Goal: Task Accomplishment & Management: Use online tool/utility

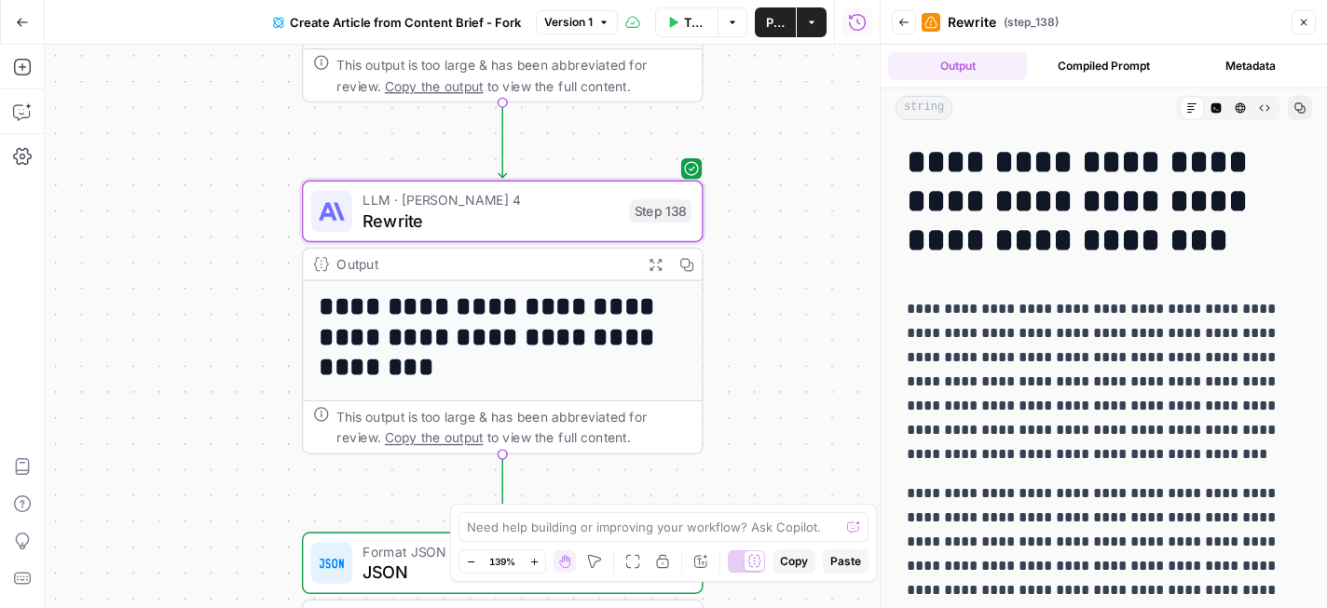
scroll to position [7927, 0]
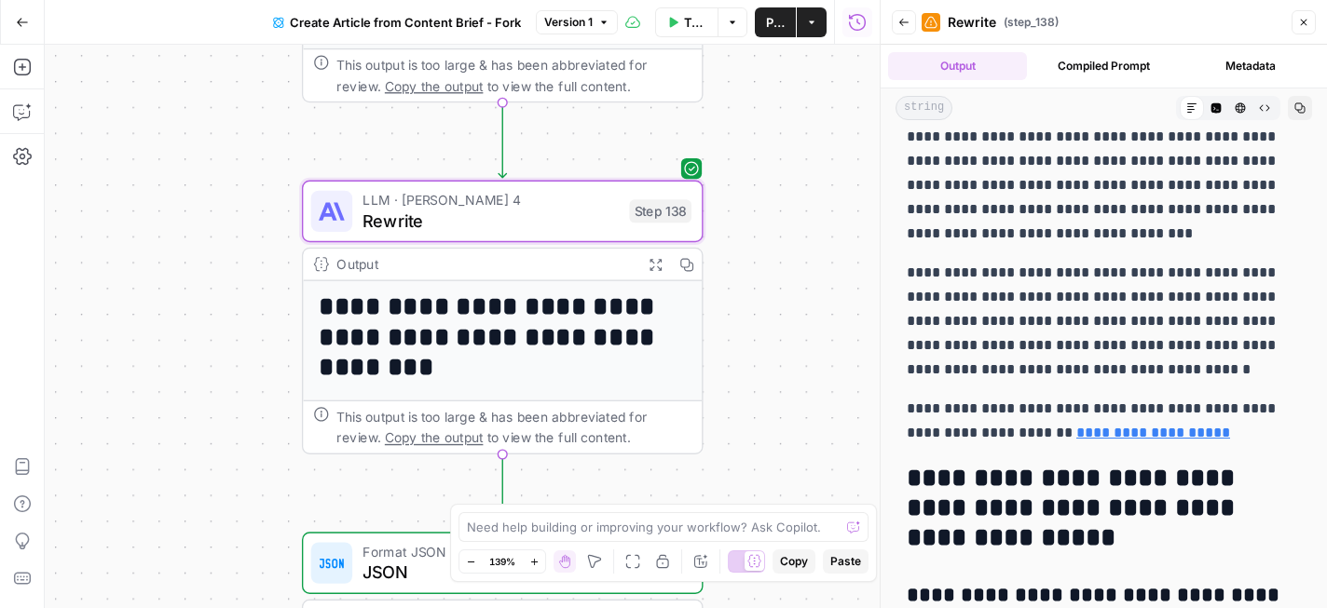
click at [23, 18] on icon "button" at bounding box center [22, 22] width 13 height 13
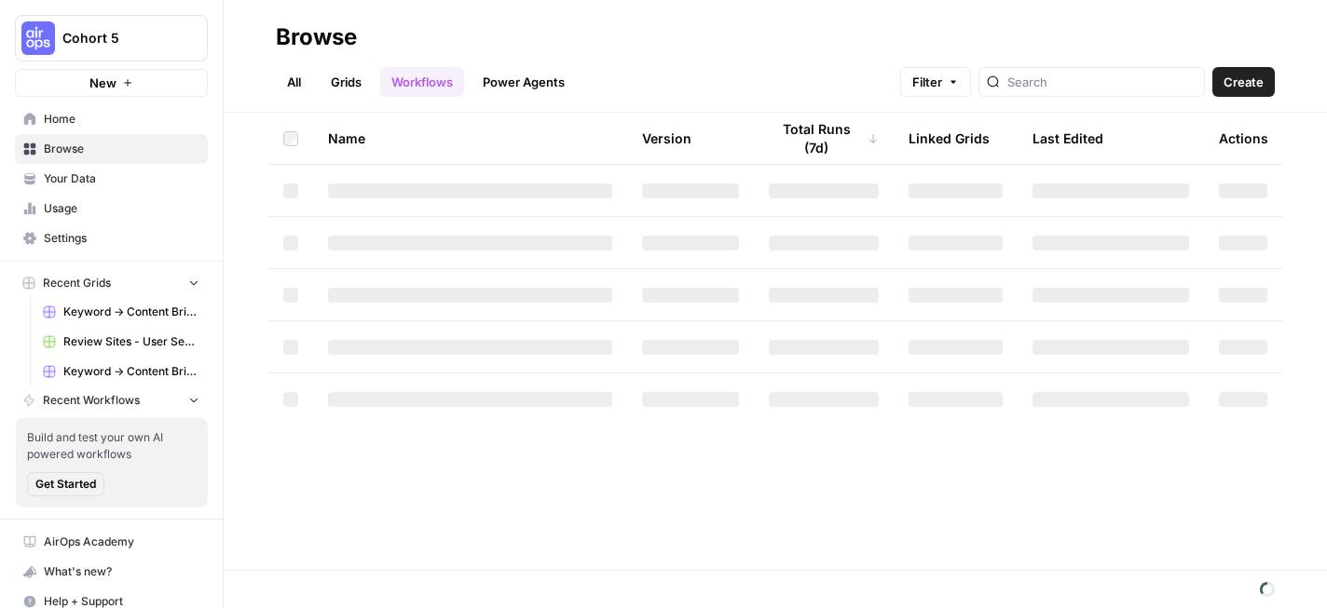
click at [82, 113] on span "Home" at bounding box center [122, 119] width 156 height 17
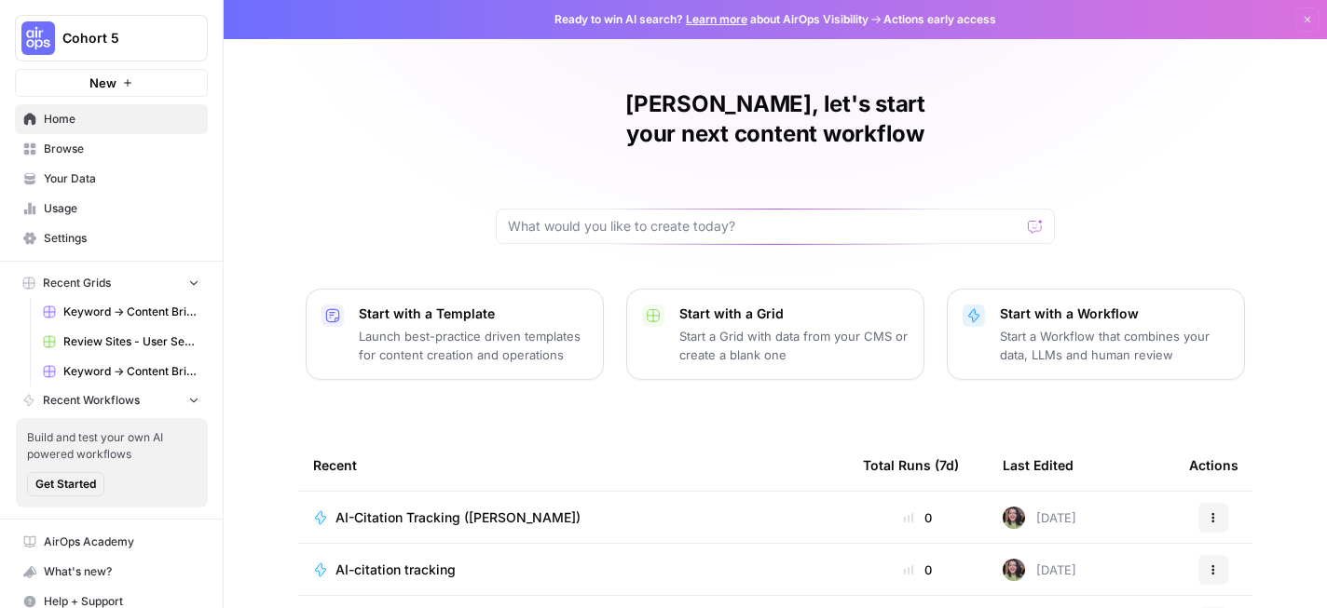
click at [791, 305] on p "Start with a Grid" at bounding box center [793, 314] width 229 height 19
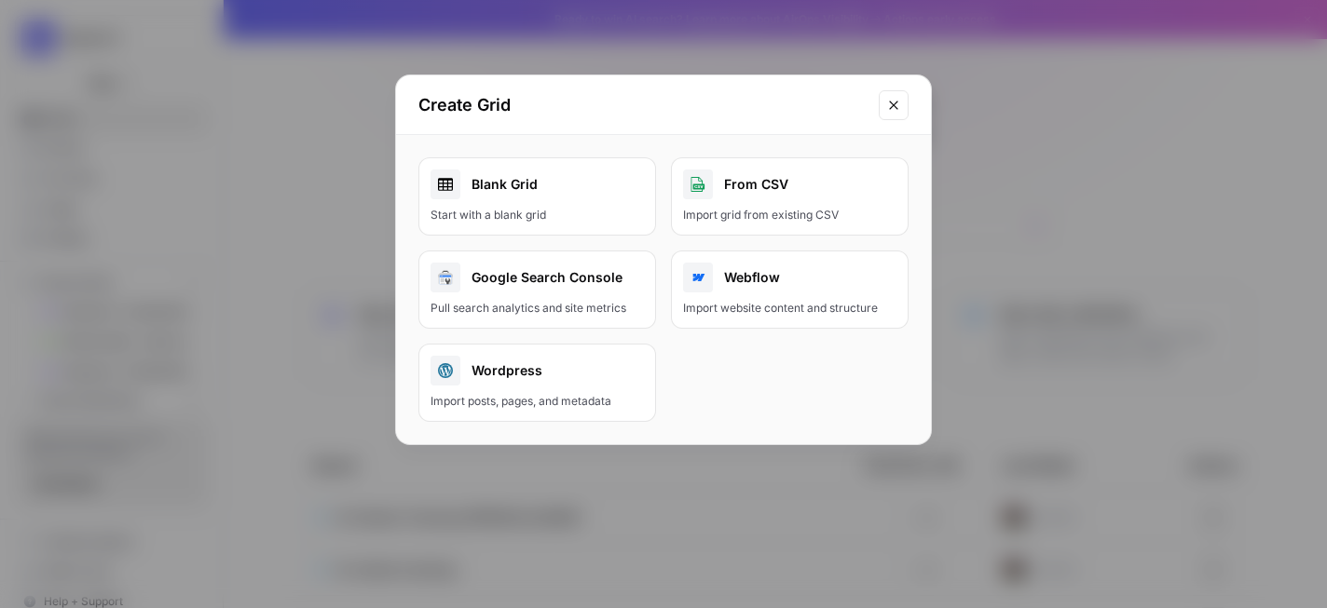
click at [892, 101] on icon "Close modal" at bounding box center [893, 105] width 15 height 15
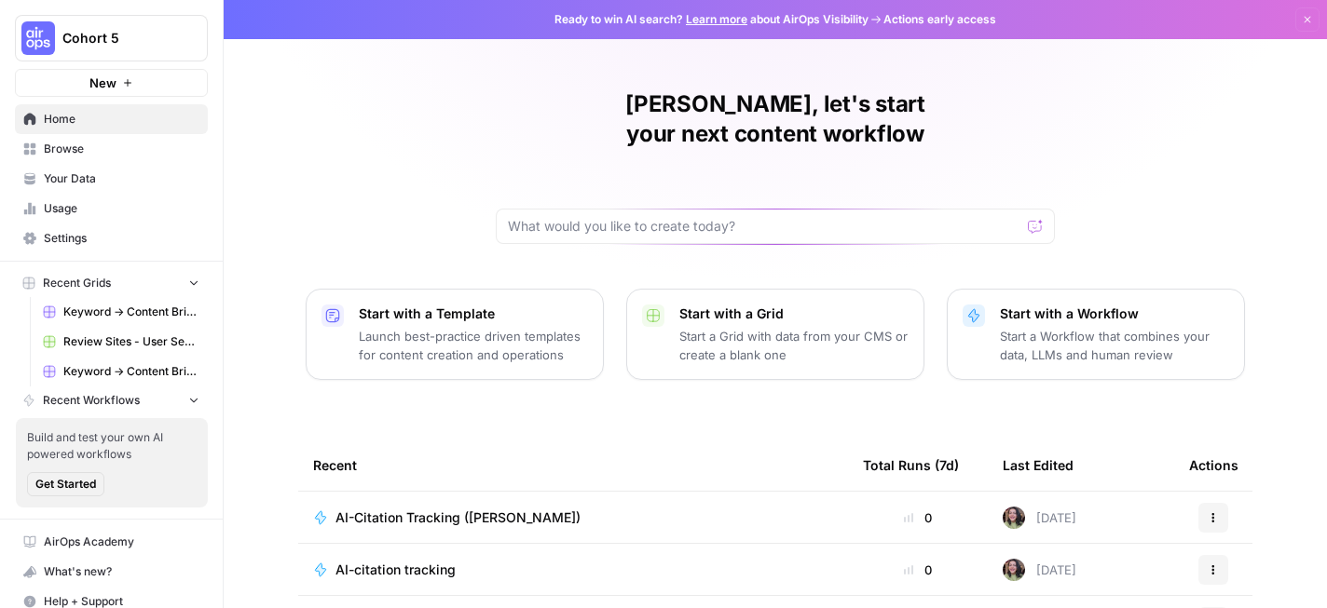
click at [437, 327] on p "Launch best-practice driven templates for content creation and operations" at bounding box center [473, 345] width 229 height 37
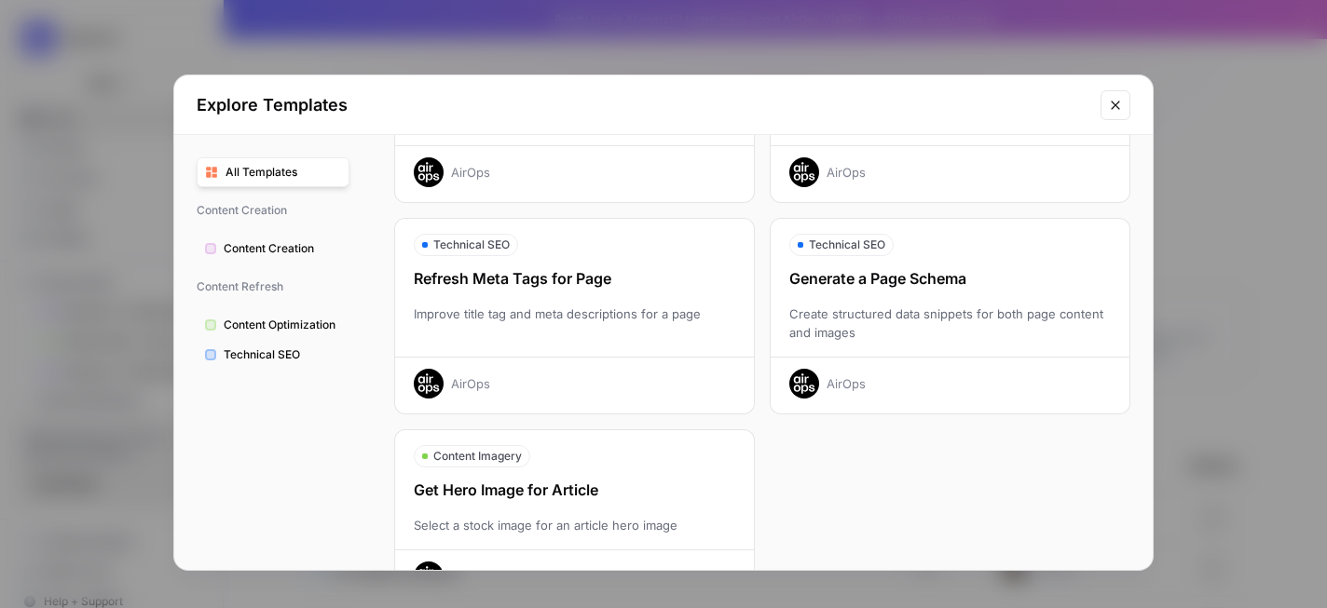
scroll to position [667, 0]
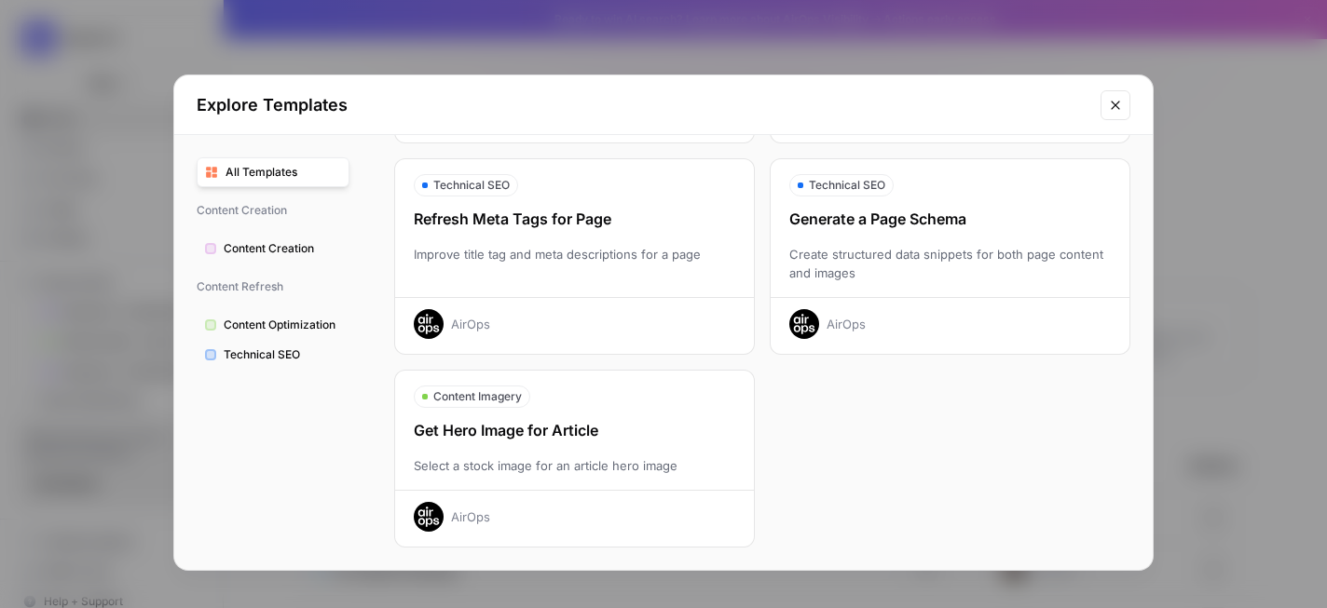
click at [283, 240] on span "Content Creation" at bounding box center [282, 248] width 117 height 17
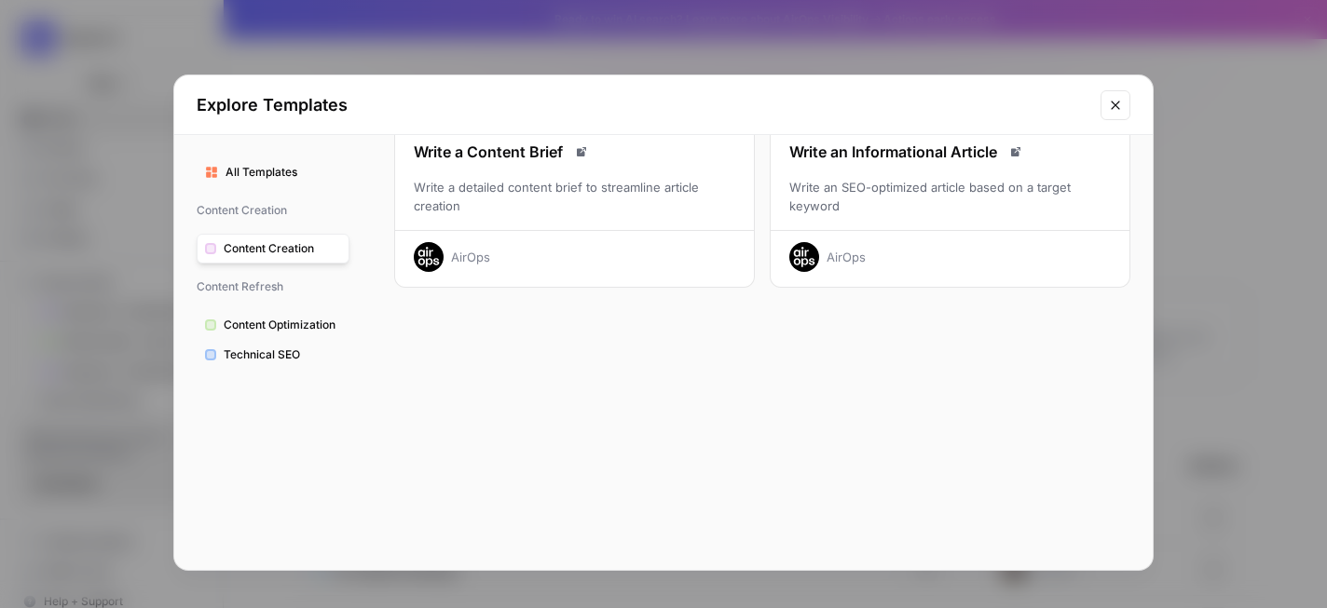
scroll to position [118, 0]
click at [1116, 102] on icon "Close modal" at bounding box center [1115, 105] width 15 height 15
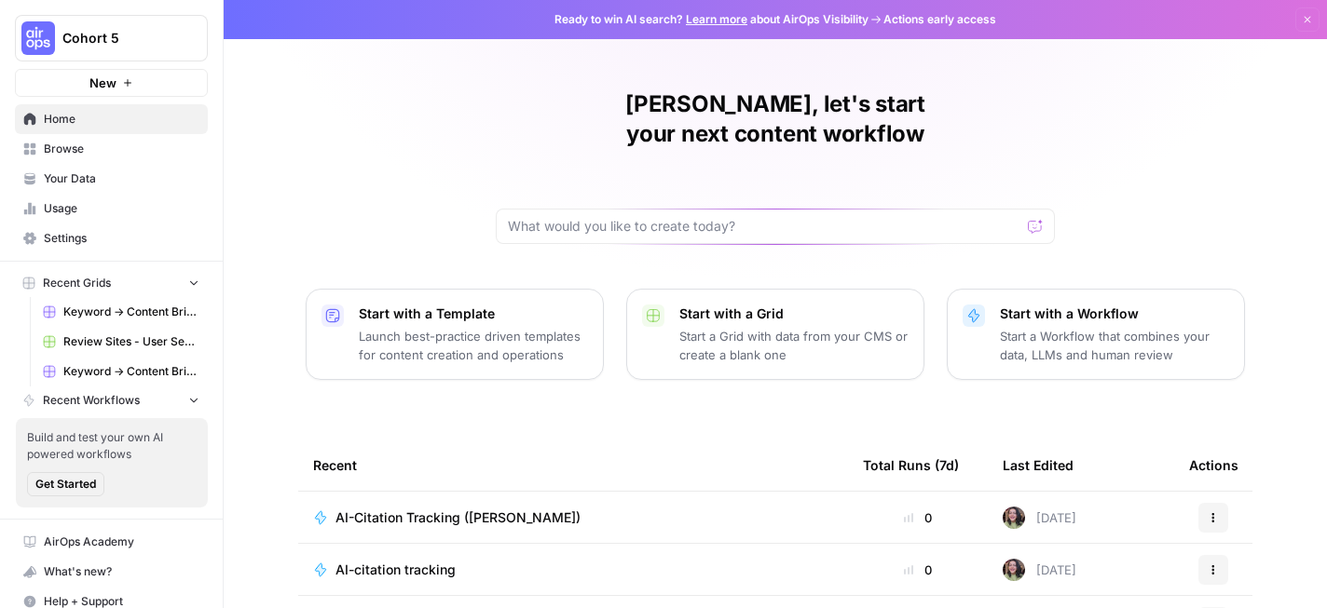
scroll to position [16, 0]
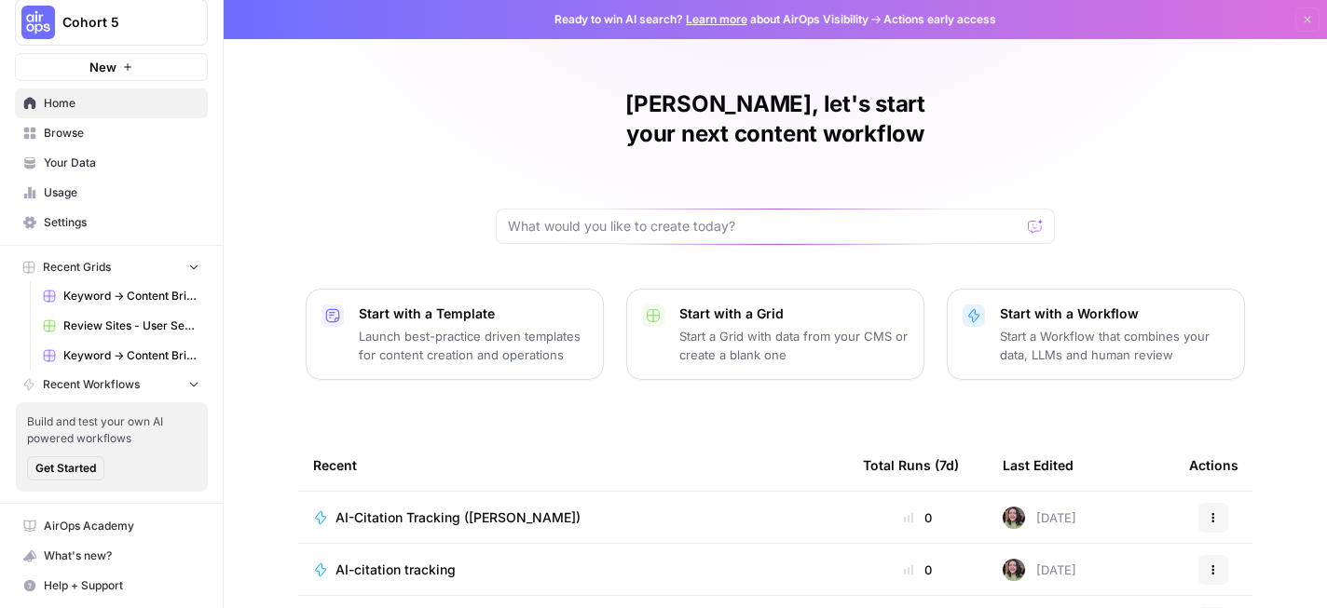
click at [184, 387] on button "Recent Workflows" at bounding box center [111, 385] width 193 height 28
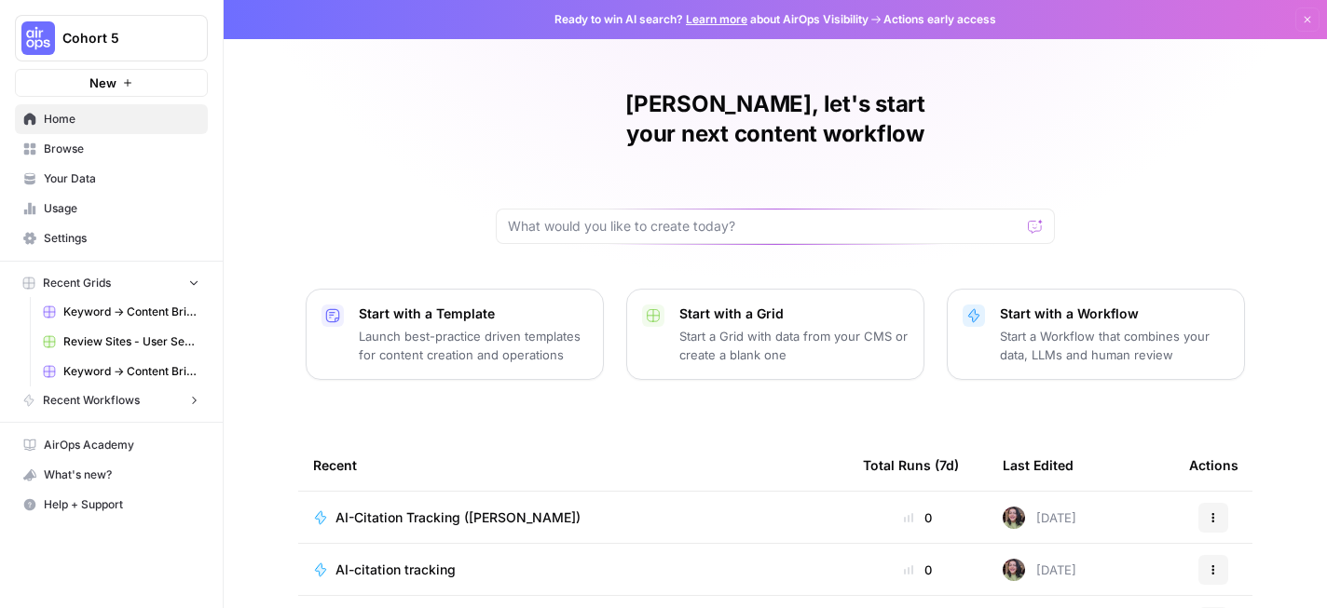
click at [80, 158] on link "Browse" at bounding box center [111, 149] width 193 height 30
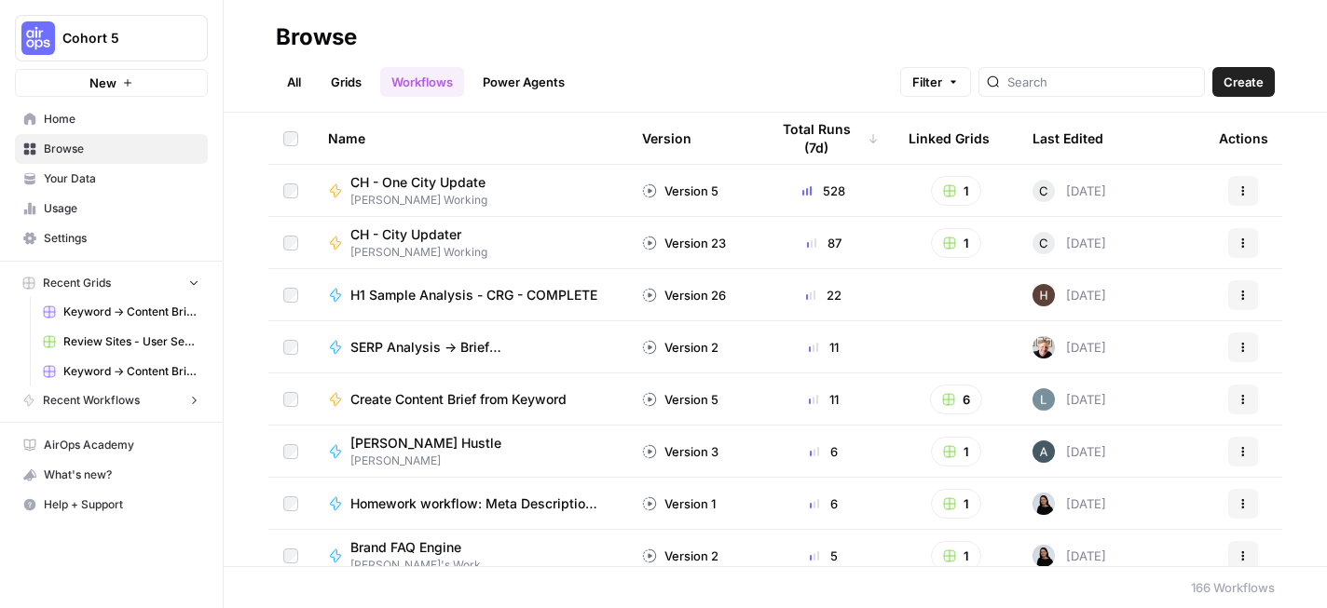
scroll to position [133, 0]
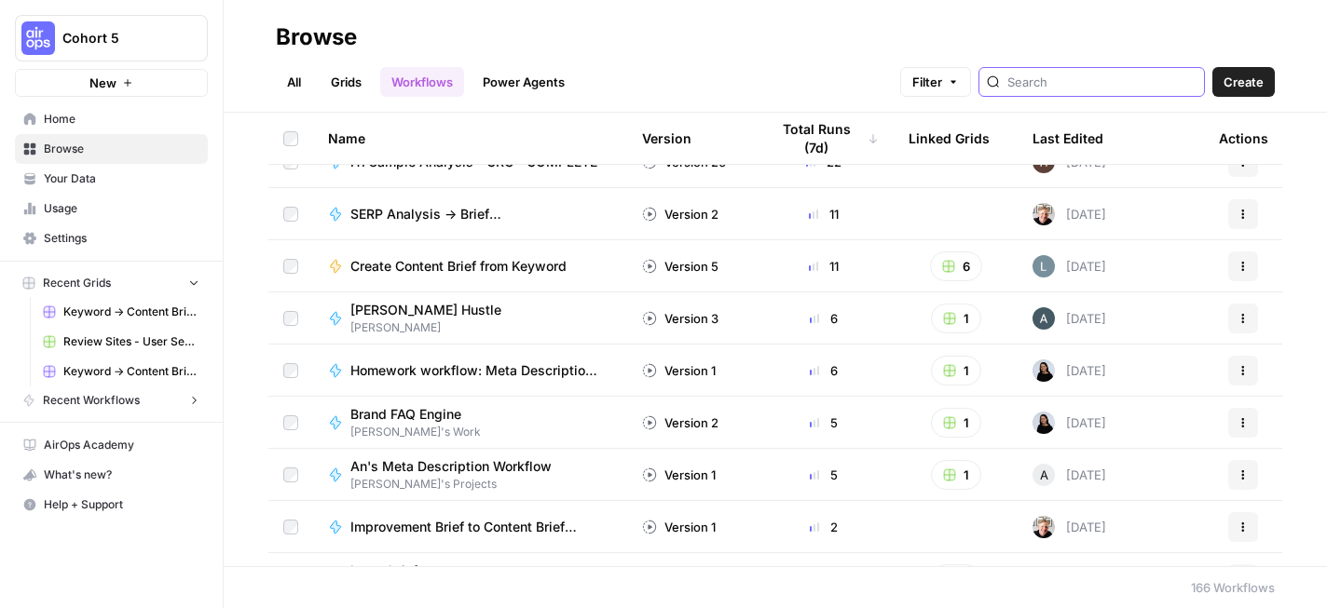
click at [1196, 73] on input "search" at bounding box center [1101, 82] width 189 height 19
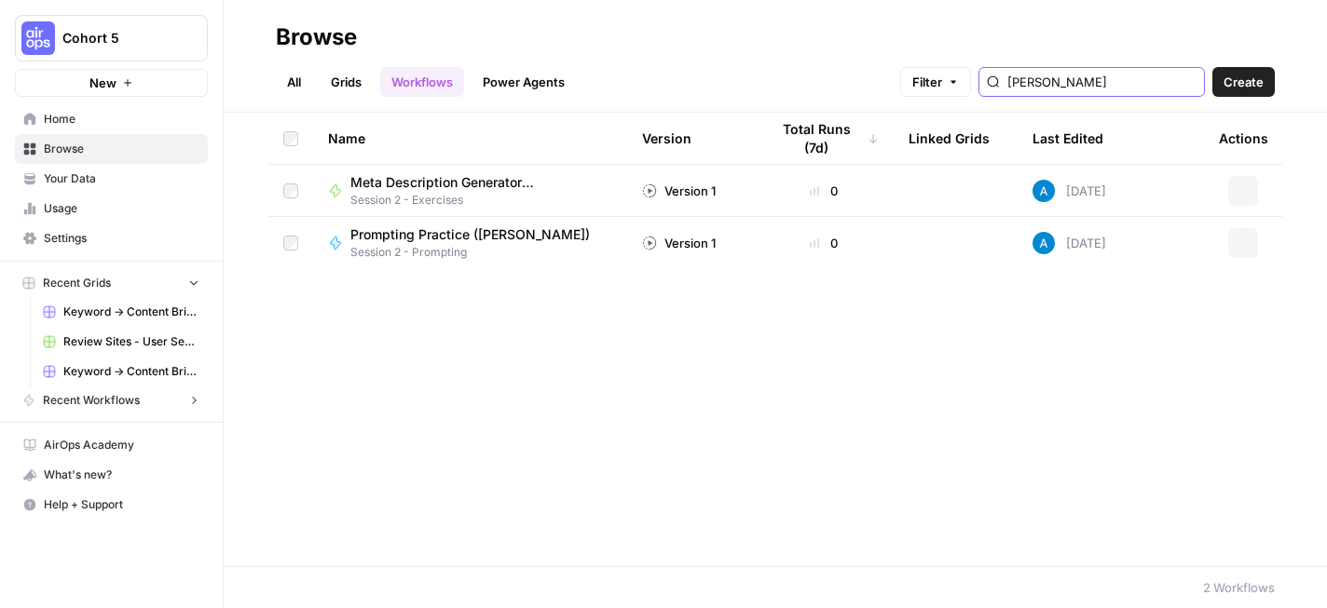
type input "[PERSON_NAME]"
click at [1068, 86] on input "[PERSON_NAME]" at bounding box center [1101, 82] width 189 height 19
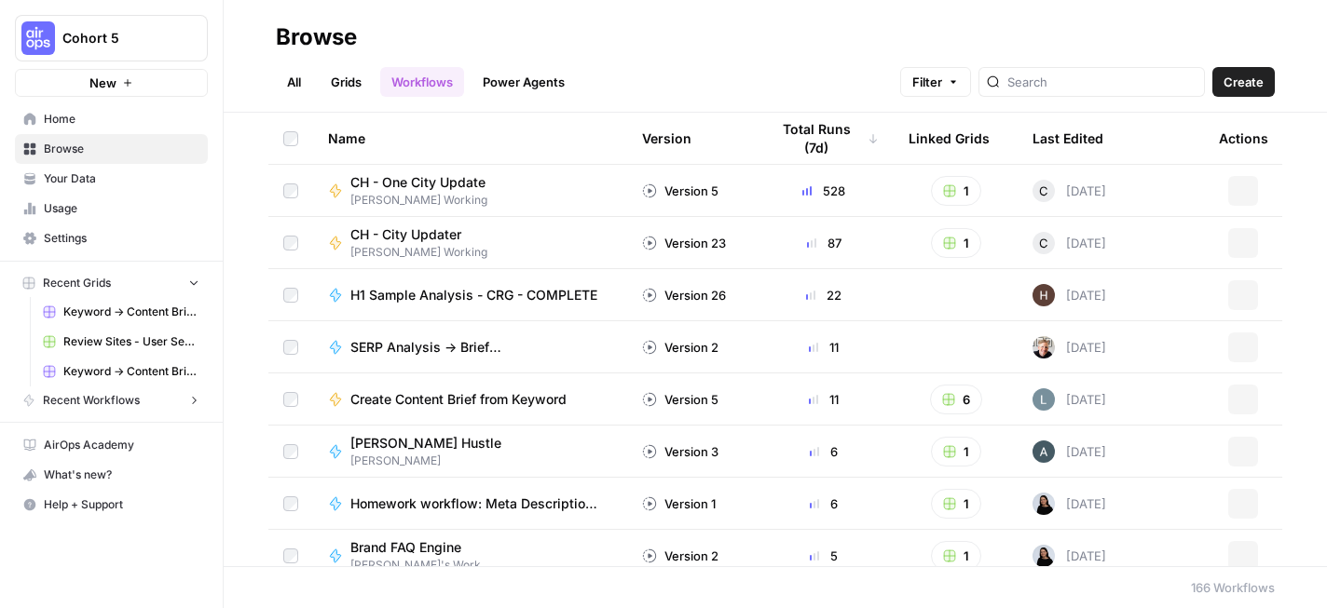
click at [694, 55] on div "All Grids Workflows Power Agents Filter Create" at bounding box center [775, 74] width 999 height 45
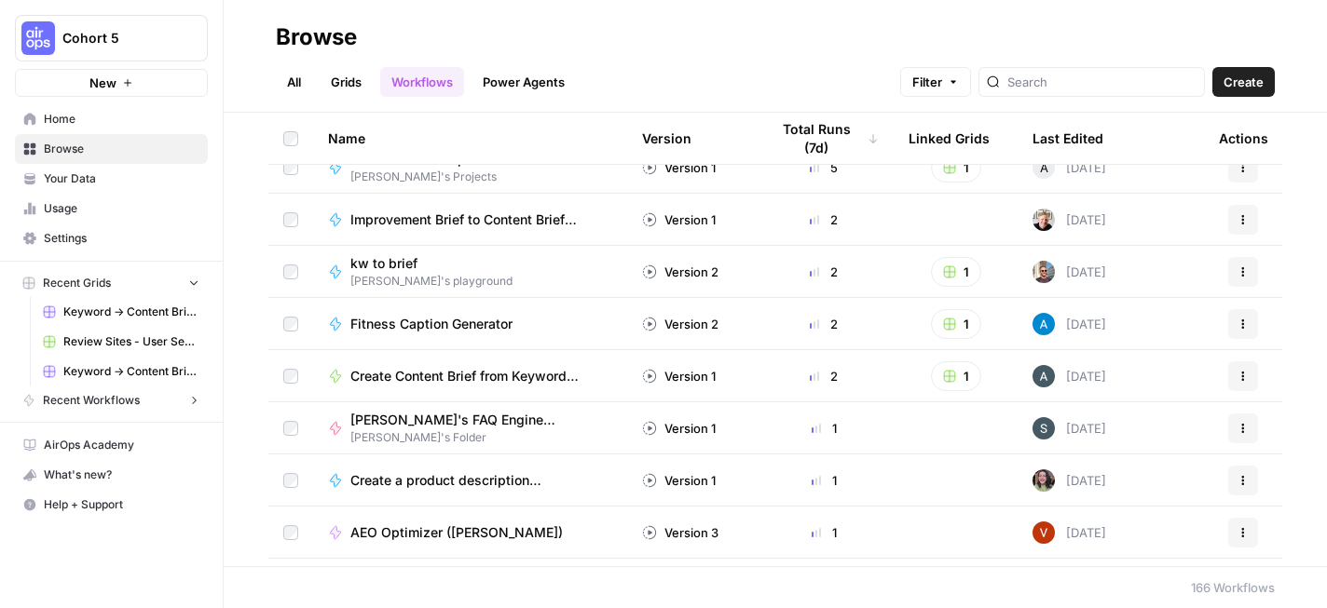
scroll to position [461, 0]
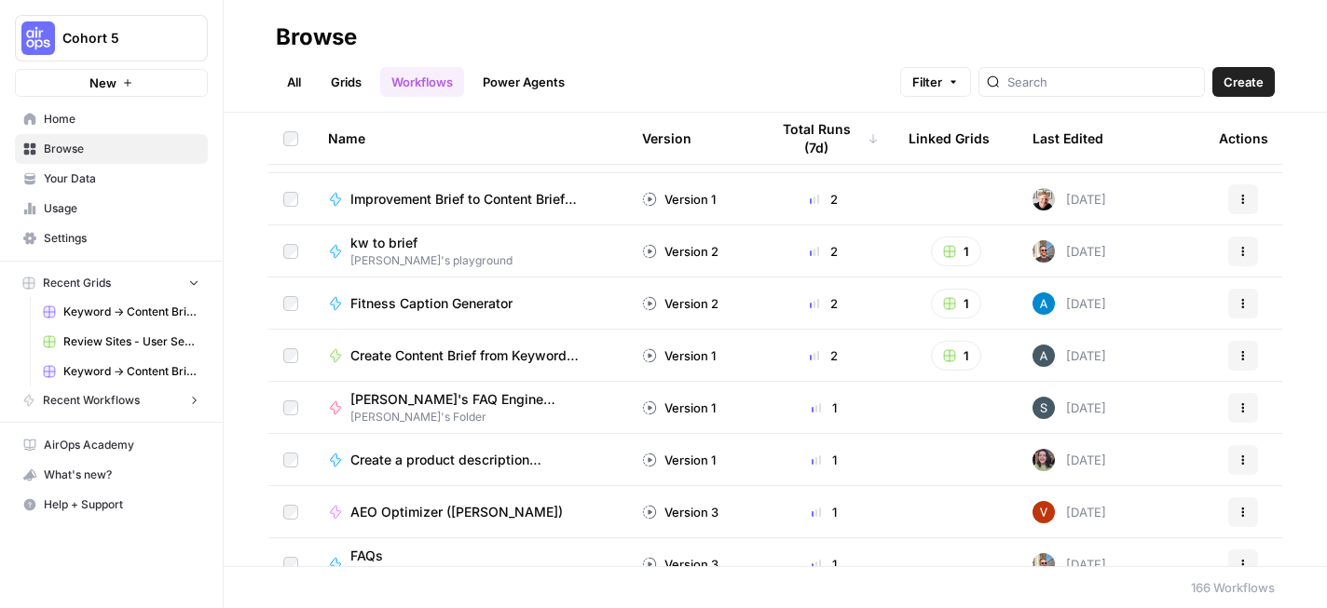
click at [587, 293] on td "Fitness Caption Generator" at bounding box center [470, 303] width 314 height 51
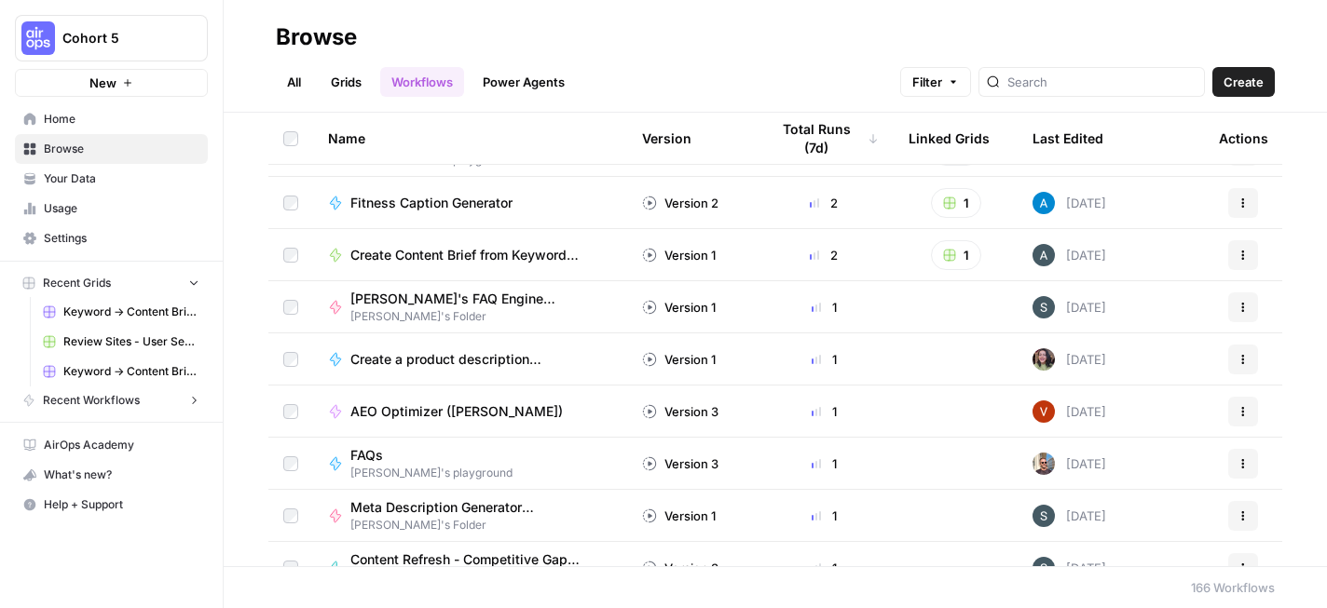
scroll to position [582, 0]
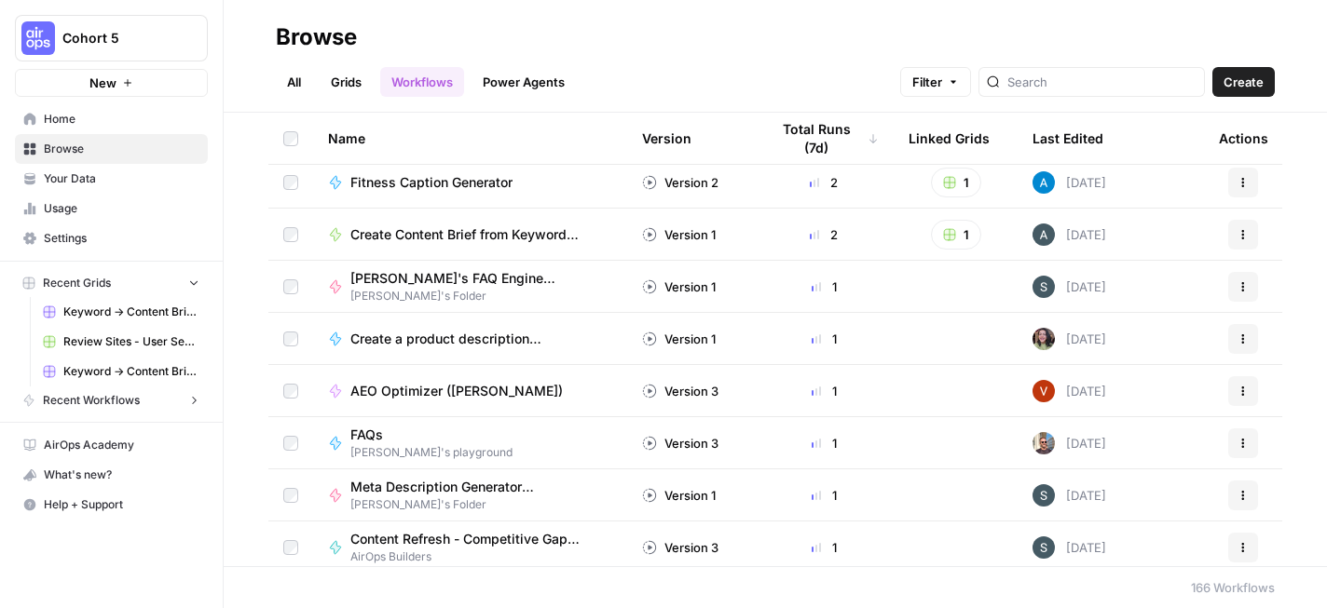
click at [502, 227] on span "Create Content Brief from Keyword (Neighbor - [PERSON_NAME]" at bounding box center [473, 234] width 247 height 19
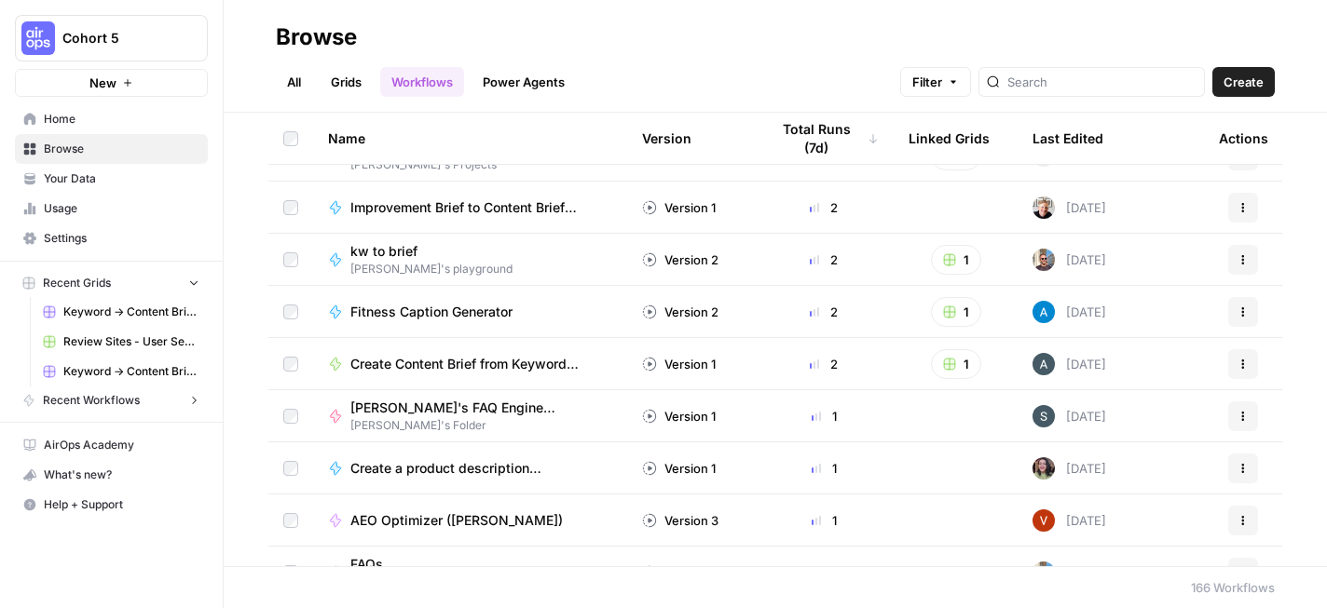
scroll to position [486, 0]
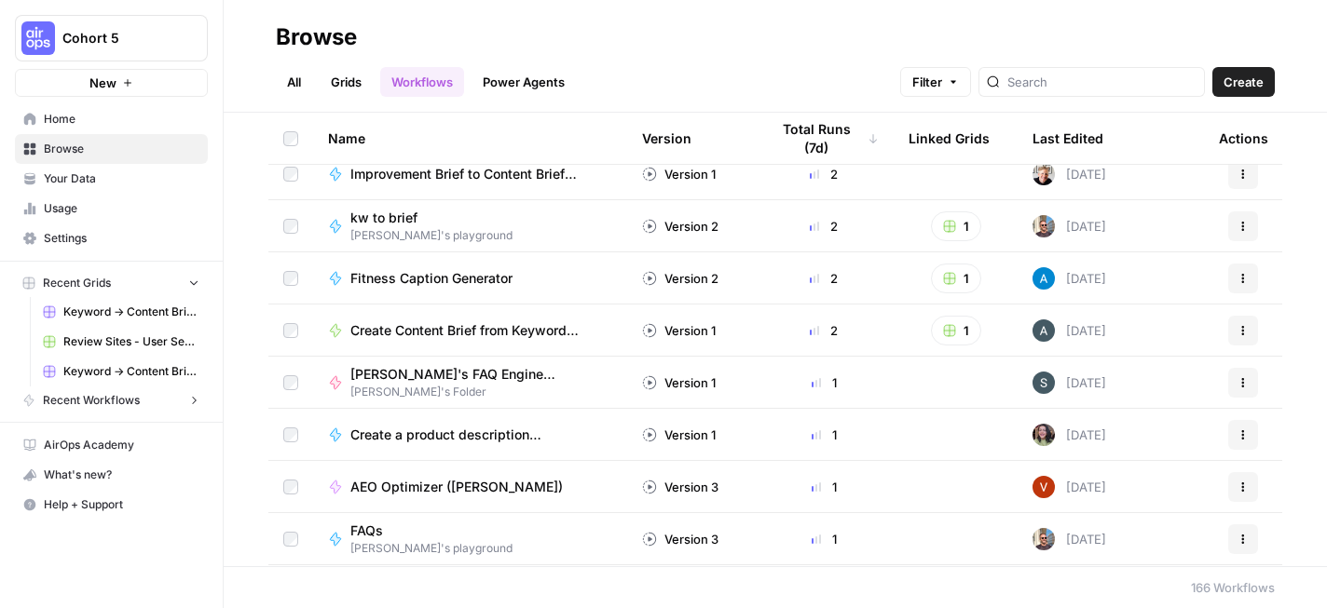
click at [504, 331] on span "Create Content Brief from Keyword (Neighbor - [PERSON_NAME]" at bounding box center [473, 330] width 247 height 19
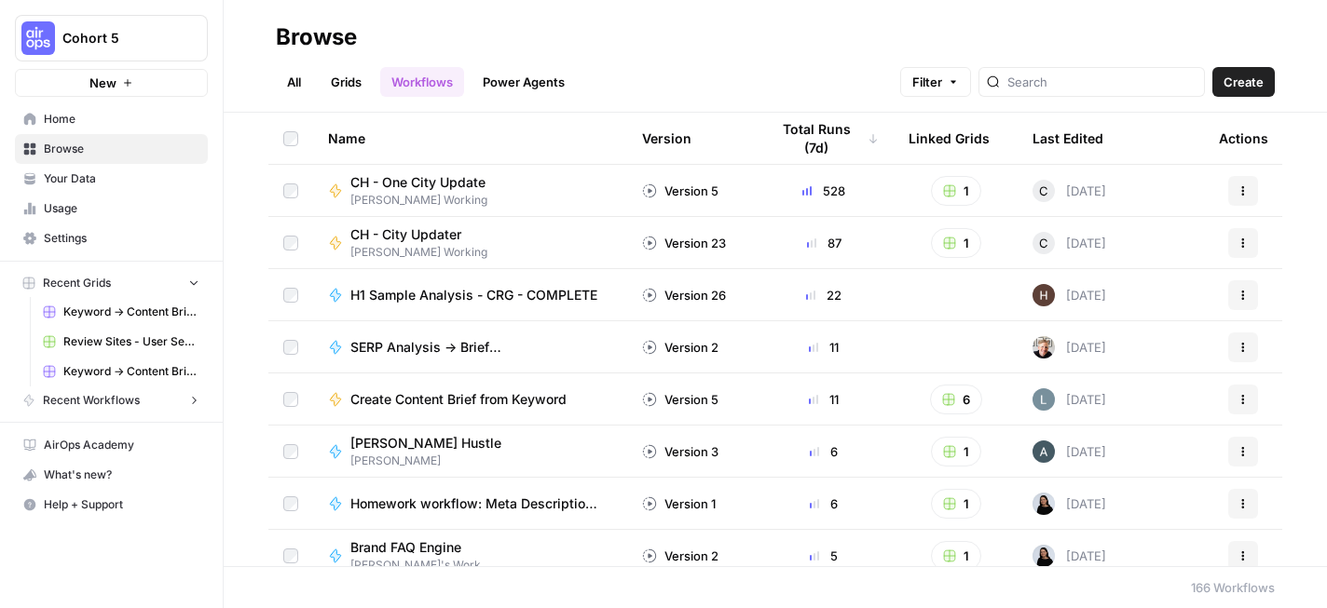
click at [179, 290] on button "Recent Grids" at bounding box center [111, 283] width 193 height 28
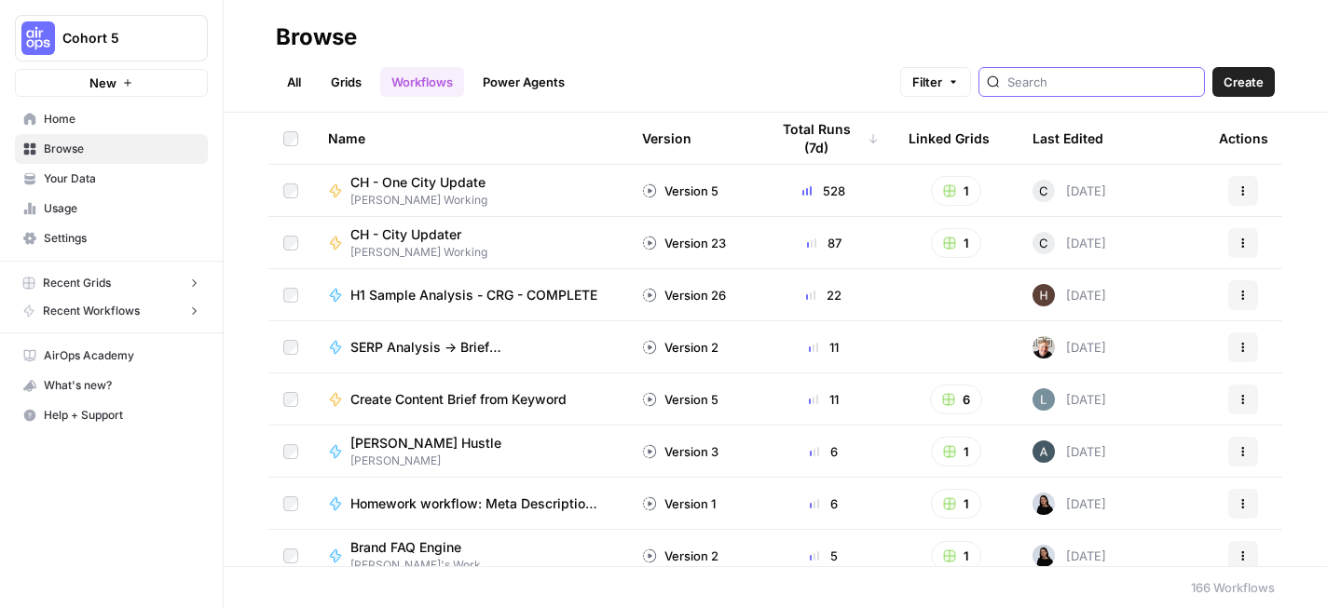
click at [1076, 88] on input "search" at bounding box center [1101, 82] width 189 height 19
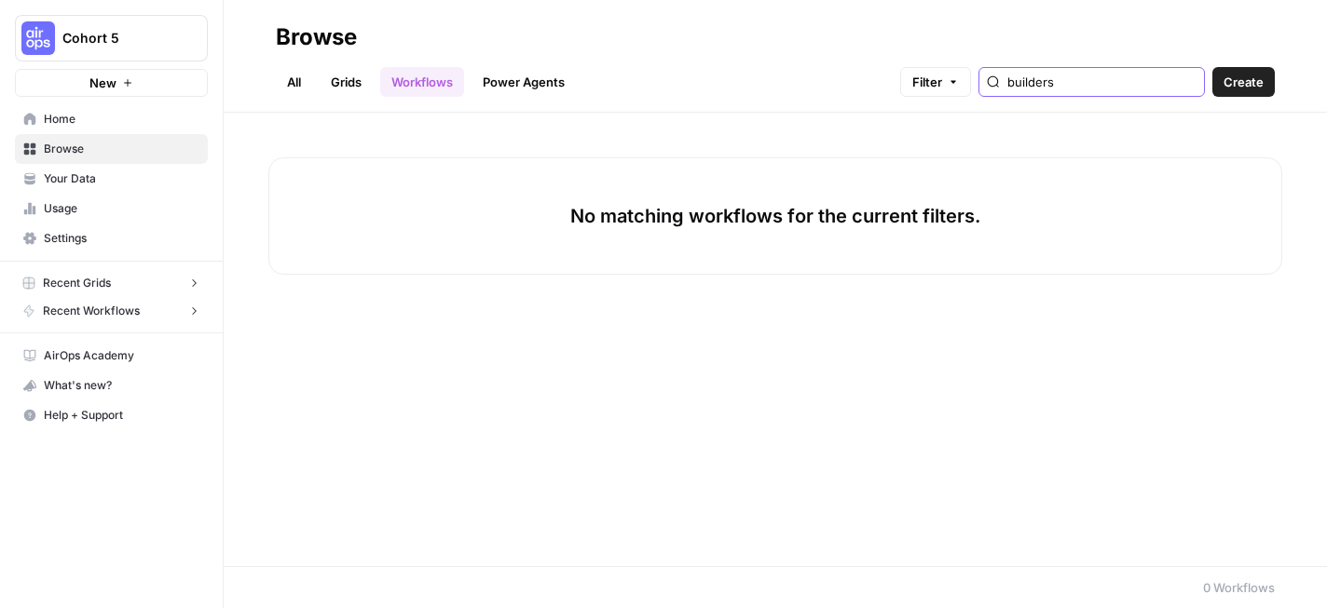
type input "builders"
click at [301, 86] on link "All" at bounding box center [294, 82] width 36 height 30
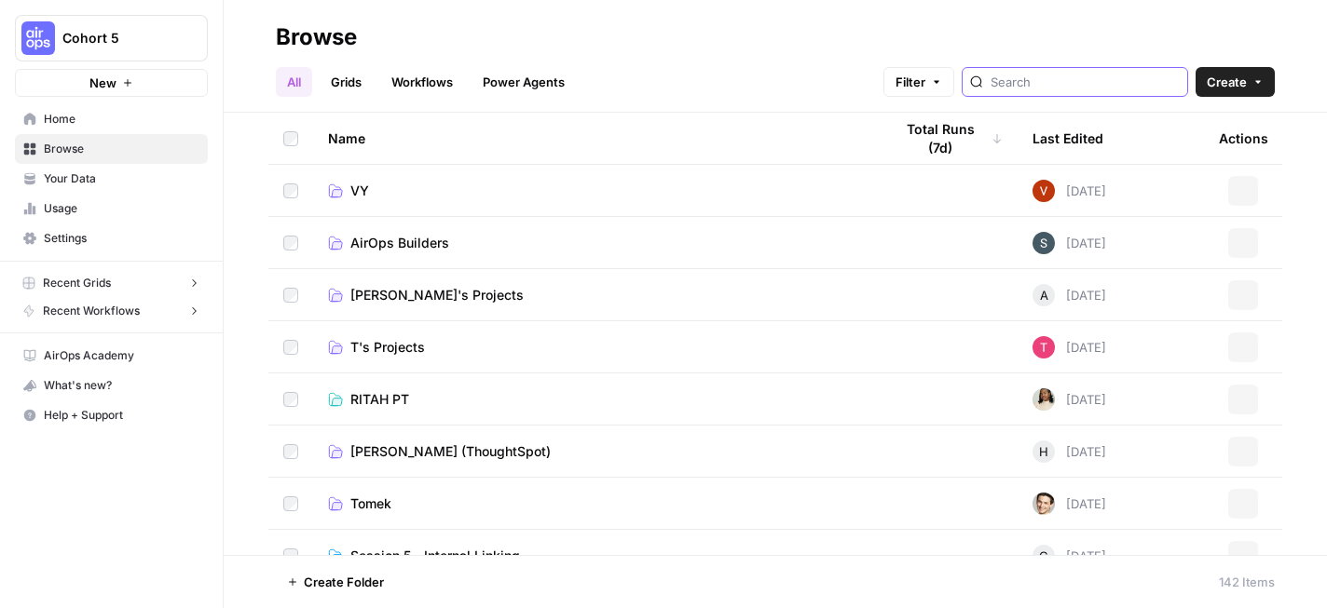
click at [1056, 82] on input "search" at bounding box center [1084, 82] width 189 height 19
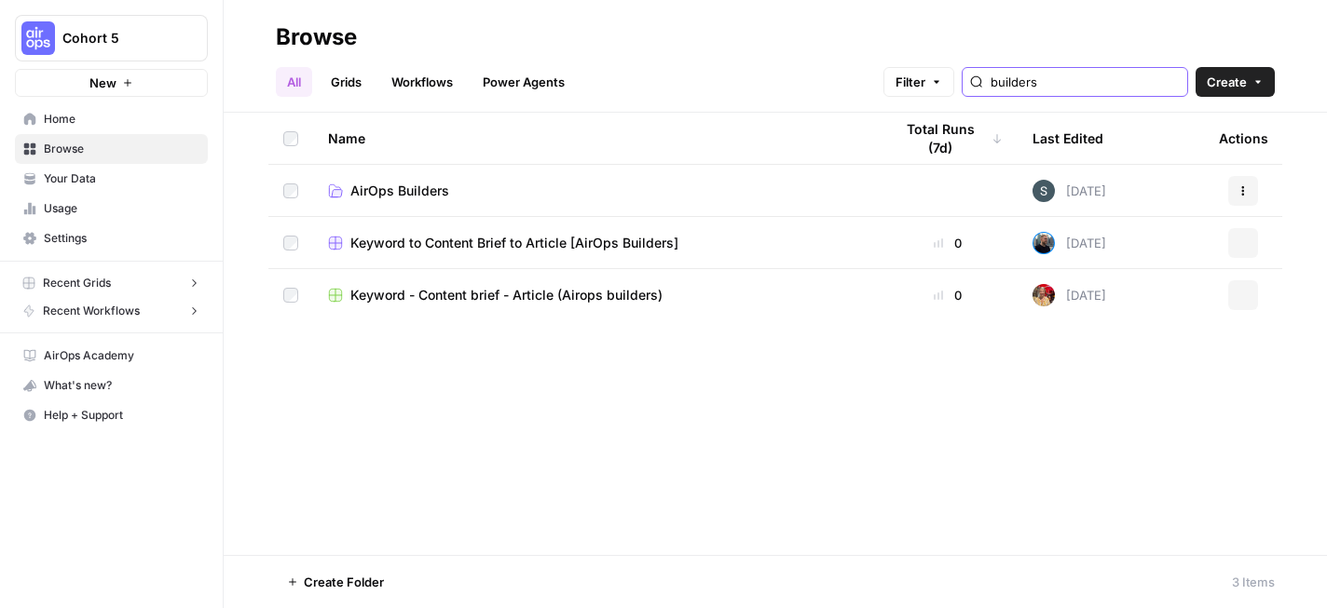
type input "builders"
click at [429, 188] on span "AirOps Builders" at bounding box center [399, 191] width 99 height 19
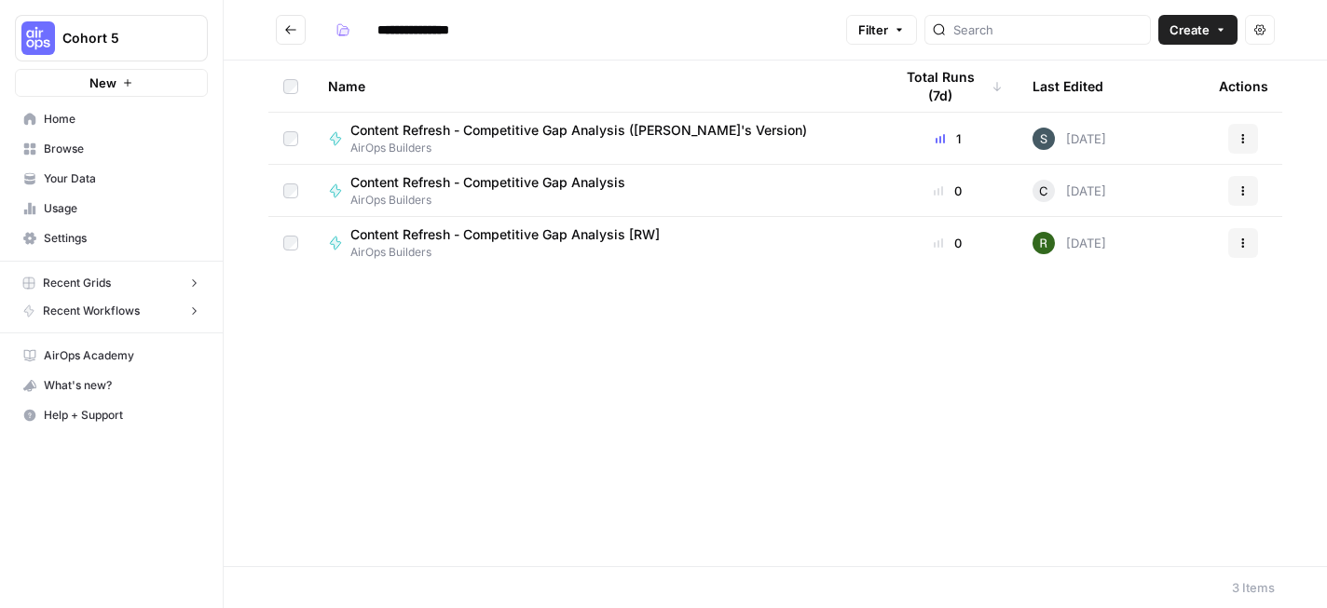
click at [1250, 183] on button "Actions" at bounding box center [1243, 191] width 30 height 30
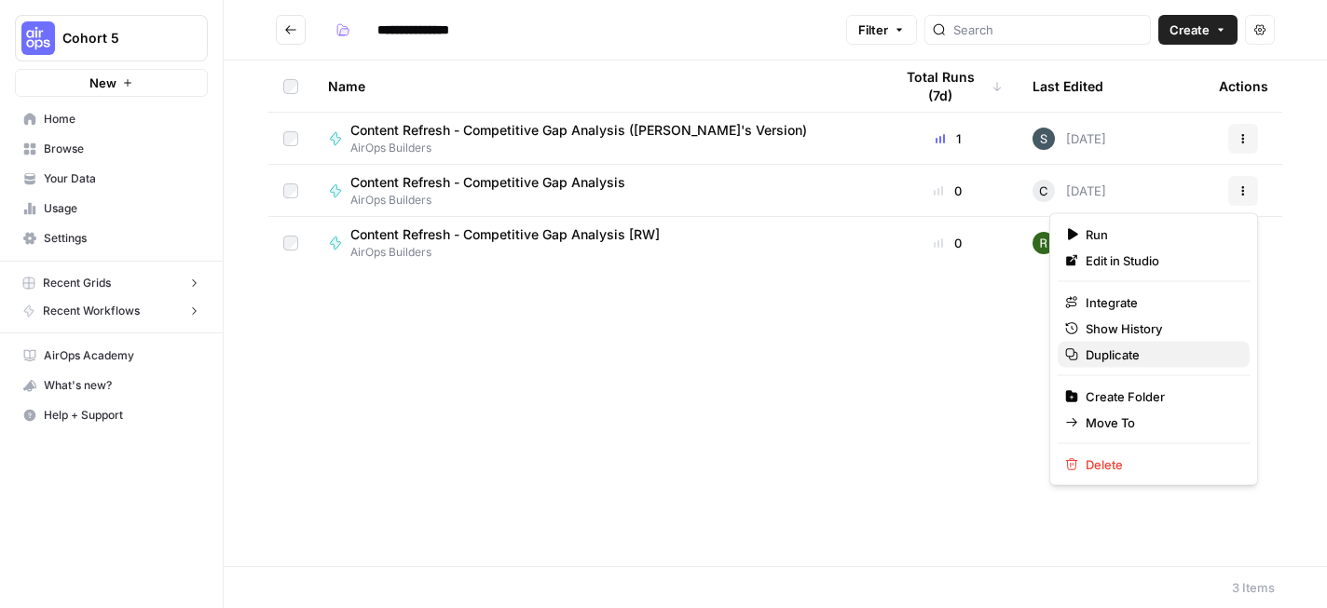
click at [1143, 350] on span "Duplicate" at bounding box center [1159, 355] width 149 height 19
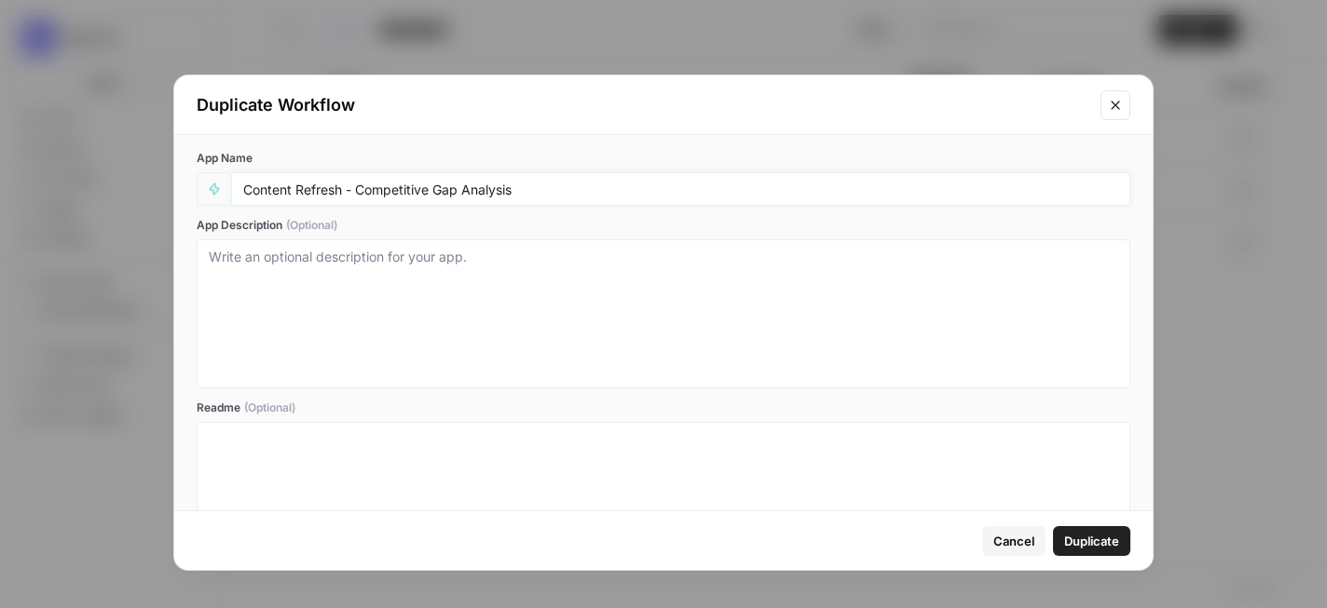
click at [552, 185] on input "Content Refresh - Competitive Gap Analysis" at bounding box center [680, 189] width 875 height 17
type input "Content Refresh - Competitive Gap Analysis ([PERSON_NAME])"
click at [1081, 536] on span "Duplicate" at bounding box center [1091, 541] width 55 height 19
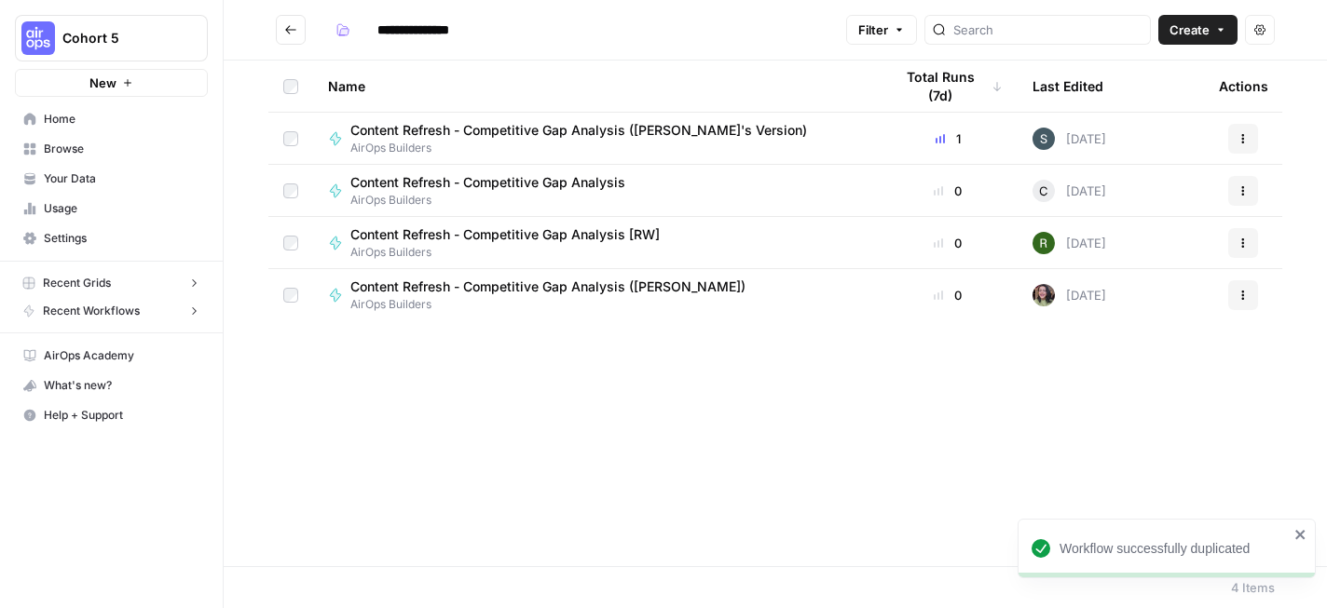
click at [305, 36] on button "Go back" at bounding box center [291, 30] width 30 height 30
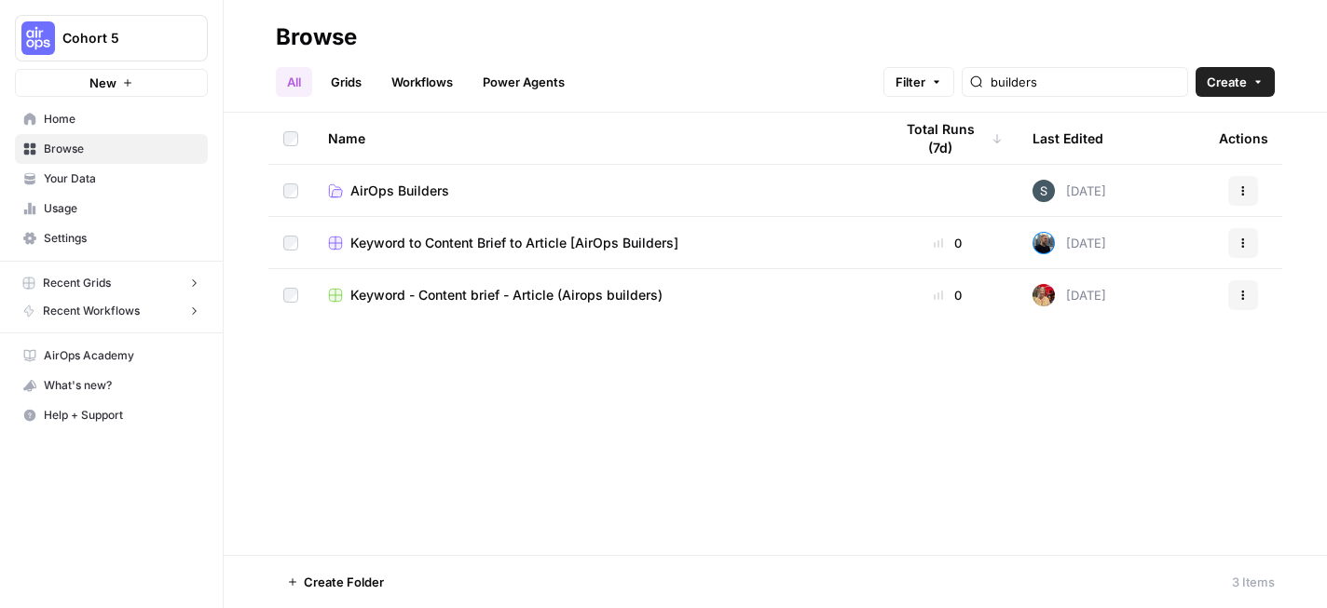
click at [110, 121] on span "Home" at bounding box center [122, 119] width 156 height 17
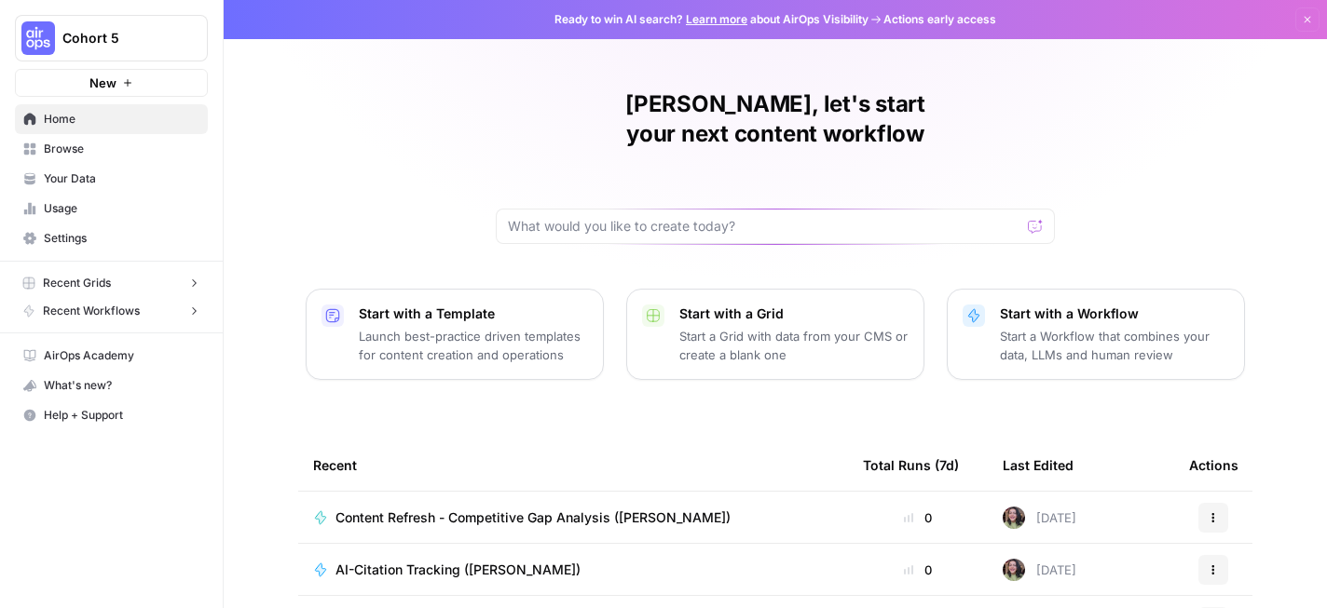
click at [166, 88] on button "New" at bounding box center [111, 83] width 193 height 28
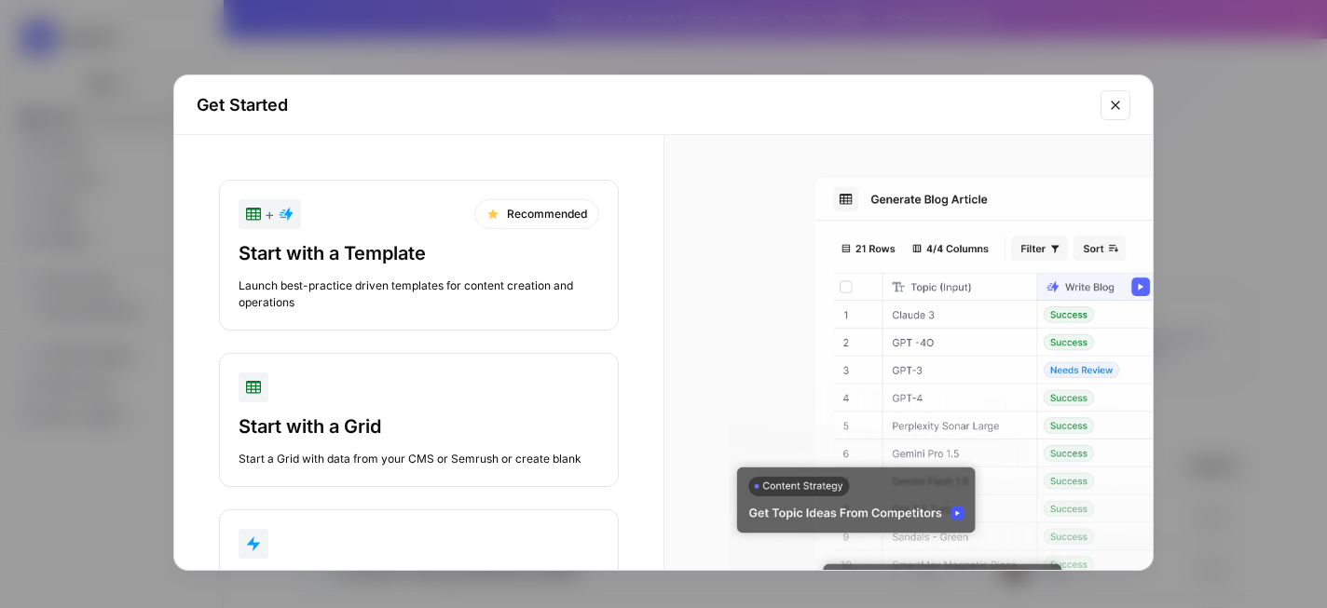
click at [466, 232] on button "+ Recommended Start with a Template Launch best-practice driven templates for c…" at bounding box center [419, 255] width 400 height 151
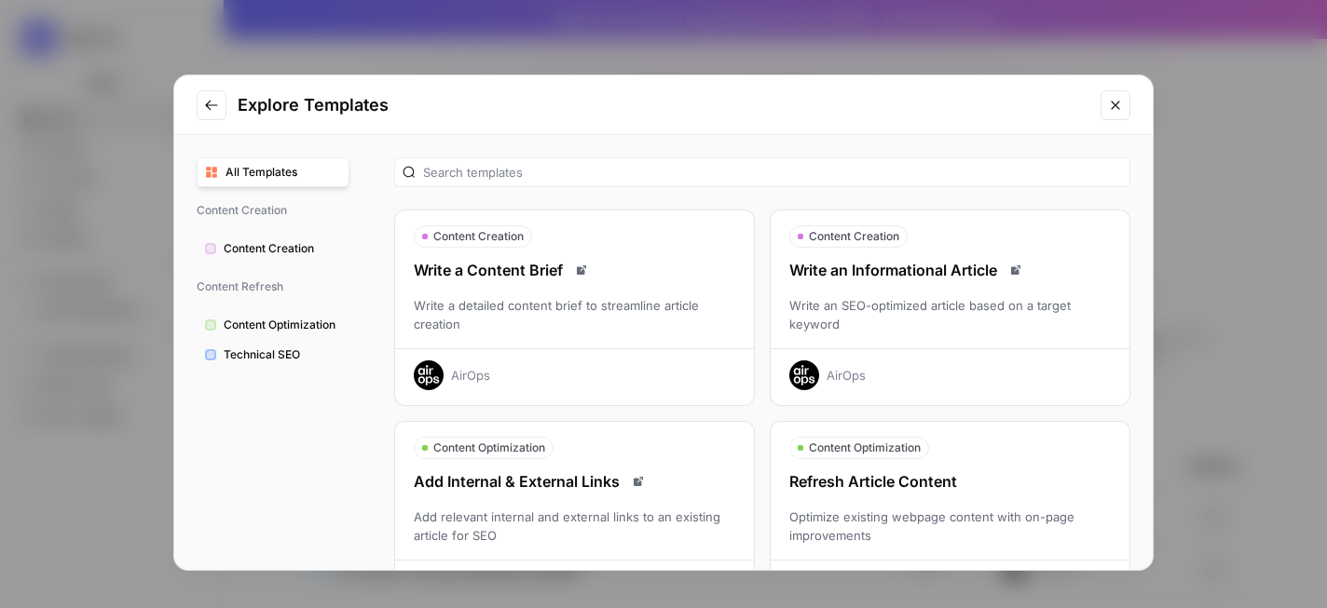
click at [218, 104] on icon "Go to previous step" at bounding box center [211, 105] width 15 height 15
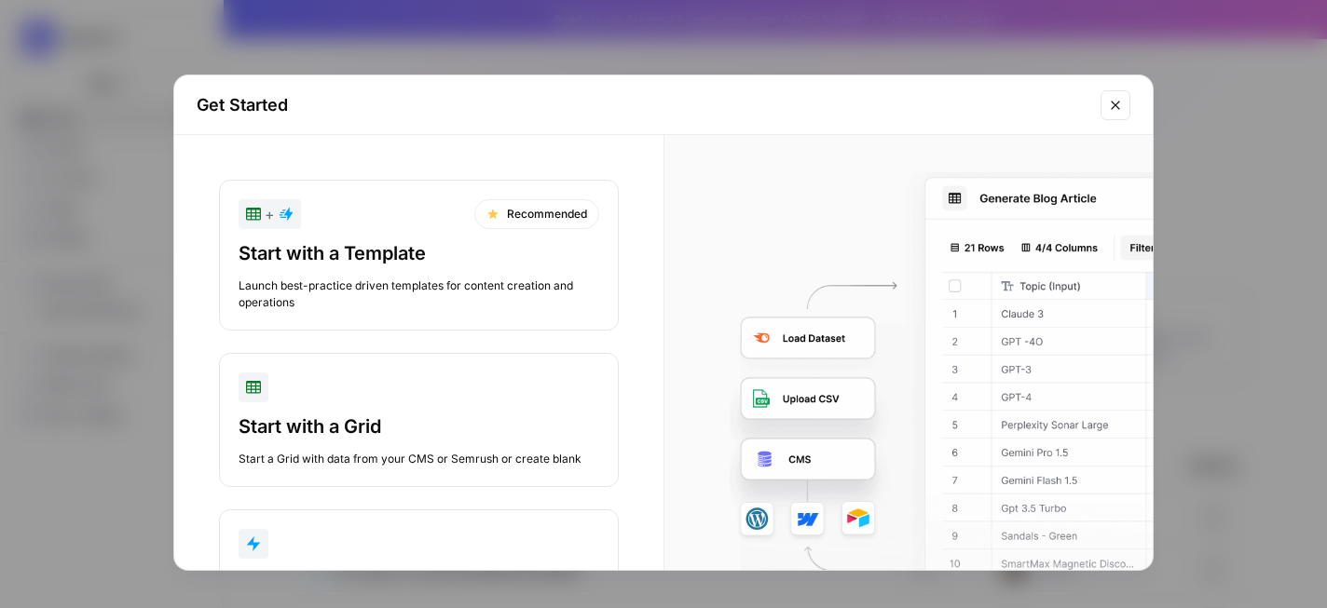
scroll to position [118, 0]
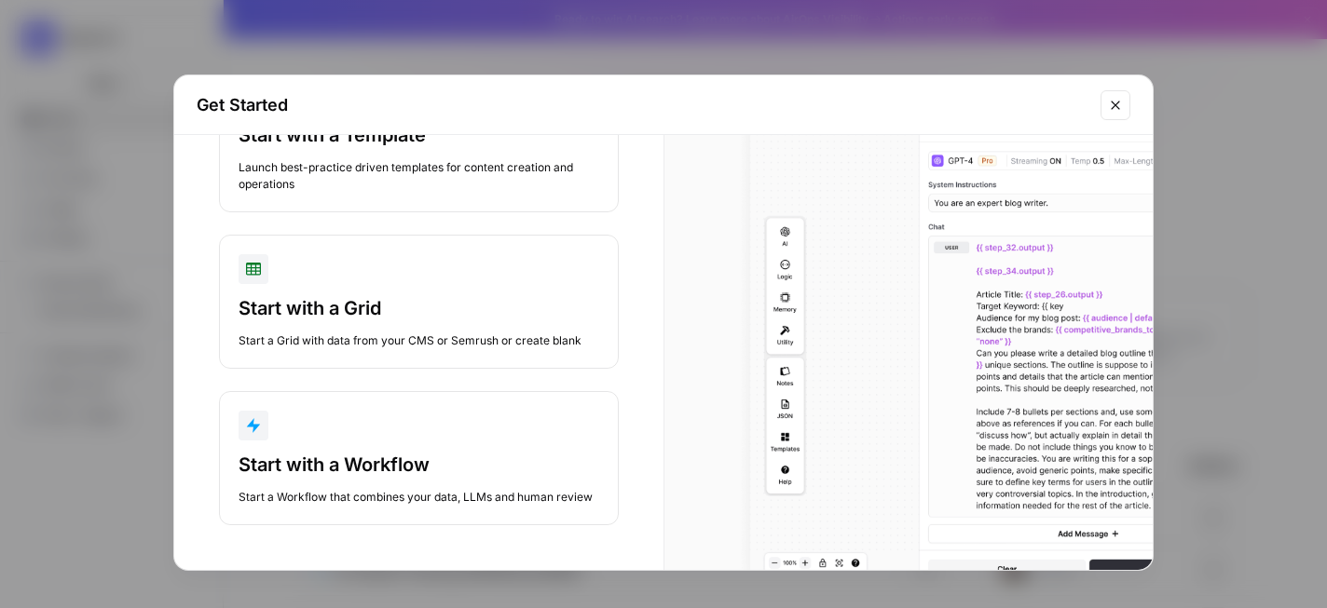
click at [423, 427] on div "button" at bounding box center [418, 426] width 361 height 30
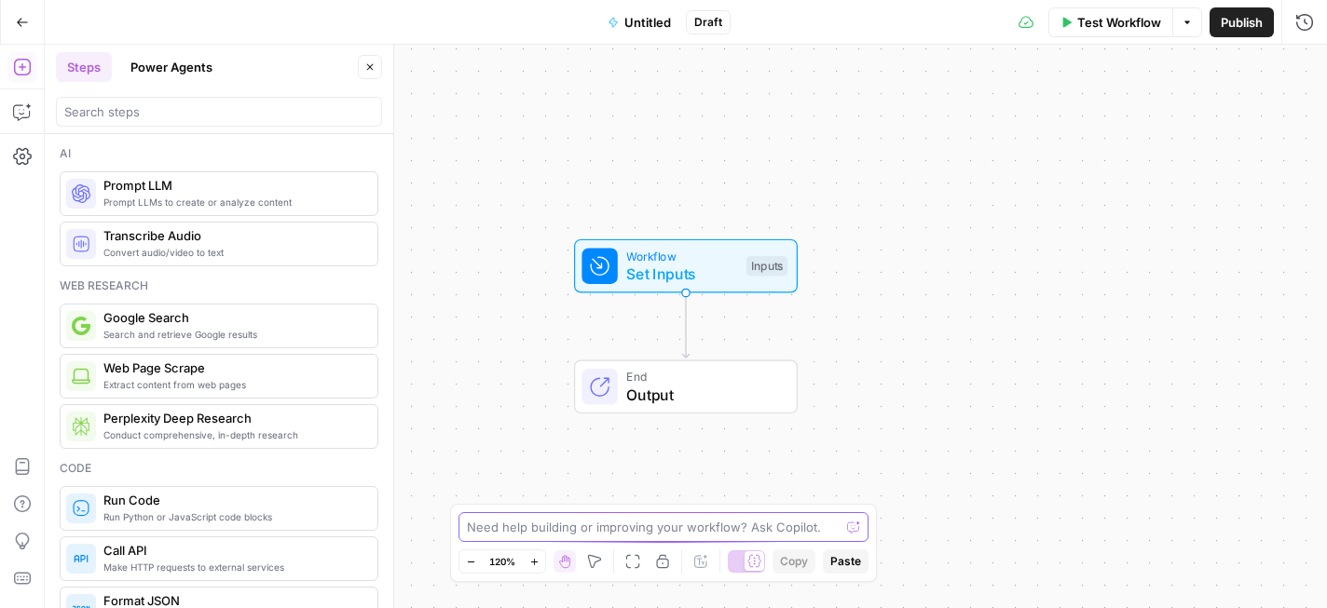
click at [661, 523] on textarea at bounding box center [653, 527] width 373 height 19
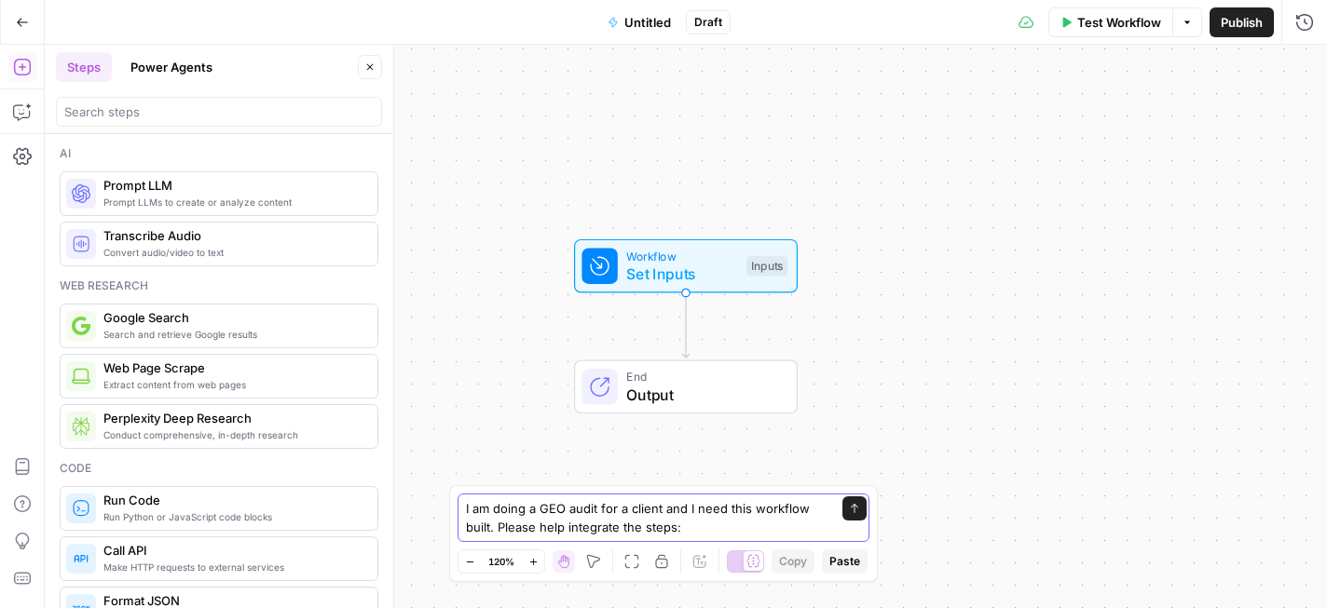
click at [700, 528] on textarea "I am doing a GEO audit for a client and I need this workflow built. Please help…" at bounding box center [645, 517] width 358 height 37
paste textarea "Brand Consideration "Do you describe yourself the same way across all of your s…"
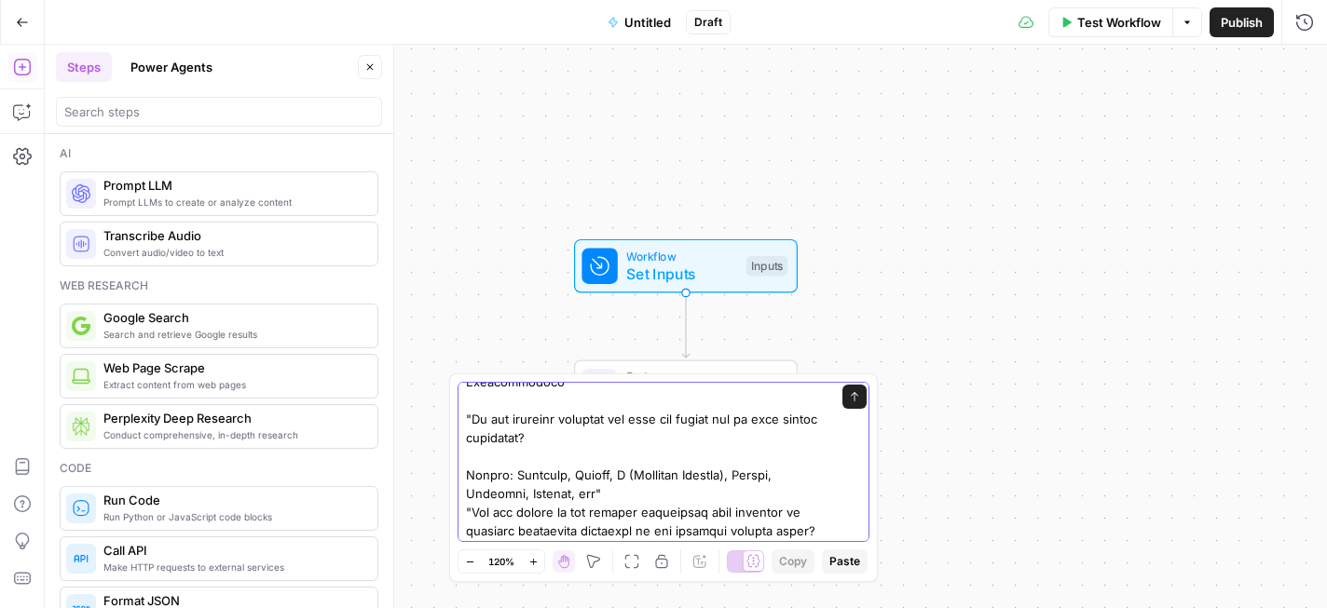
scroll to position [96, 0]
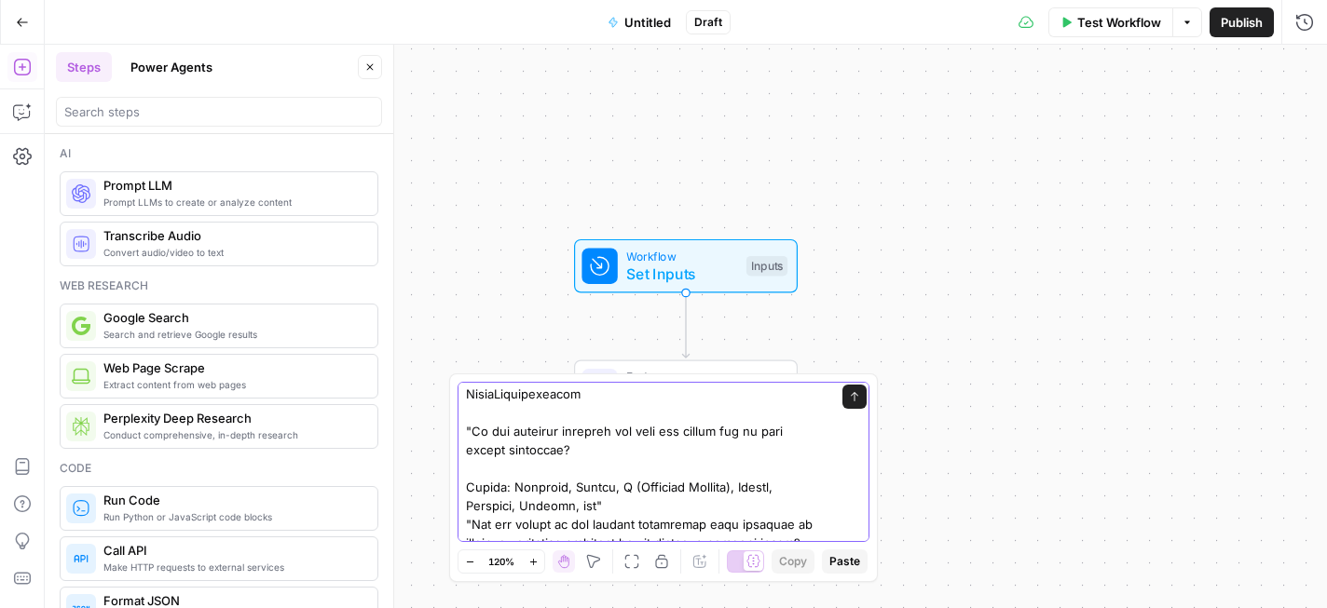
scroll to position [77, 0]
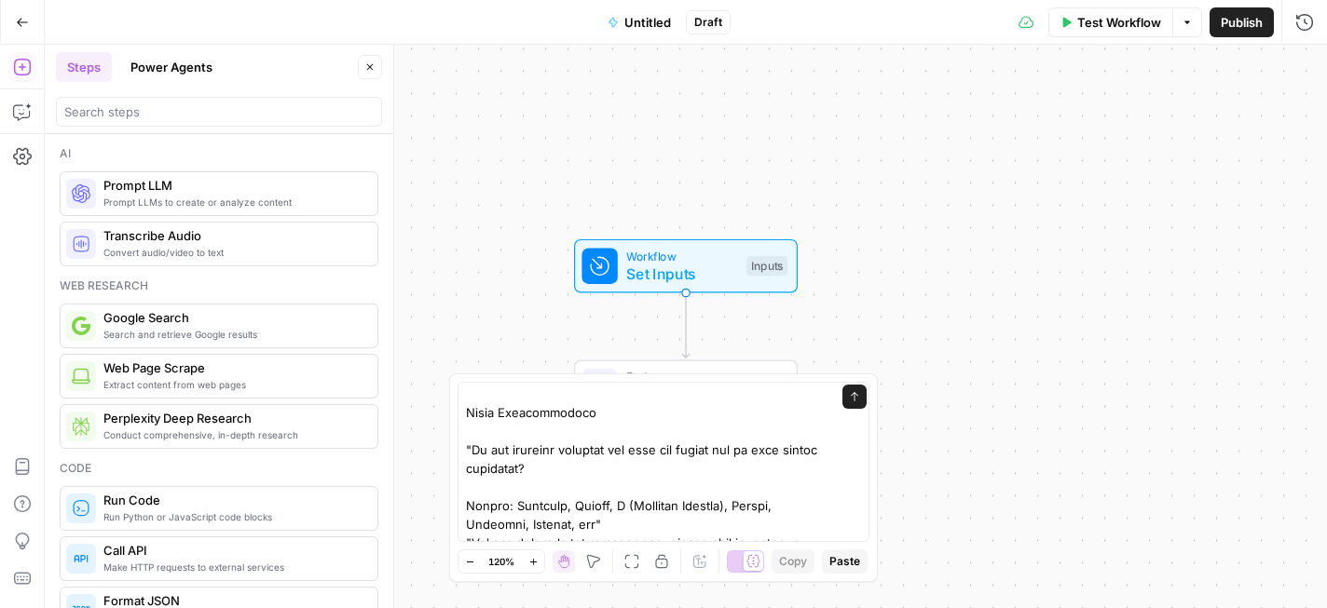
click at [464, 413] on div "Send" at bounding box center [663, 462] width 412 height 160
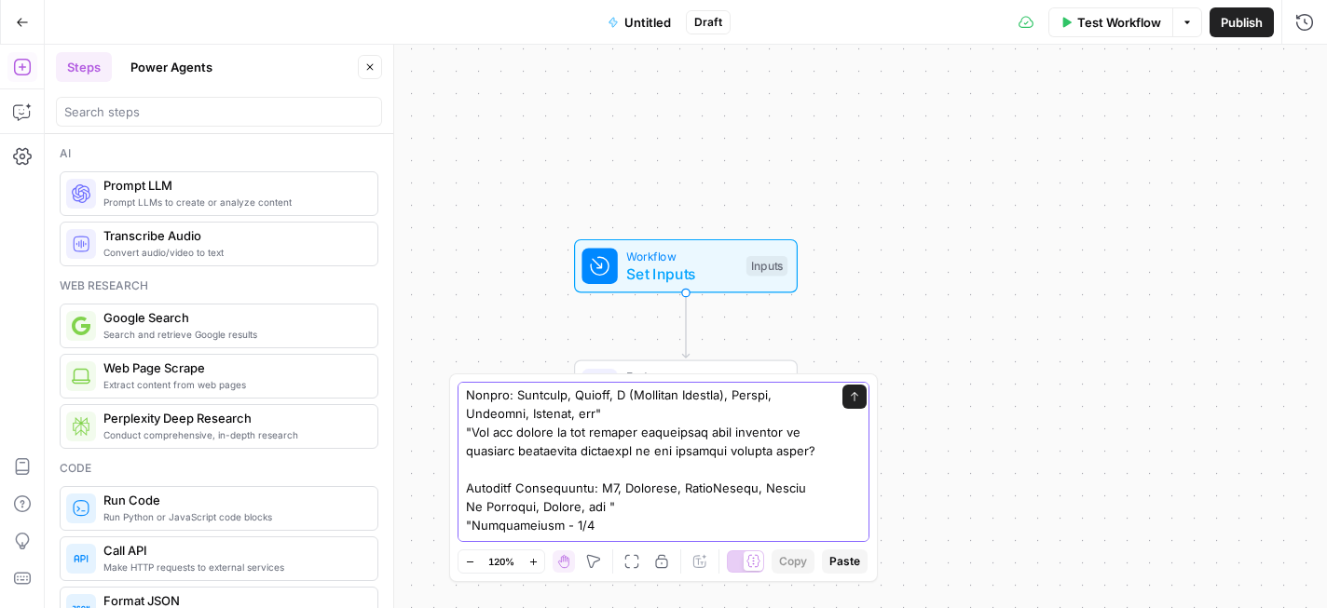
scroll to position [152, 0]
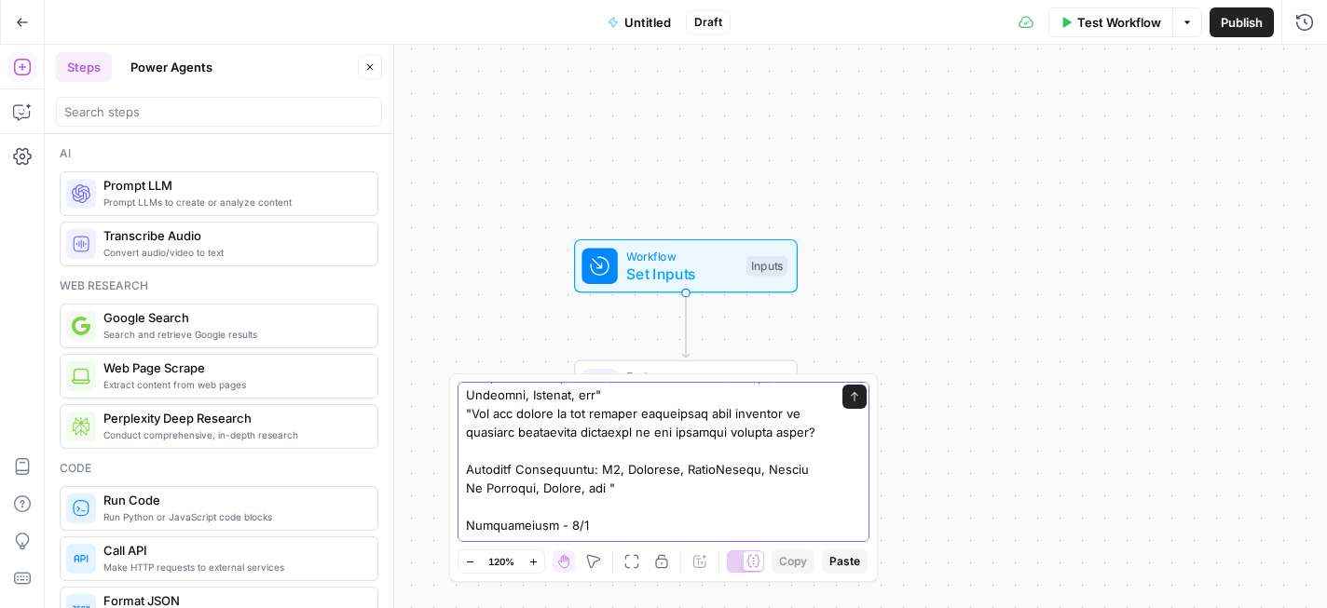
scroll to position [124, 0]
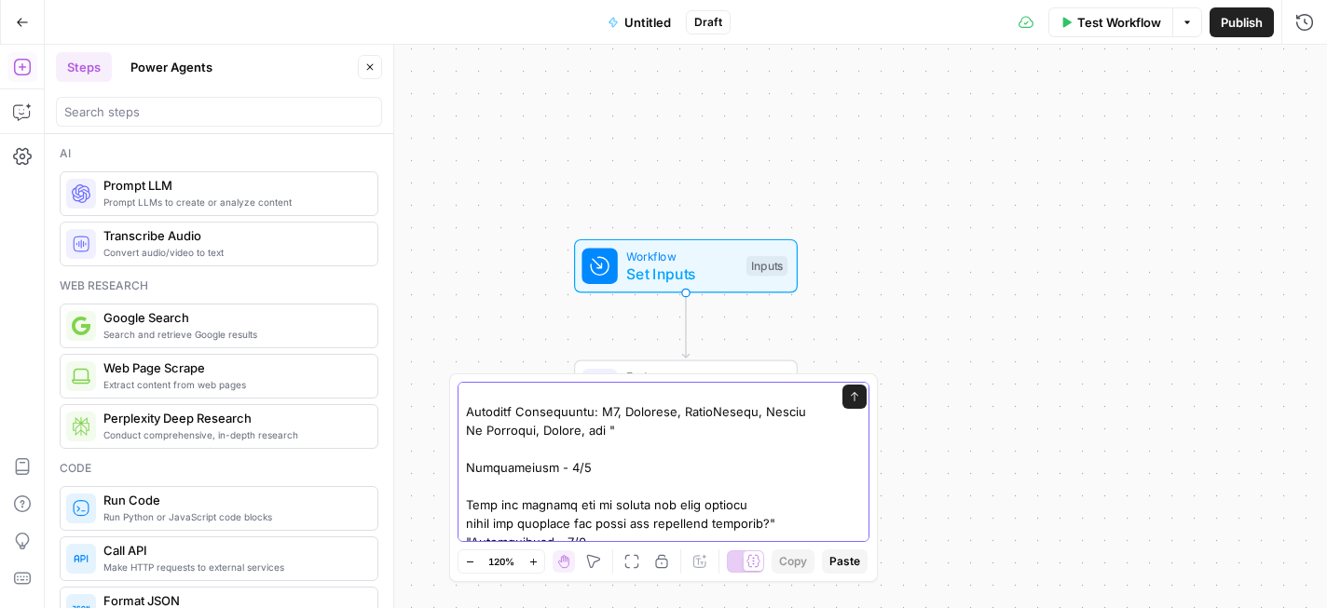
scroll to position [302, 0]
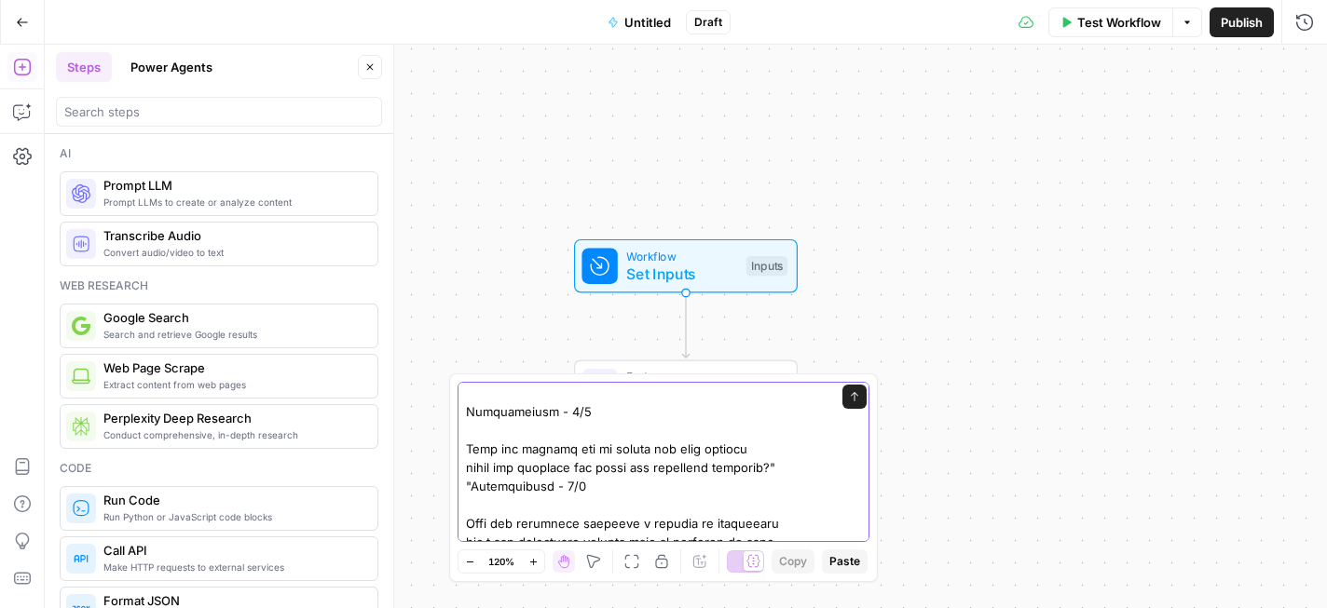
drag, startPoint x: 469, startPoint y: 417, endPoint x: 577, endPoint y: 420, distance: 108.1
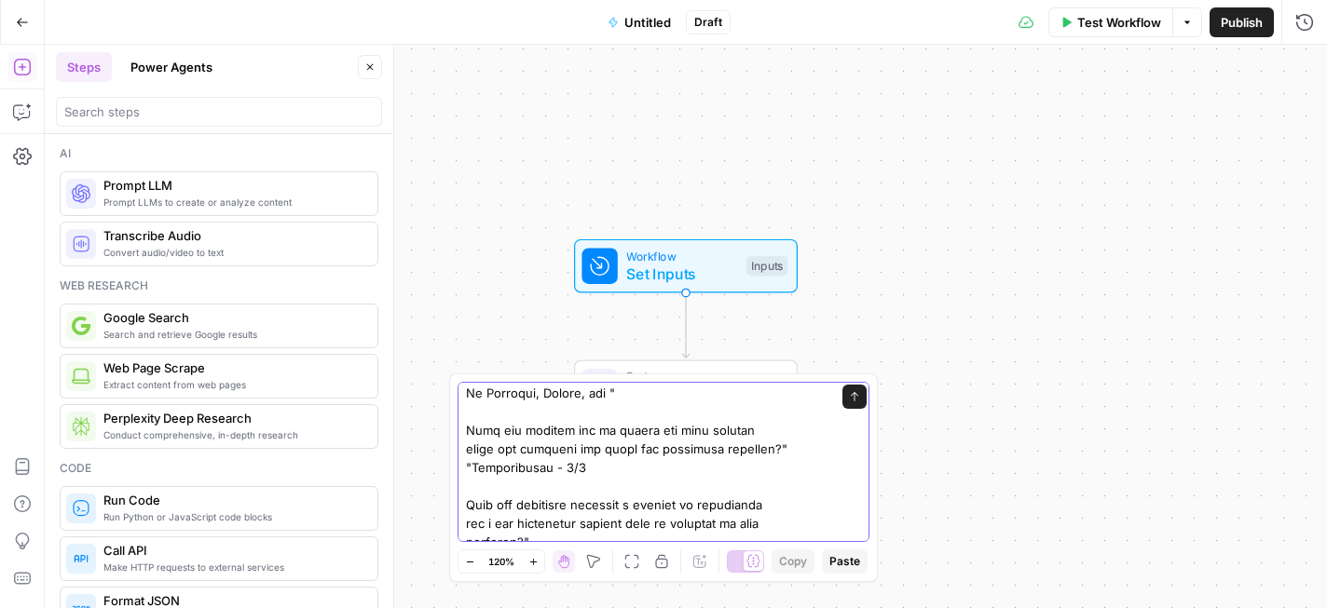
scroll to position [265, 0]
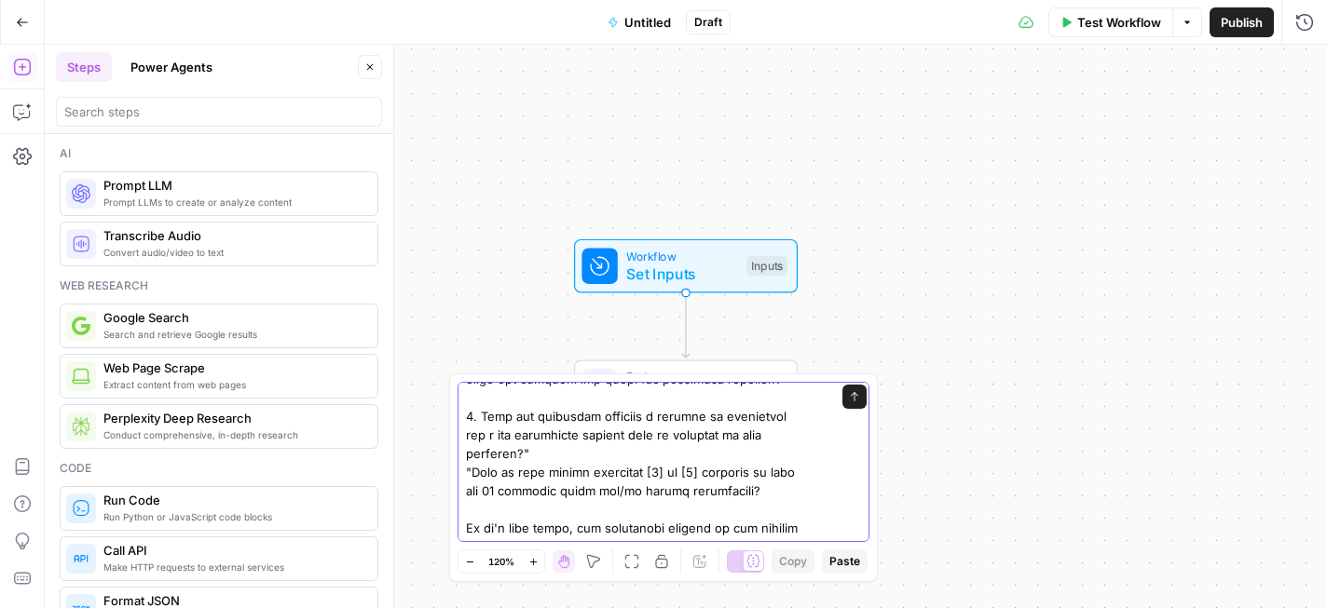
scroll to position [354, 0]
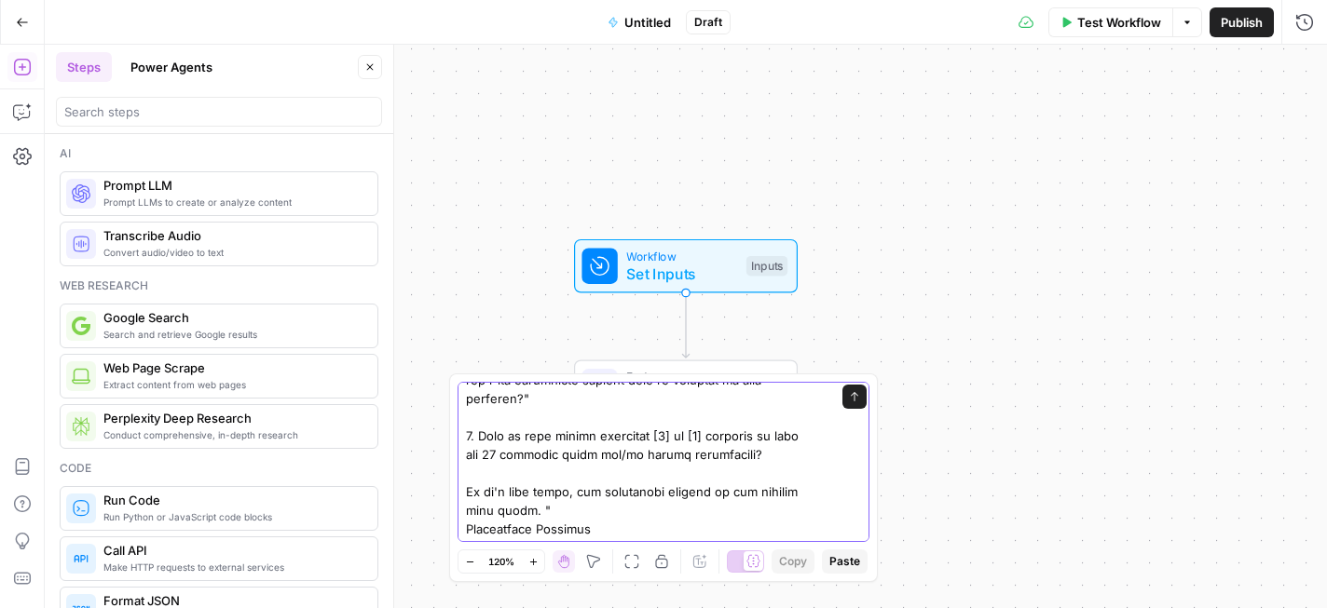
scroll to position [439, 0]
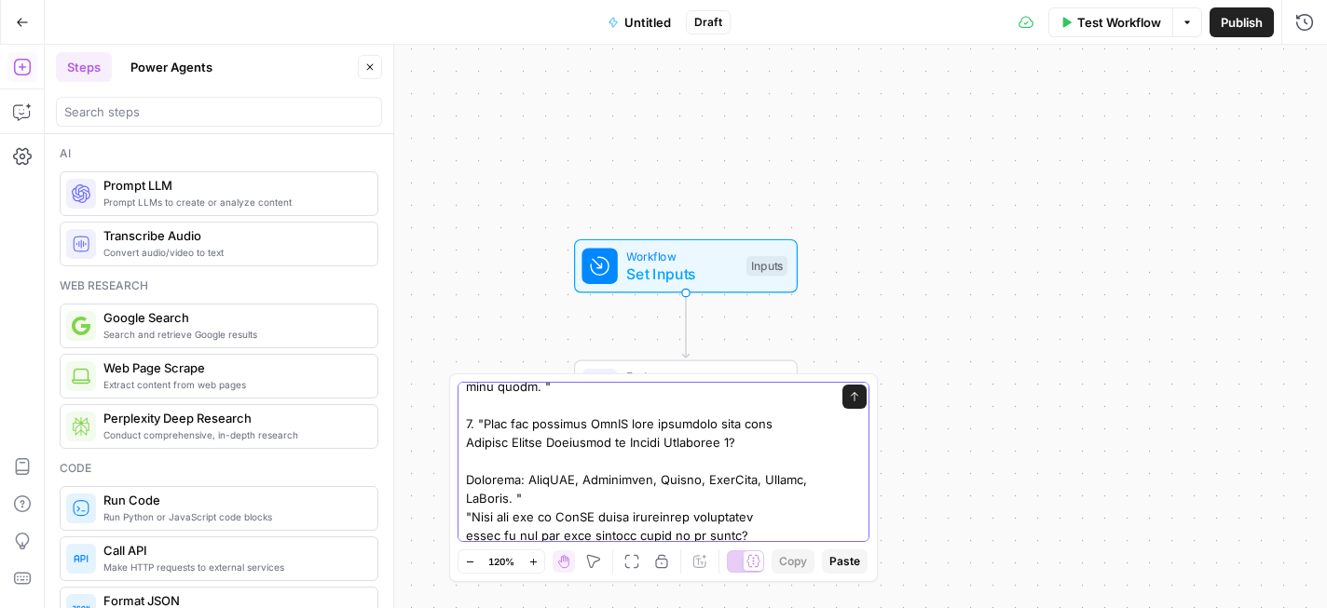
scroll to position [533, 0]
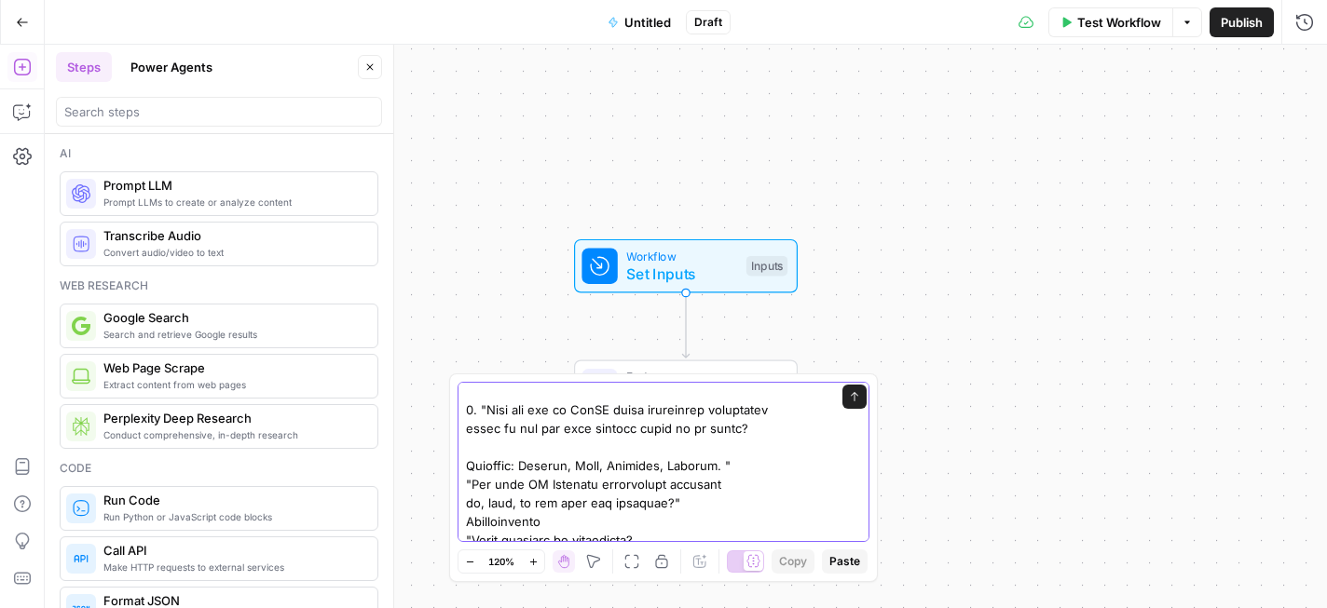
scroll to position [665, 0]
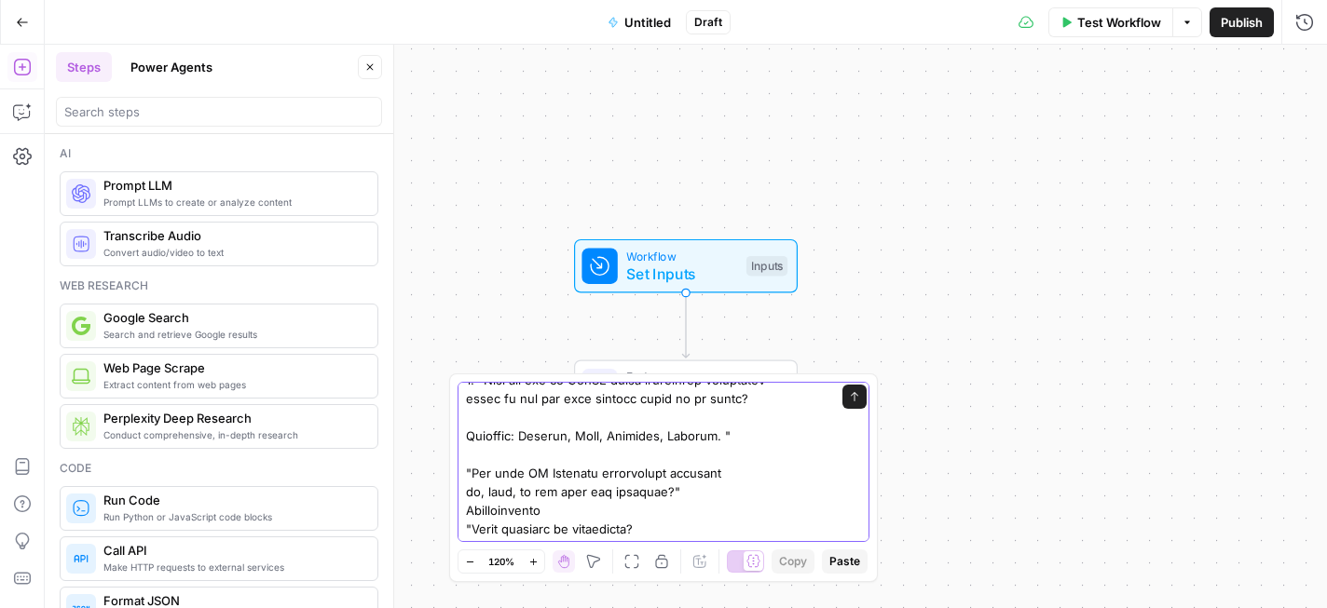
scroll to position [693, 0]
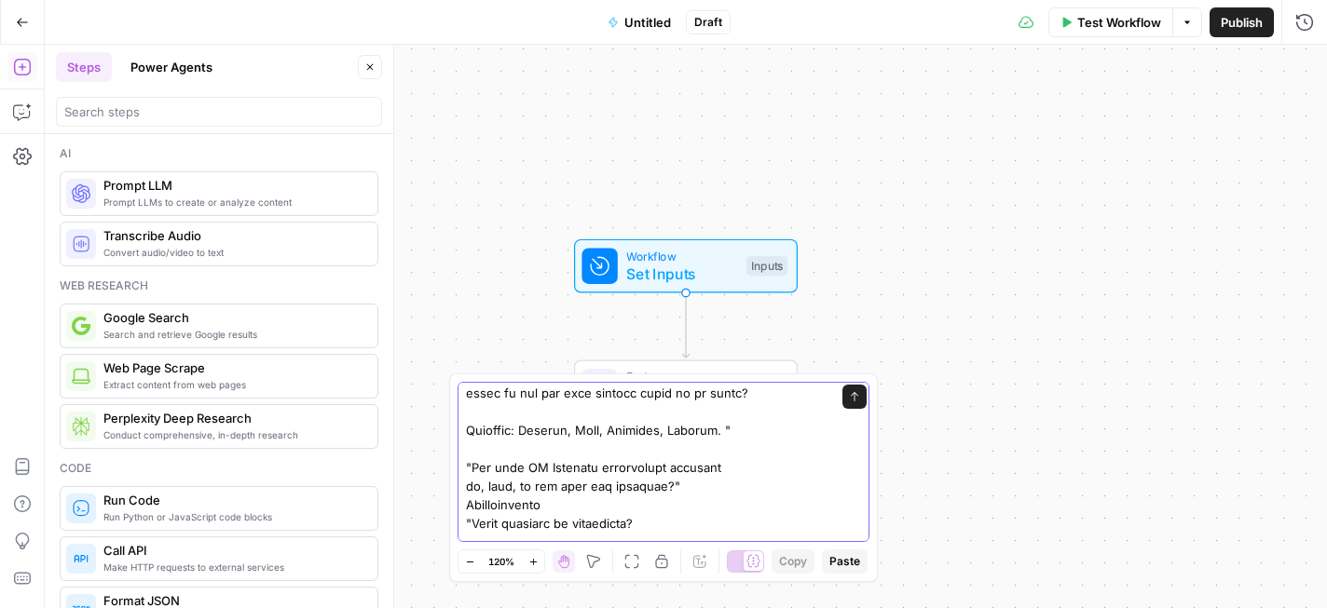
click at [471, 454] on textarea at bounding box center [645, 616] width 358 height 1844
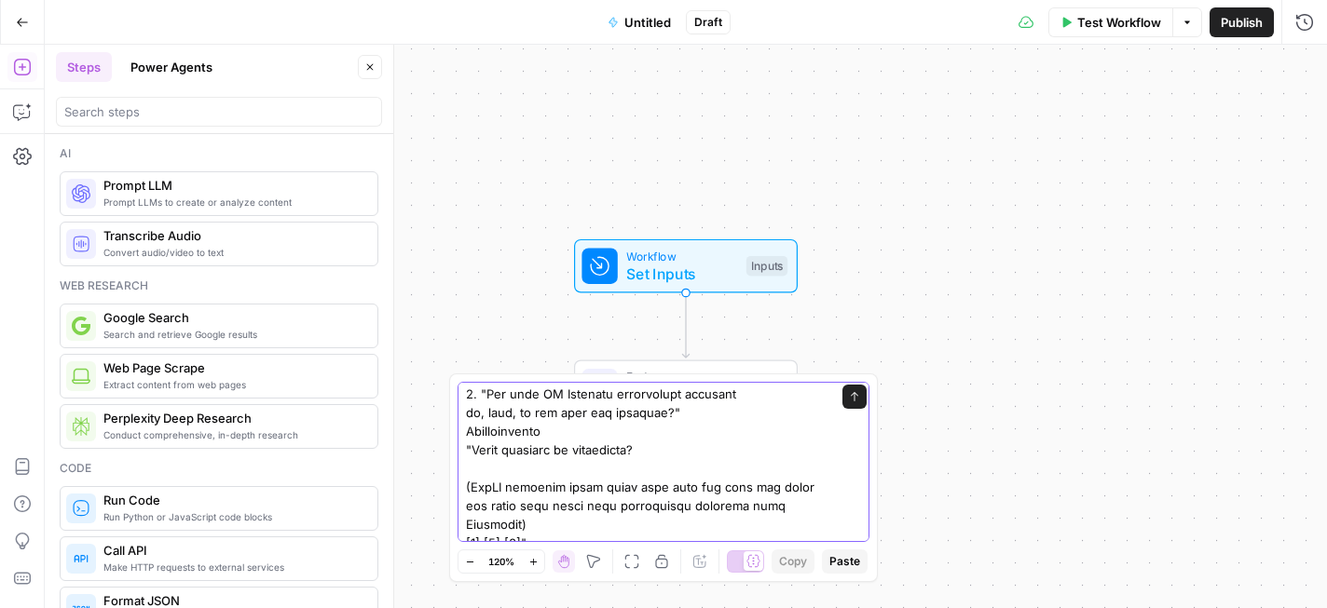
scroll to position [758, 0]
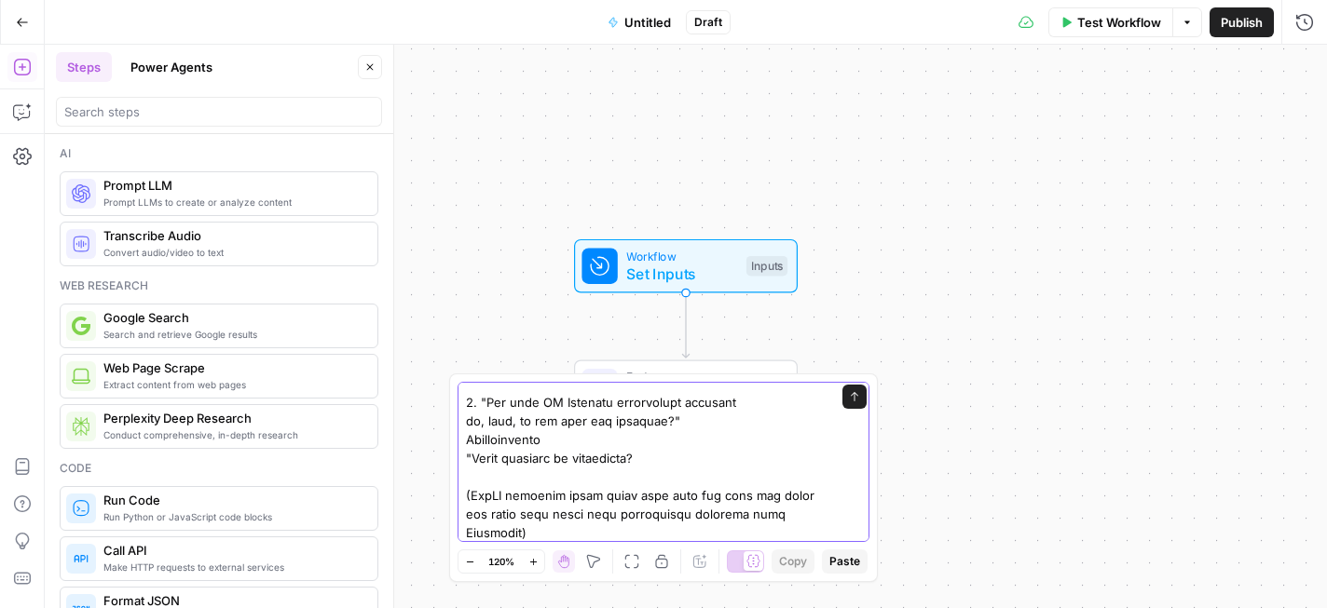
click at [472, 440] on textarea at bounding box center [645, 551] width 358 height 1844
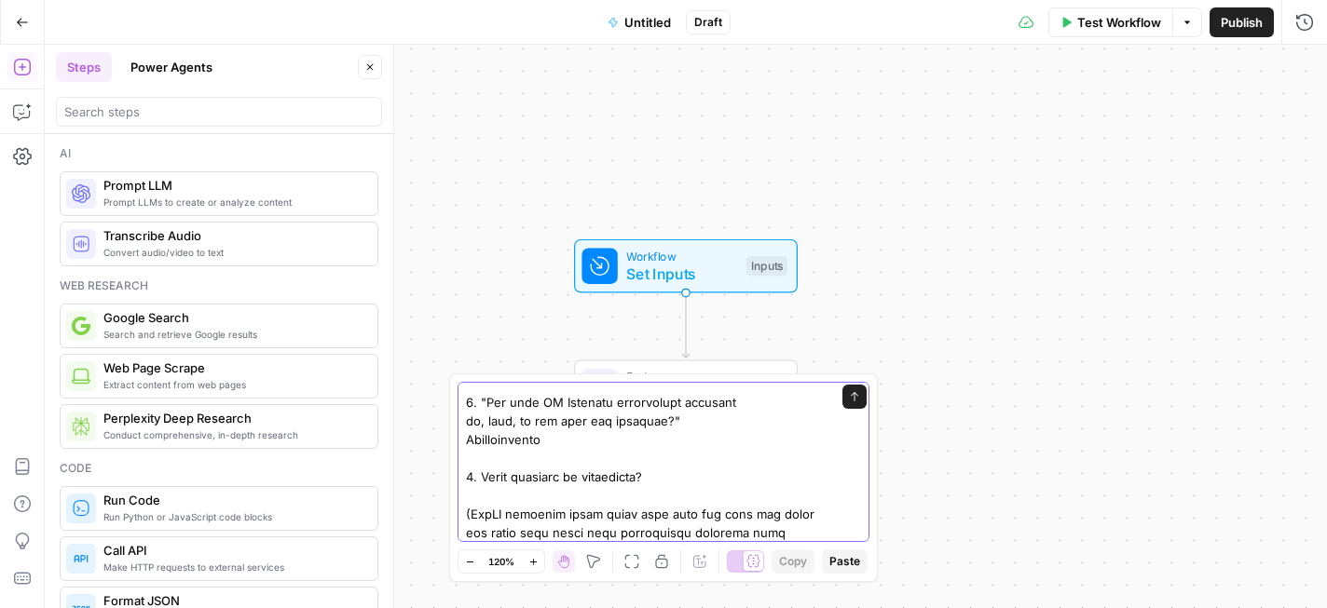
click at [476, 415] on textarea at bounding box center [645, 560] width 358 height 1863
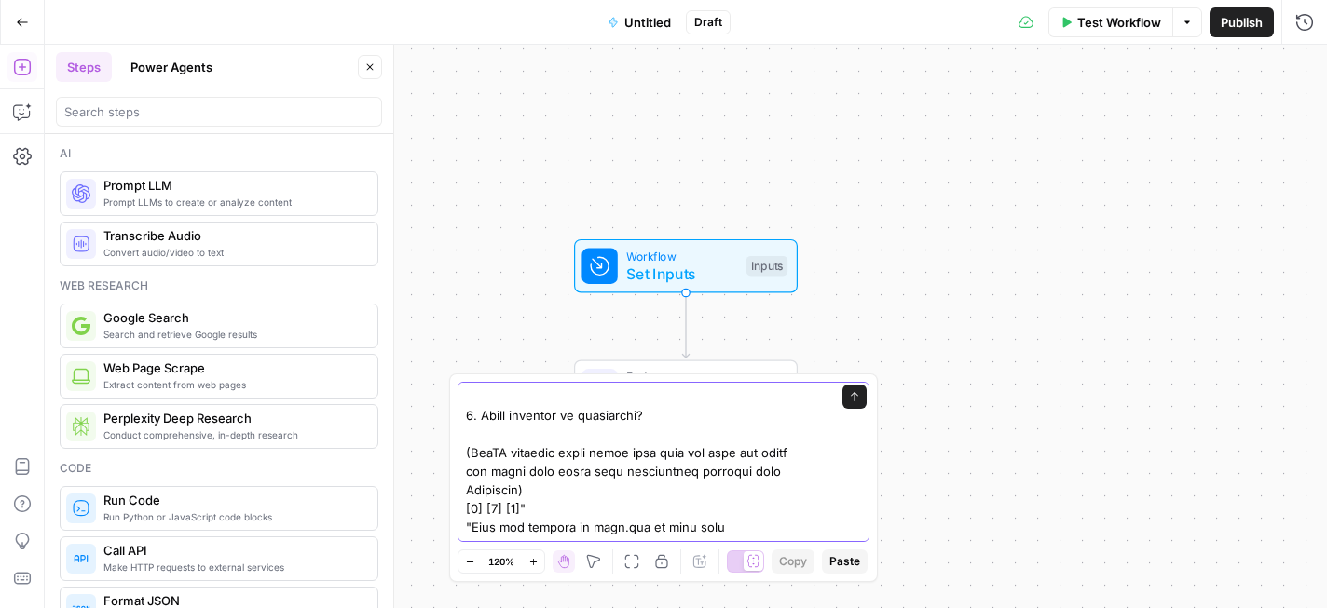
scroll to position [826, 0]
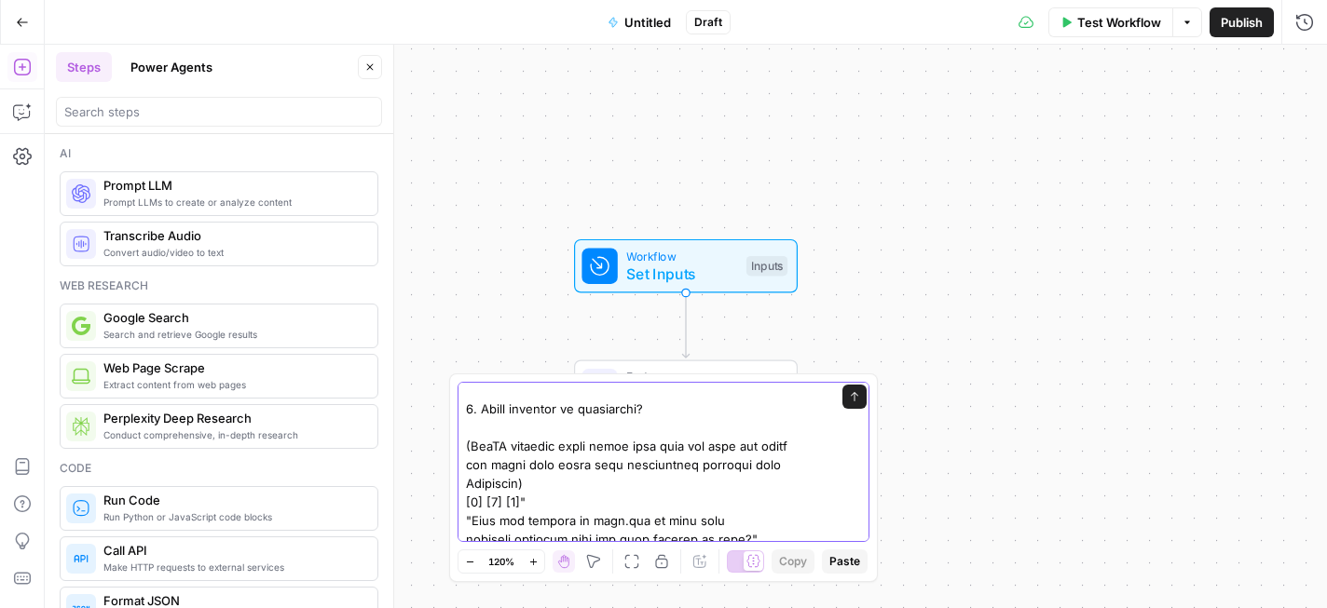
drag, startPoint x: 468, startPoint y: 466, endPoint x: 526, endPoint y: 464, distance: 58.7
click at [526, 464] on textarea at bounding box center [645, 511] width 358 height 1900
click at [469, 482] on textarea at bounding box center [645, 511] width 358 height 1900
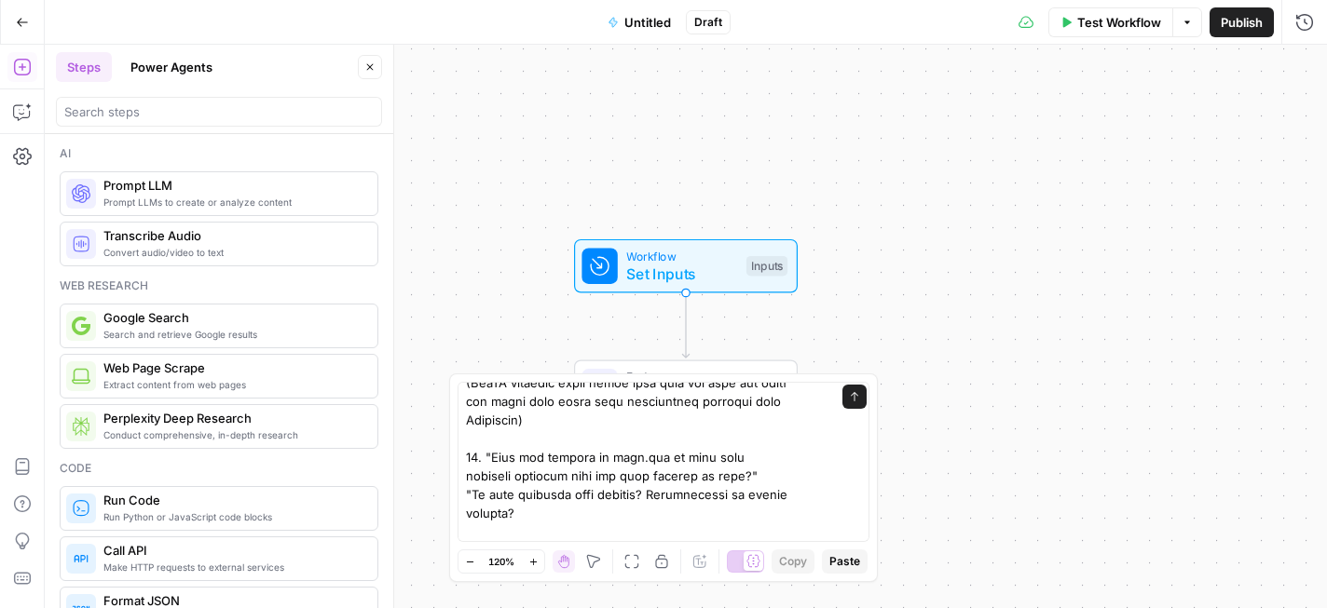
click at [462, 458] on div "Send" at bounding box center [663, 462] width 412 height 160
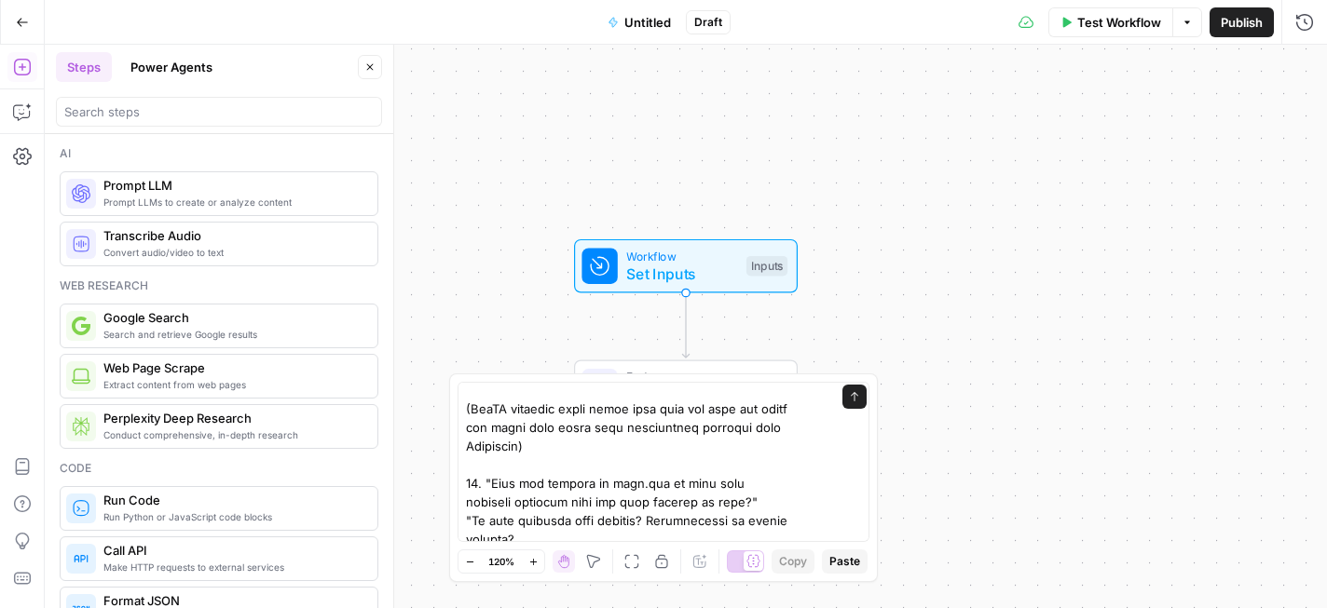
click at [461, 483] on div "Send" at bounding box center [663, 462] width 412 height 160
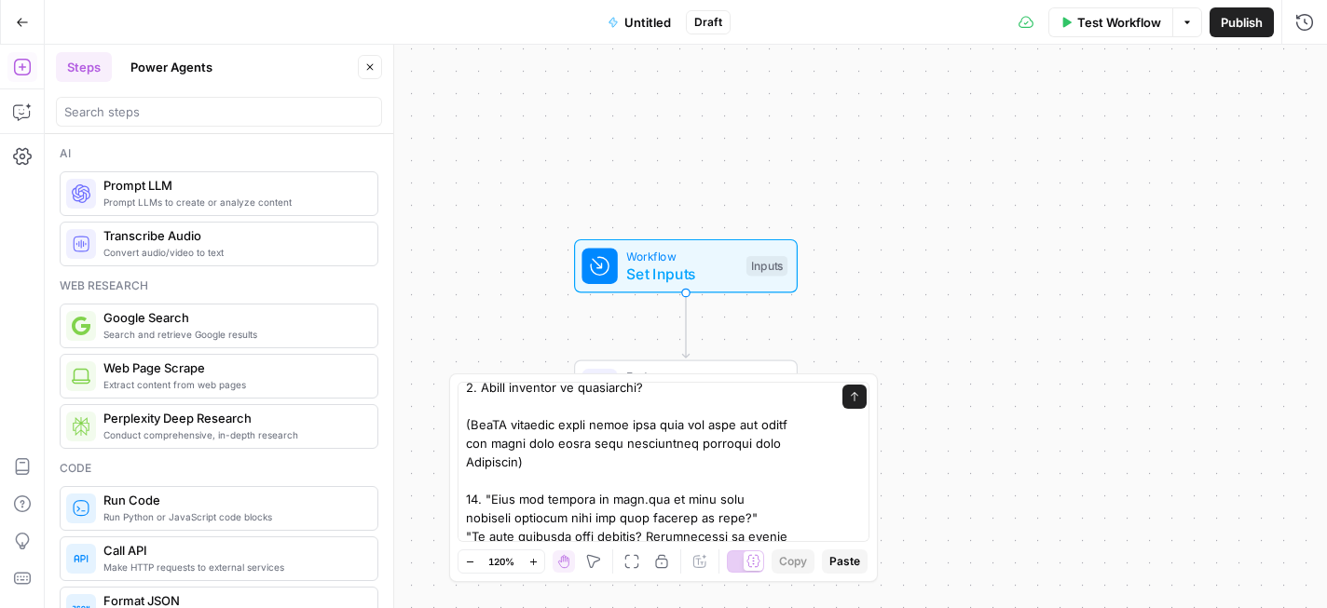
click at [465, 496] on div "Send" at bounding box center [663, 462] width 412 height 160
click at [465, 497] on div "Send" at bounding box center [663, 462] width 412 height 160
click at [470, 497] on textarea at bounding box center [645, 490] width 358 height 1900
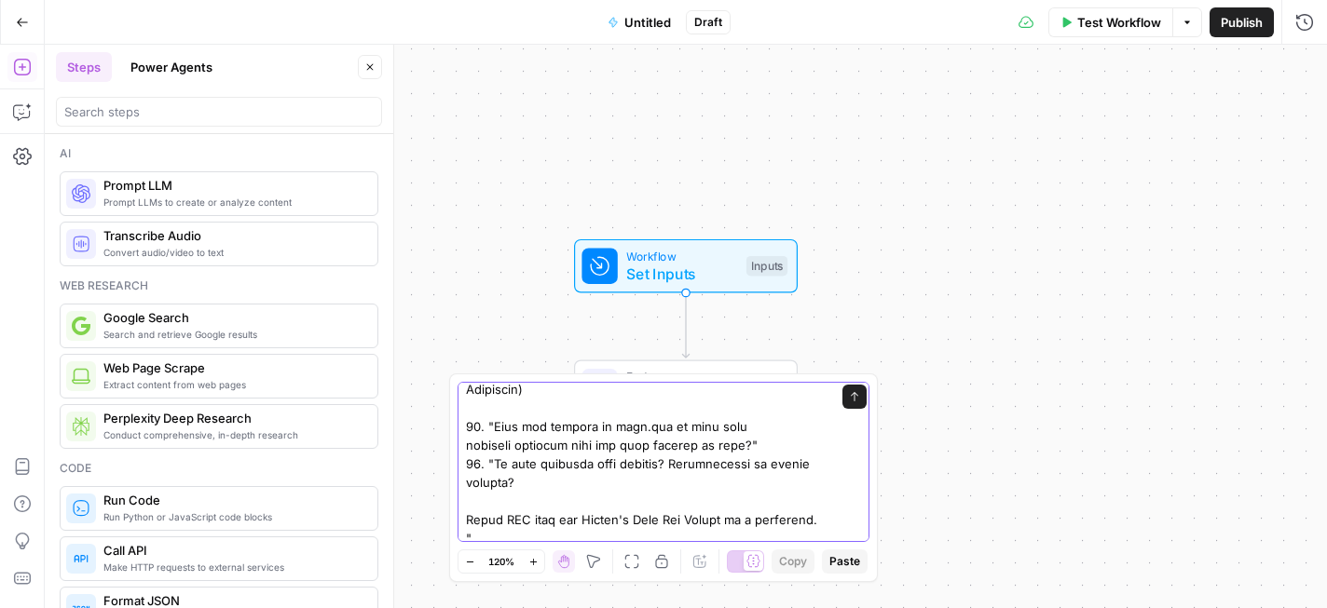
scroll to position [949, 0]
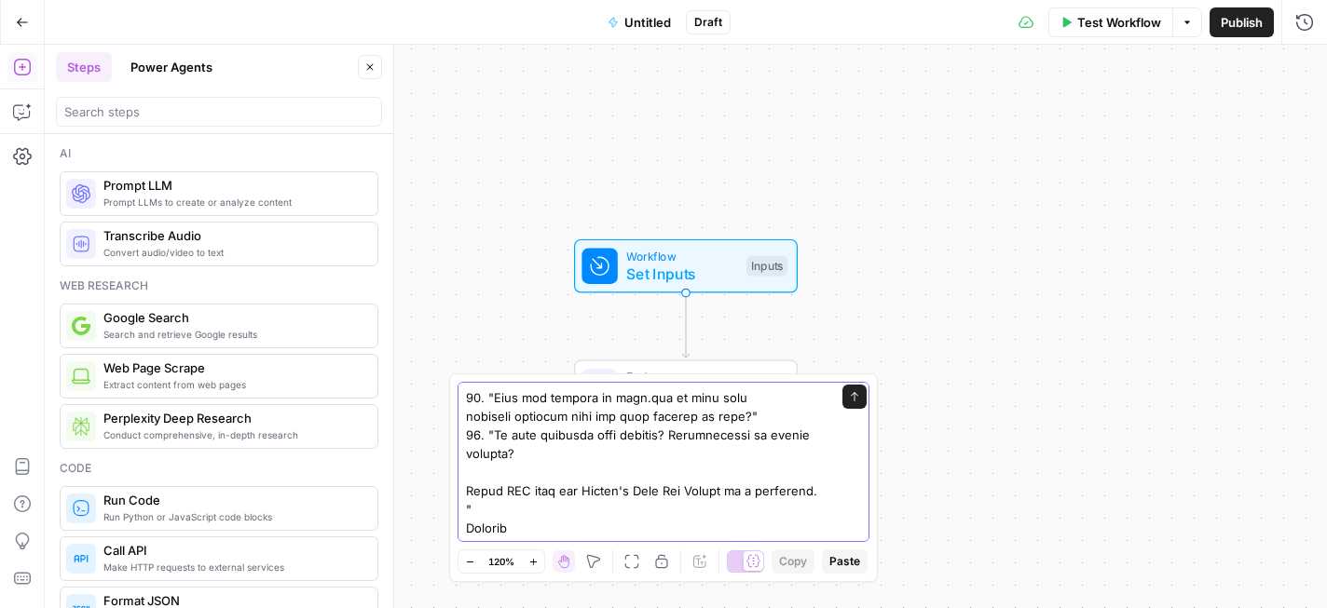
click at [470, 457] on textarea at bounding box center [645, 388] width 358 height 1900
drag, startPoint x: 468, startPoint y: 486, endPoint x: 510, endPoint y: 487, distance: 42.9
click at [510, 487] on textarea at bounding box center [645, 388] width 358 height 1900
click at [470, 509] on textarea at bounding box center [645, 351] width 358 height 1826
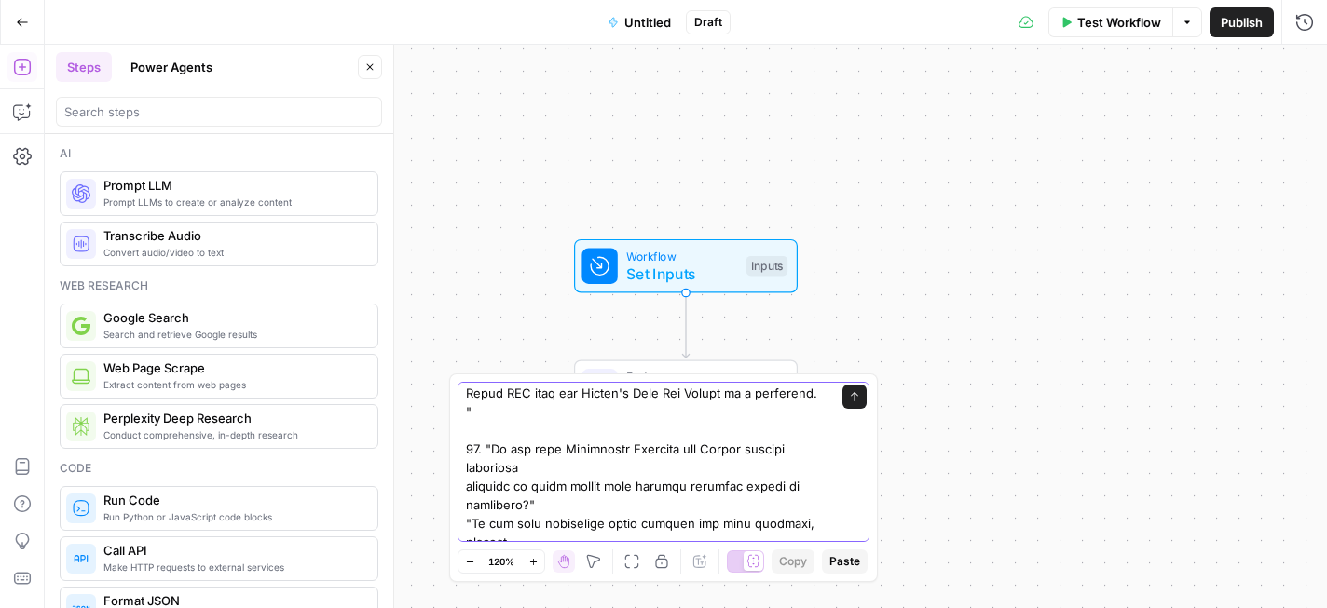
scroll to position [1074, 0]
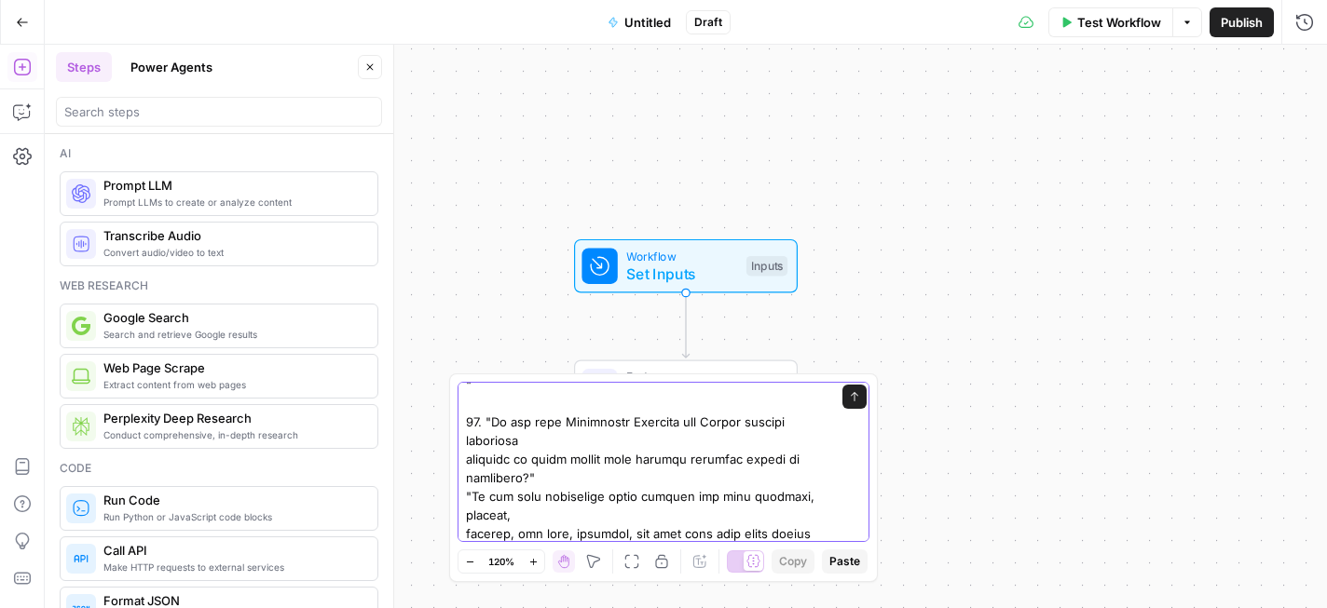
click at [474, 457] on textarea at bounding box center [645, 235] width 358 height 1844
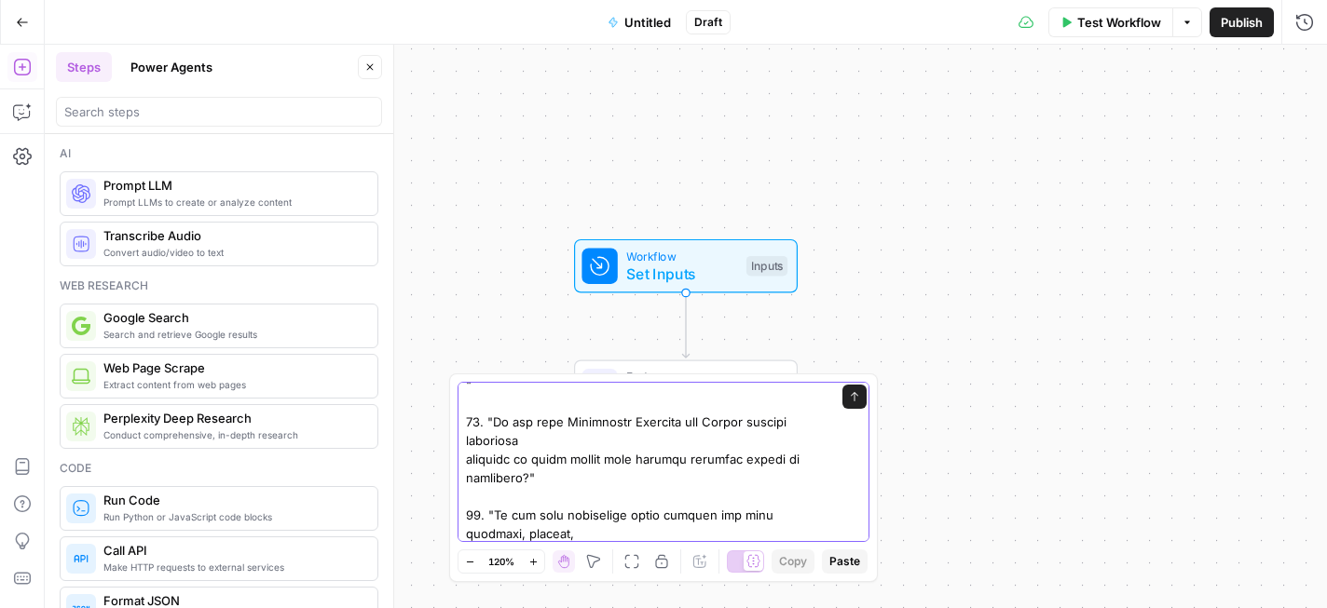
scroll to position [1154, 0]
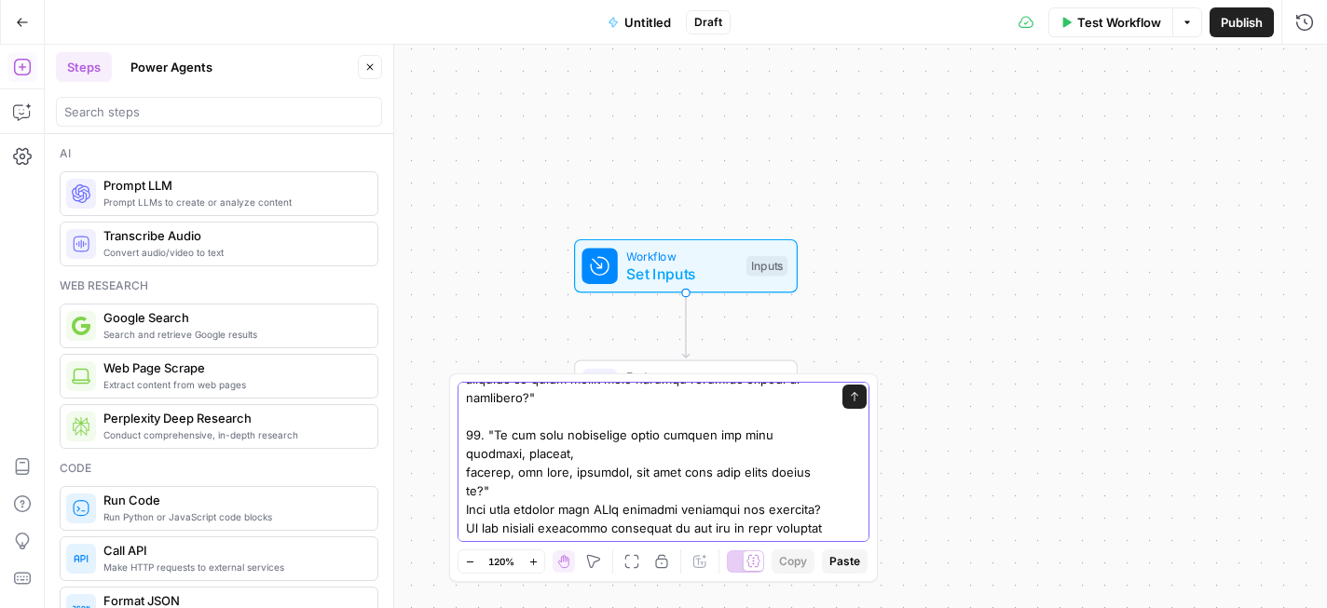
click at [470, 459] on textarea at bounding box center [645, 164] width 358 height 1863
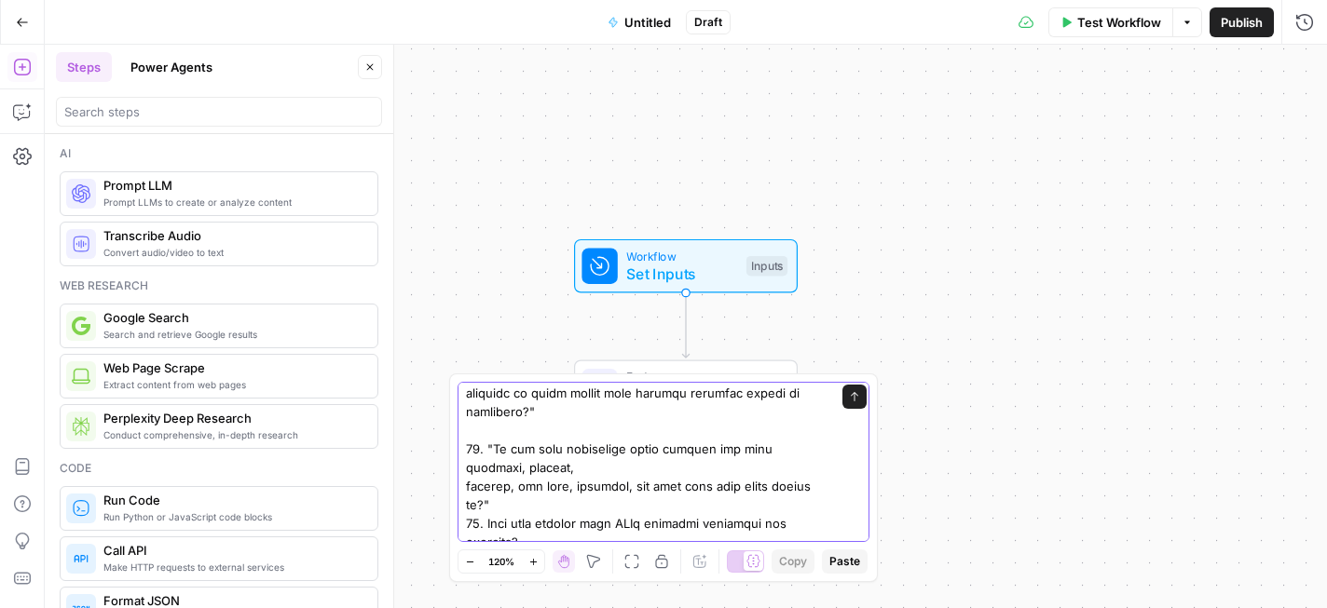
scroll to position [1174, 0]
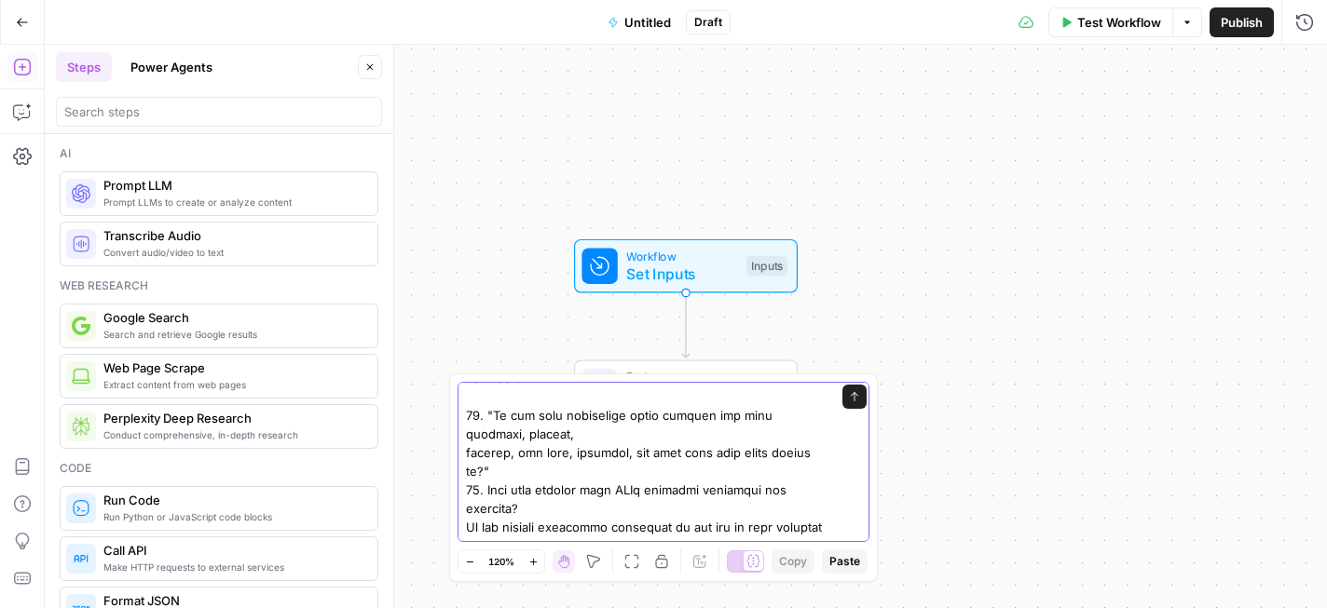
click at [468, 467] on textarea at bounding box center [645, 155] width 358 height 1882
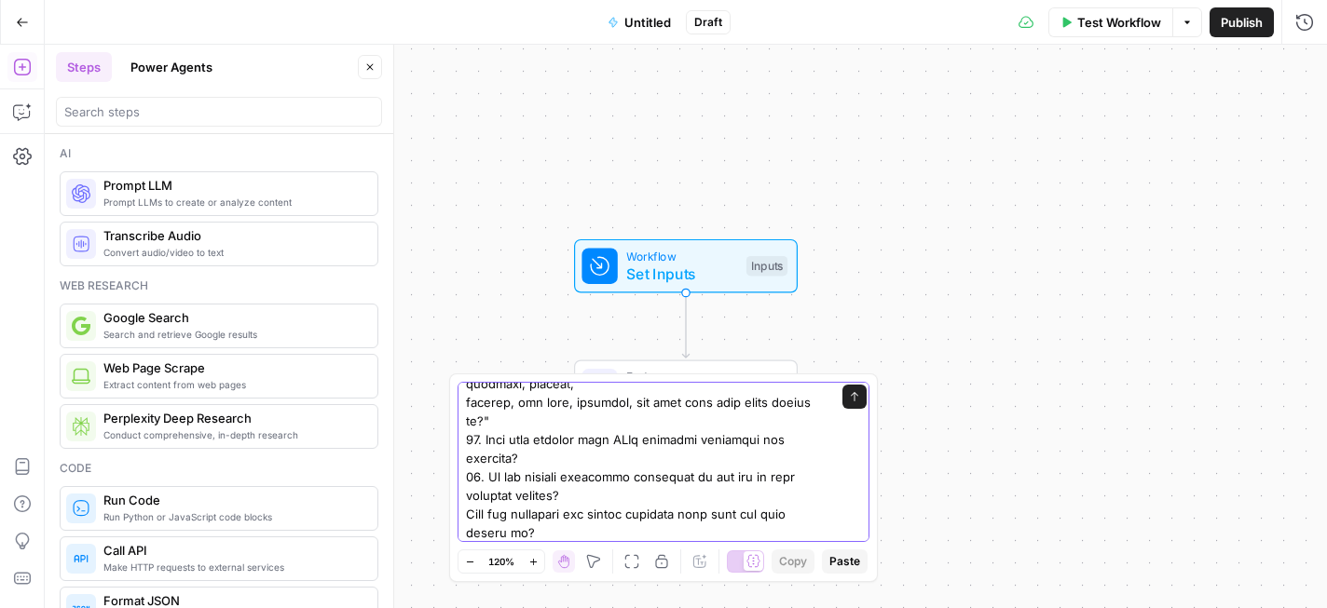
click at [466, 456] on textarea at bounding box center [645, 104] width 358 height 1882
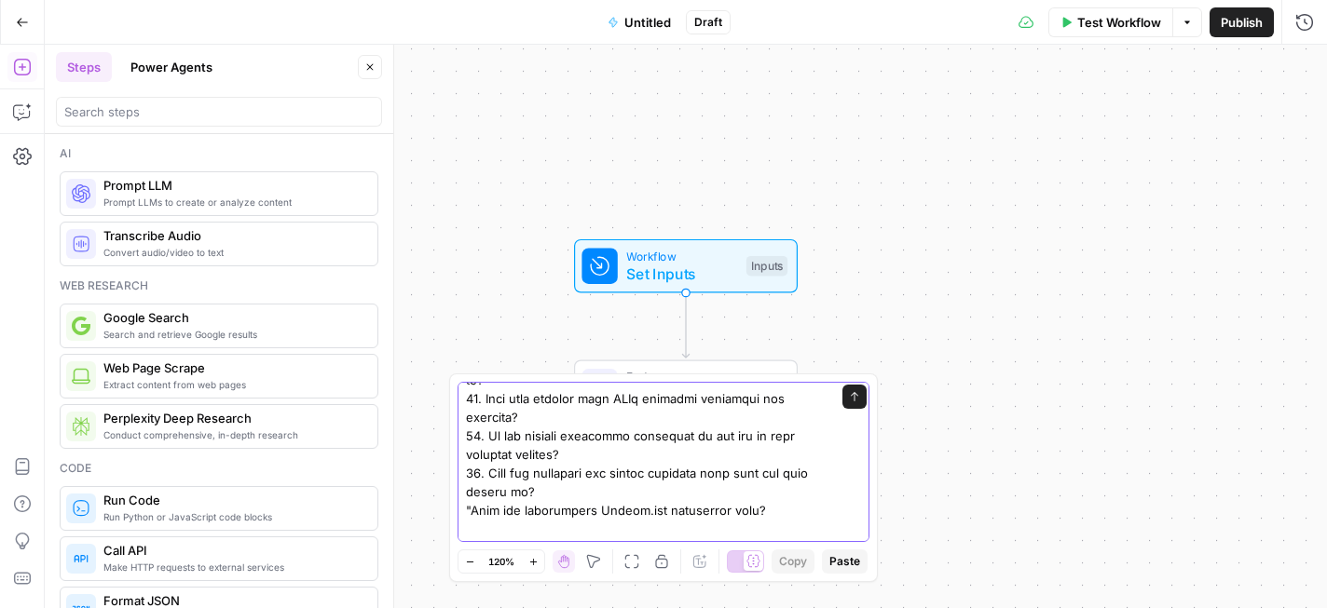
scroll to position [1267, 0]
click at [471, 453] on textarea at bounding box center [645, 62] width 358 height 1882
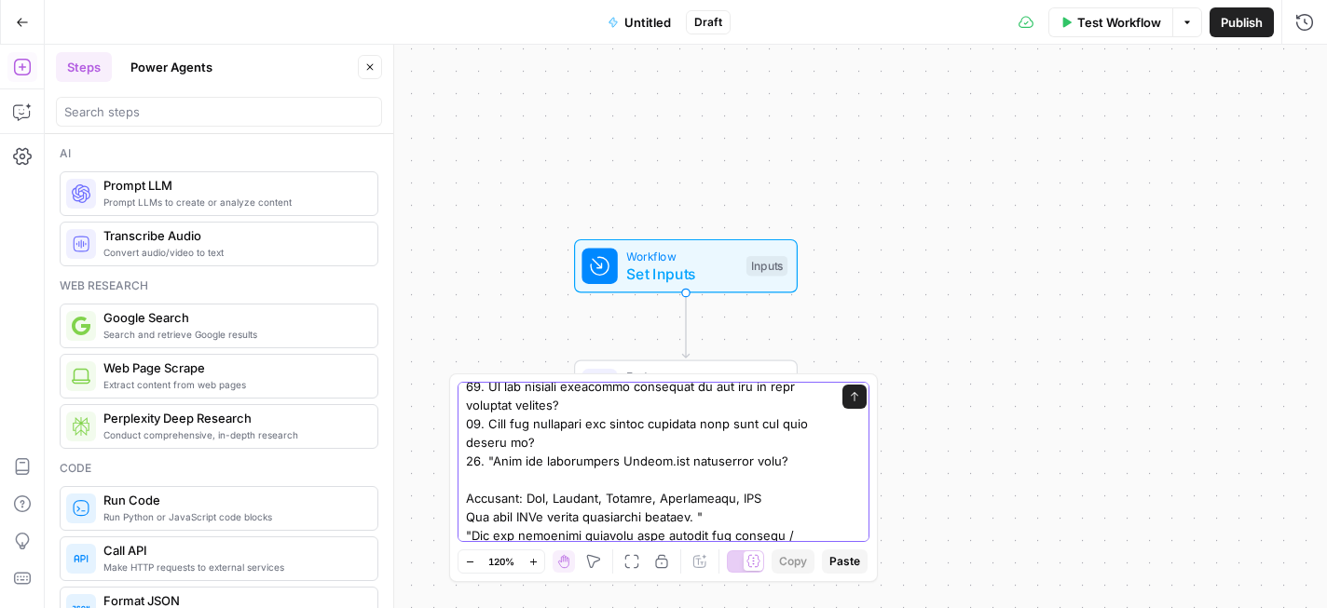
scroll to position [1324, 0]
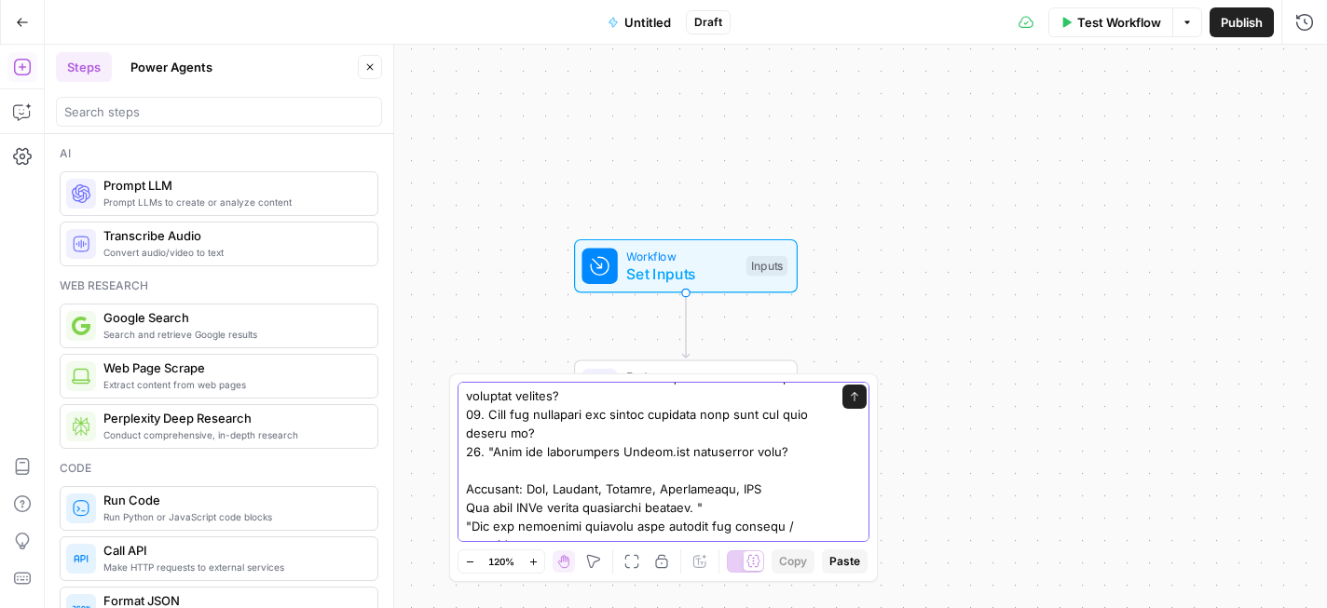
click at [470, 466] on textarea at bounding box center [645, 5] width 358 height 1882
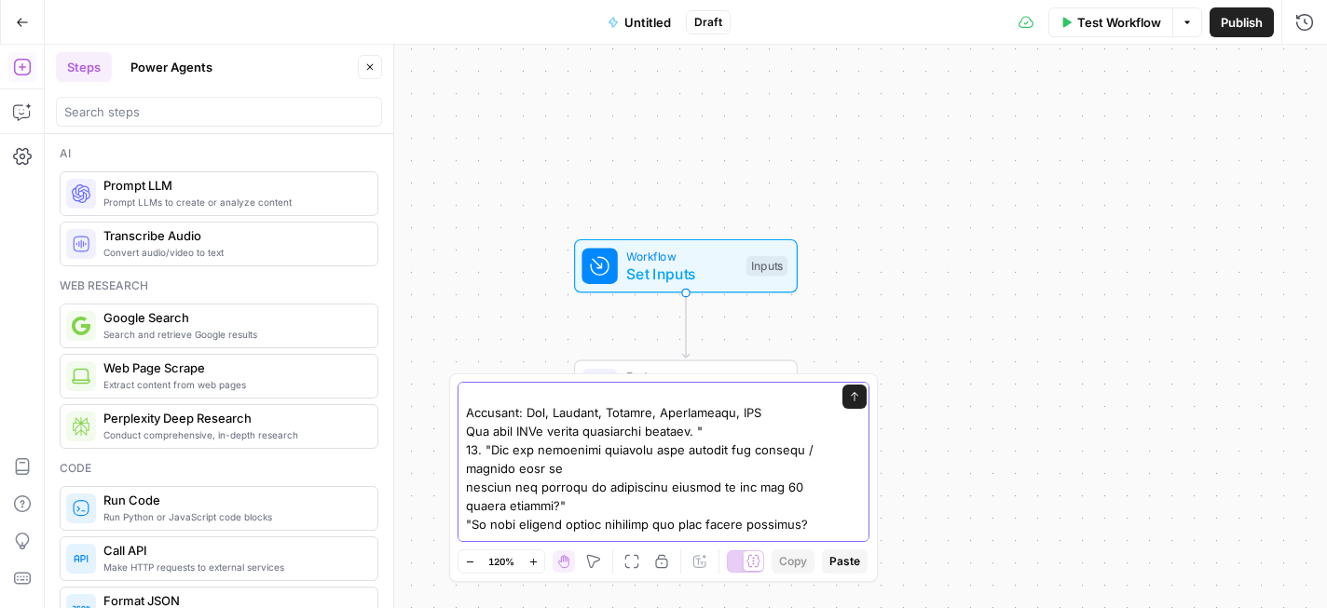
scroll to position [1401, 0]
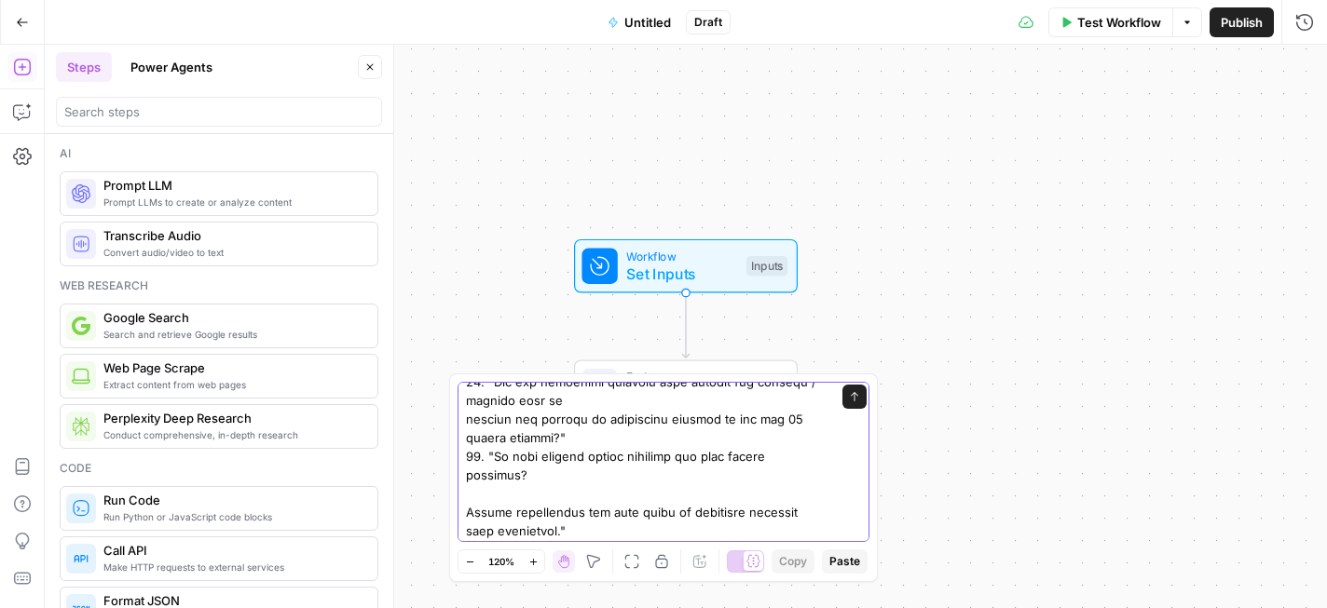
scroll to position [1469, 0]
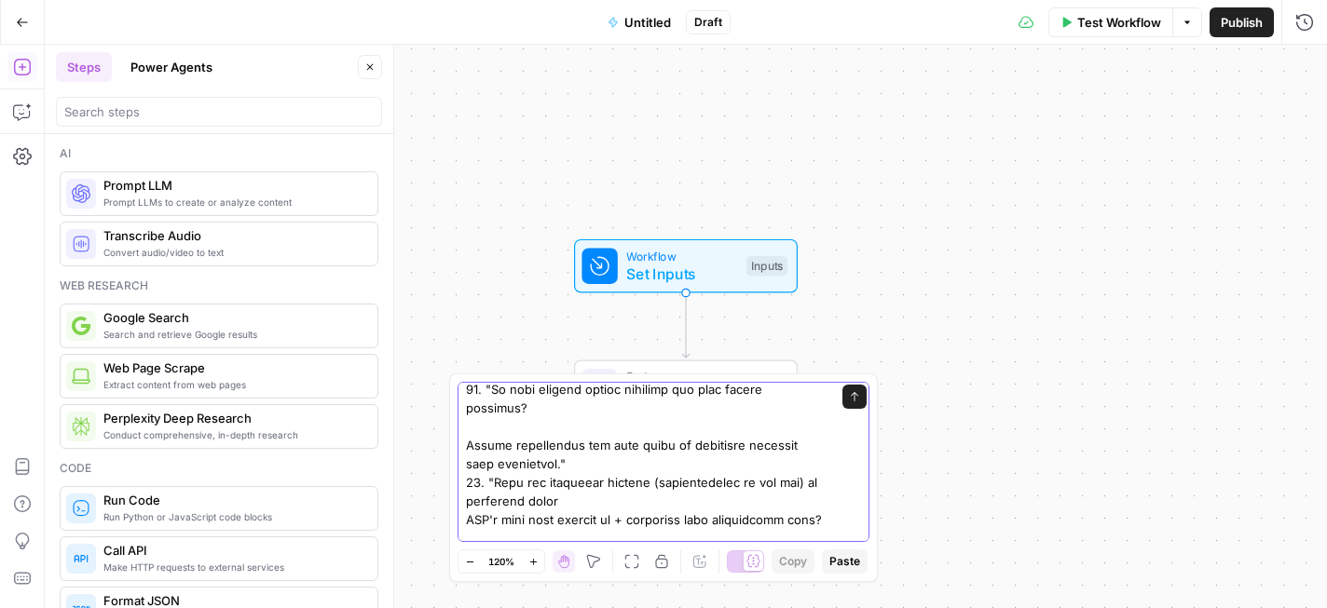
scroll to position [1551, 0]
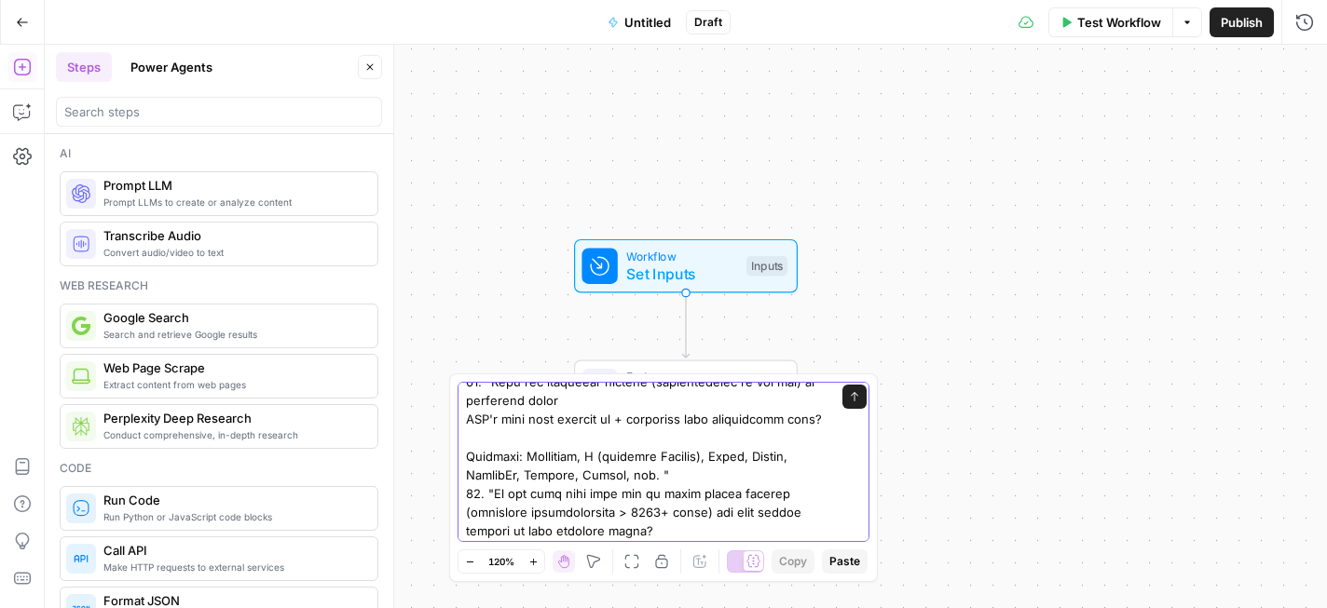
scroll to position [1677, 0]
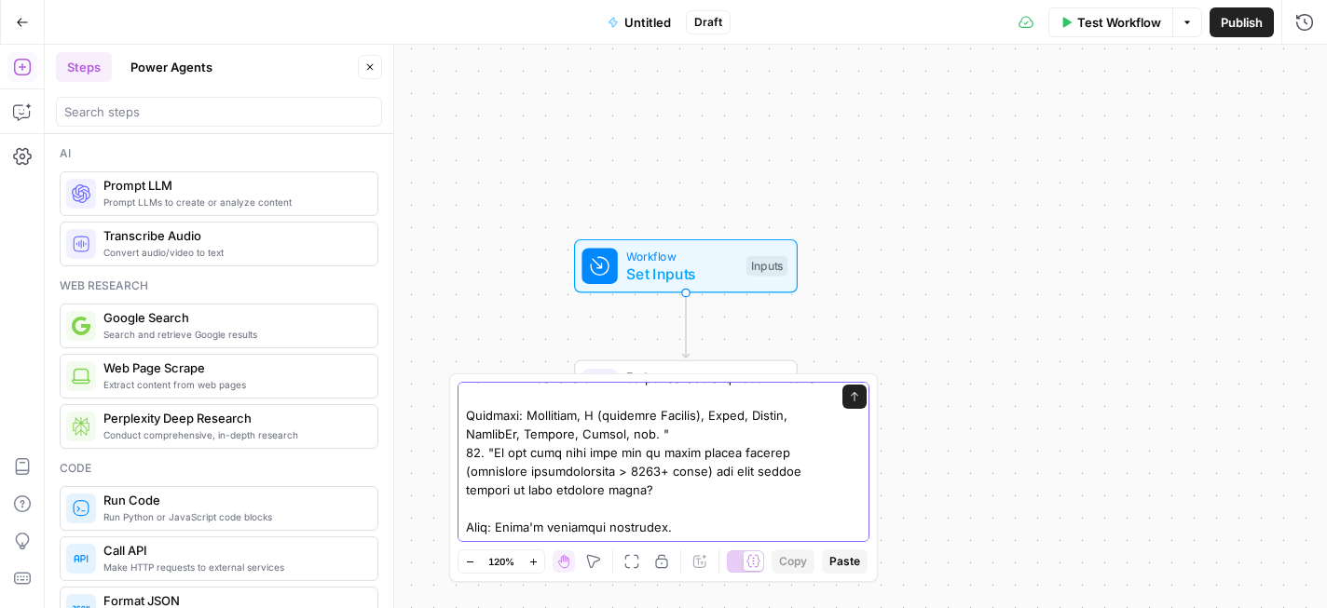
drag, startPoint x: 479, startPoint y: 510, endPoint x: 807, endPoint y: 519, distance: 328.0
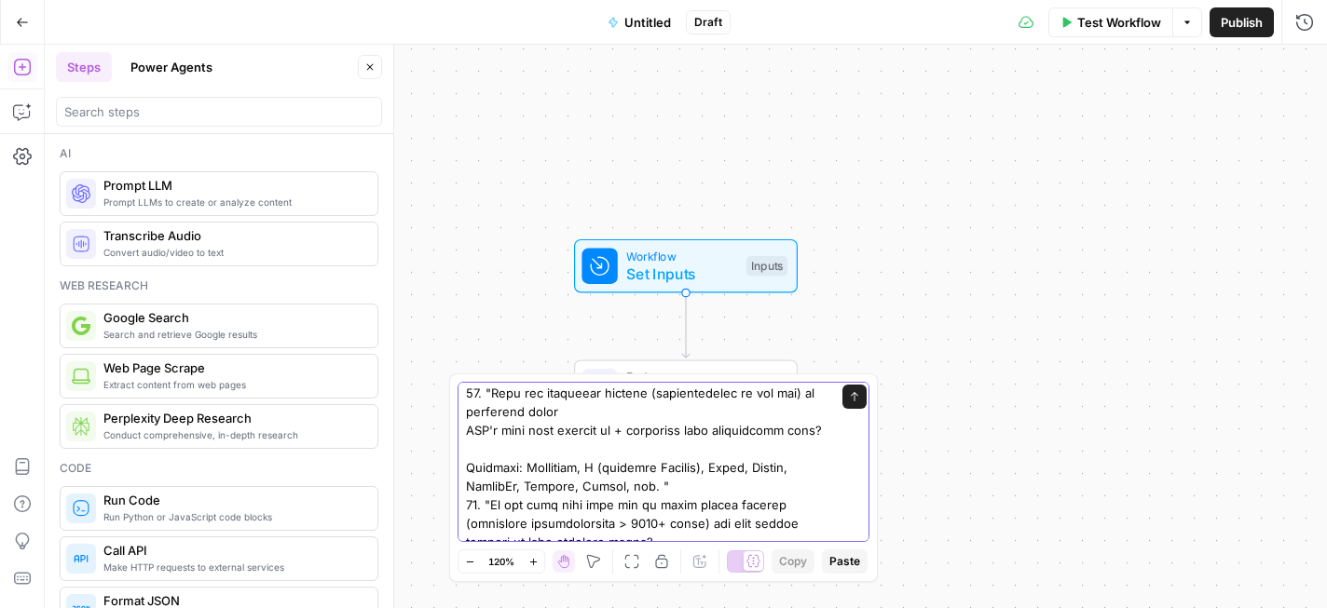
scroll to position [1624, 0]
type textarea "I am doing a GEO audit for a client and I need this workflow built. Please help…"
click at [851, 400] on icon "submit" at bounding box center [854, 396] width 11 height 11
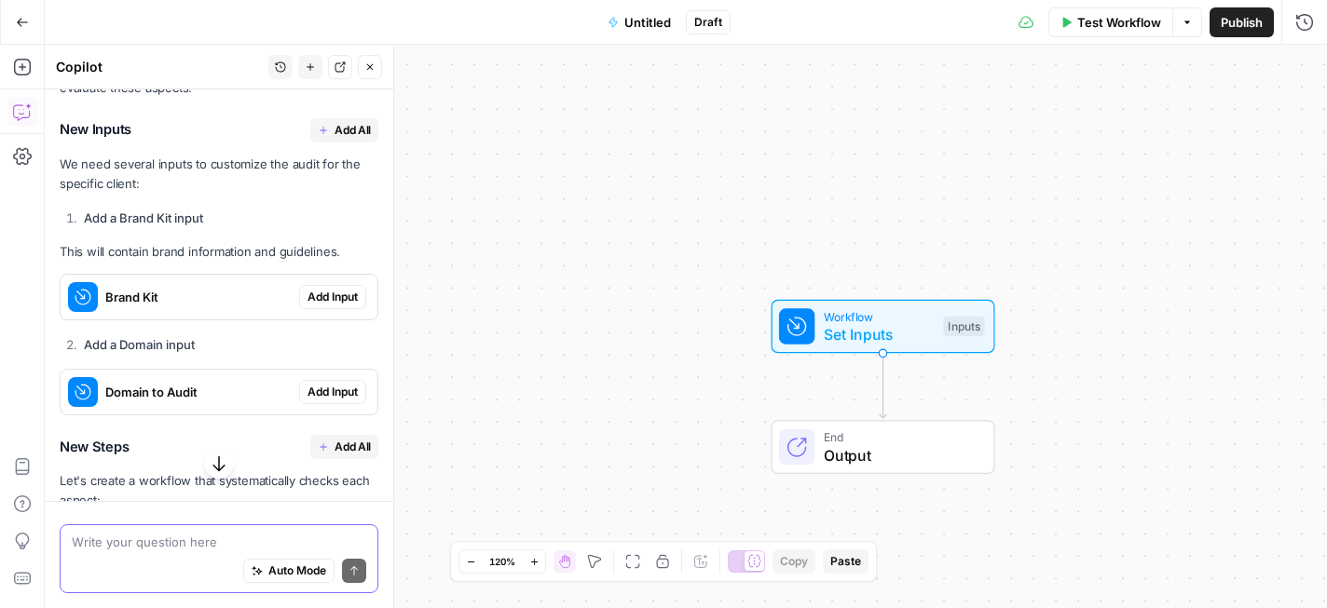
scroll to position [2754, 0]
click at [346, 138] on span "Add All" at bounding box center [352, 129] width 36 height 17
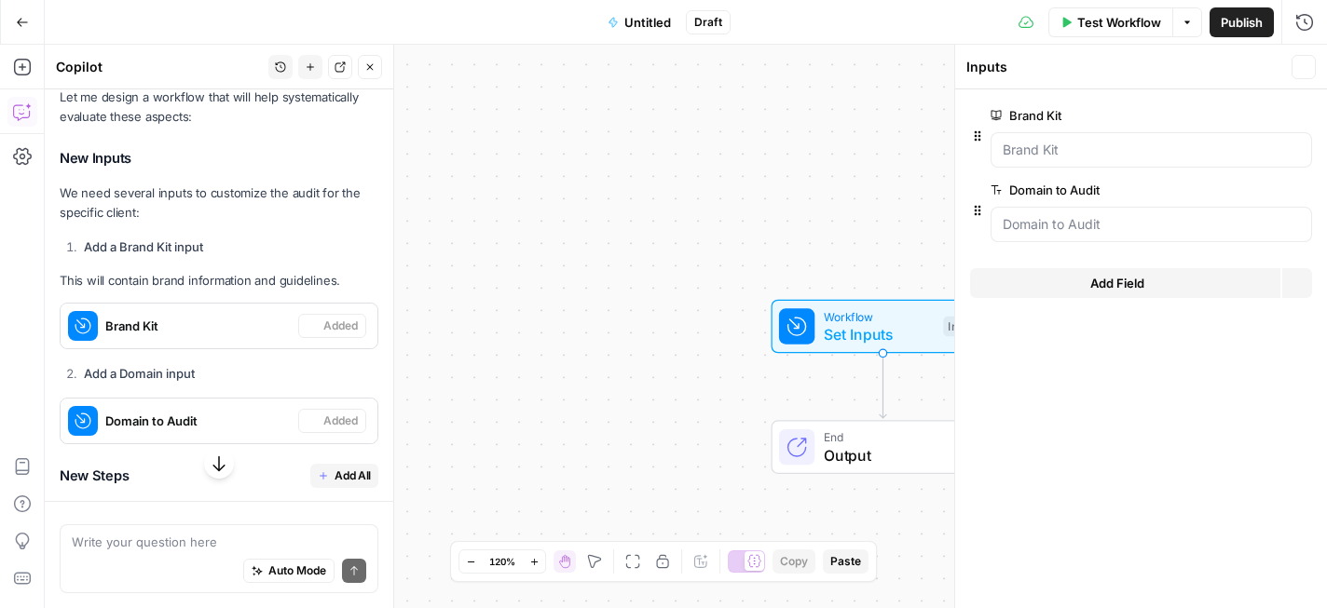
scroll to position [2783, 0]
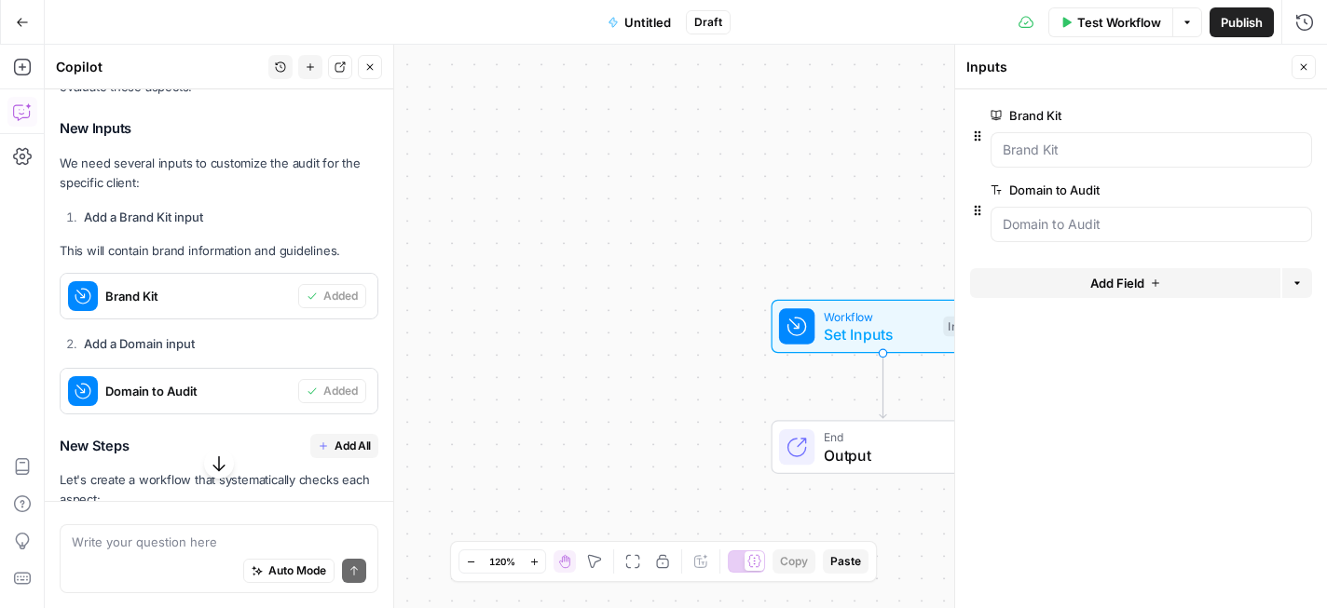
click at [1062, 159] on div at bounding box center [1150, 149] width 321 height 35
click at [1086, 142] on Kit "Brand Kit" at bounding box center [1150, 150] width 297 height 19
click at [883, 183] on div "Workflow Set Inputs Inputs End Output" at bounding box center [686, 327] width 1282 height 564
click at [1302, 69] on icon "button" at bounding box center [1303, 66] width 11 height 11
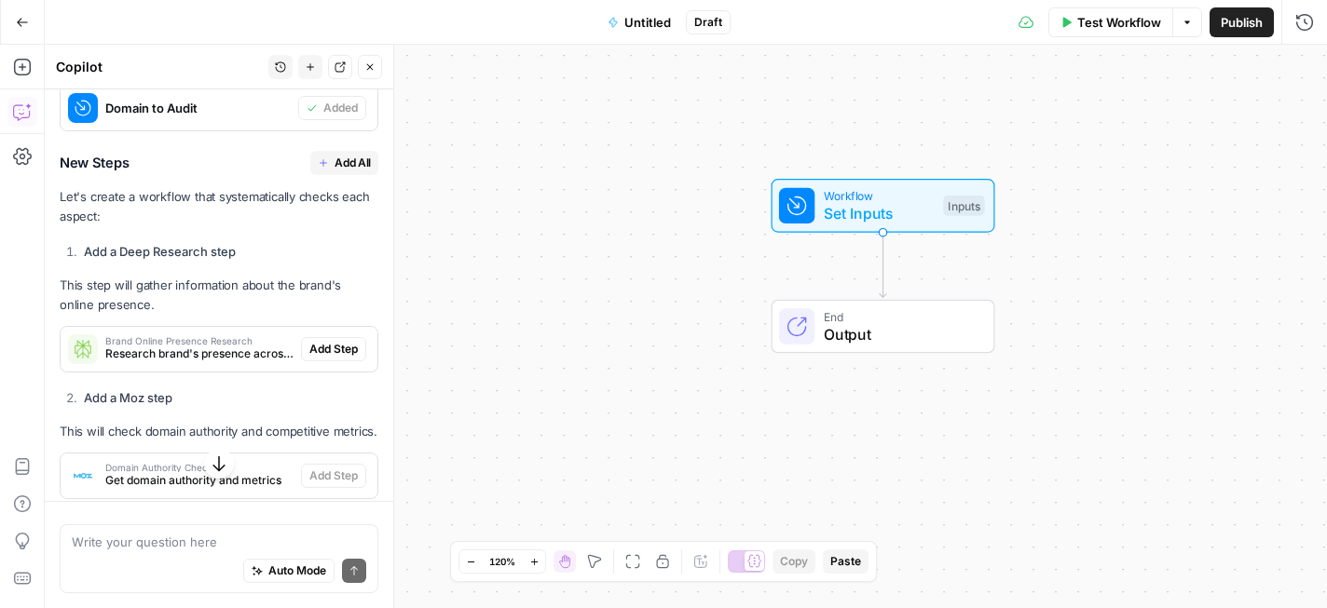
scroll to position [3059, 0]
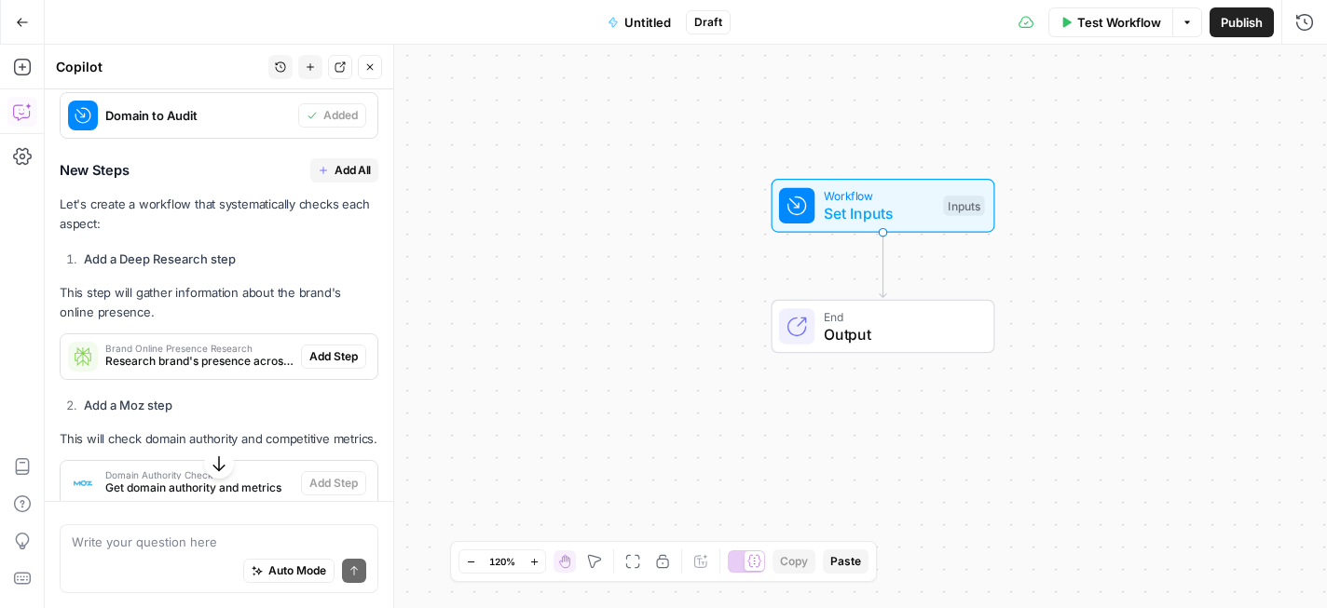
click at [343, 179] on span "Add All" at bounding box center [352, 170] width 36 height 17
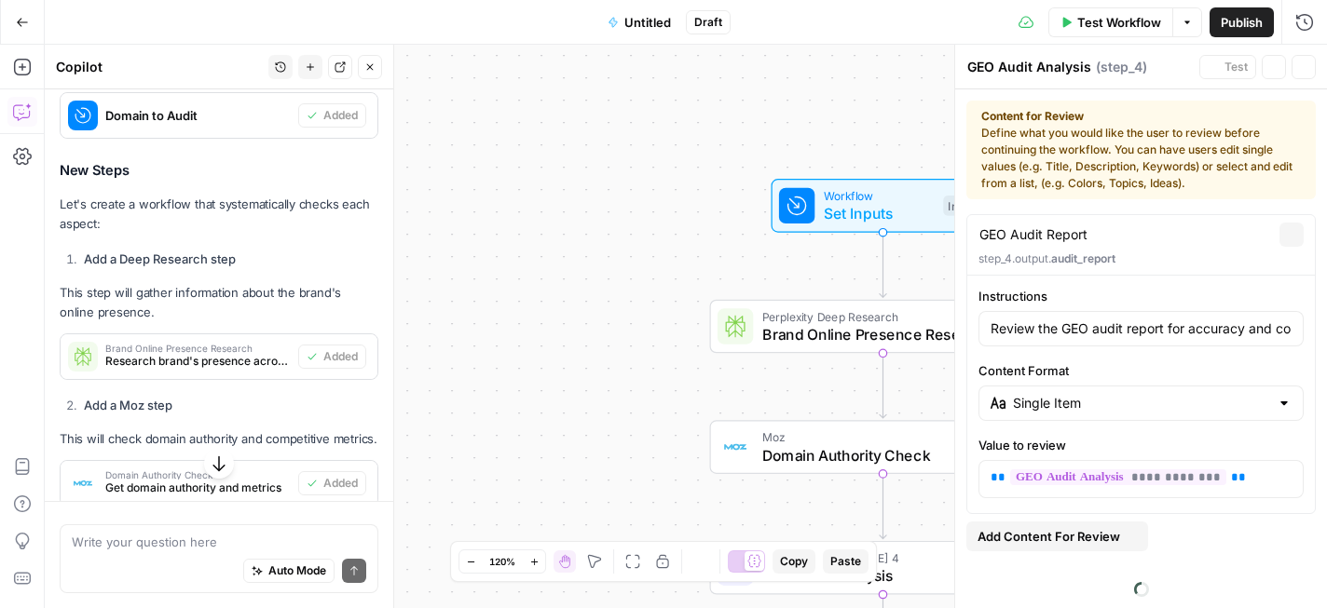
type textarea "Audit Review"
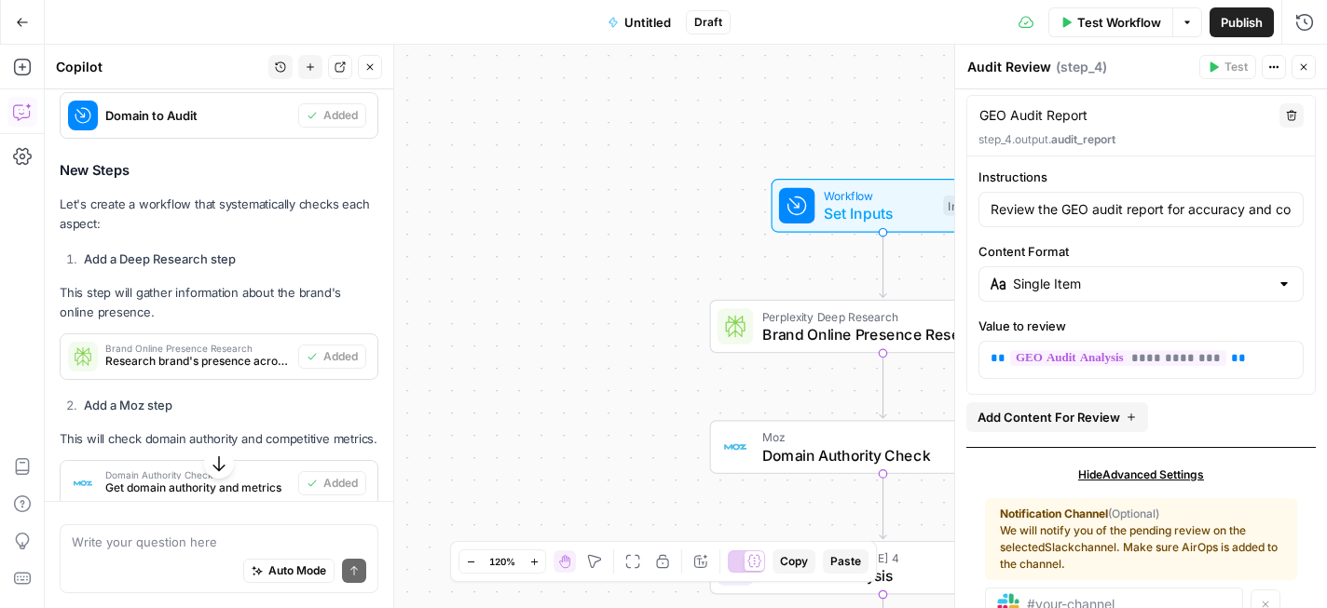
scroll to position [177, 0]
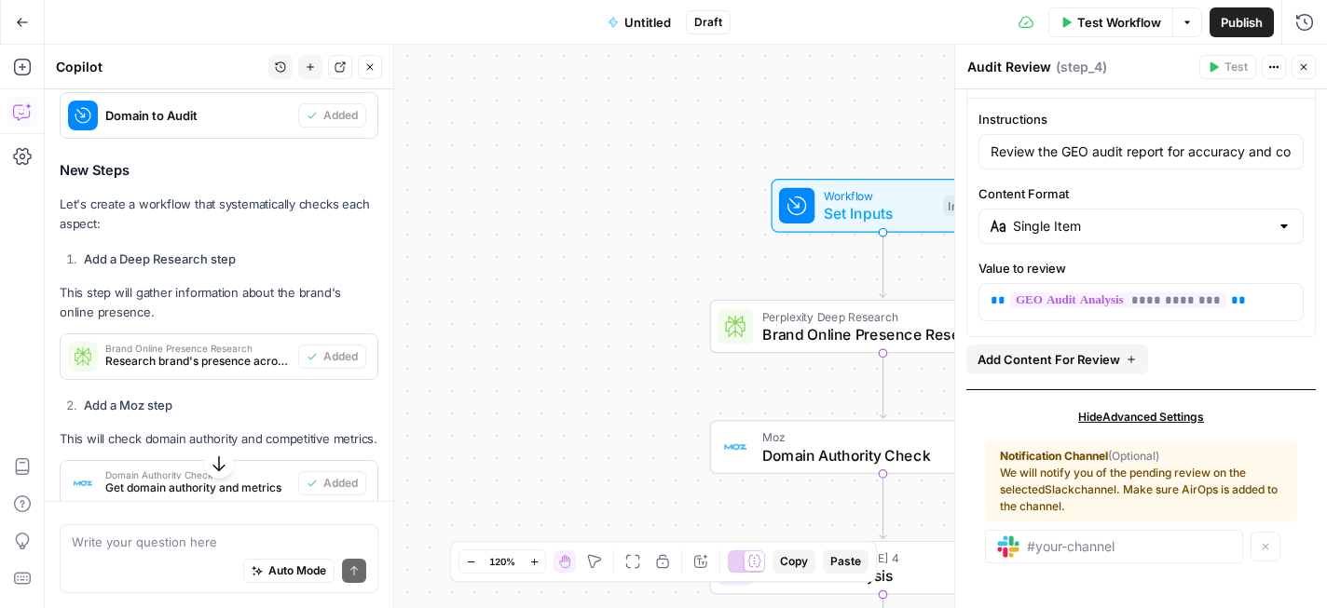
click at [1304, 75] on button "Close" at bounding box center [1303, 67] width 24 height 24
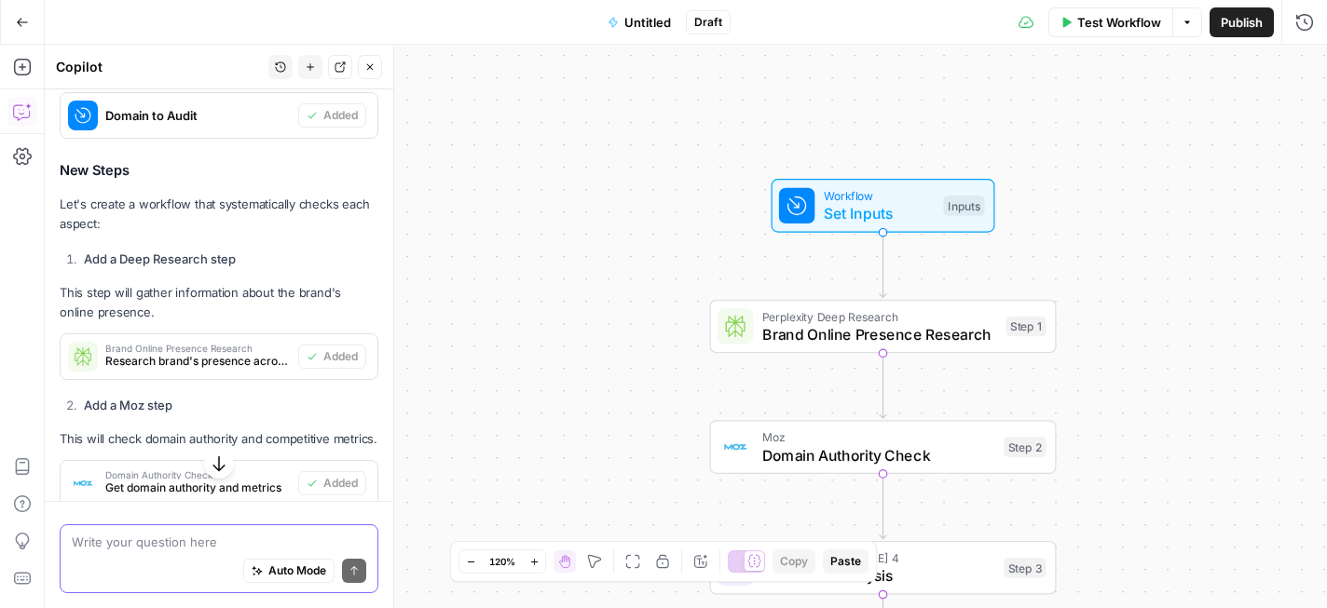
click at [199, 545] on textarea at bounding box center [219, 542] width 294 height 19
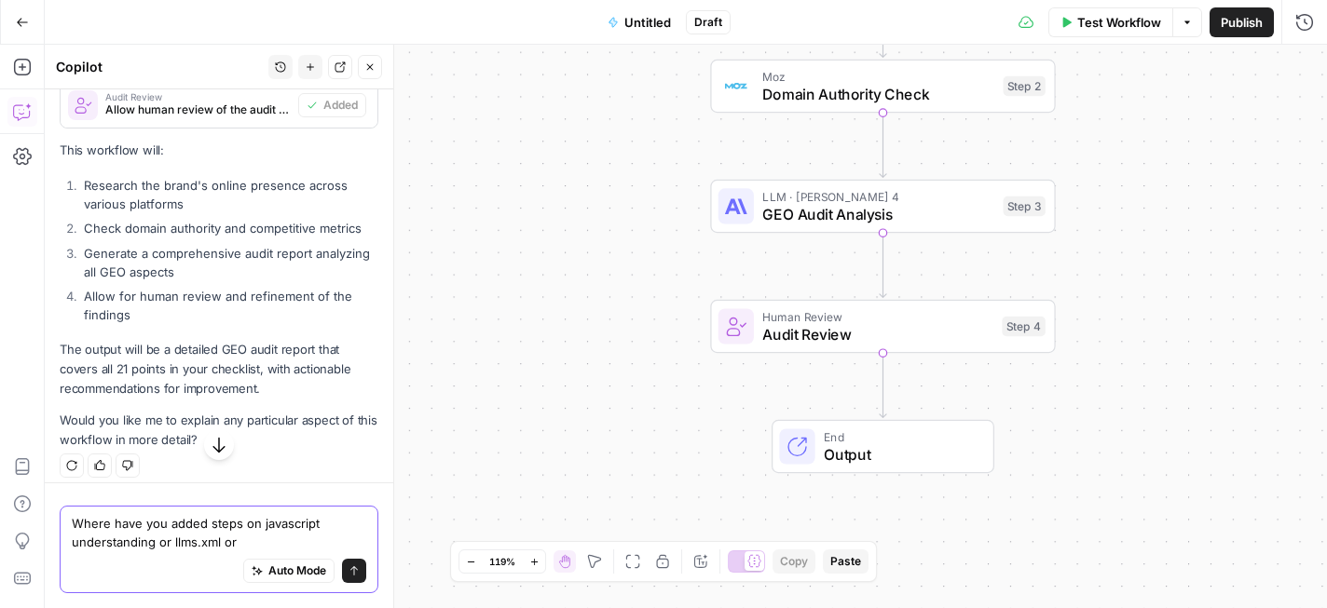
scroll to position [3760, 0]
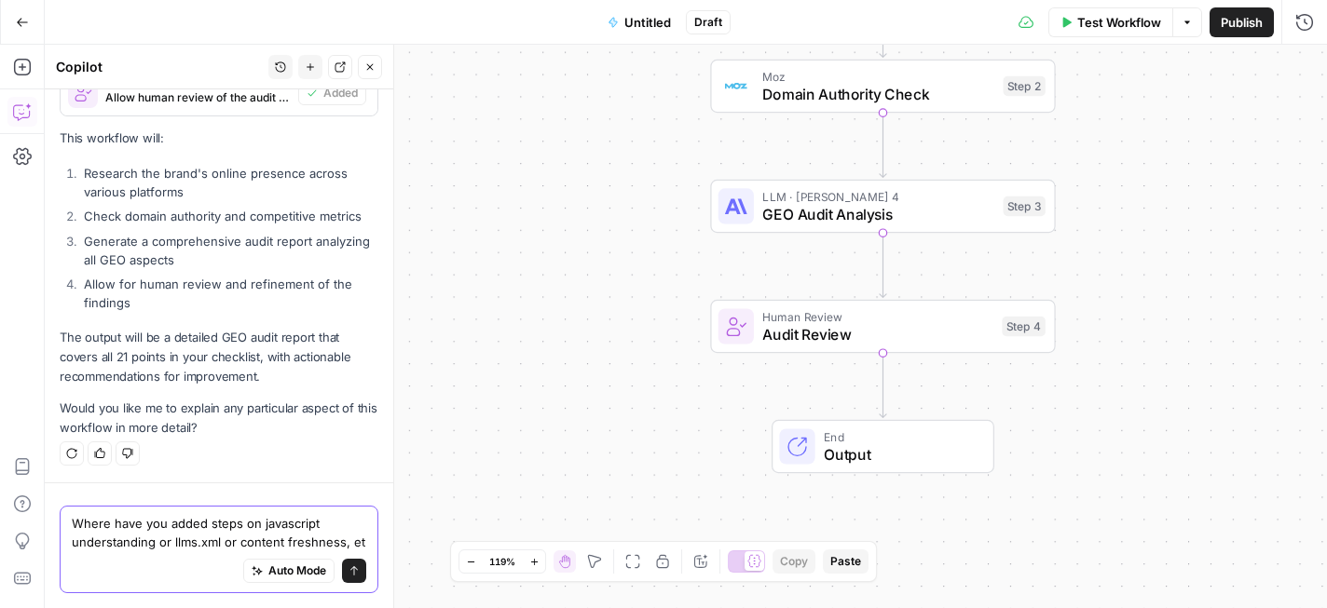
type textarea "Where have you added steps on javascript understanding or llms.xml or content f…"
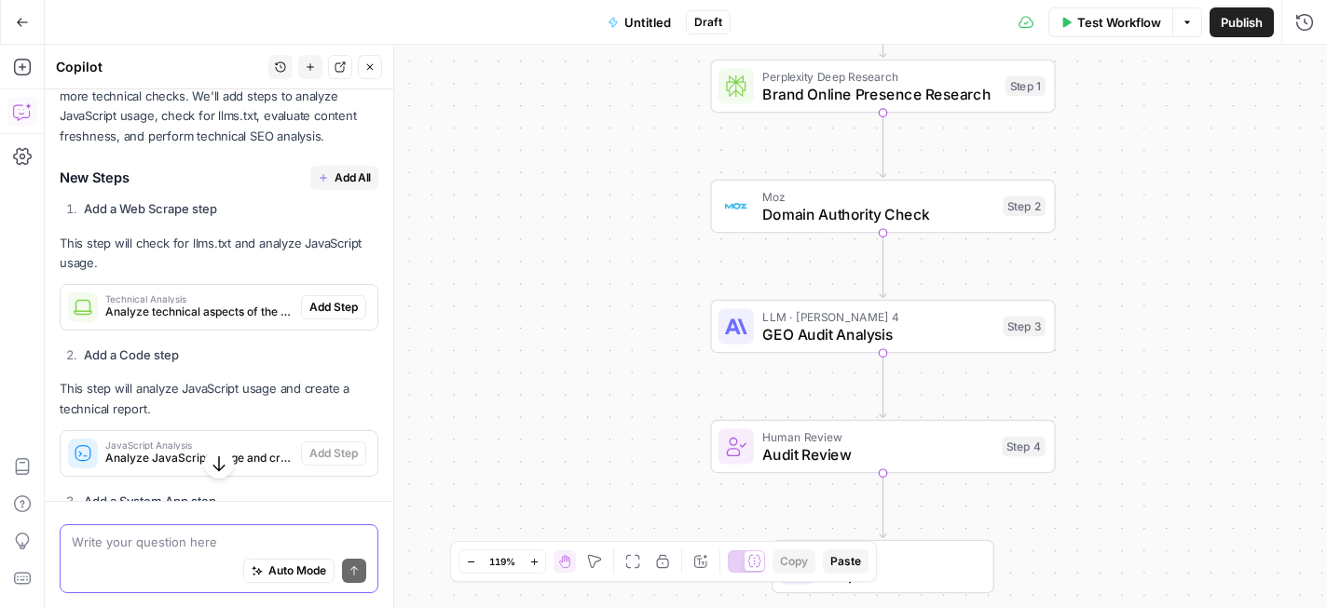
scroll to position [4217, 0]
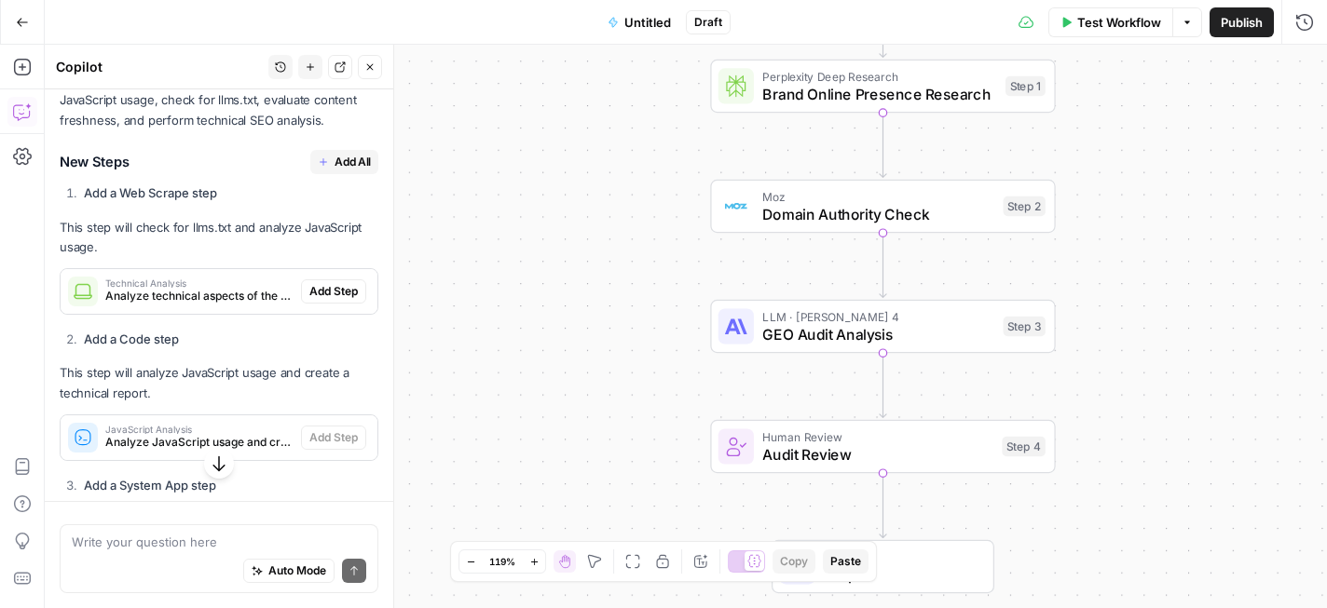
click at [361, 170] on span "Add All" at bounding box center [352, 162] width 36 height 17
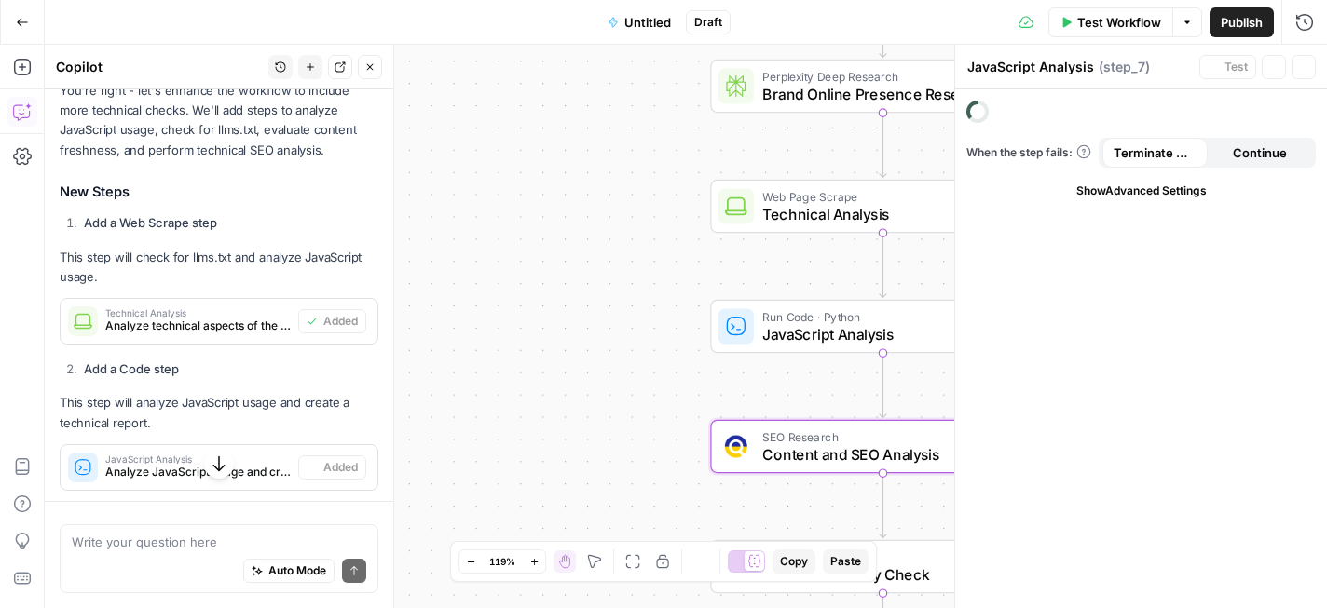
scroll to position [4247, 0]
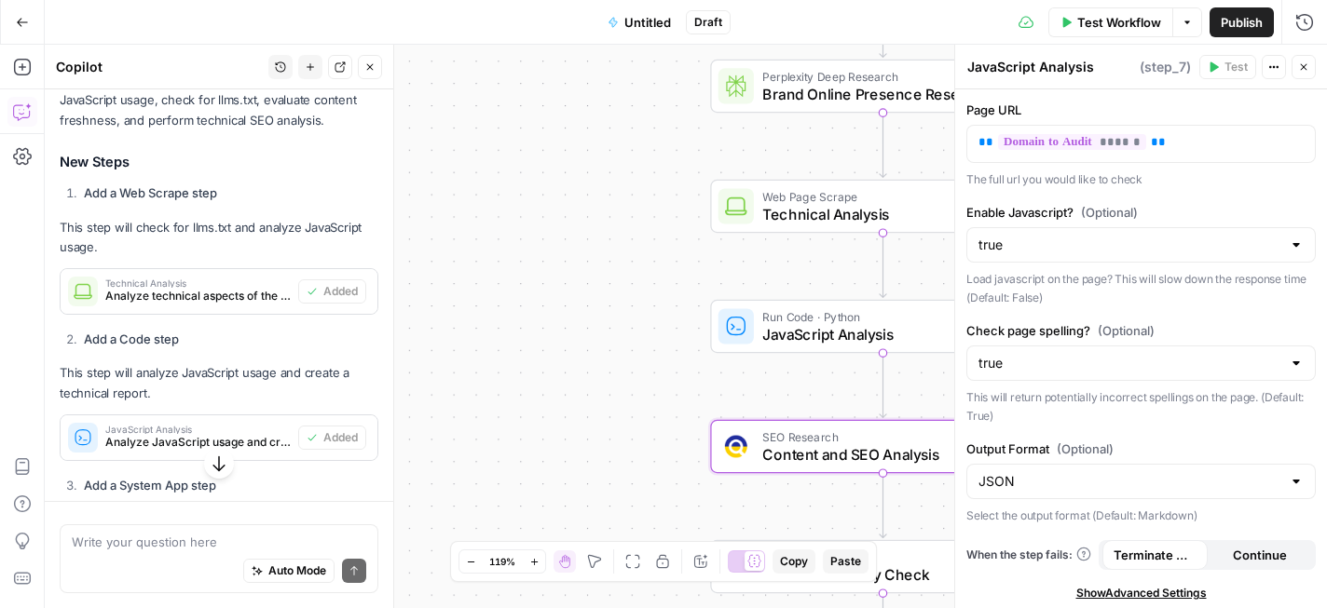
type textarea "Content and SEO Analysis"
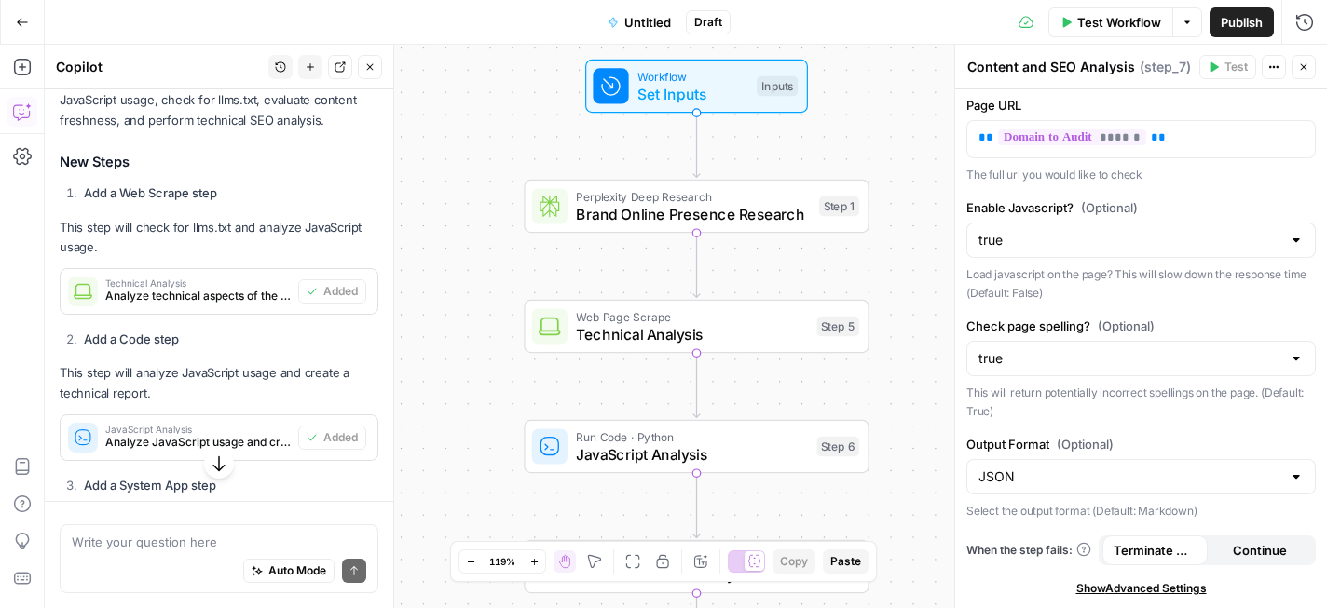
click at [222, 469] on icon "button" at bounding box center [219, 464] width 19 height 19
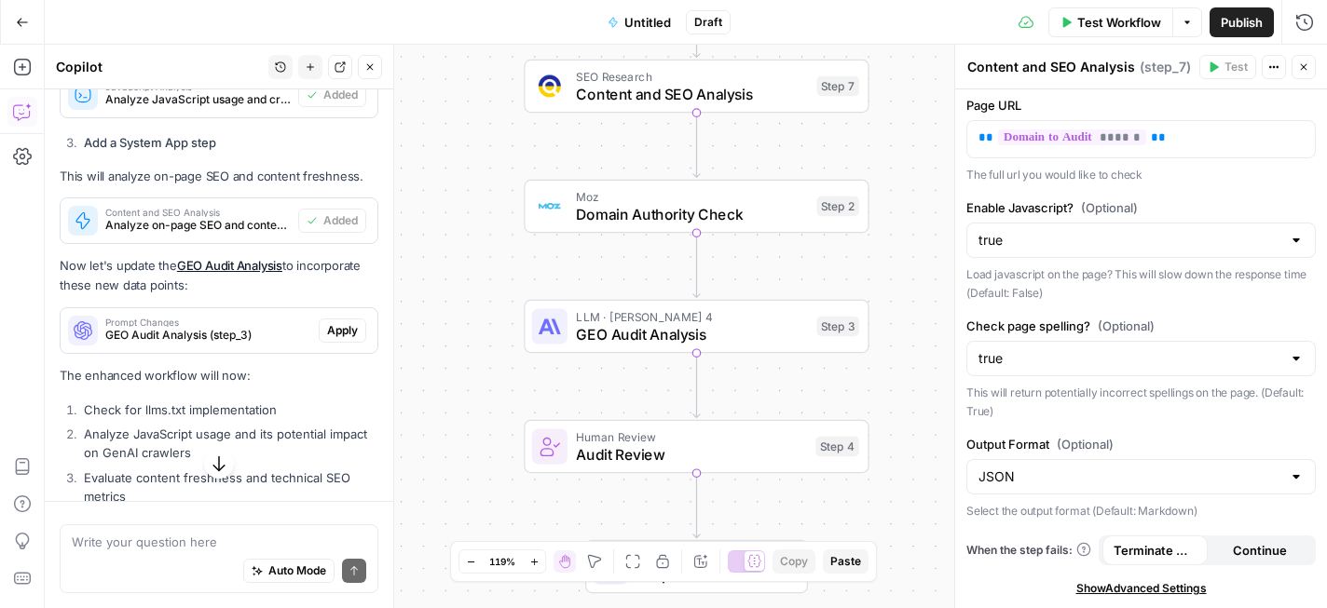
scroll to position [4756, 0]
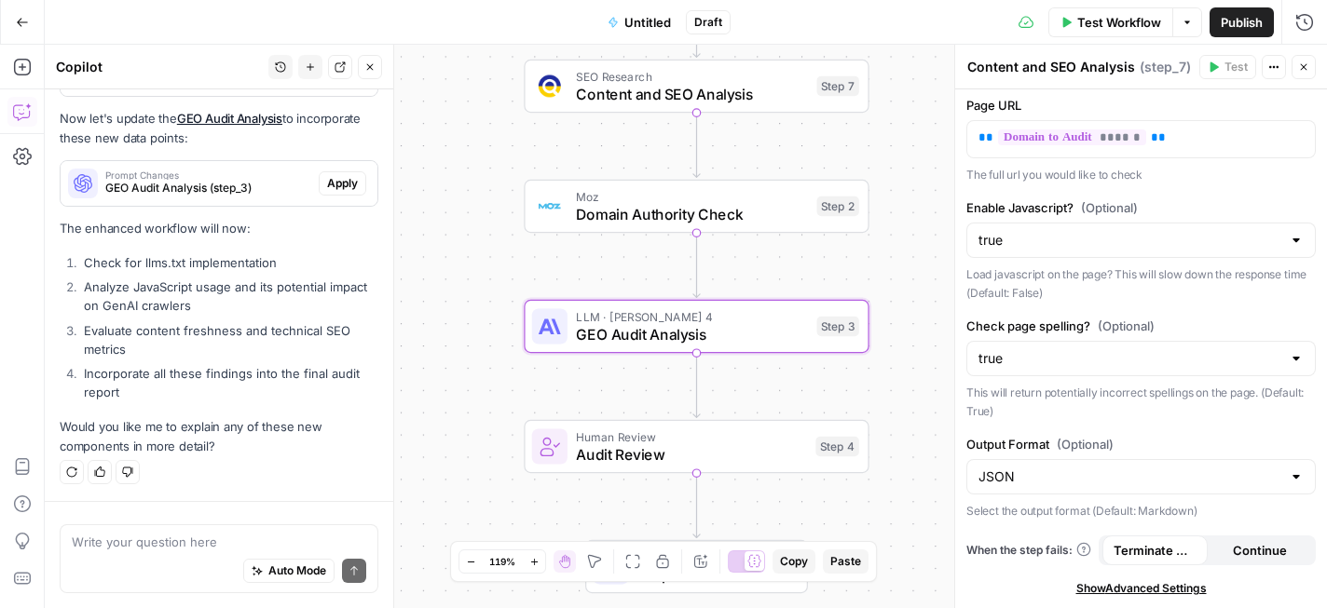
click at [352, 191] on span "Apply" at bounding box center [342, 183] width 31 height 17
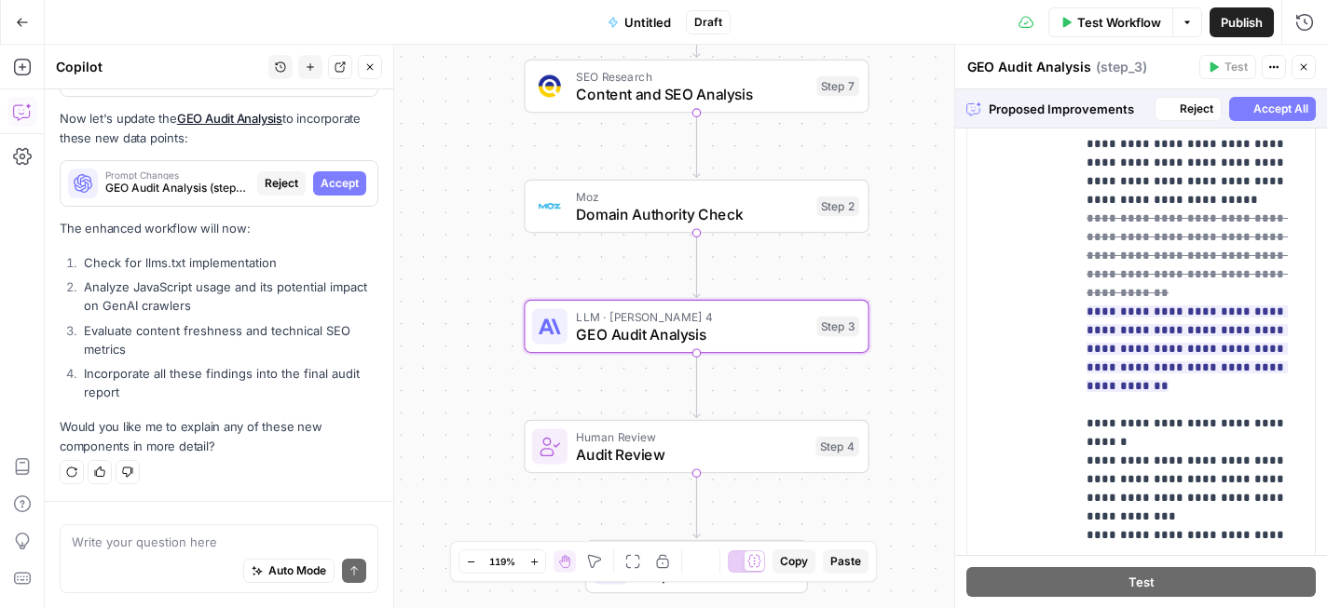
scroll to position [735, 0]
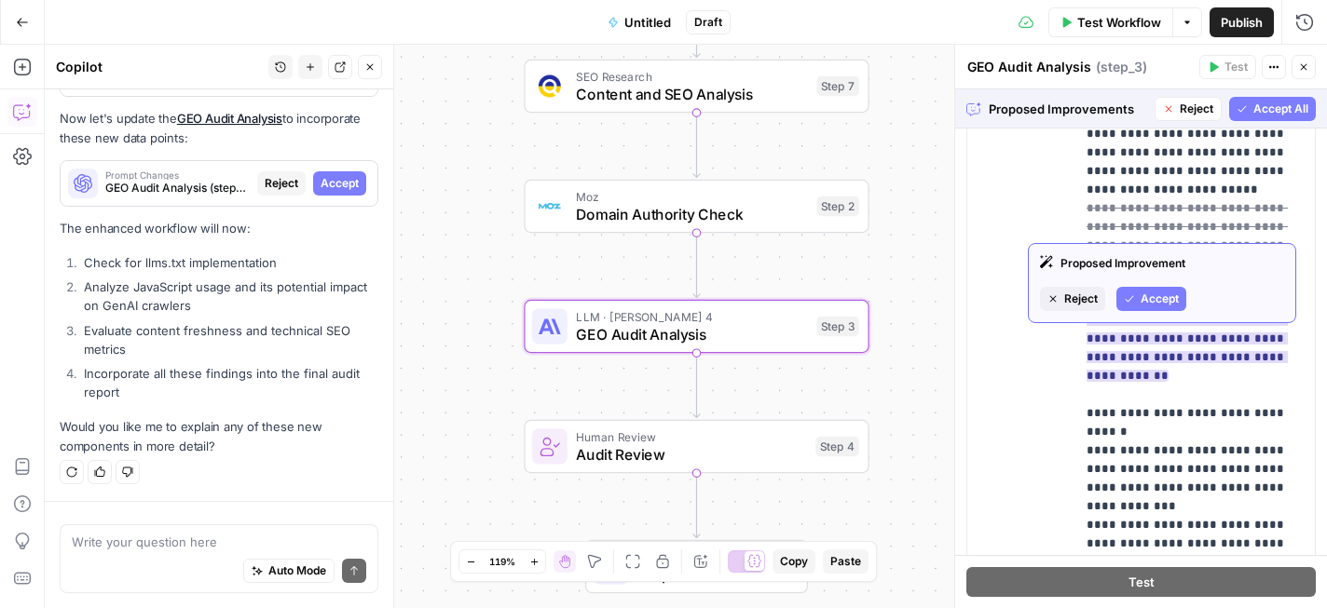
click at [1172, 294] on span "Accept" at bounding box center [1159, 299] width 38 height 17
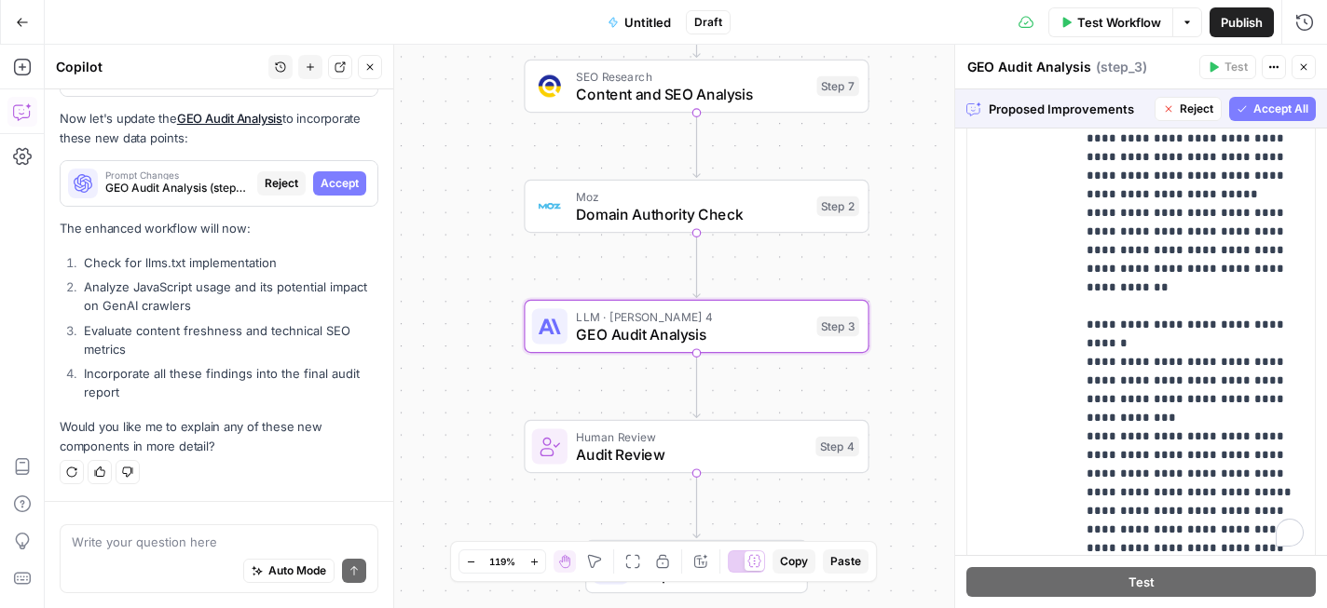
click at [1291, 110] on span "Accept All" at bounding box center [1280, 109] width 55 height 17
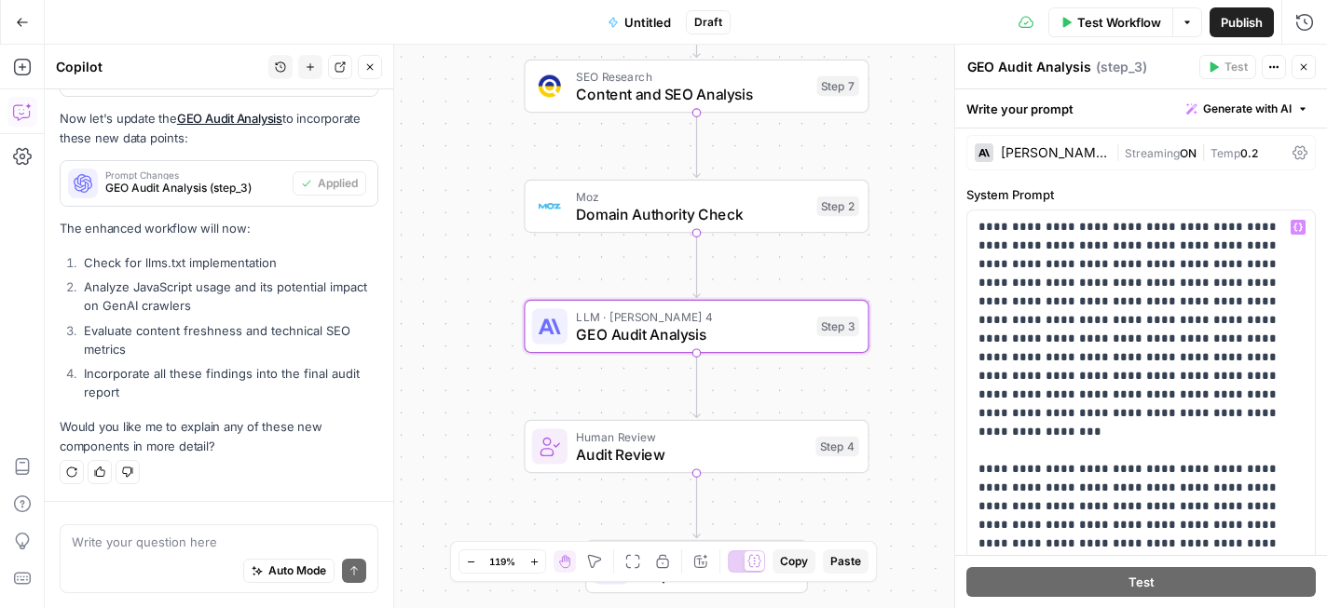
scroll to position [0, 0]
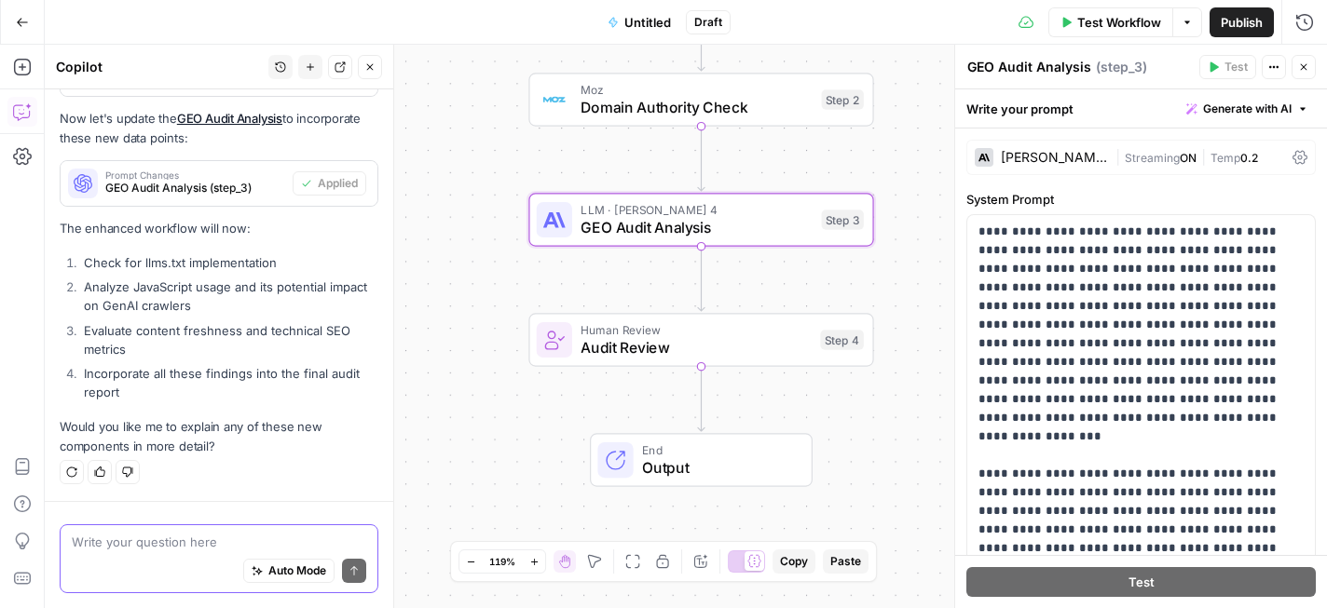
click at [222, 535] on textarea at bounding box center [219, 542] width 294 height 19
type textarea "Where do I see the analysis on the readability score?"
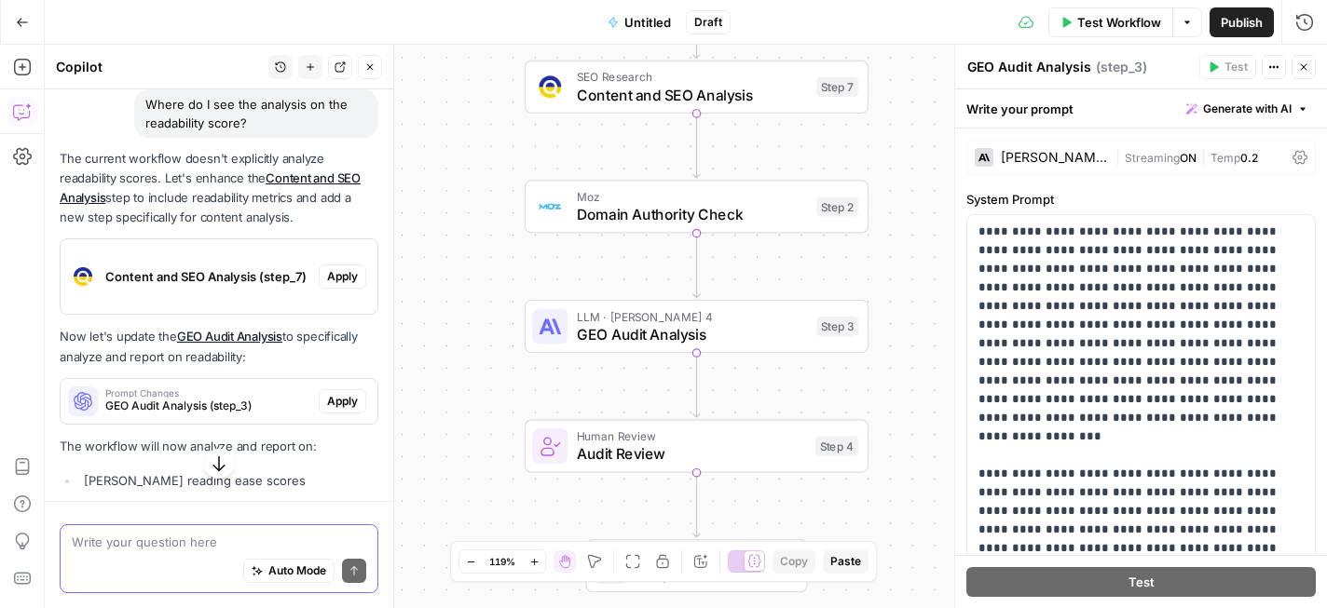
scroll to position [5113, 0]
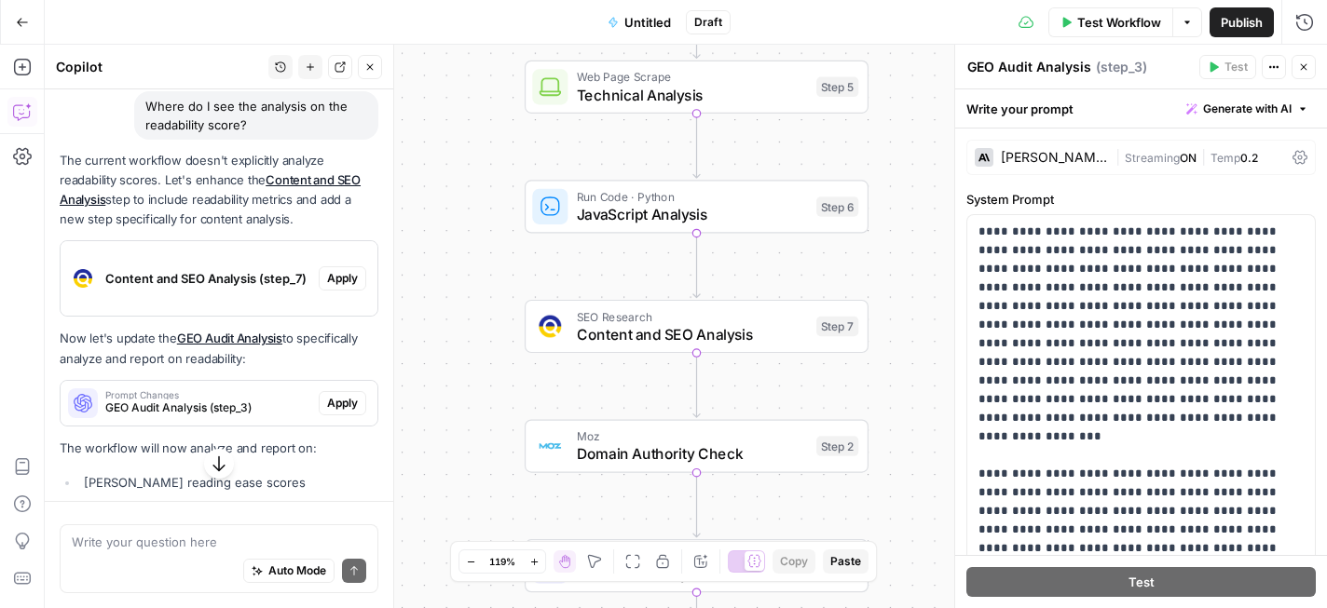
click at [236, 552] on div "Auto Mode Send" at bounding box center [219, 571] width 294 height 41
paste textarea "https://hemingwayapp.com/articles/readability/flesch-kincaid-readability-test"
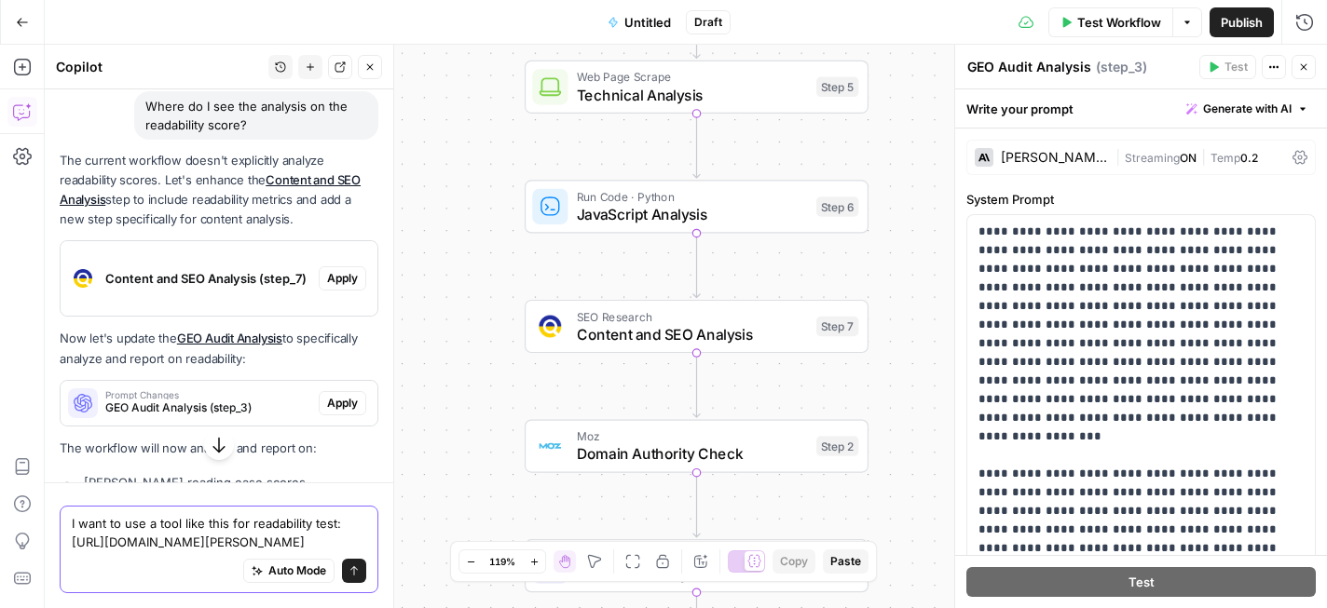
type textarea "I want to use a tool like this for readability test: https://hemingwayapp.com/a…"
click at [356, 565] on button "Send" at bounding box center [354, 571] width 24 height 24
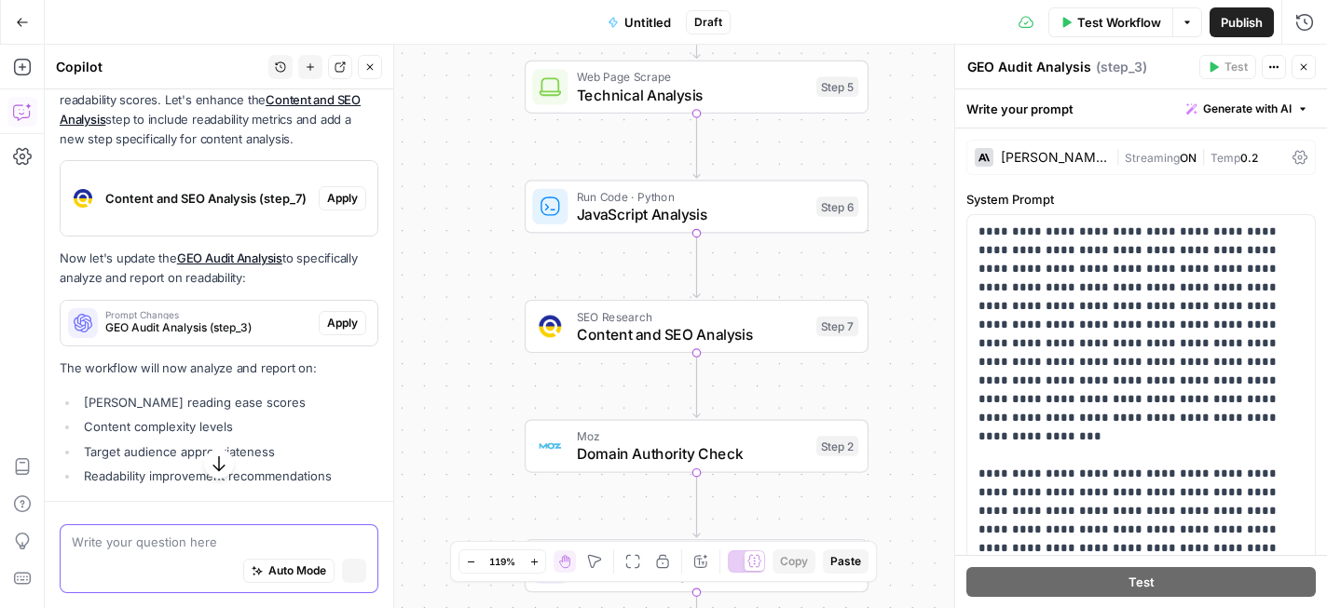
scroll to position [5033, 0]
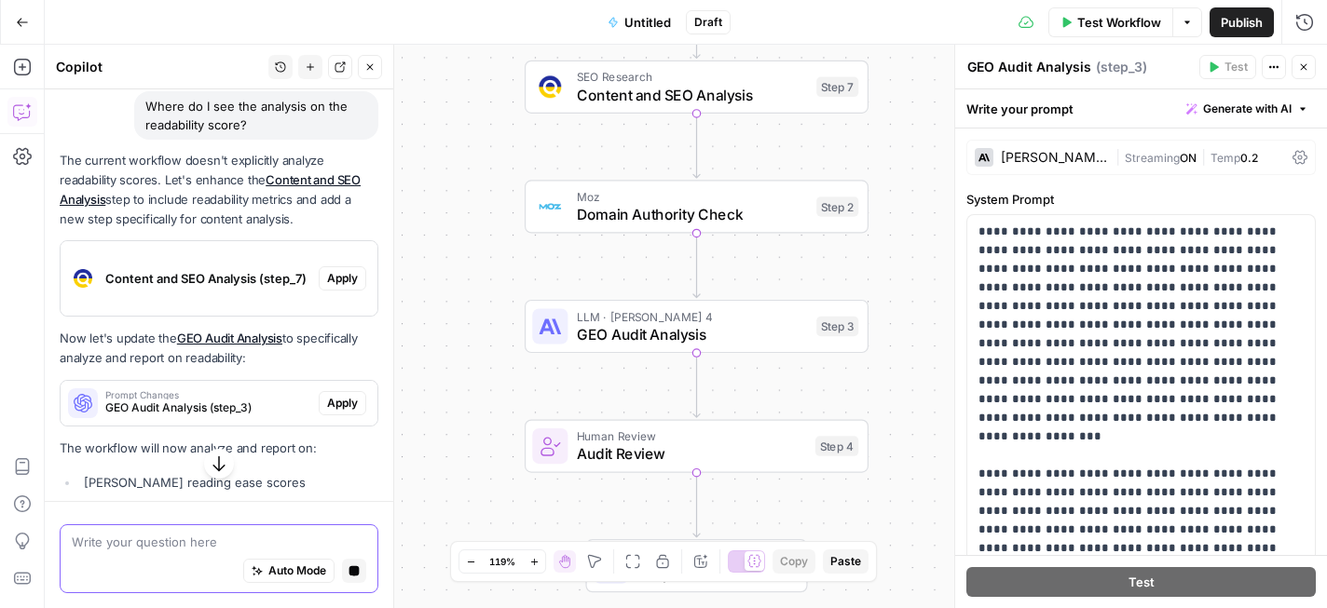
click at [1309, 70] on button "Close" at bounding box center [1303, 67] width 24 height 24
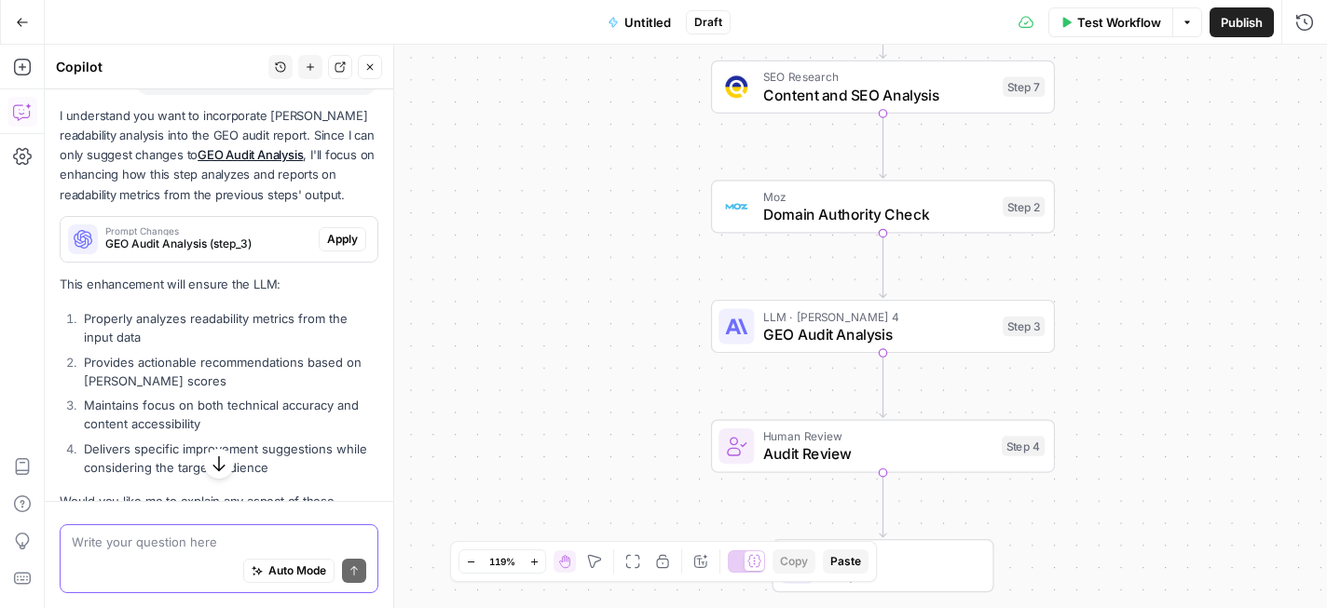
scroll to position [5774, 0]
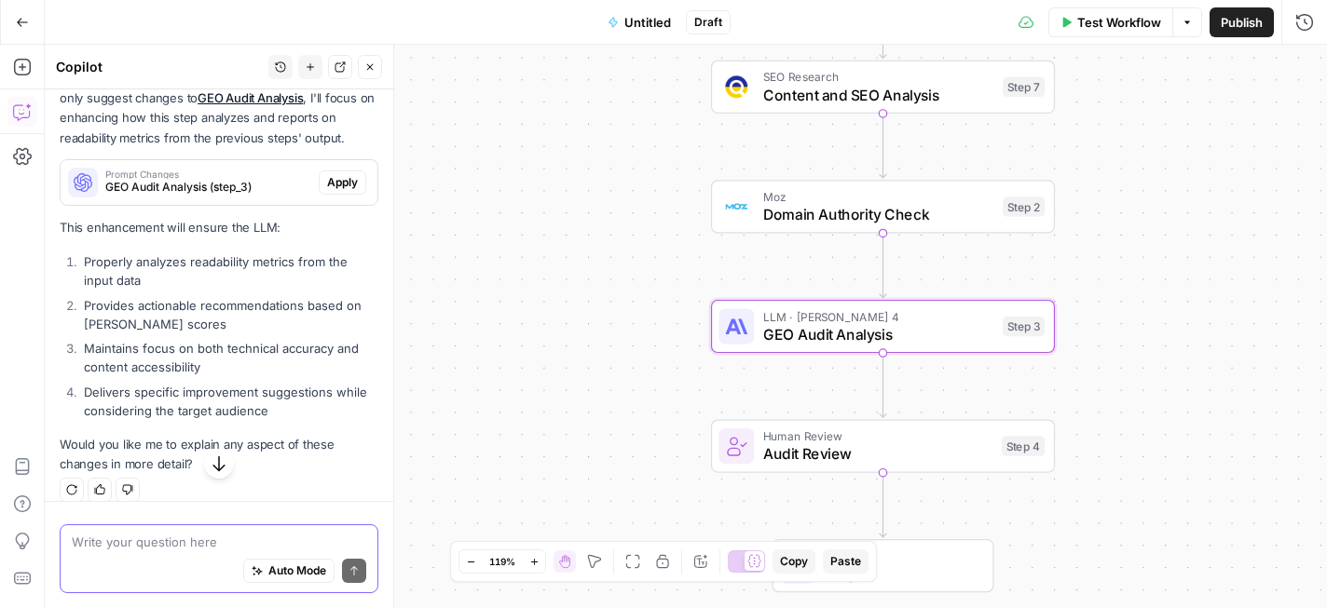
click at [340, 191] on span "Apply" at bounding box center [342, 182] width 31 height 17
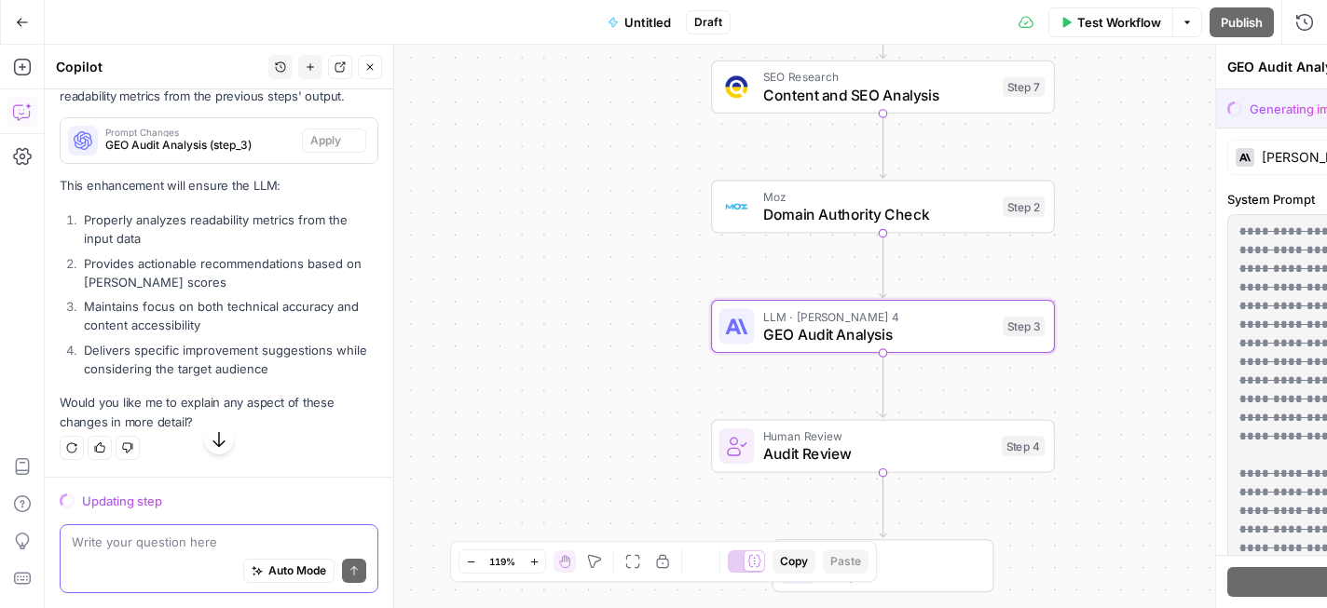
scroll to position [5714, 0]
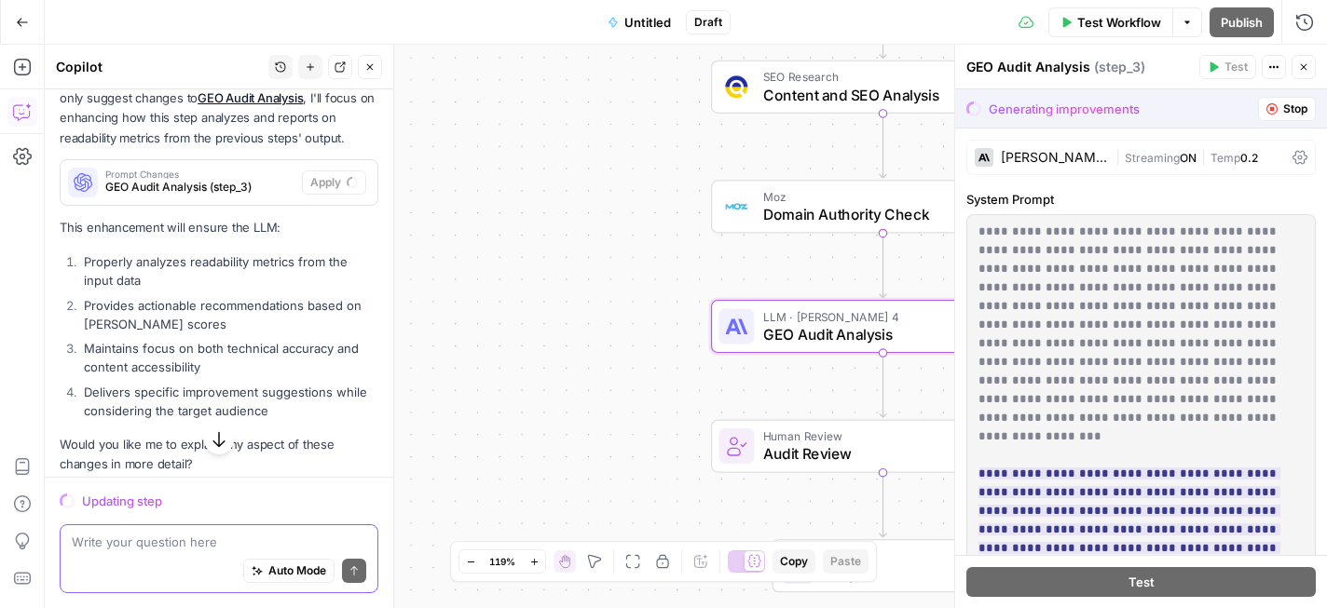
click at [643, 26] on span "Untitled" at bounding box center [647, 22] width 47 height 19
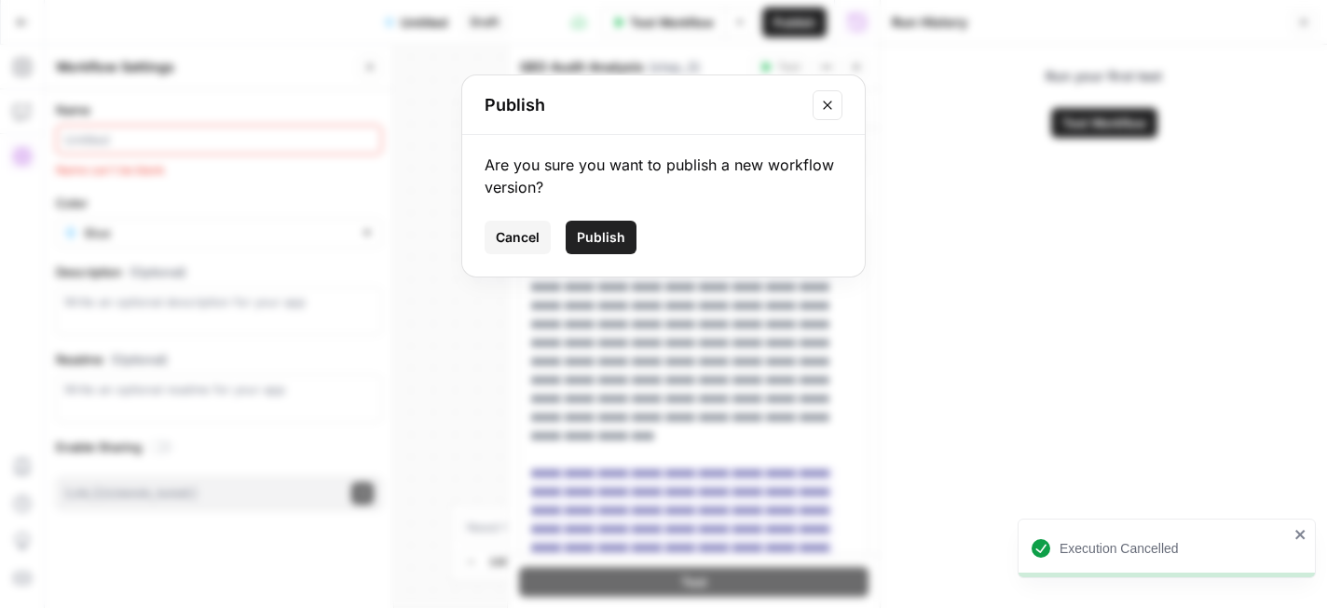
click at [507, 228] on span "Cancel" at bounding box center [518, 237] width 44 height 19
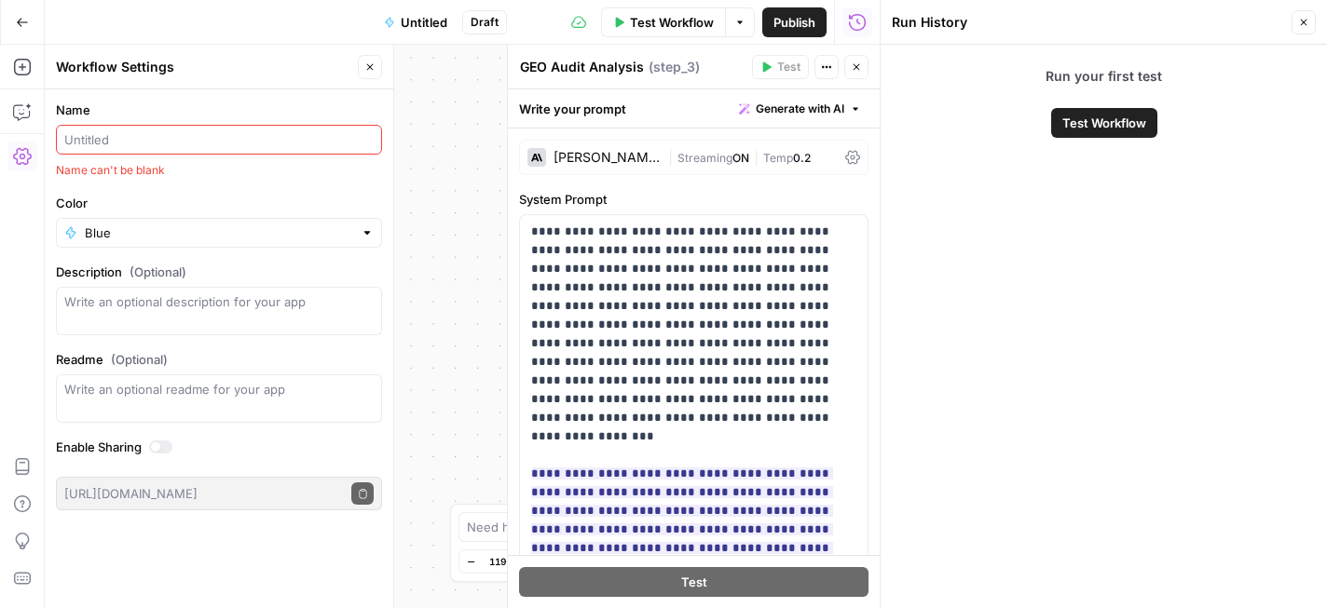
click at [1305, 22] on icon "button" at bounding box center [1303, 22] width 11 height 11
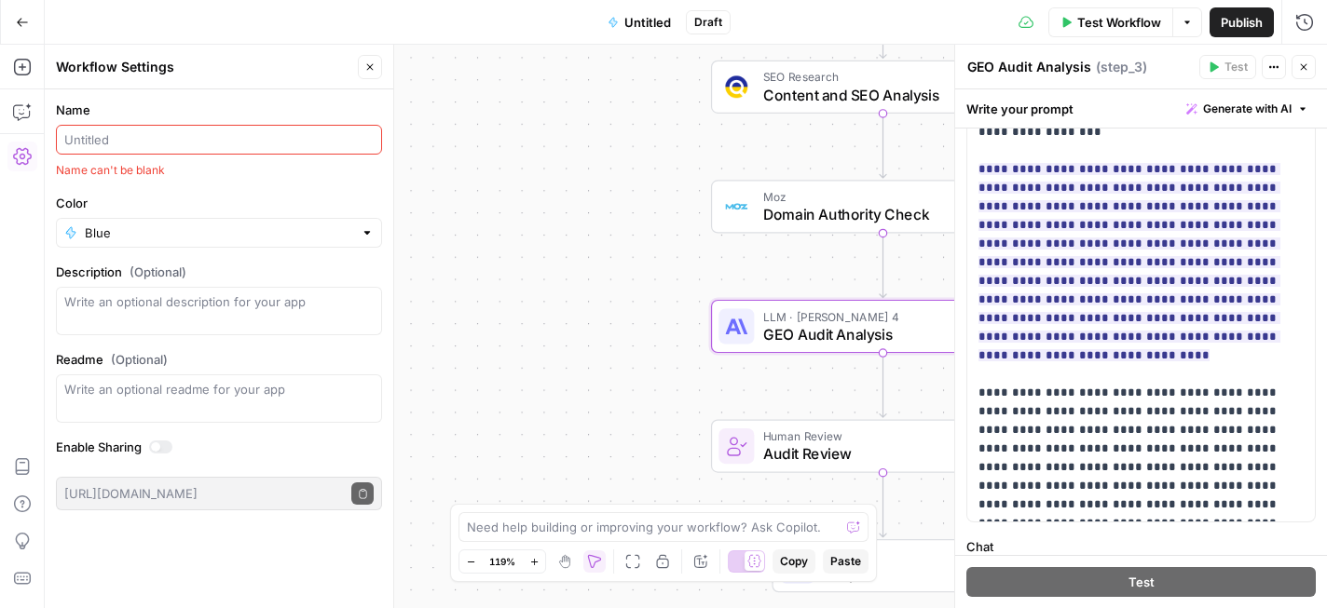
scroll to position [428, 0]
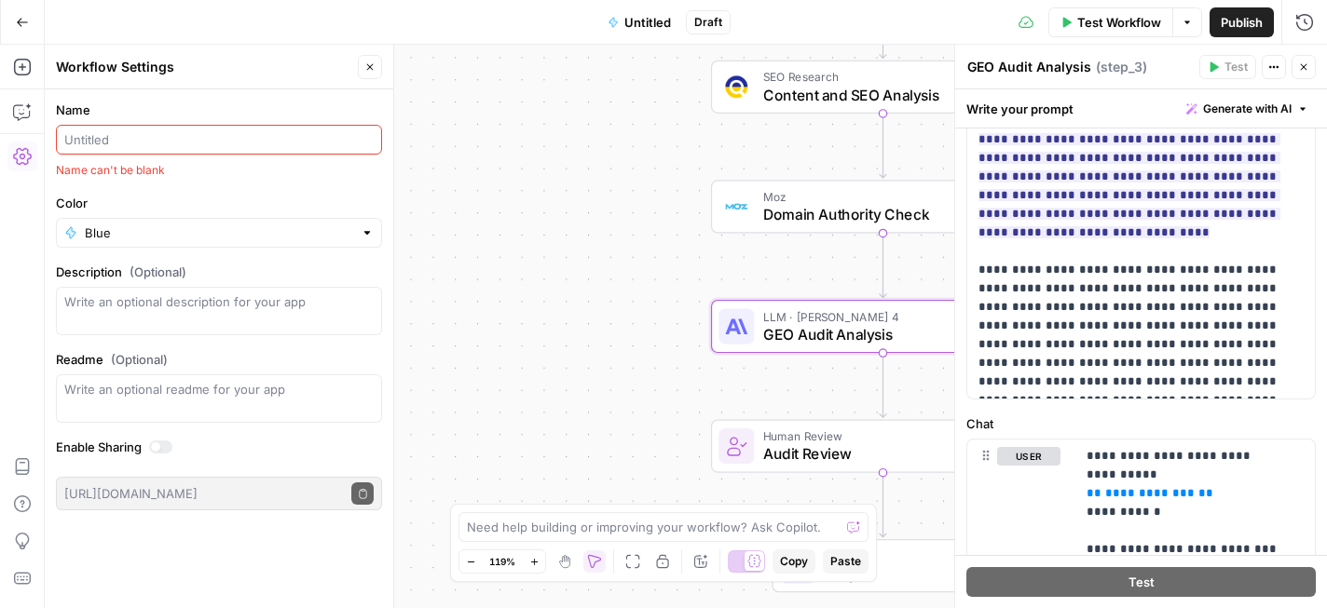
click at [374, 63] on icon "button" at bounding box center [369, 66] width 11 height 11
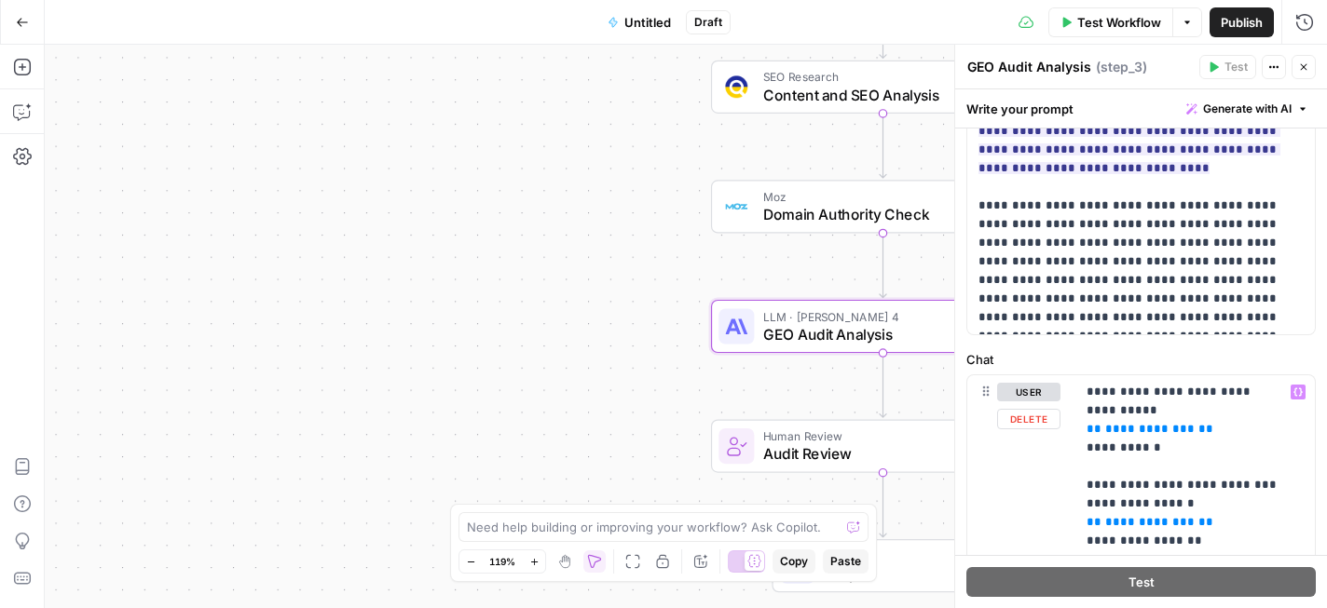
scroll to position [0, 0]
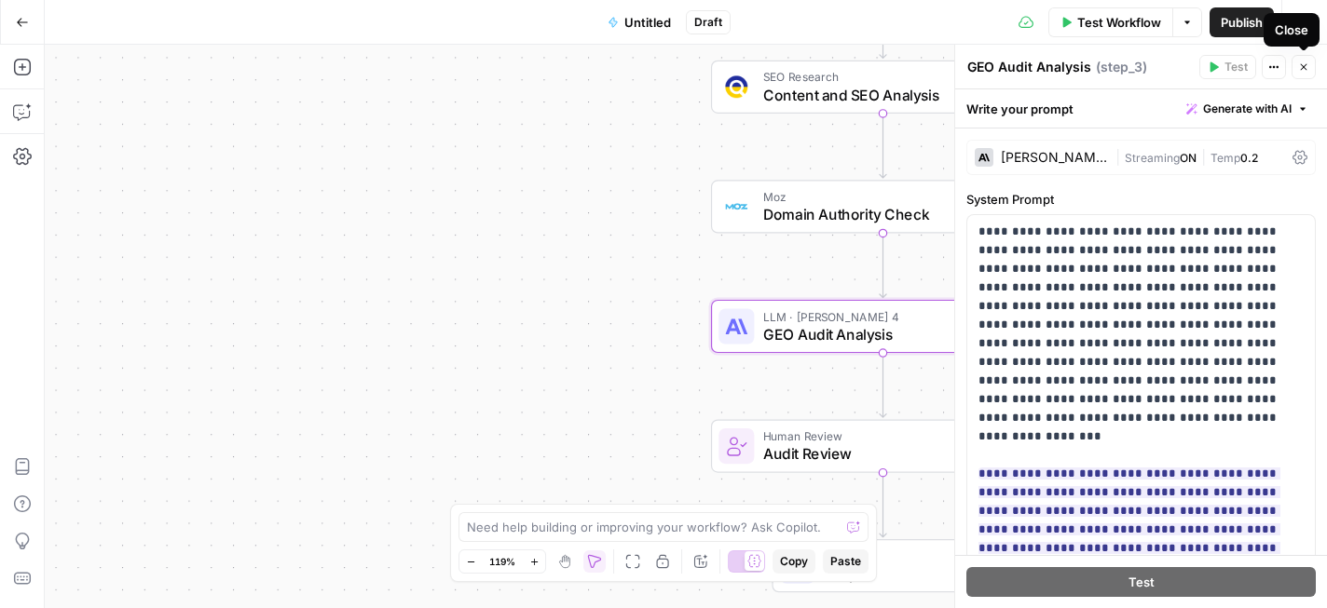
click at [1310, 58] on button "Close" at bounding box center [1303, 67] width 24 height 24
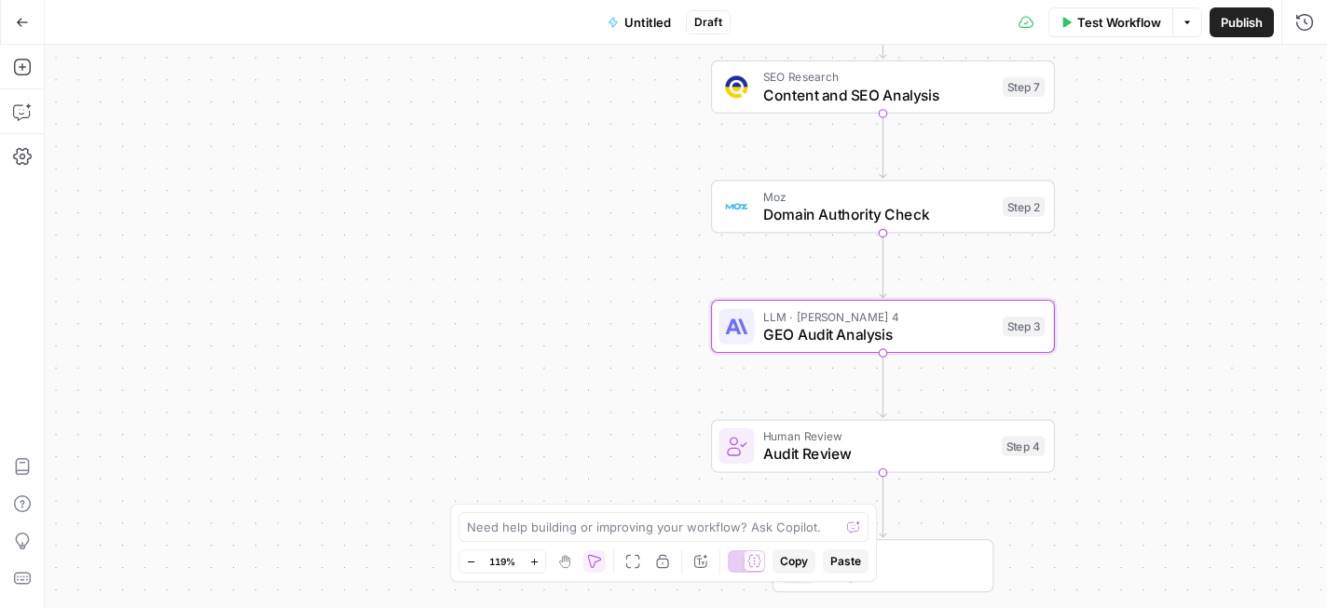
click at [808, 333] on span "GEO Audit Analysis" at bounding box center [878, 334] width 231 height 22
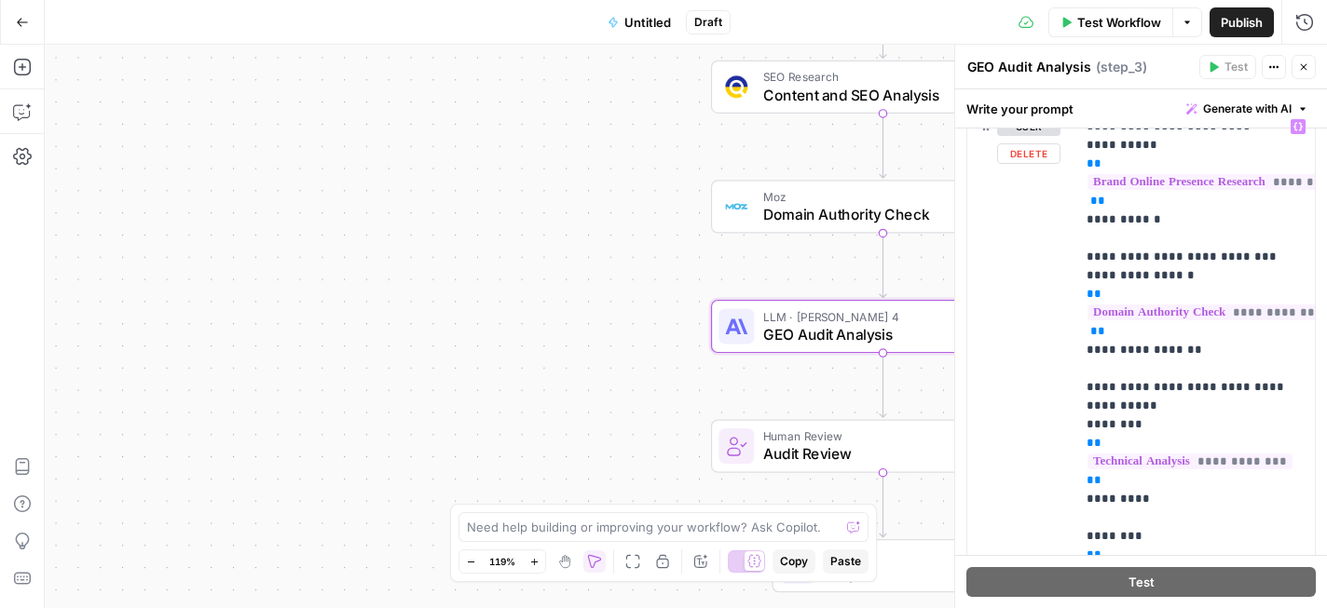
scroll to position [497, 0]
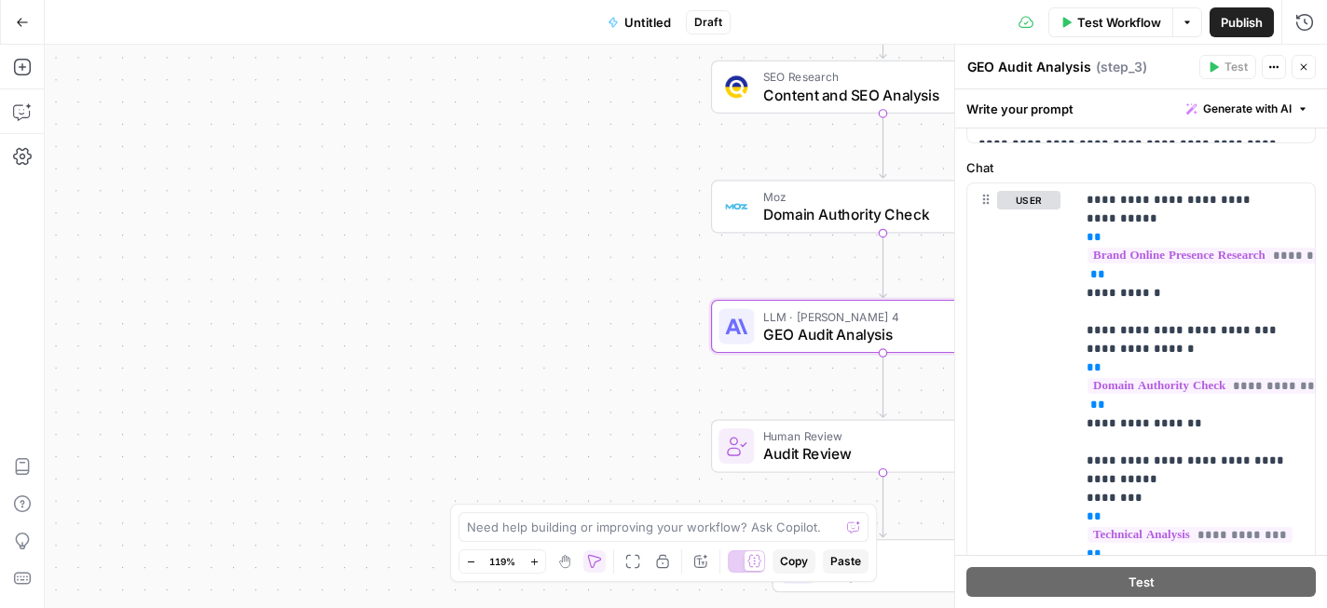
click at [1302, 75] on button "Close" at bounding box center [1303, 67] width 24 height 24
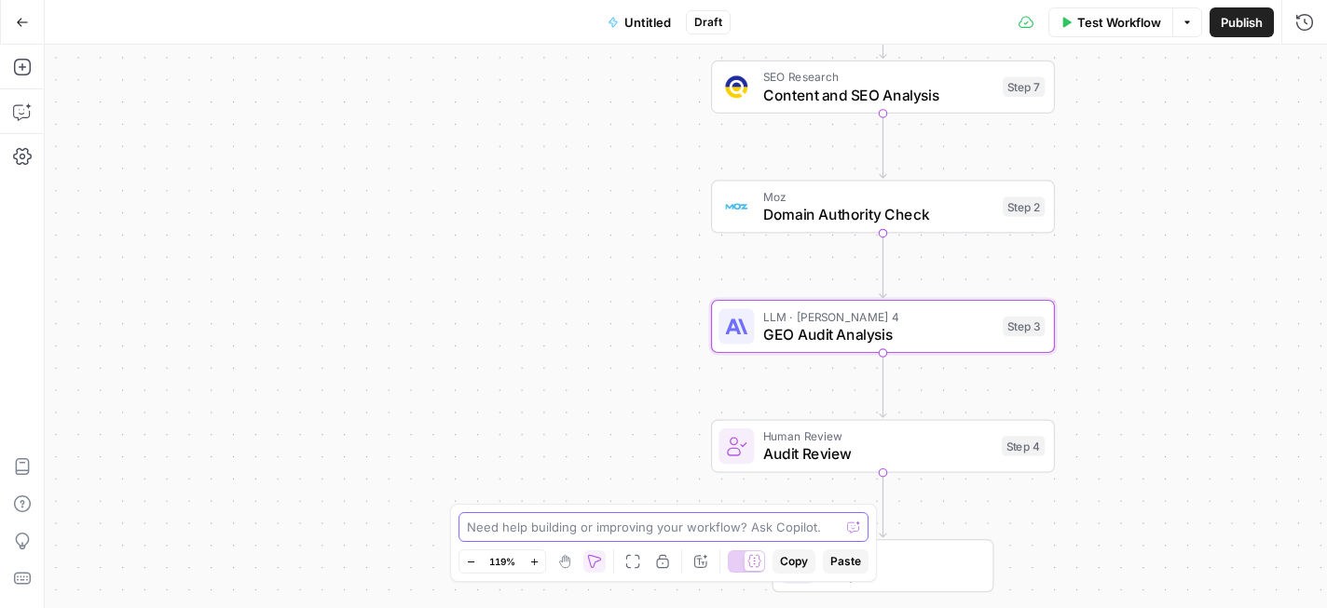
click at [596, 524] on textarea at bounding box center [653, 527] width 373 height 19
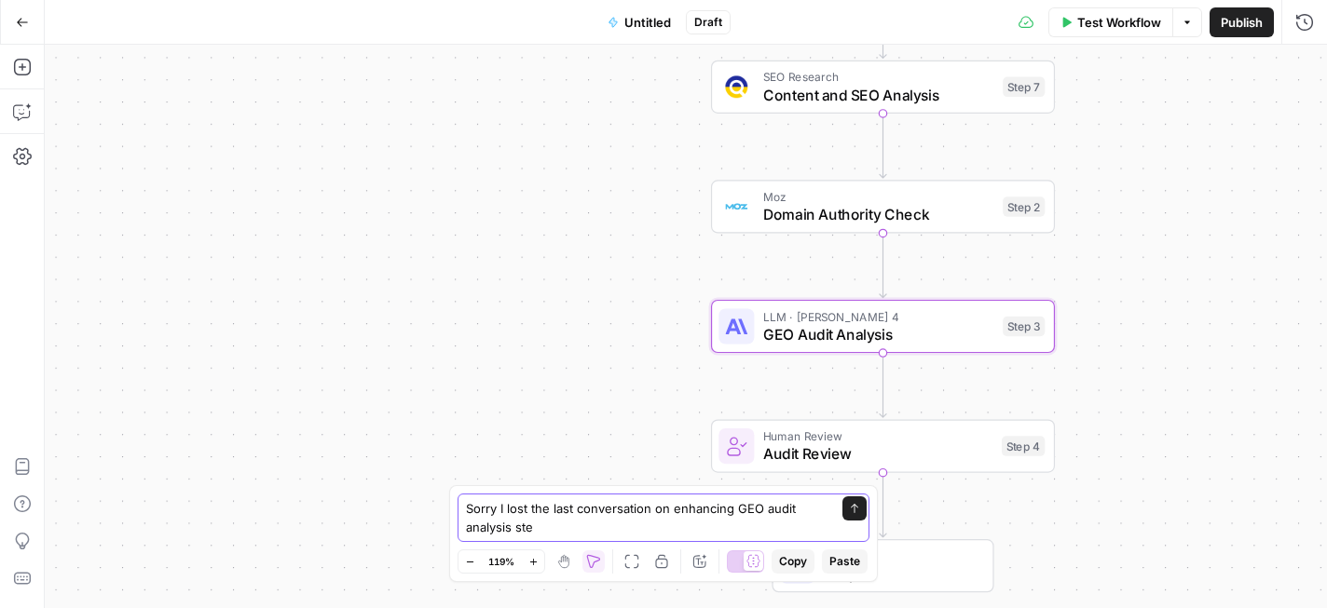
type textarea "Sorry I lost the last conversation on enhancing GEO audit analysis step"
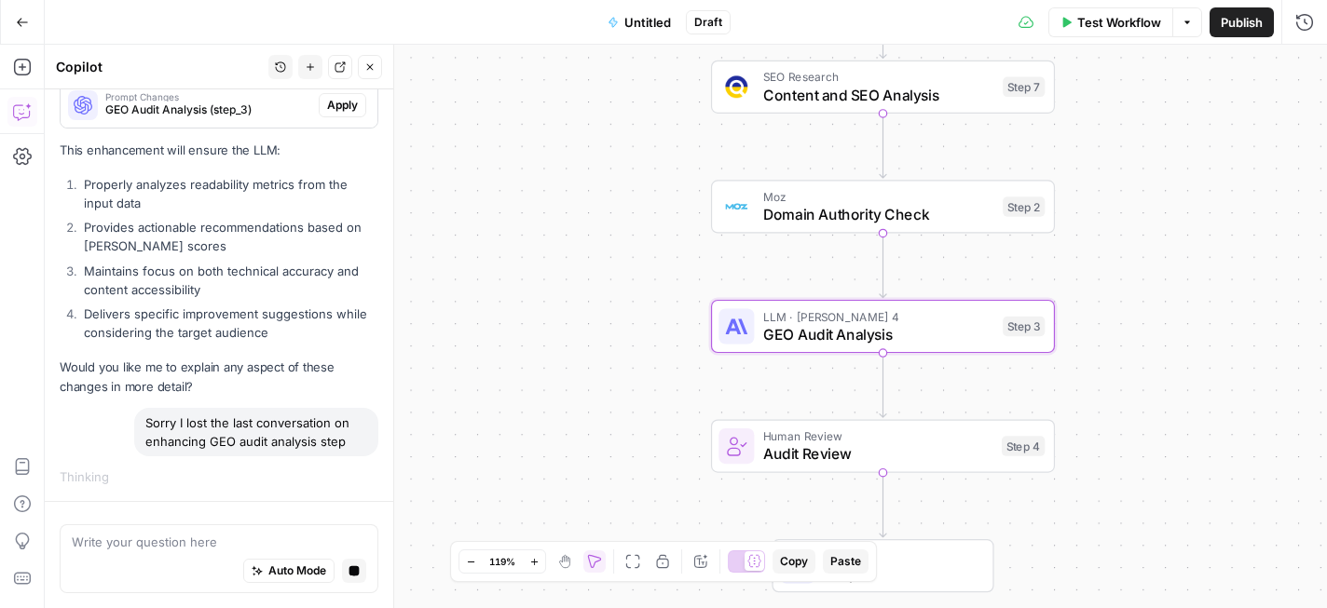
scroll to position [5709, 0]
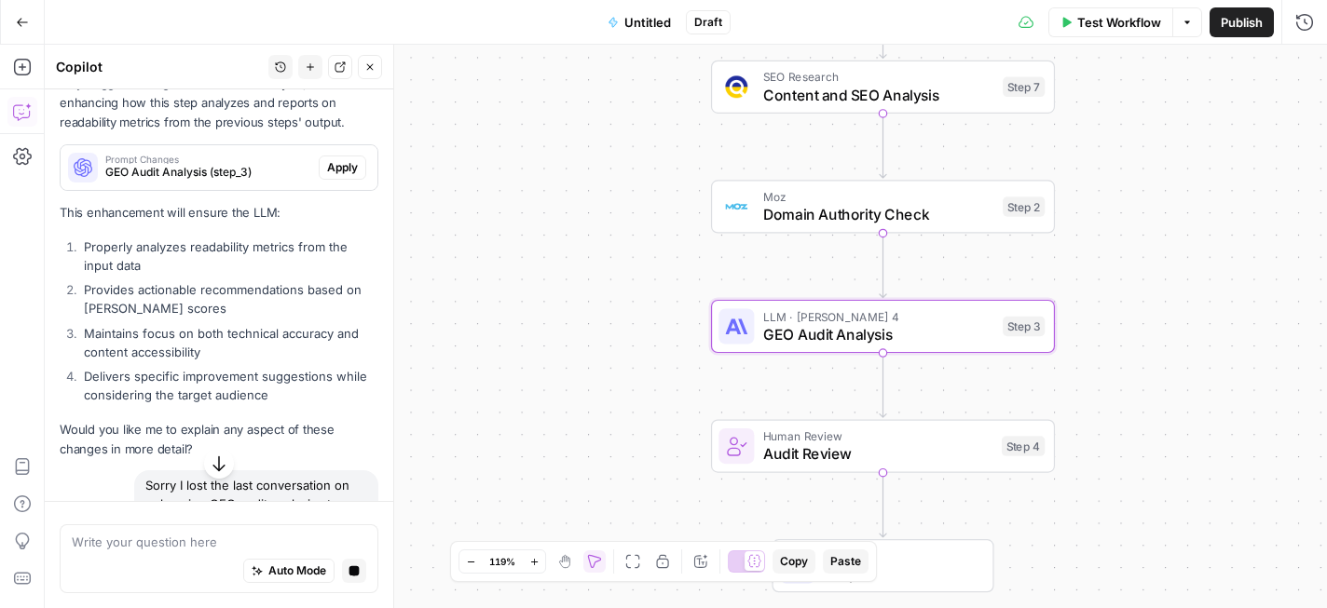
click at [337, 176] on span "Apply" at bounding box center [342, 167] width 31 height 17
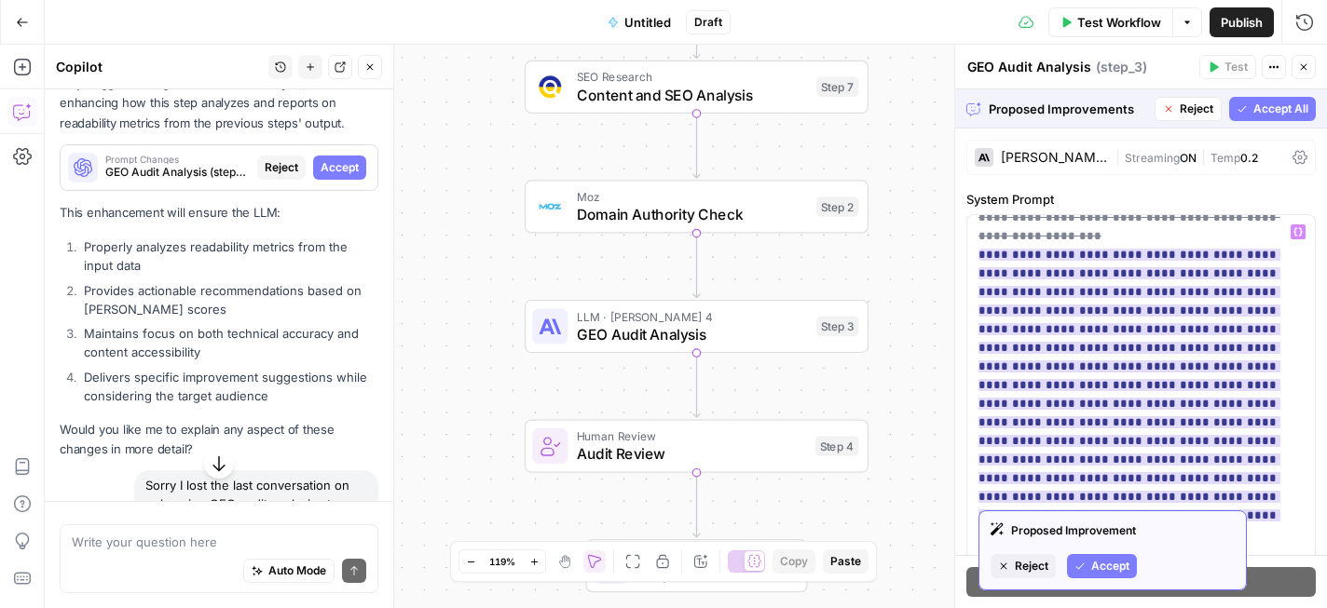
scroll to position [202, 0]
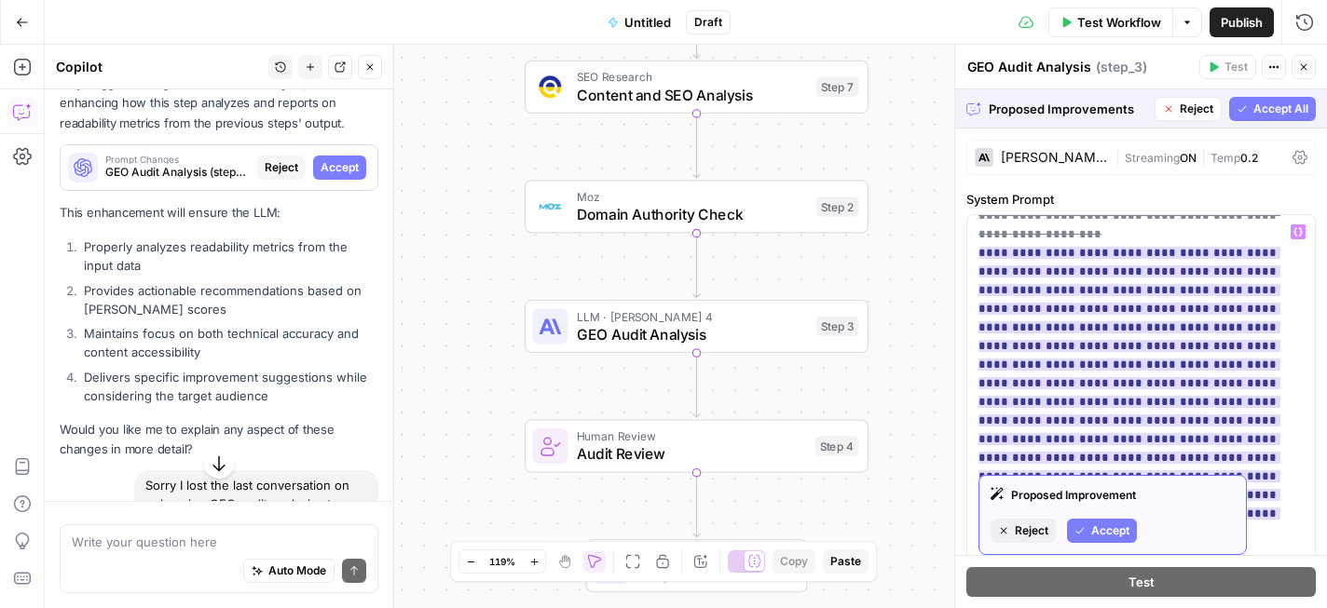
click at [1109, 529] on span "Accept" at bounding box center [1110, 531] width 38 height 17
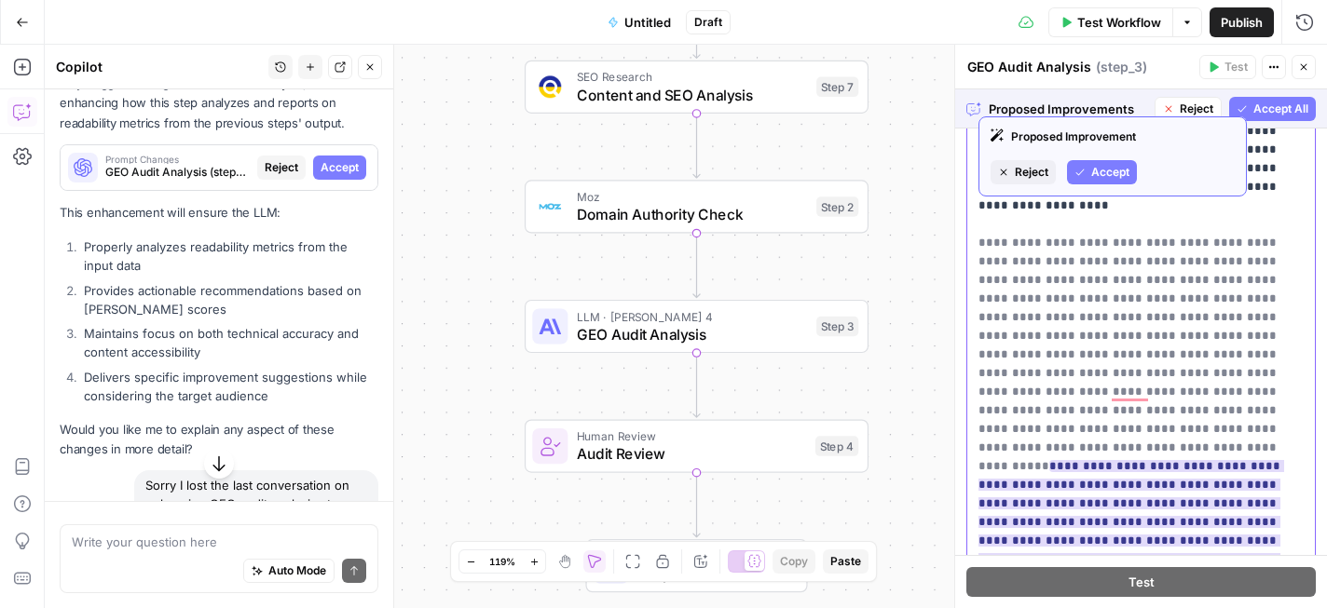
scroll to position [15, 0]
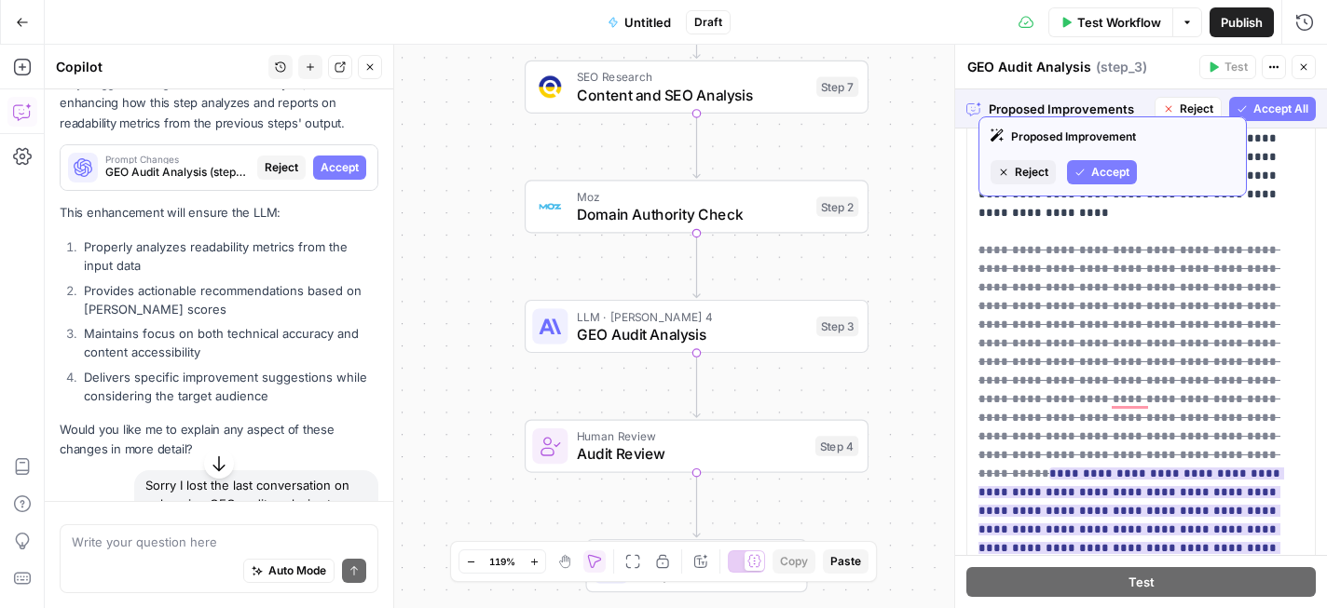
click at [1117, 172] on span "Accept" at bounding box center [1110, 172] width 38 height 17
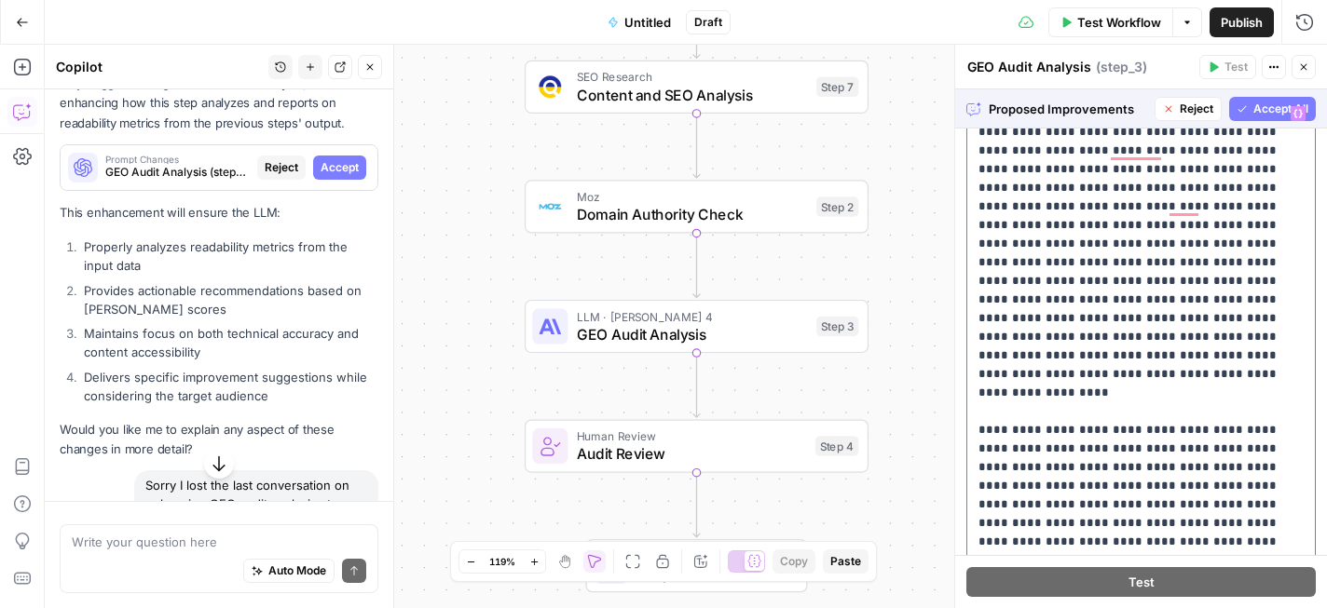
scroll to position [0, 0]
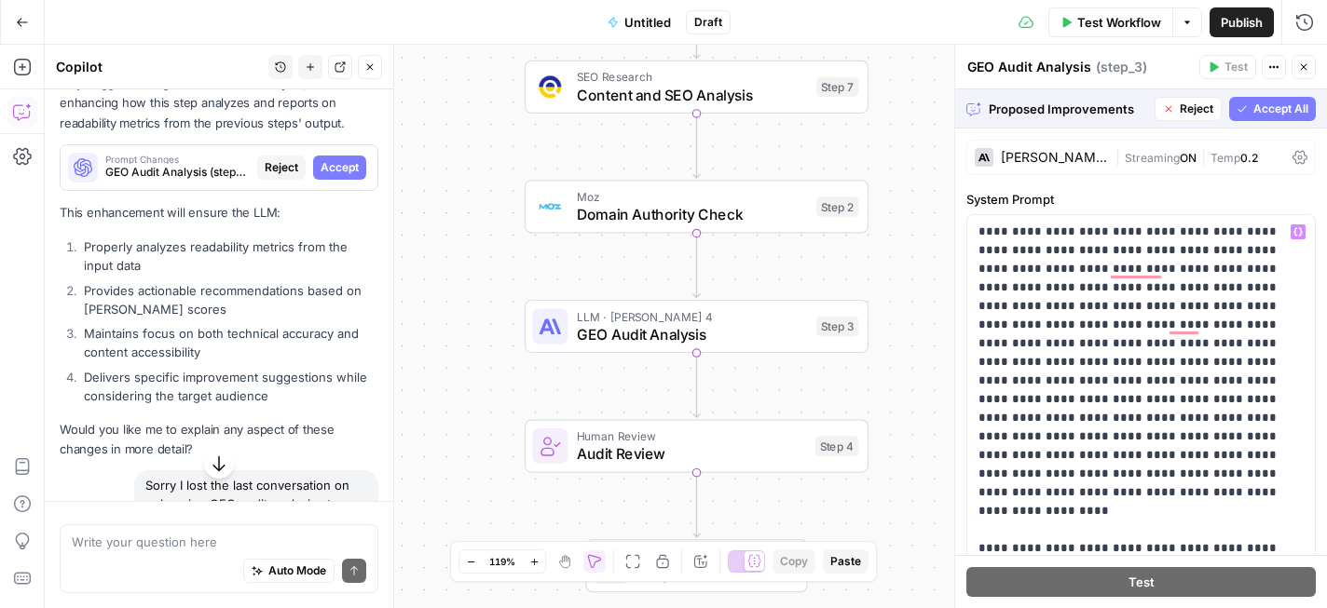
click at [1280, 113] on span "Accept All" at bounding box center [1280, 109] width 55 height 17
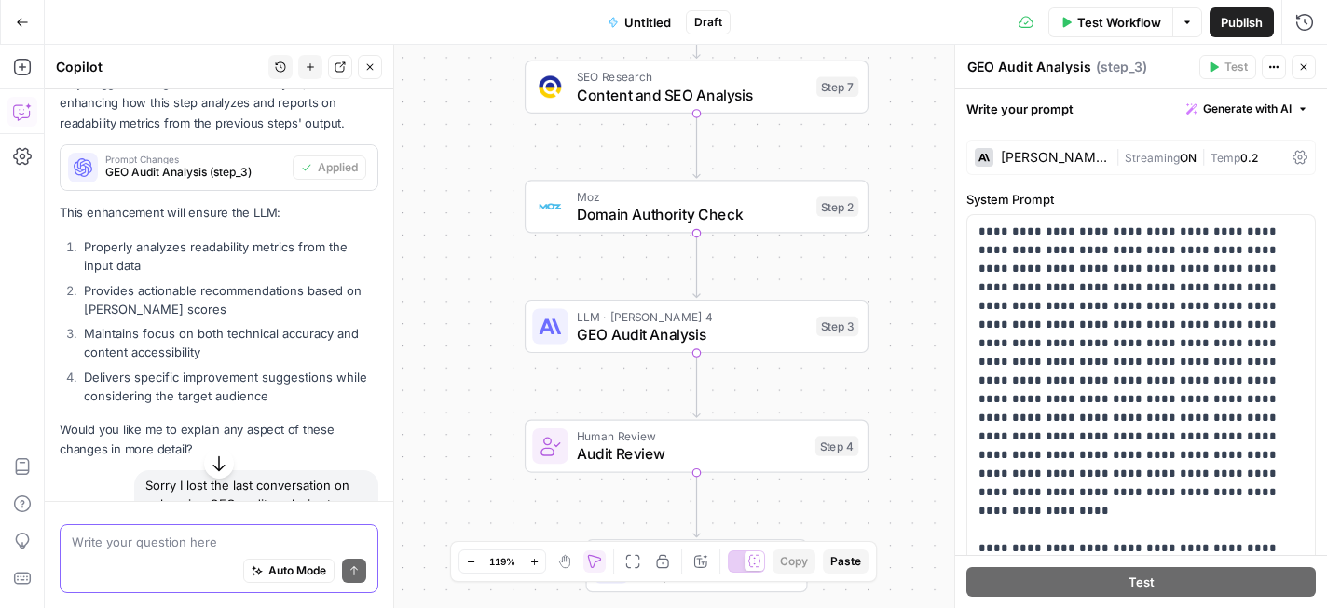
click at [293, 540] on textarea at bounding box center [219, 542] width 294 height 19
click at [190, 549] on textarea at bounding box center [219, 542] width 294 height 19
paste textarea "For each item, select one of the following: Pass – Present and fully optimized …"
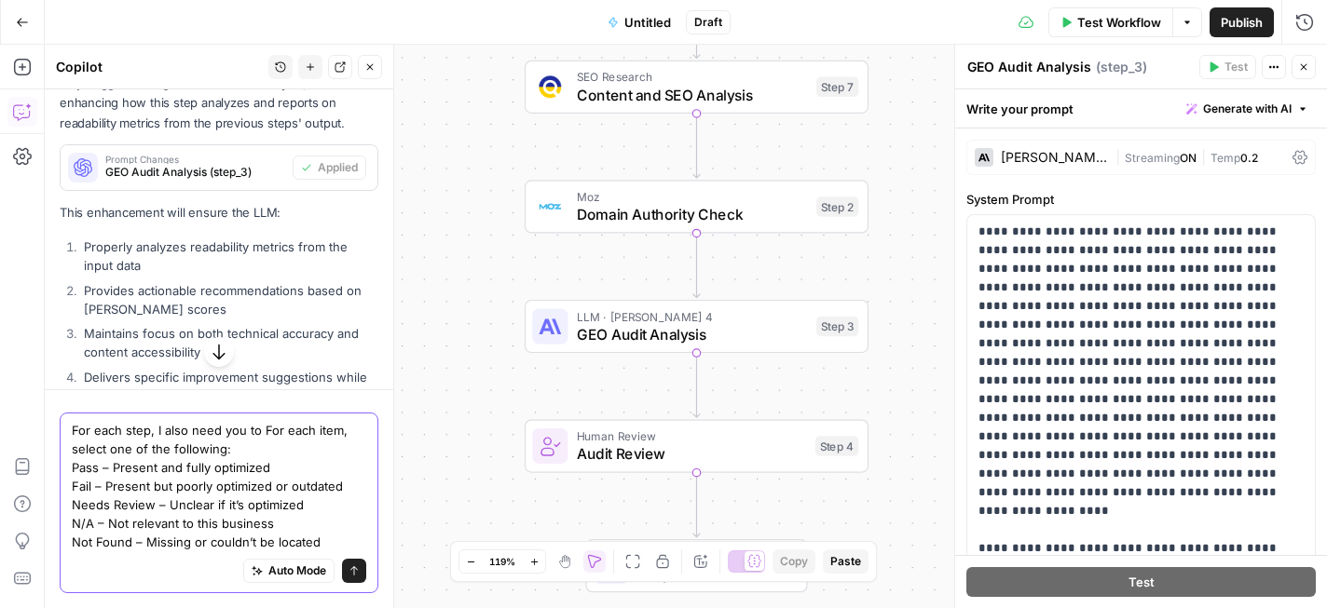
drag, startPoint x: 264, startPoint y: 429, endPoint x: 104, endPoint y: 447, distance: 160.3
click at [104, 447] on textarea "For each step, I also need you to For each item, select one of the following: P…" at bounding box center [219, 486] width 294 height 130
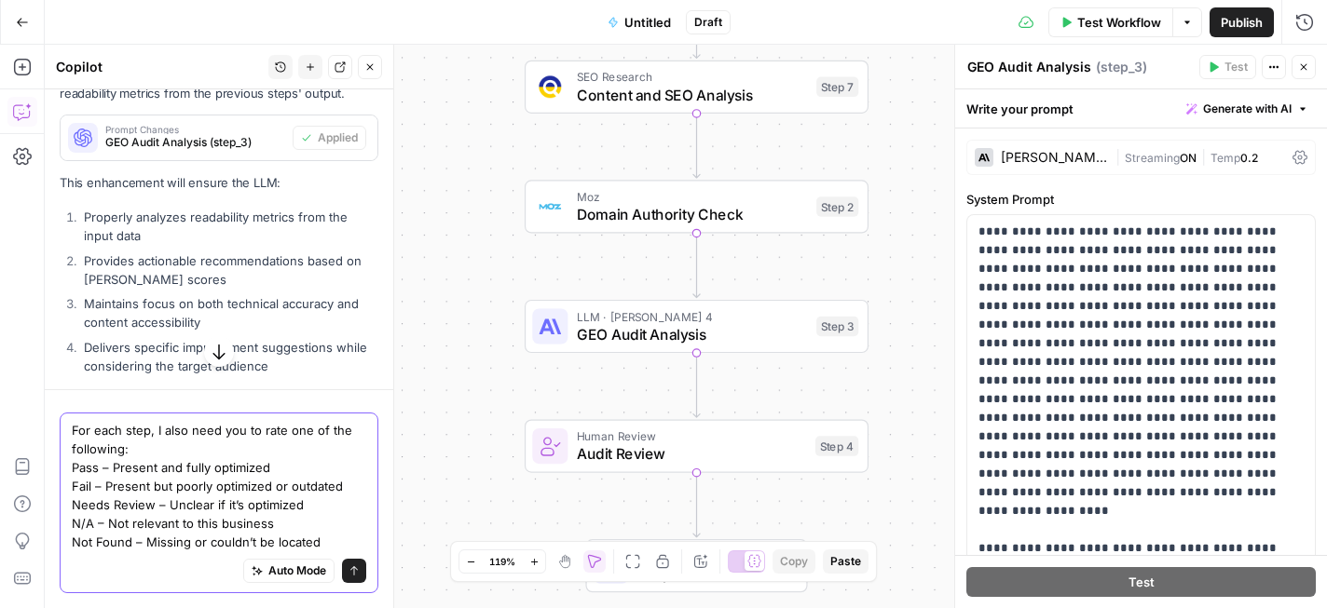
click at [282, 440] on textarea "For each step, I also need you to rate one of the following: Pass – Present and…" at bounding box center [219, 486] width 294 height 130
click at [188, 445] on textarea "For each step, I also need you to rate one of the following: Pass – Present and…" at bounding box center [219, 486] width 294 height 130
click at [213, 445] on textarea "For each step, I also need you to rate one of the following: Pass – Present and…" at bounding box center [219, 486] width 294 height 130
click at [214, 446] on textarea "For each step, I also need you to rate one of the following: Pass – Present and…" at bounding box center [219, 486] width 294 height 130
type textarea "For each step, I also need you to rate one of the following: Pass – Present and…"
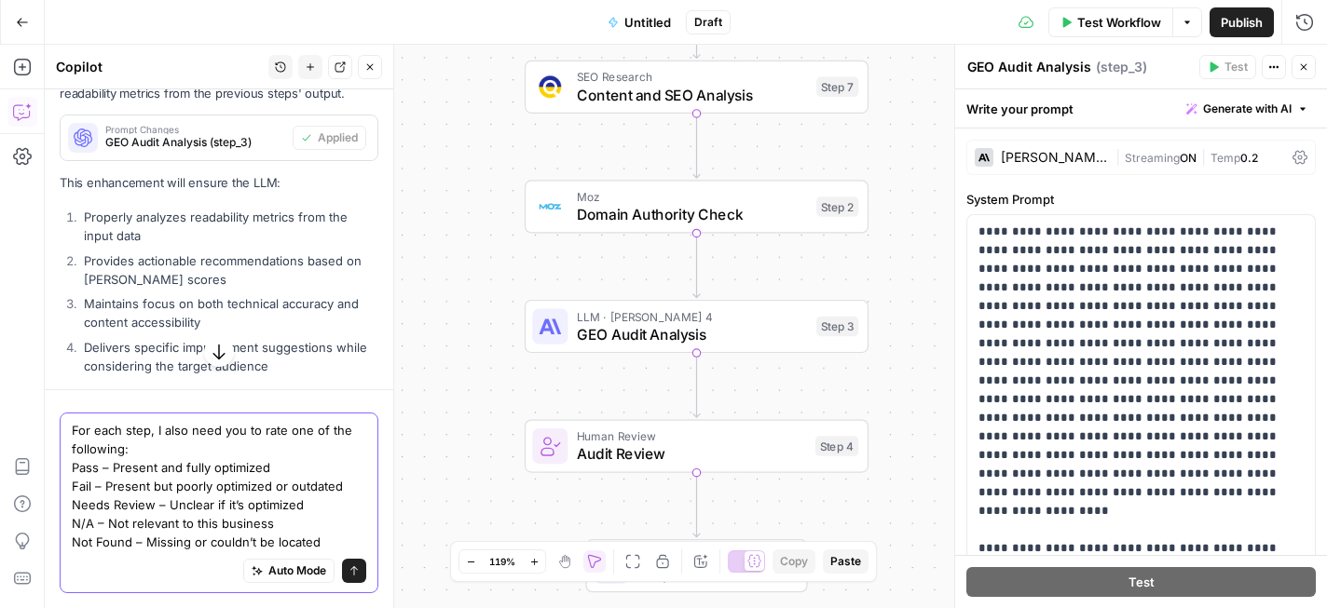
click at [352, 575] on icon "submit" at bounding box center [353, 570] width 11 height 11
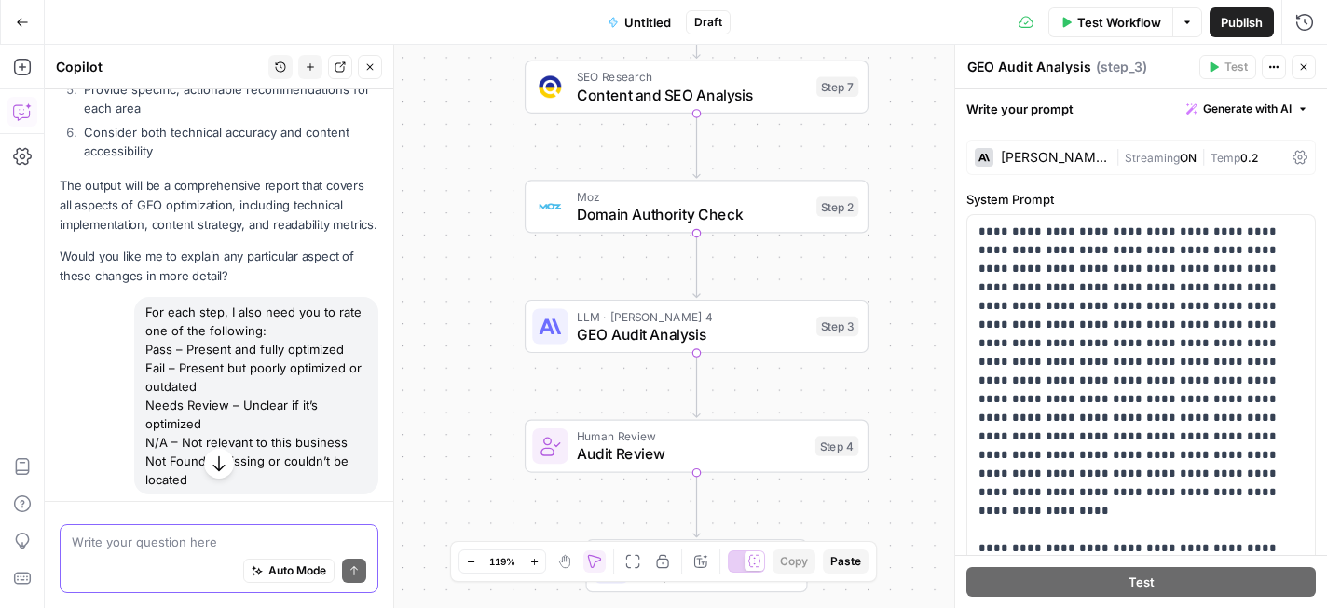
scroll to position [6451, 0]
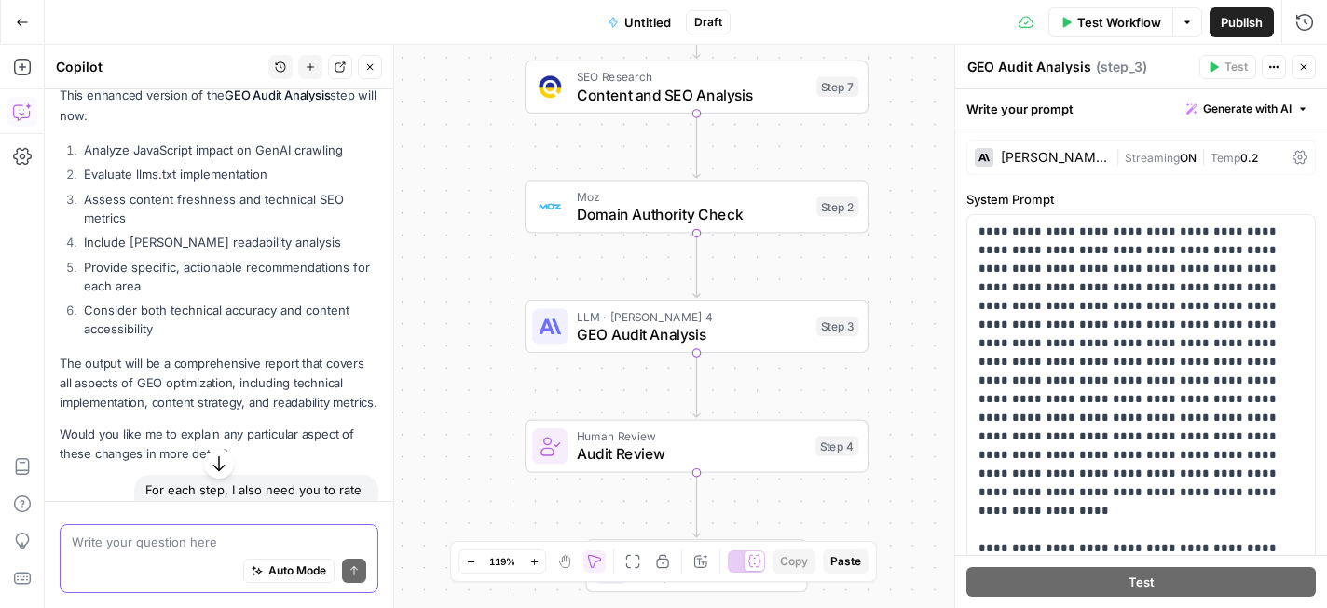
drag, startPoint x: 87, startPoint y: 173, endPoint x: 170, endPoint y: 345, distance: 190.4
click at [170, 339] on ol "Analyze JavaScript impact on GenAI crawling Evaluate llms.txt implementation As…" at bounding box center [219, 240] width 319 height 198
copy ol "Analyze JavaScript impact on GenAI crawling Evaluate llms.txt implementation As…"
click at [186, 361] on div "No problem! Let me help you enhance the GEO Audit Analysis step to better incor…" at bounding box center [219, 210] width 319 height 507
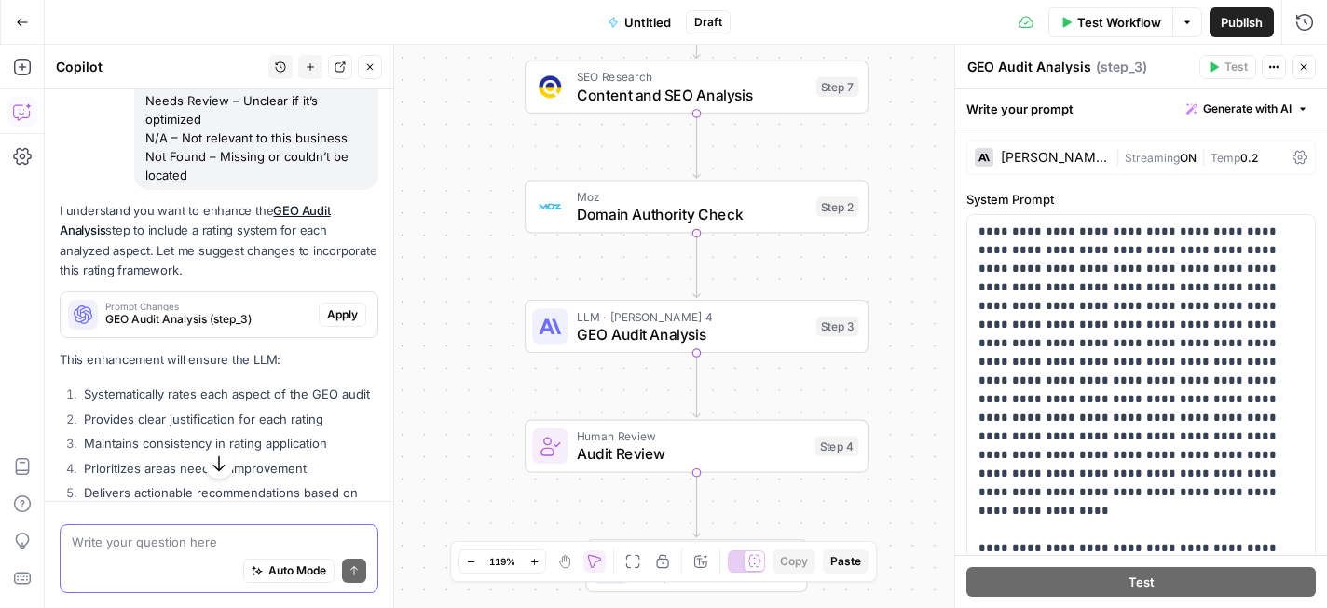
scroll to position [7070, 0]
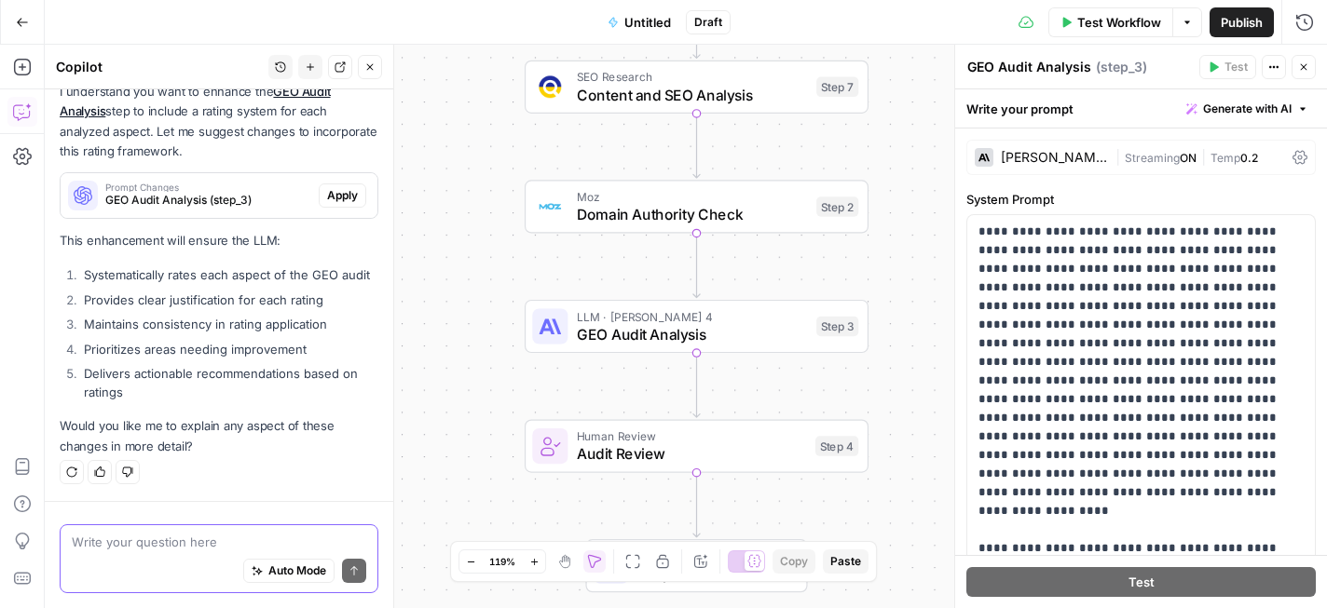
click at [185, 538] on textarea at bounding box center [219, 542] width 294 height 19
paste textarea "Analyze JavaScript impact on GenAI crawling Evaluate llms.txt implementation As…"
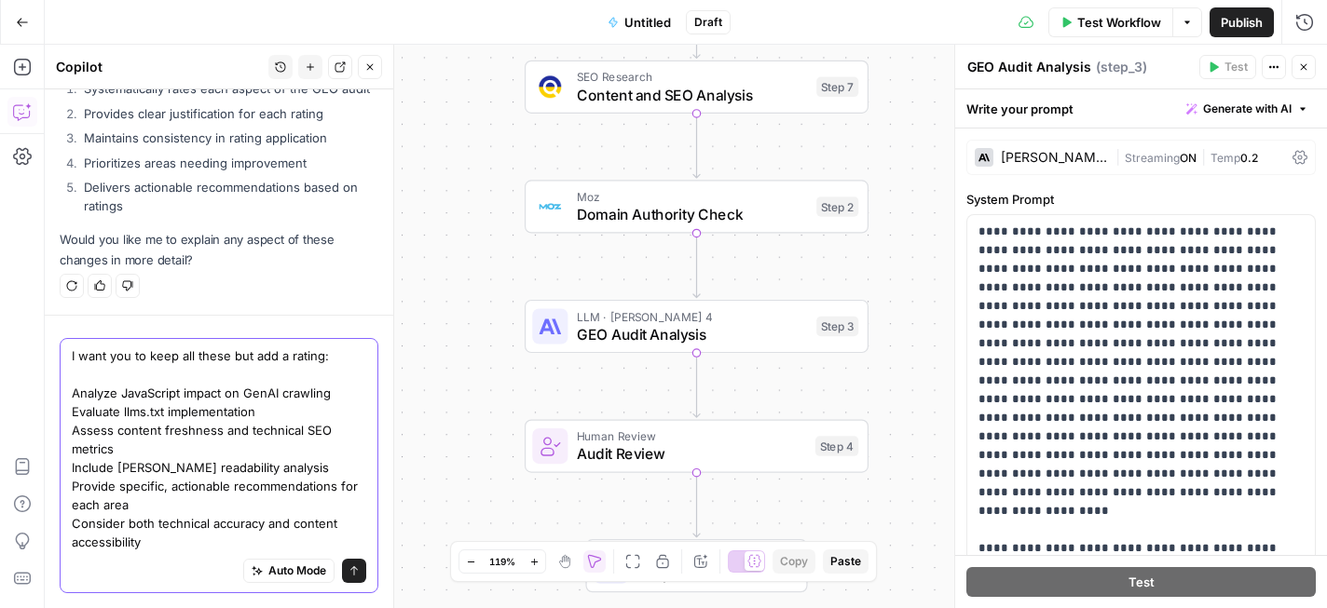
click at [252, 360] on textarea "I want you to keep all these but add a rating: Analyze JavaScript impact on Gen…" at bounding box center [219, 449] width 294 height 205
type textarea "I want you to keep all these but also add a rating: Analyze JavaScript impact o…"
click at [354, 567] on icon "submit" at bounding box center [353, 570] width 7 height 9
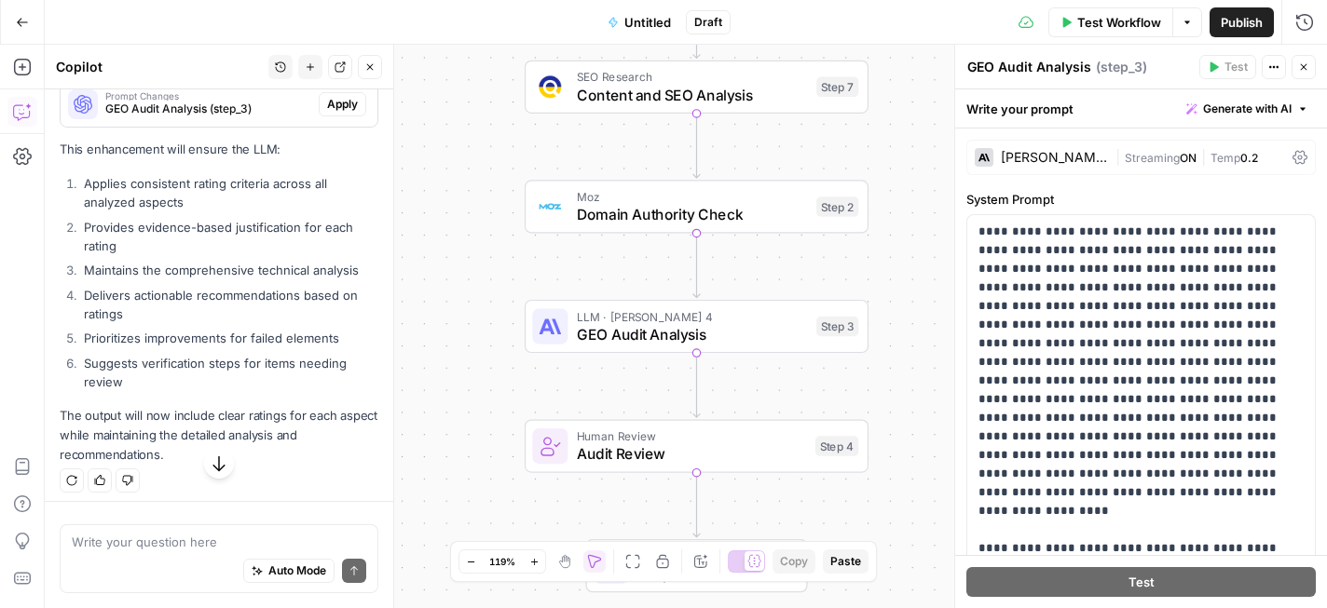
scroll to position [7832, 0]
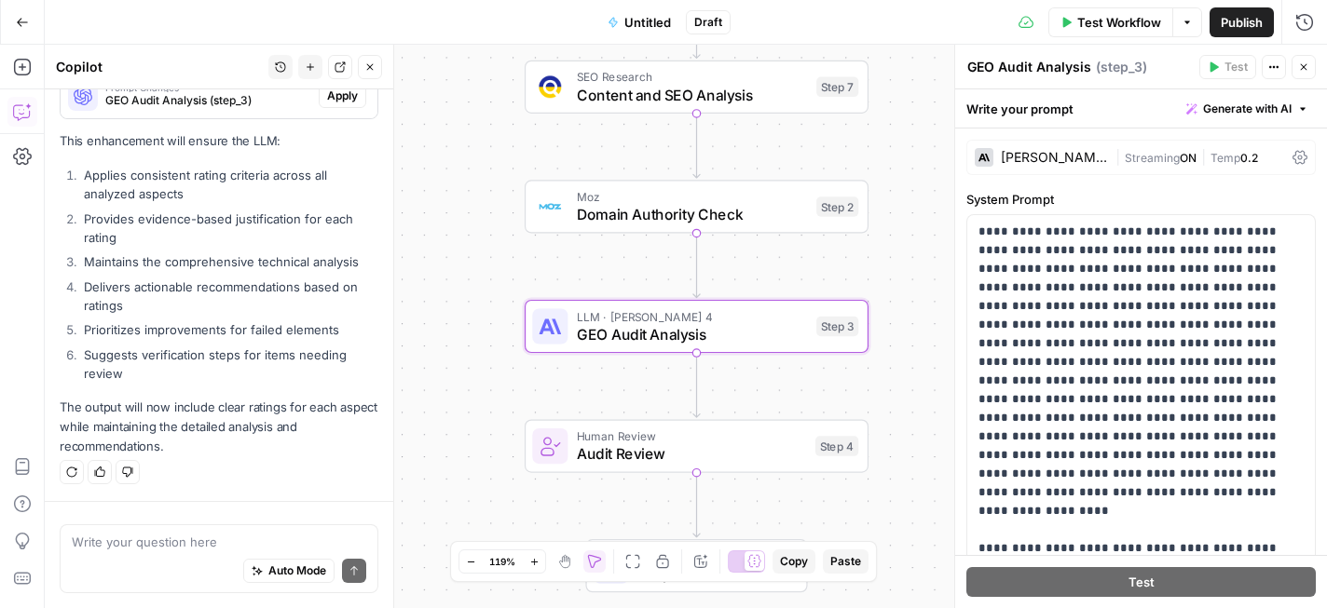
click at [341, 99] on span "Apply" at bounding box center [342, 96] width 31 height 17
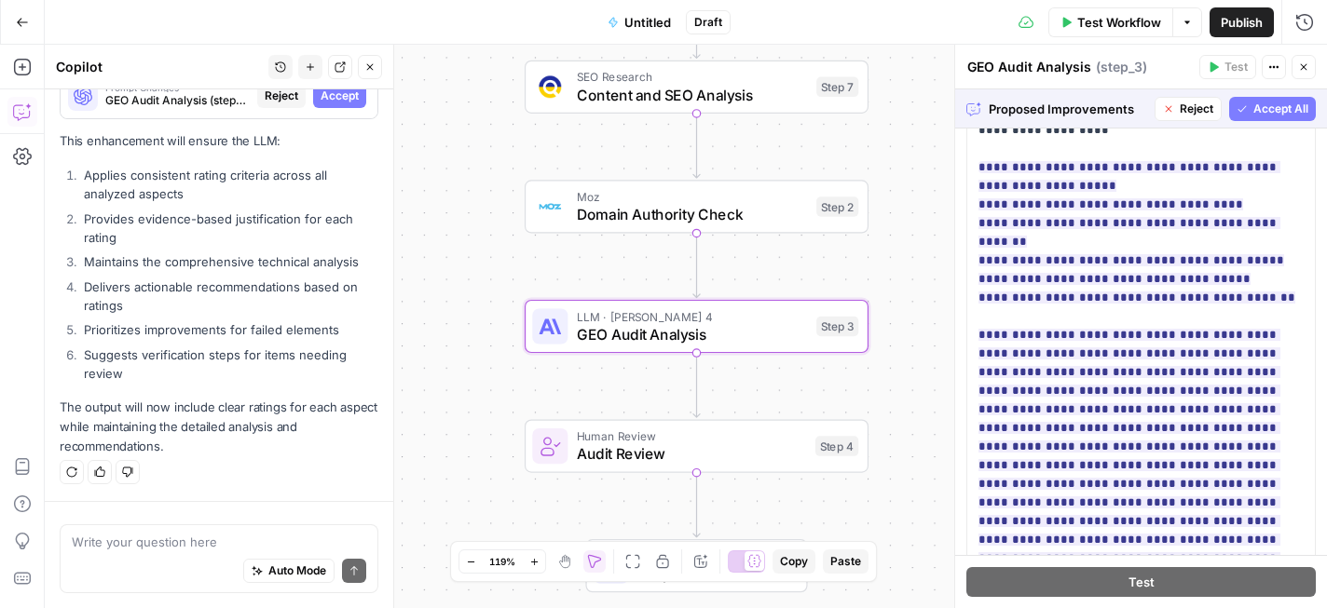
scroll to position [331, 0]
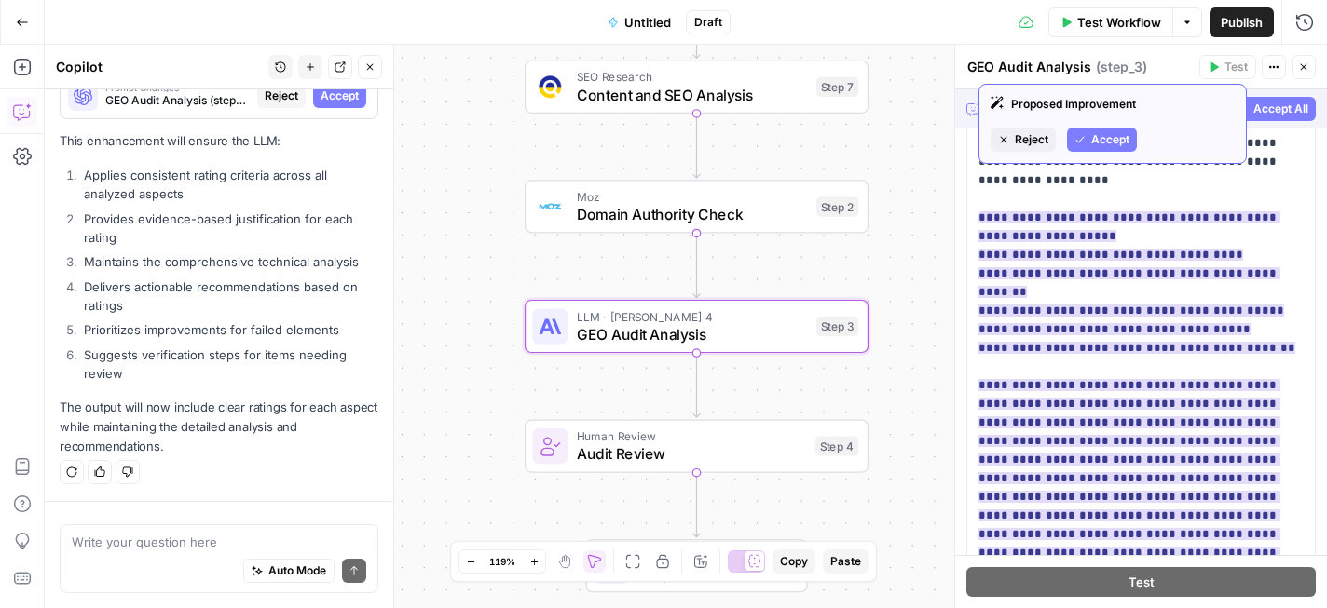
click at [1076, 139] on icon "button" at bounding box center [1079, 139] width 11 height 11
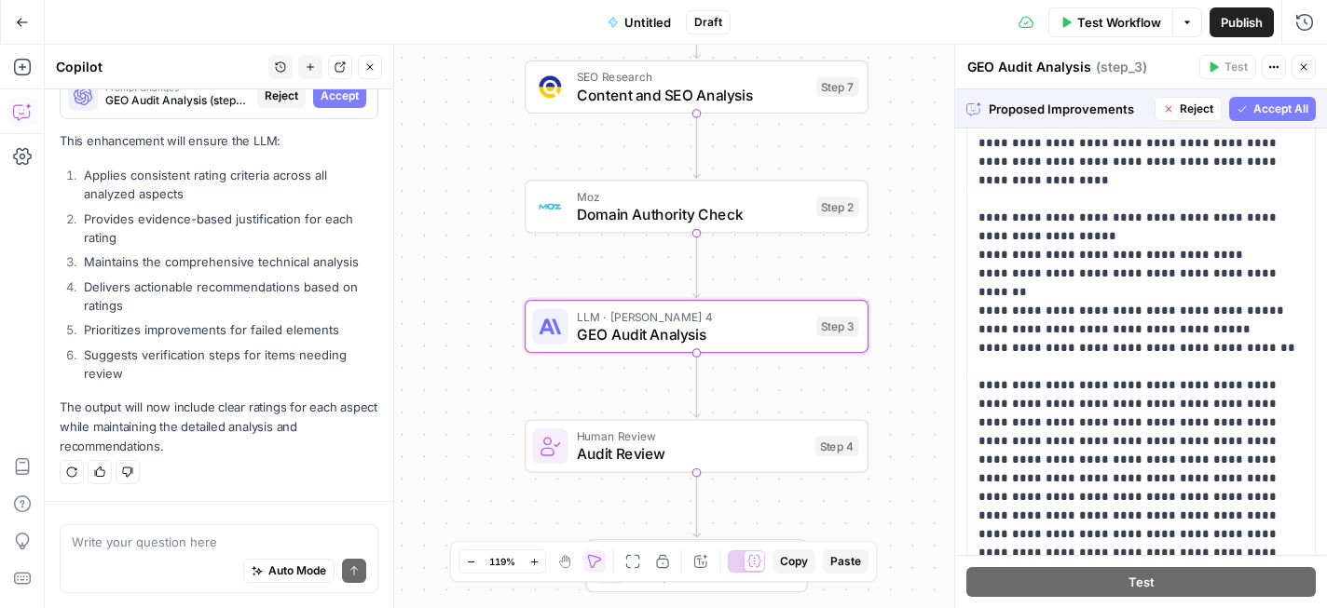
click at [1253, 115] on span "Accept All" at bounding box center [1280, 109] width 55 height 17
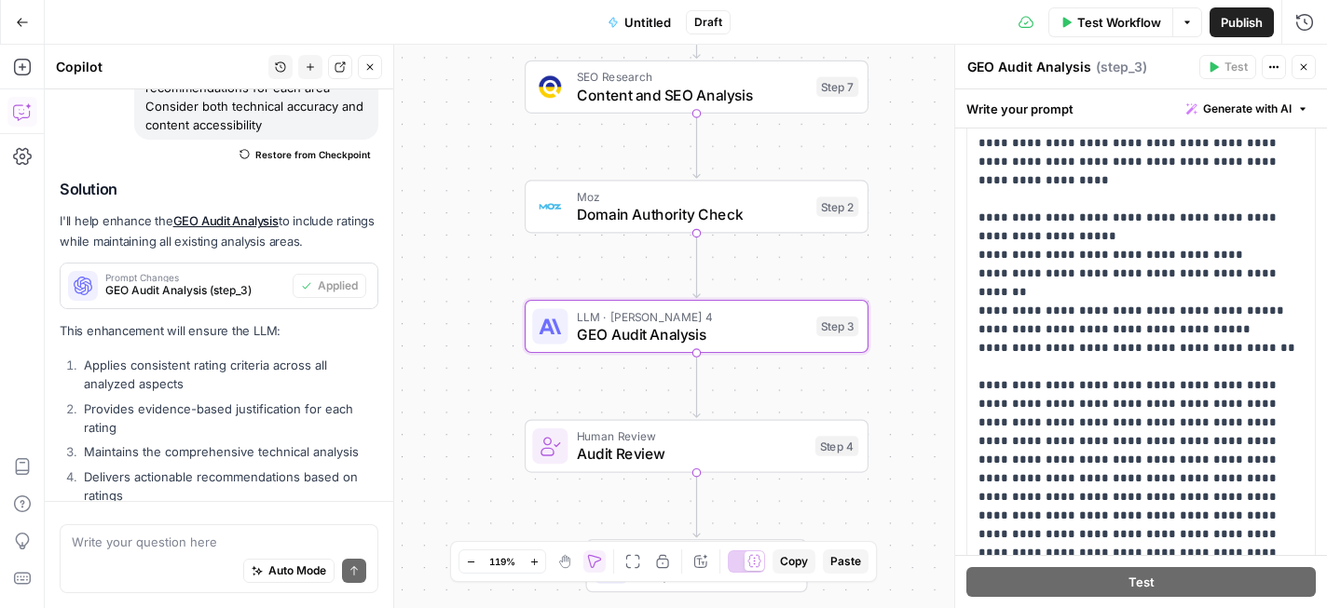
scroll to position [0, 0]
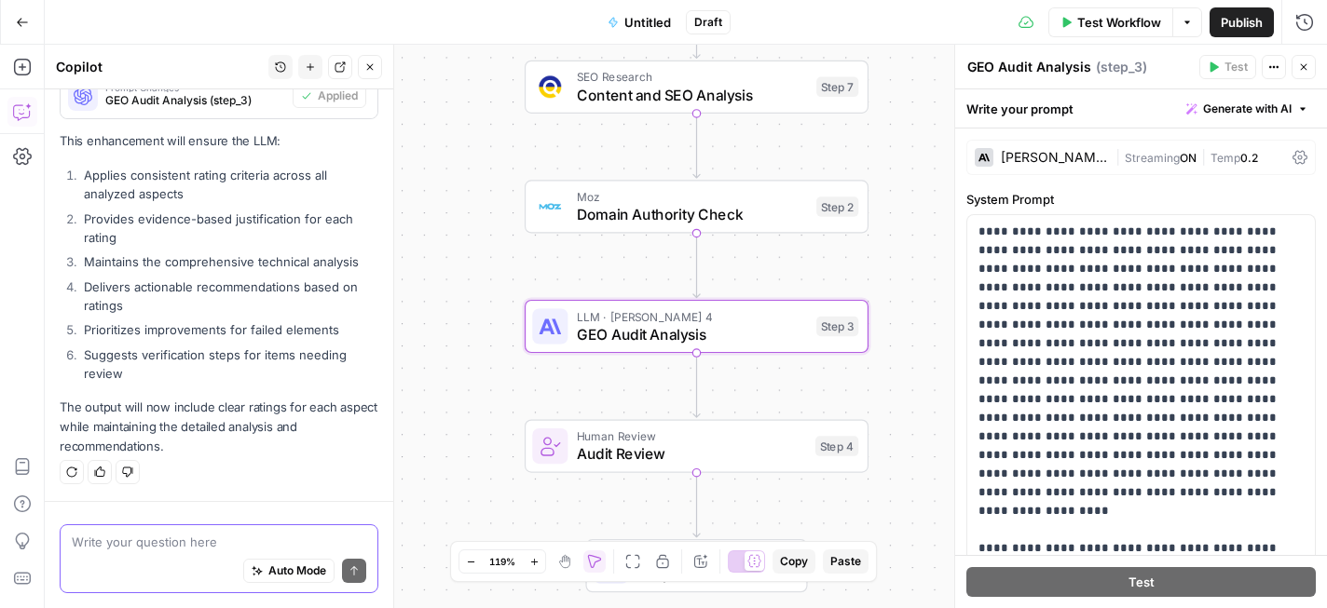
click at [239, 541] on textarea at bounding box center [219, 542] width 294 height 19
click at [250, 543] on textarea "I aslo want to include this tool" at bounding box center [219, 542] width 294 height 19
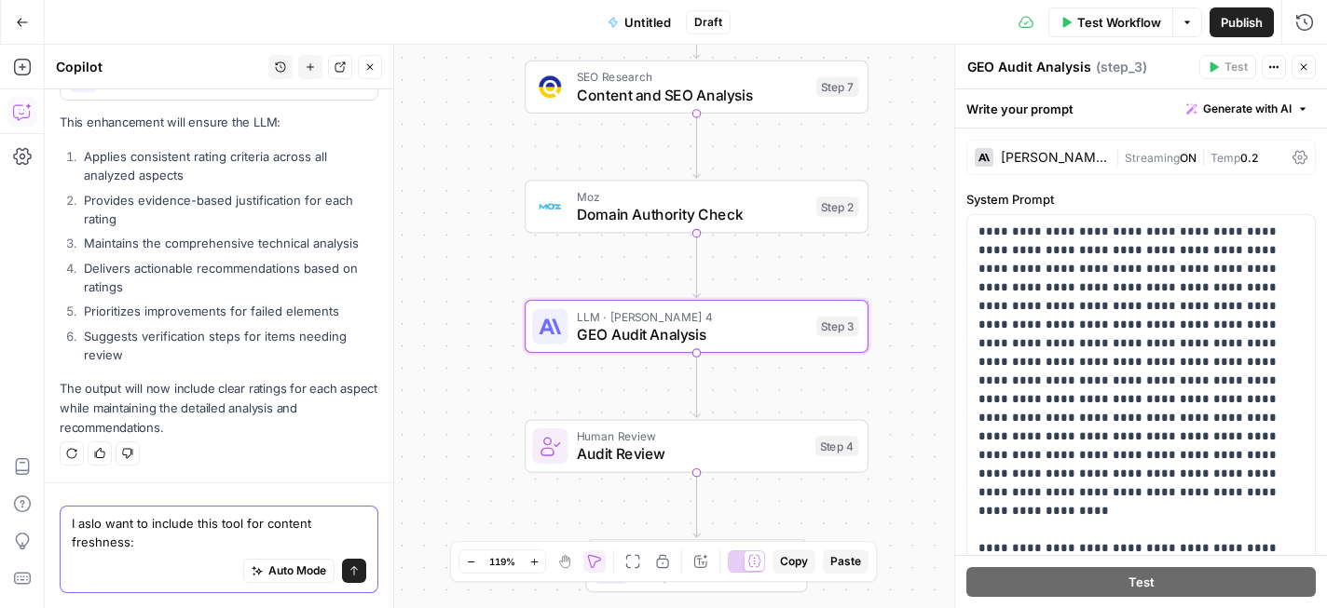
scroll to position [7910, 0]
paste textarea "Freshness Distance Calculator"
type textarea "I aslo want to include this tool for content freshness: Freshness Distance Calc…"
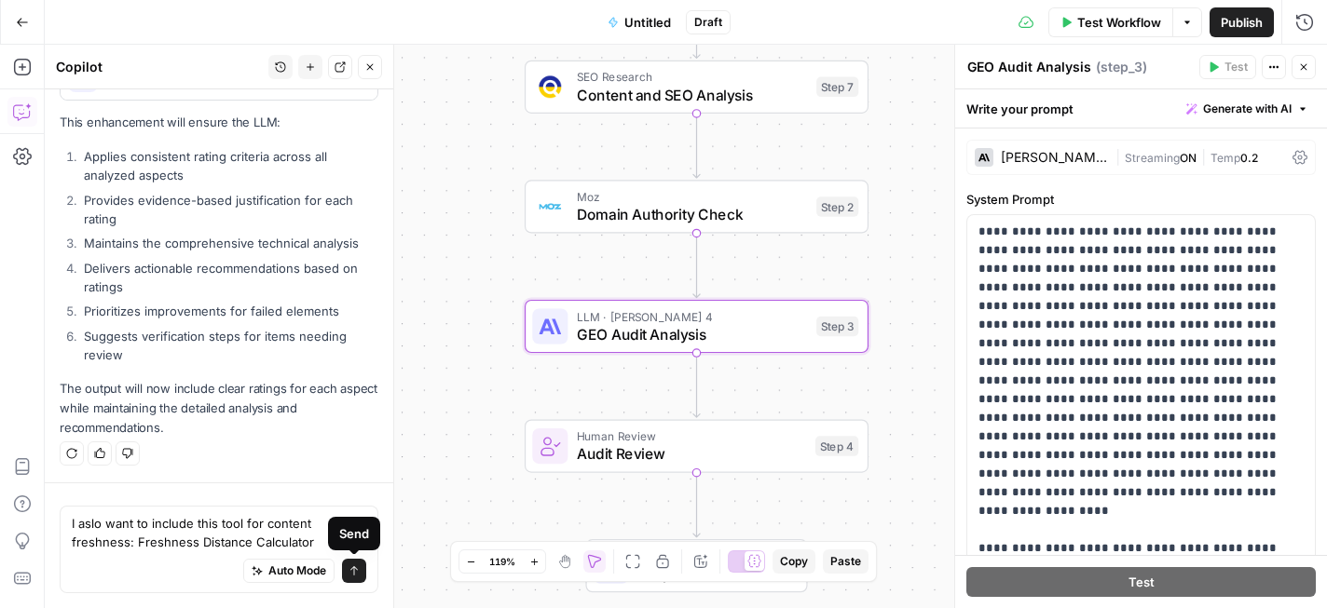
click at [348, 567] on icon "submit" at bounding box center [353, 570] width 11 height 11
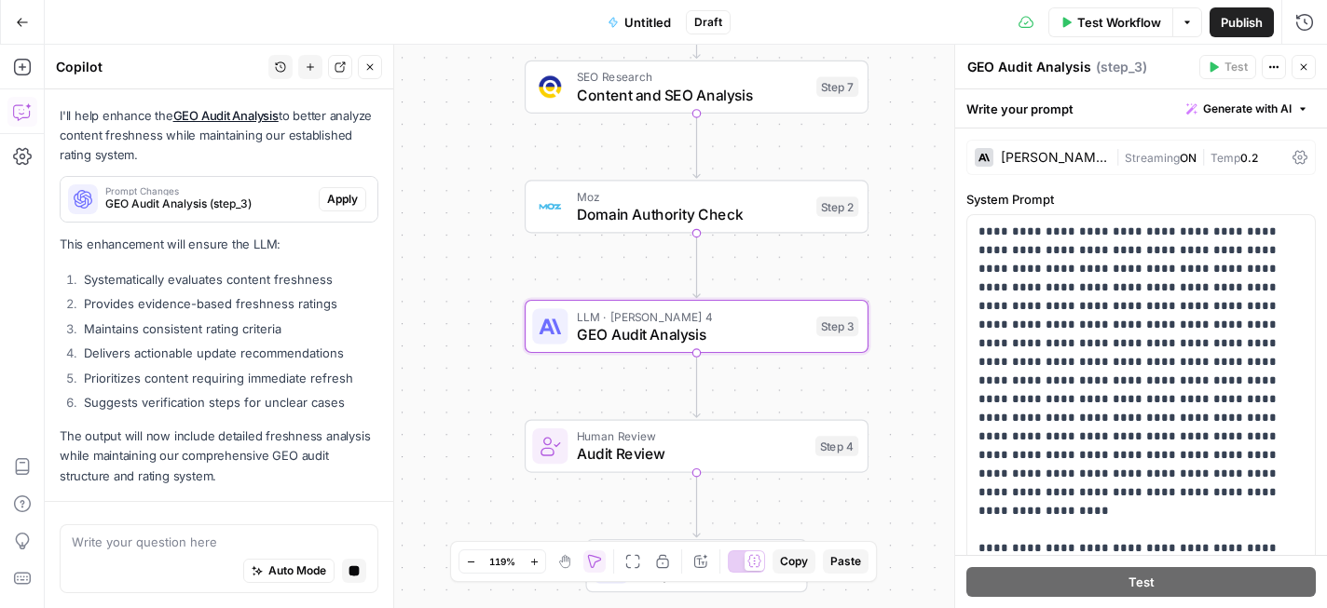
scroll to position [8392, 0]
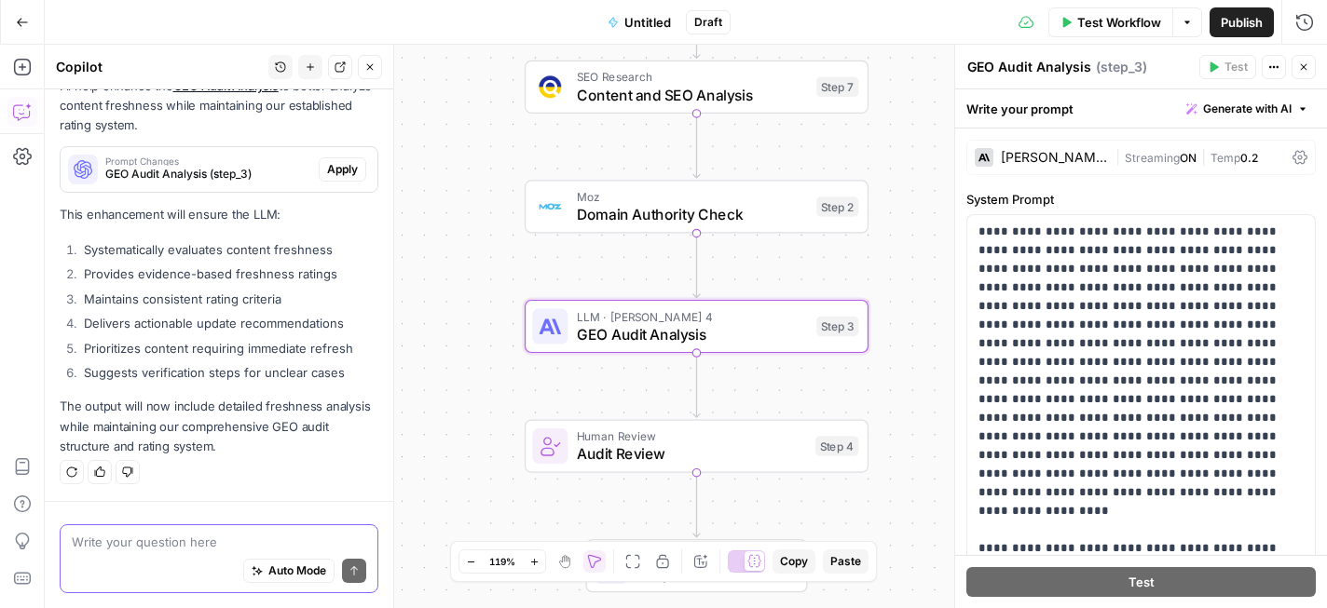
click at [238, 538] on textarea at bounding box center [219, 542] width 294 height 19
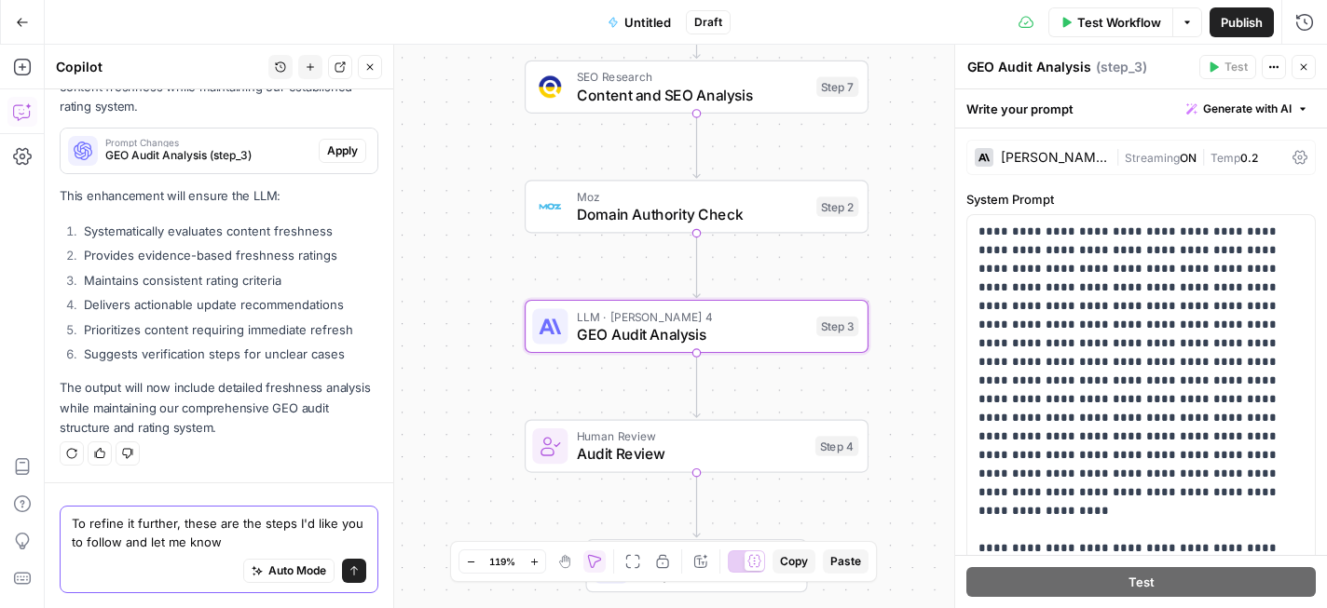
scroll to position [8411, 0]
click at [133, 547] on textarea "To refine it further, these are the steps I'd like you to follow and let me know" at bounding box center [219, 532] width 294 height 37
drag, startPoint x: 133, startPoint y: 547, endPoint x: 195, endPoint y: 547, distance: 61.5
click at [195, 547] on textarea "To refine it further, these are the steps I'd like you to follow and let me know" at bounding box center [219, 532] width 294 height 37
click at [254, 525] on textarea "To refine it further, these are the steps I'd like you to follow for each step" at bounding box center [219, 532] width 294 height 37
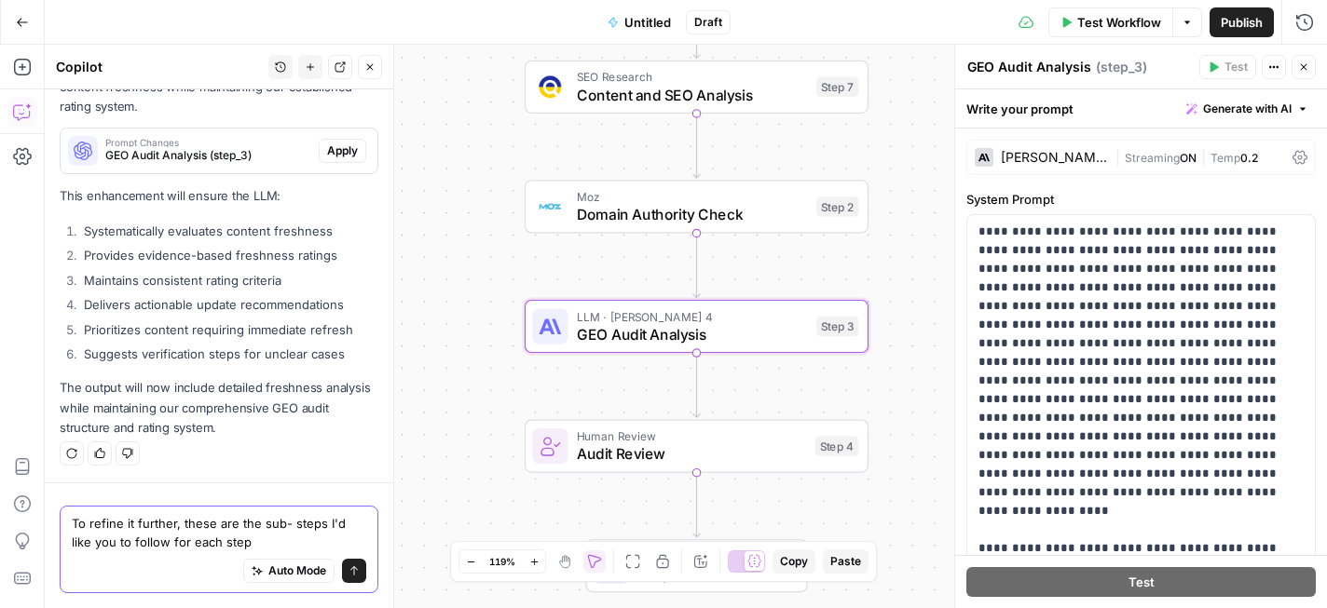
click at [277, 535] on textarea "To refine it further, these are the sub- steps I'd like you to follow for each …" at bounding box center [219, 532] width 294 height 37
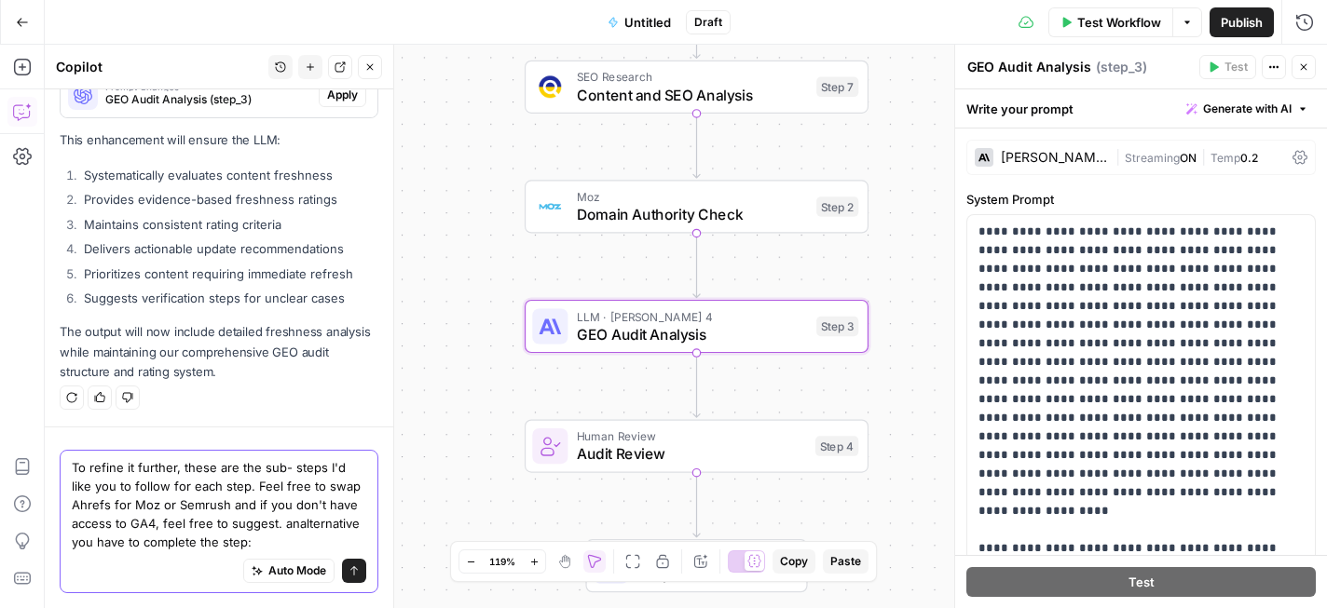
scroll to position [8486, 0]
paste textarea "Brand Consistent Brand Description Across Social Platforms Check: Do you descri…"
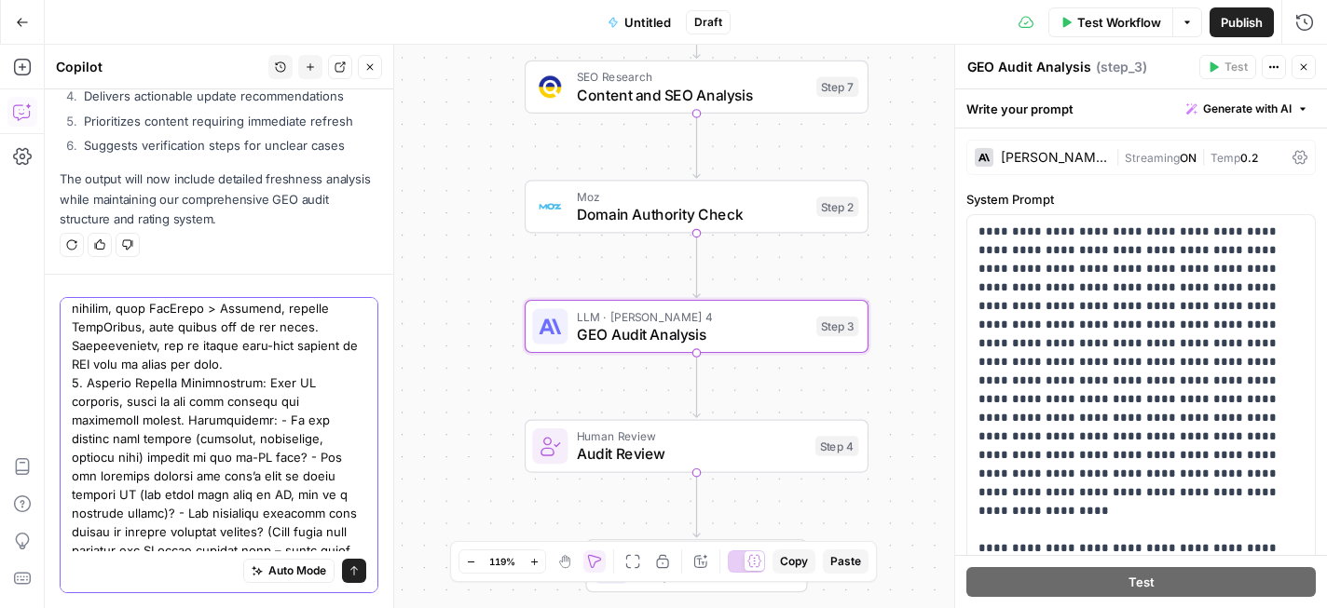
scroll to position [9461, 0]
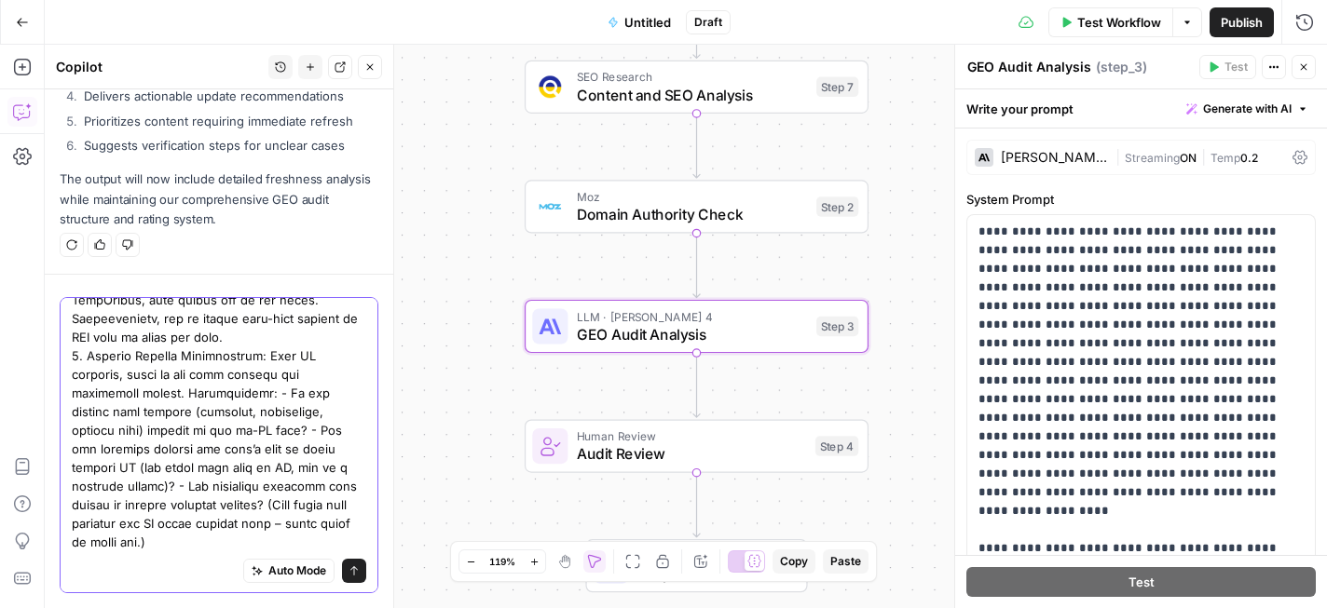
paste textarea "navigation are accessible without heavy JS (site degrades gracefully with JS of…"
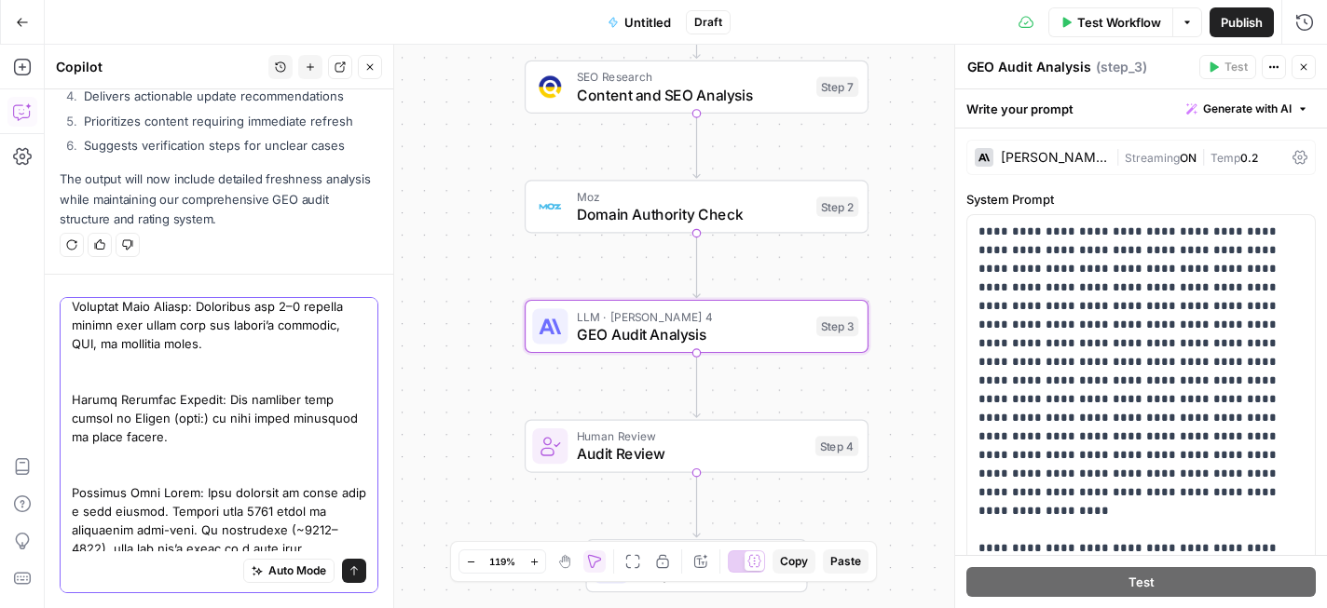
scroll to position [25744, 0]
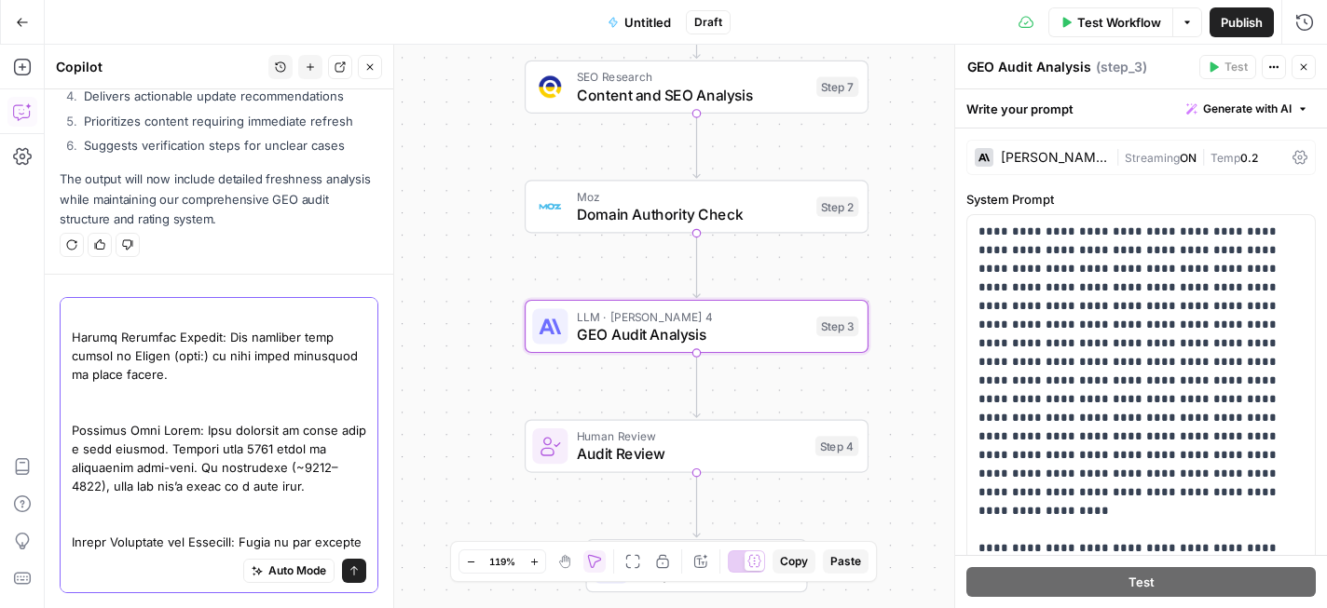
scroll to position [25763, 0]
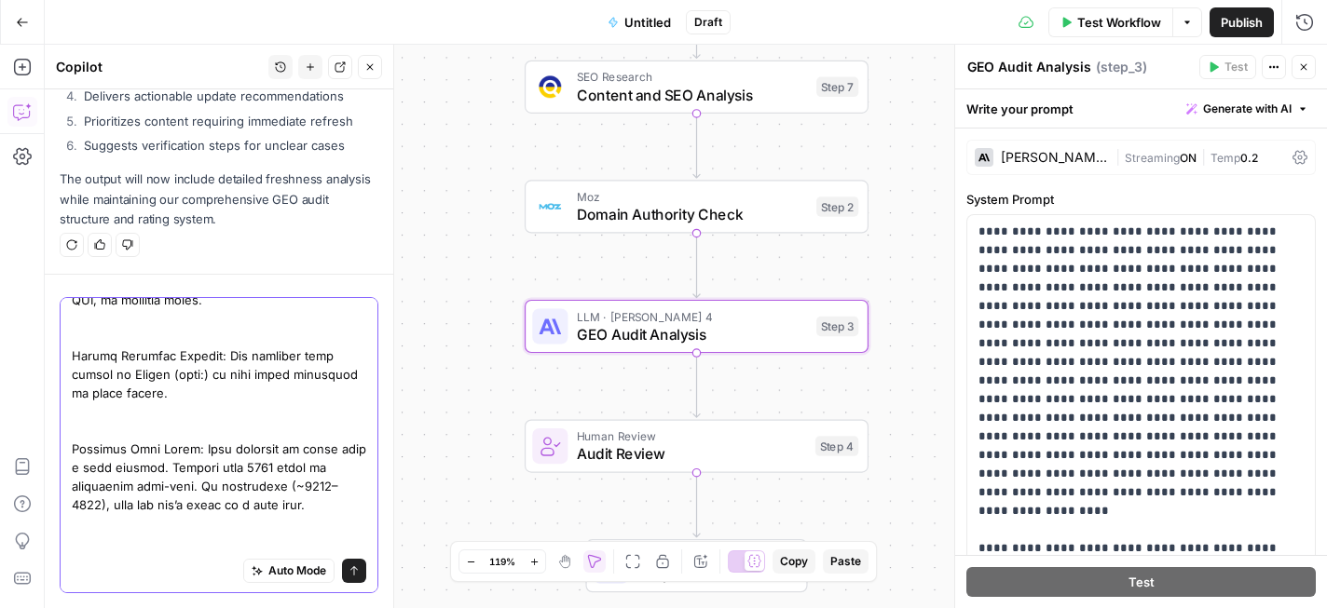
type textarea "To refine it further, these are the sub- steps I'd like you to follow for each …"
click at [352, 571] on icon "submit" at bounding box center [353, 570] width 11 height 11
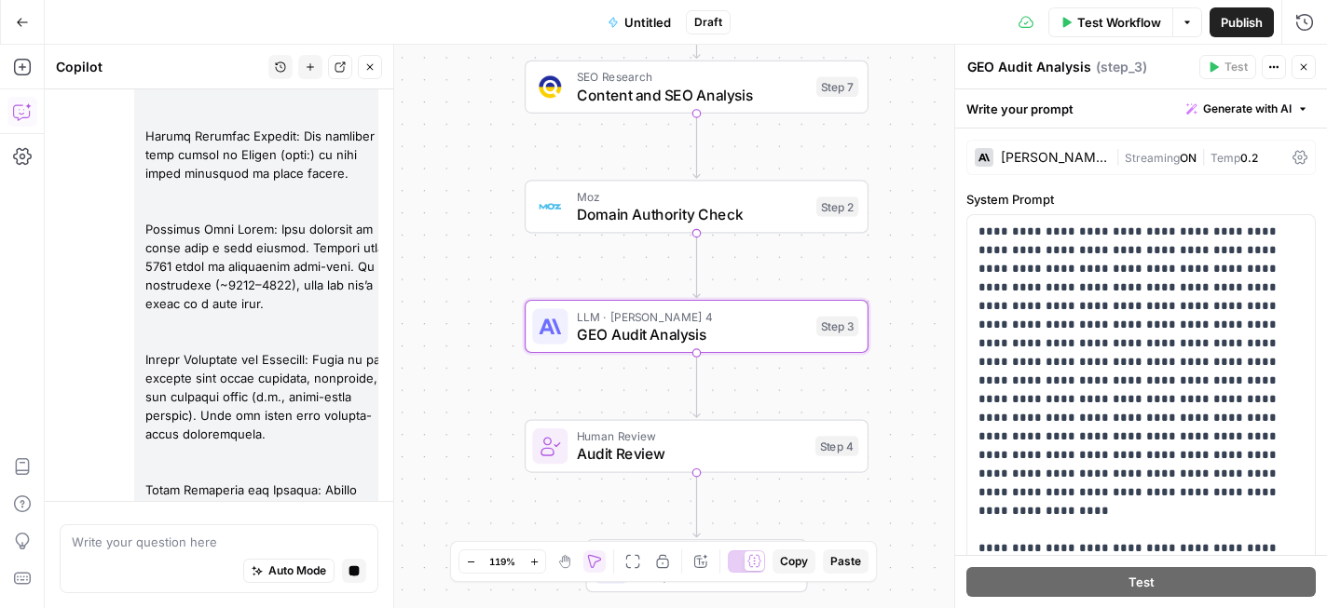
scroll to position [38926, 0]
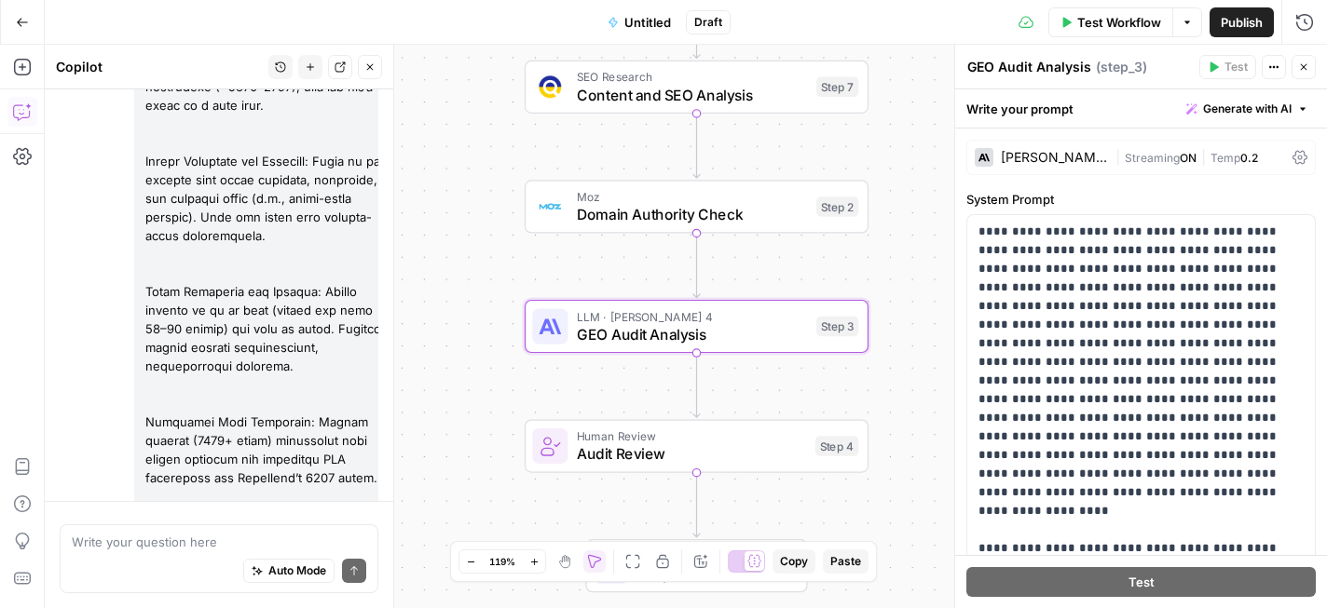
scroll to position [39622, 0]
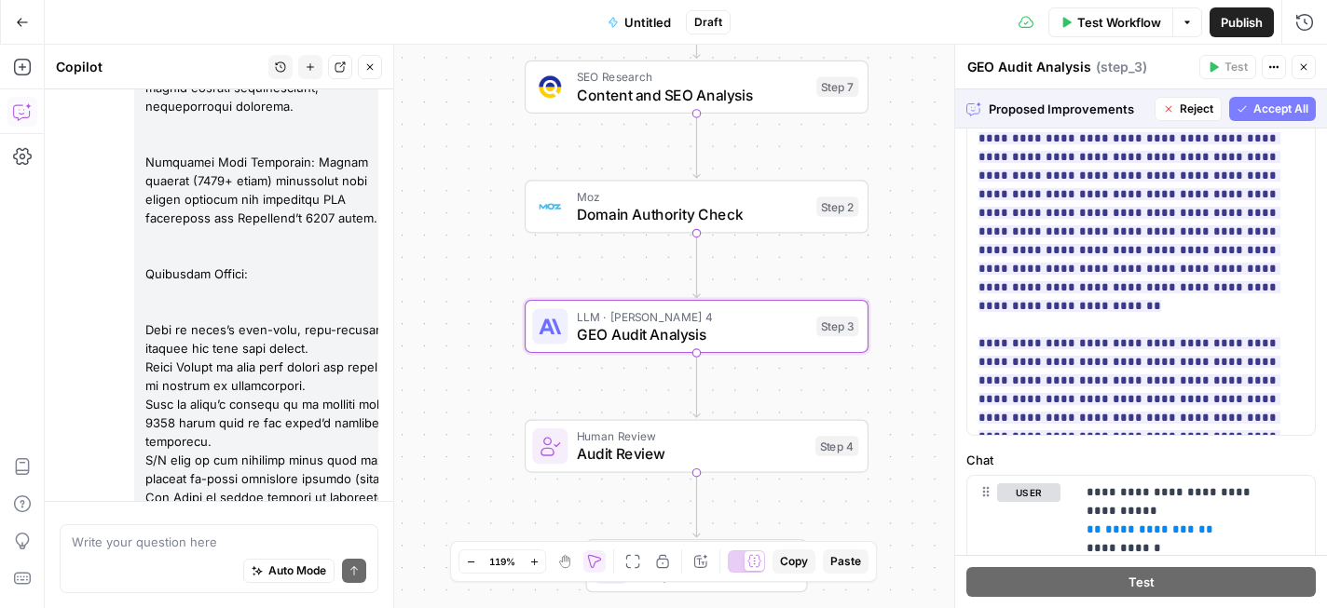
scroll to position [541, 0]
click at [1264, 105] on span "Accept All" at bounding box center [1280, 109] width 55 height 17
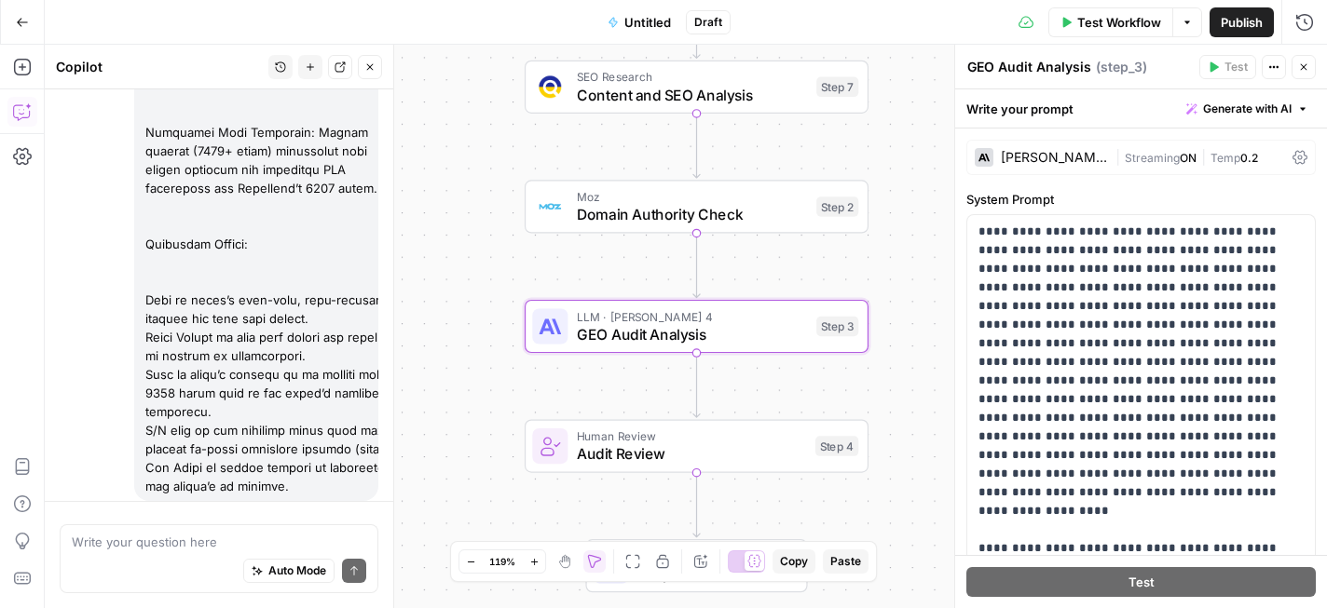
scroll to position [39681, 0]
click at [640, 23] on span "Untitled" at bounding box center [647, 22] width 47 height 19
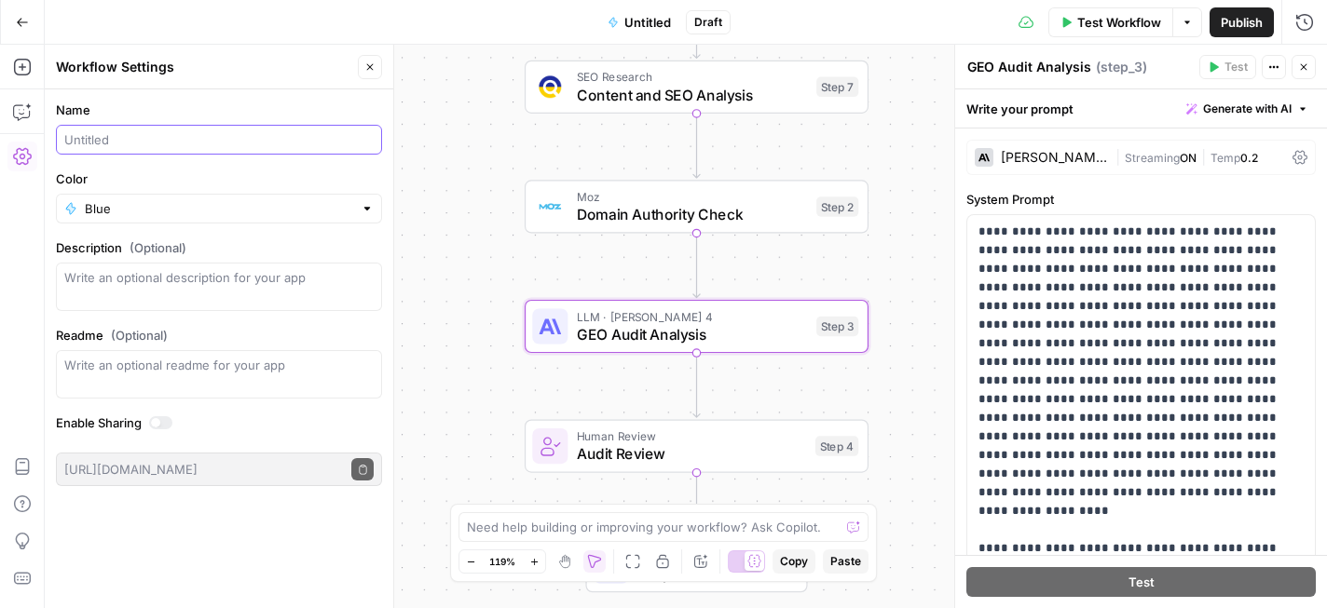
click at [283, 141] on input "Name" at bounding box center [218, 139] width 309 height 19
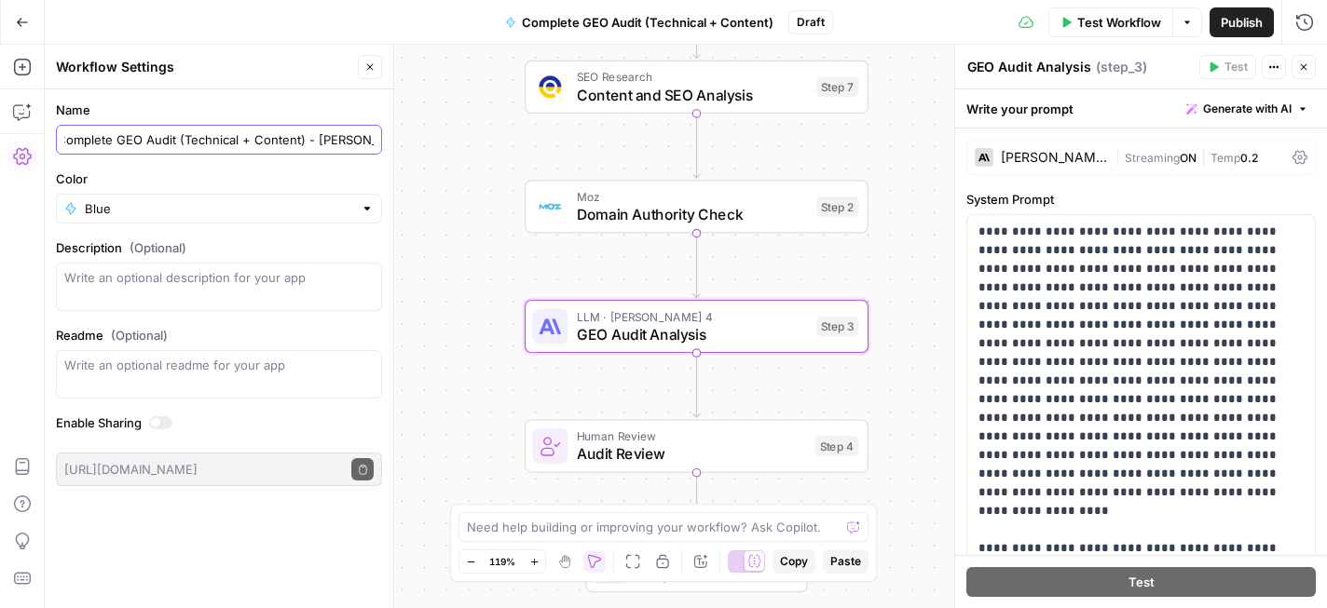
scroll to position [0, 15]
type input "Complete GEO Audit (Technical + Content) - Deepshikha"
click at [22, 24] on icon "button" at bounding box center [22, 22] width 13 height 13
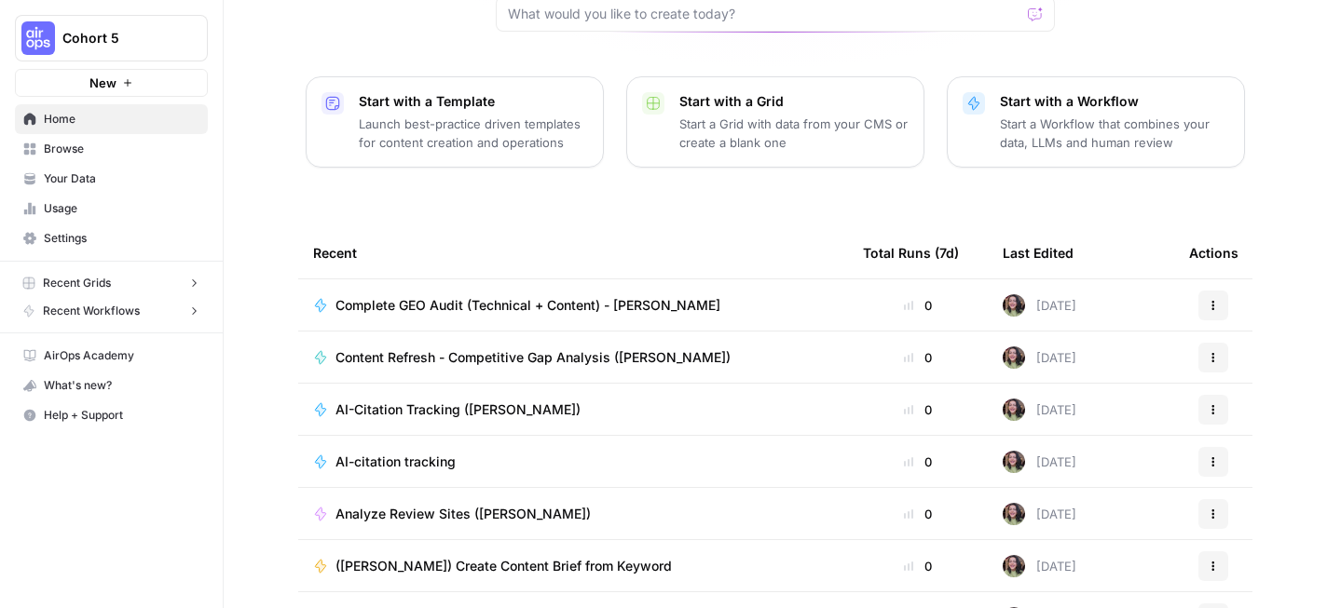
scroll to position [249, 0]
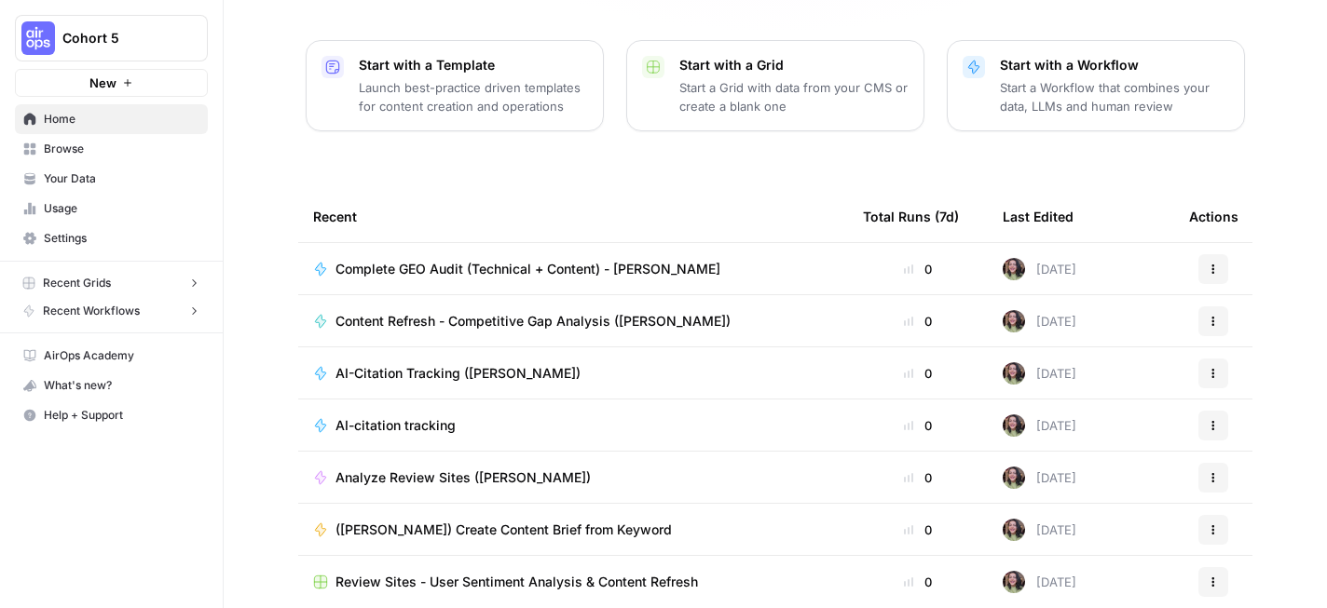
click at [626, 312] on span "Content Refresh - Competitive Gap Analysis ([PERSON_NAME])" at bounding box center [532, 321] width 395 height 19
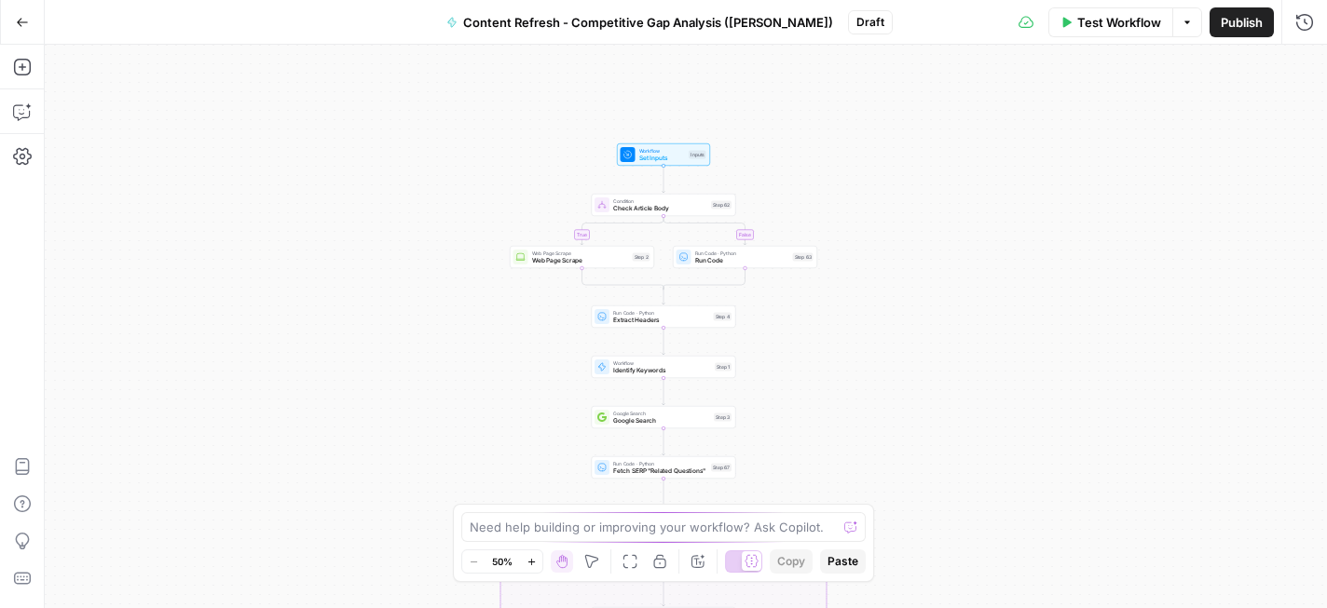
click at [670, 154] on span "Set Inputs" at bounding box center [662, 158] width 47 height 9
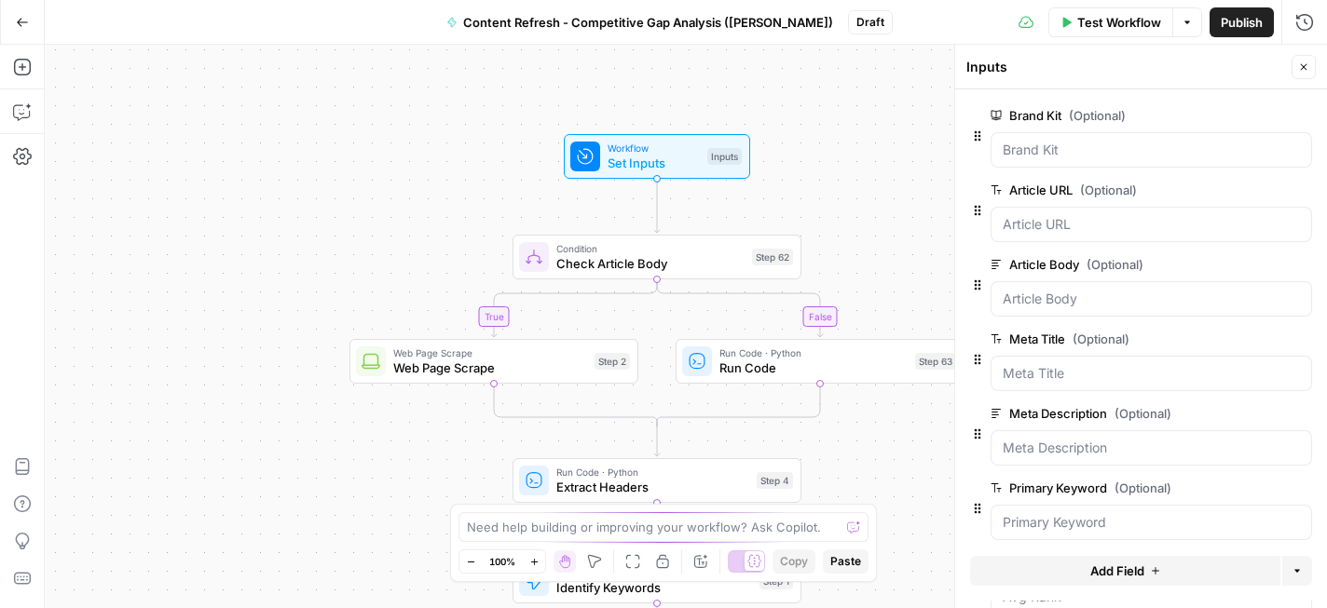
click at [1066, 159] on div at bounding box center [1150, 149] width 321 height 35
click at [1081, 155] on Kit "Brand Kit (Optional)" at bounding box center [1150, 150] width 297 height 19
click at [1104, 20] on span "Test Workflow" at bounding box center [1119, 22] width 84 height 19
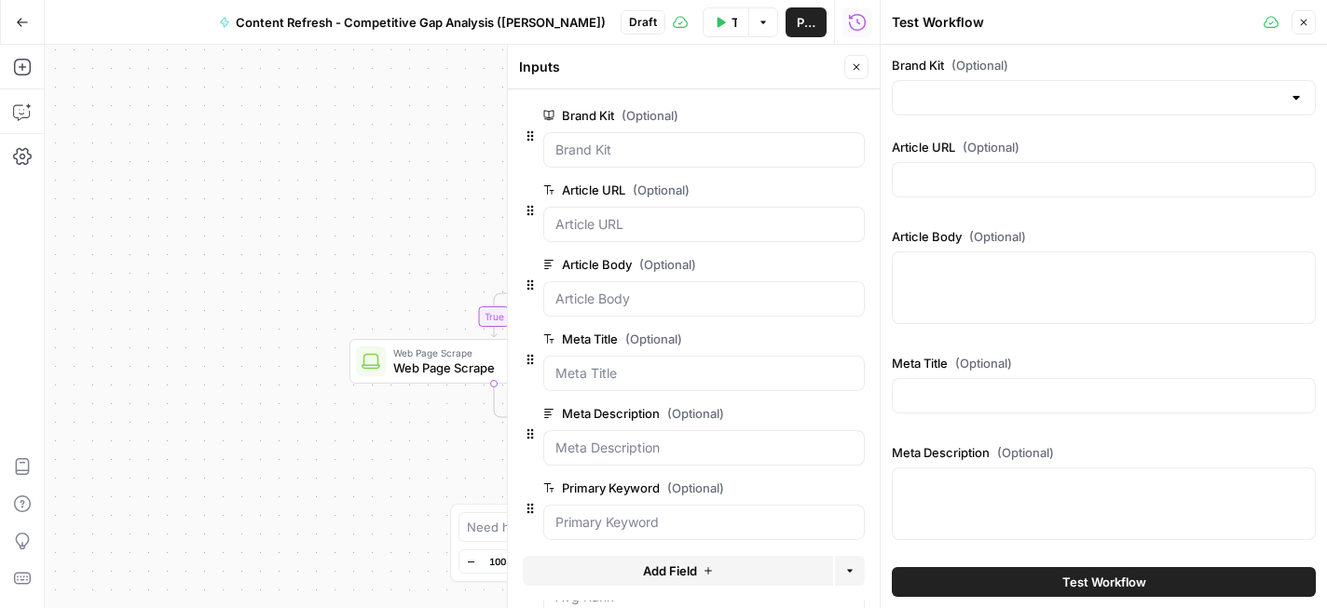
click at [1096, 77] on div "Brand Kit (Optional)" at bounding box center [1103, 86] width 424 height 60
click at [1097, 98] on input "Brand Kit (Optional)" at bounding box center [1092, 97] width 377 height 19
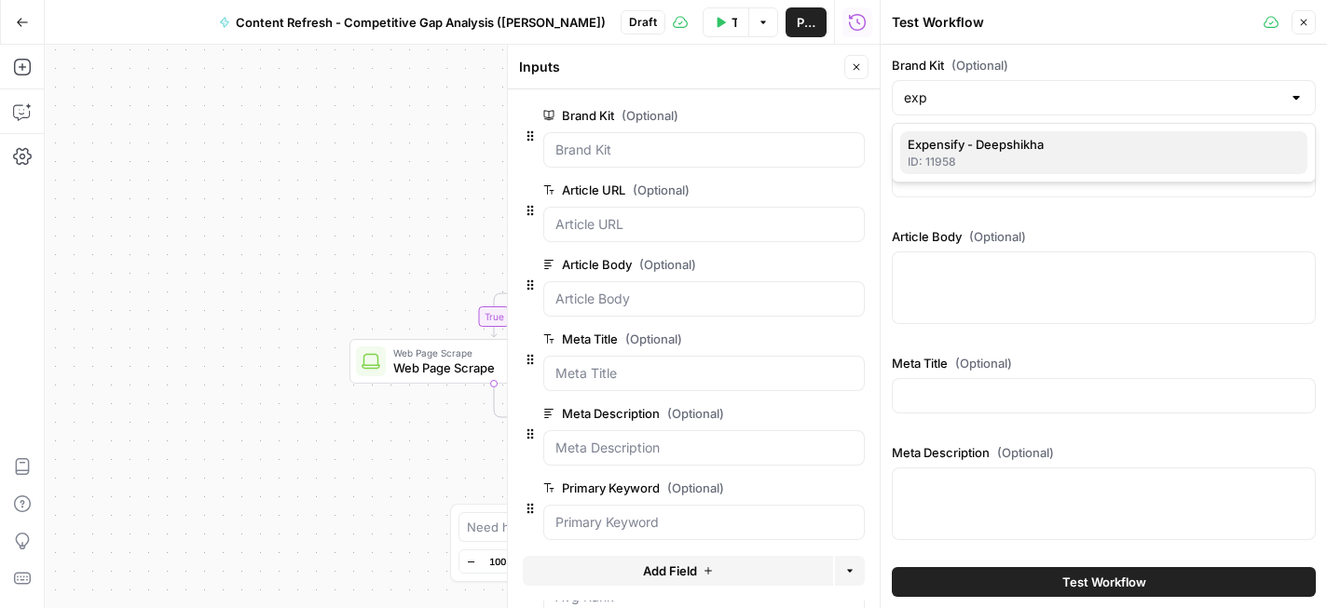
click at [1076, 155] on div "ID: 11958" at bounding box center [1103, 162] width 392 height 17
type input "Expensify - Deepshikha"
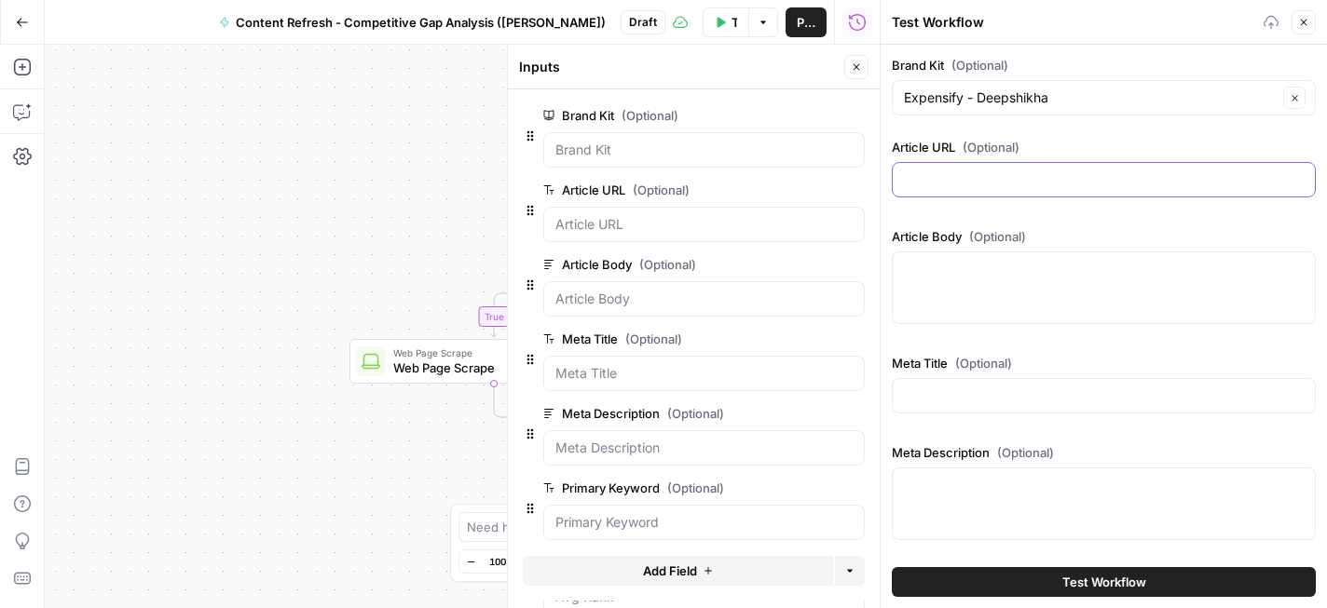
click at [1069, 181] on input "Article URL (Optional)" at bounding box center [1104, 179] width 400 height 19
paste input "navigation are accessible without heavy JS (site degrades gracefully with JS of…"
type input "navigation are accessible without heavy JS (site degrades gracefully with JS of…"
click at [1068, 170] on input "Article URL (Optional)" at bounding box center [1104, 179] width 400 height 19
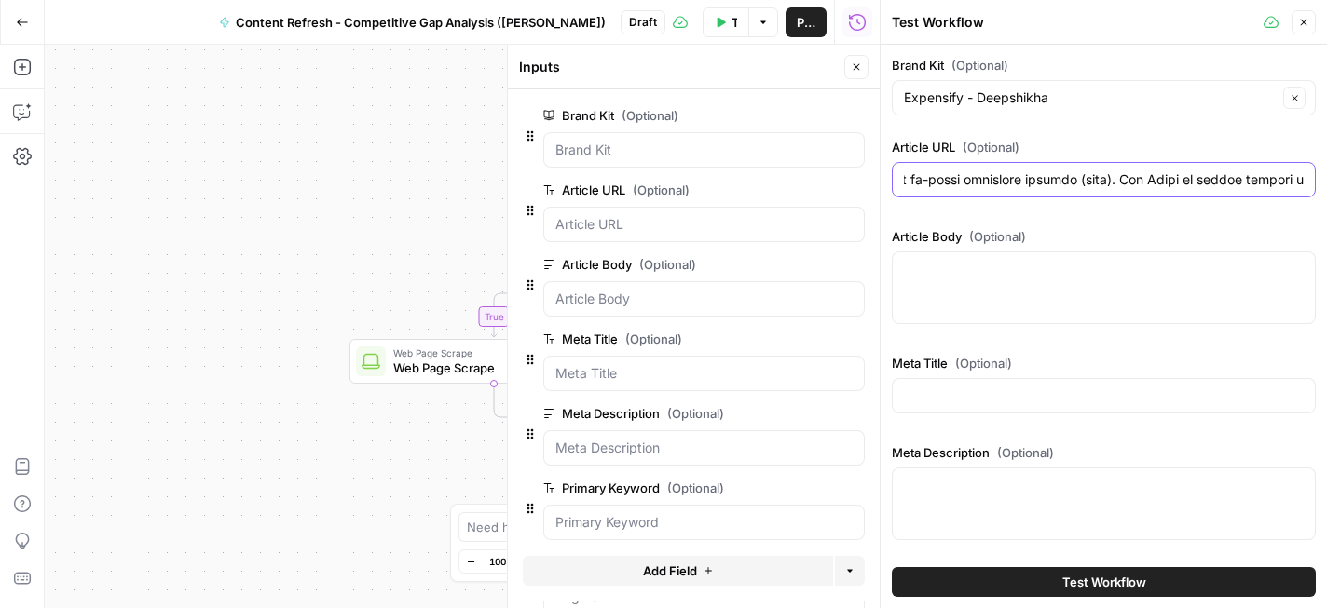
click at [1068, 170] on input "Article URL (Optional)" at bounding box center [1104, 179] width 400 height 19
click at [924, 180] on input "Article URL (Optional)" at bounding box center [1104, 179] width 400 height 19
paste input "https://use.expensify.com/blog/uber-expense-reports"
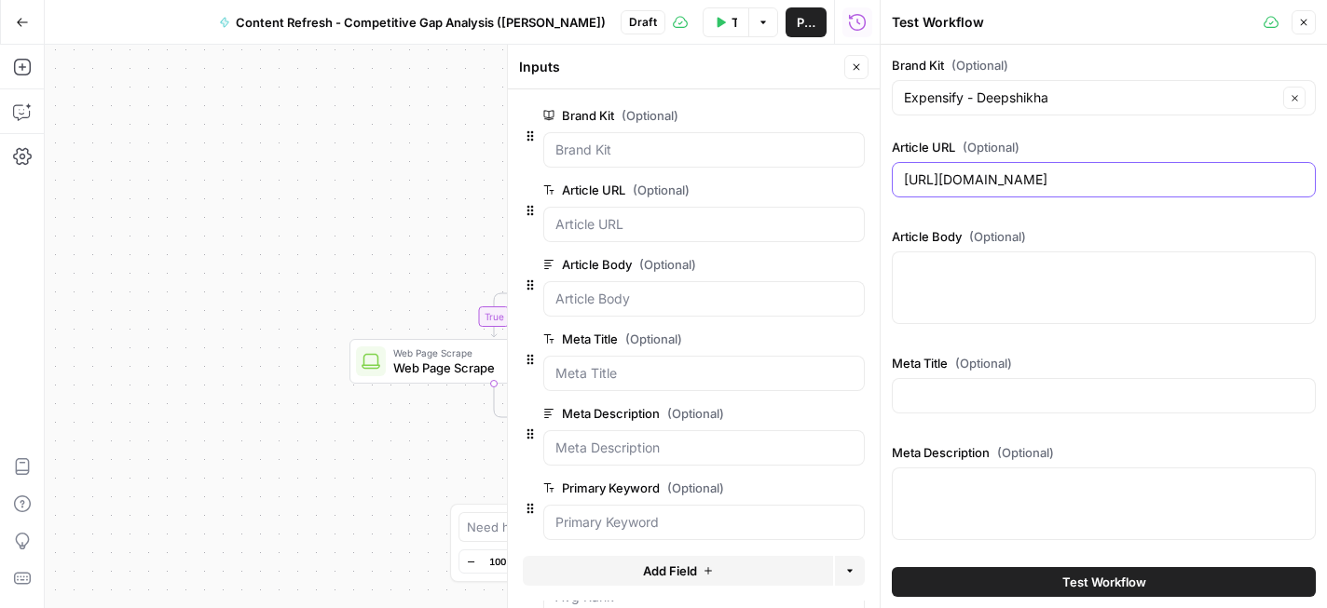
type input "https://use.expensify.com/blog/uber-expense-reports"
click at [967, 303] on div at bounding box center [1103, 288] width 424 height 73
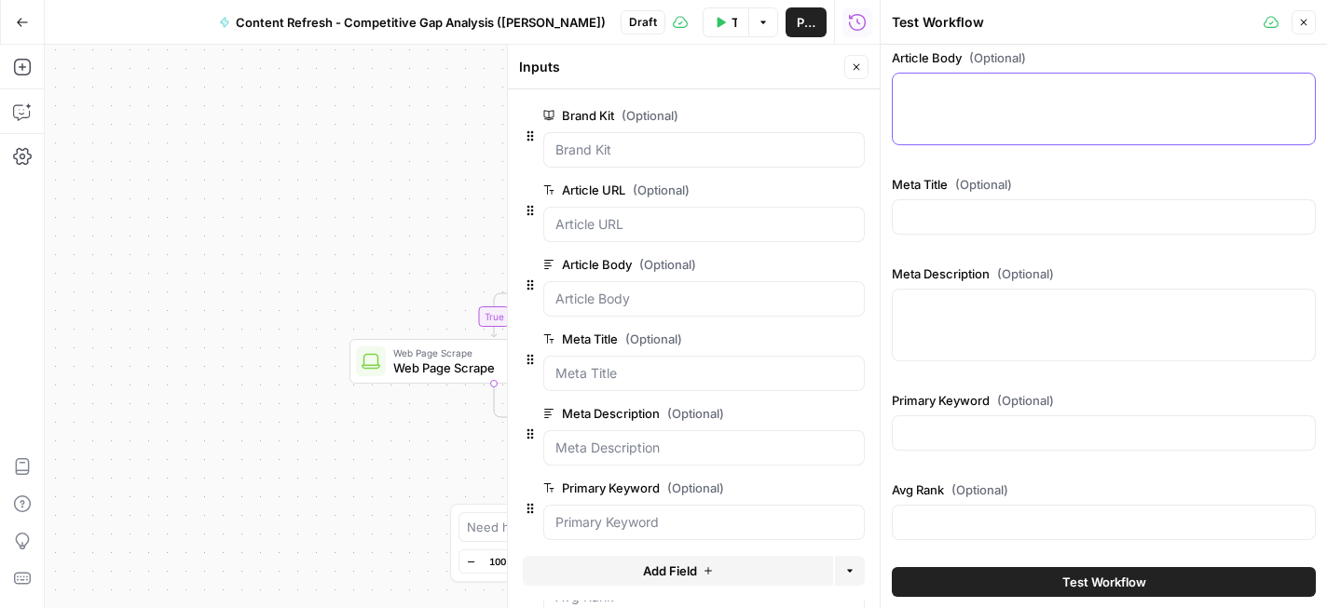
scroll to position [361, 0]
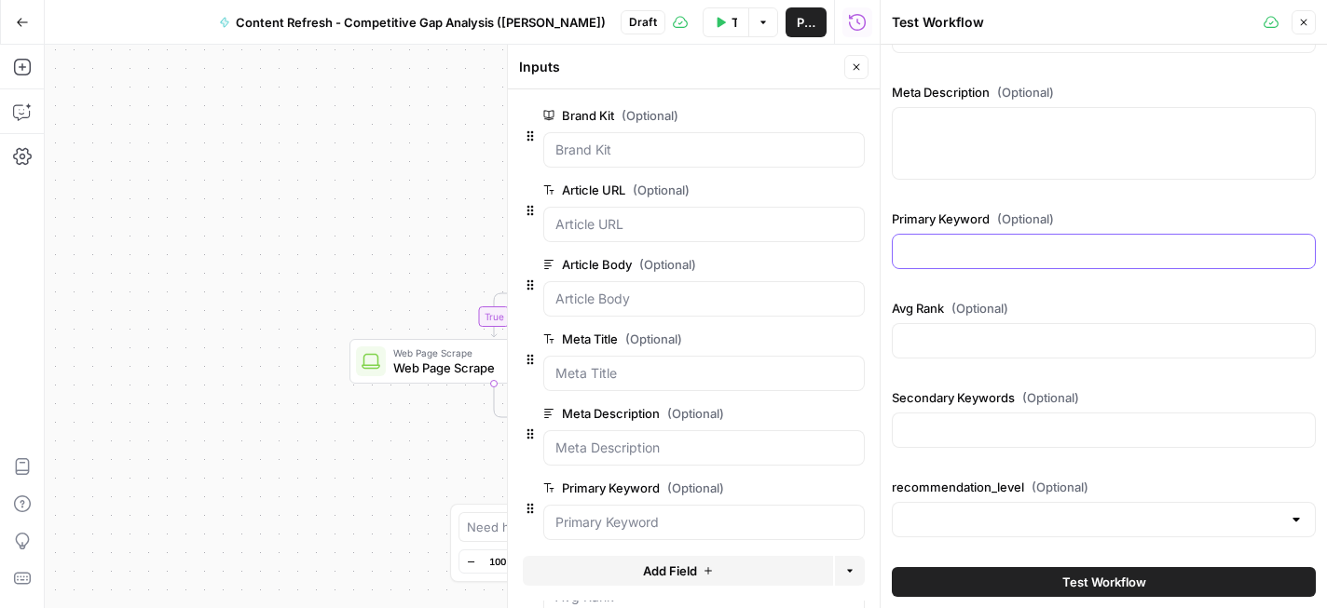
click at [1060, 254] on input "Primary Keyword (Optional)" at bounding box center [1104, 251] width 400 height 19
type input "Uber expense report"
click at [1077, 425] on input "Secondary Keywords (Optional)" at bounding box center [1104, 430] width 400 height 19
click at [1023, 428] on input "Secondary Keywords (Optional)" at bounding box center [1104, 430] width 400 height 19
paste input "business expense management 640 0 0 83.3 7 United States 400 0 expense manageme…"
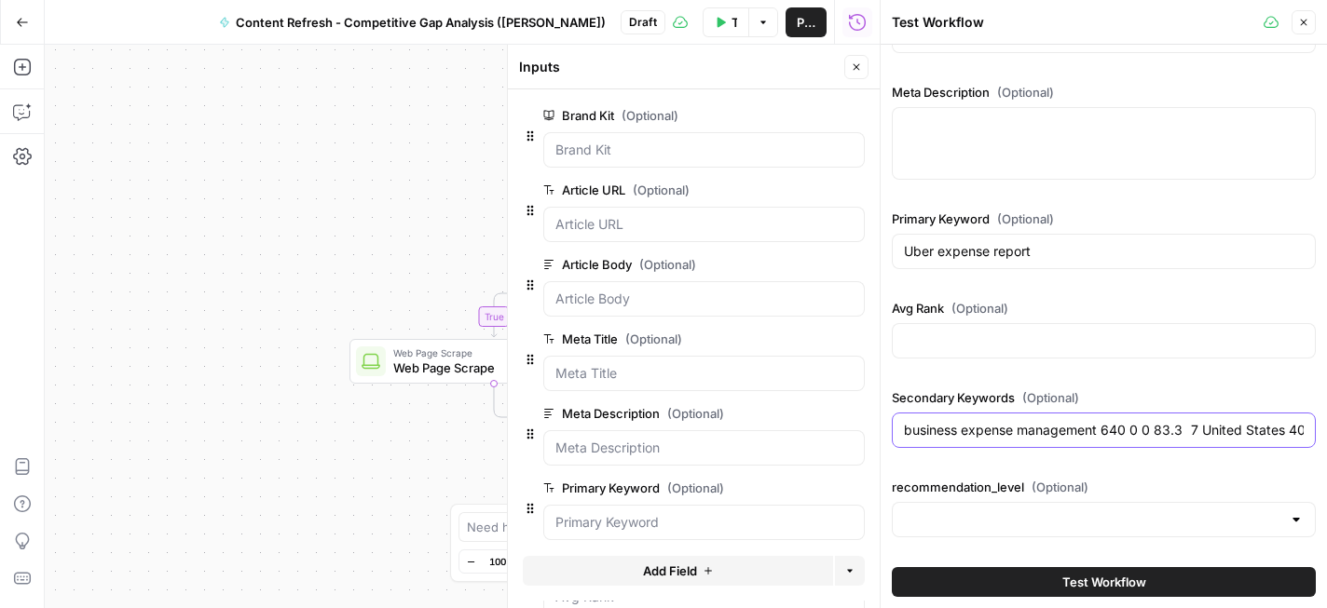
type input "business expense management 640 0 0 83.3 7 United States 400 0 expense manageme…"
click at [1053, 434] on input "business expense management 640 0 0 83.3 7 United States 400 0 expense manageme…" at bounding box center [1104, 430] width 400 height 19
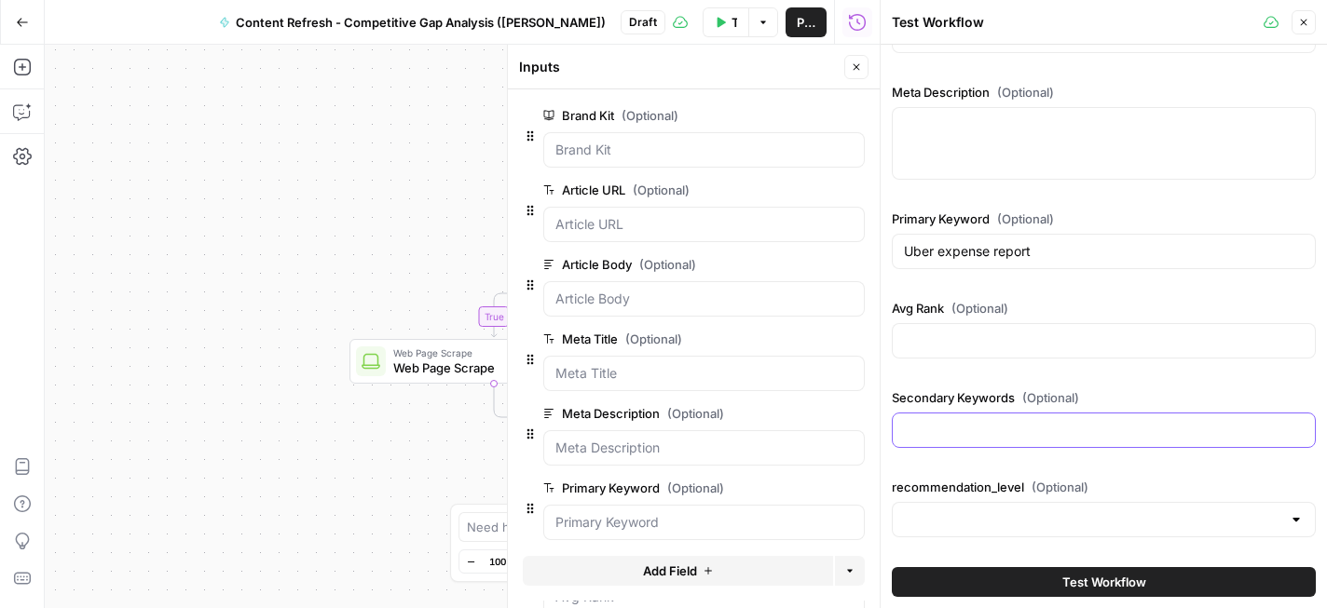
scroll to position [0, 0]
paste input "business expense management"
paste input "automated expense reporting"
paste input "automate expense reports"
paste input "uber business expense report"
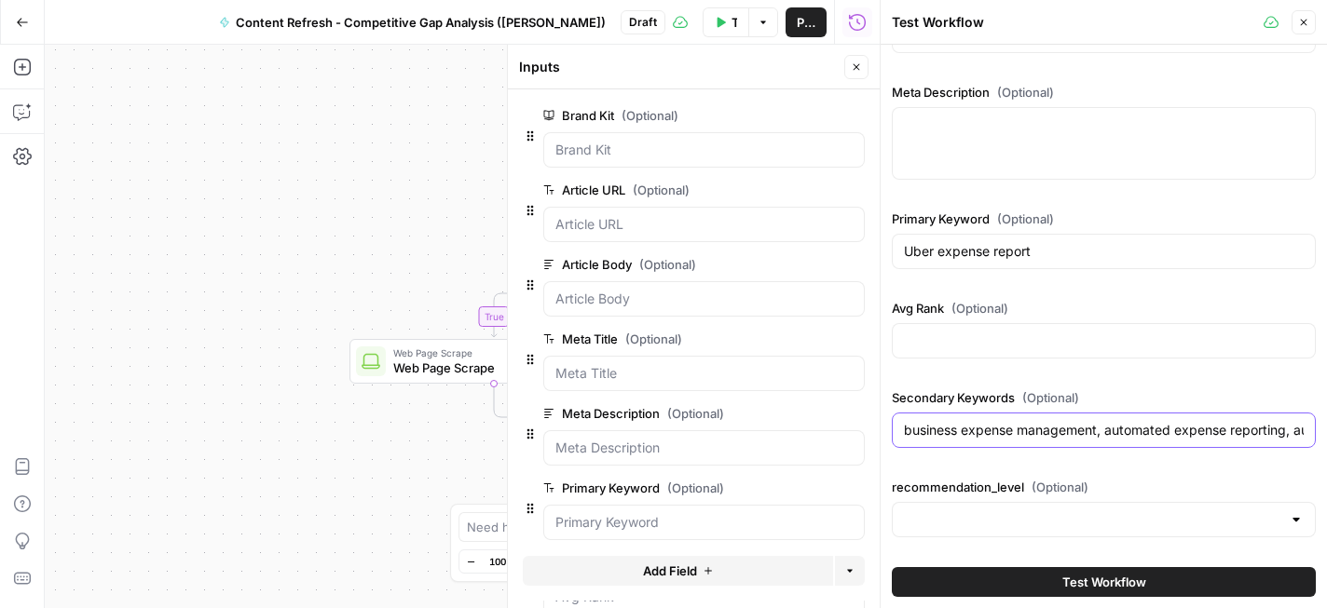
paste input "uber itemized receipt"
paste input "expensify uber"
paste input "uber business expense"
paste input "uber mileage log template"
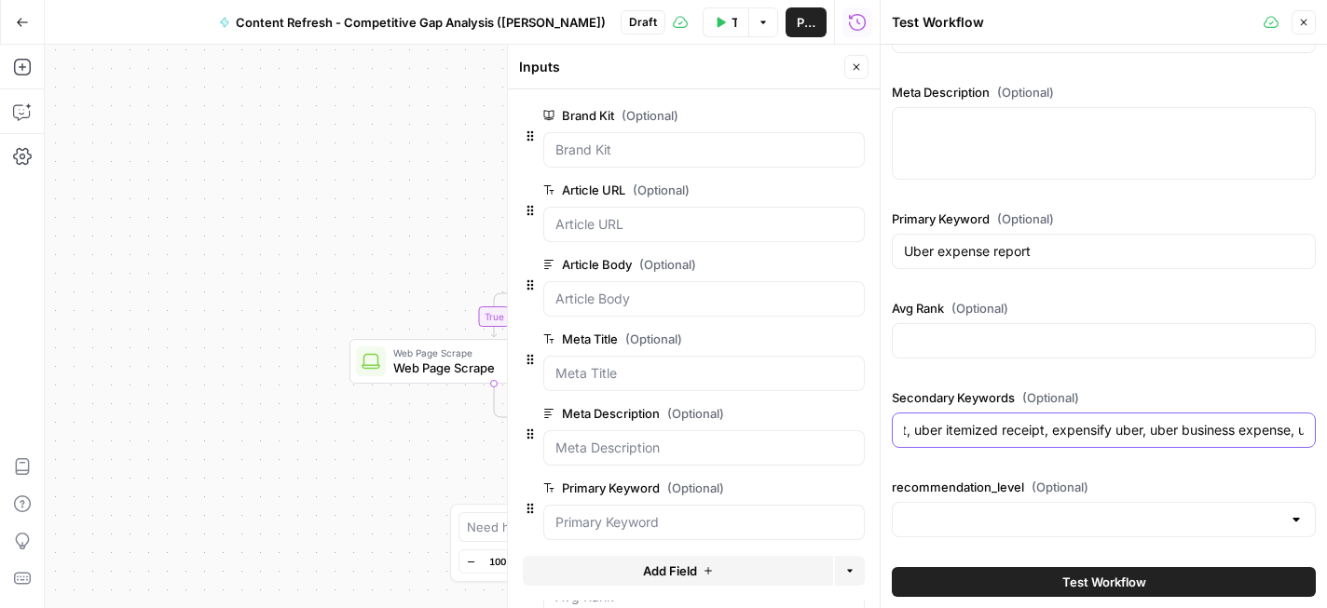
scroll to position [0, 897]
type input "business expense management, automated expense reporting, automate expense repo…"
click at [1154, 520] on input "recommendation_level (Optional)" at bounding box center [1092, 519] width 377 height 19
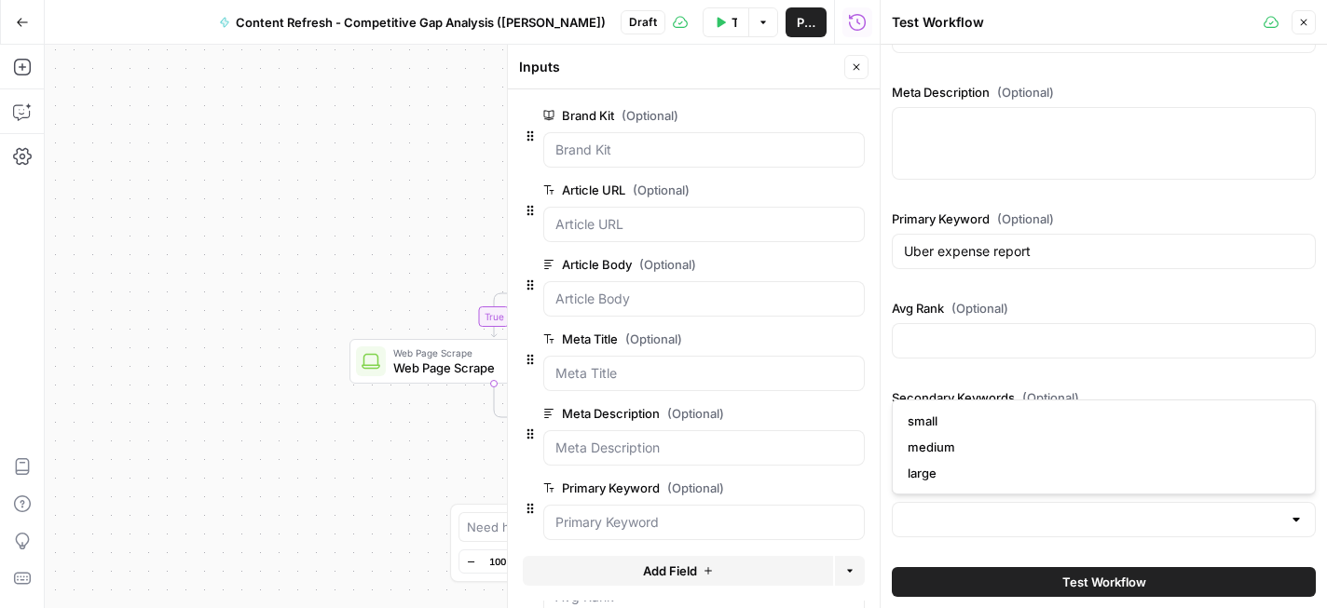
click at [1185, 374] on div "Brand Kit (Optional) Expensify - Deepshikha Clear Article URL (Optional) https:…" at bounding box center [1103, 120] width 424 height 850
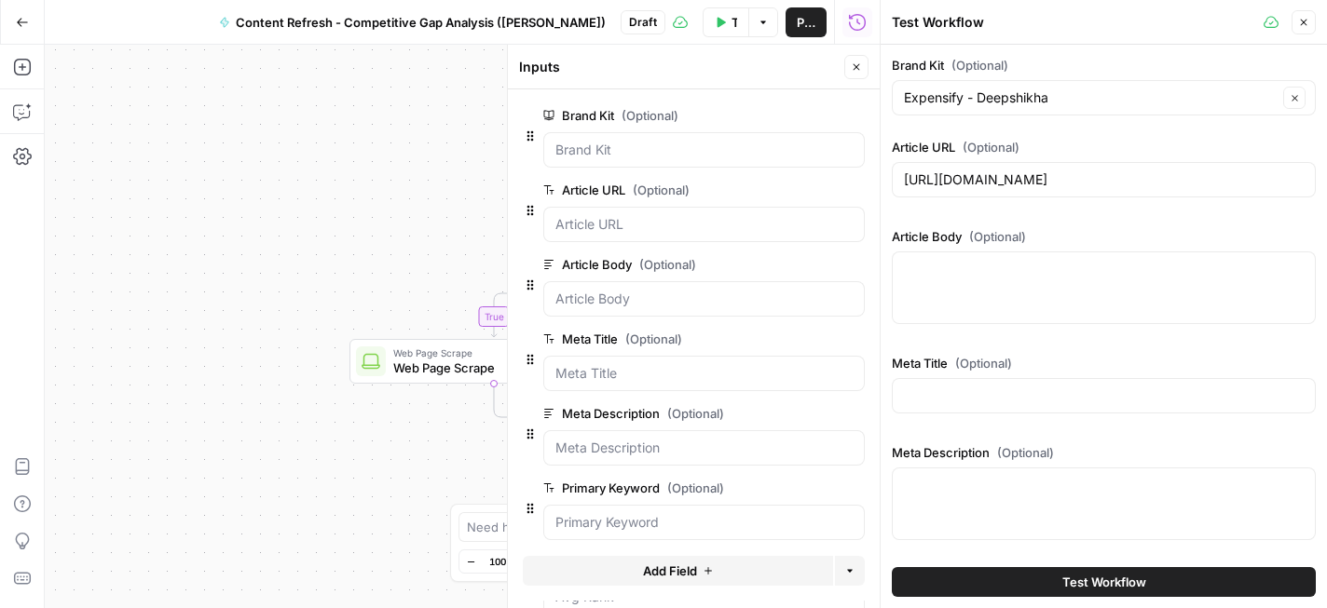
click at [1079, 583] on span "Test Workflow" at bounding box center [1104, 582] width 84 height 19
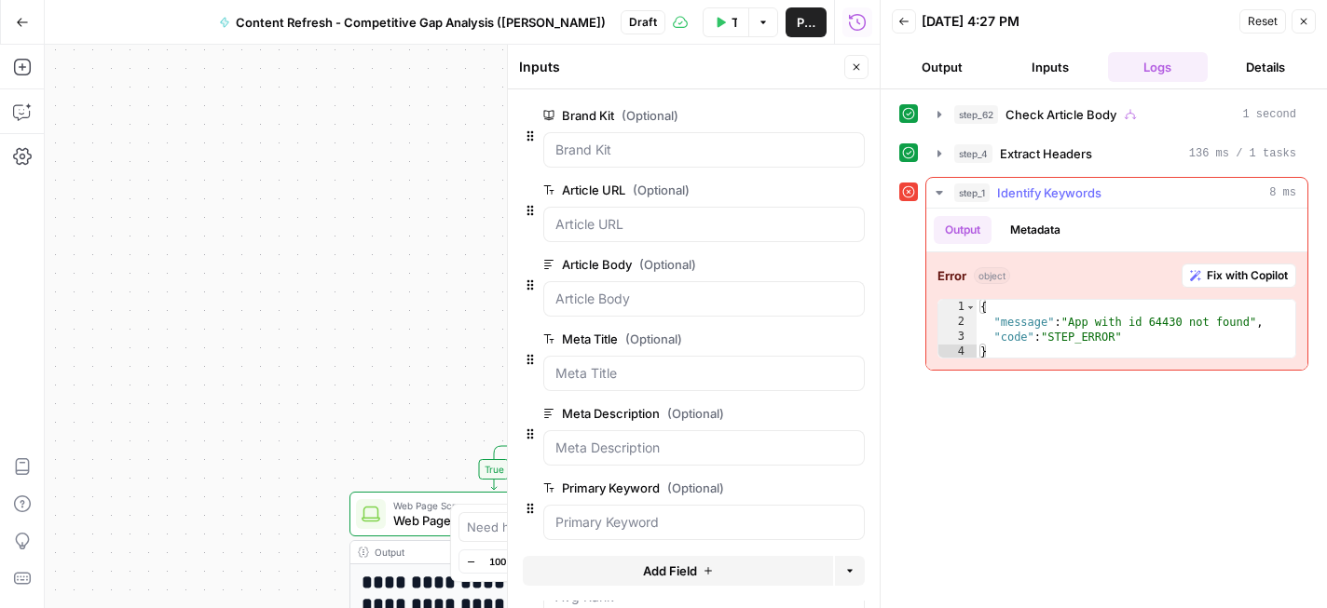
click at [1238, 281] on span "Fix with Copilot" at bounding box center [1246, 275] width 81 height 17
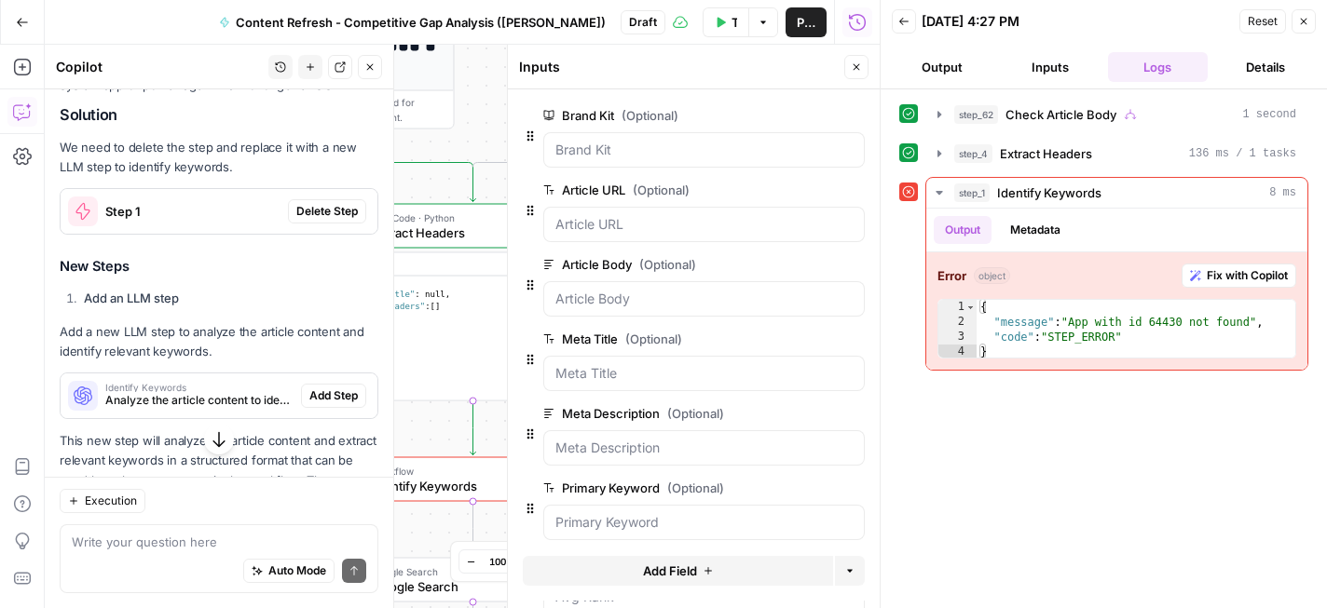
scroll to position [266, 0]
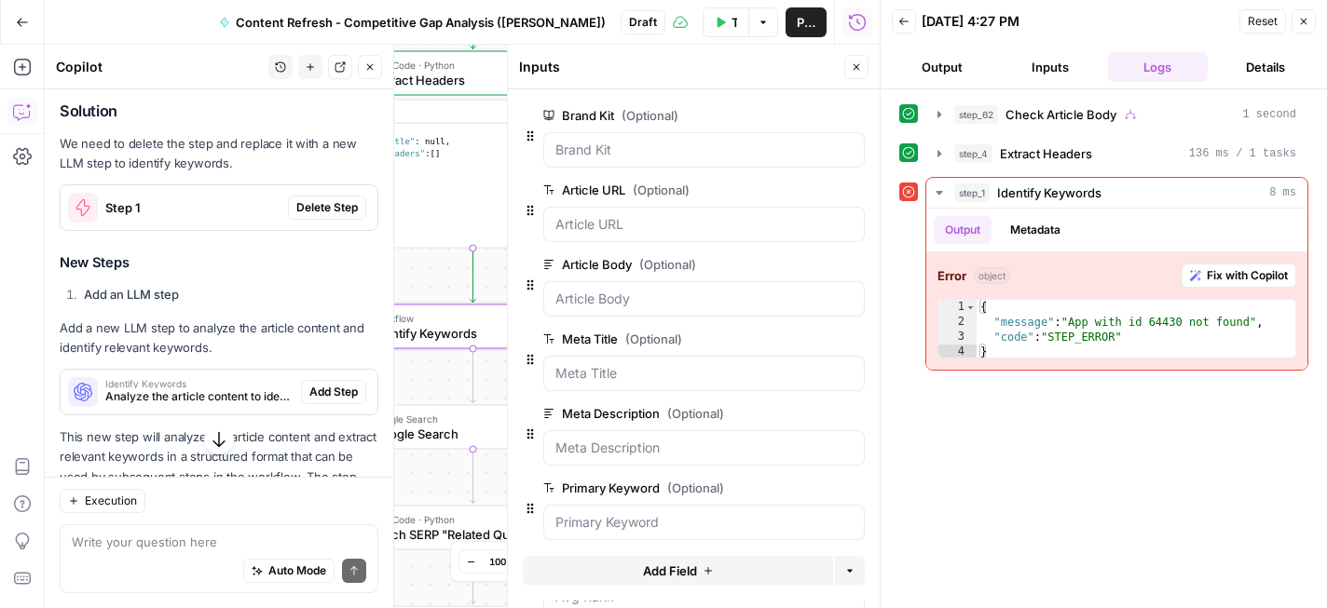
click at [322, 211] on span "Delete Step" at bounding box center [326, 207] width 61 height 17
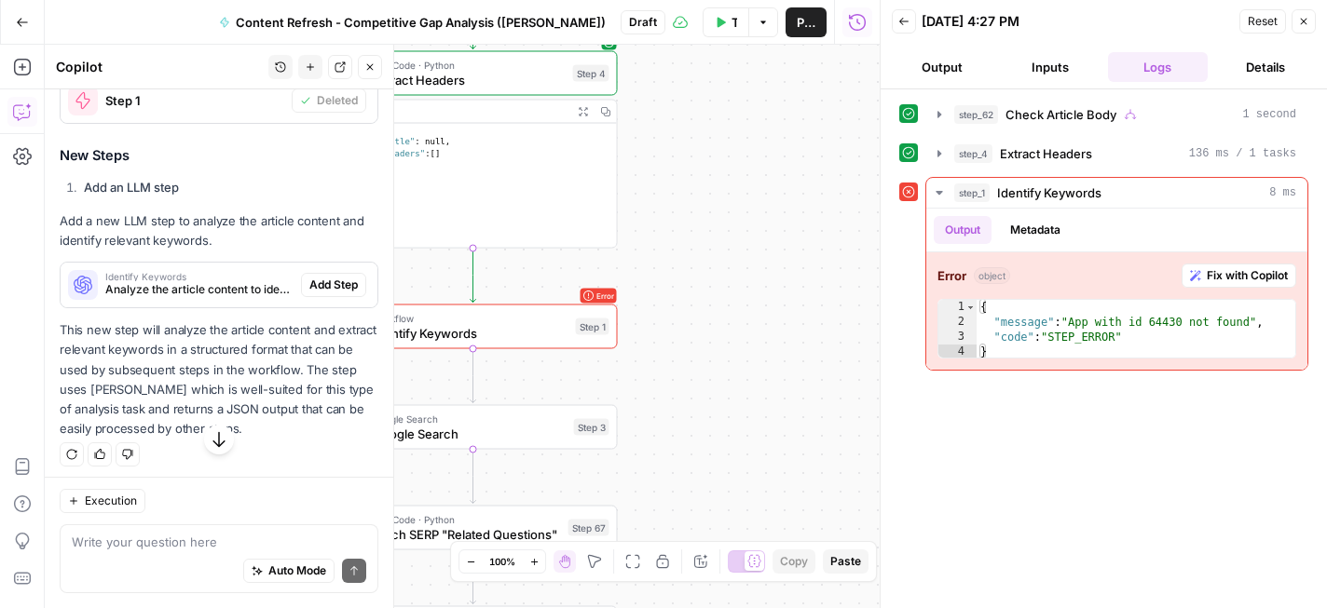
scroll to position [380, 0]
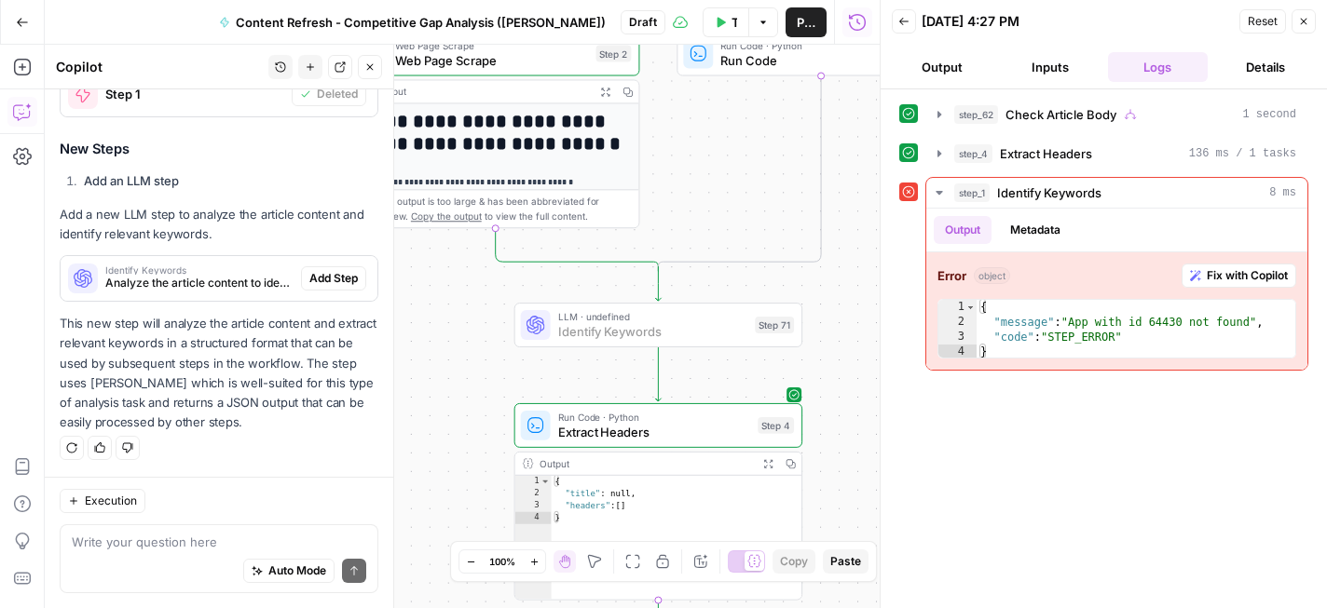
click at [341, 271] on span "Add Step" at bounding box center [333, 278] width 48 height 17
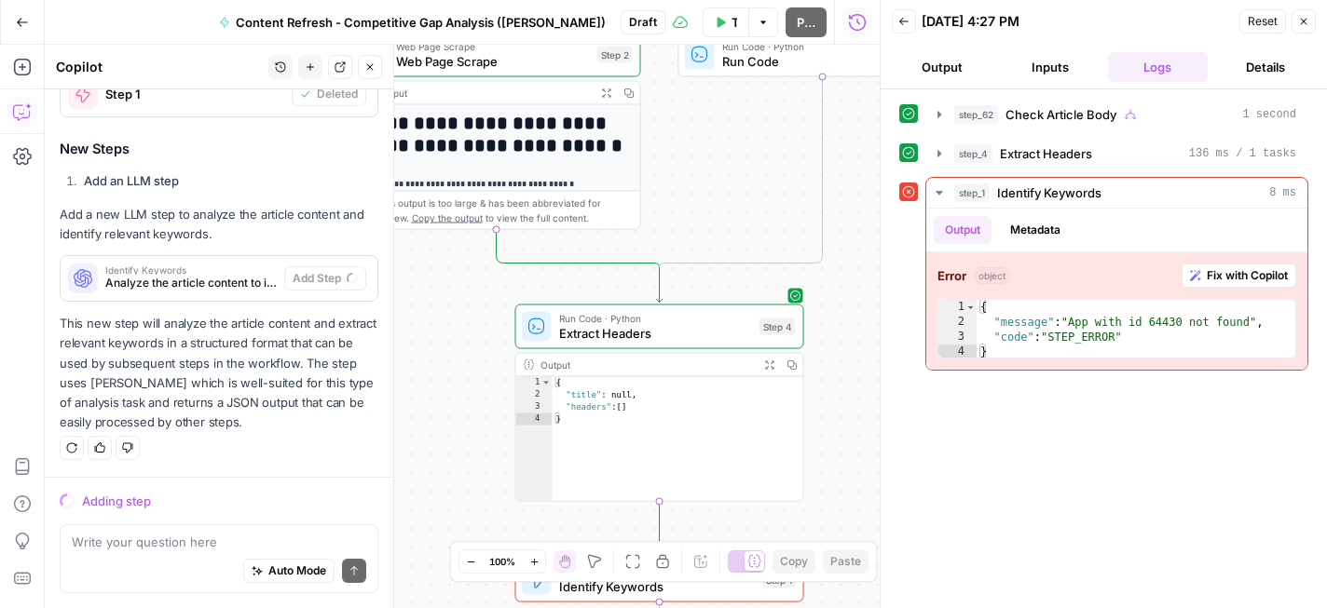
click at [1305, 22] on icon "button" at bounding box center [1303, 21] width 11 height 11
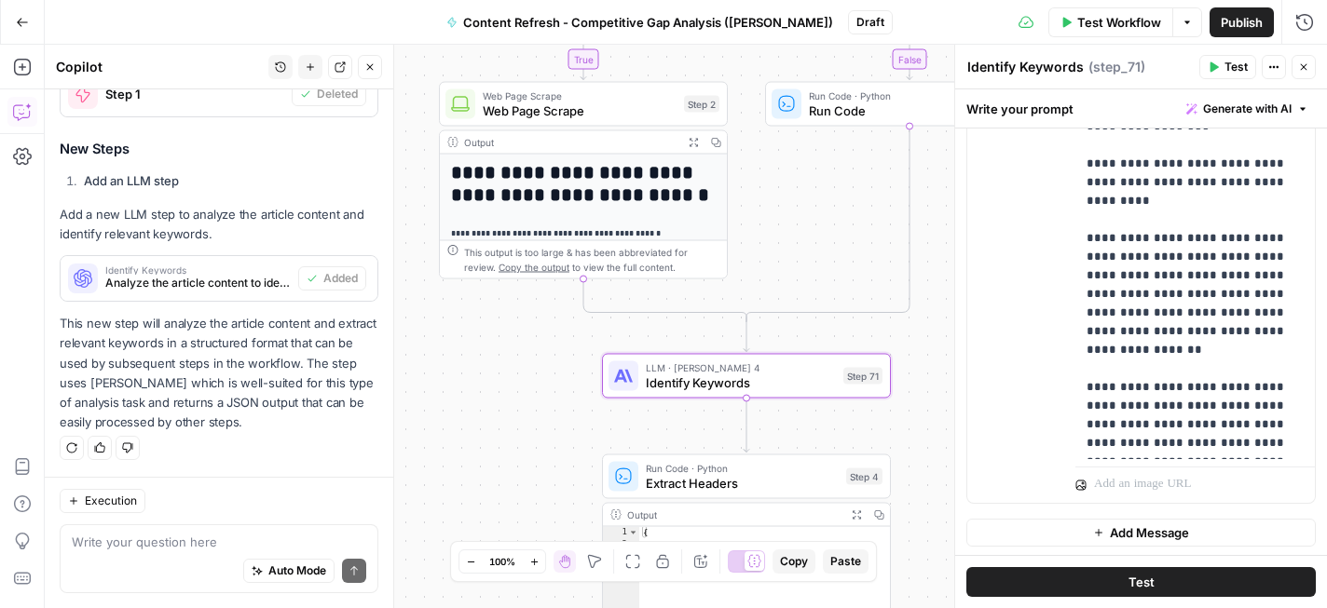
scroll to position [779, 0]
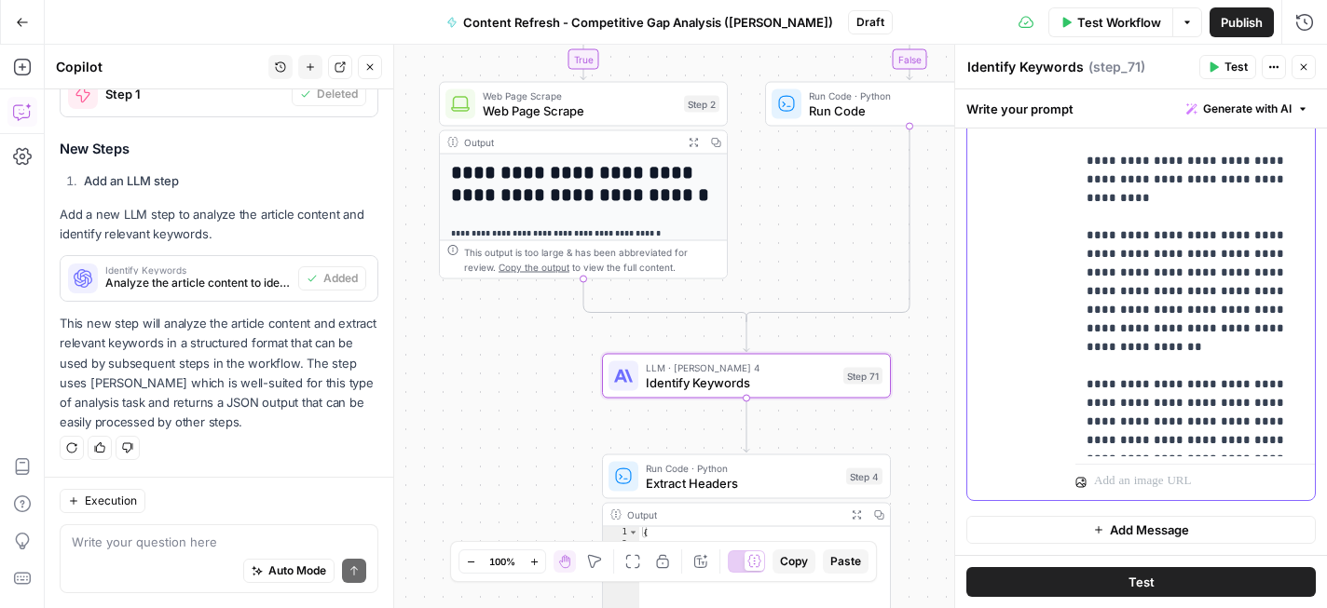
click at [1088, 220] on p "**********" at bounding box center [1194, 366] width 217 height 1323
click at [1095, 220] on p "**********" at bounding box center [1194, 366] width 217 height 1323
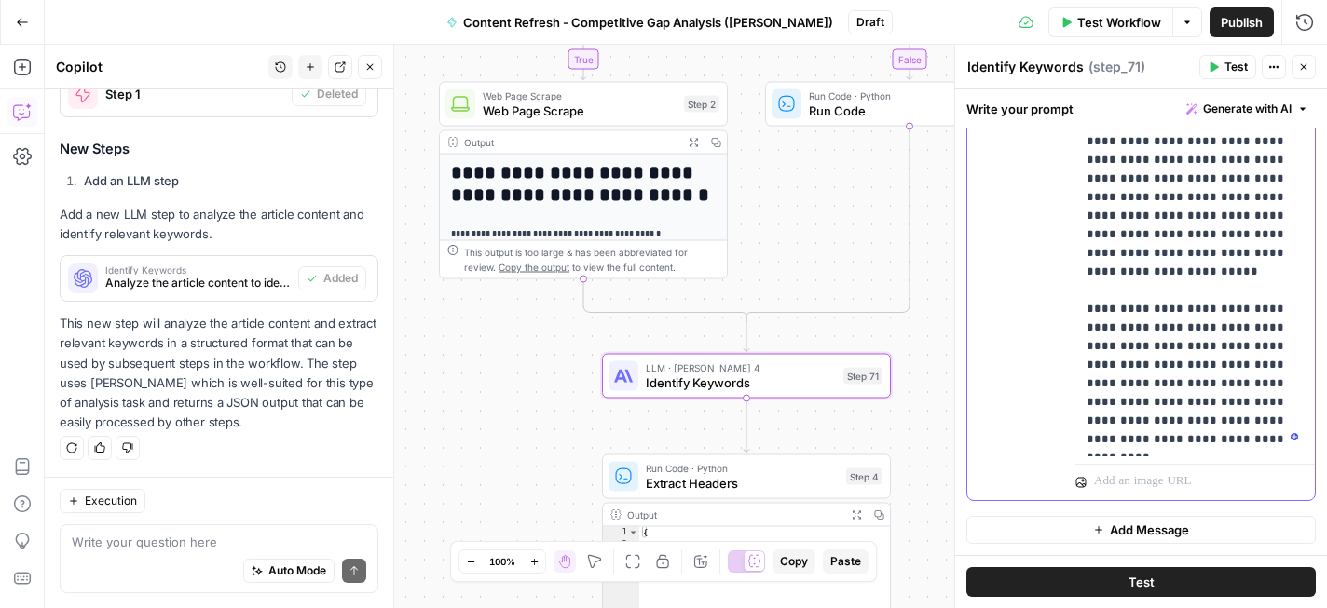
scroll to position [402, 0]
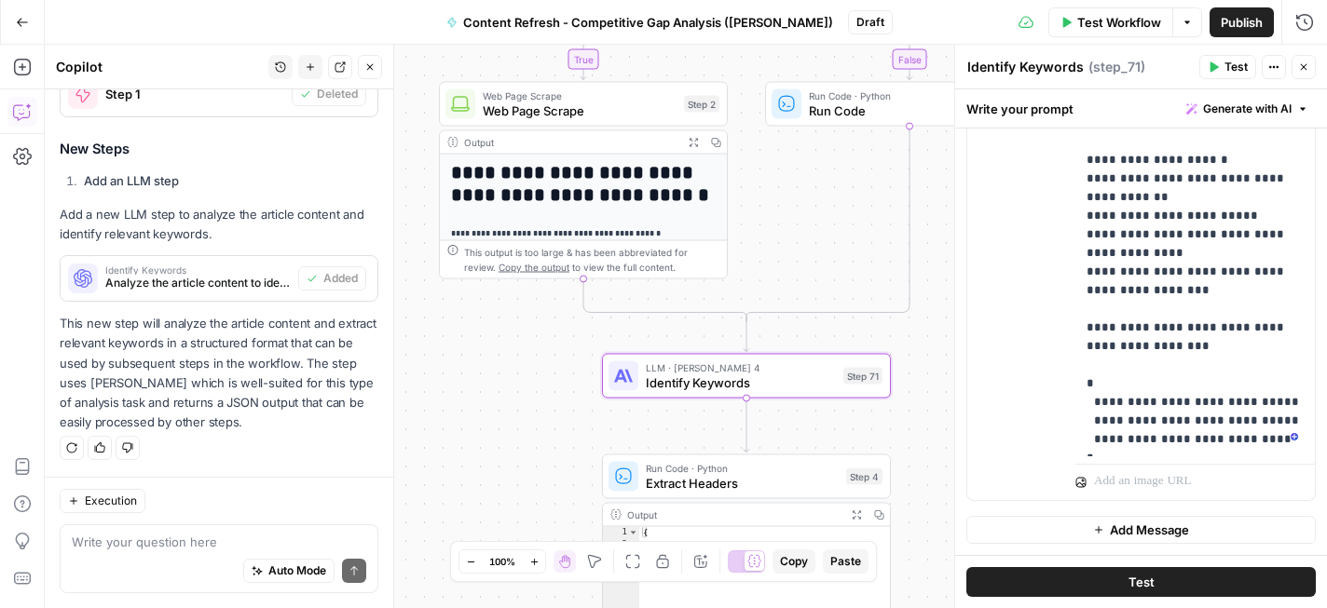
click at [1134, 575] on span "Test" at bounding box center [1141, 582] width 26 height 19
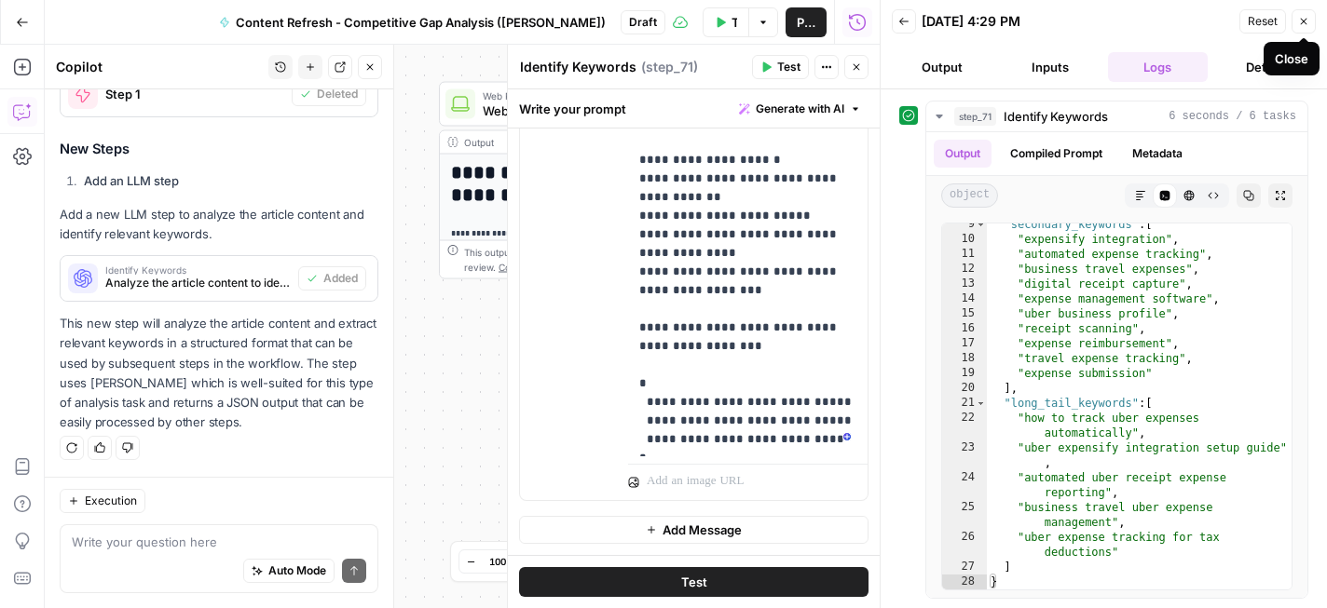
click at [1307, 11] on button "Close" at bounding box center [1303, 21] width 24 height 24
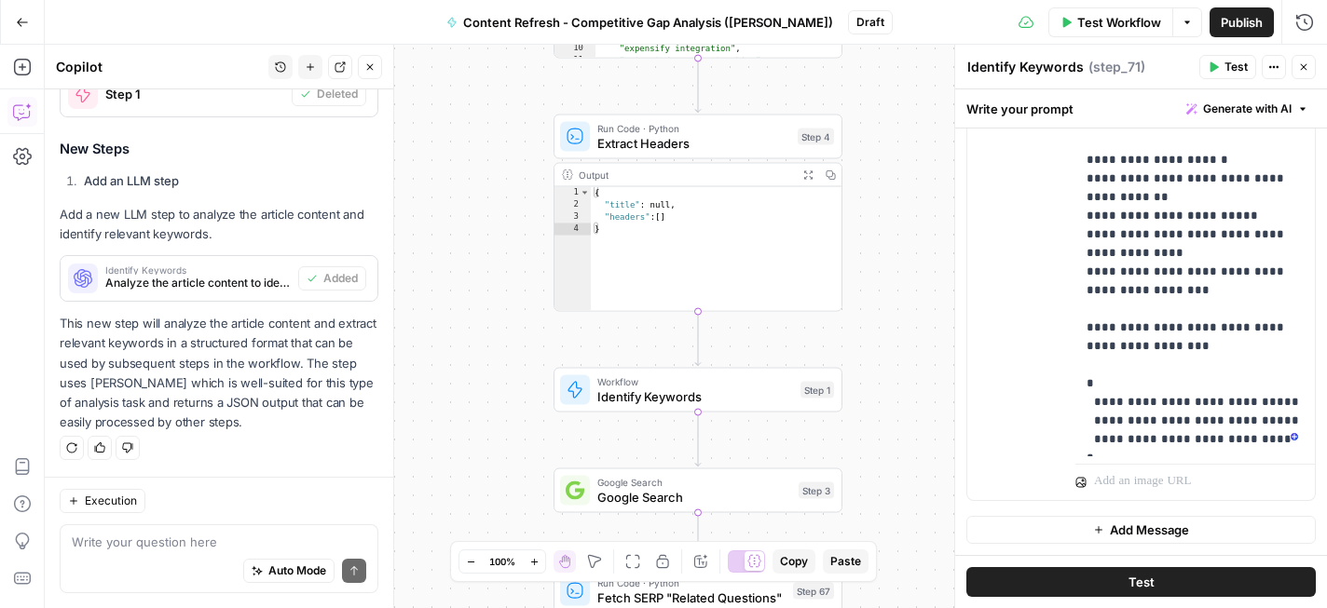
click at [1306, 68] on icon "button" at bounding box center [1303, 66] width 11 height 11
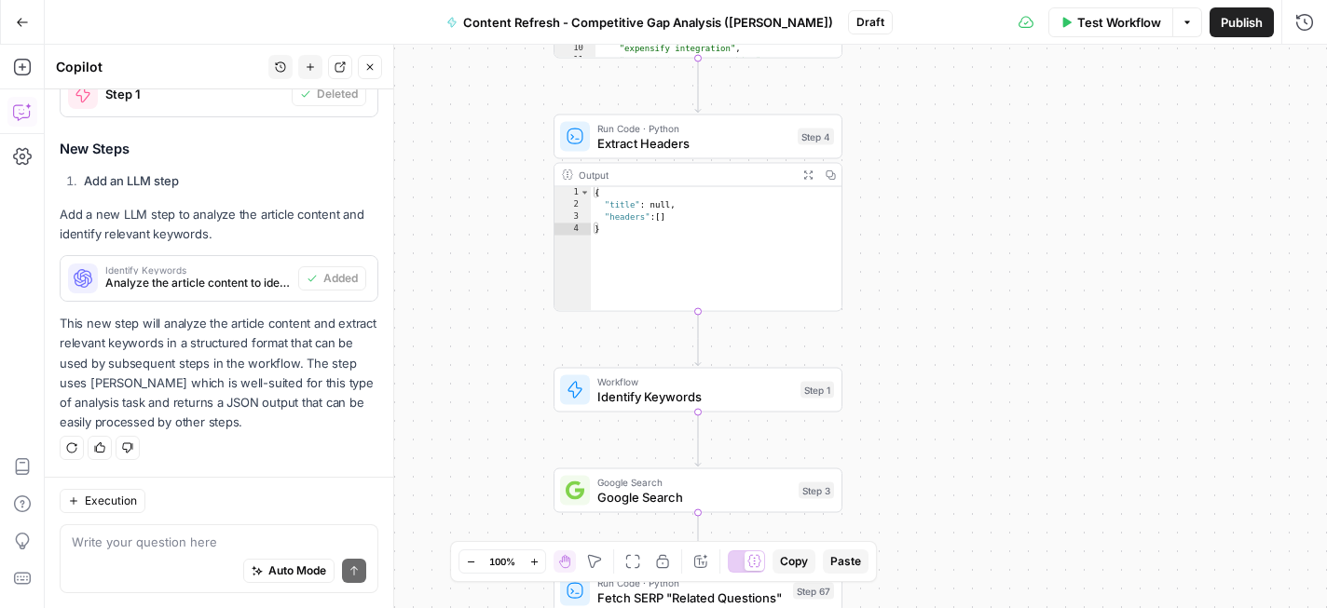
click at [1118, 30] on span "Test Workflow" at bounding box center [1119, 22] width 84 height 19
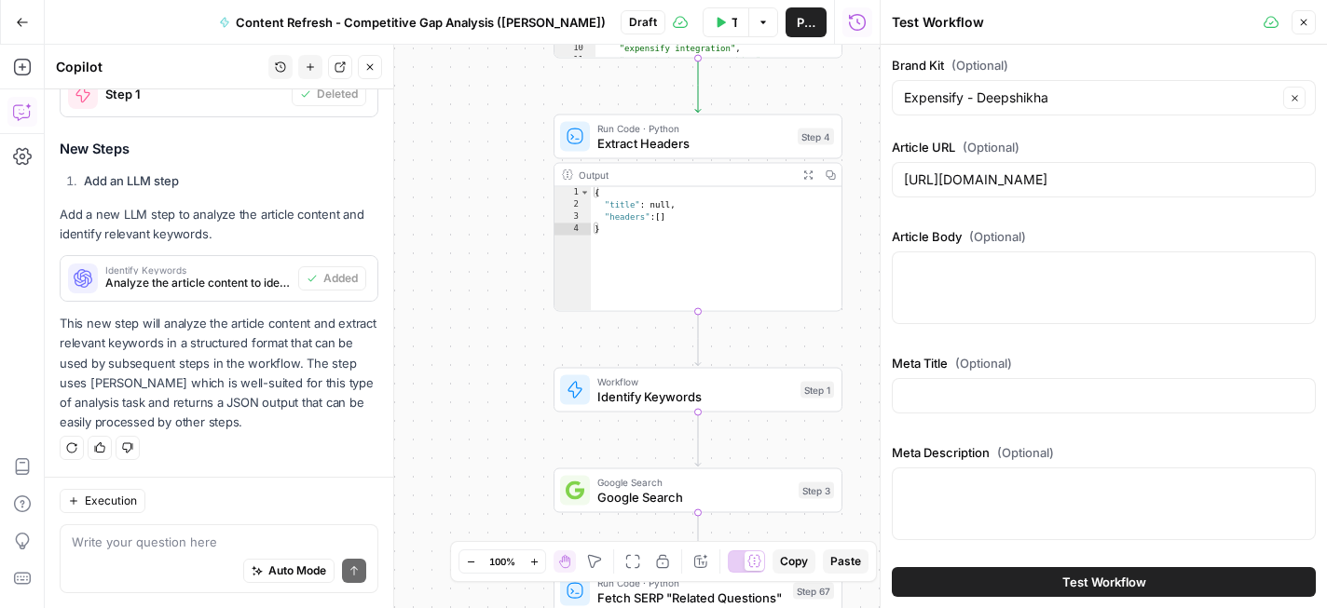
click at [1091, 574] on span "Test Workflow" at bounding box center [1104, 582] width 84 height 19
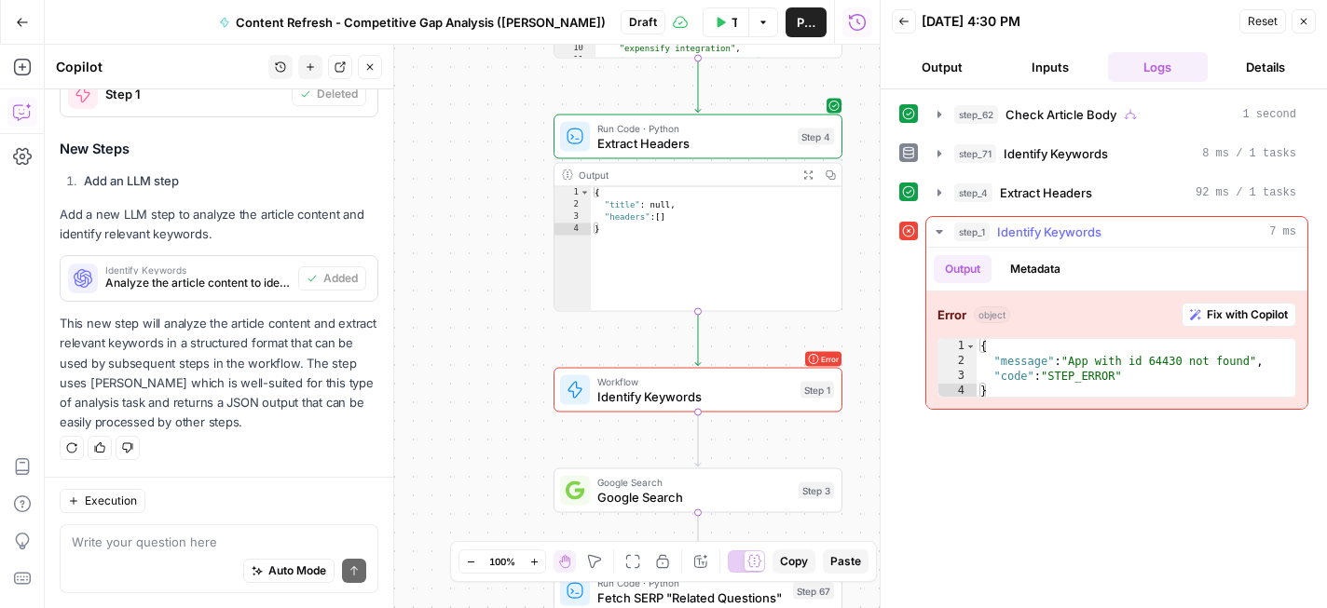
click at [1200, 311] on button "Fix with Copilot" at bounding box center [1238, 315] width 115 height 24
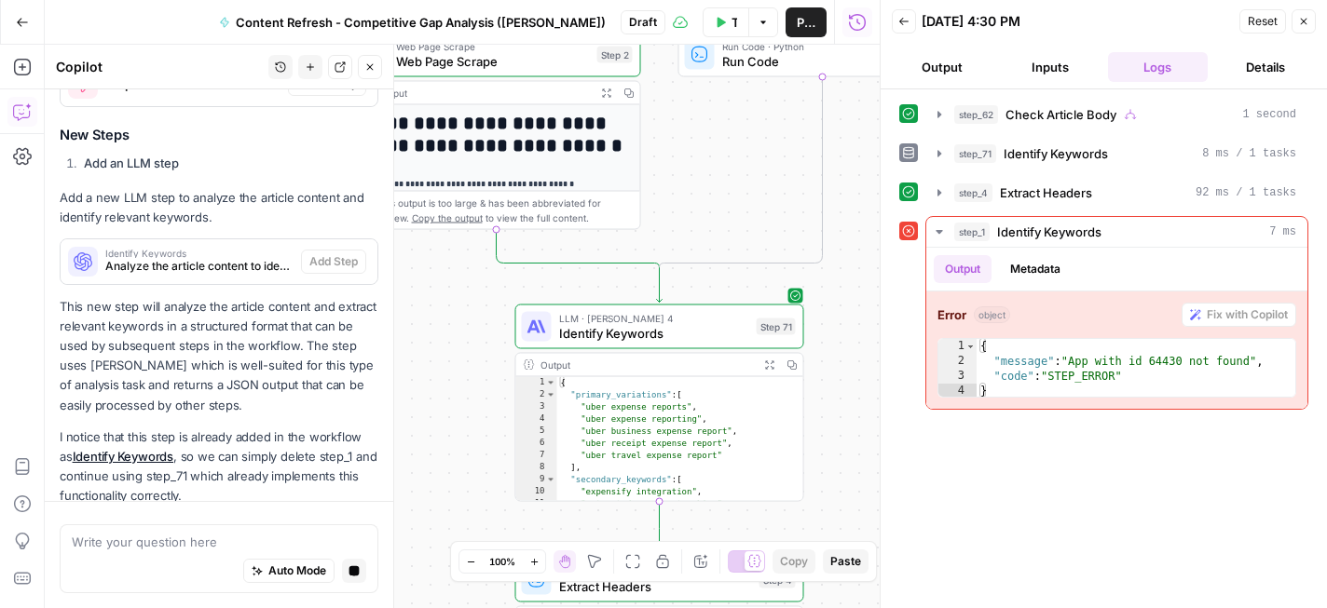
scroll to position [988, 0]
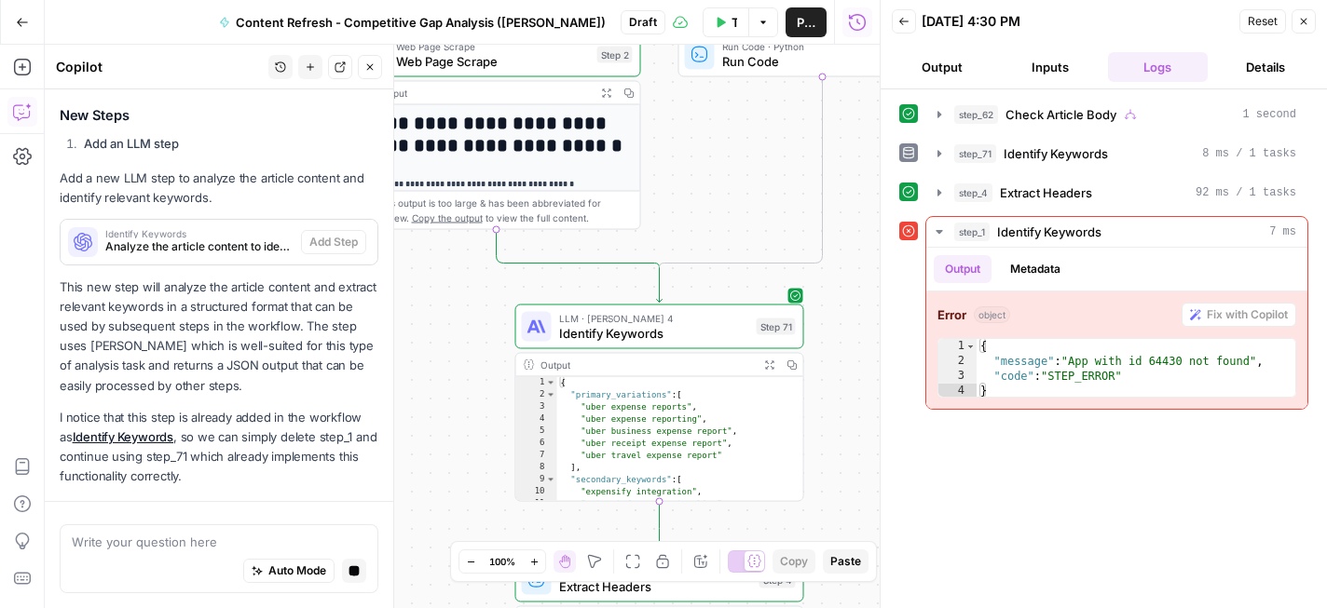
click at [904, 26] on icon "button" at bounding box center [903, 21] width 11 height 11
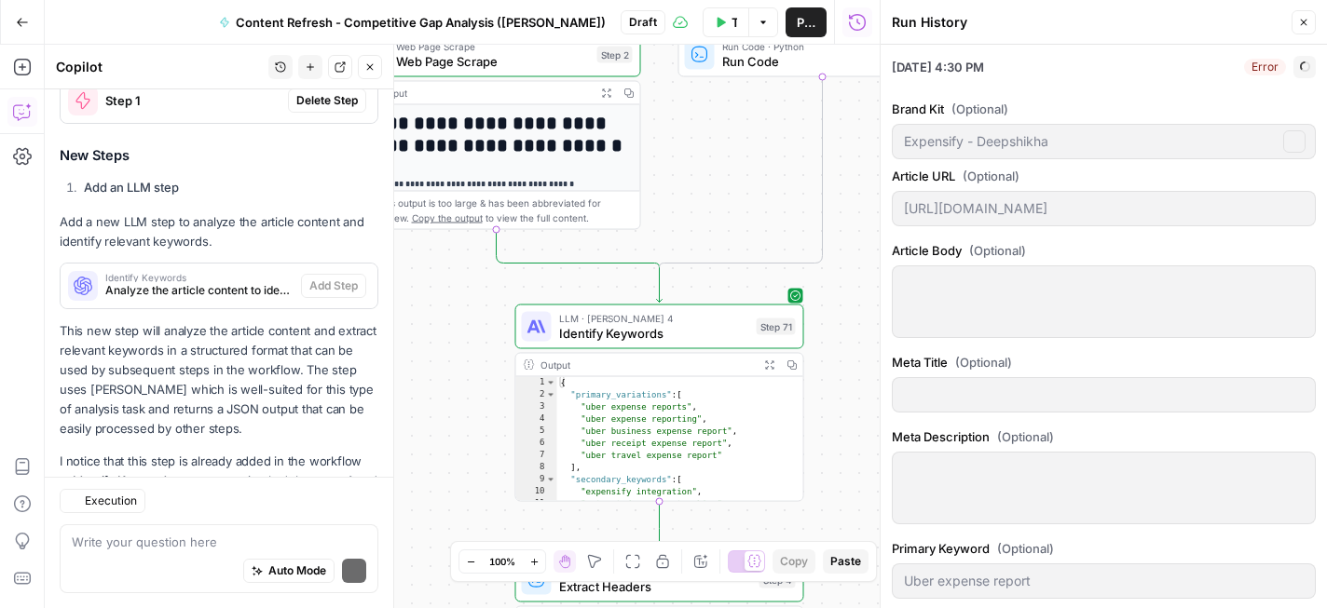
scroll to position [1086, 0]
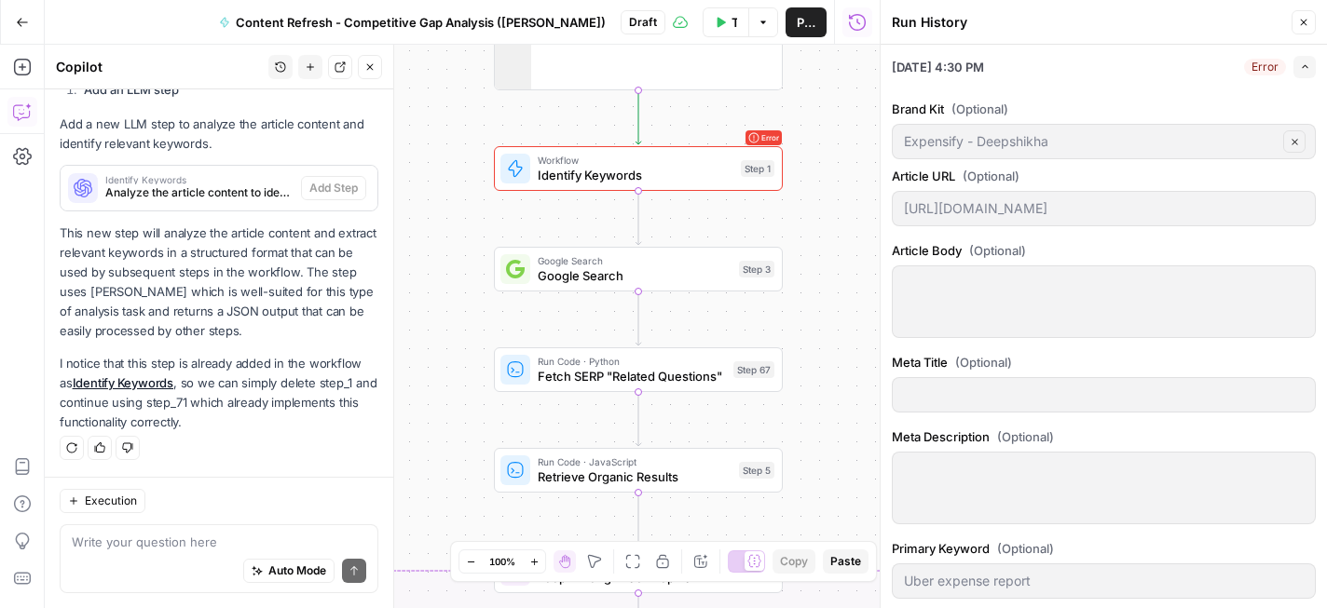
click at [705, 181] on span "Identify Keywords" at bounding box center [636, 175] width 196 height 19
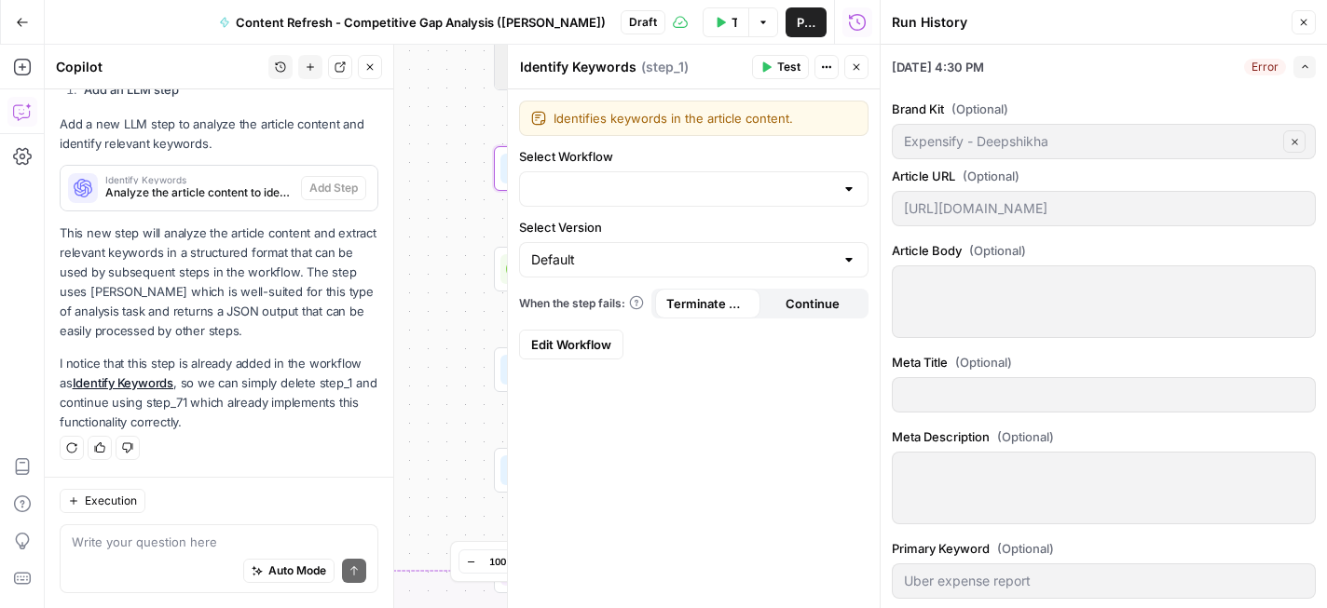
click at [850, 75] on button "Close" at bounding box center [856, 67] width 24 height 24
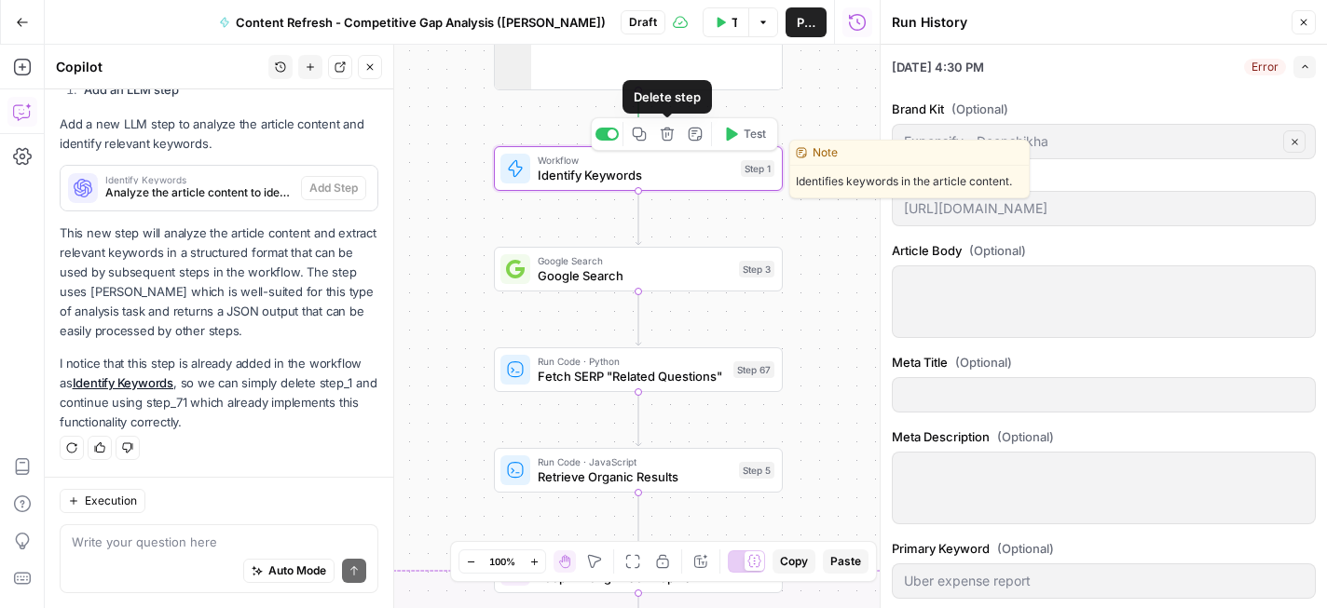
click at [668, 138] on icon "button" at bounding box center [667, 134] width 15 height 15
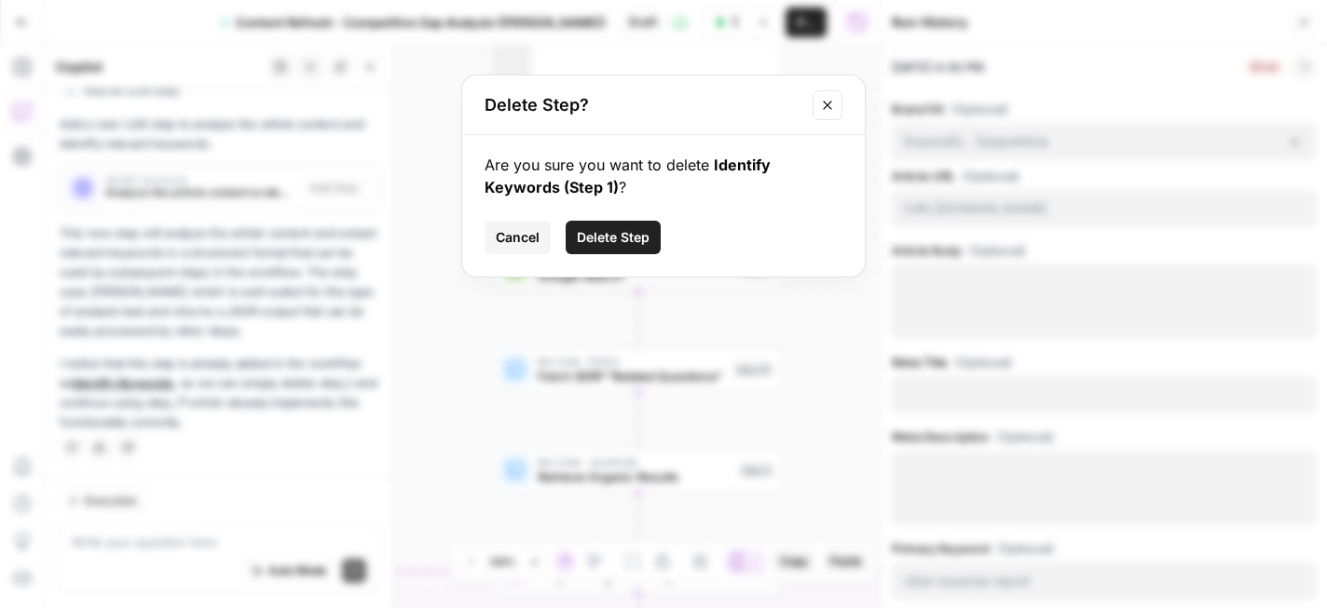
click at [639, 236] on span "Delete Step" at bounding box center [613, 237] width 73 height 19
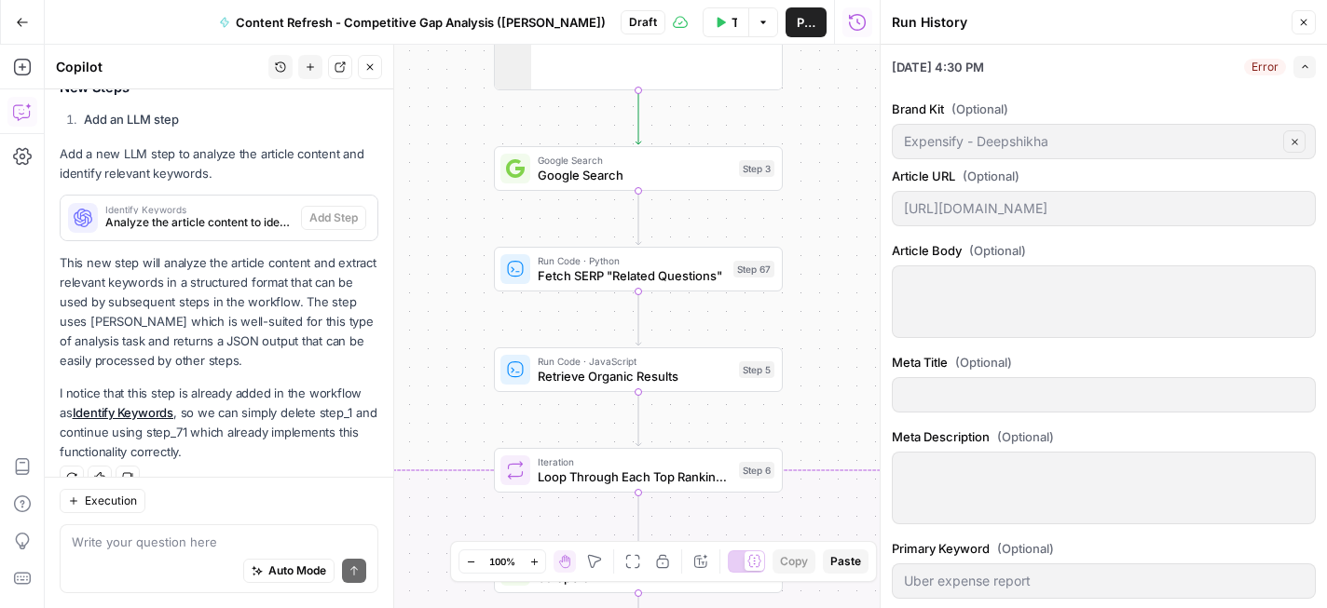
scroll to position [1116, 0]
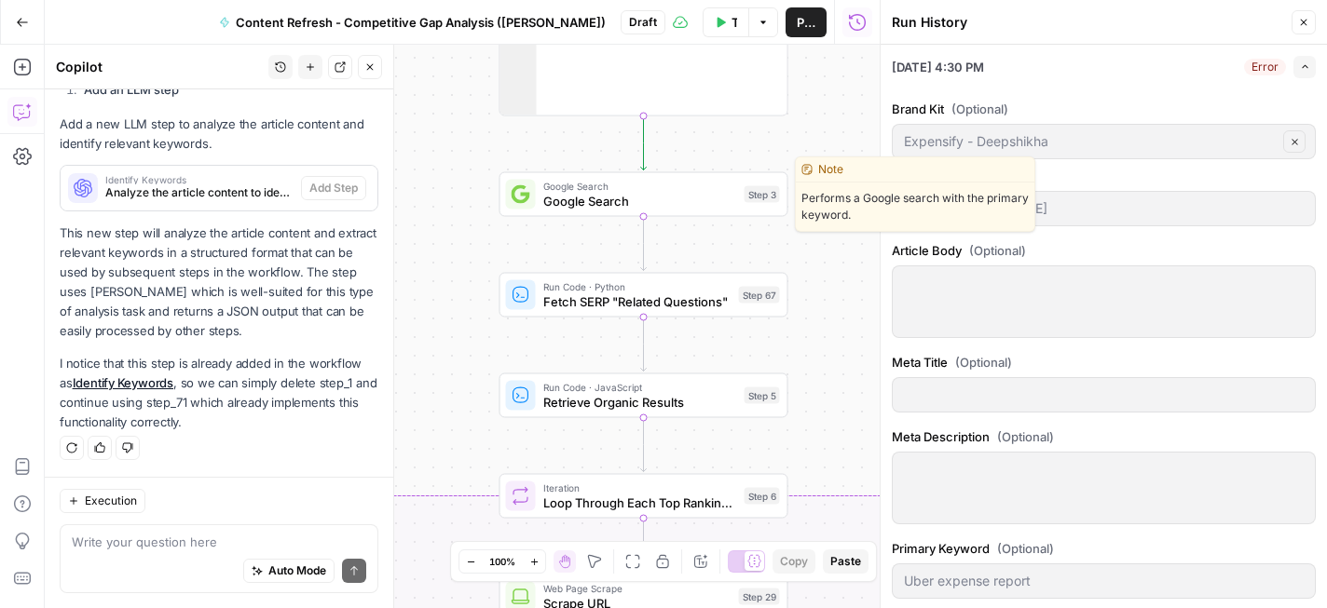
click at [677, 206] on span "Google Search" at bounding box center [640, 201] width 194 height 19
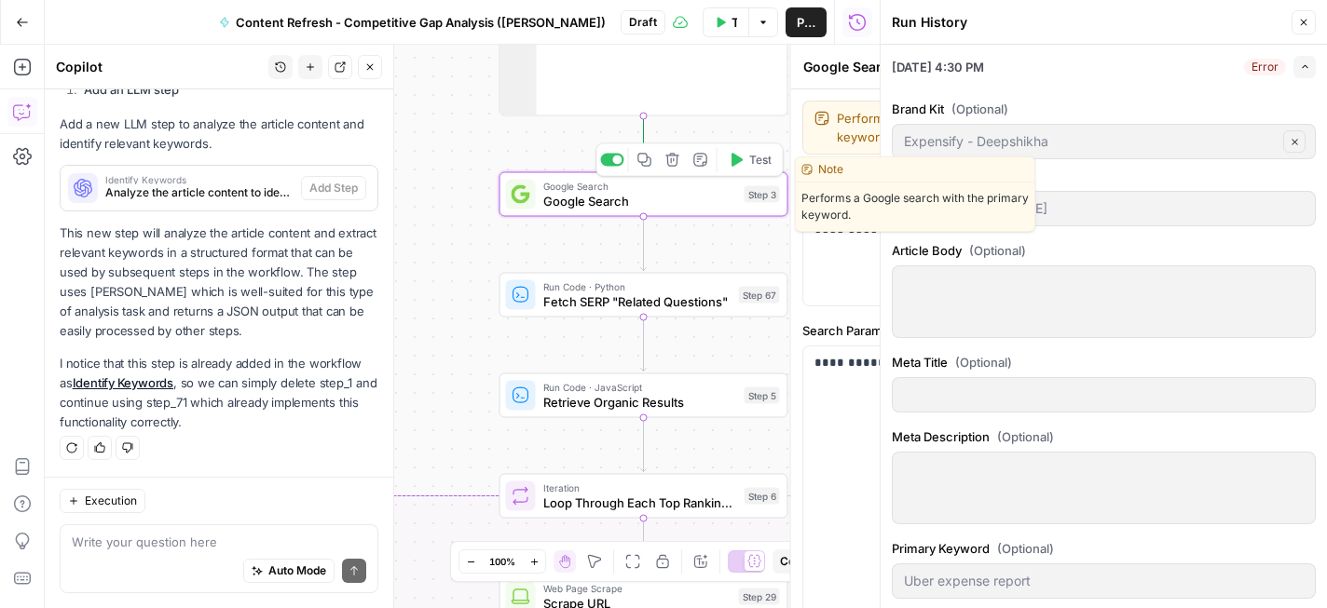
click at [1060, 63] on span "Test" at bounding box center [1071, 67] width 23 height 17
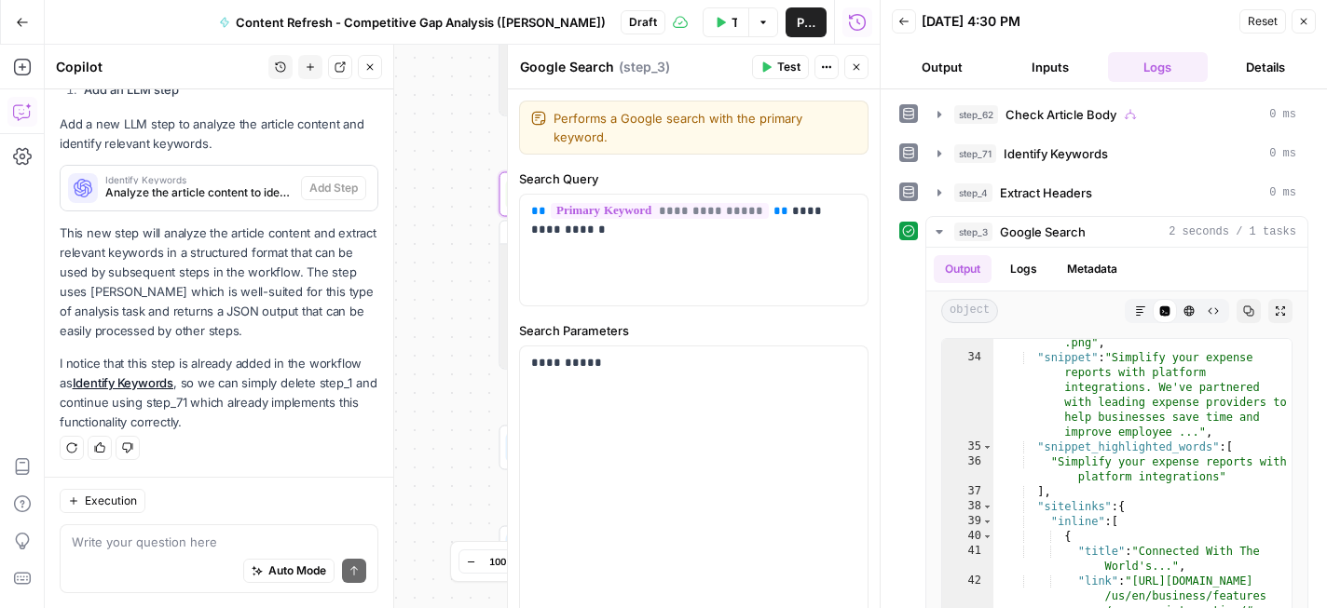
click at [905, 30] on button "Back" at bounding box center [903, 21] width 24 height 24
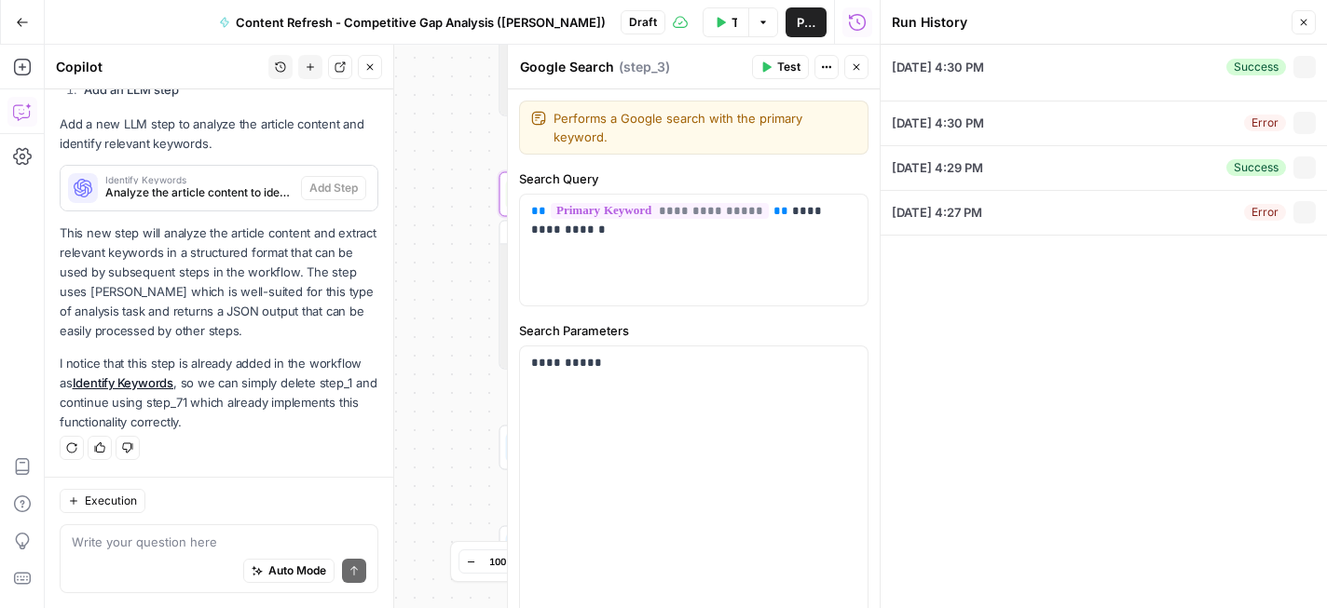
type input "Expensify - Deepshikha"
type input "[URL][DOMAIN_NAME]"
type input "Uber expense report"
type input "business expense management, automated expense reporting, automate expense repo…"
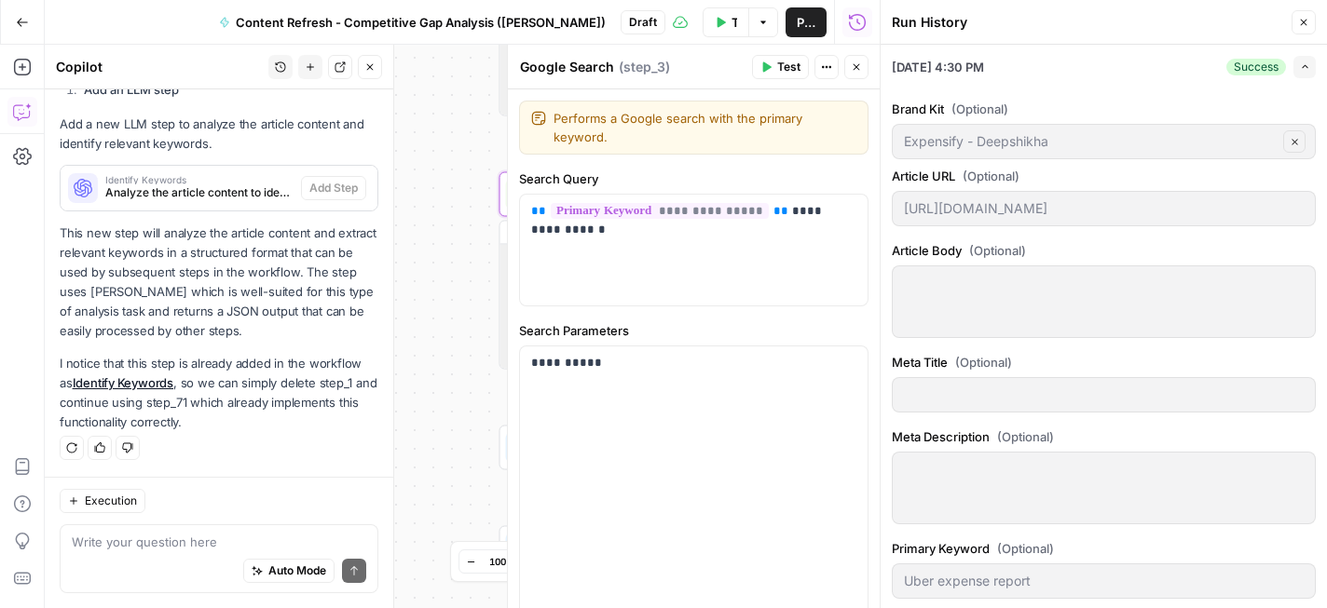
click at [861, 75] on button "Close" at bounding box center [856, 67] width 24 height 24
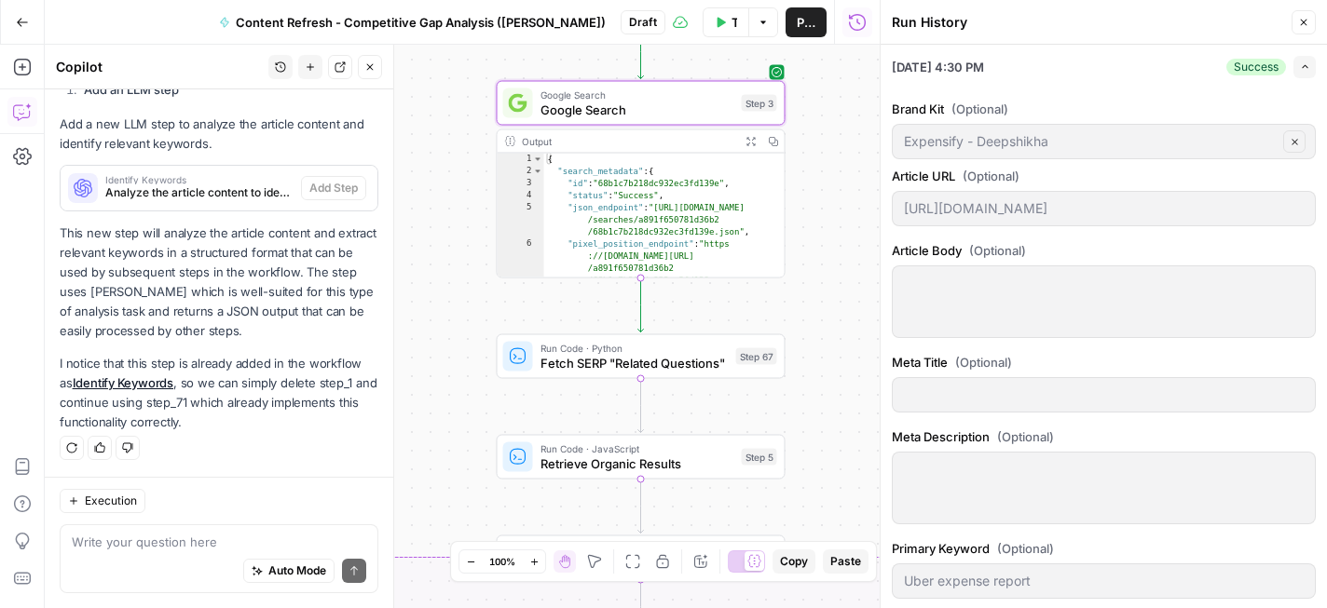
click at [682, 361] on span "Fetch SERP "Related Questions"" at bounding box center [634, 363] width 188 height 19
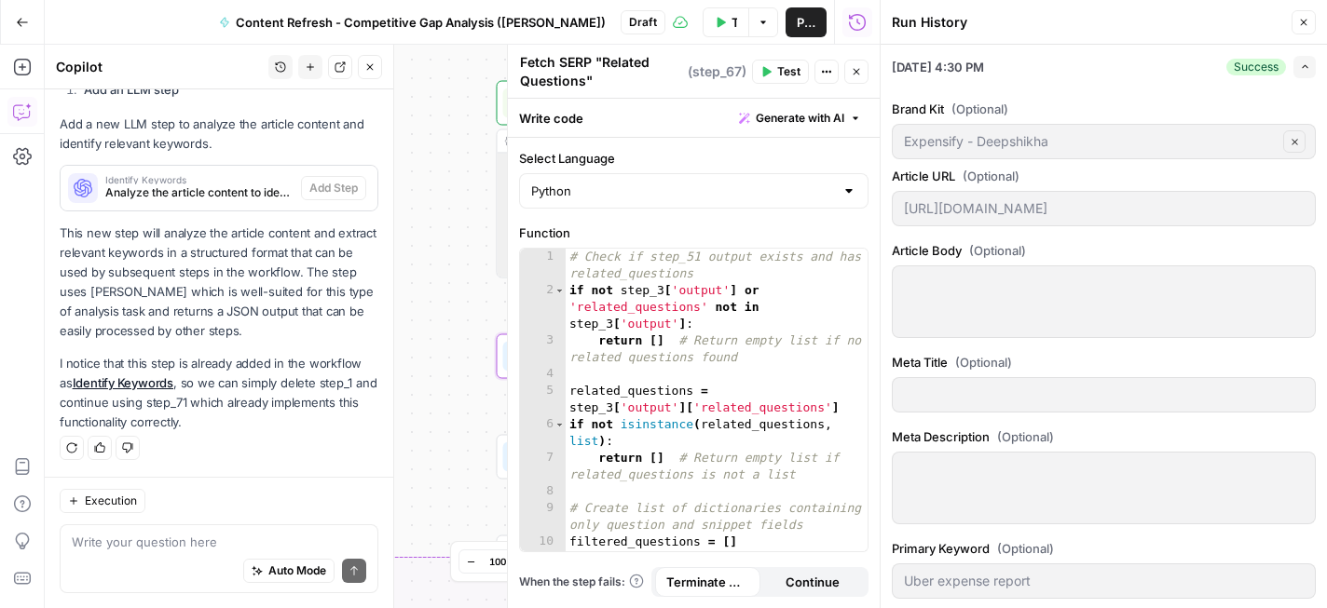
click at [1297, 22] on button "Close" at bounding box center [1303, 22] width 24 height 24
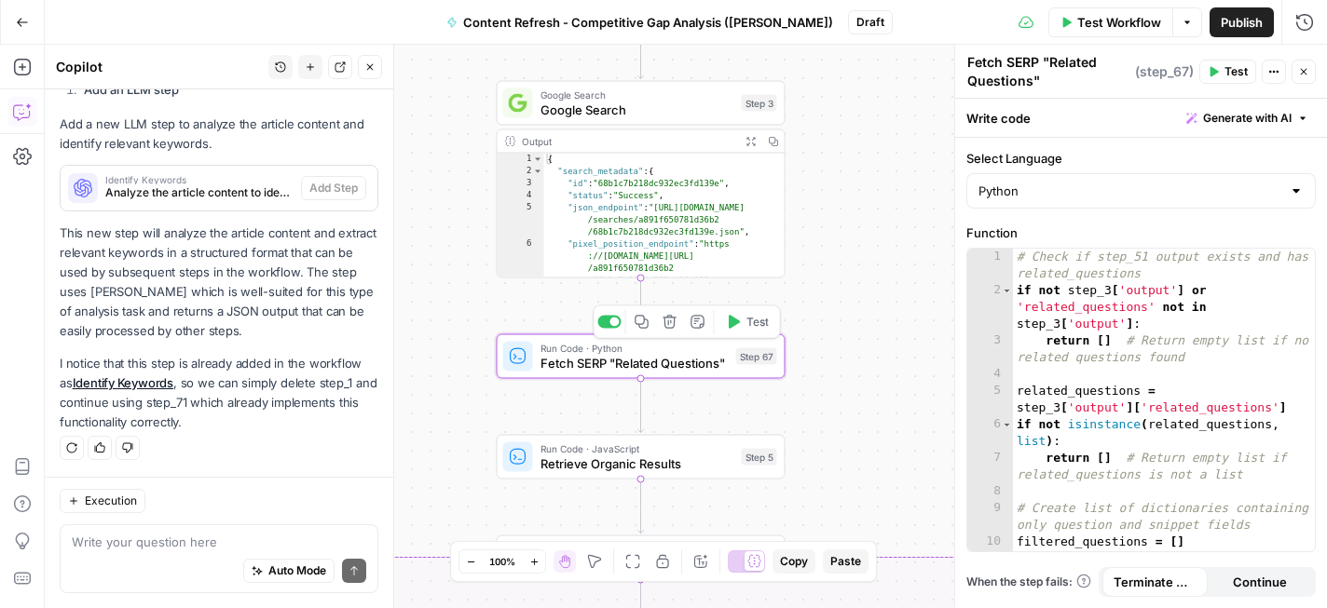
click at [734, 318] on icon "button" at bounding box center [733, 321] width 11 height 13
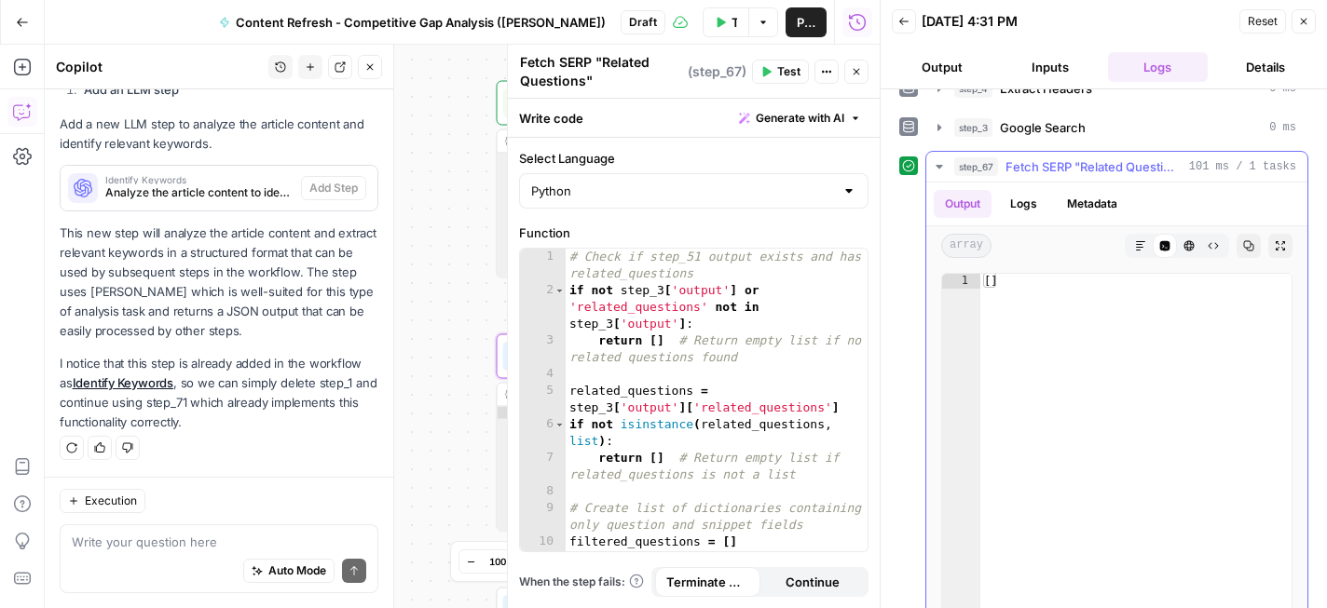
scroll to position [155, 0]
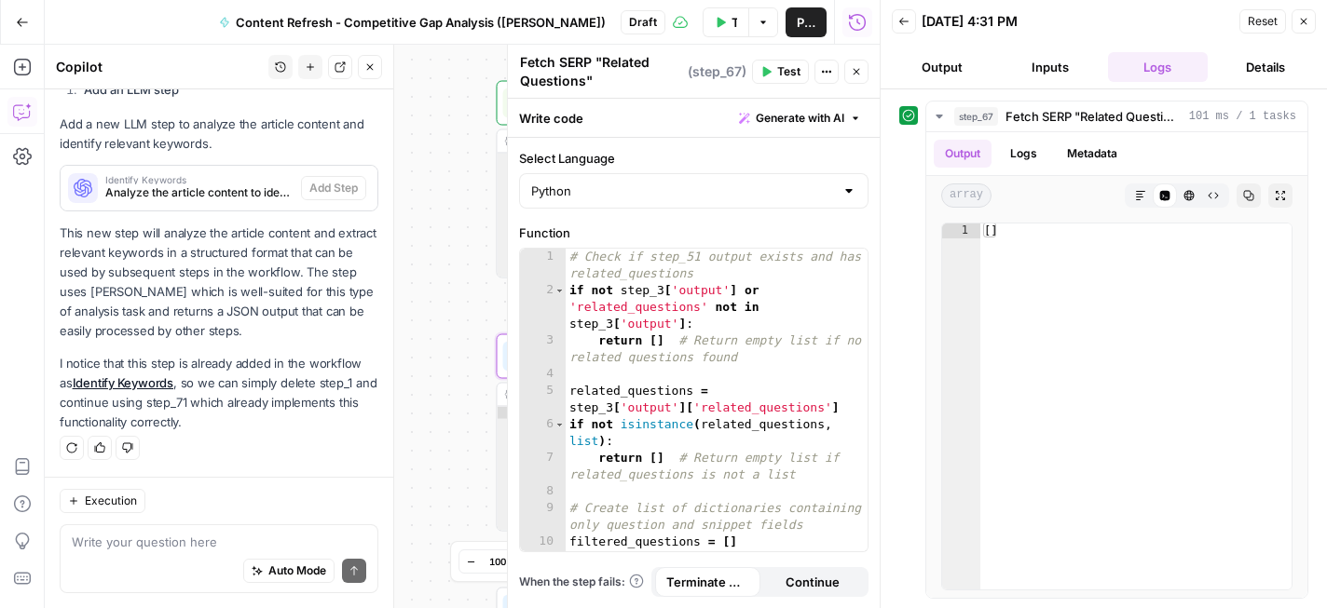
click at [912, 25] on button "Back" at bounding box center [903, 21] width 24 height 24
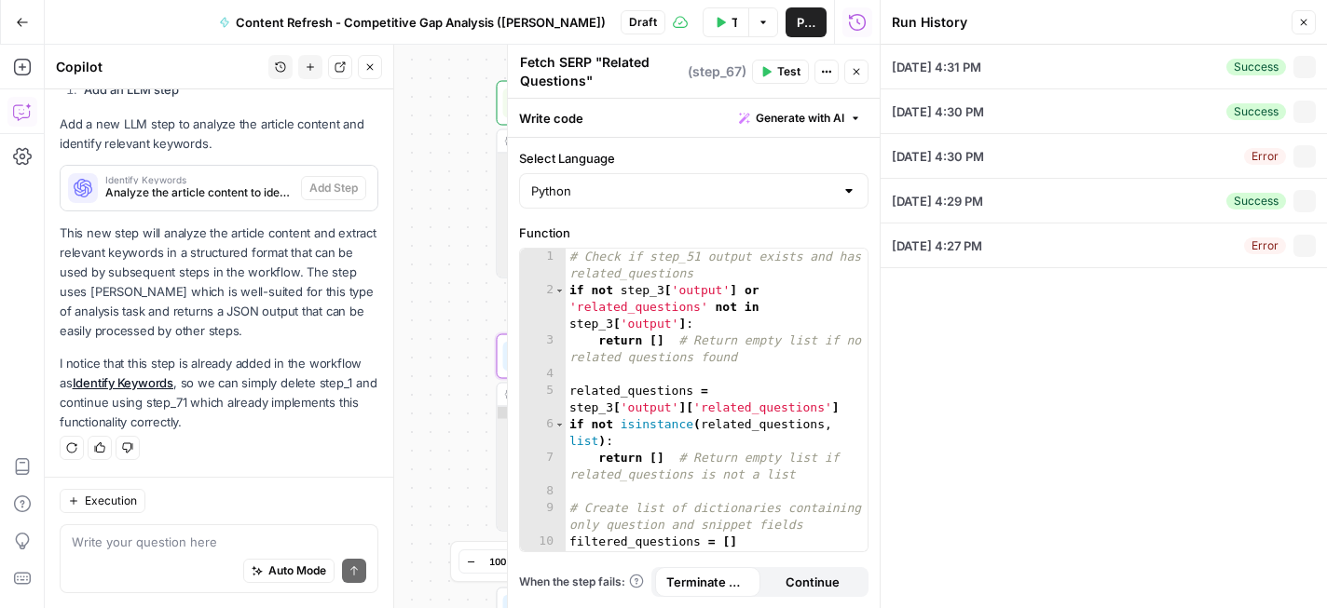
type input "Expensify - Deepshikha"
type input "[URL][DOMAIN_NAME]"
type input "Uber expense report"
type input "business expense management, automated expense reporting, automate expense repo…"
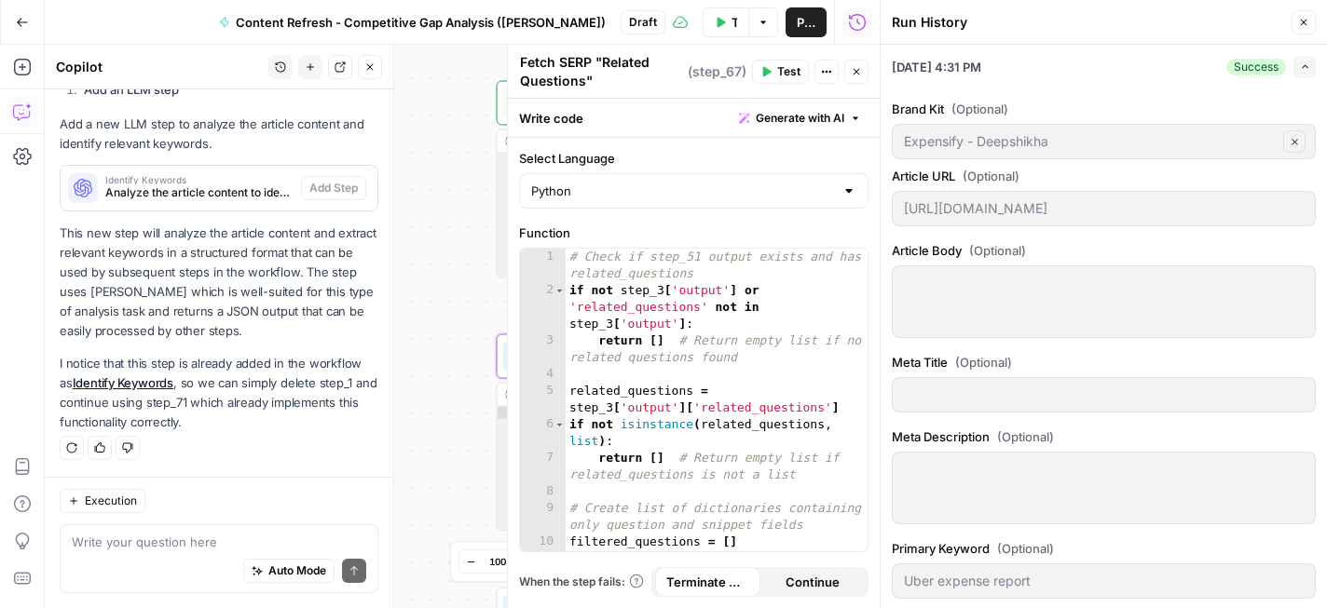
click at [1313, 29] on button "Close" at bounding box center [1303, 22] width 24 height 24
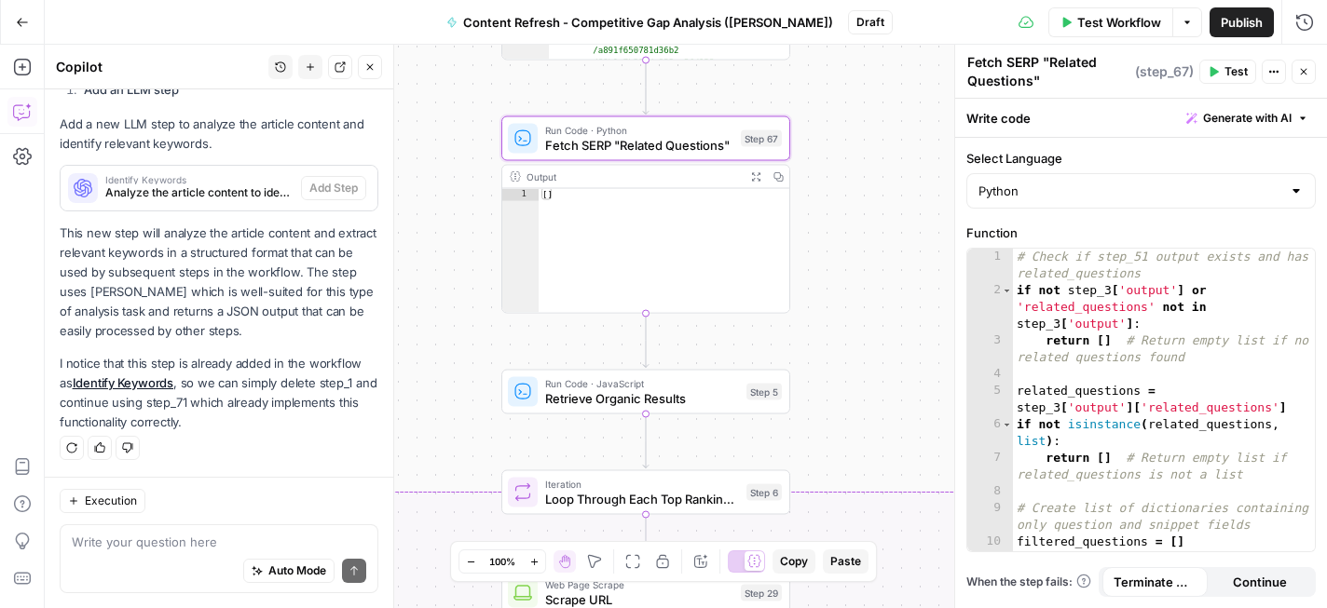
click at [1222, 72] on button "Test" at bounding box center [1227, 72] width 57 height 24
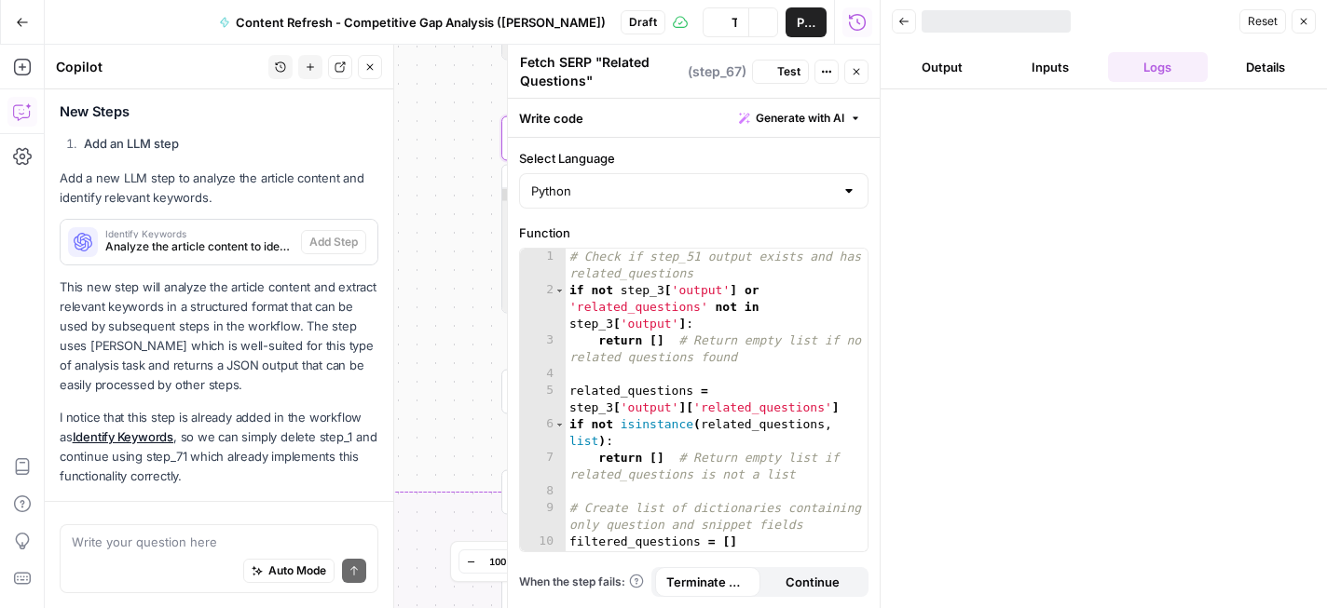
scroll to position [1116, 0]
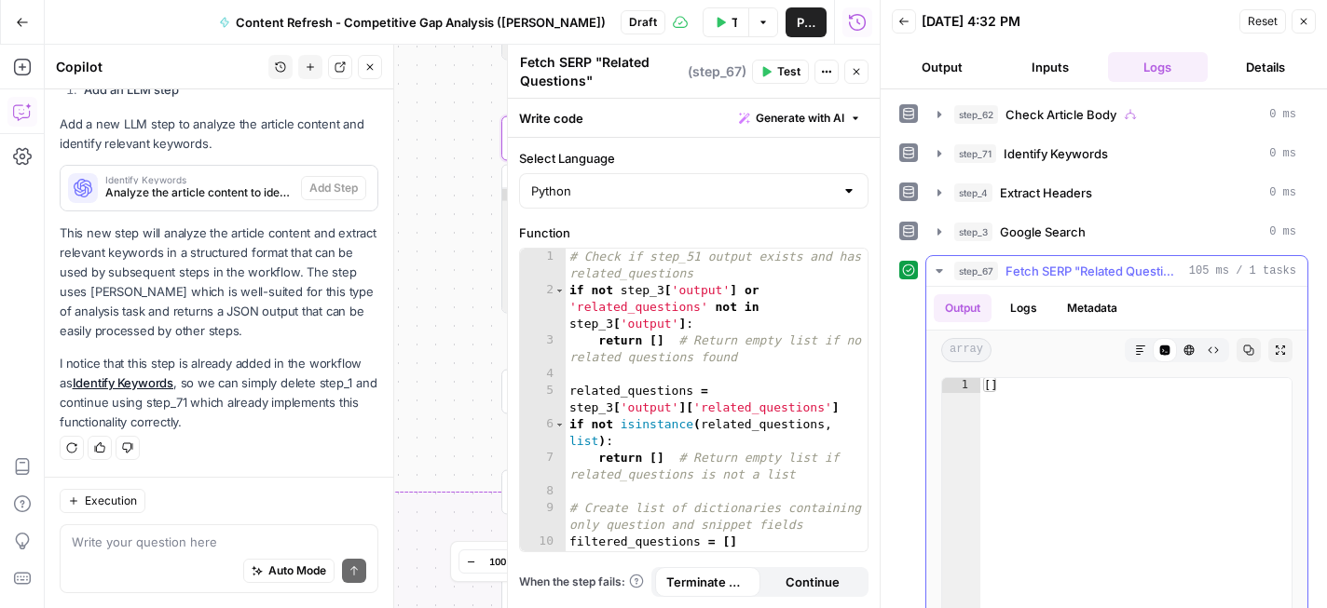
click at [1024, 306] on button "Logs" at bounding box center [1023, 308] width 49 height 28
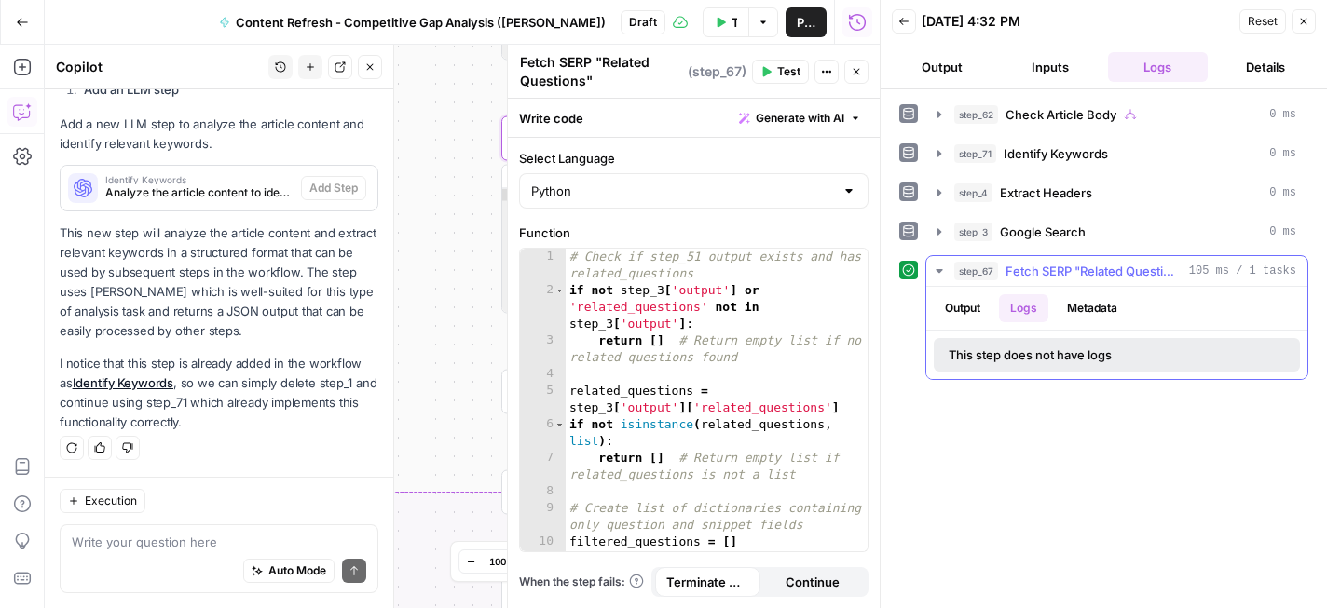
click at [960, 301] on button "Output" at bounding box center [962, 308] width 58 height 28
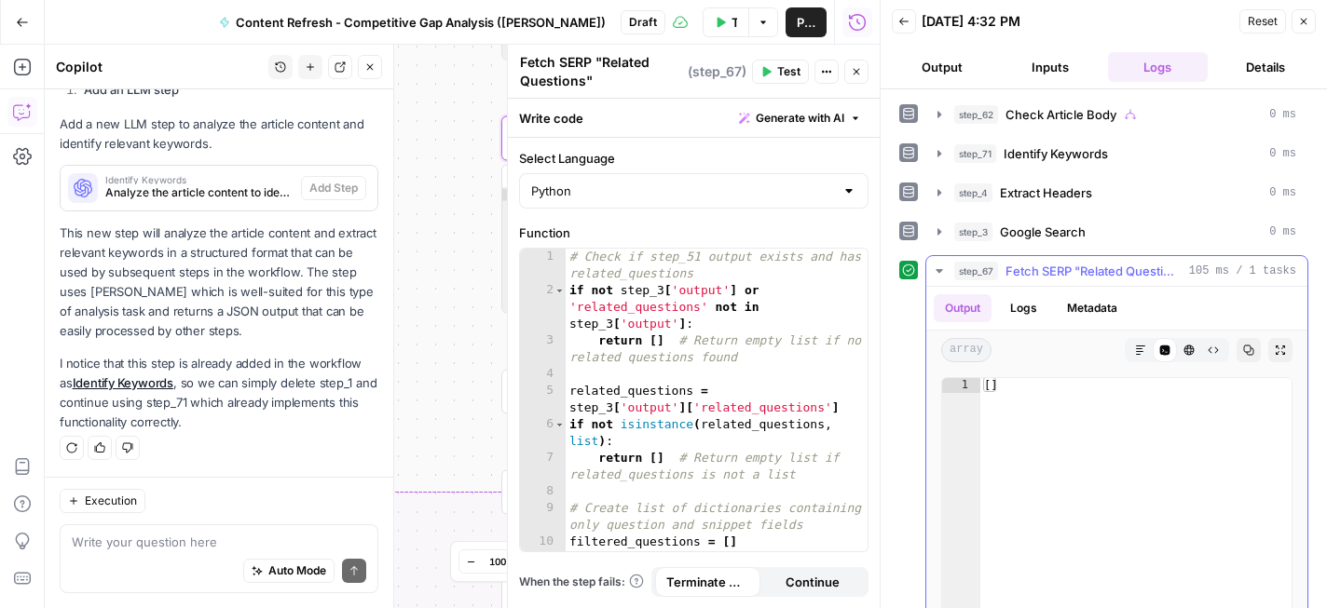
type textarea "**"
click at [993, 385] on div "[ ]" at bounding box center [1135, 576] width 311 height 396
click at [851, 263] on icon "button" at bounding box center [850, 265] width 9 height 9
type textarea "**********"
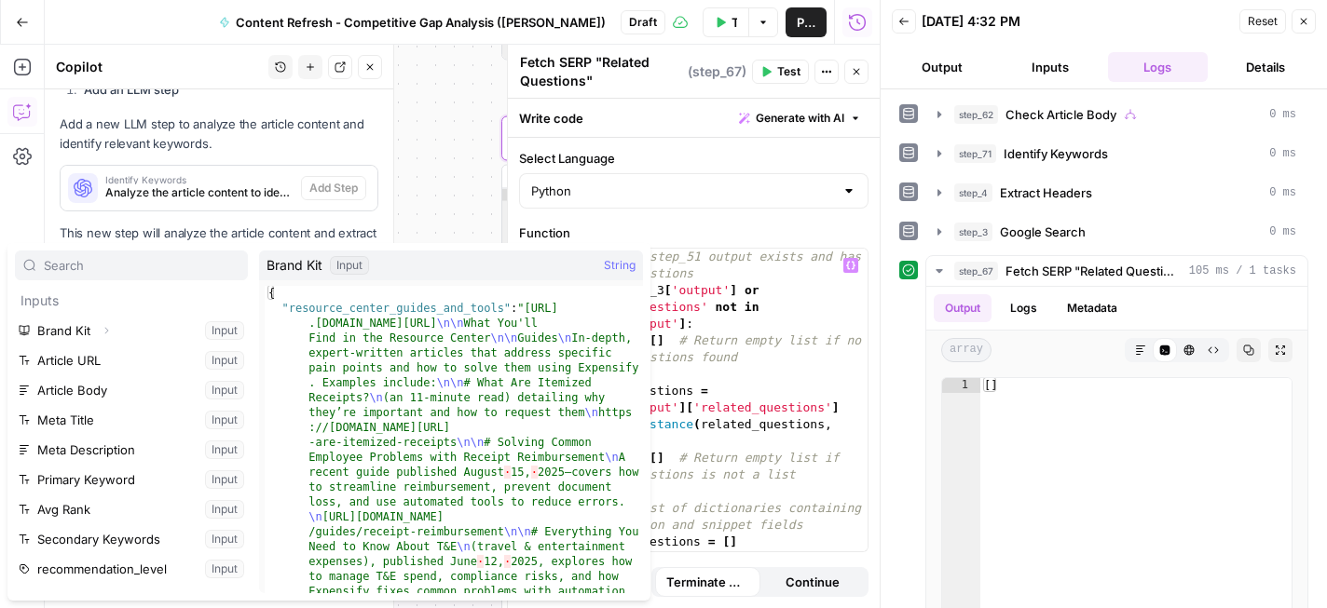
click at [458, 210] on div "**********" at bounding box center [462, 327] width 835 height 564
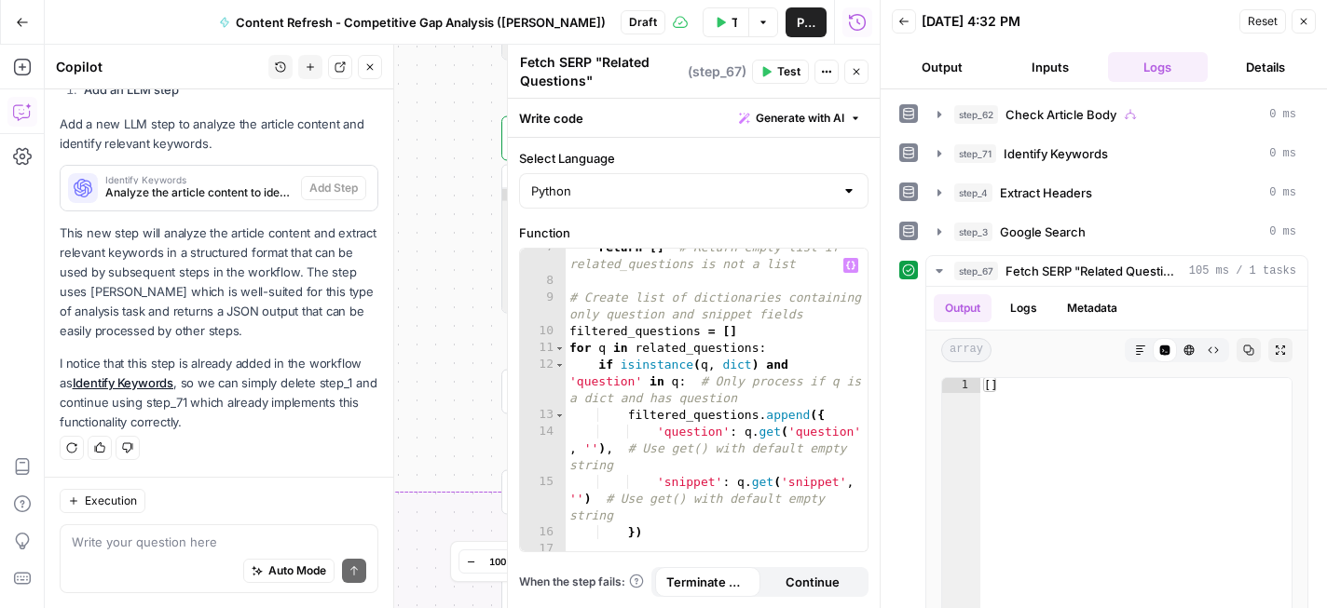
scroll to position [251, 0]
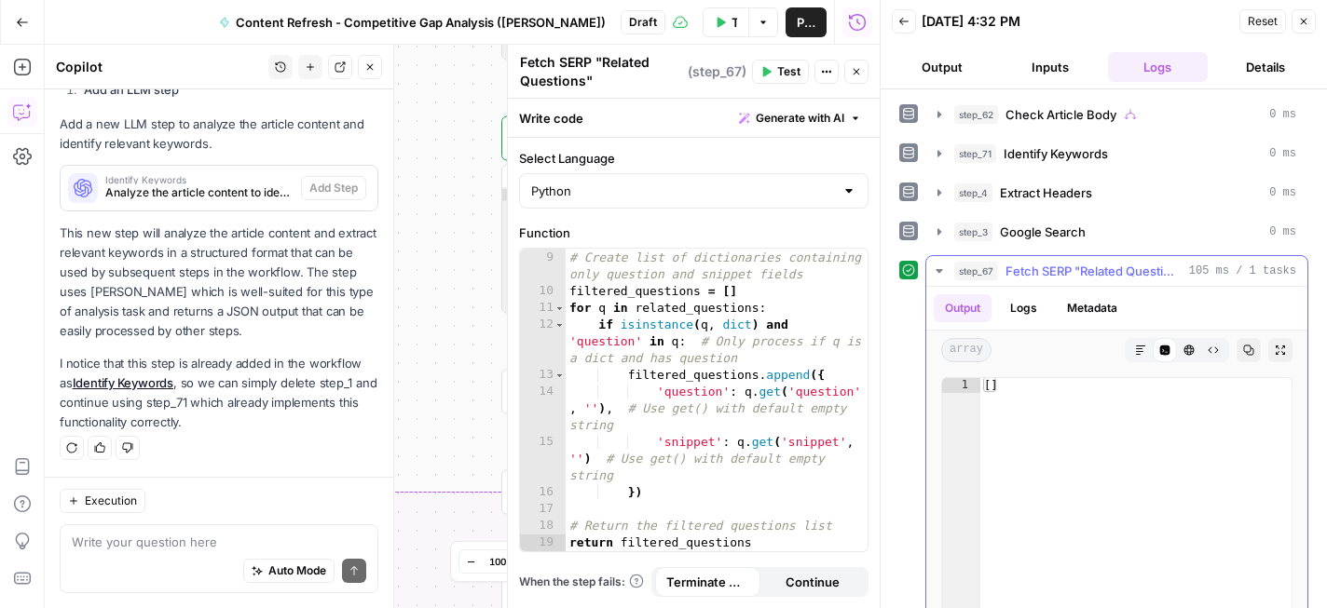
click at [1096, 305] on button "Metadata" at bounding box center [1091, 308] width 73 height 28
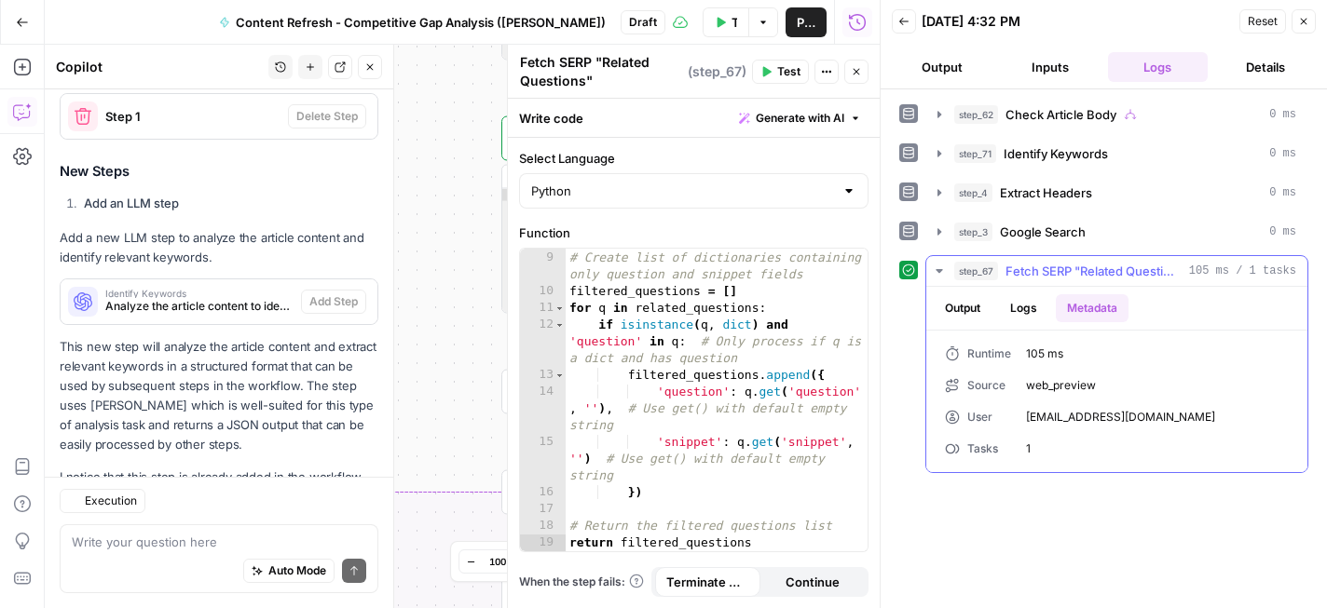
scroll to position [1116, 0]
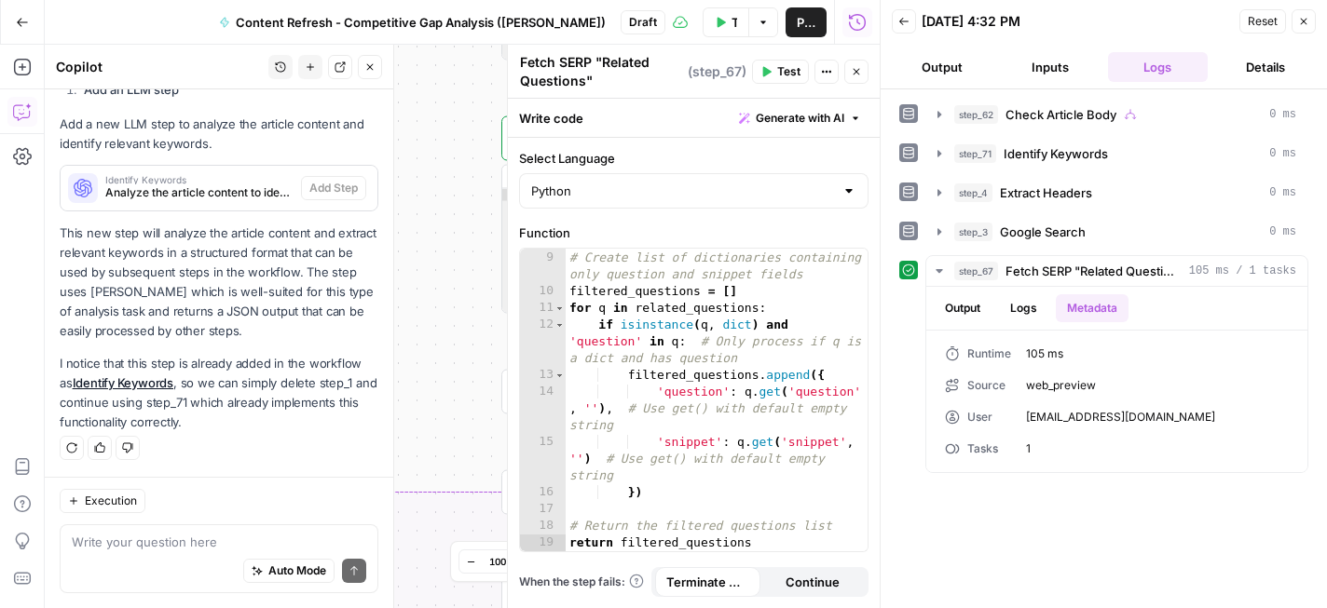
click at [1307, 24] on icon "button" at bounding box center [1303, 21] width 11 height 11
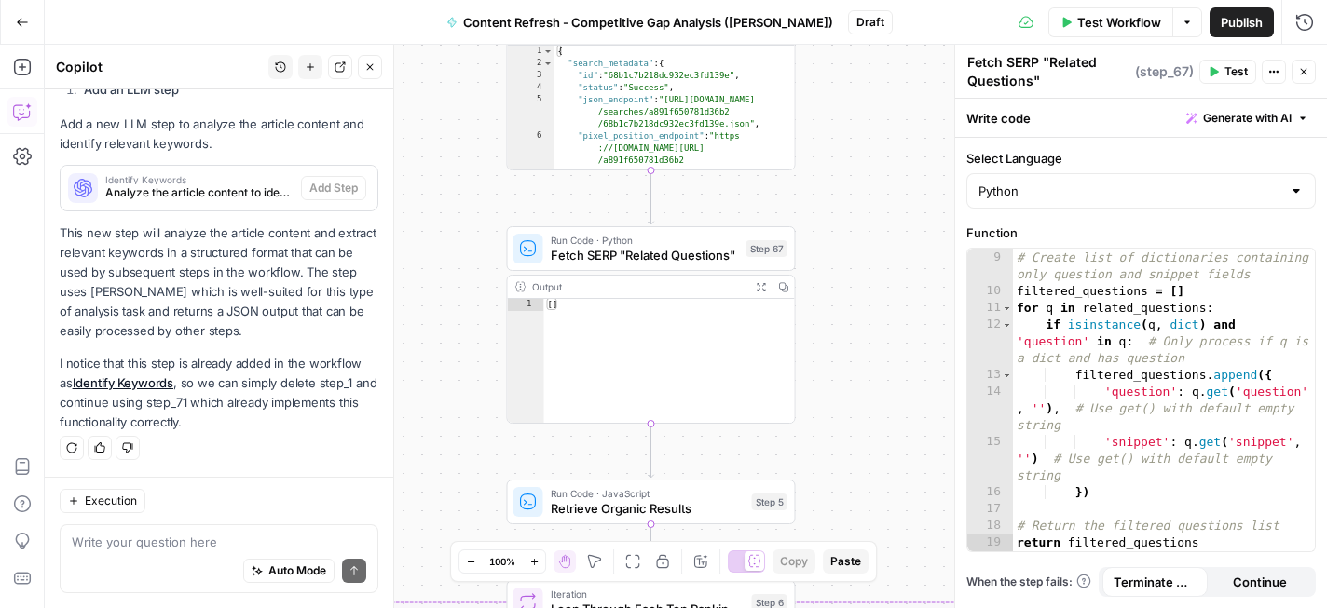
click at [658, 249] on span "Fetch SERP "Related Questions"" at bounding box center [645, 255] width 188 height 19
click at [1137, 196] on input "Python" at bounding box center [1129, 191] width 303 height 19
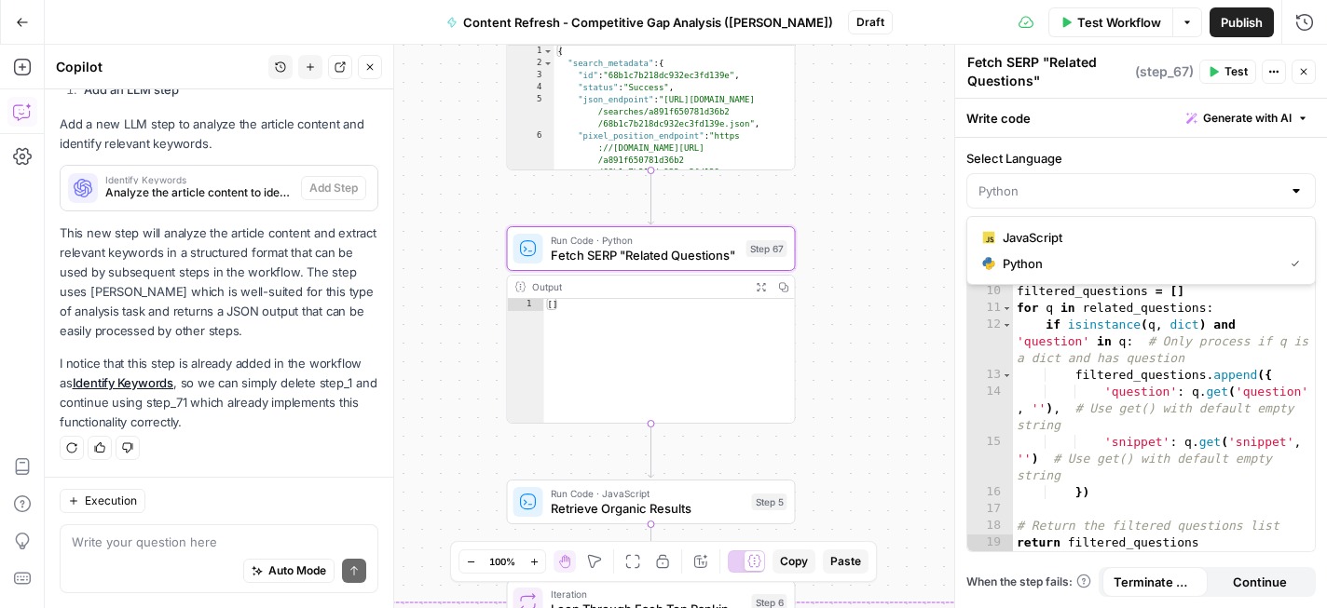
click at [909, 237] on div "**********" at bounding box center [686, 327] width 1282 height 564
type input "Python"
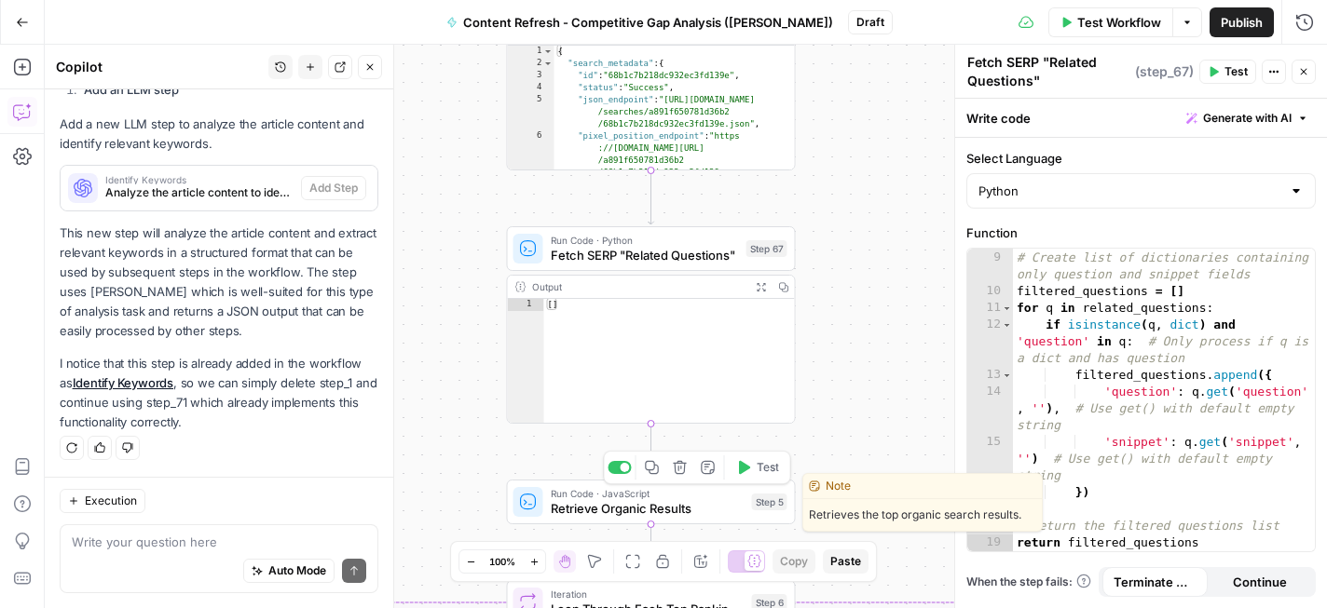
click at [742, 468] on icon "button" at bounding box center [744, 467] width 11 height 13
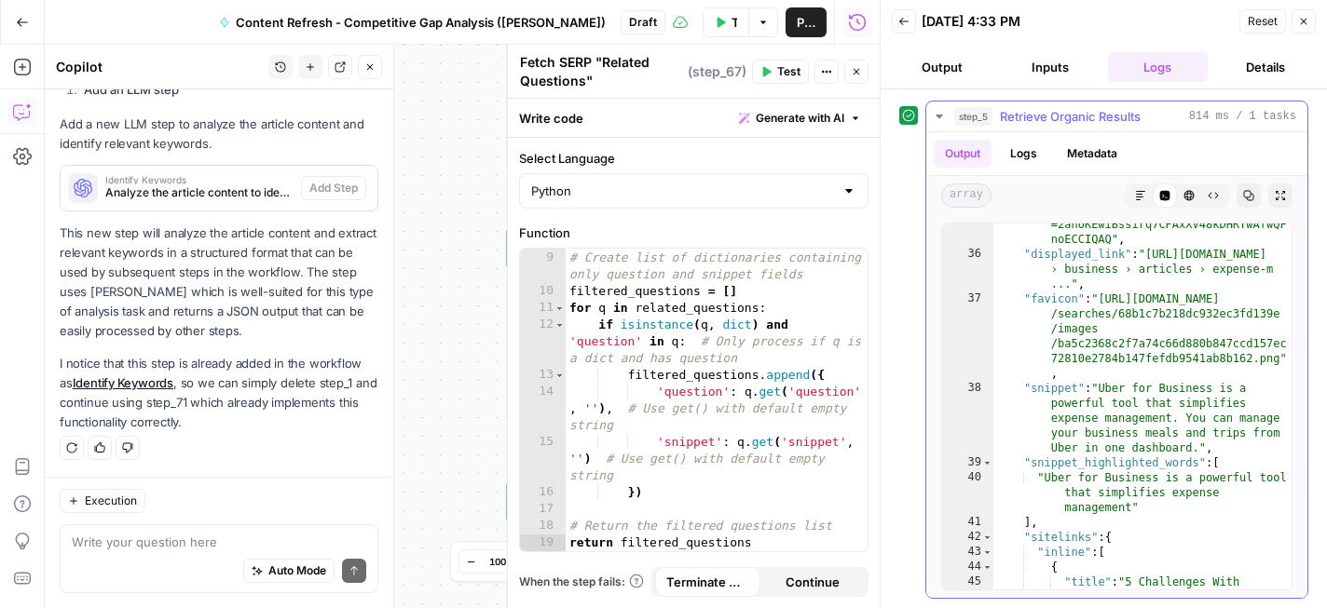
scroll to position [1236, 0]
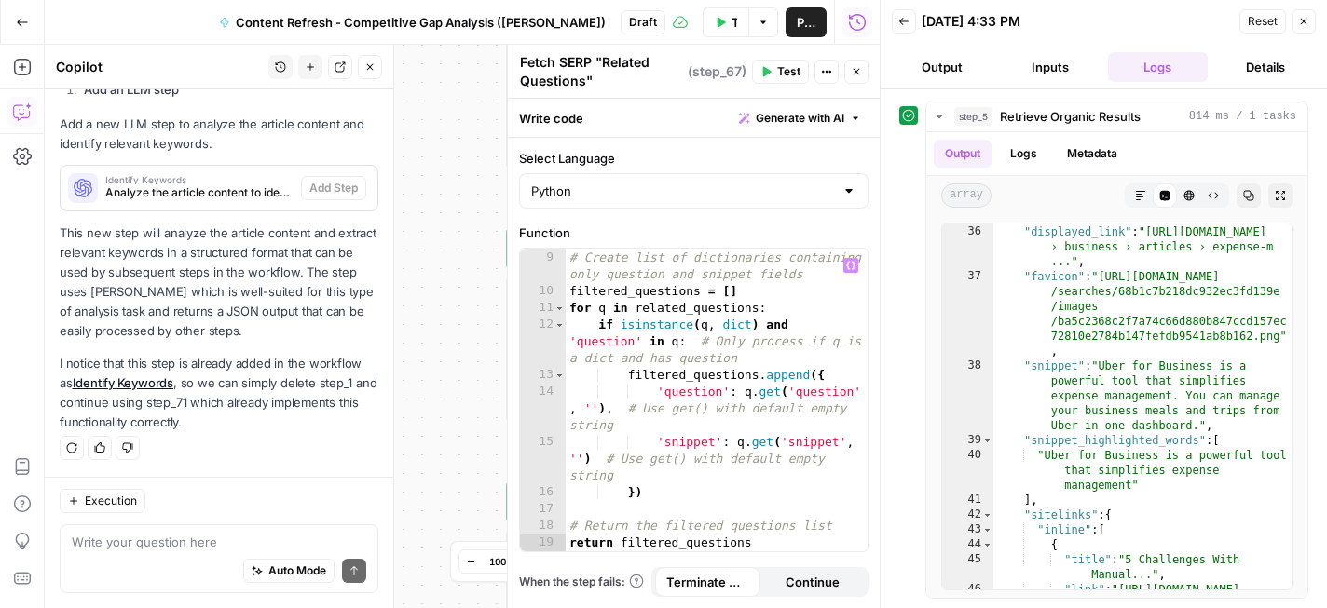
click at [855, 72] on icon "button" at bounding box center [856, 72] width 7 height 7
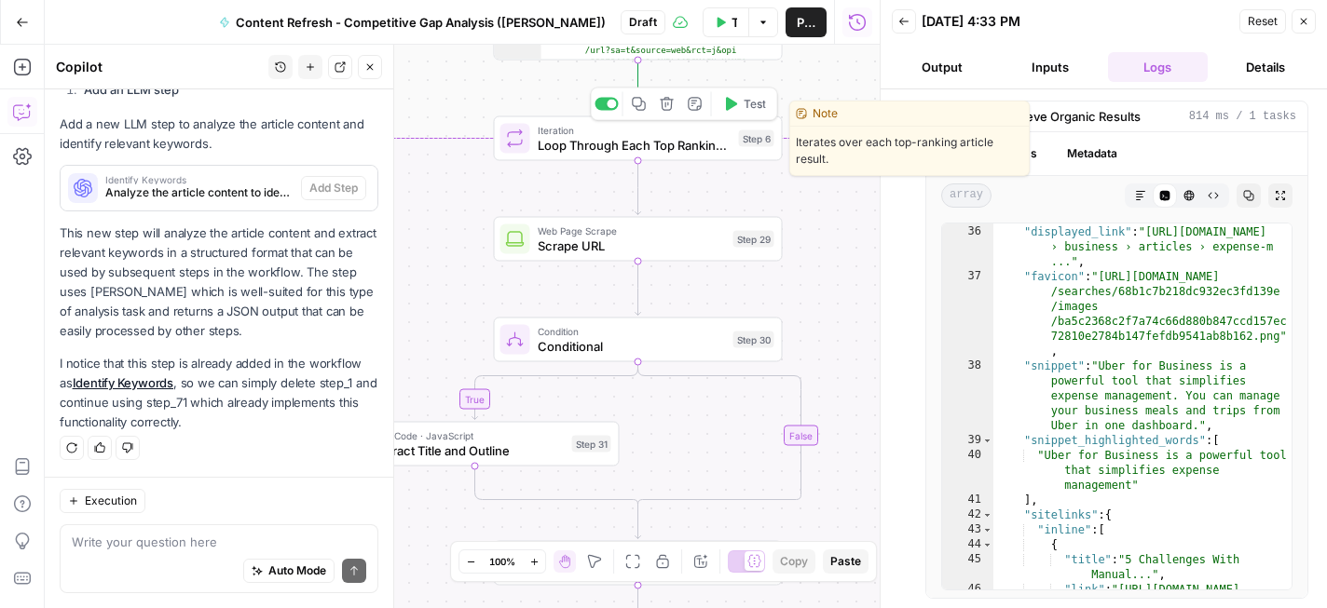
click at [735, 106] on icon "button" at bounding box center [730, 104] width 15 height 15
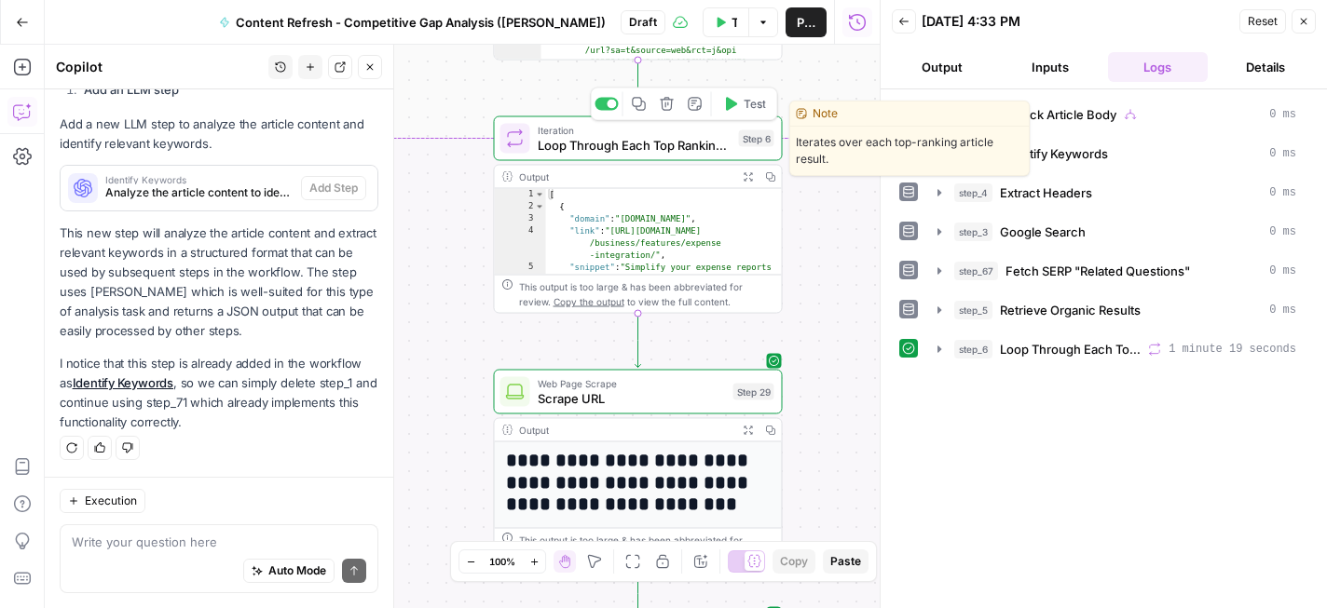
scroll to position [1116, 0]
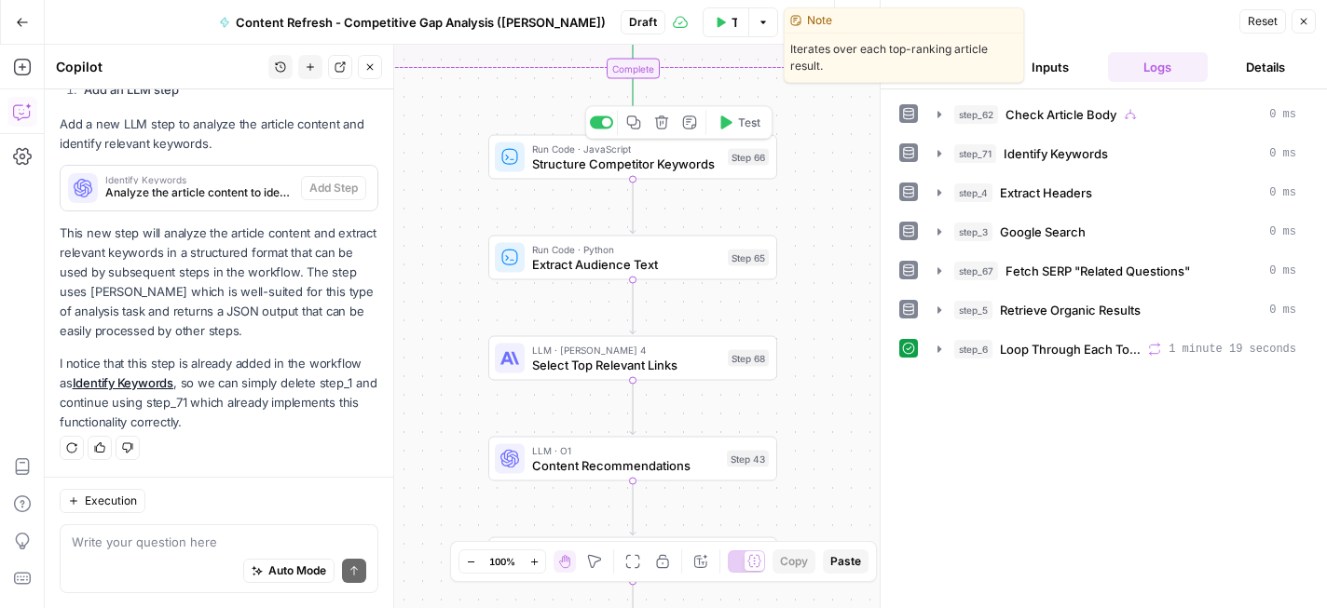
click at [717, 126] on icon "button" at bounding box center [724, 123] width 15 height 15
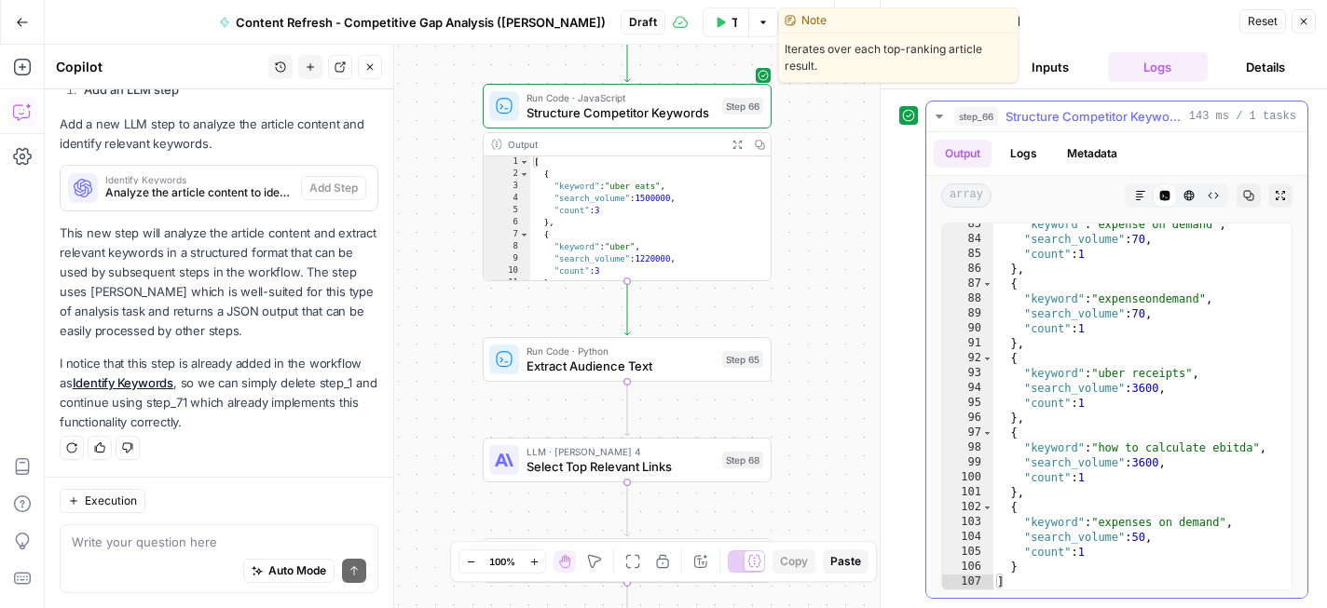
scroll to position [1259, 0]
click at [718, 332] on icon "button" at bounding box center [719, 325] width 15 height 15
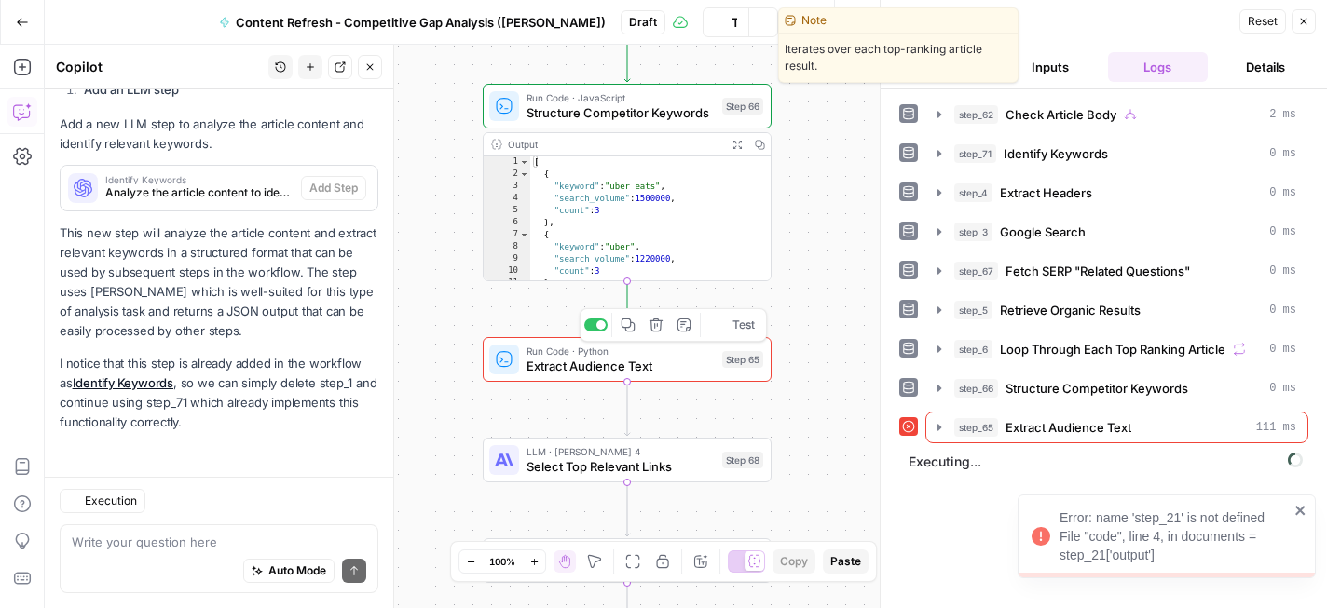
scroll to position [1116, 0]
click at [1181, 532] on div "Error: name 'step_21' is not defined File "code", line 4, in documents = step_2…" at bounding box center [1173, 537] width 229 height 56
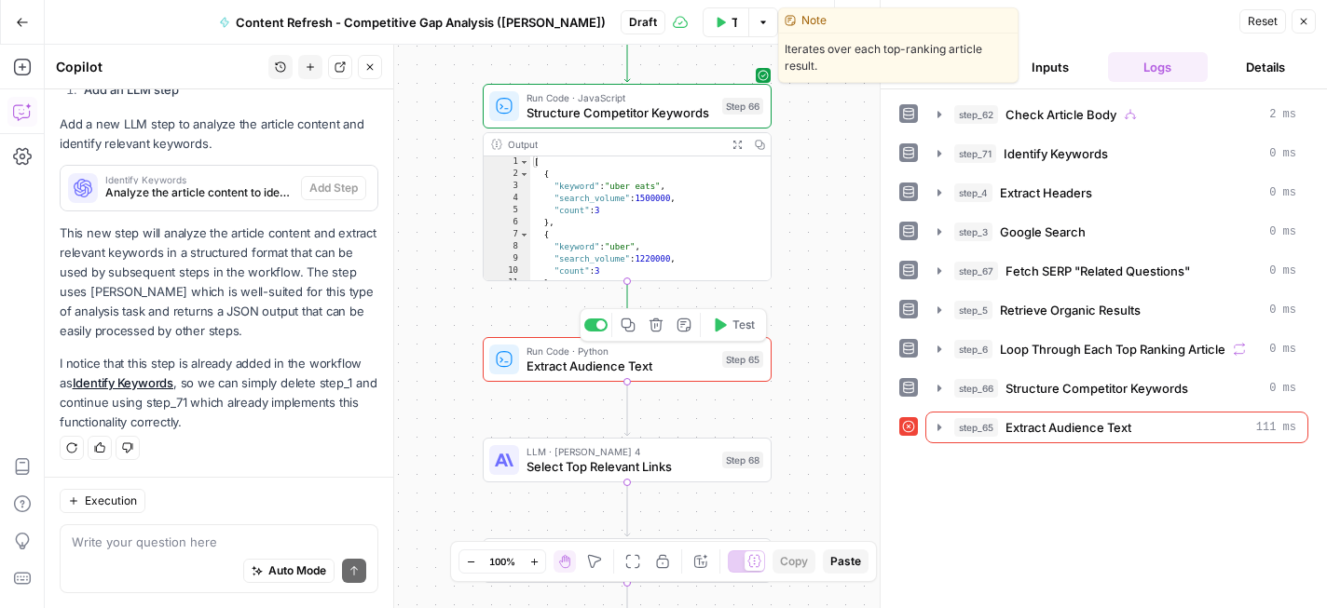
click at [1181, 532] on body "**********" at bounding box center [663, 304] width 1327 height 608
click at [1126, 427] on span "Extract Audience Text" at bounding box center [1068, 427] width 126 height 19
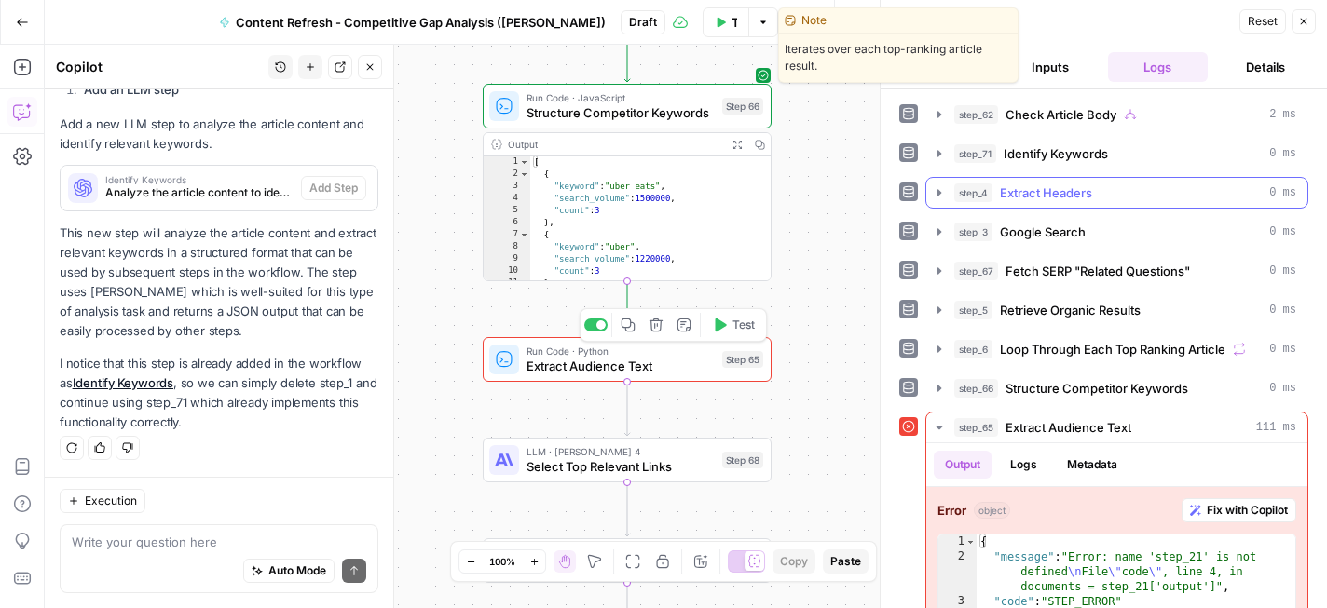
scroll to position [36, 0]
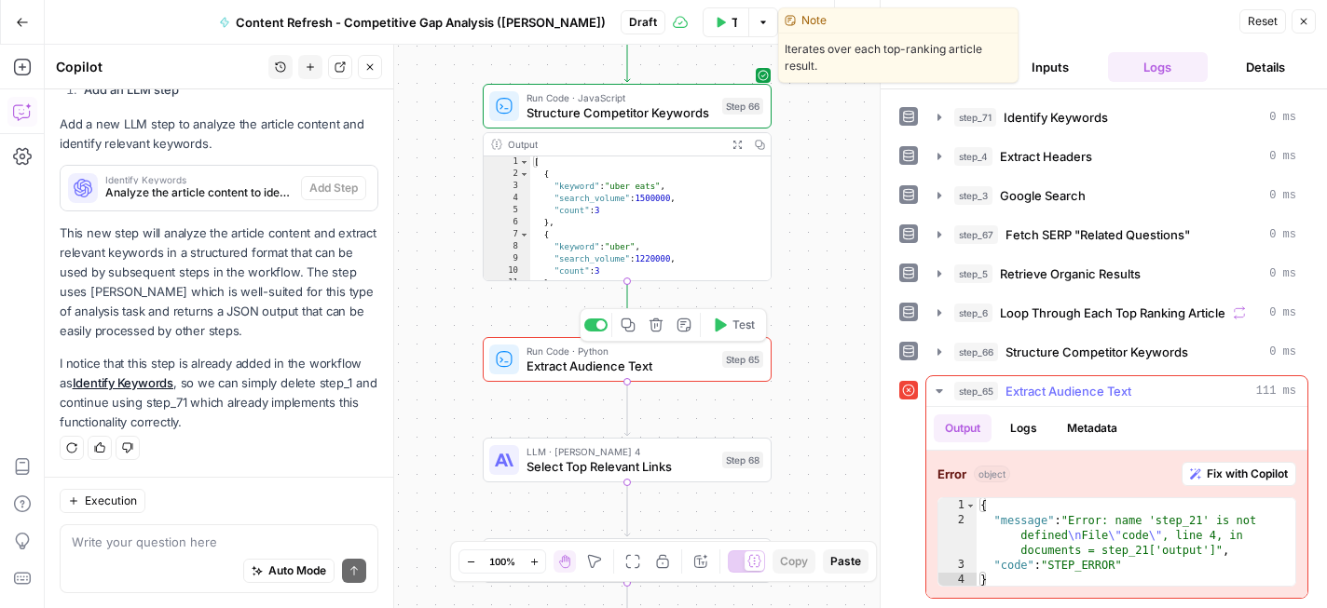
click at [1250, 471] on span "Fix with Copilot" at bounding box center [1246, 474] width 81 height 17
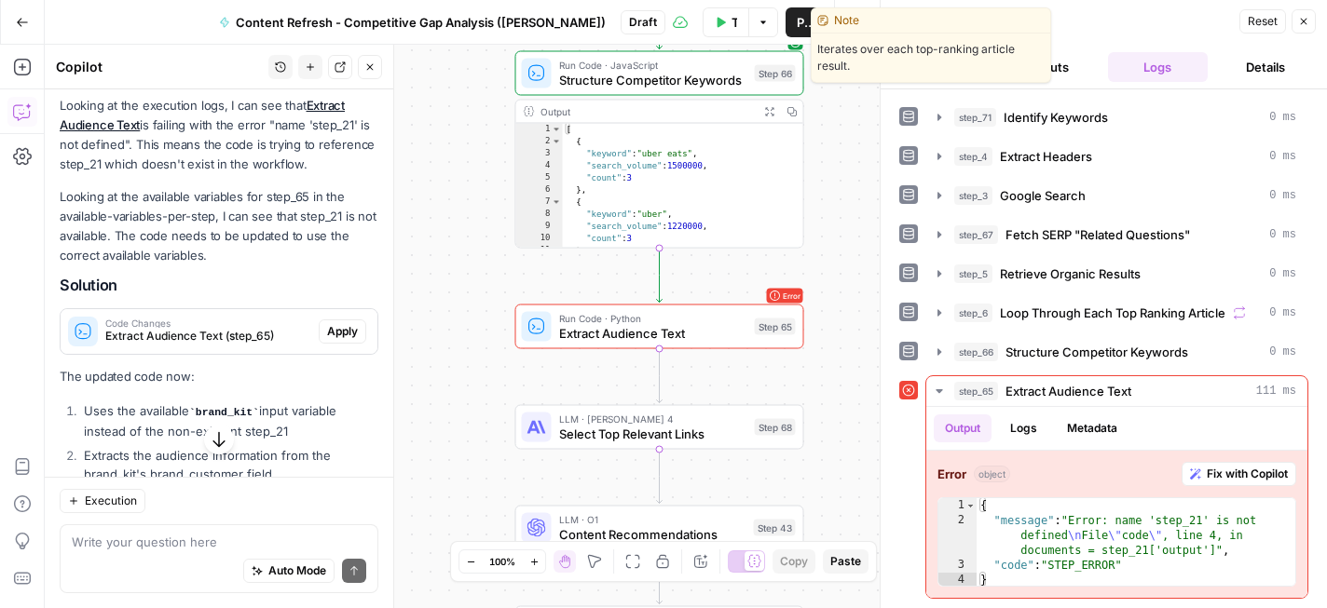
scroll to position [1497, 0]
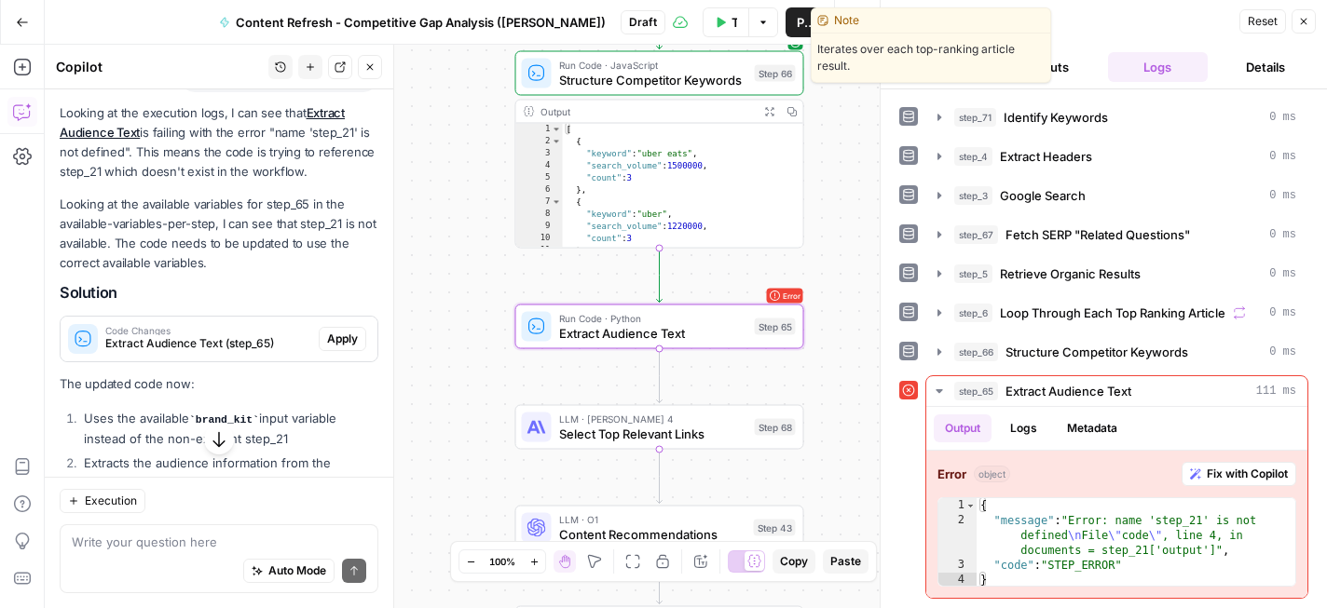
click at [340, 339] on span "Apply" at bounding box center [342, 339] width 31 height 17
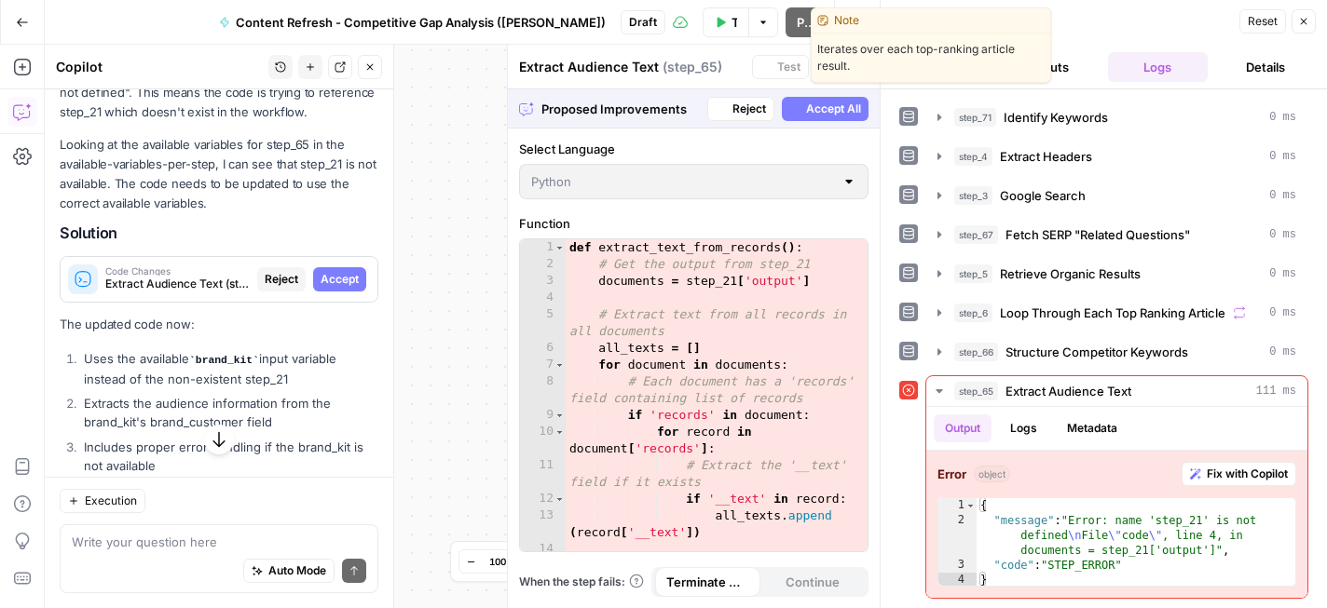
scroll to position [1437, 0]
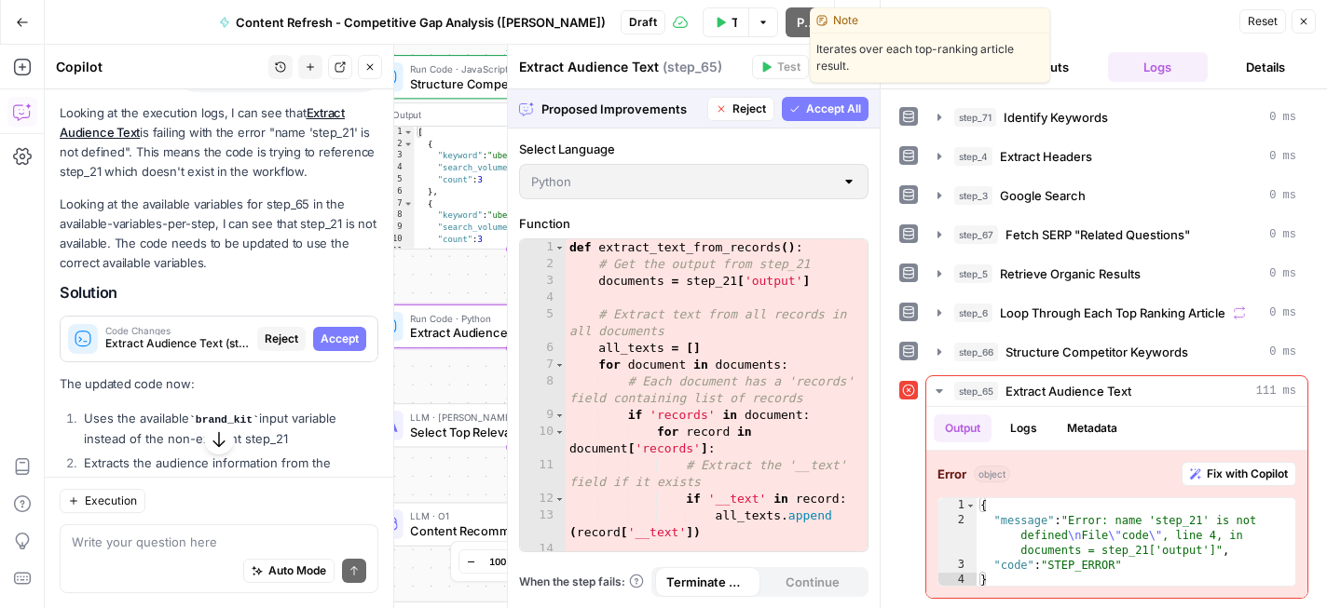
click at [341, 341] on span "Accept" at bounding box center [339, 339] width 38 height 17
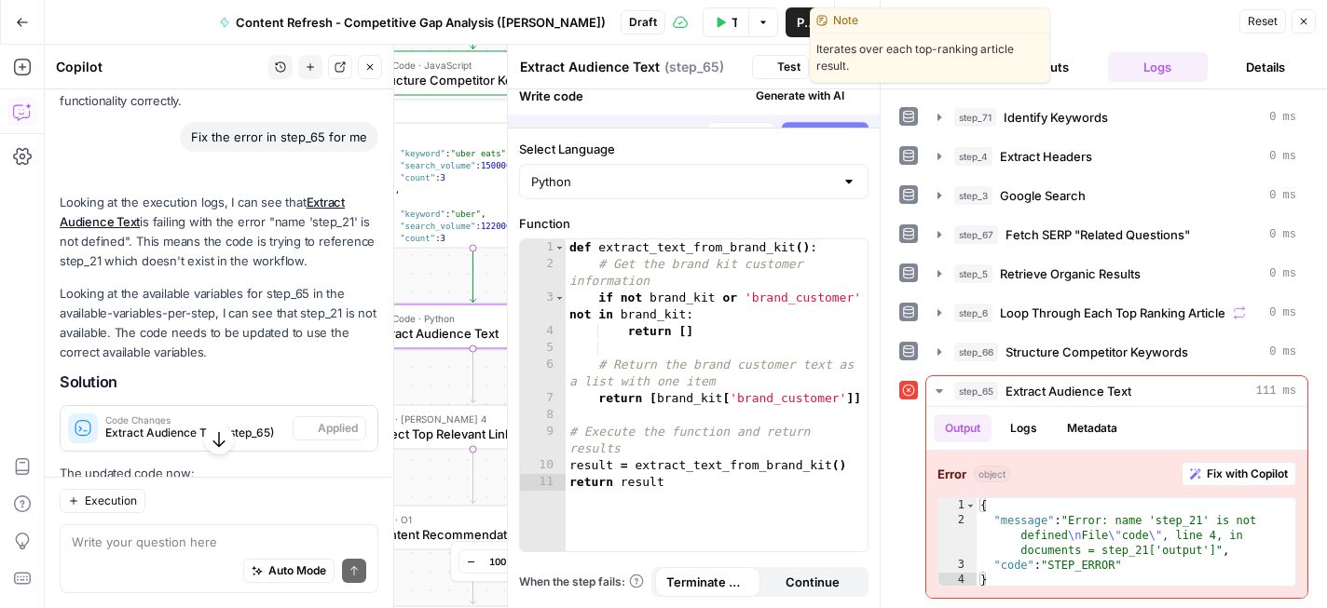
scroll to position [1497, 0]
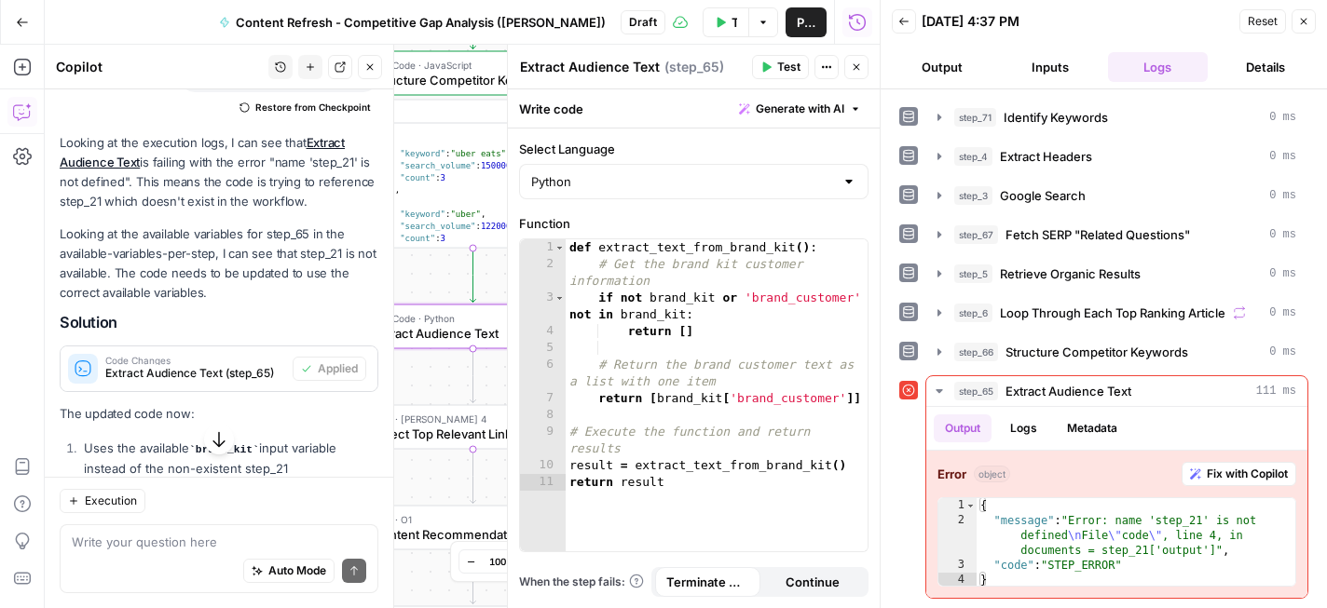
click at [764, 73] on button "Test" at bounding box center [780, 67] width 57 height 24
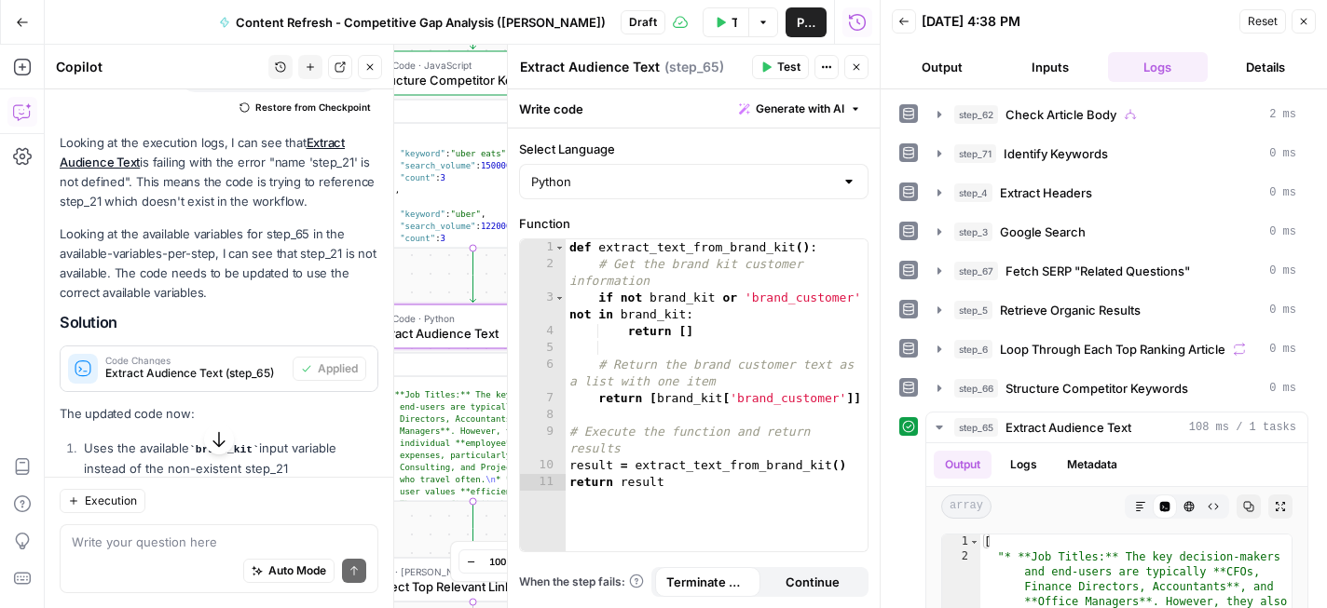
click at [848, 66] on button "Close" at bounding box center [856, 67] width 24 height 24
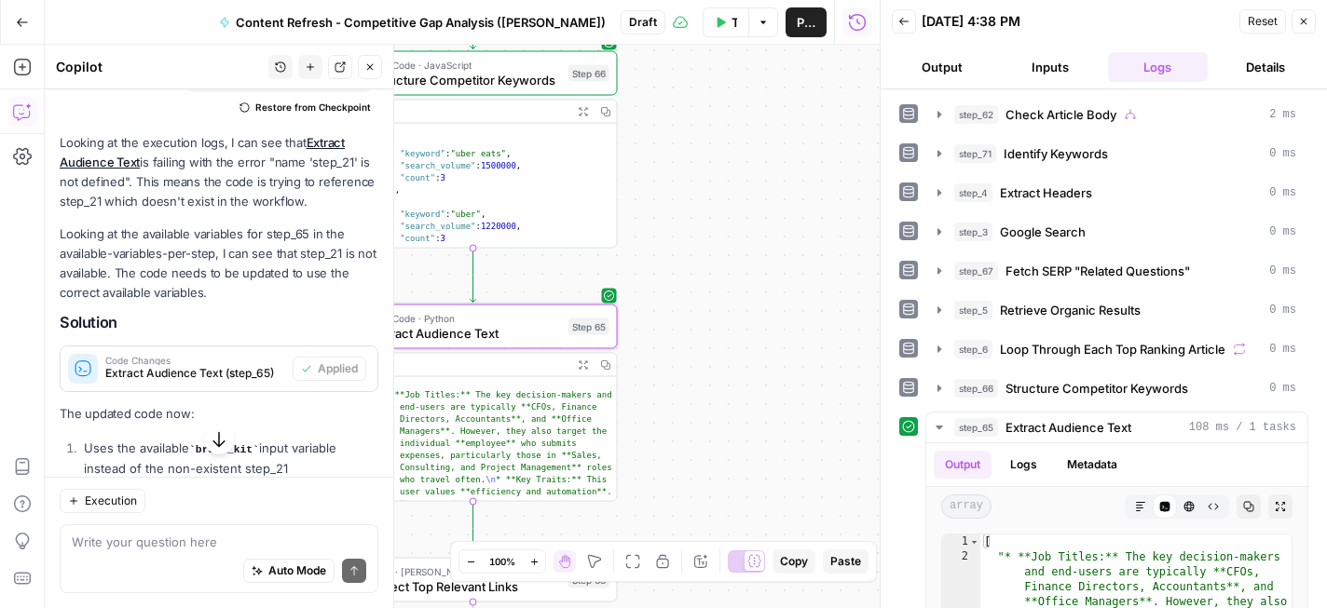
click at [706, 225] on div "**********" at bounding box center [462, 327] width 835 height 564
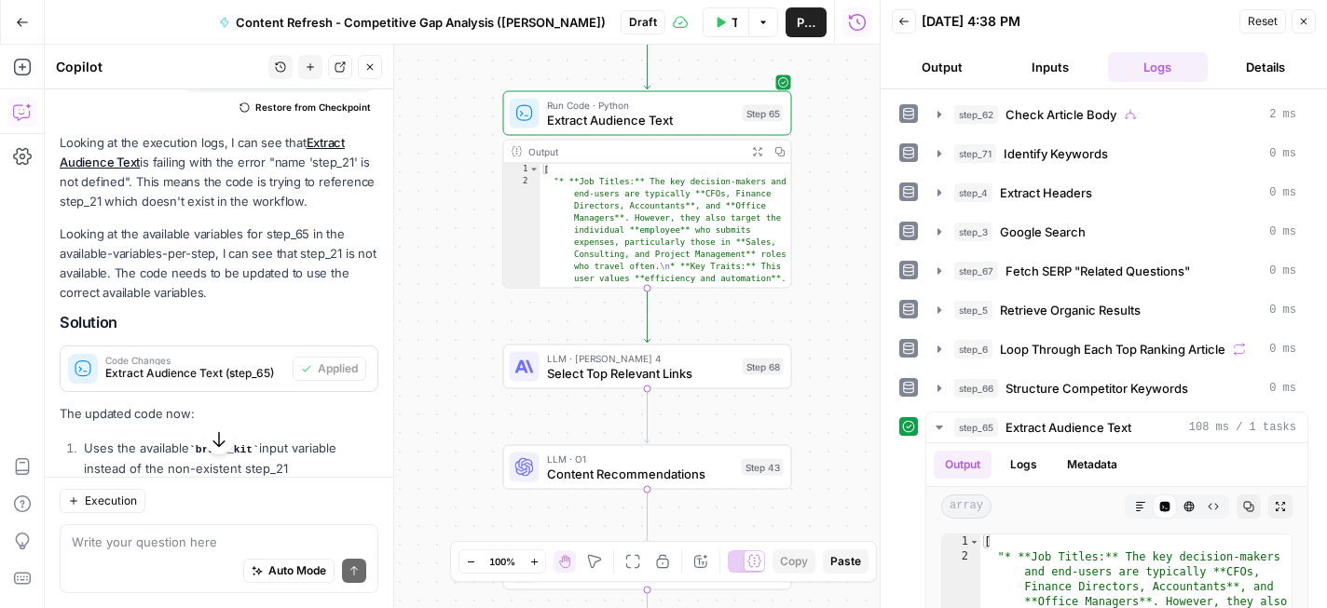
drag, startPoint x: 650, startPoint y: 251, endPoint x: 809, endPoint y: -4, distance: 299.6
click at [809, 0] on html "**********" at bounding box center [663, 304] width 1327 height 608
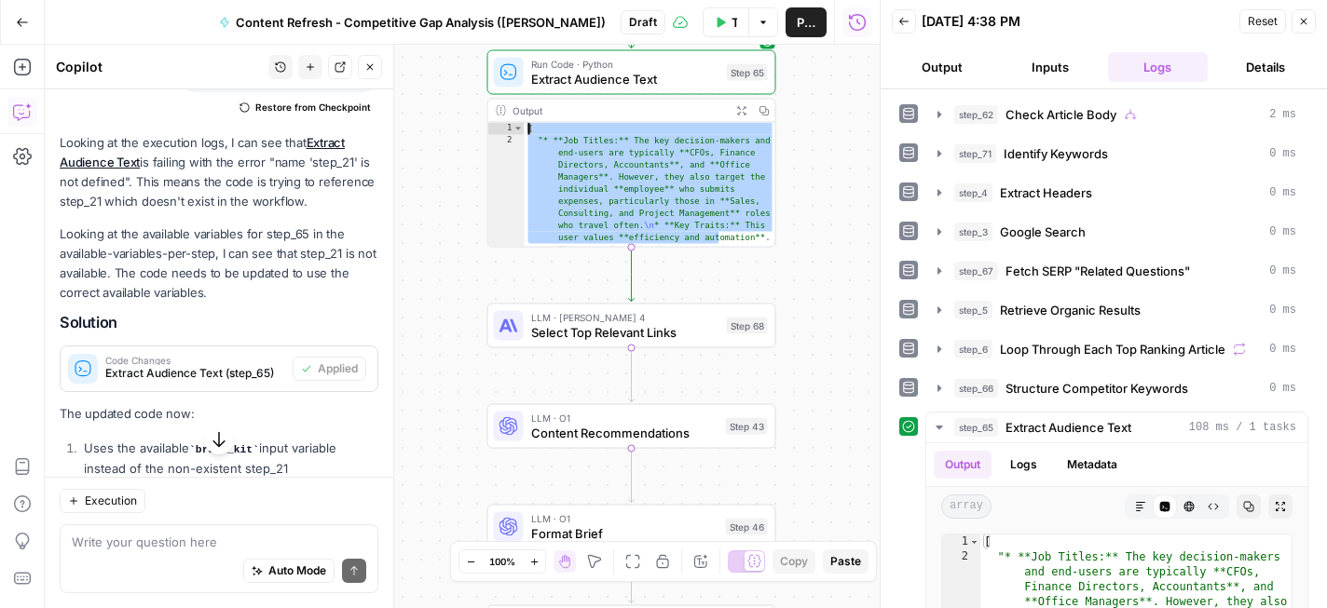
drag, startPoint x: 717, startPoint y: 238, endPoint x: 687, endPoint y: 94, distance: 147.4
click at [687, 94] on div "**********" at bounding box center [631, 148] width 289 height 197
type textarea "**********"
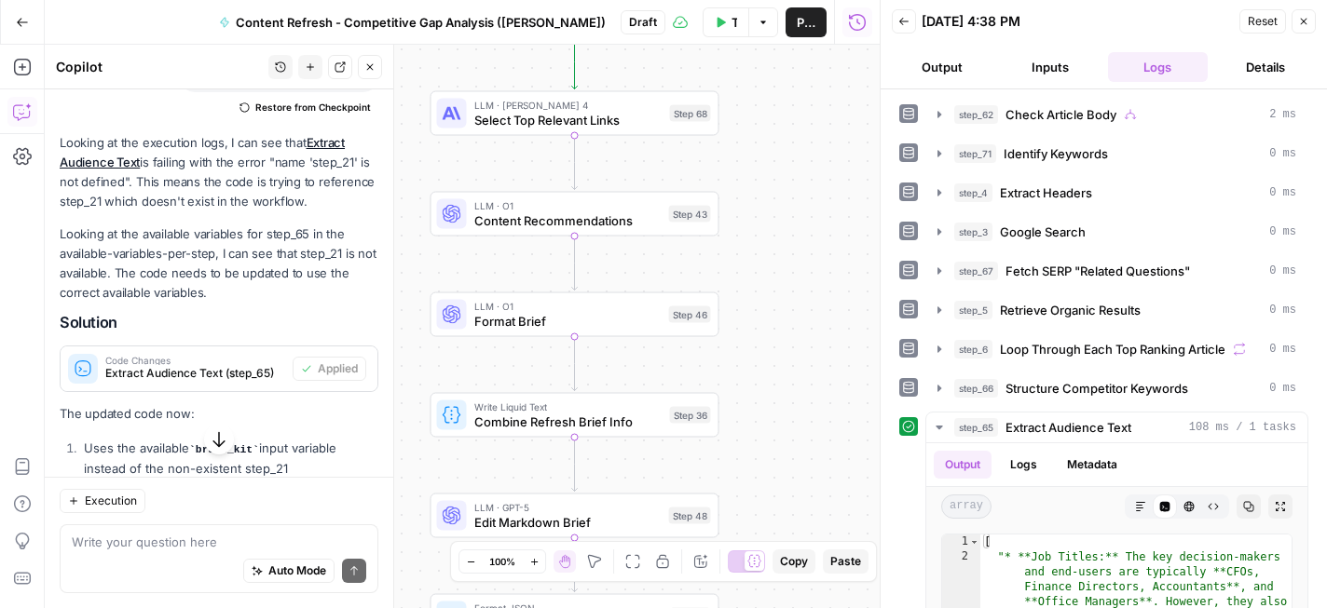
drag, startPoint x: 808, startPoint y: 247, endPoint x: 769, endPoint y: 46, distance: 204.8
click at [769, 46] on div "**********" at bounding box center [462, 327] width 835 height 564
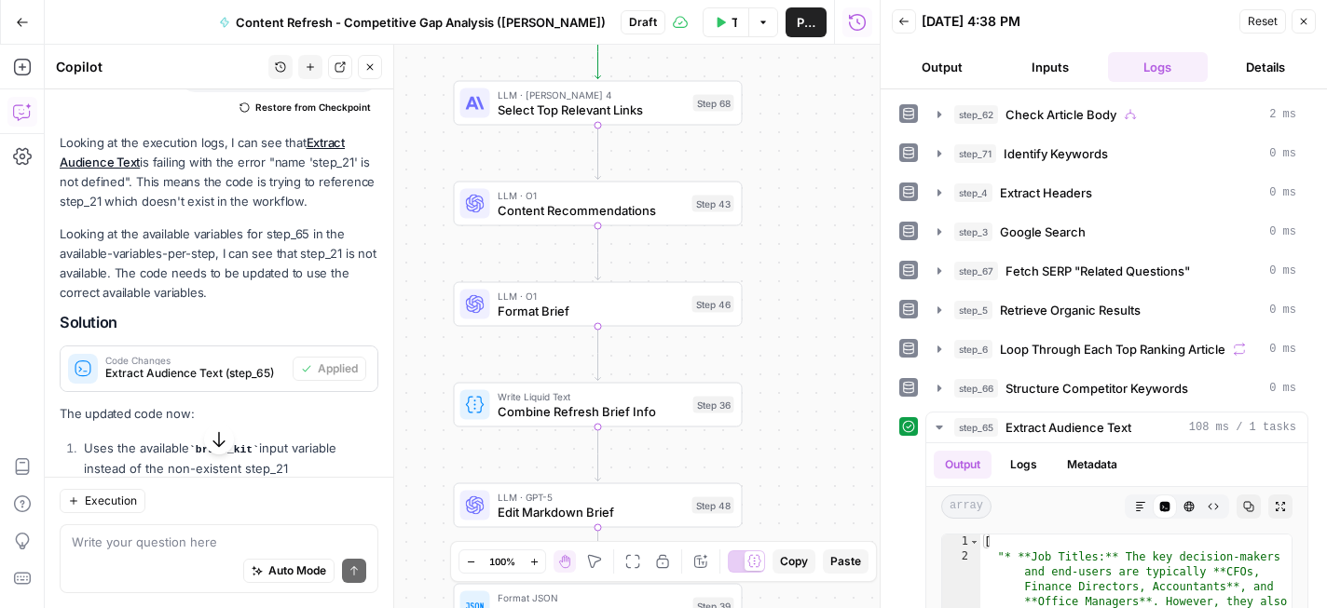
drag, startPoint x: 799, startPoint y: 322, endPoint x: 805, endPoint y: 301, distance: 22.1
click at [805, 301] on div "**********" at bounding box center [462, 327] width 835 height 564
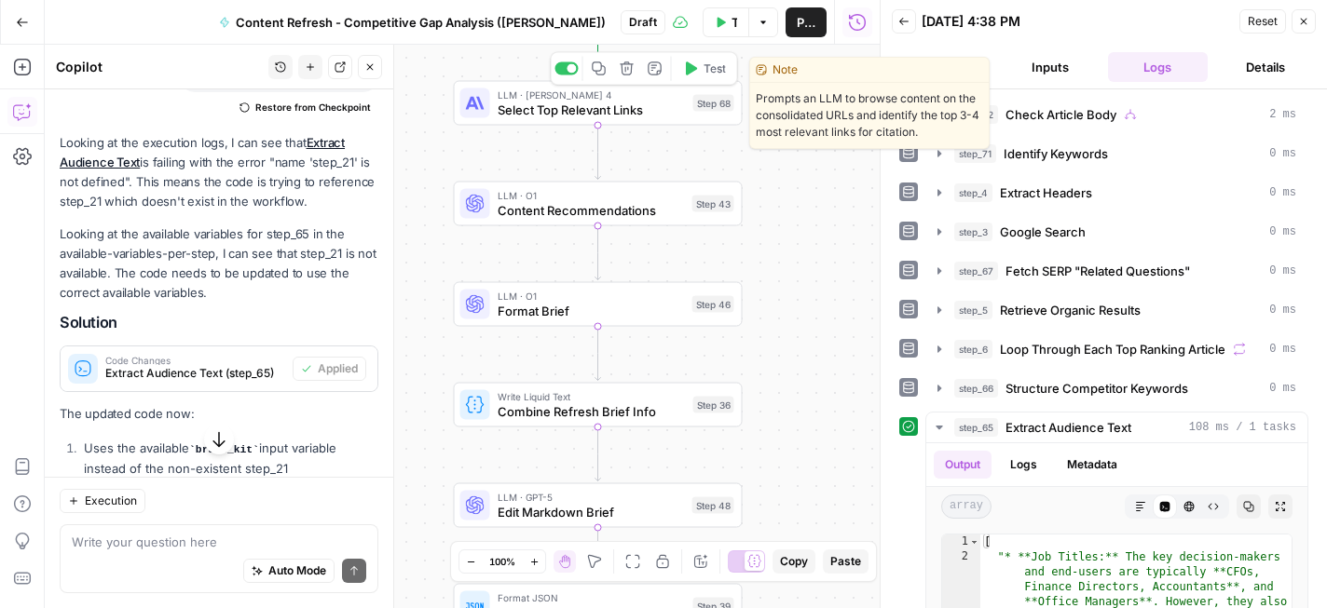
click at [688, 67] on icon "button" at bounding box center [691, 67] width 11 height 13
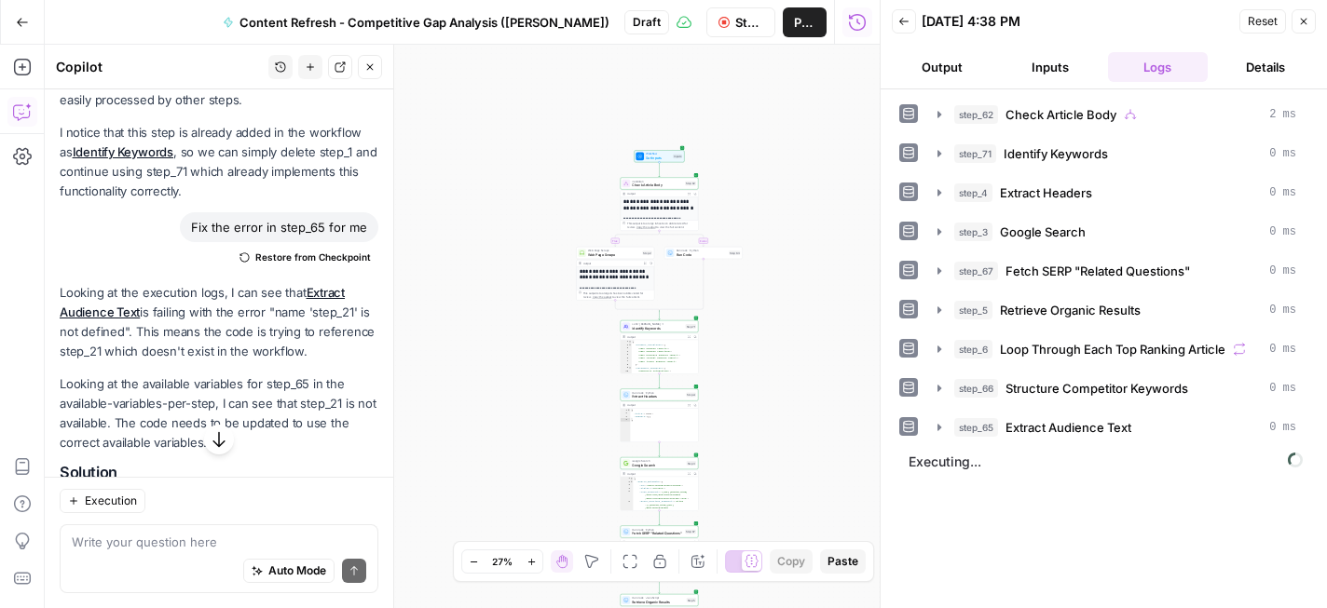
scroll to position [1535, 0]
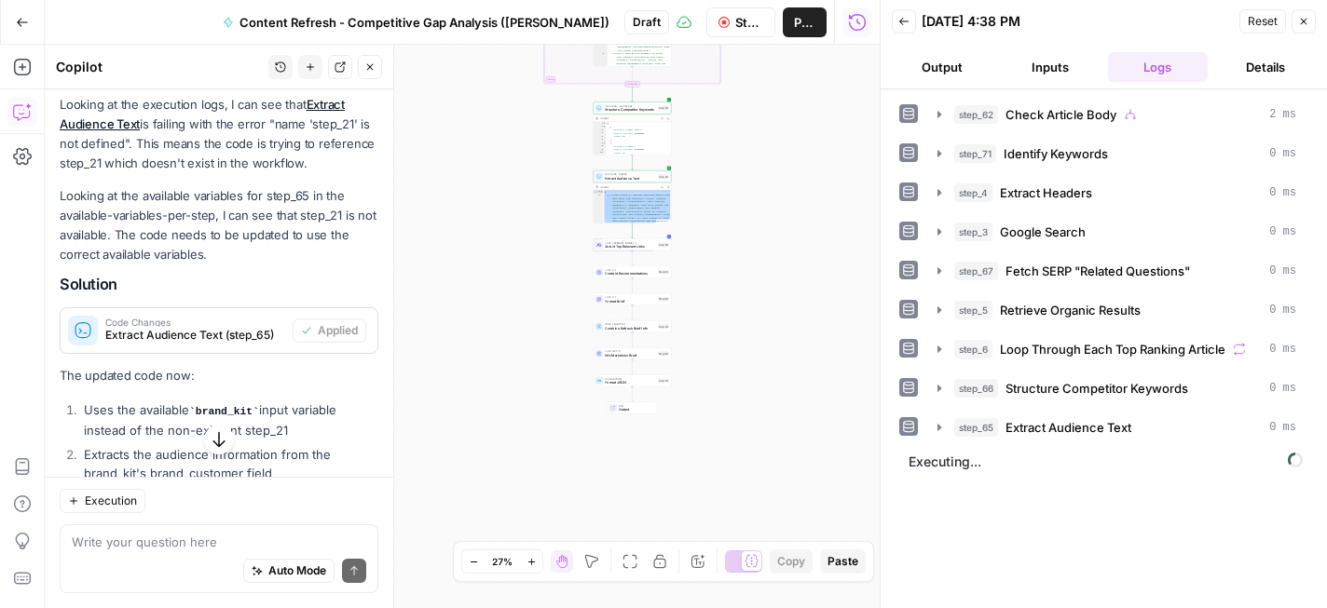
drag, startPoint x: 773, startPoint y: 293, endPoint x: 746, endPoint y: 143, distance: 152.4
click at [746, 143] on div "**********" at bounding box center [462, 327] width 835 height 564
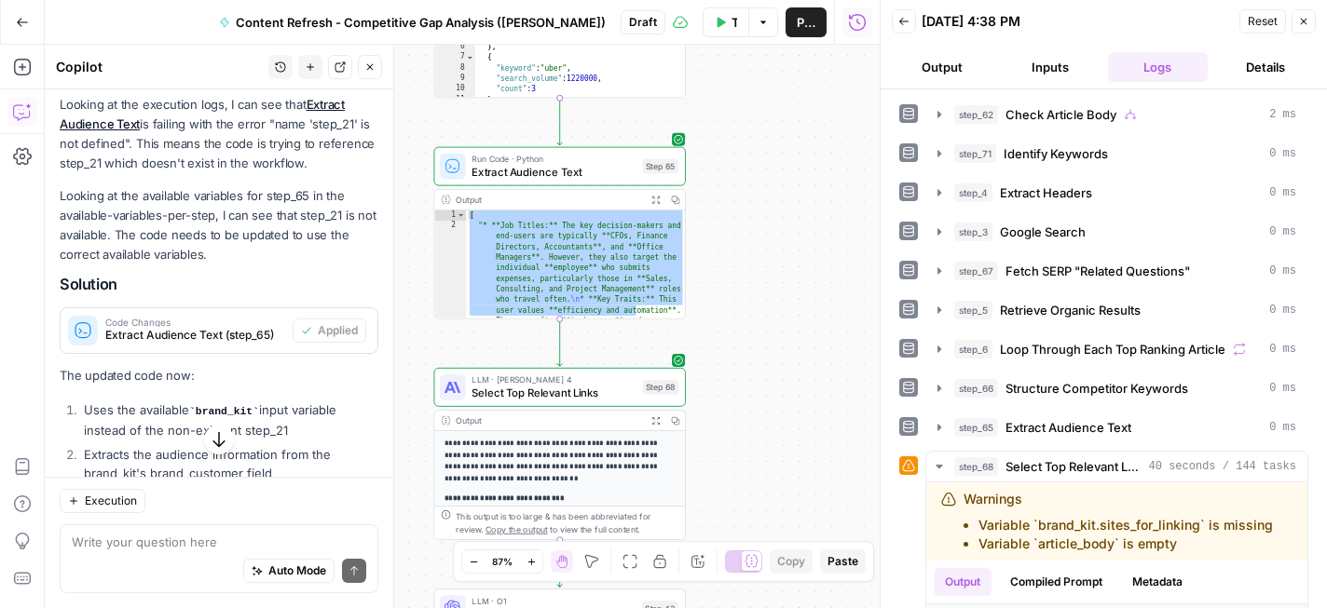
drag, startPoint x: 683, startPoint y: 221, endPoint x: 853, endPoint y: 183, distance: 174.7
click at [853, 183] on div "**********" at bounding box center [462, 327] width 835 height 564
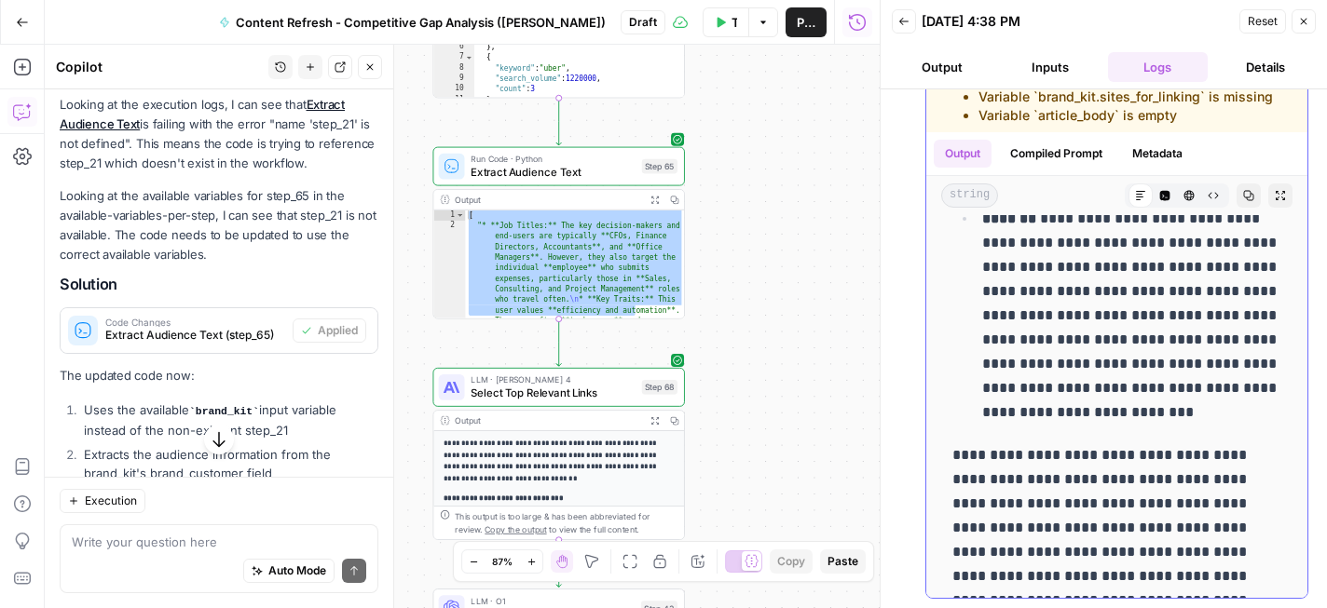
scroll to position [1122, 0]
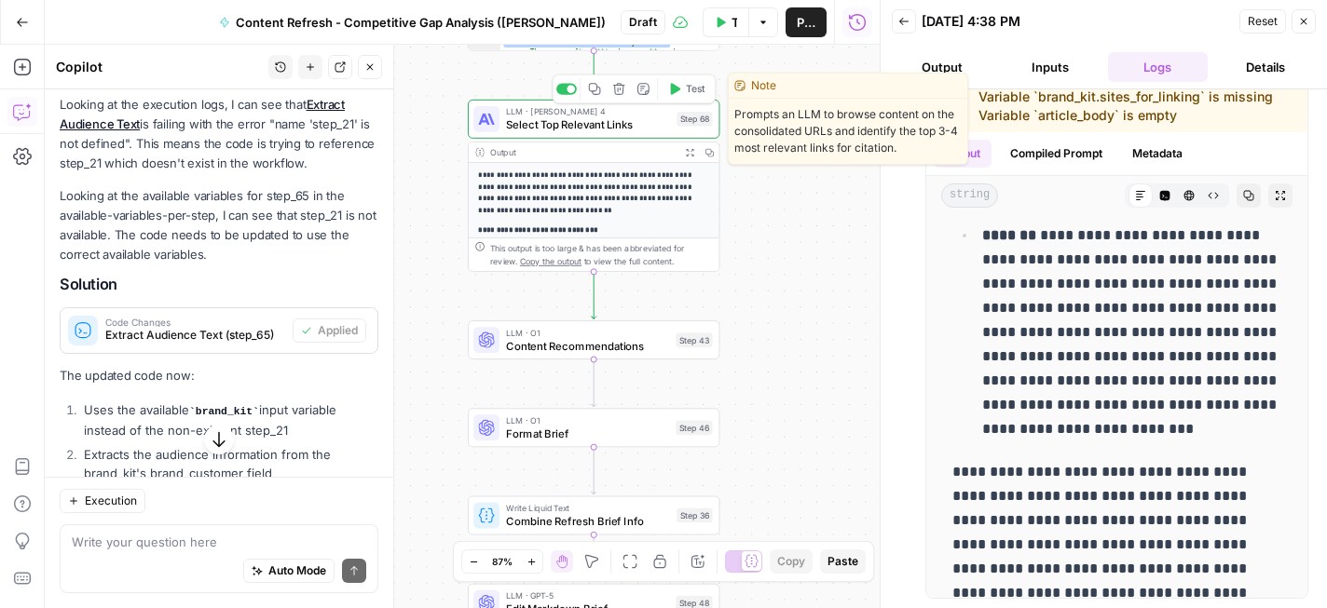
click at [673, 92] on icon "button" at bounding box center [676, 89] width 10 height 12
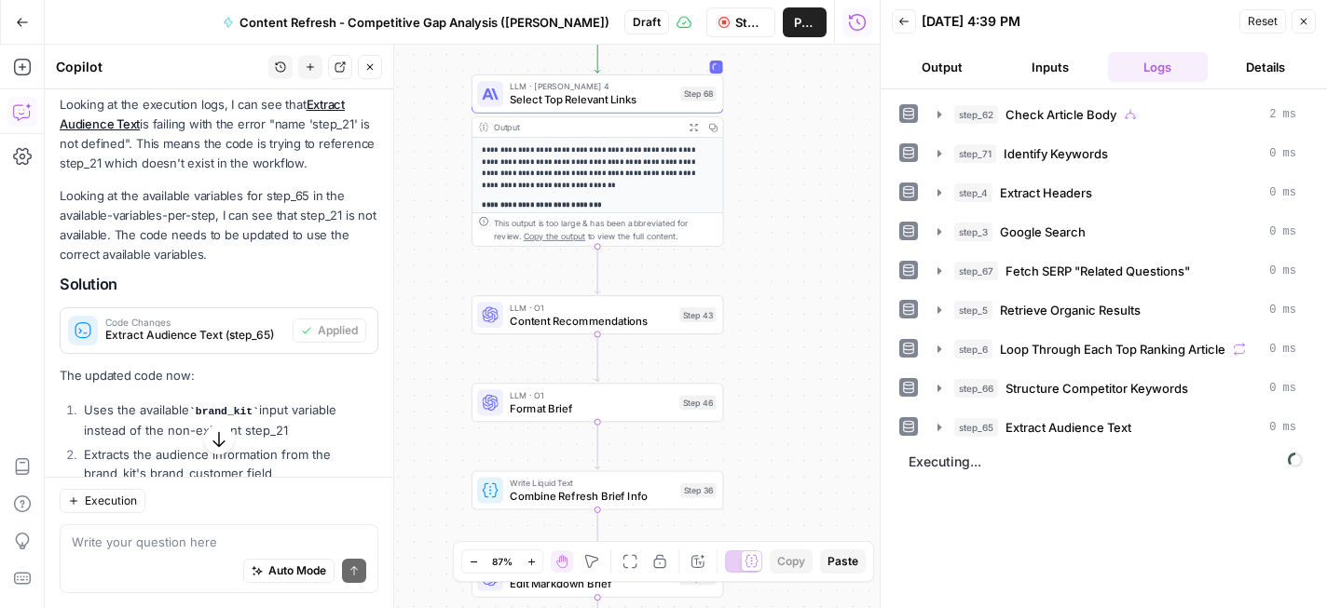
drag, startPoint x: 814, startPoint y: 338, endPoint x: 818, endPoint y: 313, distance: 25.4
click at [818, 313] on div "**********" at bounding box center [462, 327] width 835 height 564
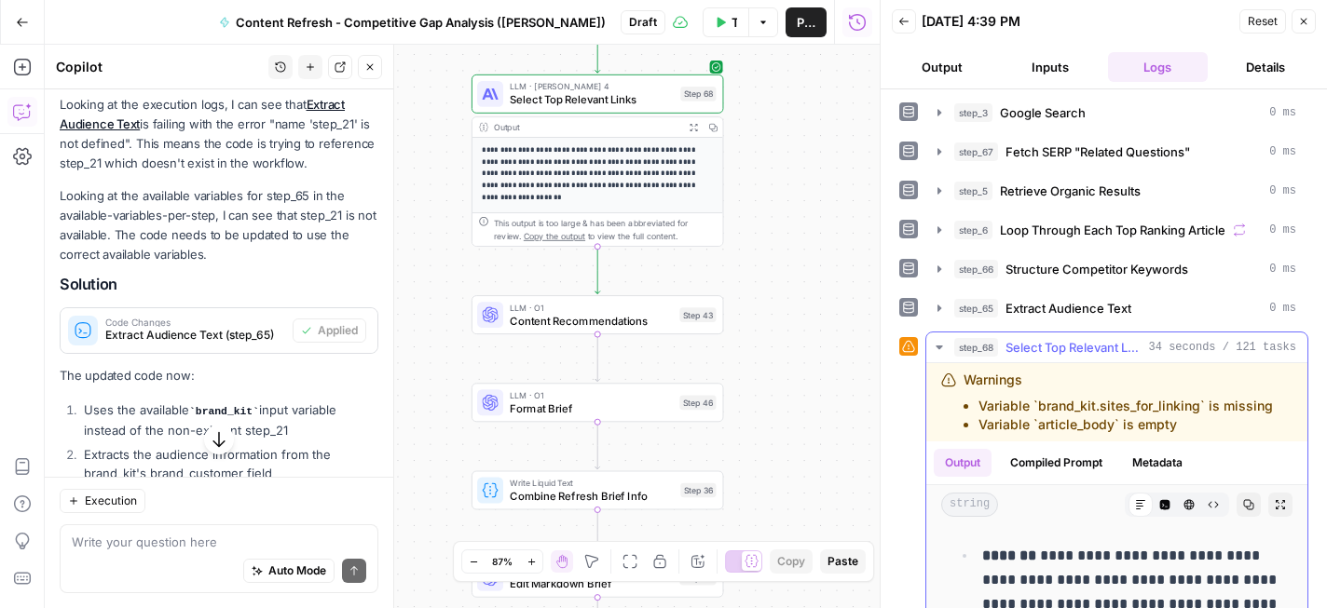
scroll to position [443, 0]
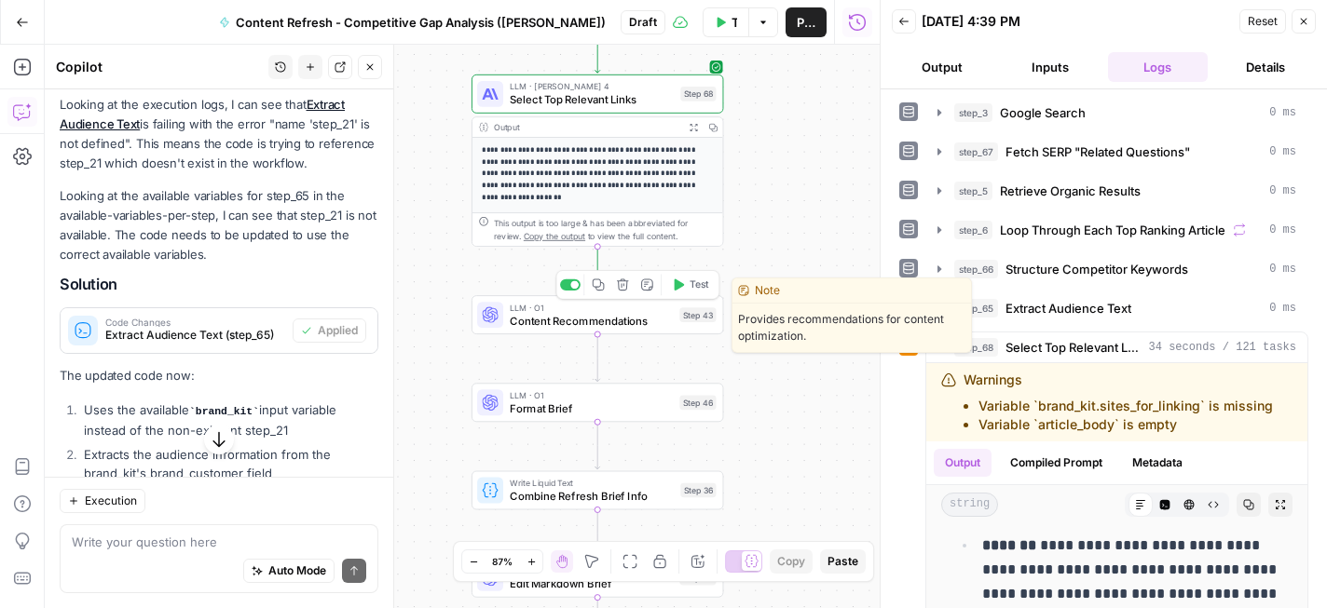
click at [682, 282] on icon "button" at bounding box center [678, 285] width 13 height 13
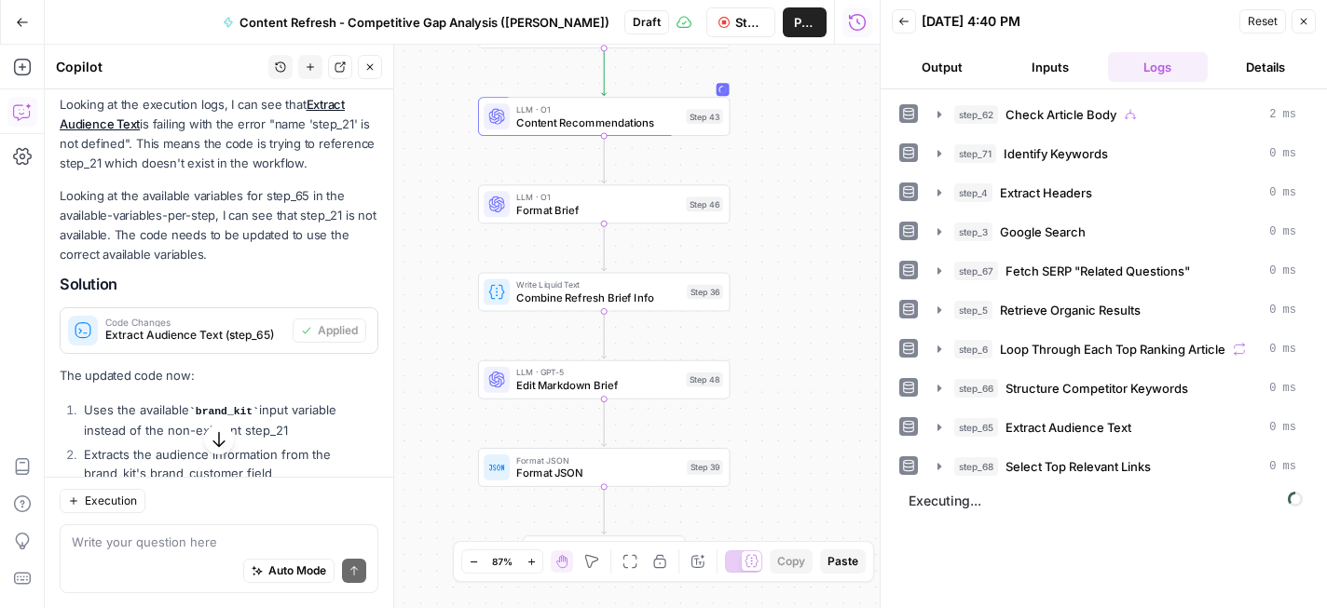
drag, startPoint x: 783, startPoint y: 258, endPoint x: 789, endPoint y: 58, distance: 200.4
click at [789, 58] on div "**********" at bounding box center [462, 327] width 835 height 564
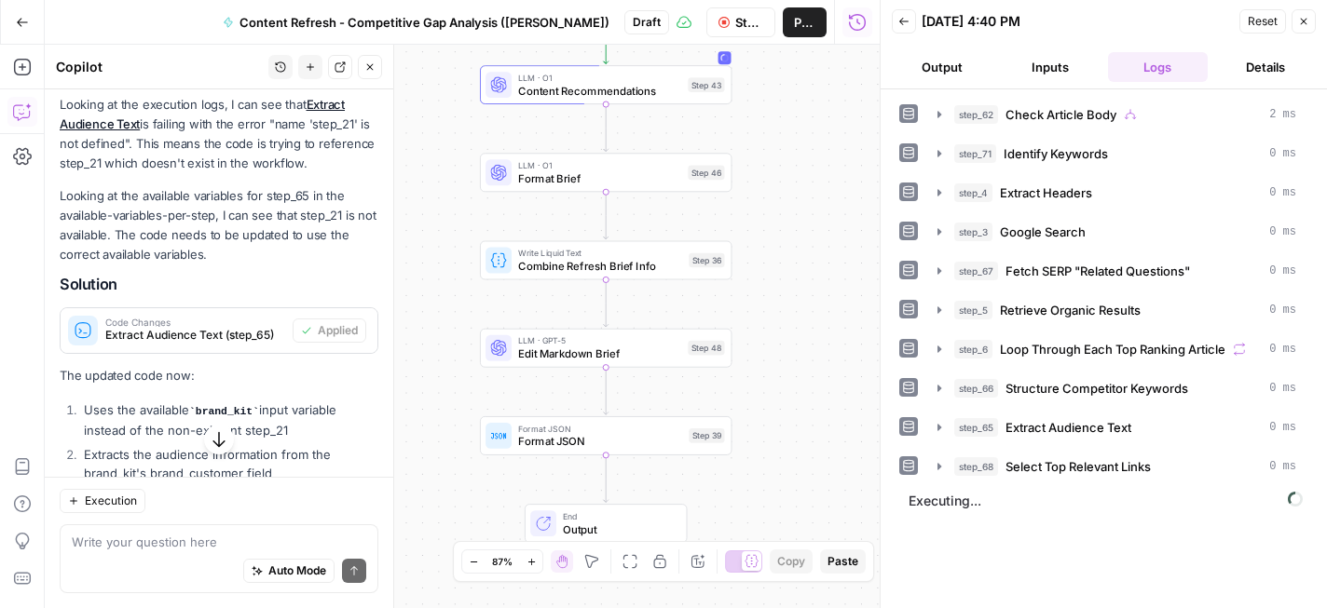
drag, startPoint x: 797, startPoint y: 262, endPoint x: 799, endPoint y: 232, distance: 29.9
click at [799, 232] on div "**********" at bounding box center [462, 327] width 835 height 564
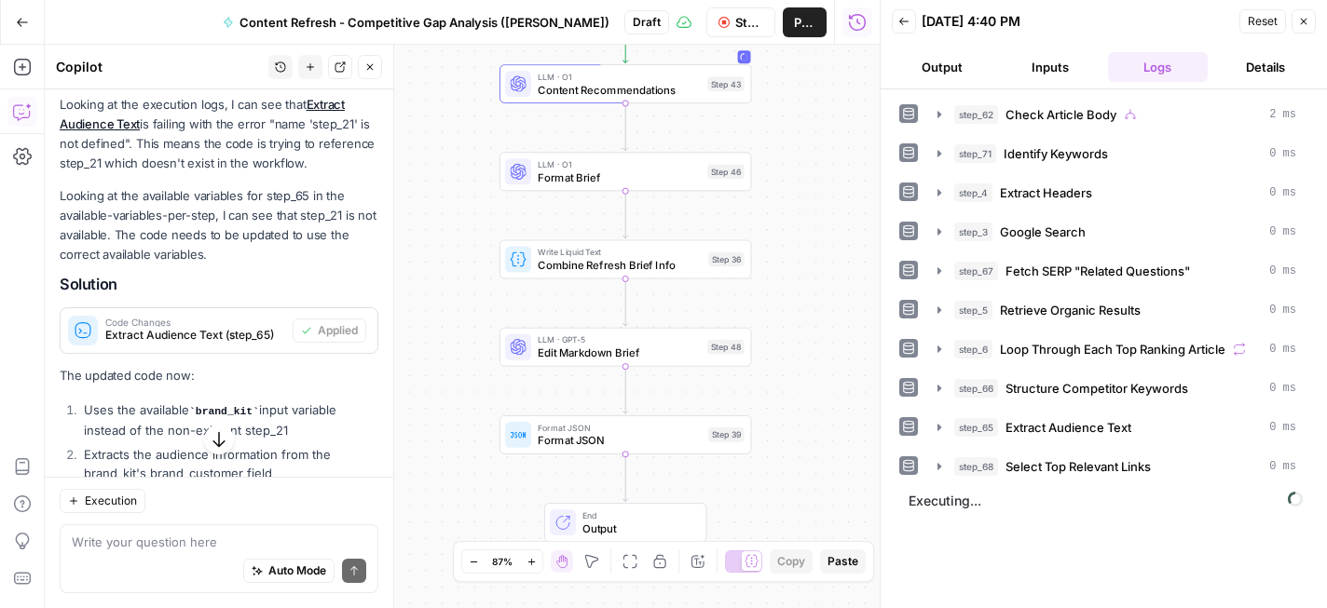
drag, startPoint x: 799, startPoint y: 232, endPoint x: 819, endPoint y: 231, distance: 19.6
click at [819, 231] on div "**********" at bounding box center [462, 327] width 835 height 564
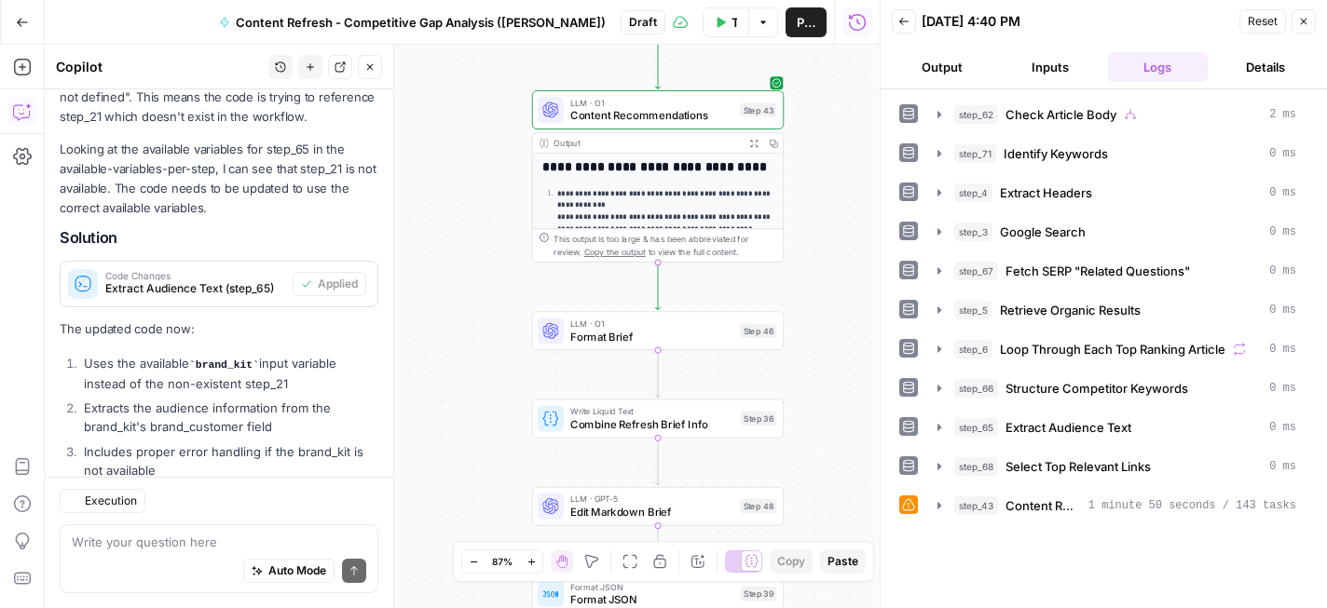
scroll to position [1725, 0]
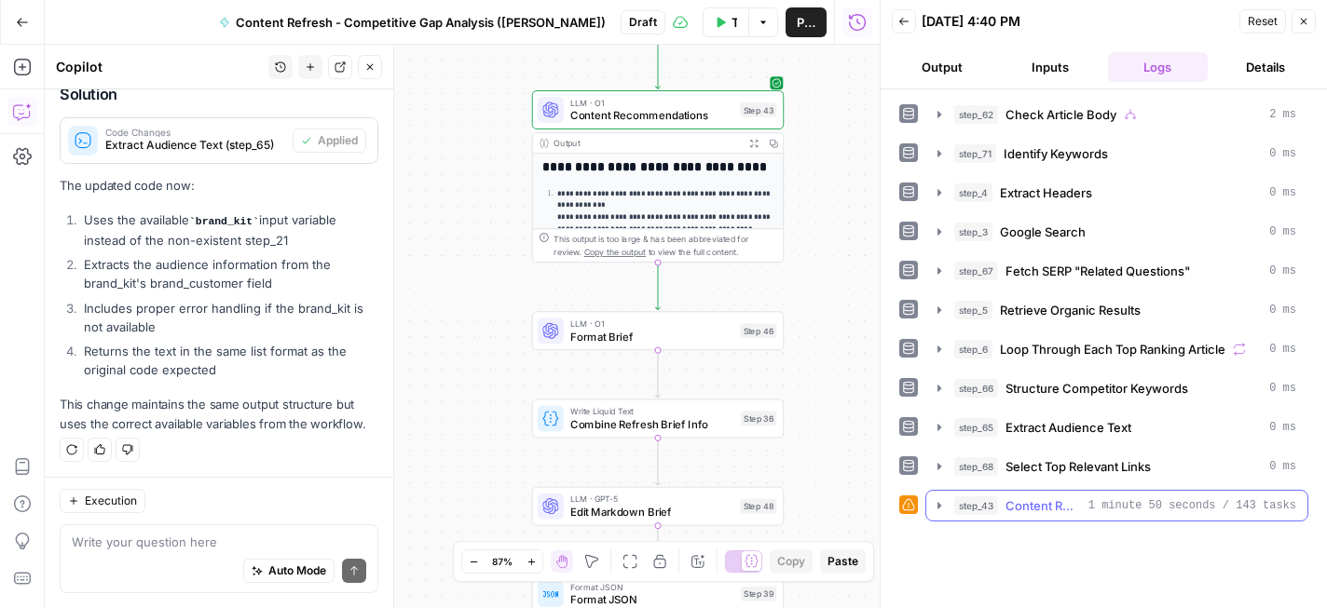
click at [1027, 504] on span "Content Recommendations" at bounding box center [1042, 506] width 75 height 19
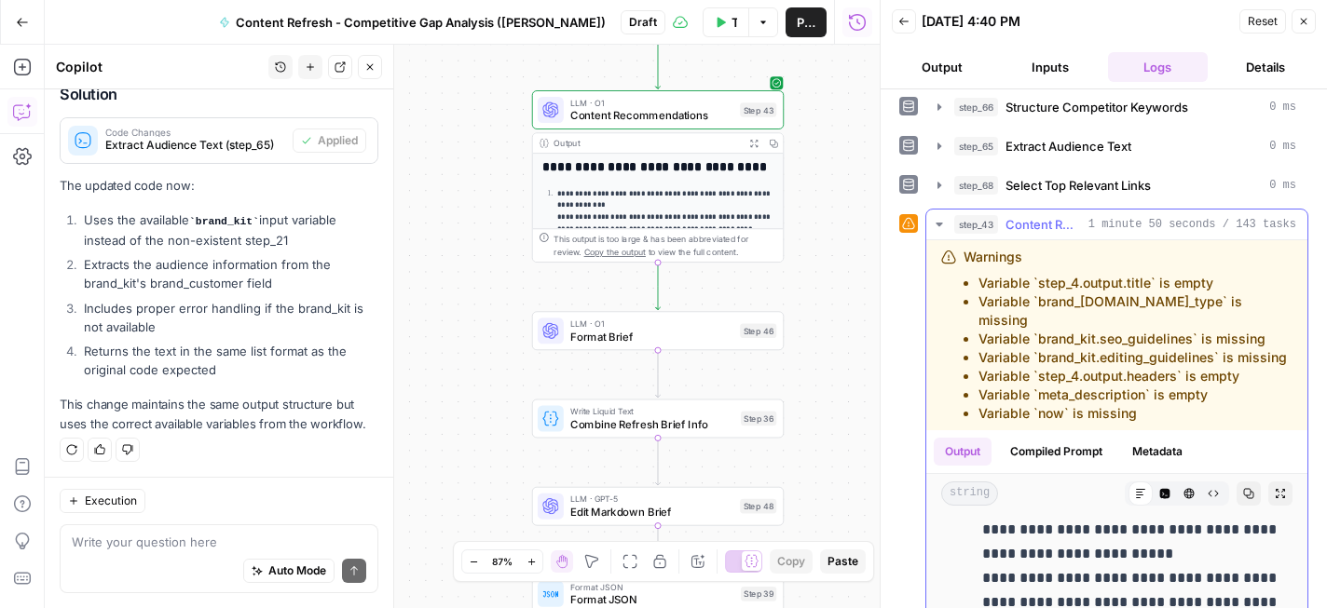
scroll to position [586, 0]
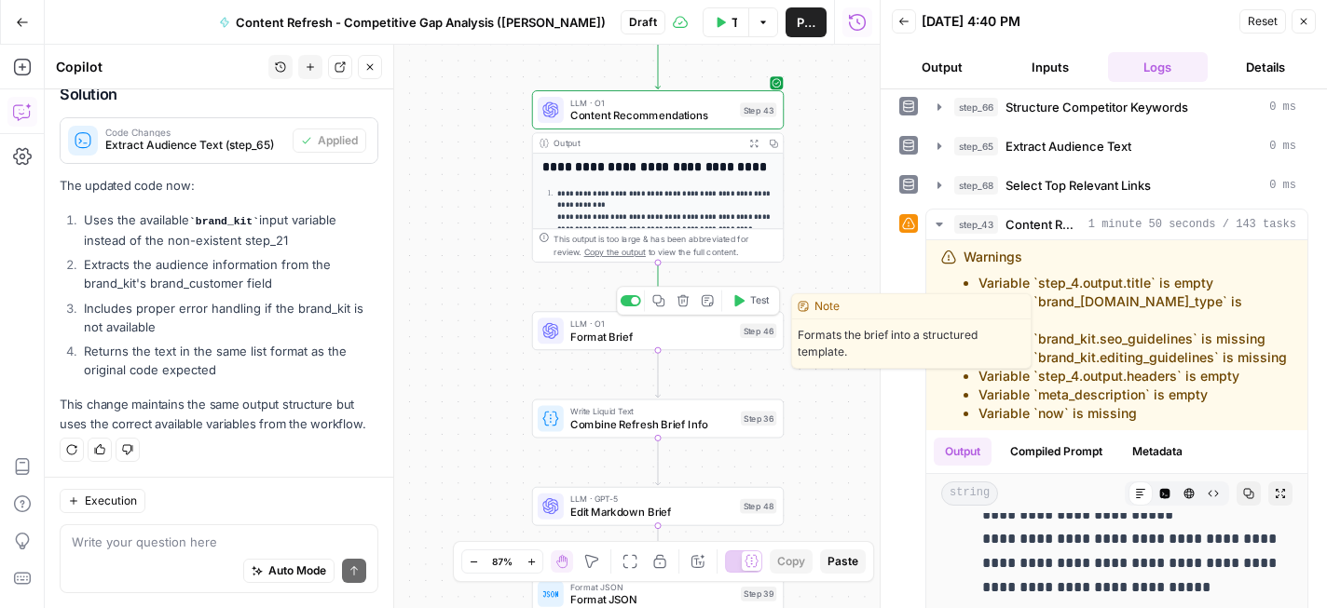
click at [741, 297] on icon "button" at bounding box center [737, 300] width 13 height 13
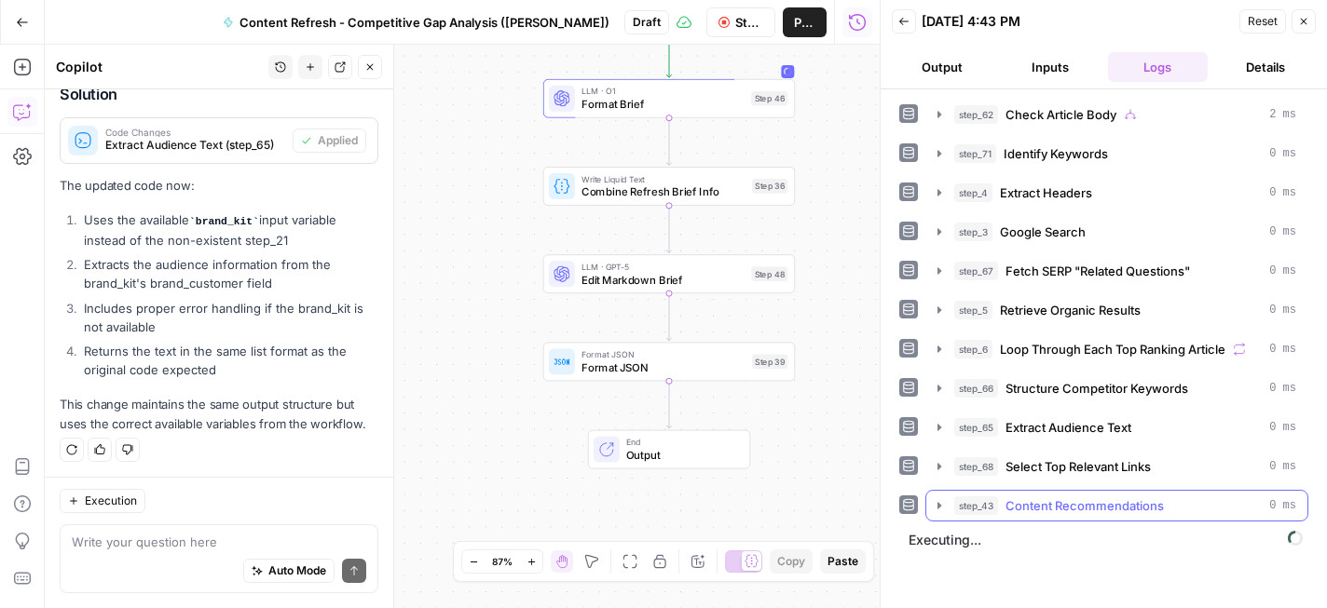
click at [1088, 504] on span "Content Recommendations" at bounding box center [1084, 506] width 158 height 19
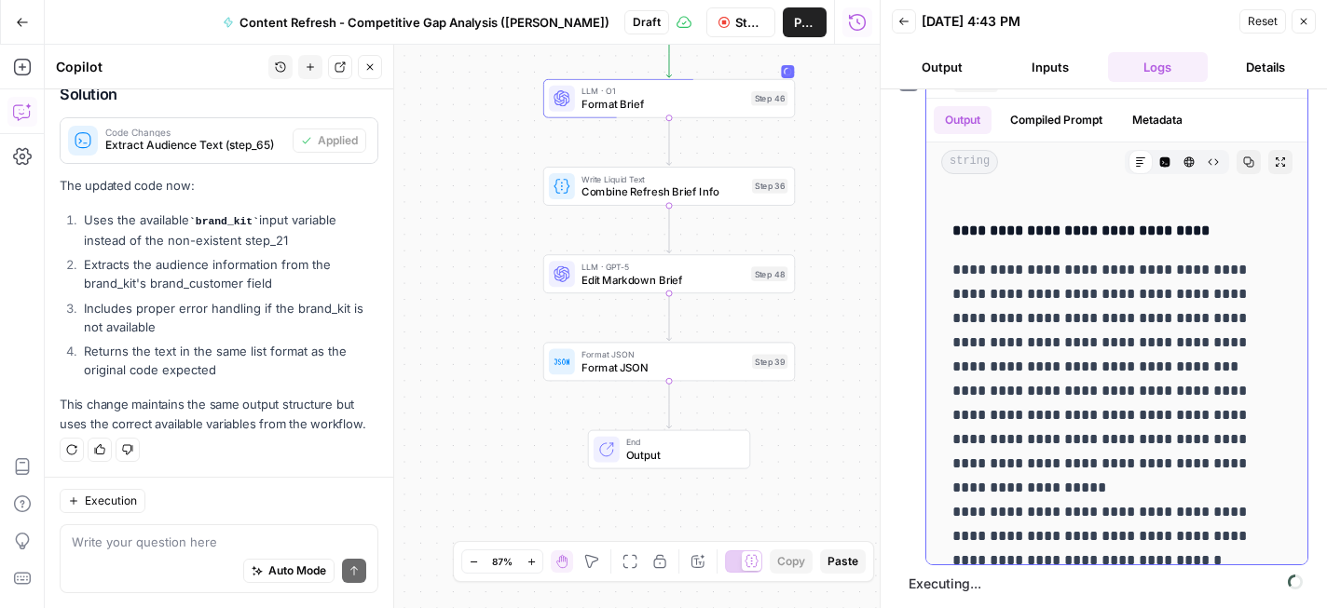
scroll to position [2503, 0]
click at [904, 25] on icon "button" at bounding box center [903, 21] width 11 height 11
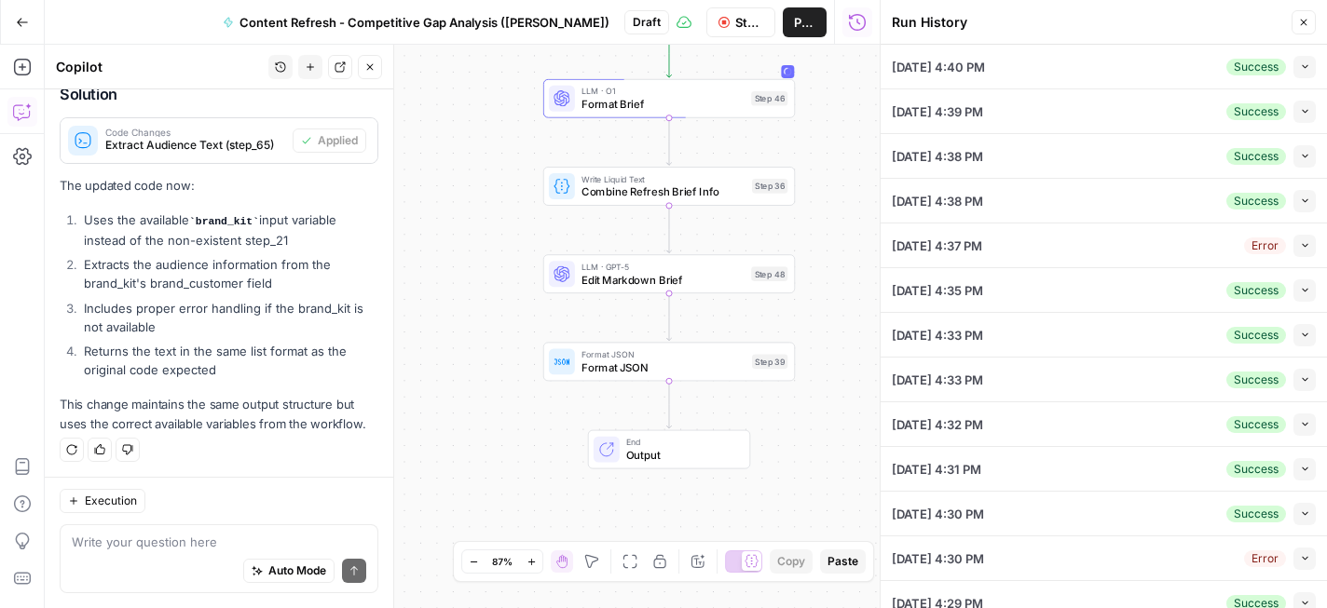
scroll to position [62, 0]
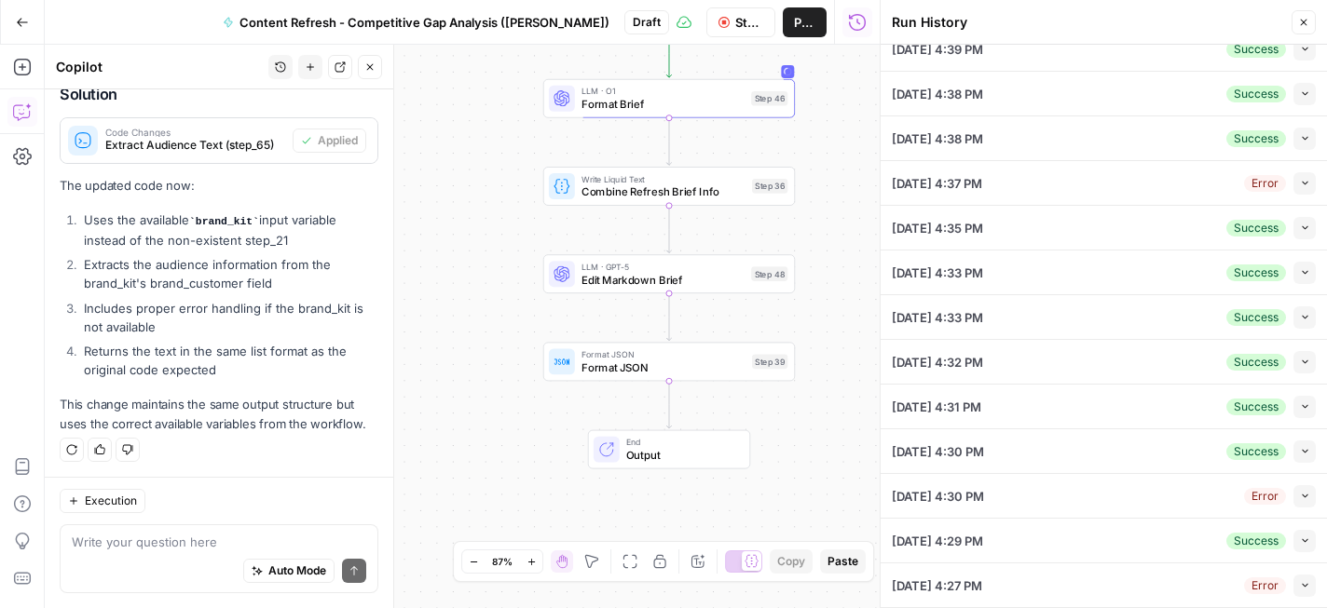
click at [1305, 23] on icon "button" at bounding box center [1303, 22] width 11 height 11
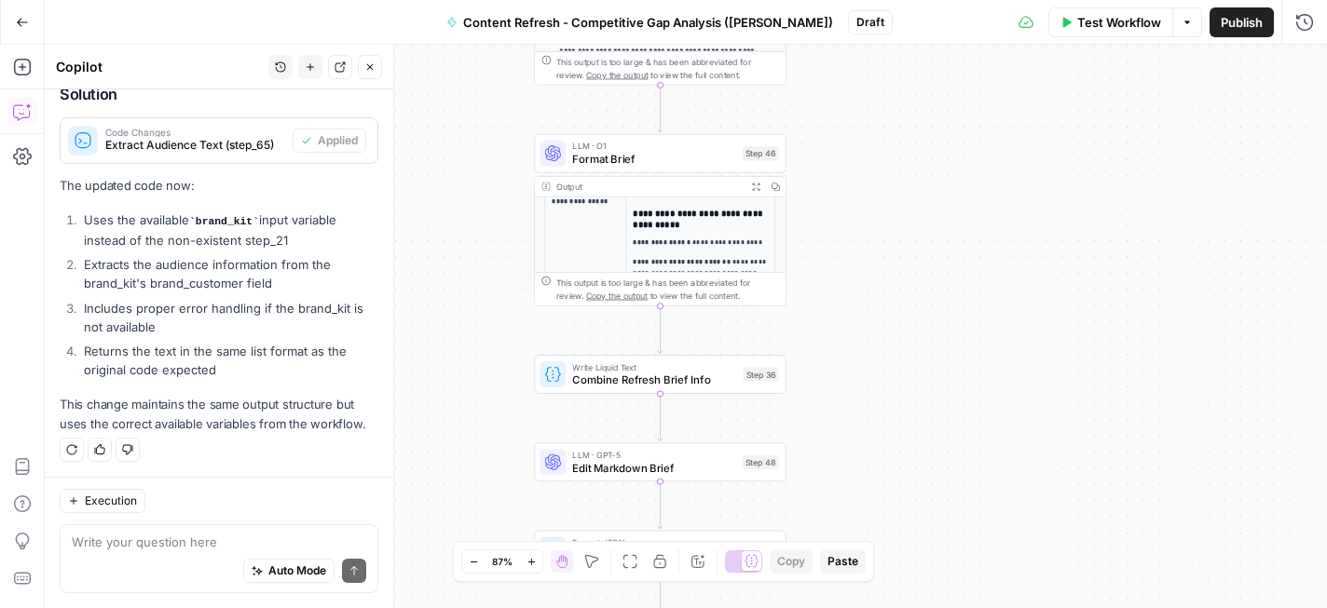
scroll to position [58, 0]
click at [706, 229] on td "**********" at bounding box center [700, 257] width 149 height 138
click at [722, 237] on p "**********" at bounding box center [700, 242] width 135 height 10
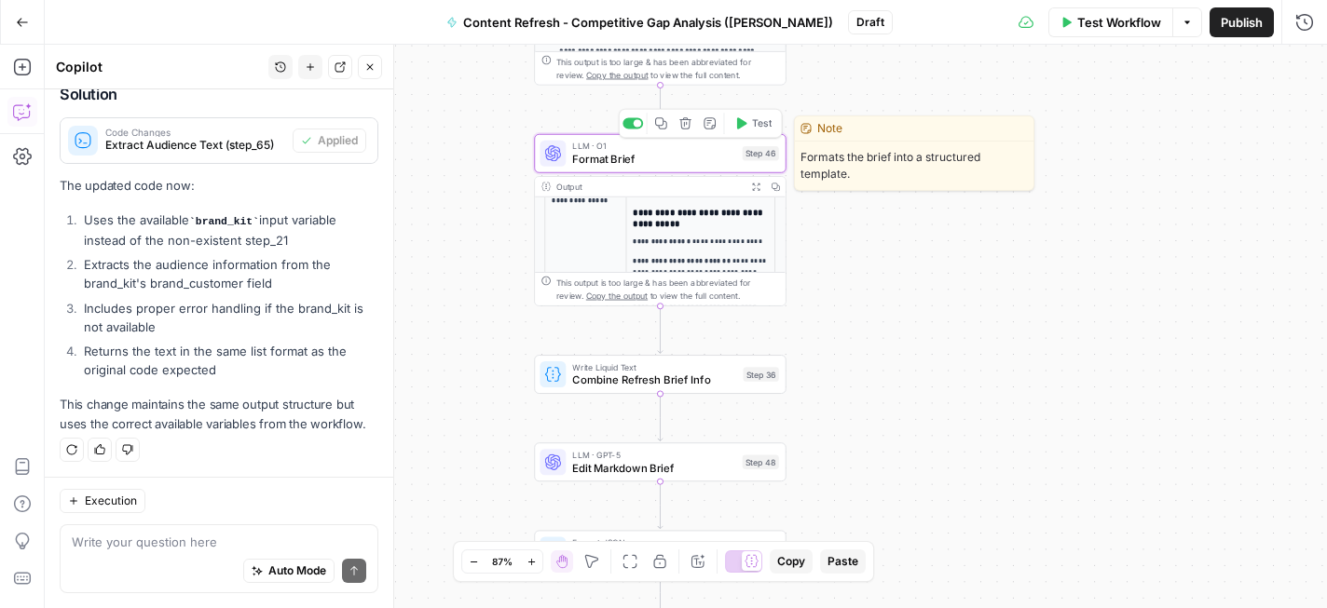
click at [705, 166] on span "Format Brief" at bounding box center [653, 159] width 163 height 16
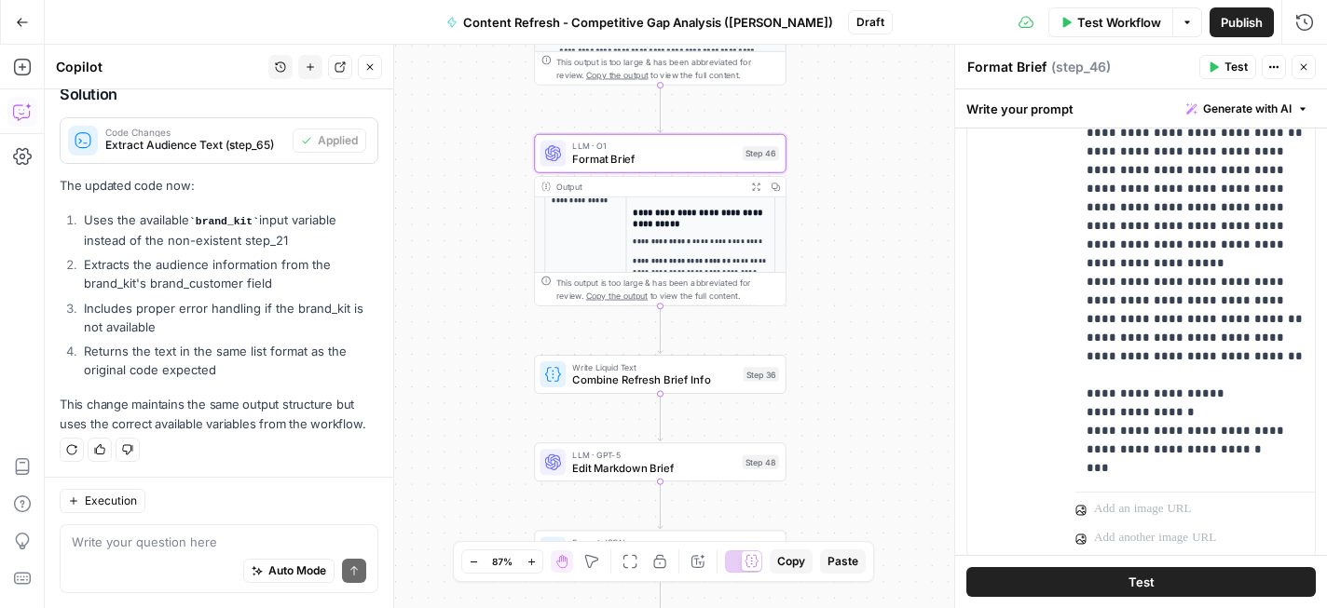
scroll to position [1396, 0]
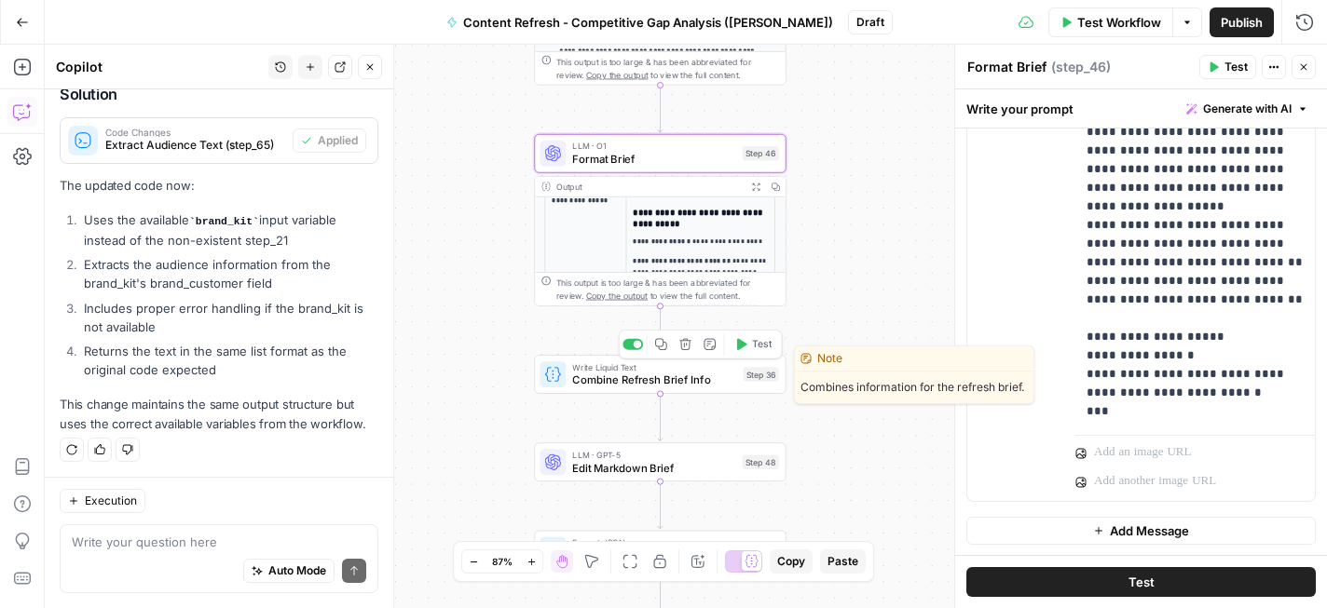
click at [740, 346] on icon "button" at bounding box center [742, 344] width 10 height 12
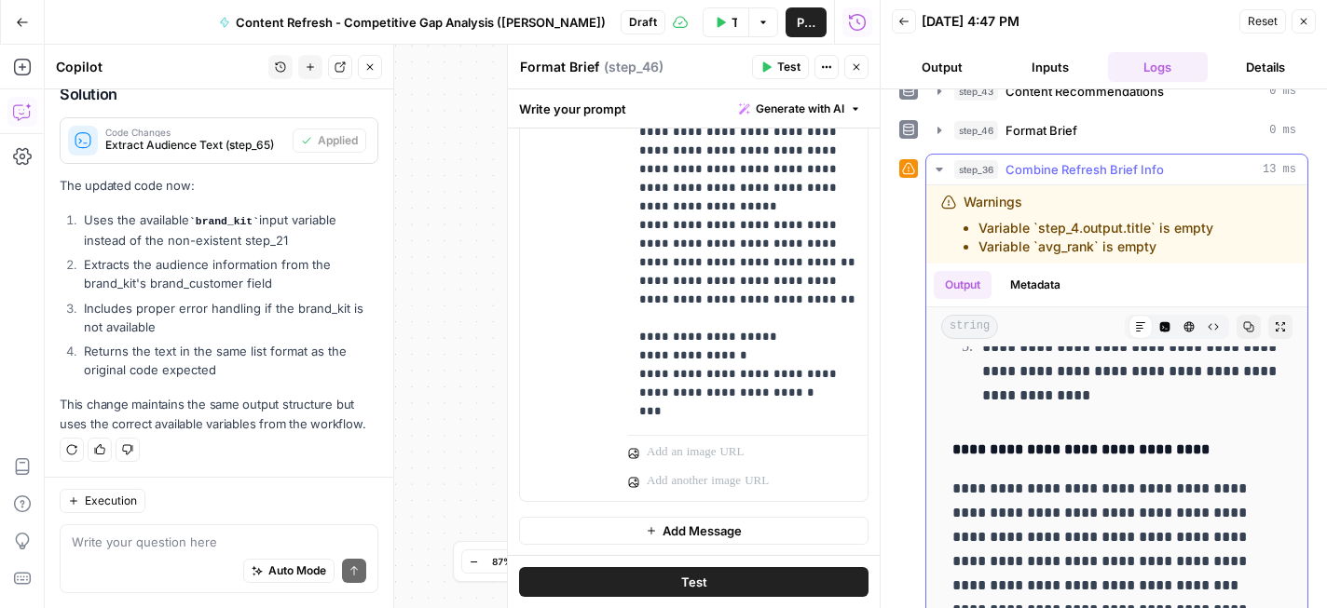
scroll to position [2993, 0]
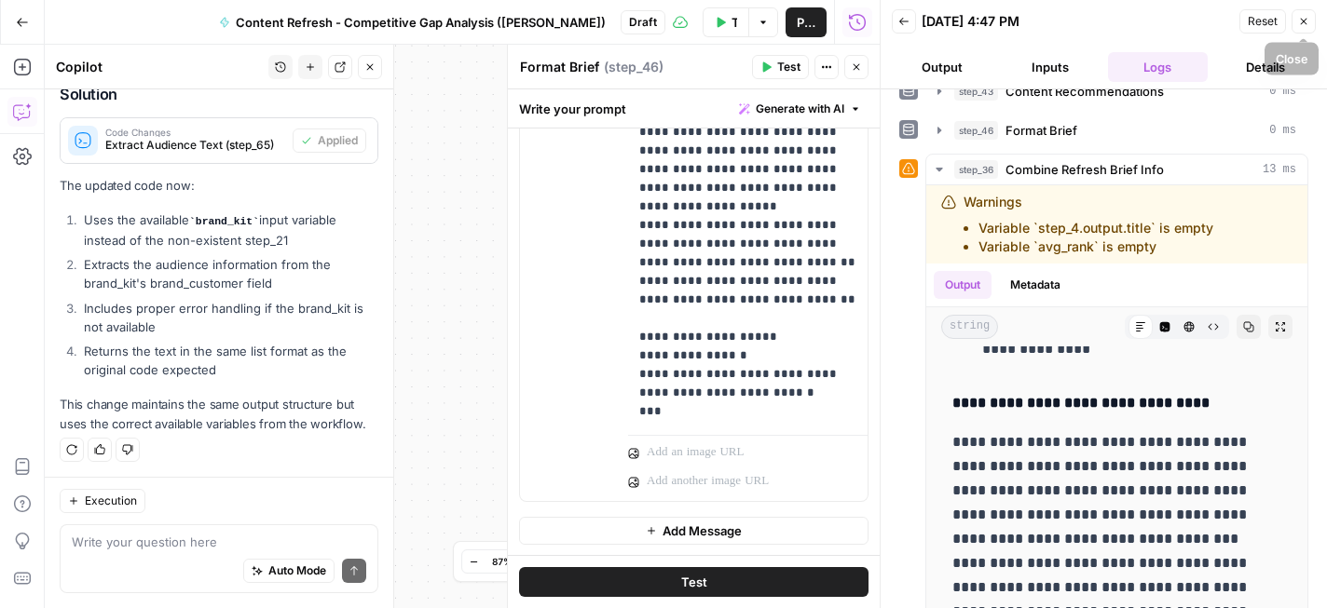
click at [1311, 24] on button "Close" at bounding box center [1303, 21] width 24 height 24
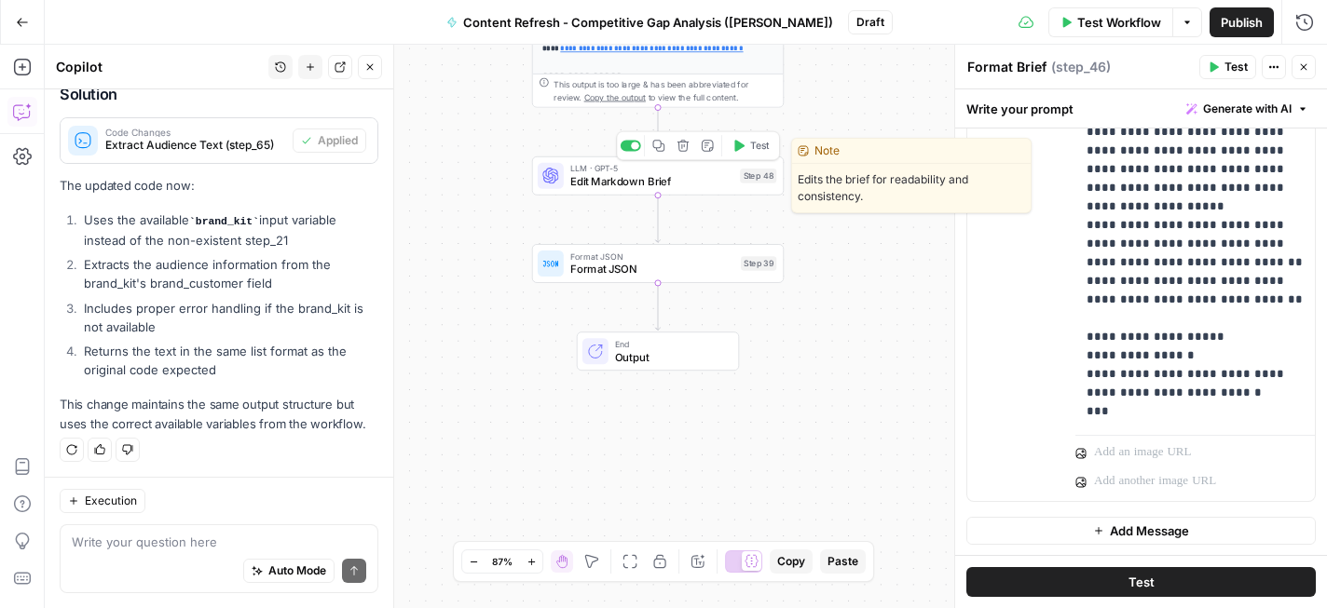
click at [734, 148] on icon "button" at bounding box center [739, 146] width 10 height 12
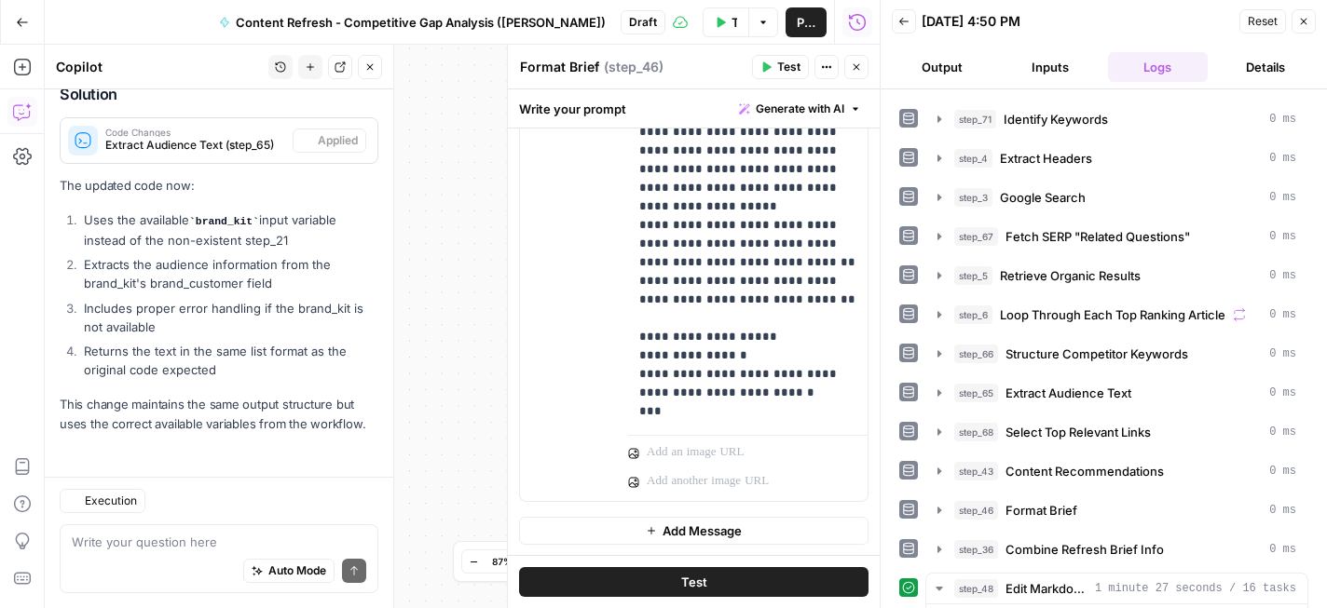
scroll to position [1725, 0]
click at [853, 64] on icon "button" at bounding box center [856, 67] width 7 height 7
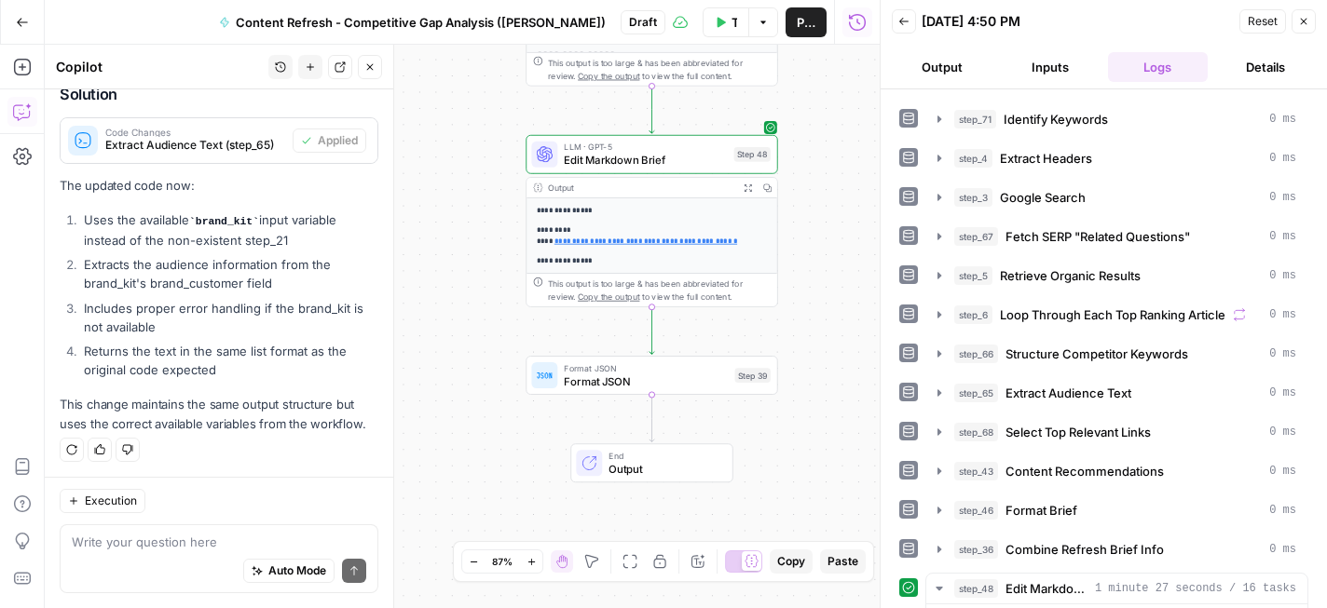
click at [692, 257] on p "**********" at bounding box center [653, 261] width 232 height 12
click at [1129, 588] on span "1 minute 27 seconds / 16 tasks" at bounding box center [1195, 588] width 201 height 17
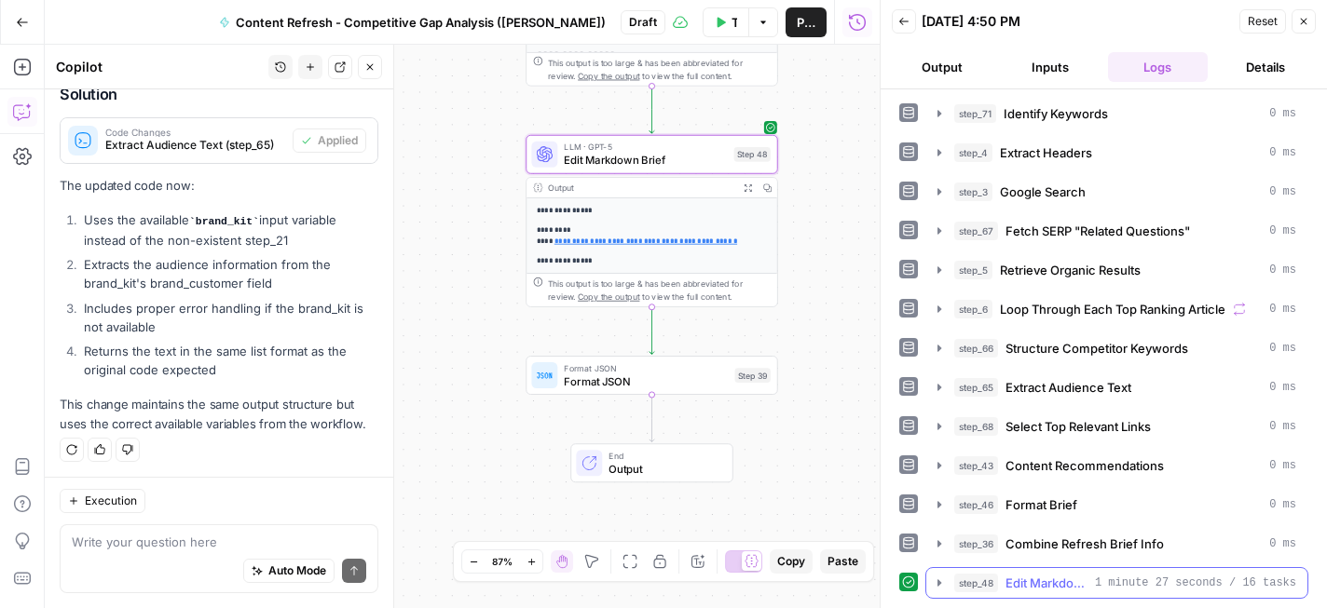
click at [1112, 579] on span "1 minute 27 seconds / 16 tasks" at bounding box center [1195, 583] width 201 height 17
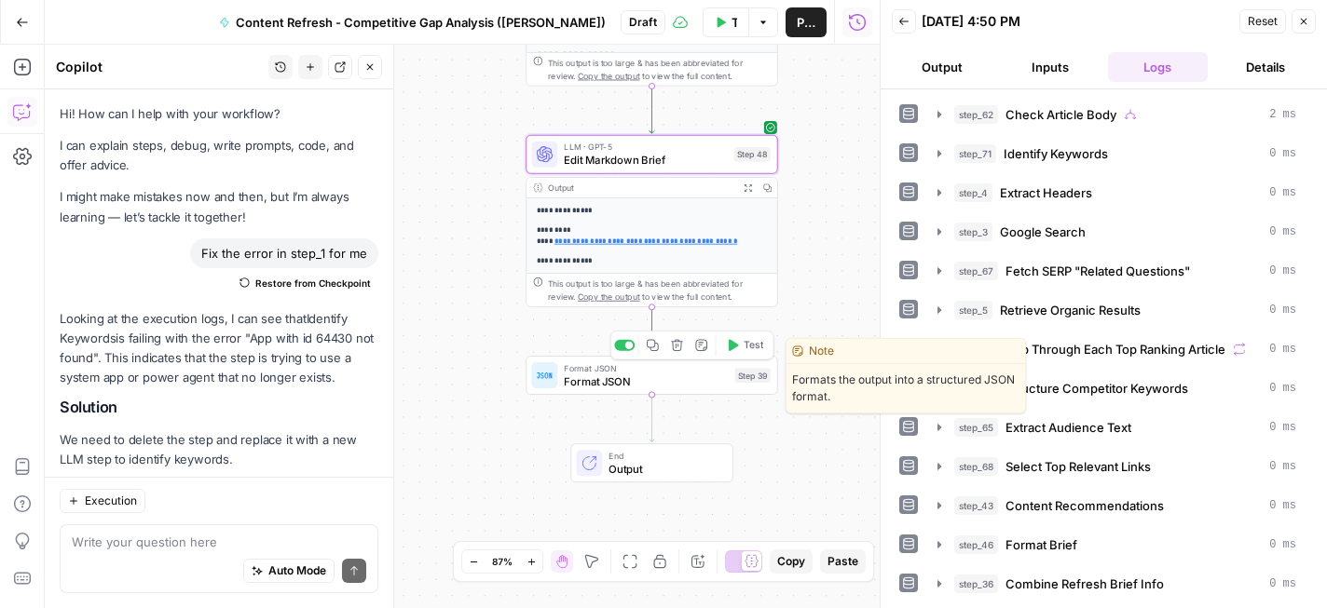
scroll to position [40, 0]
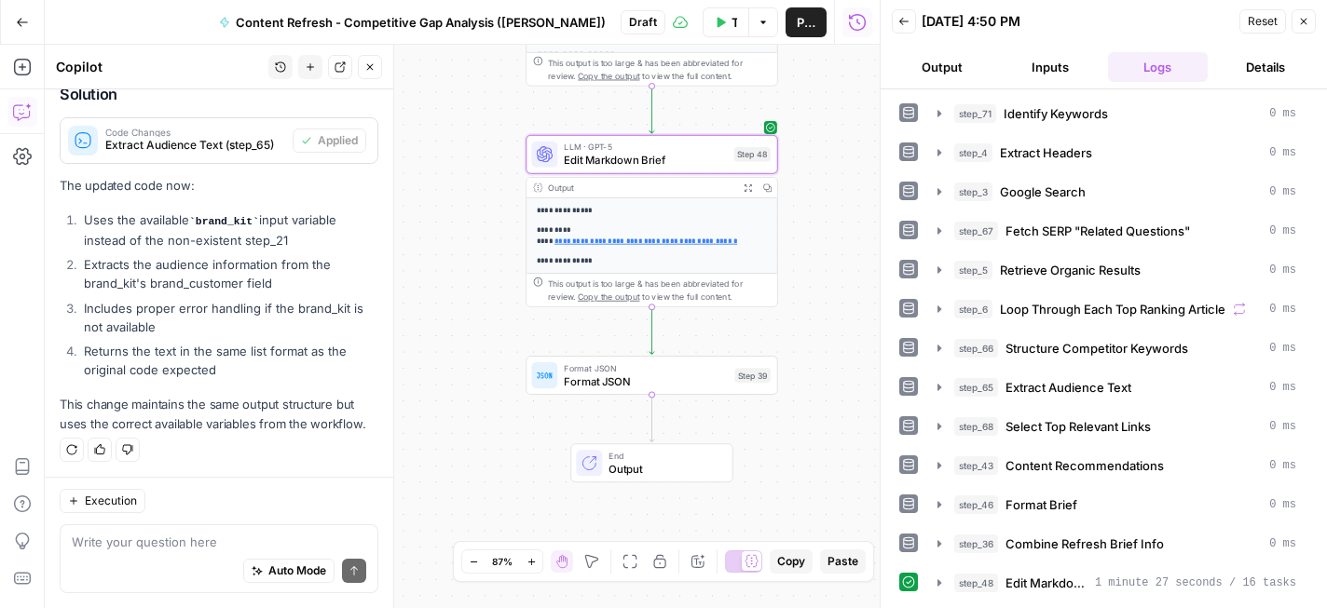
click at [697, 262] on p "**********" at bounding box center [653, 261] width 232 height 12
click at [768, 191] on icon "button" at bounding box center [767, 188] width 8 height 8
click at [747, 187] on icon "button" at bounding box center [747, 188] width 9 height 9
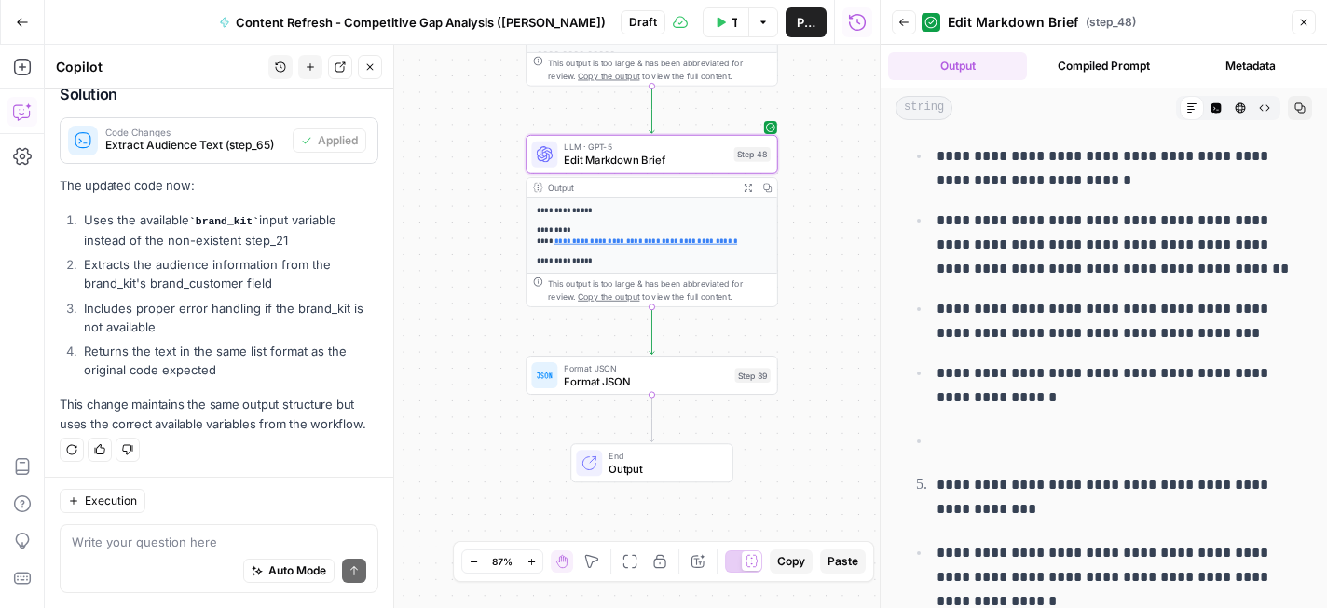
scroll to position [10588, 0]
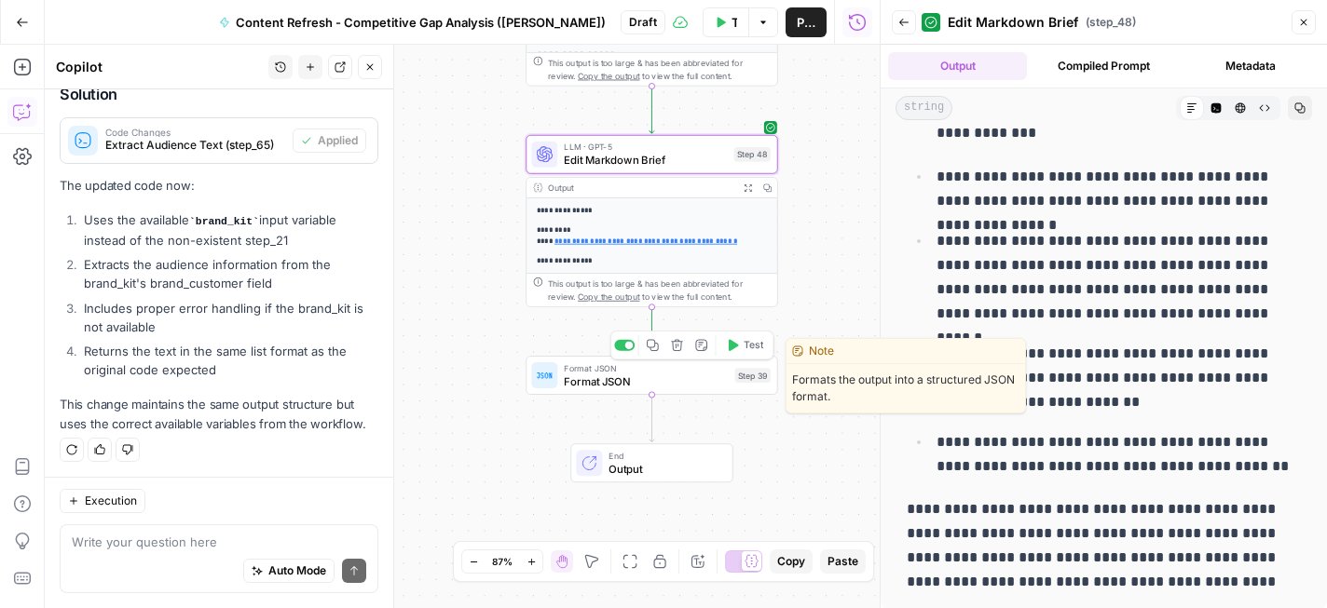
click at [731, 347] on icon "button" at bounding box center [733, 345] width 10 height 12
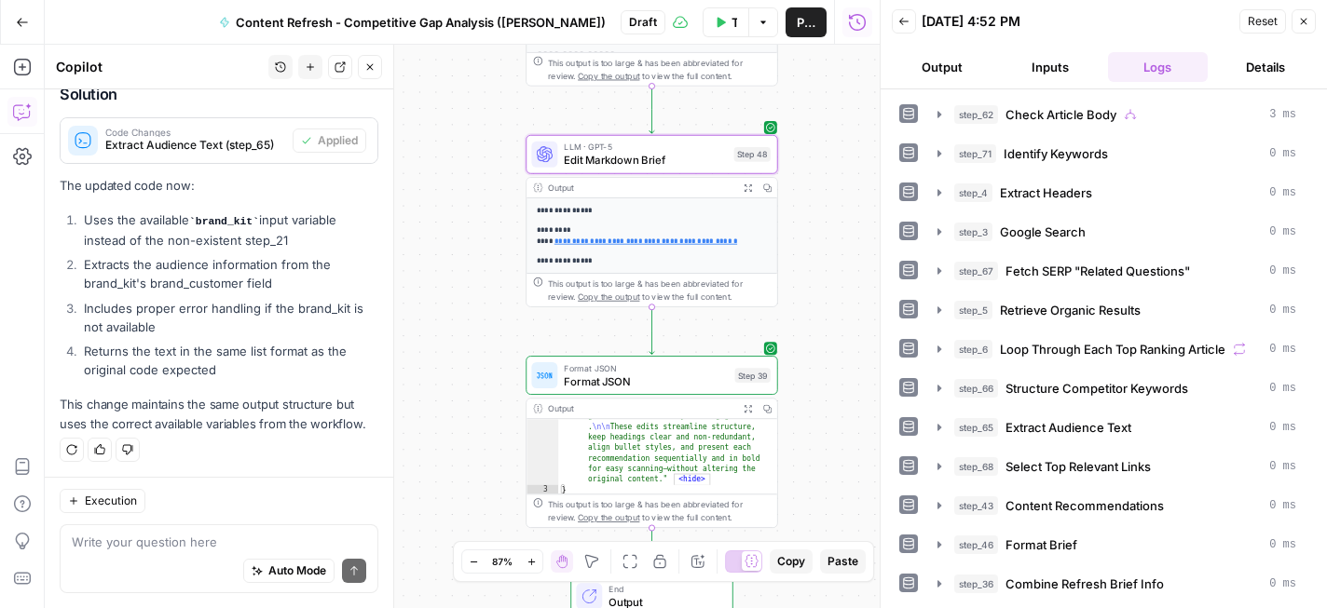
scroll to position [3994, 0]
click at [748, 405] on icon "button" at bounding box center [747, 408] width 9 height 9
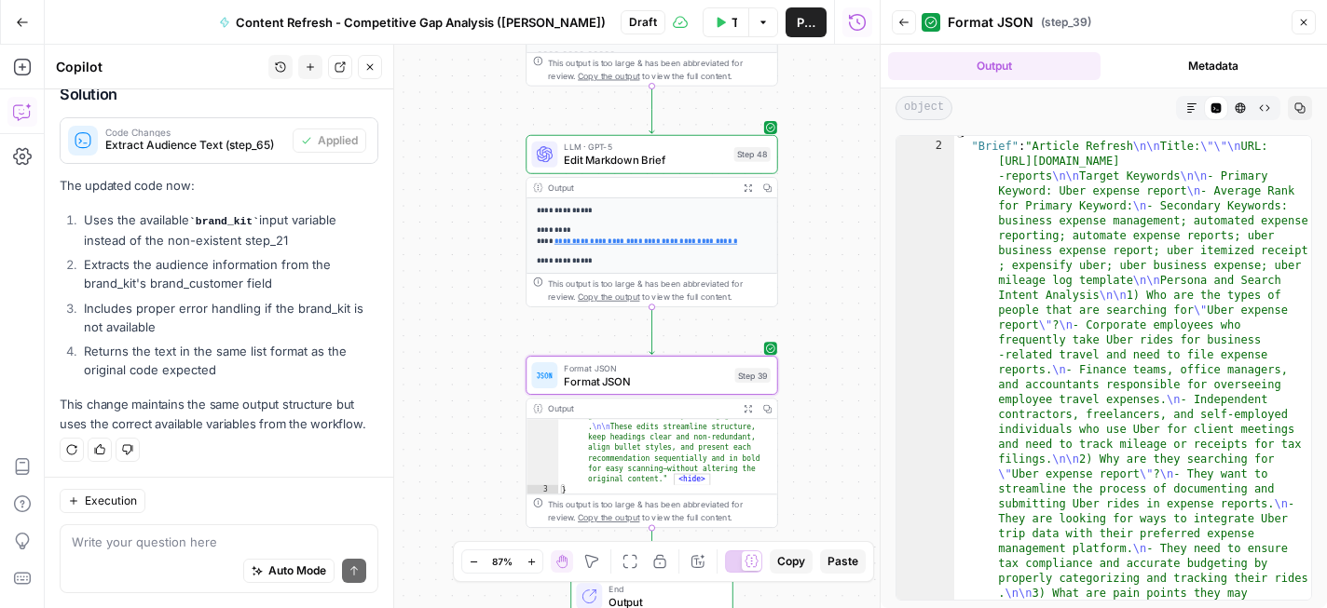
scroll to position [4, 0]
click at [1197, 57] on button "Metadata" at bounding box center [1214, 66] width 212 height 28
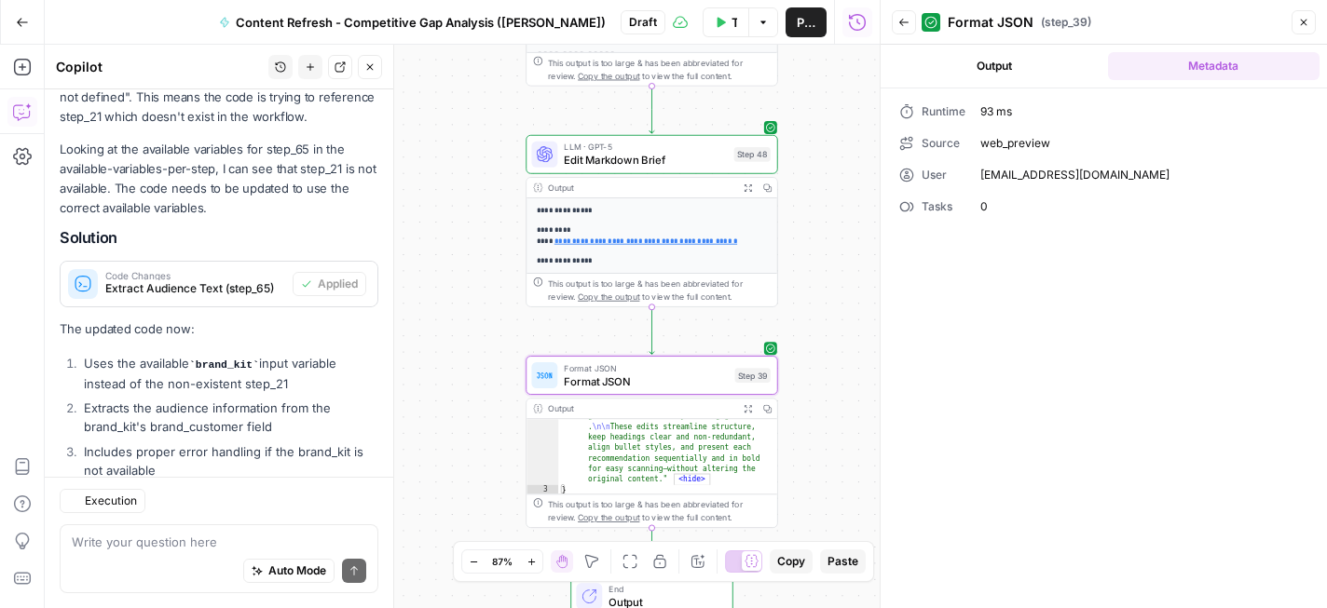
scroll to position [1725, 0]
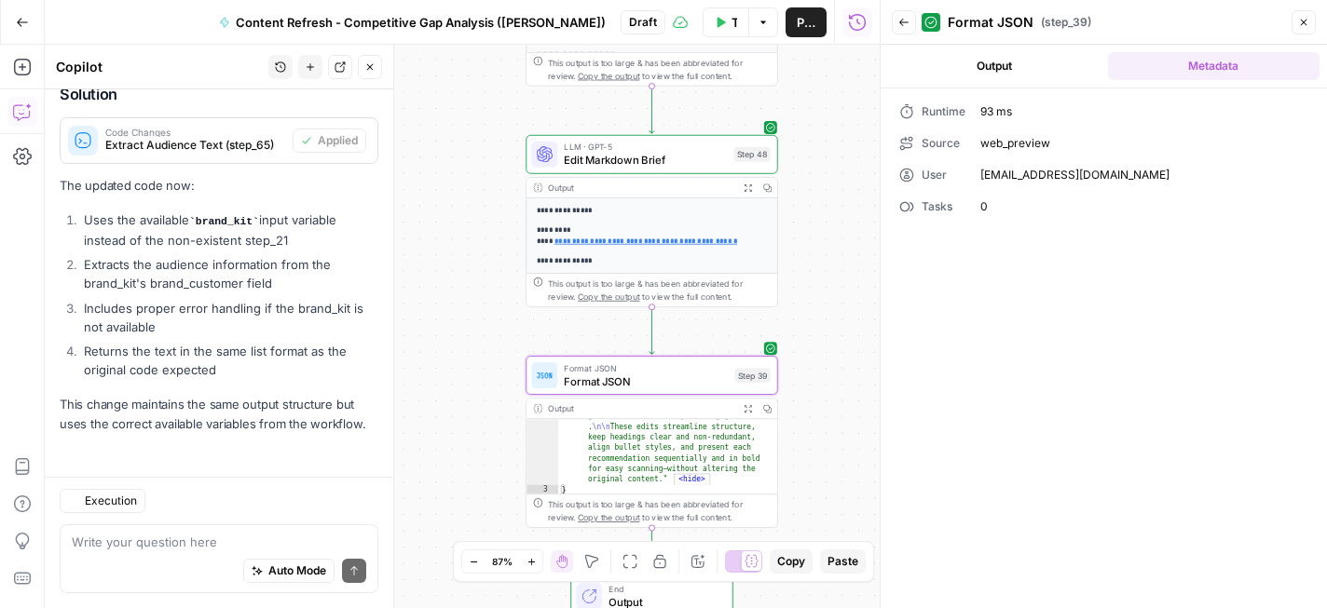
click at [1008, 68] on button "Output" at bounding box center [994, 66] width 212 height 28
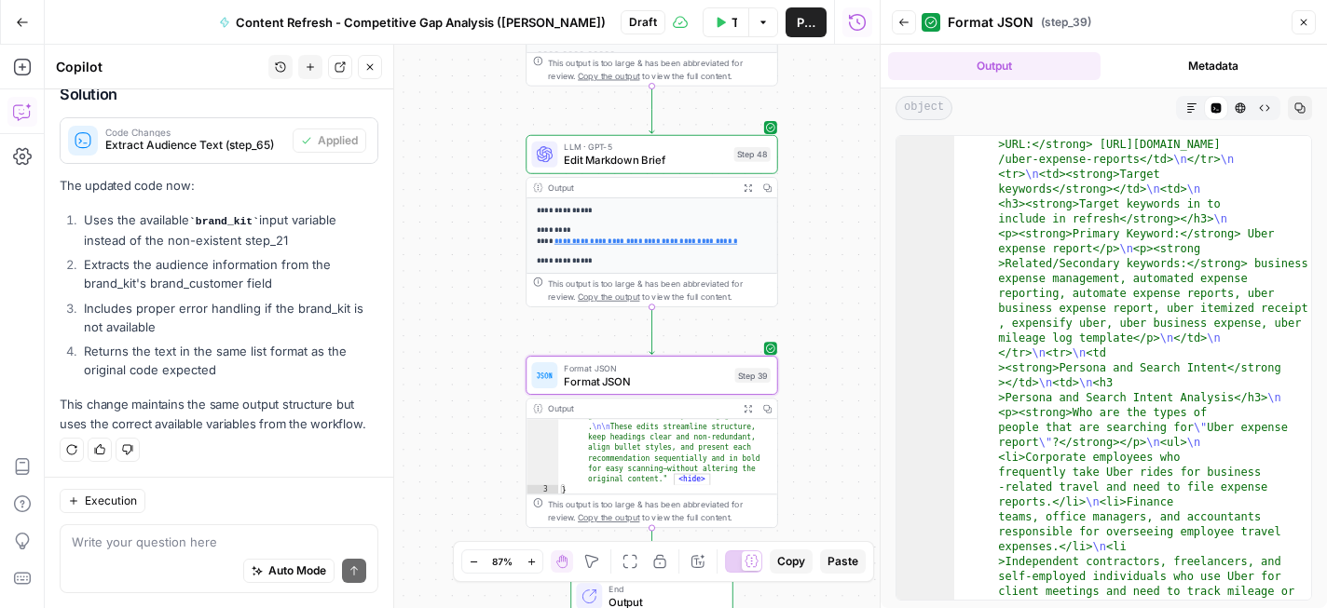
scroll to position [1317, 0]
click at [1299, 18] on icon "button" at bounding box center [1303, 22] width 11 height 11
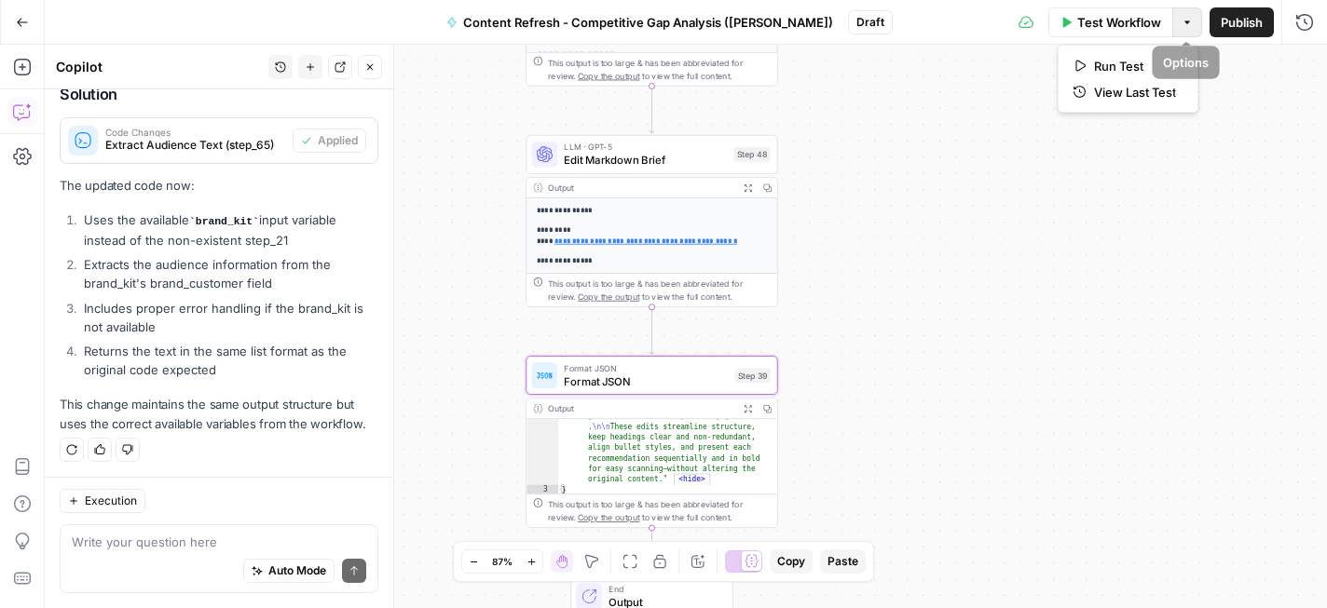
click at [1186, 33] on button "Options" at bounding box center [1187, 22] width 30 height 30
click at [955, 100] on div "**********" at bounding box center [686, 327] width 1282 height 564
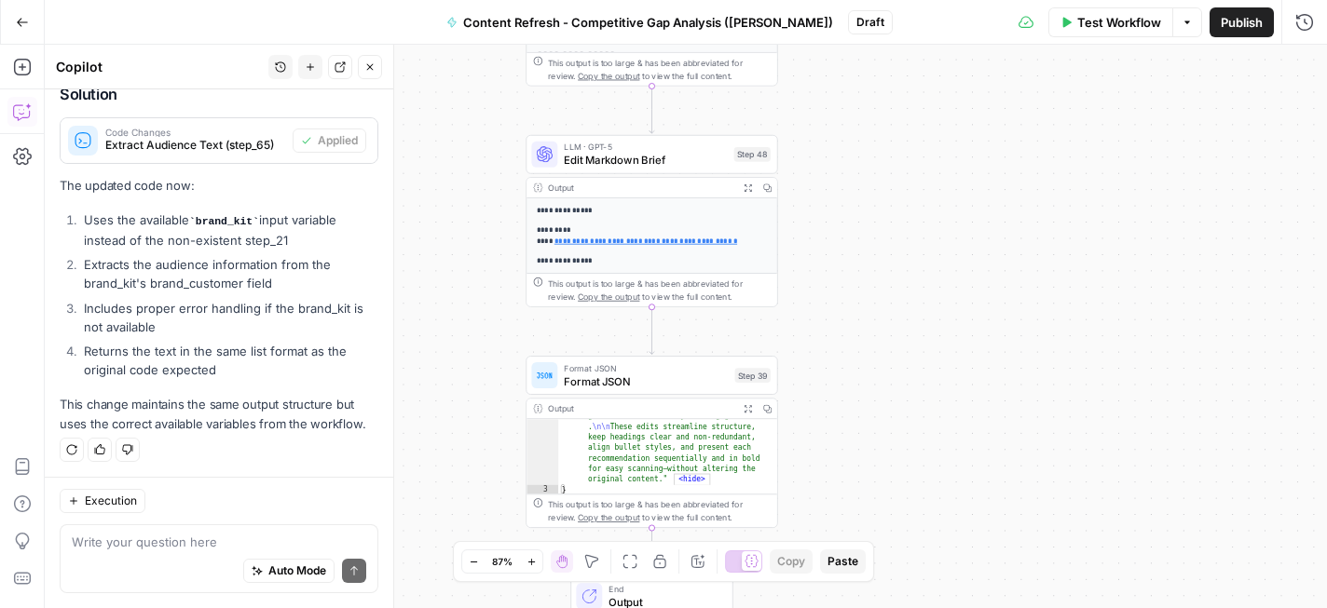
click at [1235, 19] on span "Publish" at bounding box center [1241, 22] width 42 height 19
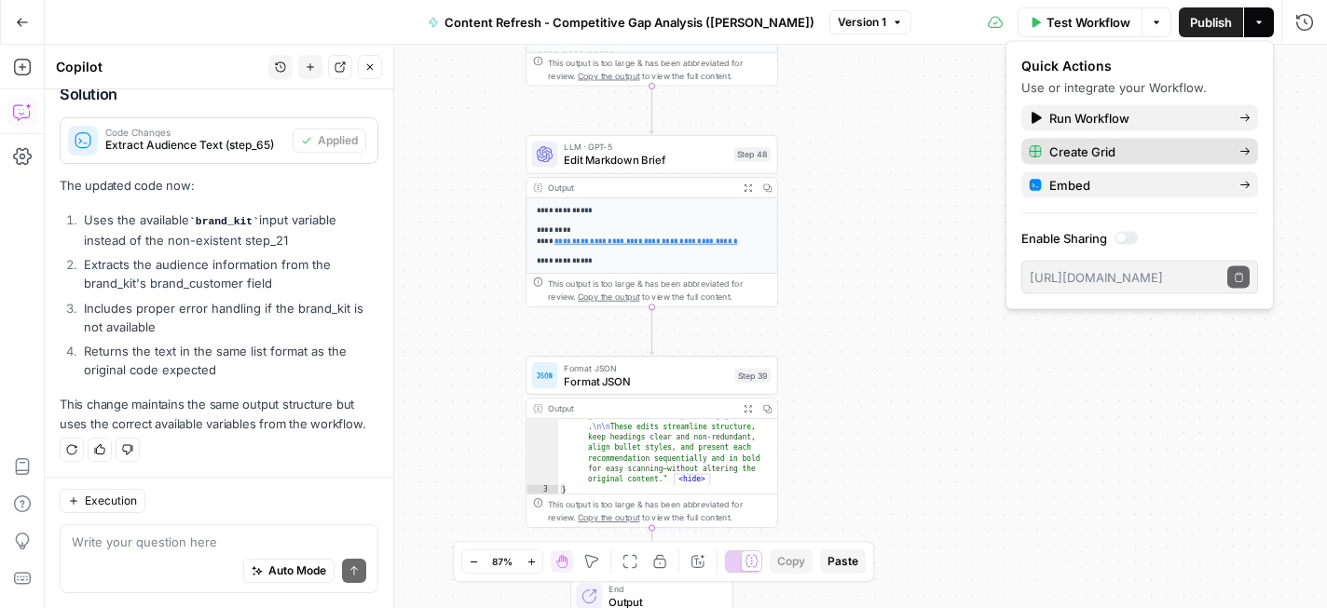
click at [1103, 148] on span "Create Grid" at bounding box center [1136, 152] width 175 height 19
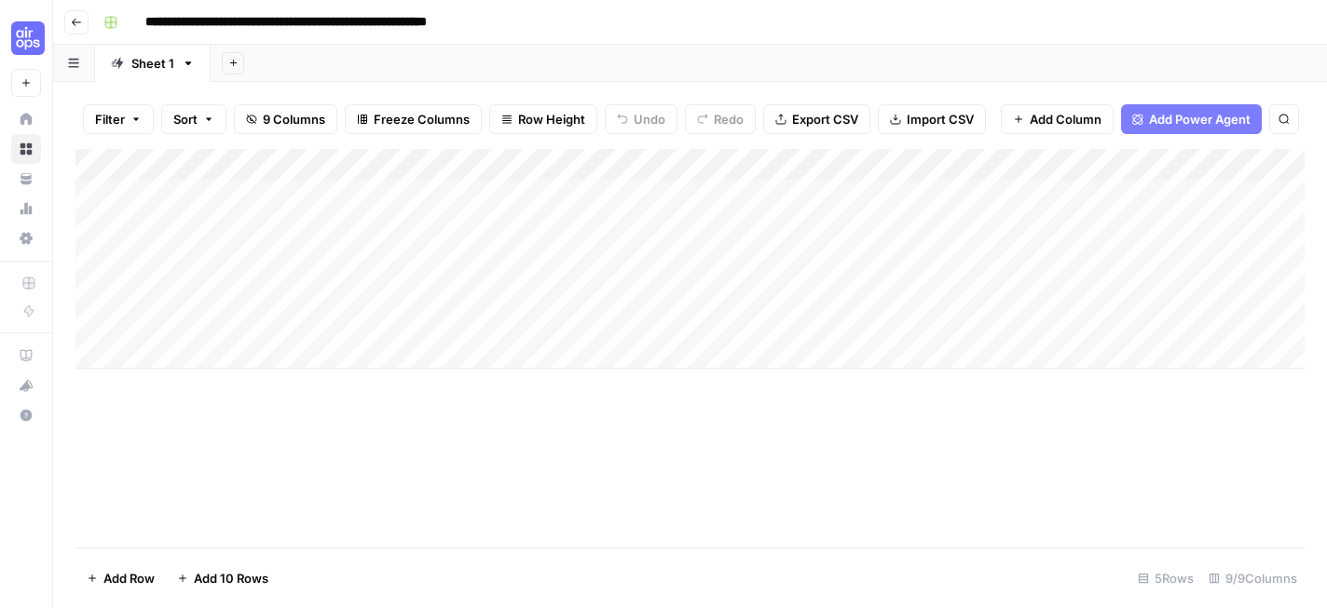
click at [231, 194] on div "Add Column" at bounding box center [689, 259] width 1229 height 220
click at [753, 21] on div "**********" at bounding box center [702, 22] width 1212 height 30
click at [345, 197] on div "Add Column" at bounding box center [689, 259] width 1229 height 220
click at [223, 20] on input "**********" at bounding box center [343, 22] width 412 height 30
click at [78, 32] on button "Go back" at bounding box center [76, 22] width 24 height 24
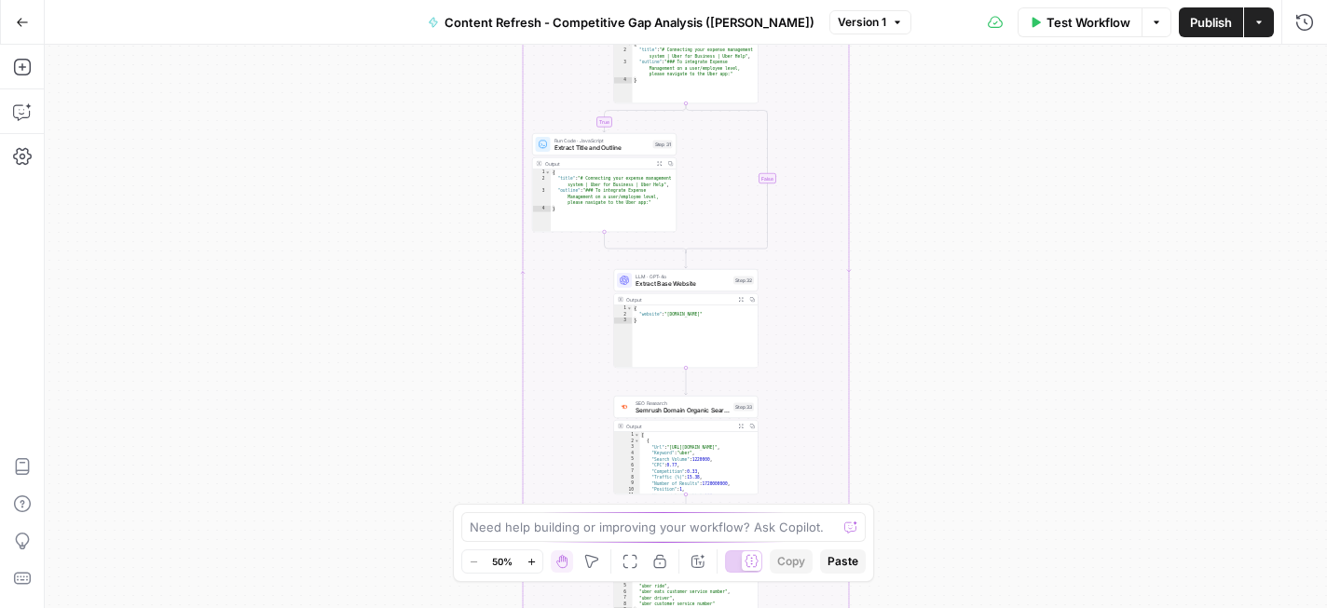
click at [646, 516] on div "Need help building or improving your workflow? Ask Copilot." at bounding box center [663, 527] width 404 height 30
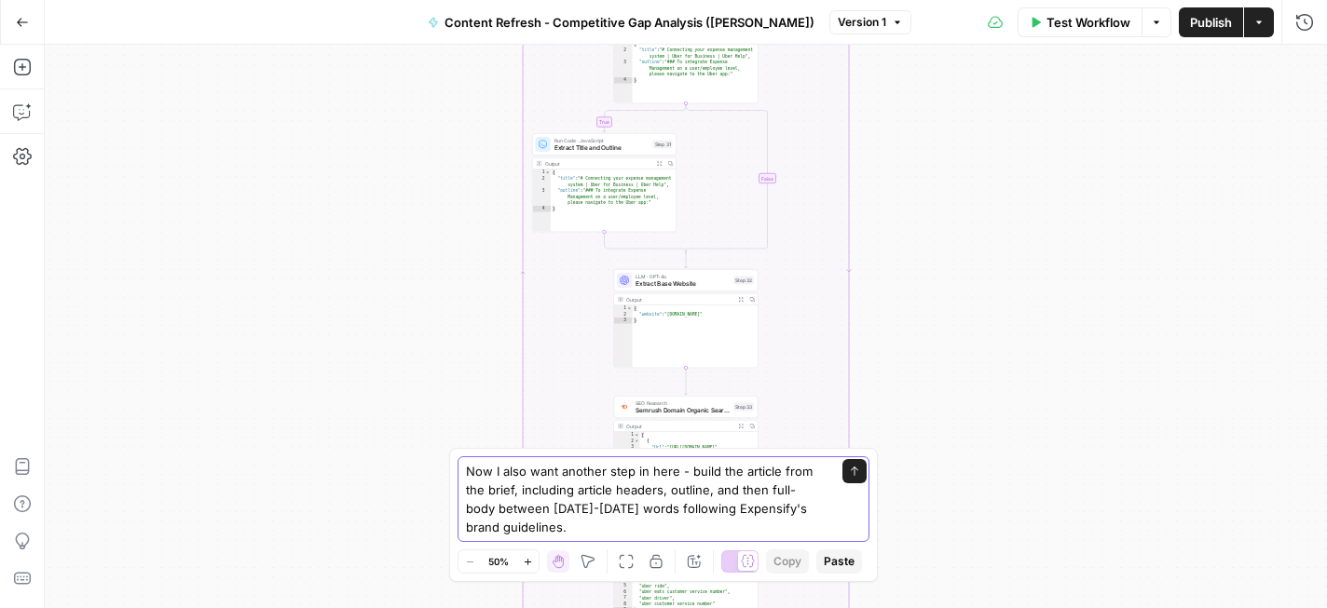
type textarea "Now I also want another step in here - build the article from the brief, includ…"
click at [614, 518] on textarea "Now I also want another step in here - build the article from the brief, includ…" at bounding box center [645, 499] width 358 height 75
click at [860, 471] on button "Send" at bounding box center [854, 471] width 24 height 24
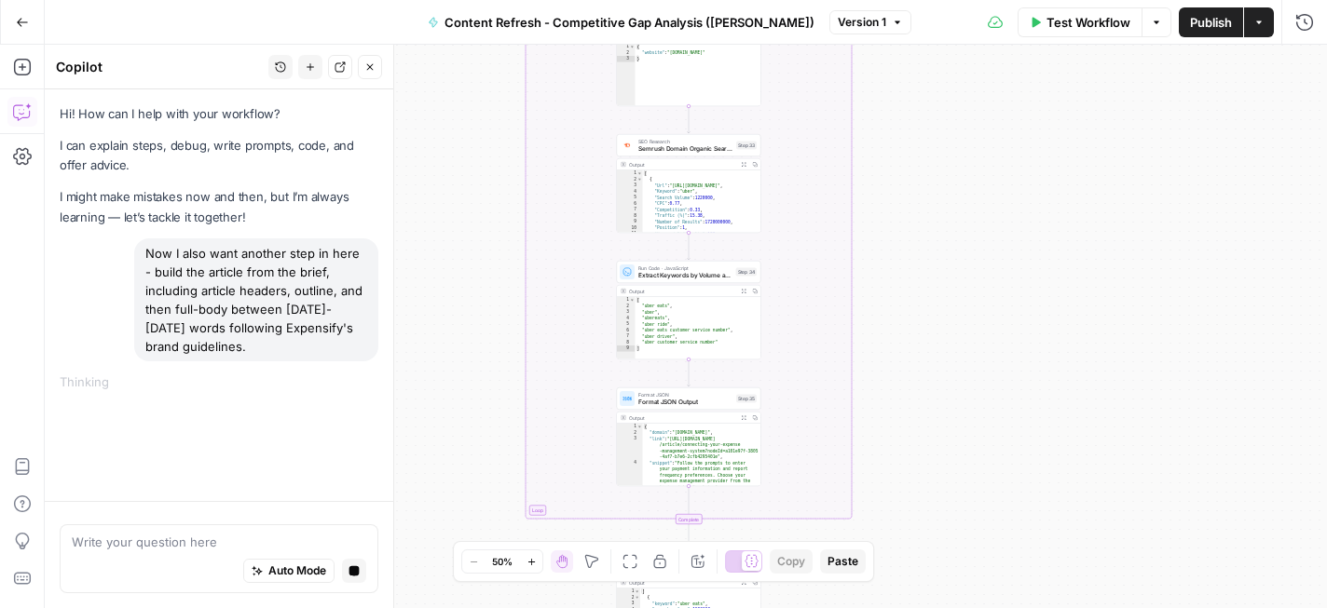
drag, startPoint x: 466, startPoint y: 319, endPoint x: 463, endPoint y: -42, distance: 360.5
click at [463, 0] on html "**********" at bounding box center [663, 304] width 1327 height 608
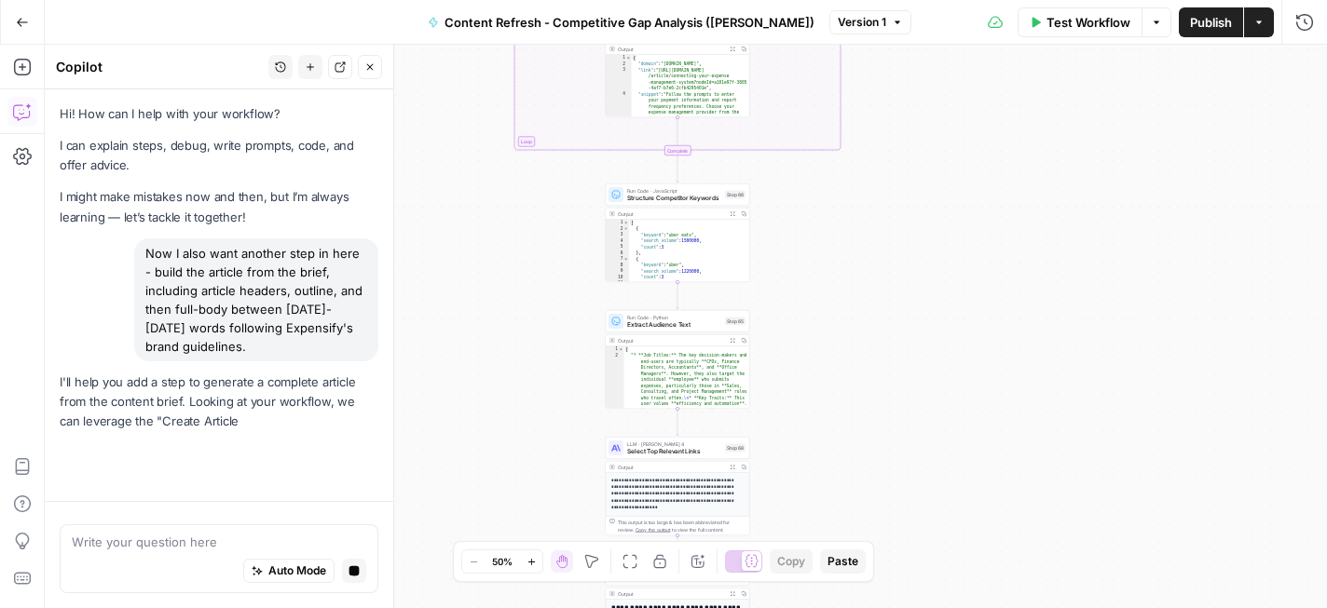
drag, startPoint x: 520, startPoint y: 308, endPoint x: 510, endPoint y: -3, distance: 311.3
click at [510, 0] on html "**********" at bounding box center [663, 304] width 1327 height 608
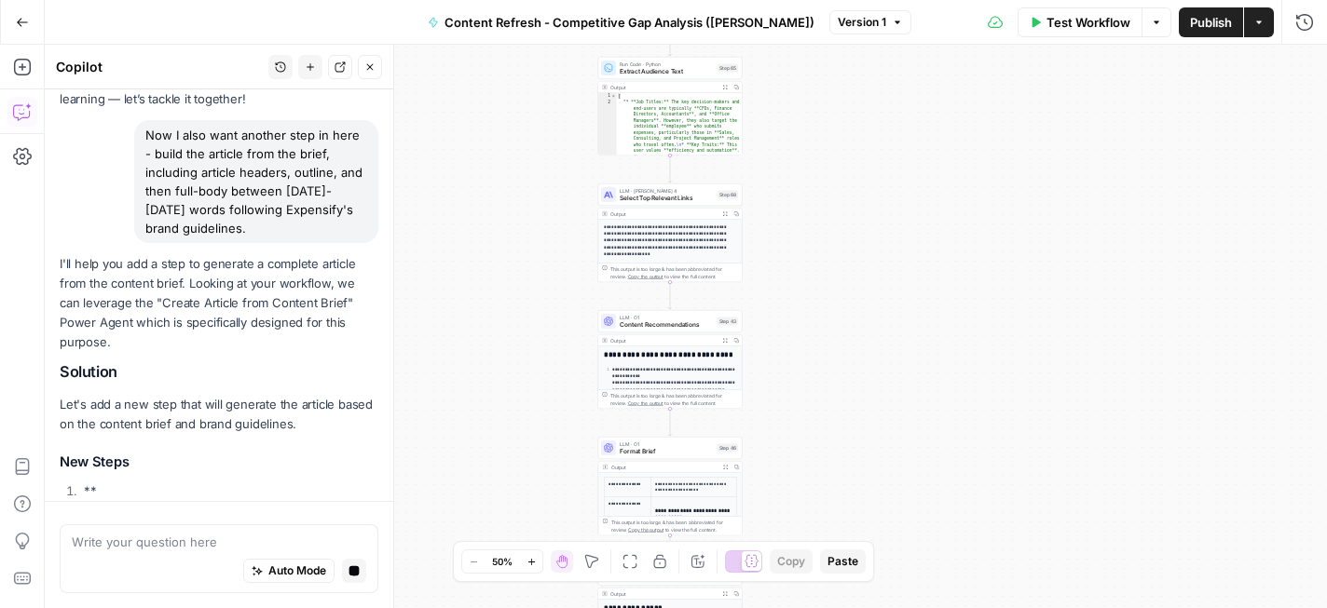
drag, startPoint x: 502, startPoint y: 273, endPoint x: 499, endPoint y: 61, distance: 212.4
click at [499, 61] on div "**********" at bounding box center [686, 327] width 1282 height 564
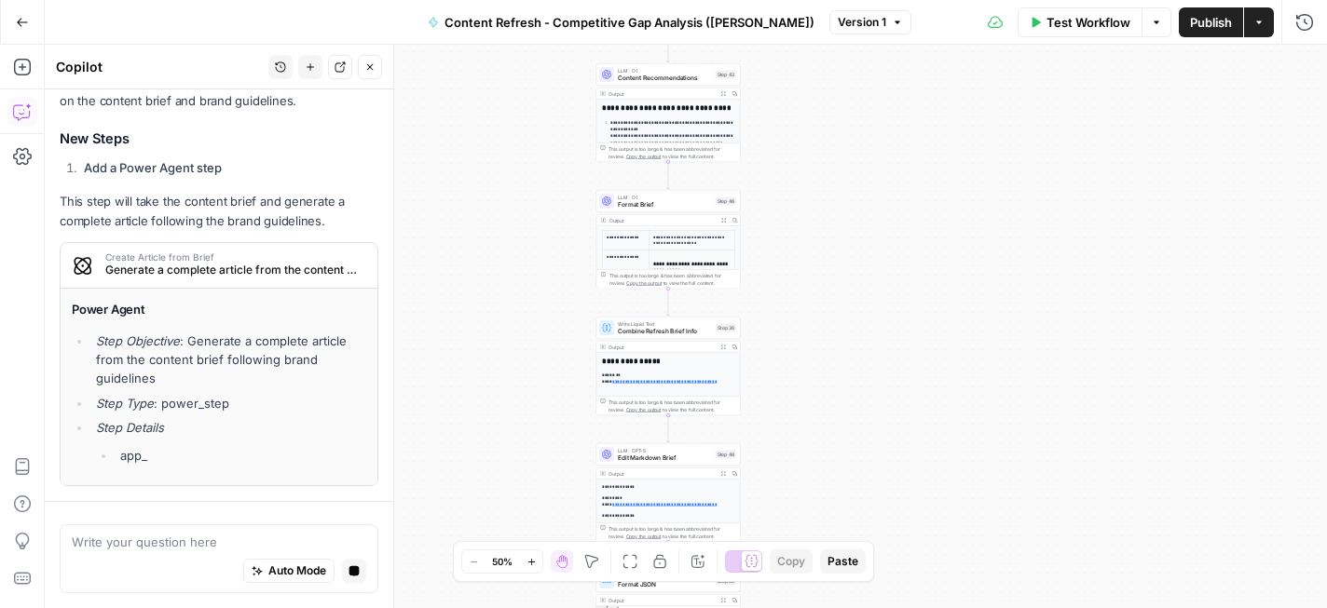
drag, startPoint x: 528, startPoint y: 324, endPoint x: 525, endPoint y: 67, distance: 257.1
click at [525, 67] on div "**********" at bounding box center [686, 327] width 1282 height 564
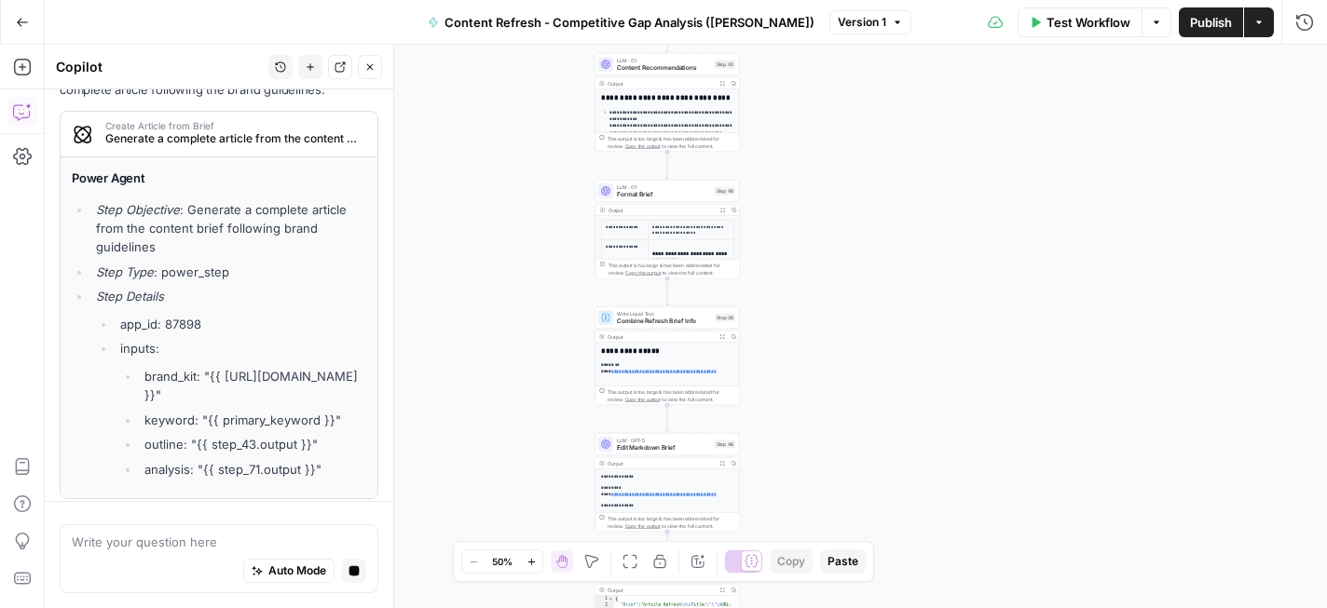
drag, startPoint x: 542, startPoint y: 323, endPoint x: 538, endPoint y: 68, distance: 255.3
click at [538, 68] on div "**********" at bounding box center [686, 327] width 1282 height 564
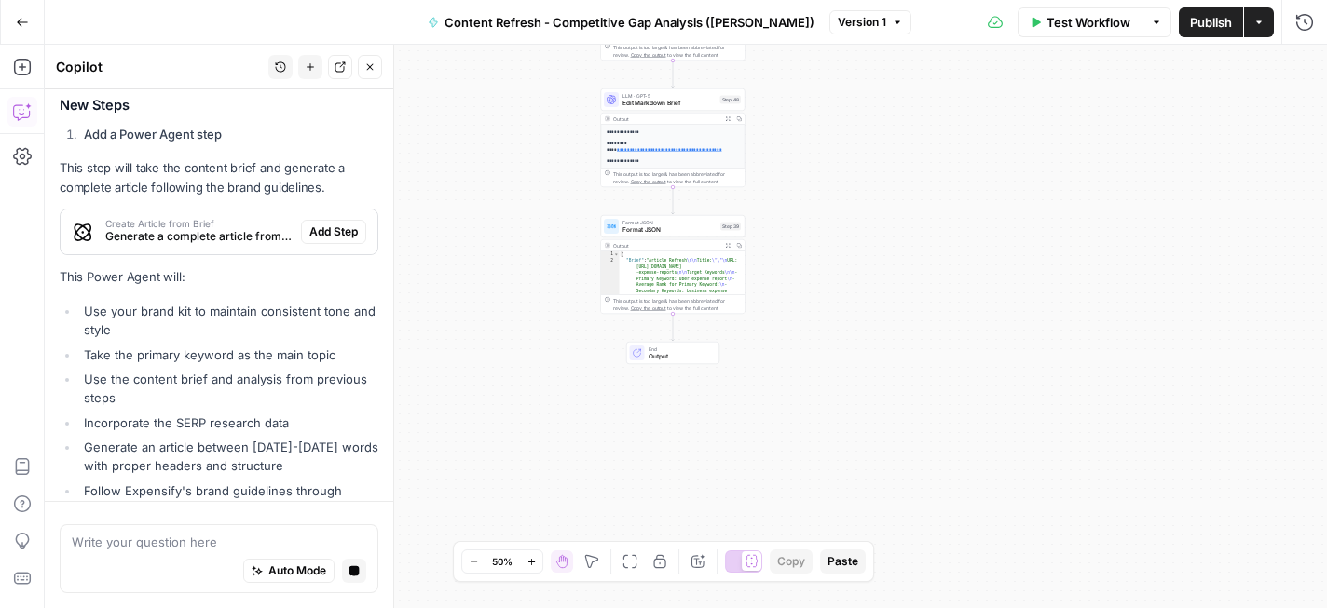
drag, startPoint x: 543, startPoint y: 287, endPoint x: 552, endPoint y: 197, distance: 89.9
click at [552, 197] on div "**********" at bounding box center [686, 327] width 1282 height 564
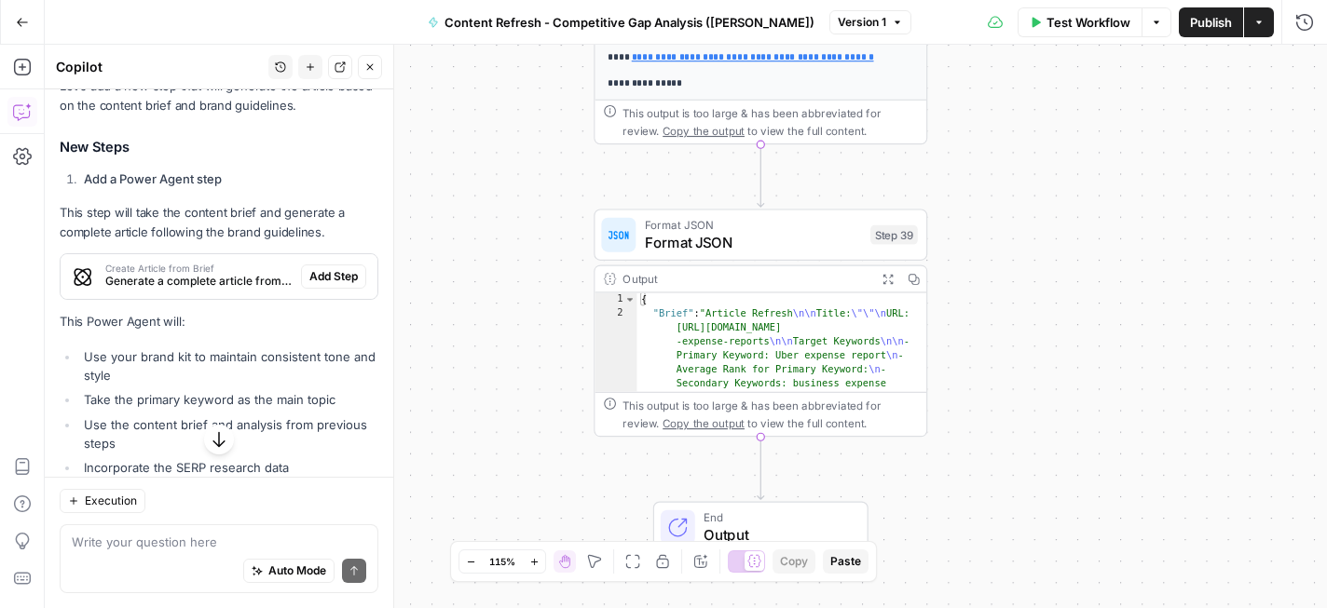
scroll to position [460, 0]
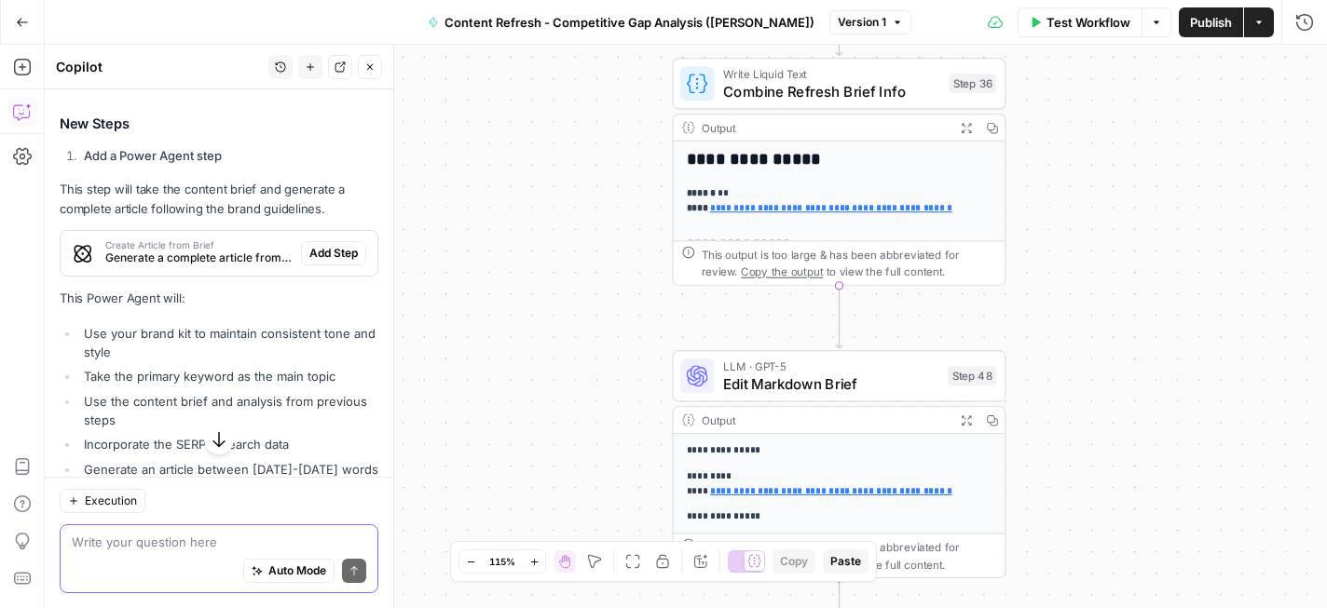
click at [217, 549] on textarea at bounding box center [219, 542] width 294 height 19
type textarea "But shouldn't it be after step 48?"
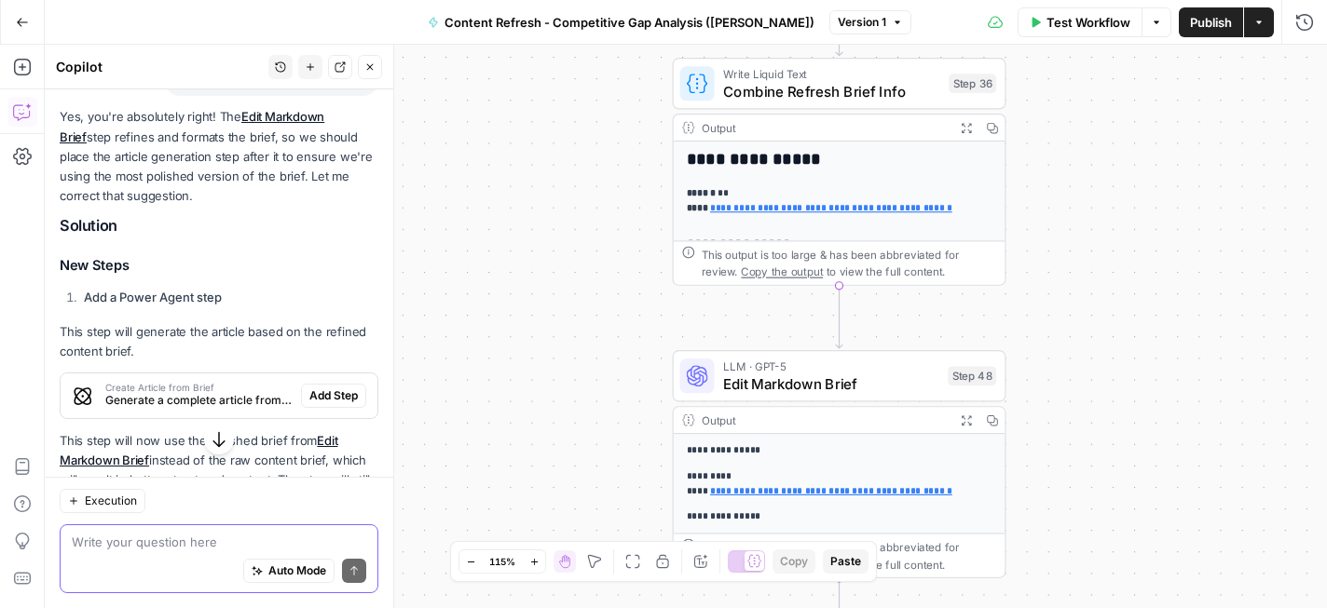
scroll to position [1315, 0]
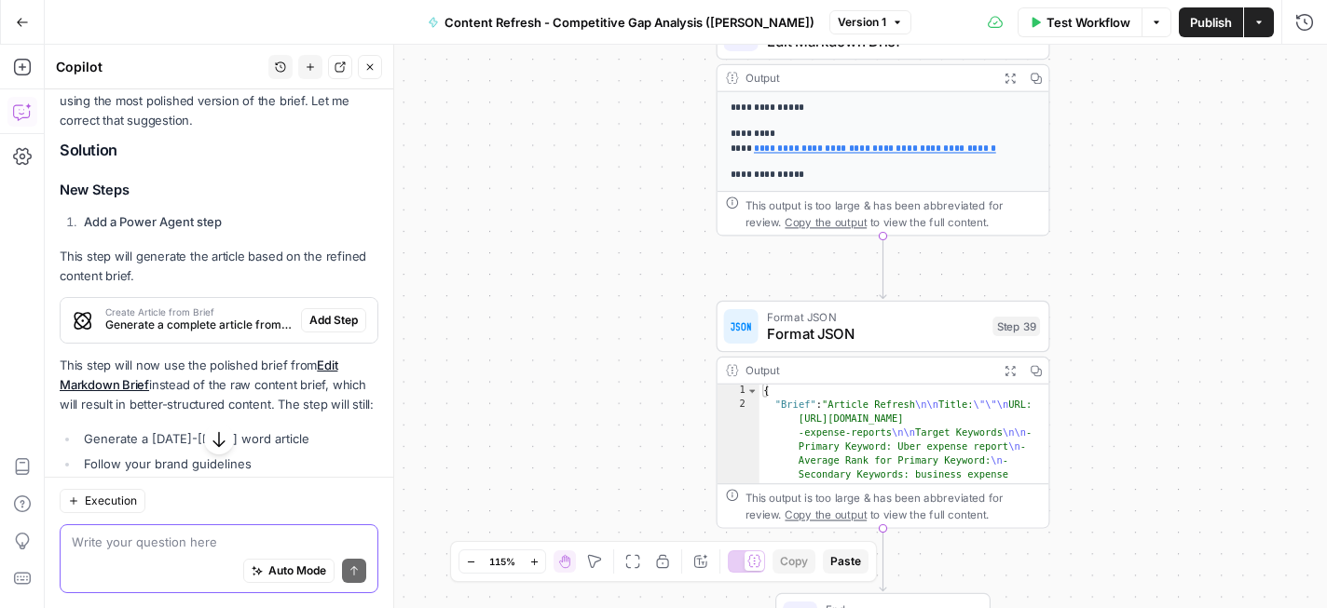
click at [216, 534] on textarea at bounding box center [219, 542] width 294 height 19
type textarea "Or should it be after step 39"
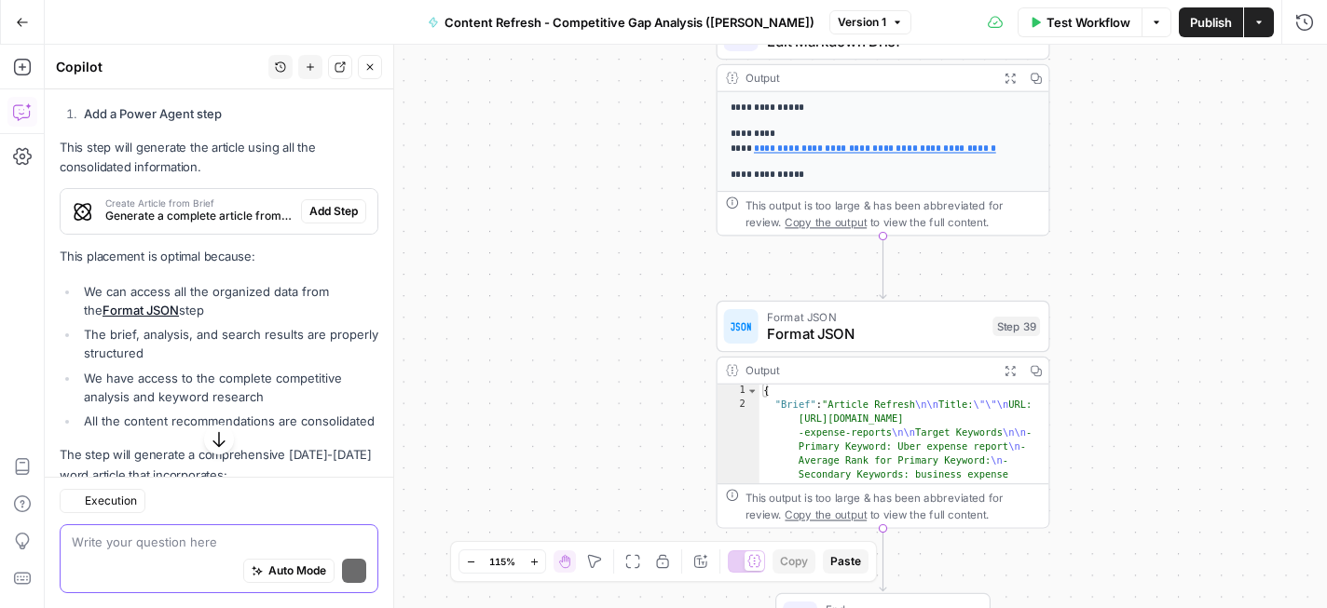
scroll to position [2083, 0]
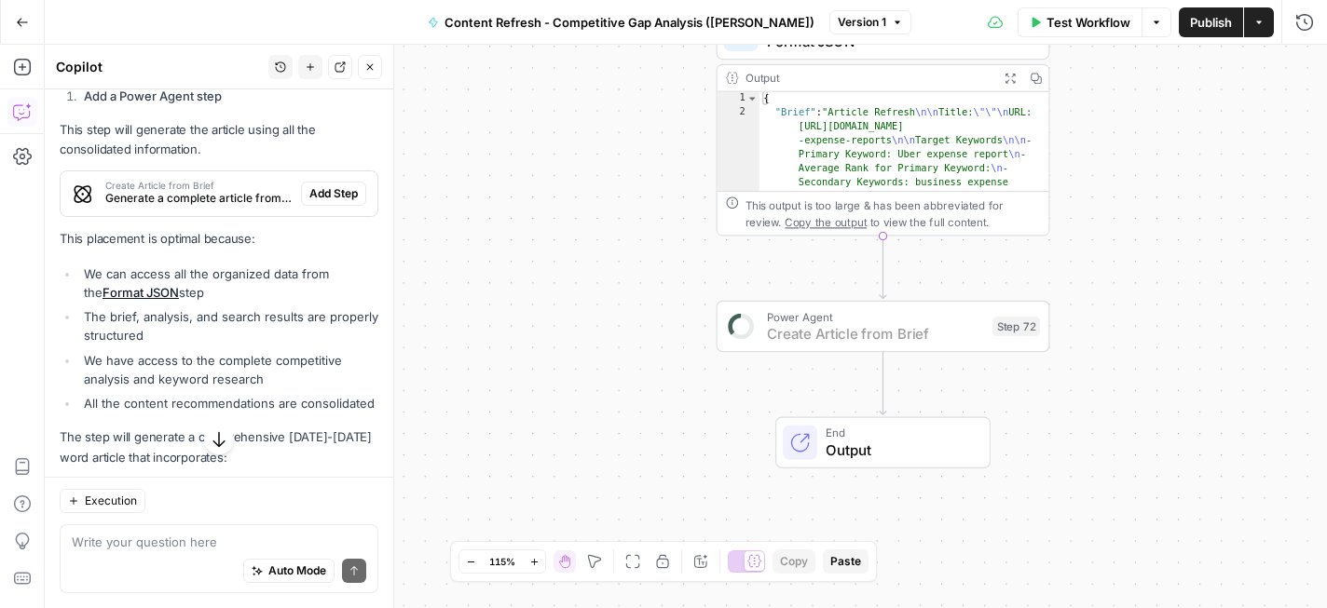
click at [333, 185] on span "Add Step" at bounding box center [333, 193] width 48 height 17
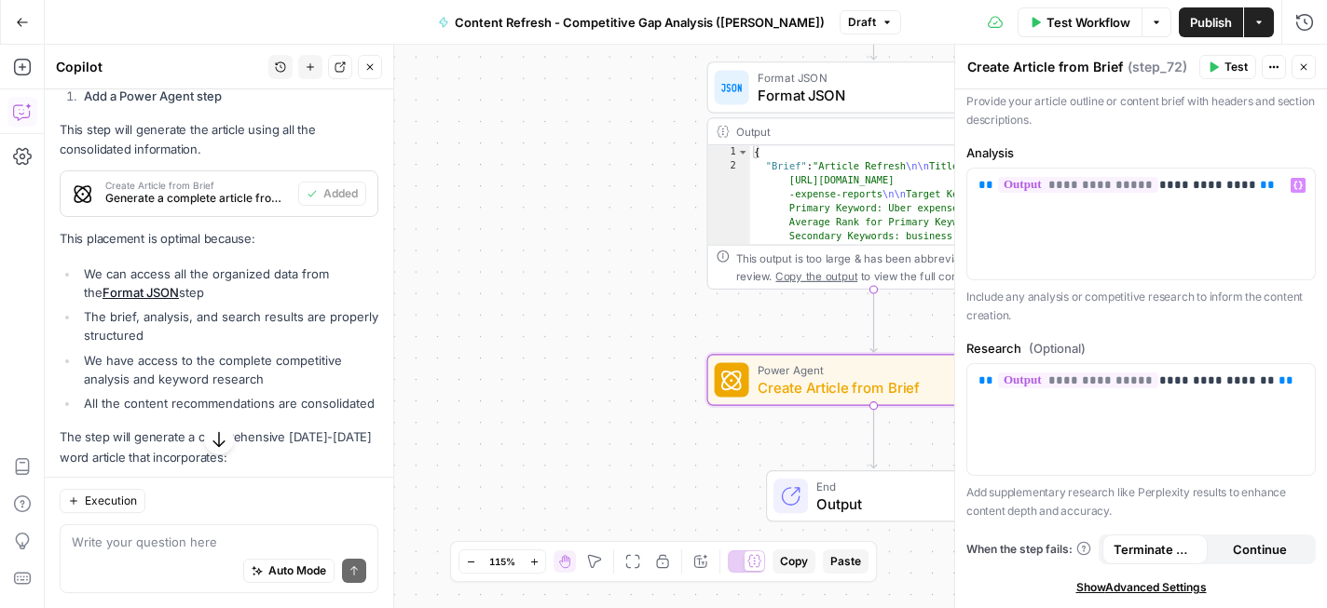
scroll to position [471, 0]
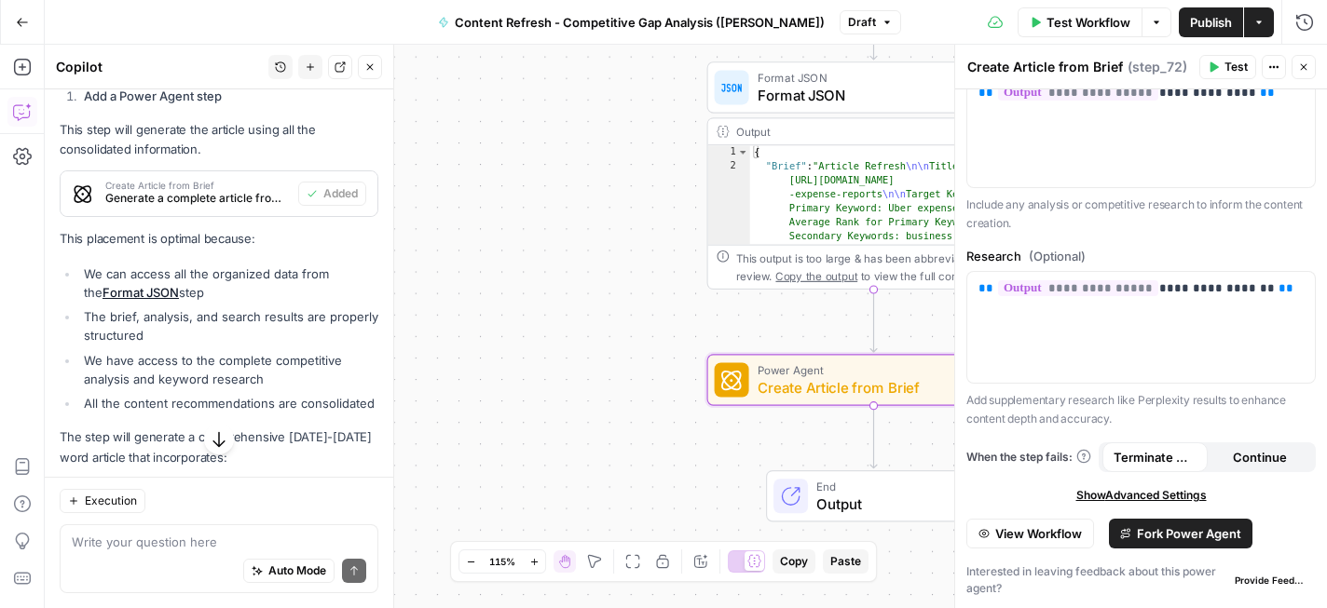
click at [1227, 75] on span "Test" at bounding box center [1235, 67] width 23 height 17
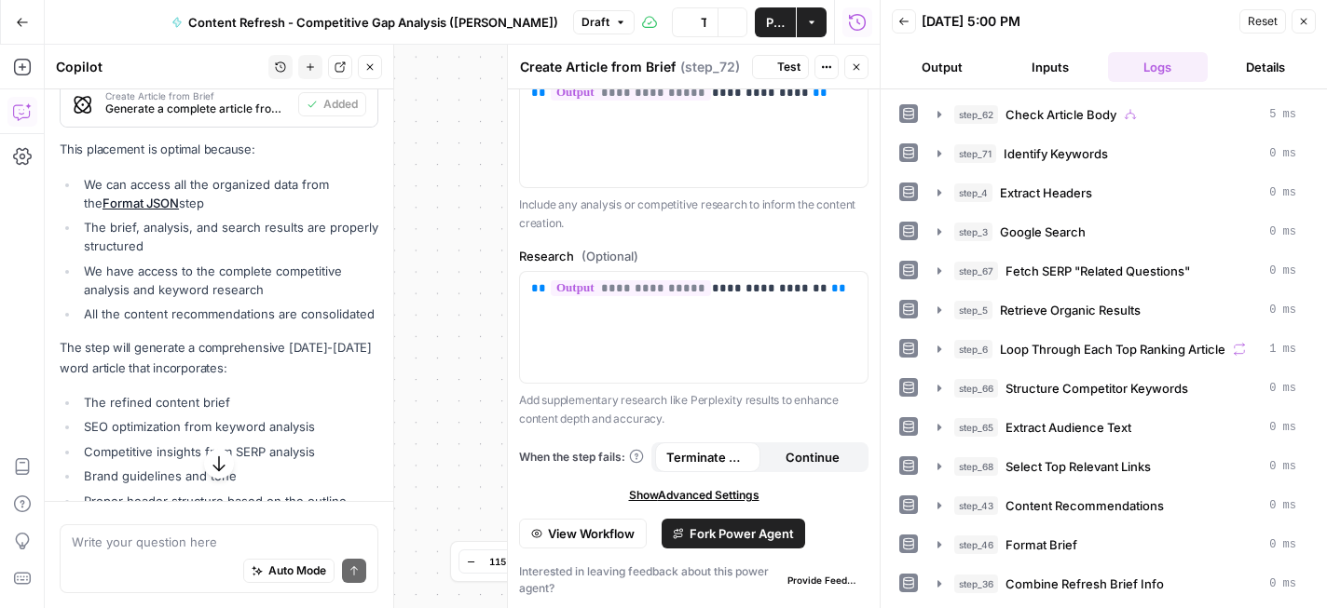
scroll to position [2172, 0]
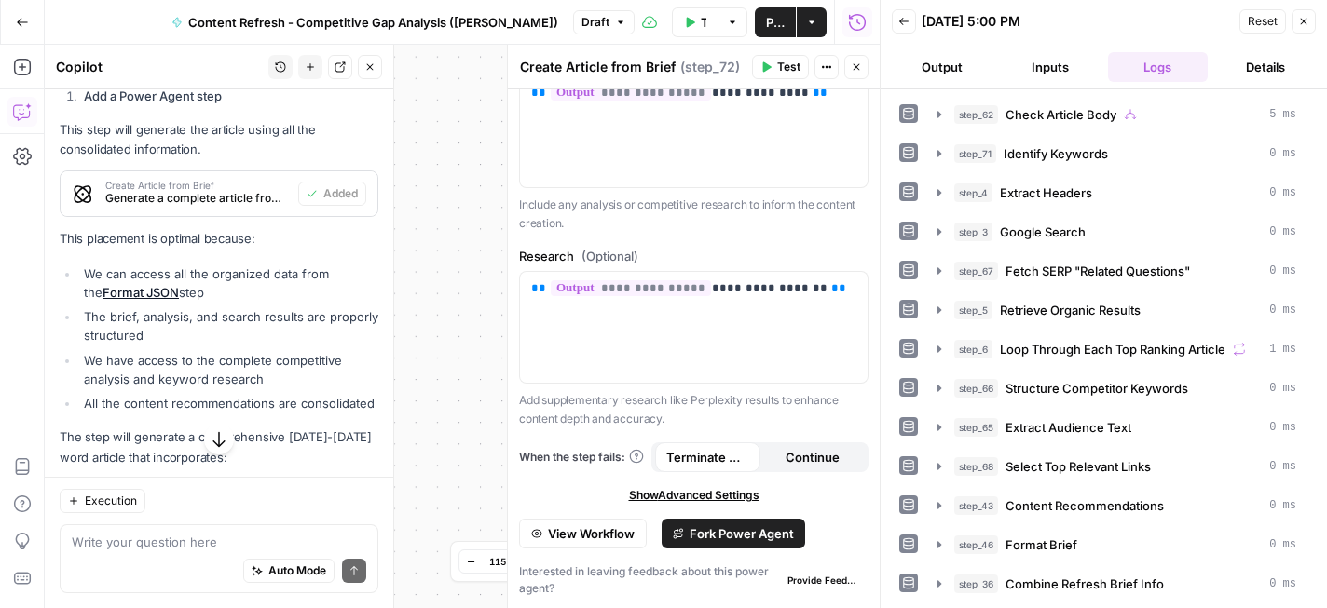
click at [1307, 17] on icon "button" at bounding box center [1303, 21] width 11 height 11
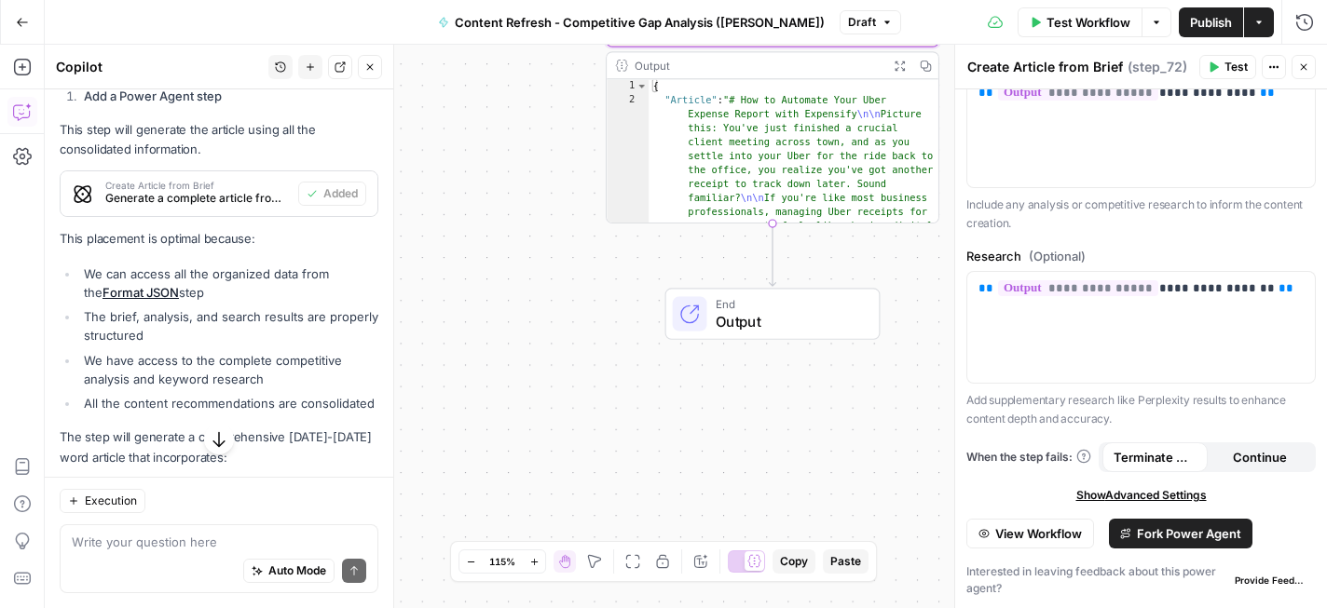
click at [168, 551] on div "Auto Mode Send" at bounding box center [219, 571] width 294 height 41
type textarea "I need the article in a markfown format"
click at [219, 443] on icon "button" at bounding box center [218, 440] width 12 height 16
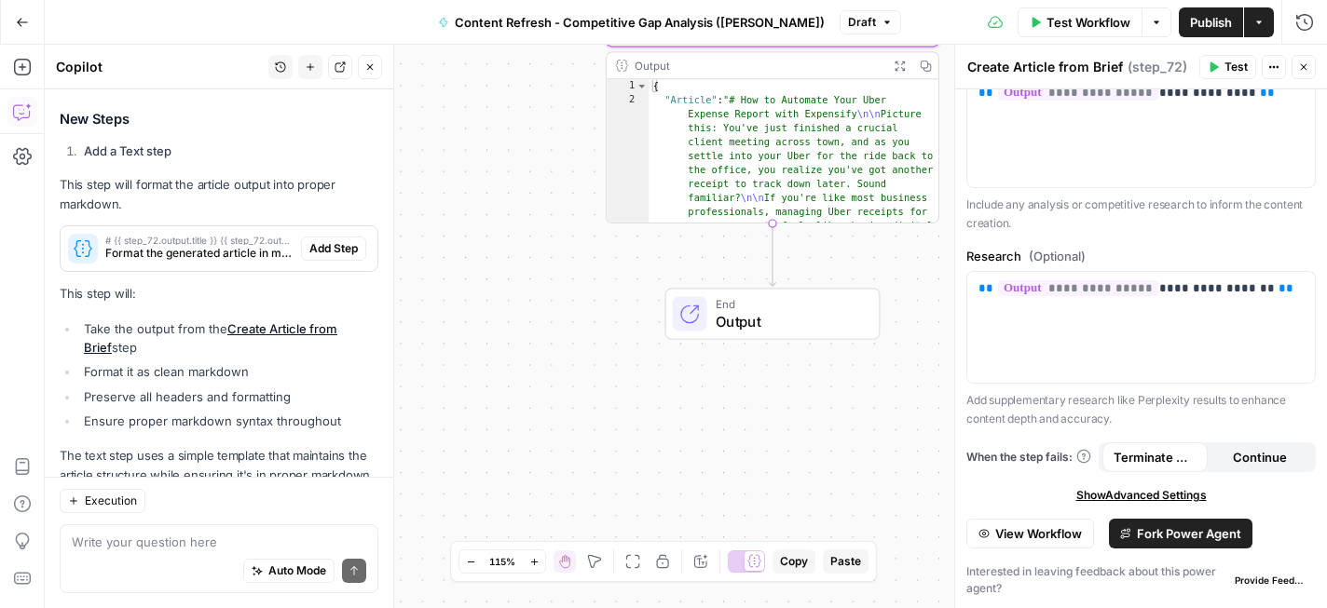
scroll to position [2850, 0]
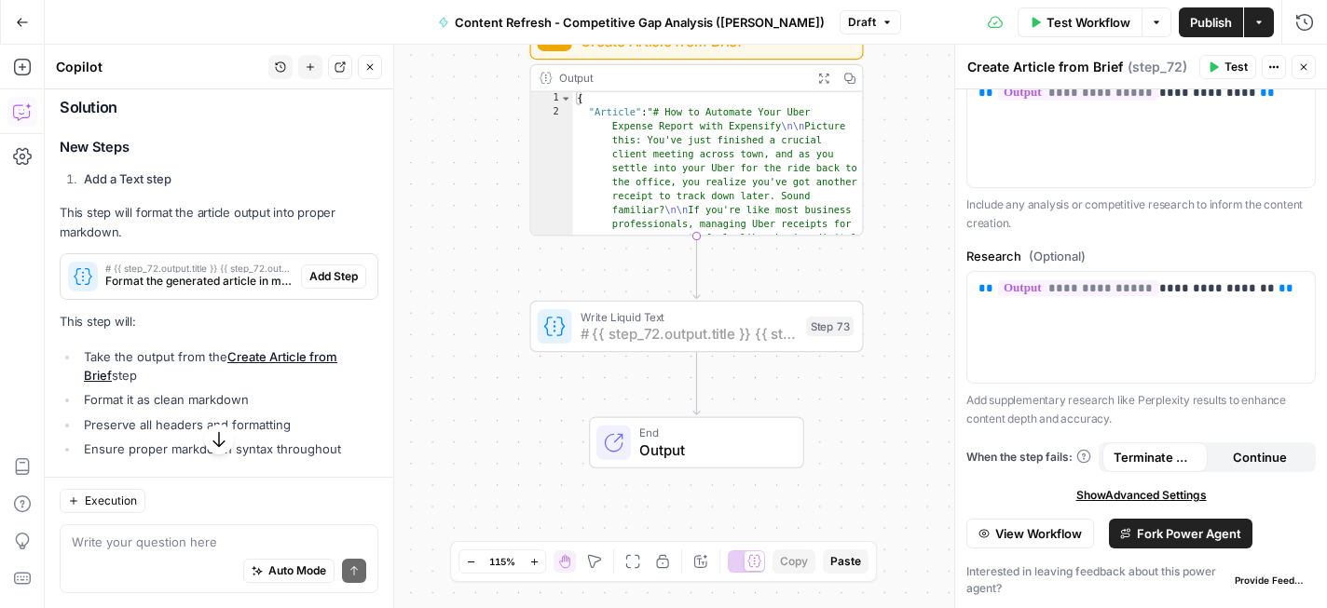
click at [339, 268] on span "Add Step" at bounding box center [333, 276] width 48 height 17
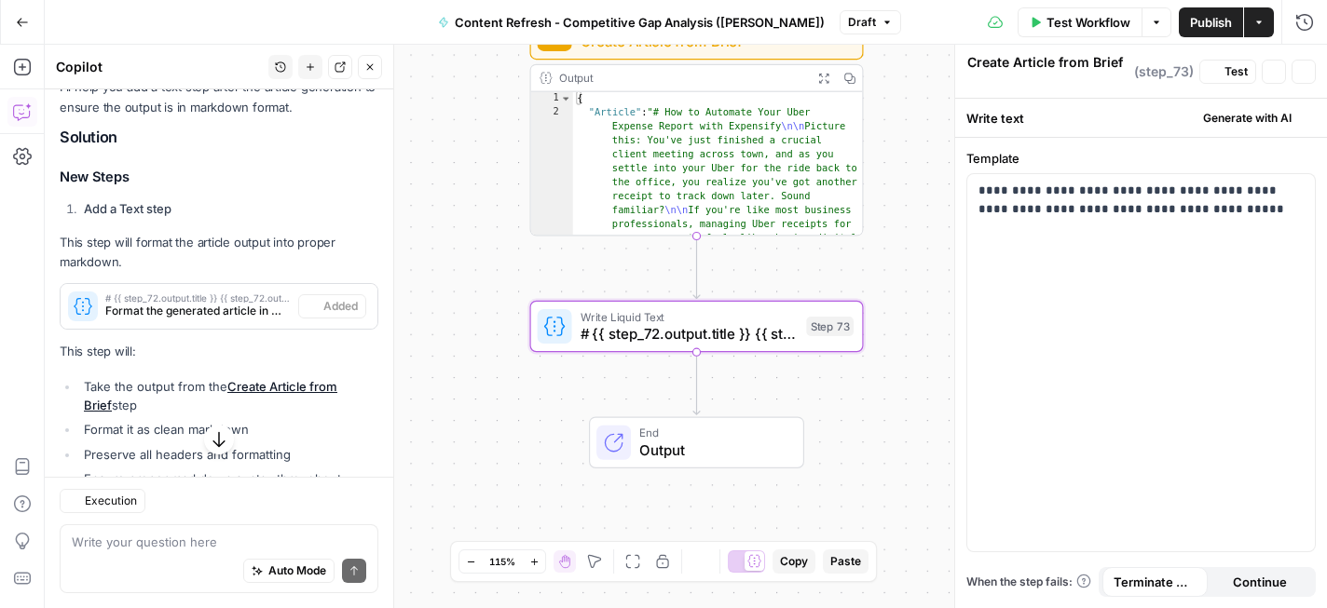
type textarea "# {{ step_72.output.title }} {{ step_72.output.body }}"
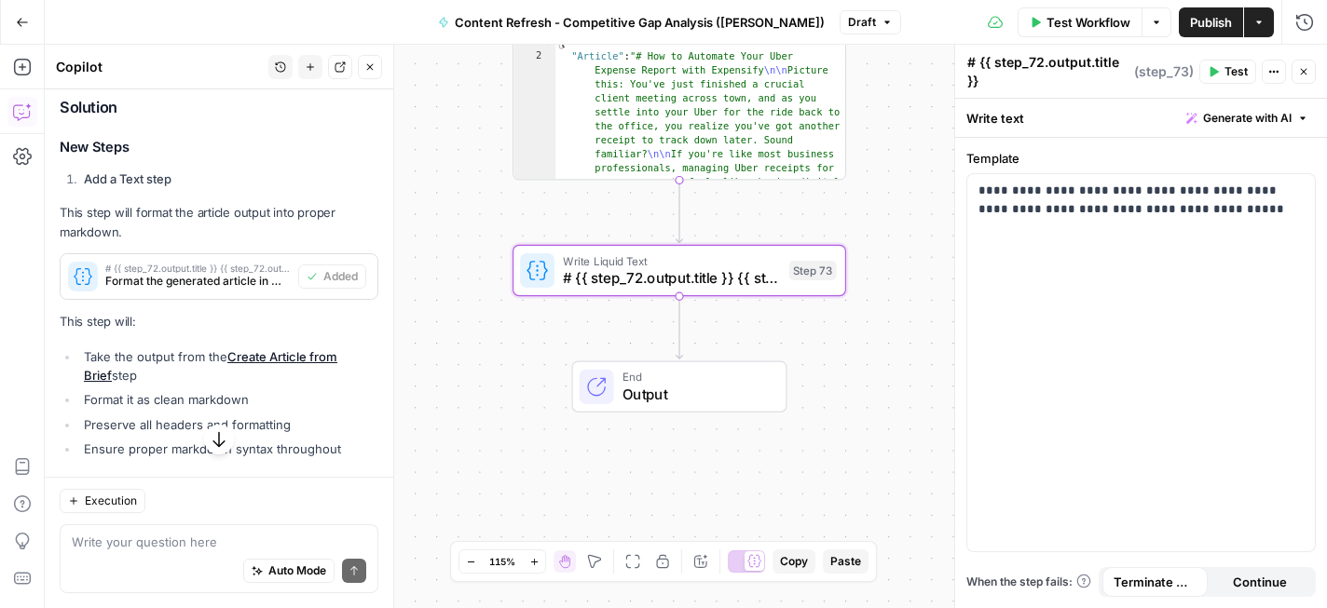
click at [1239, 75] on span "Test" at bounding box center [1235, 71] width 23 height 17
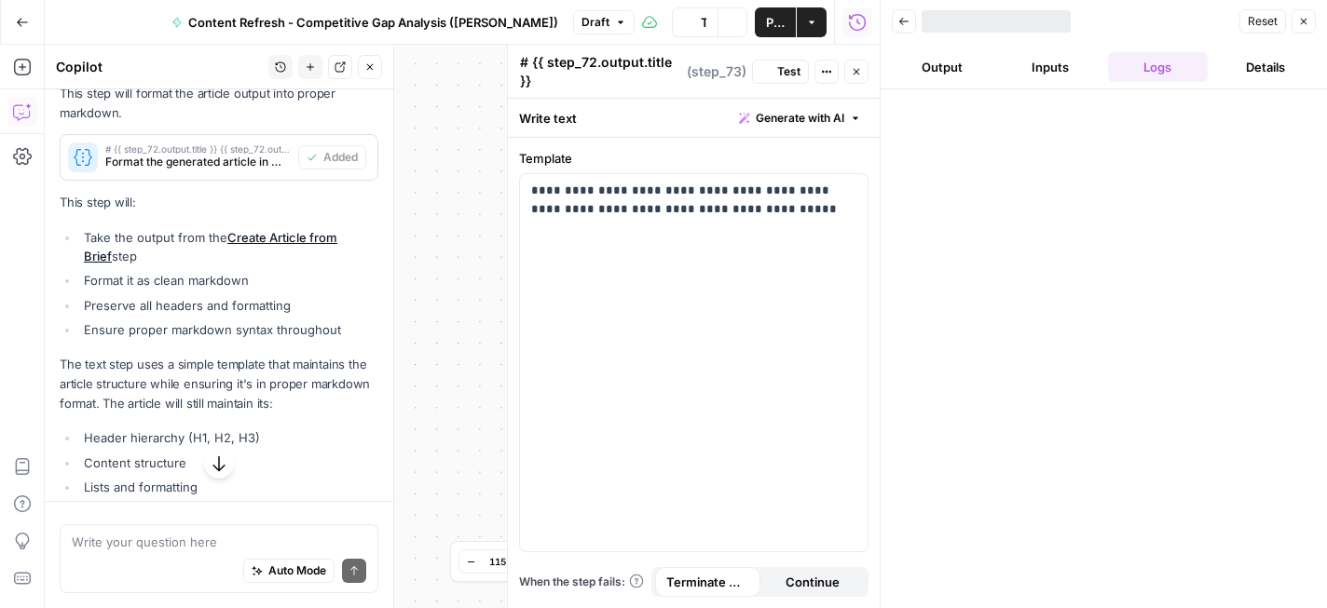
scroll to position [2879, 0]
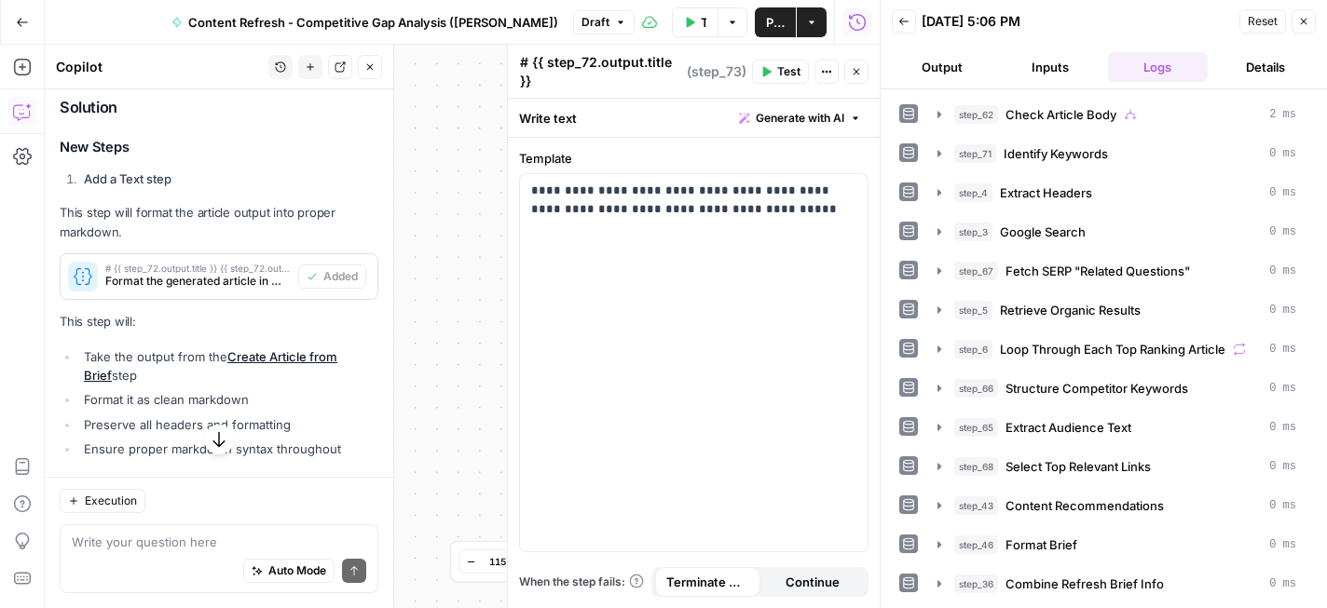
click at [225, 441] on icon "button" at bounding box center [218, 440] width 12 height 16
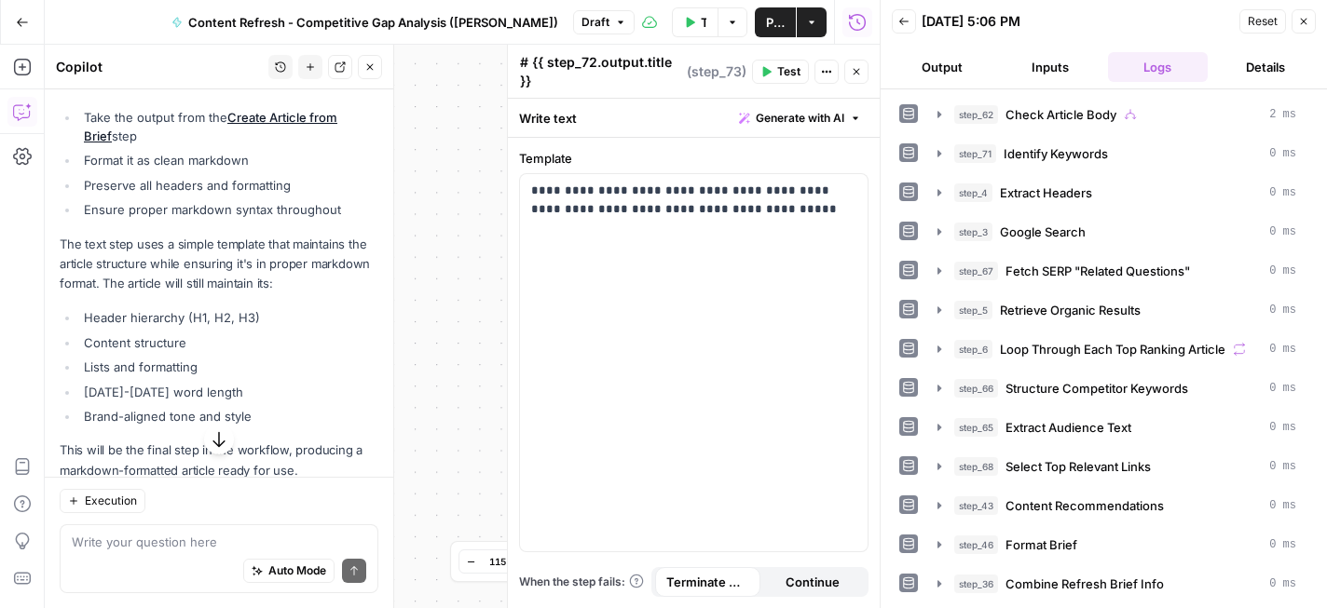
scroll to position [3128, 0]
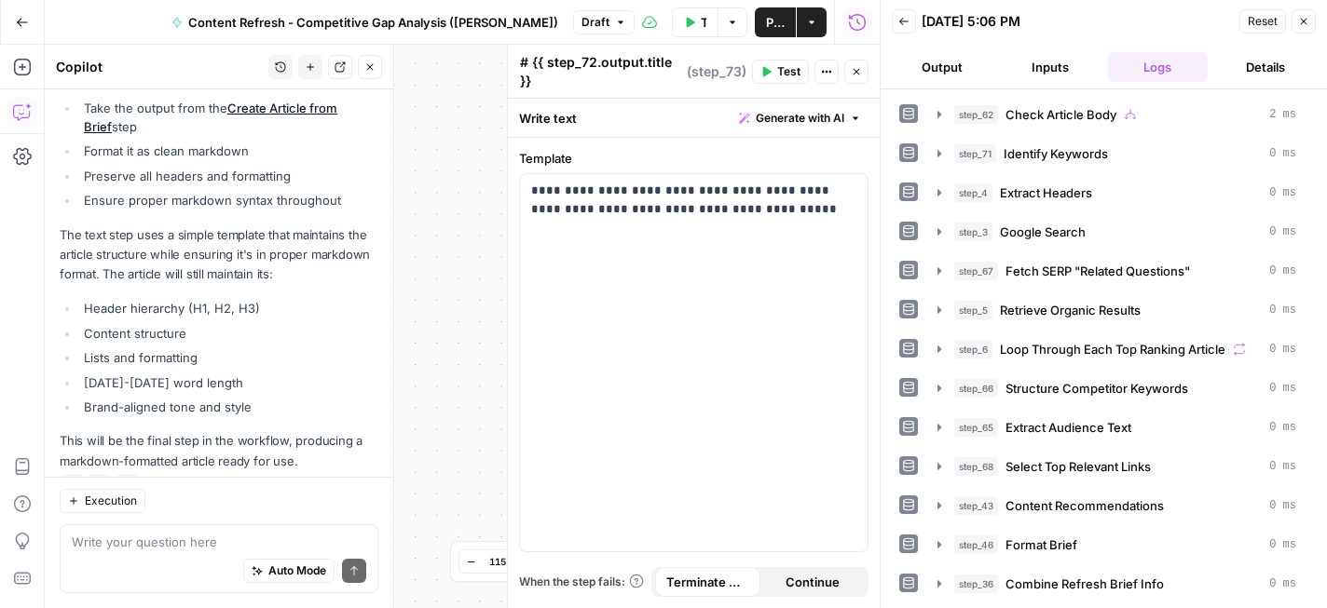
click at [1303, 21] on icon "button" at bounding box center [1303, 22] width 7 height 7
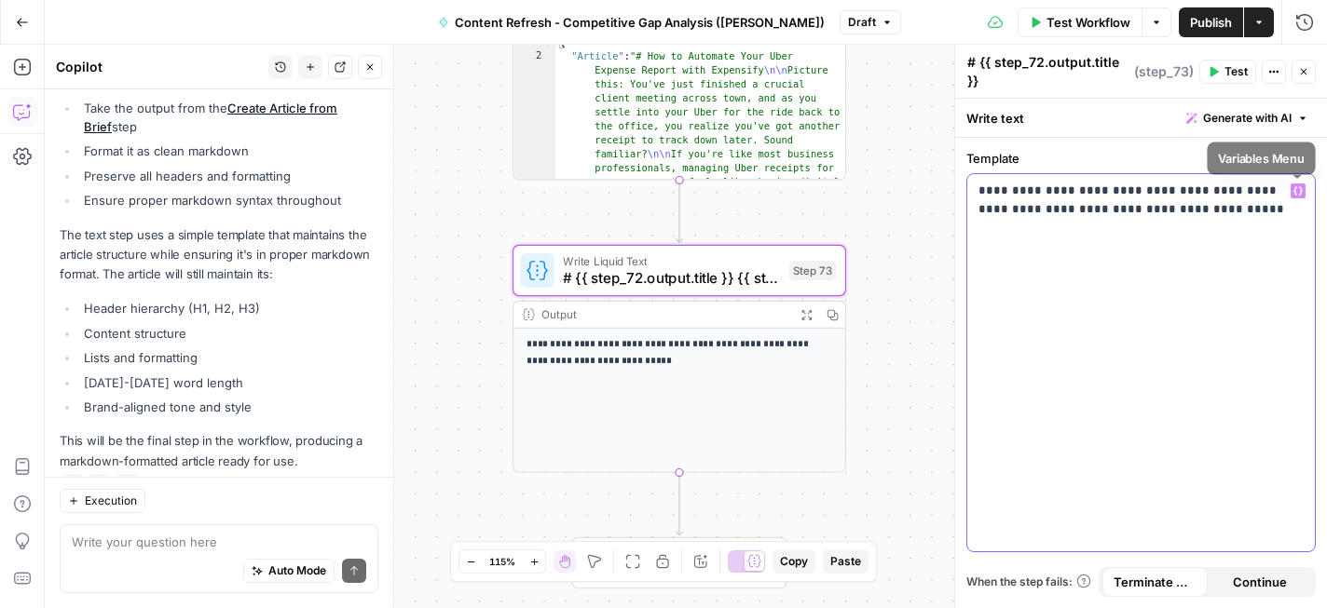
click at [1295, 193] on icon "button" at bounding box center [1297, 190] width 9 height 9
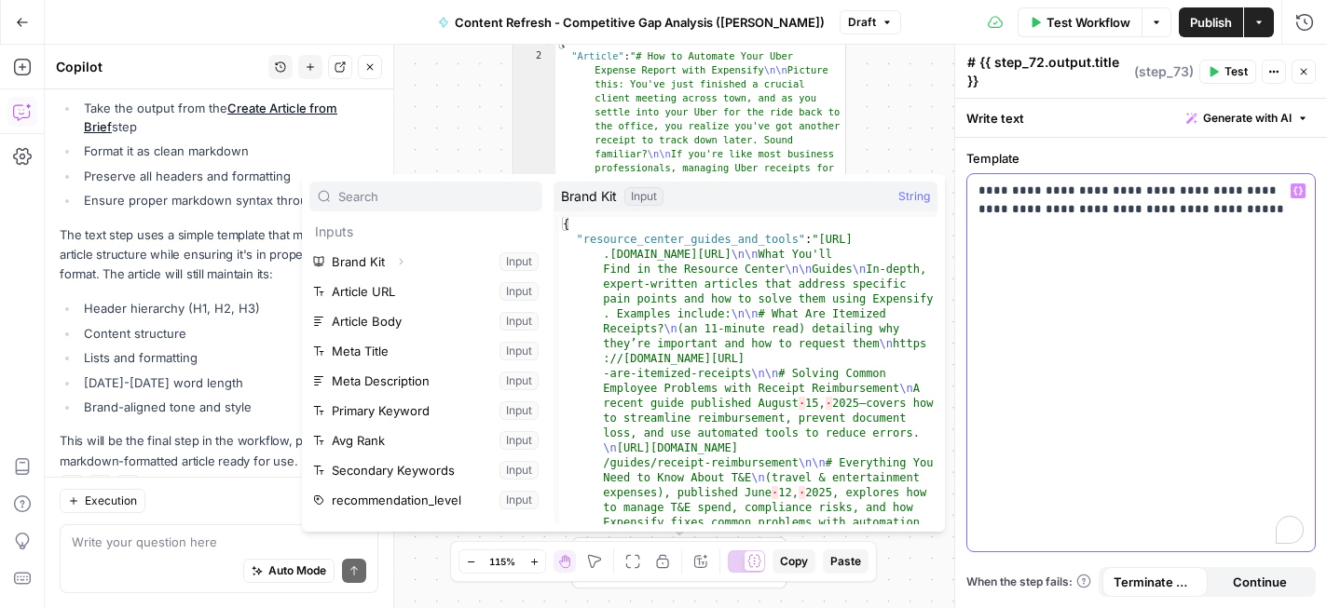
click at [1105, 331] on div "**********" at bounding box center [1140, 362] width 347 height 377
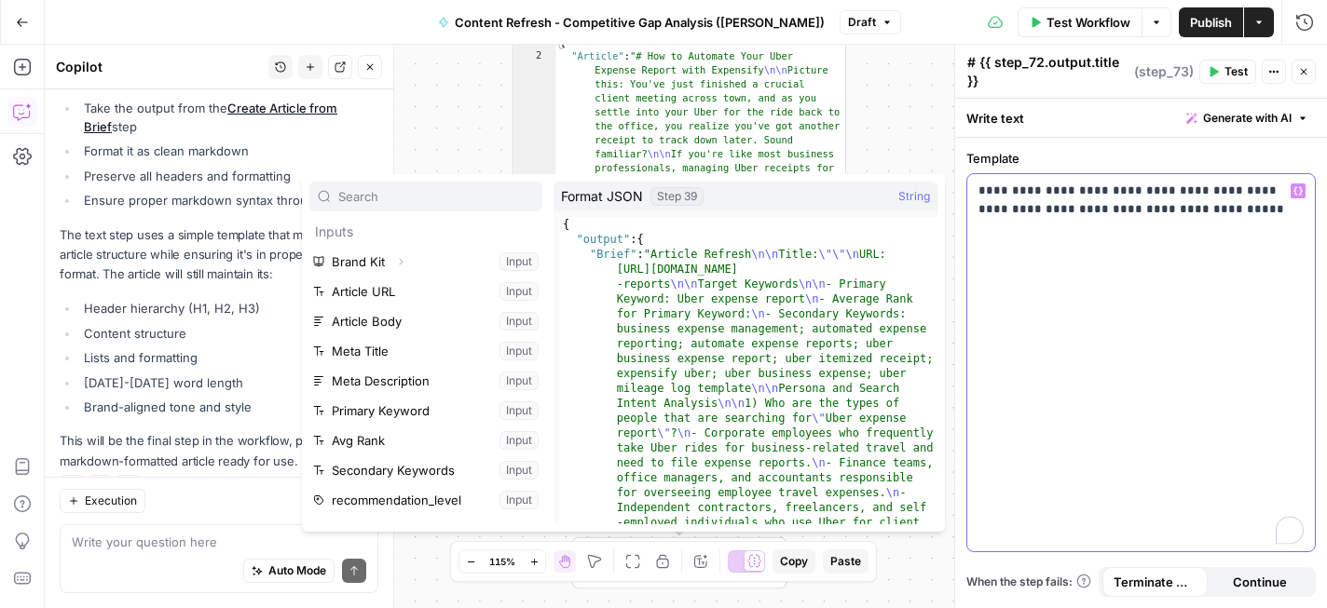
scroll to position [0, 0]
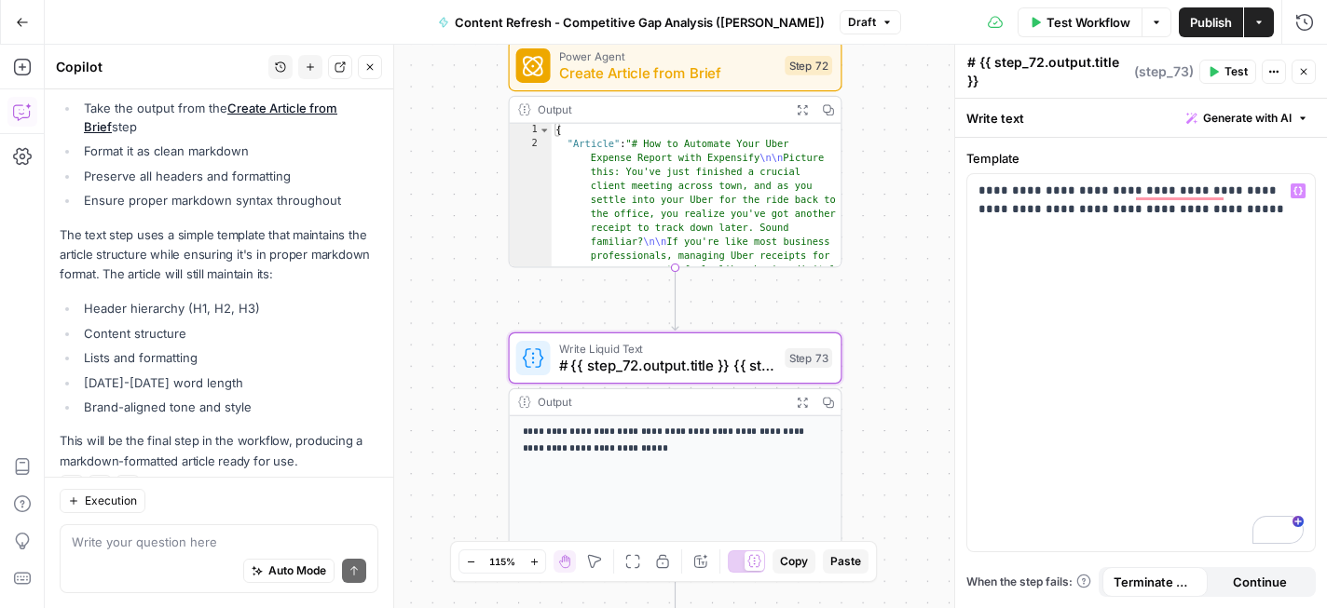
click at [707, 66] on span "Create Article from Brief" at bounding box center [667, 72] width 217 height 21
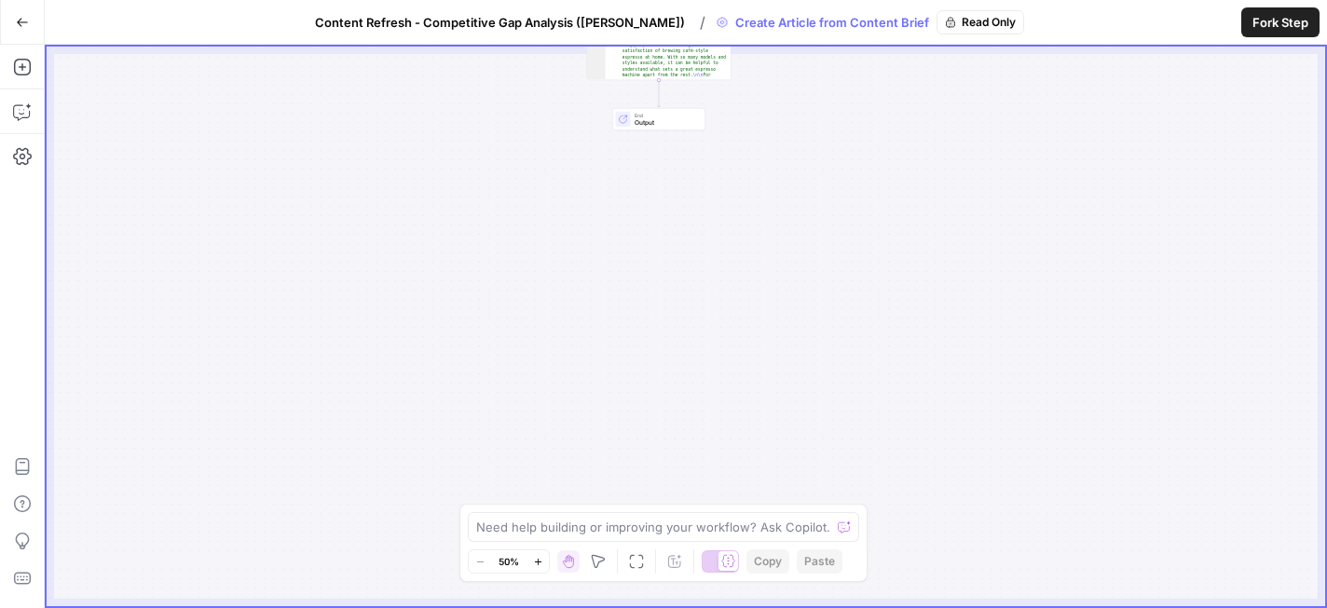
click at [563, 26] on span "Content Refresh - Competitive Gap Analysis ([PERSON_NAME])" at bounding box center [500, 22] width 370 height 19
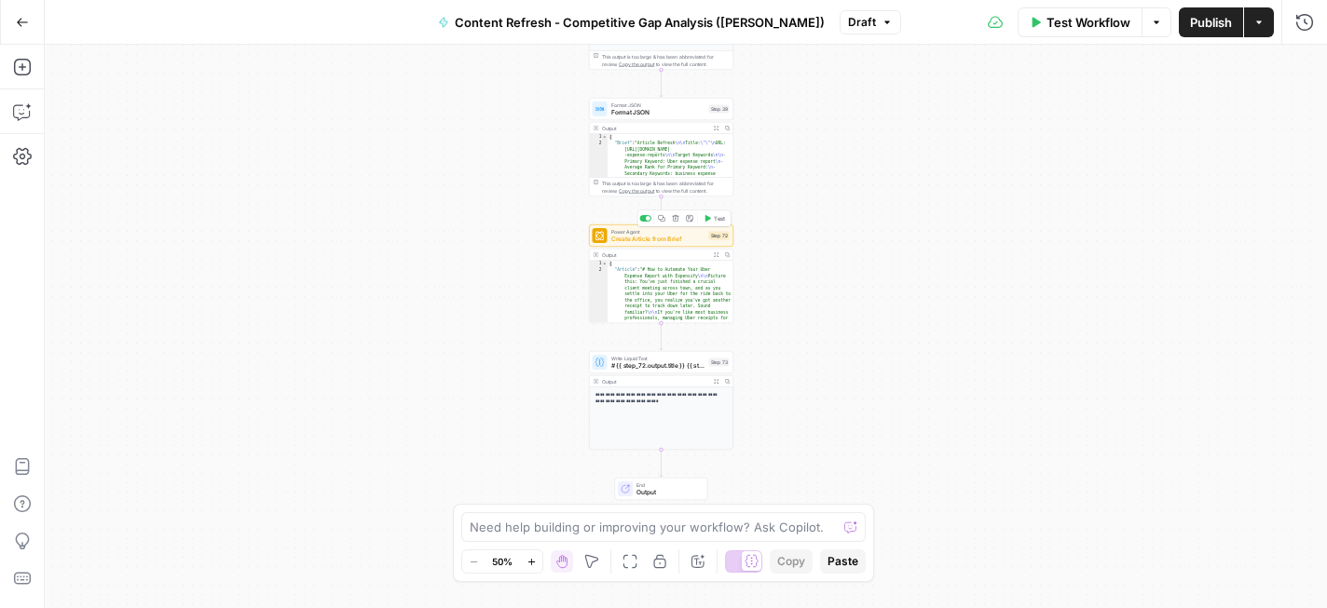
click at [669, 240] on span "Create Article from Brief" at bounding box center [658, 239] width 94 height 9
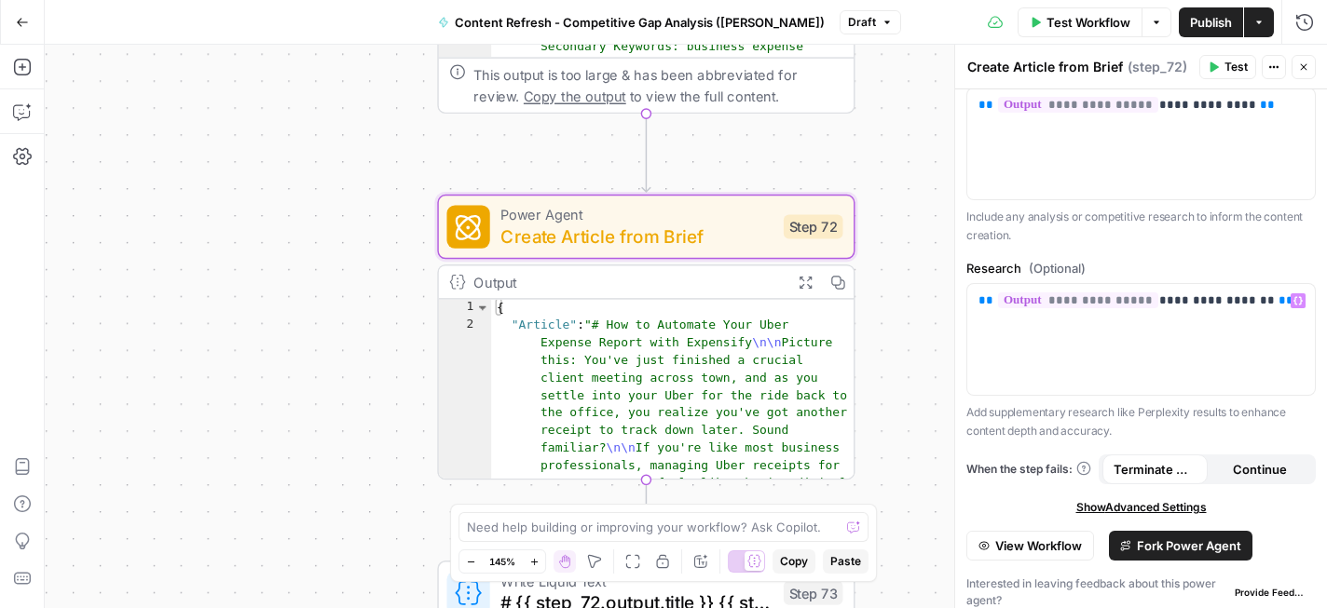
scroll to position [471, 0]
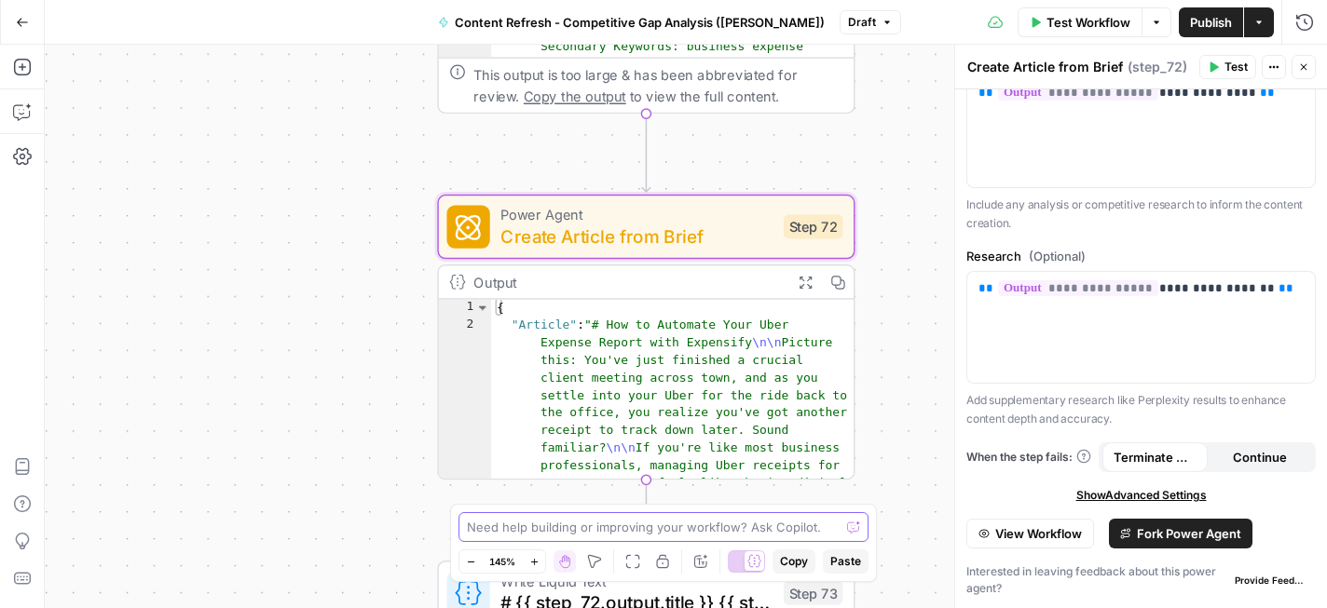
click at [654, 523] on textarea at bounding box center [653, 527] width 373 height 19
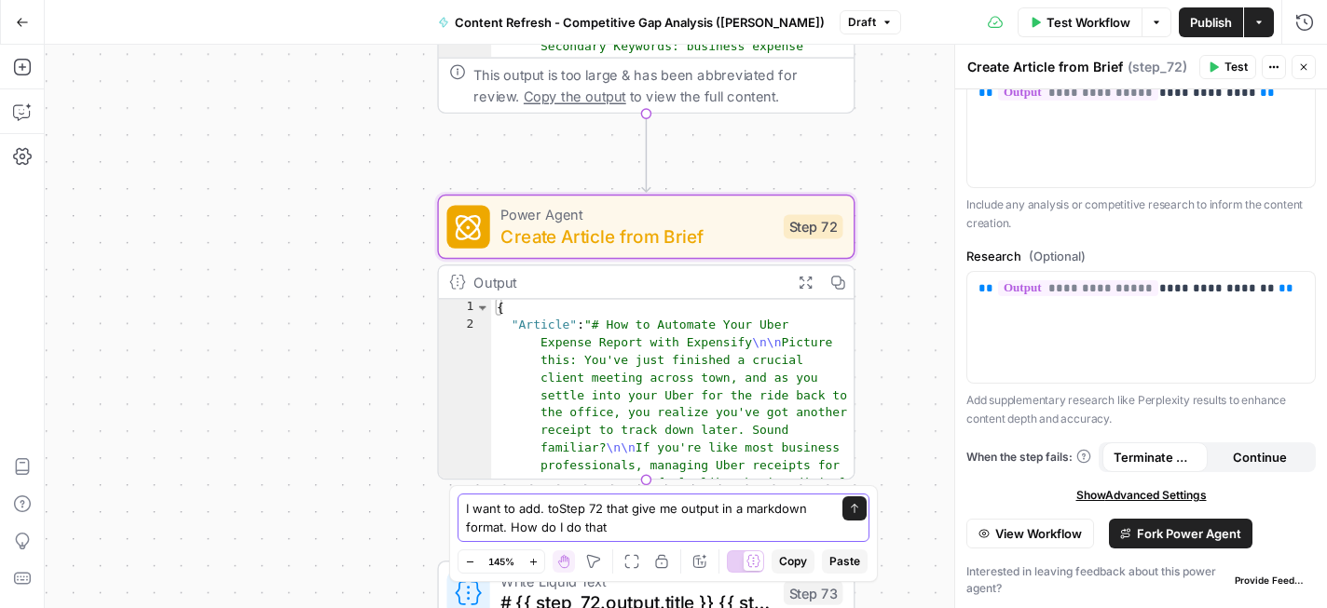
type textarea "I want to add. toStep 72 that give me output in a markdown format. How do I do …"
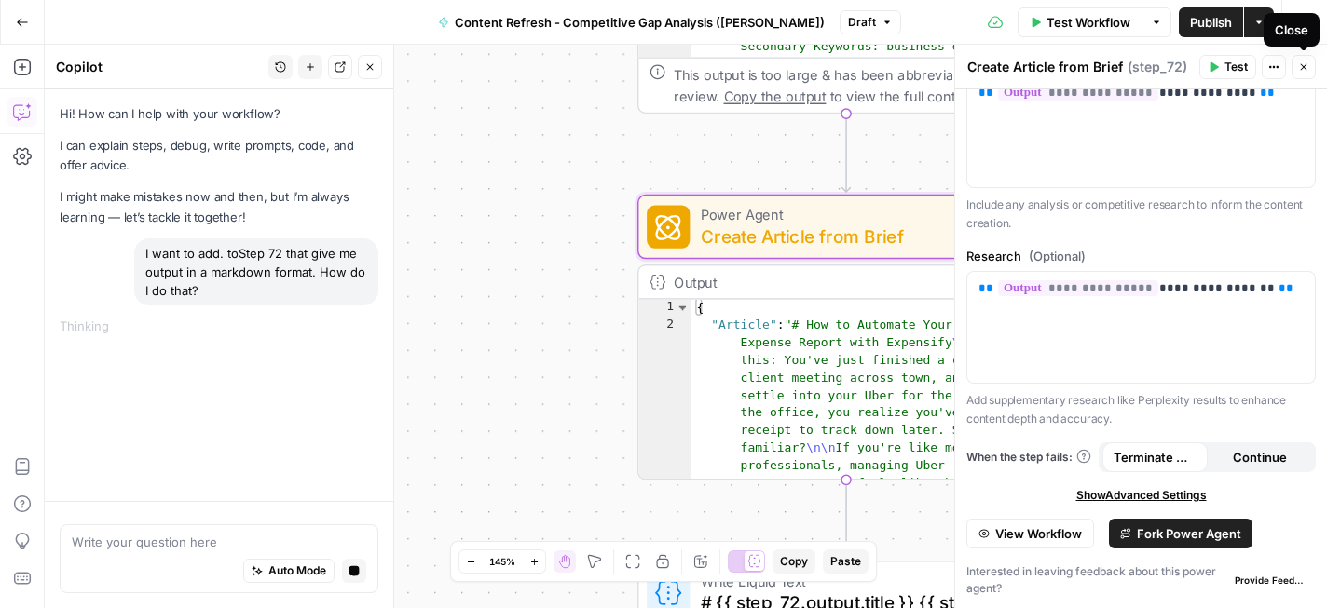
click at [1303, 71] on icon "button" at bounding box center [1303, 66] width 11 height 11
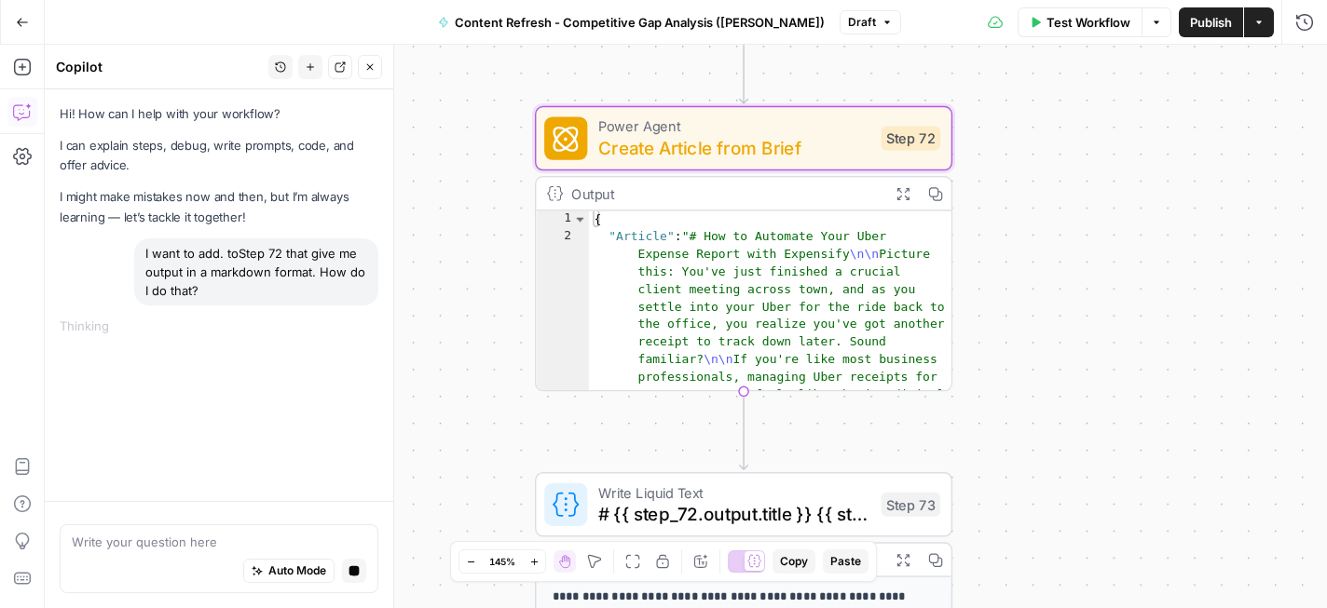
drag, startPoint x: 522, startPoint y: 374, endPoint x: 418, endPoint y: 283, distance: 137.9
click at [418, 283] on div "**********" at bounding box center [686, 327] width 1282 height 564
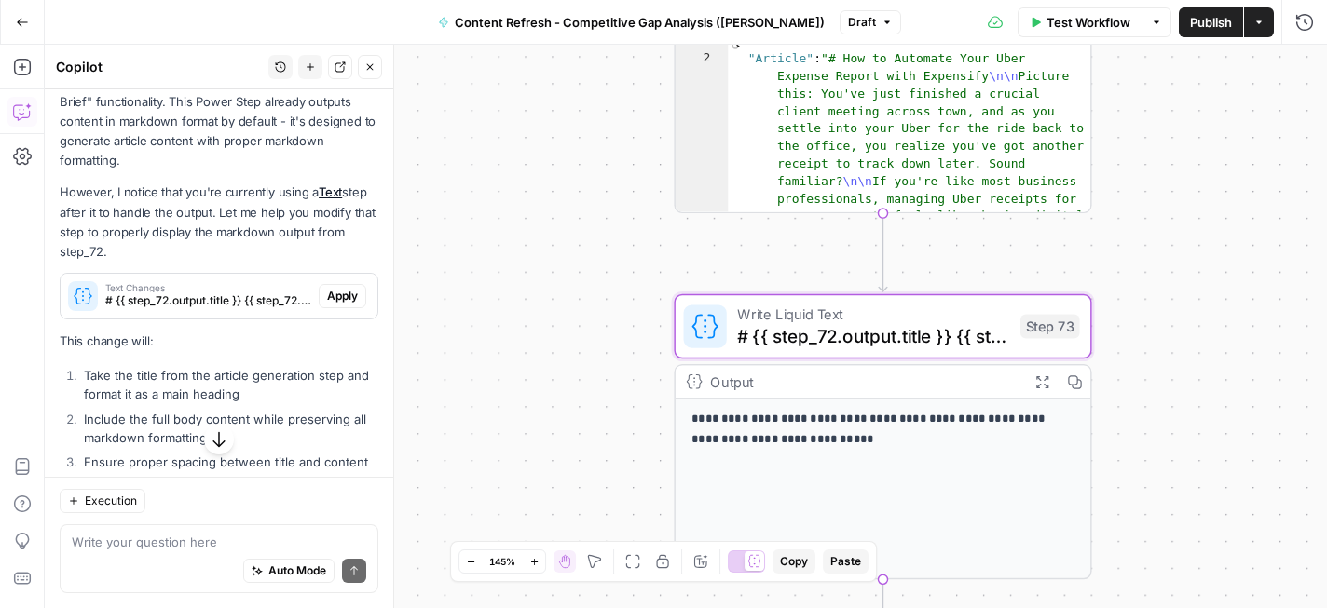
scroll to position [222, 0]
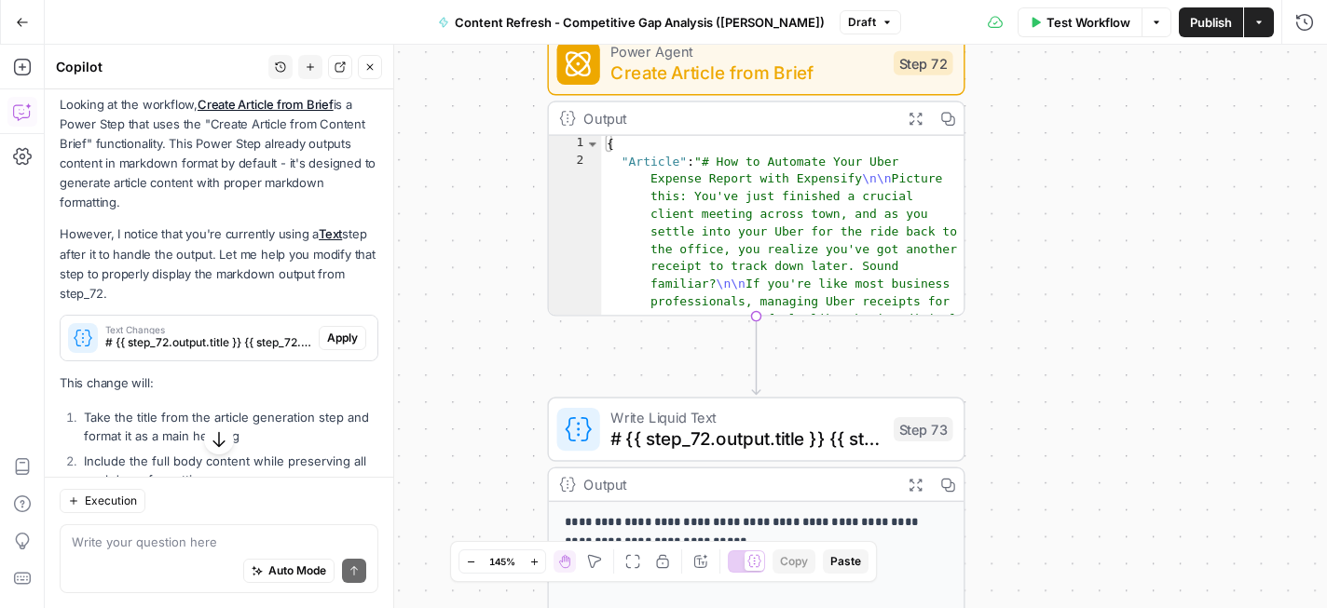
click at [918, 116] on icon "button" at bounding box center [915, 119] width 12 height 12
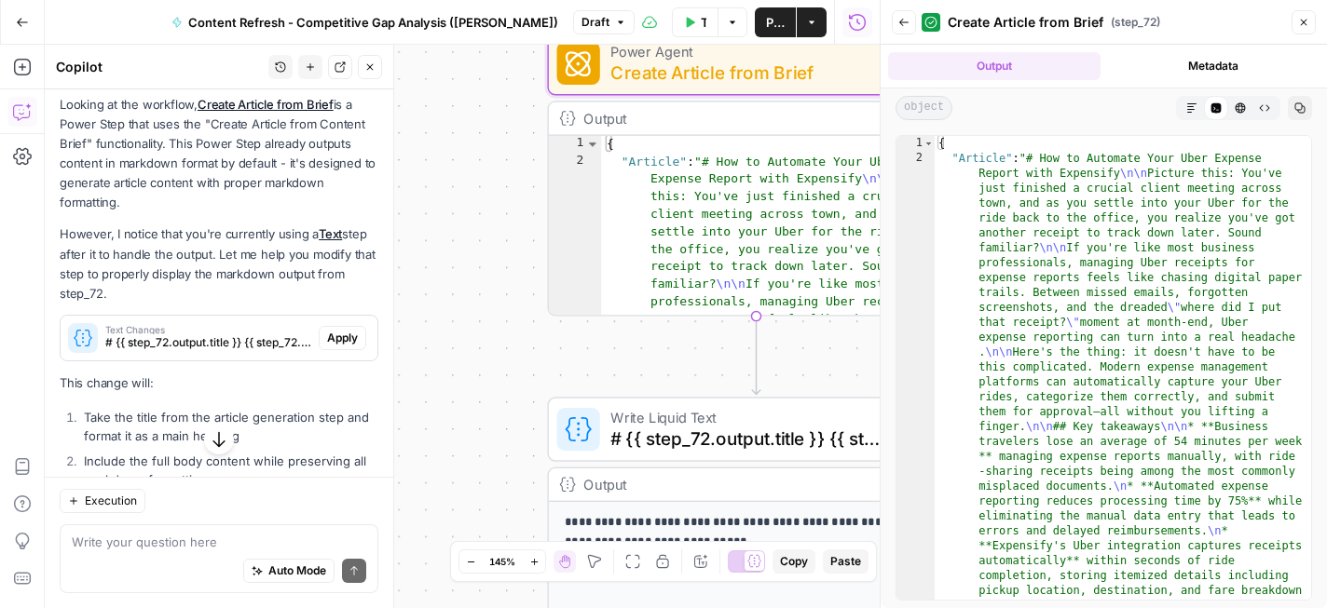
click at [1210, 66] on button "Metadata" at bounding box center [1214, 66] width 212 height 28
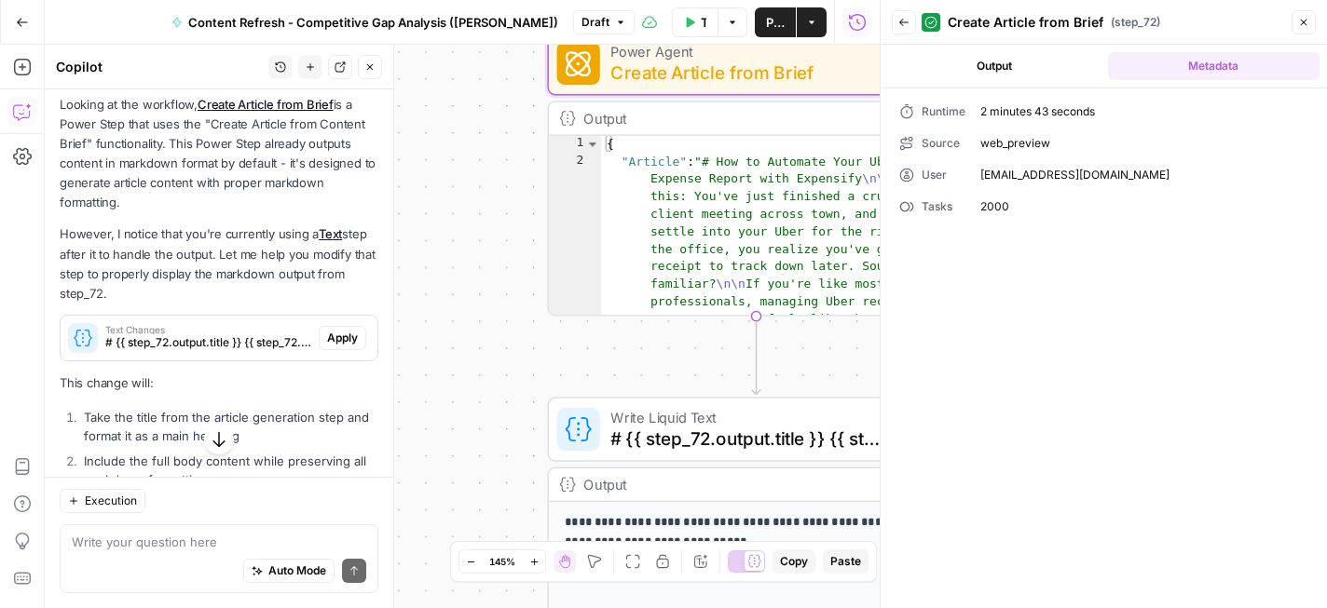
click at [1020, 66] on button "Output" at bounding box center [994, 66] width 212 height 28
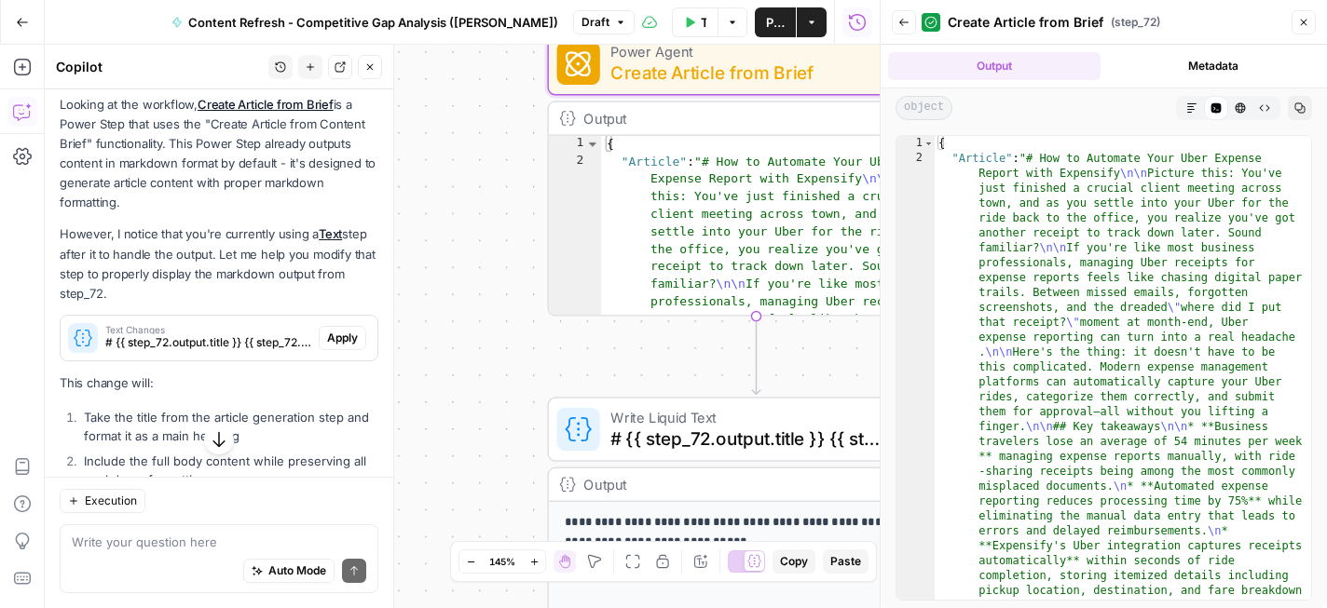
click at [1305, 105] on button "Copy" at bounding box center [1299, 108] width 24 height 24
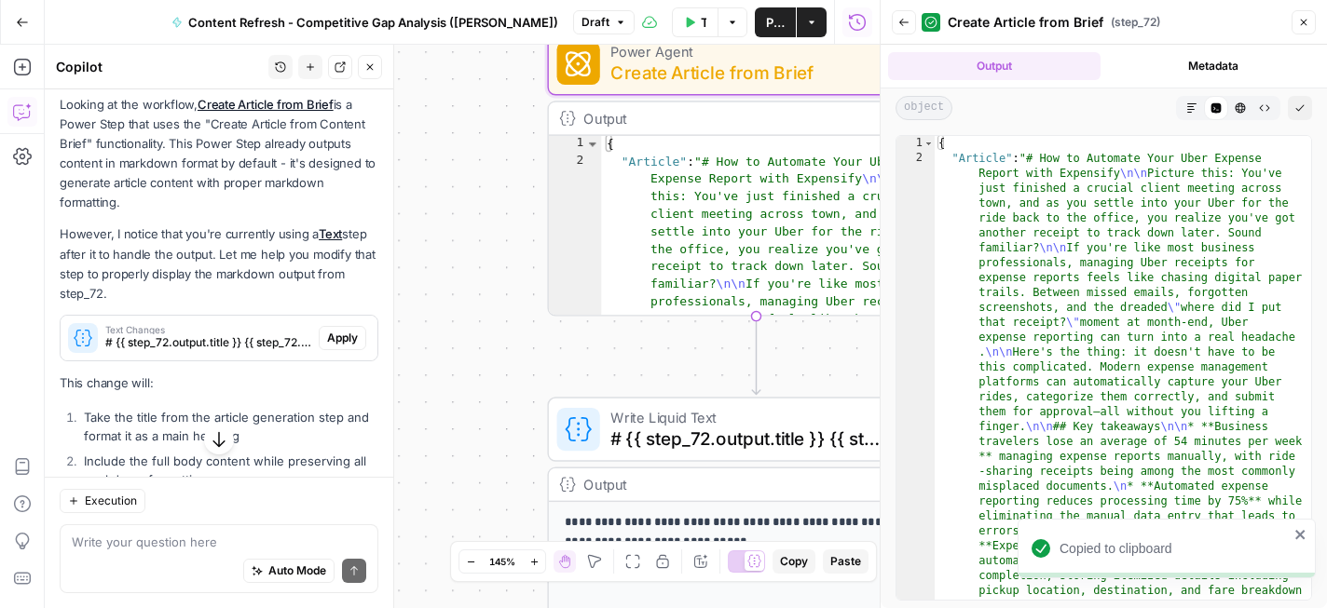
click at [1302, 25] on icon "button" at bounding box center [1303, 22] width 11 height 11
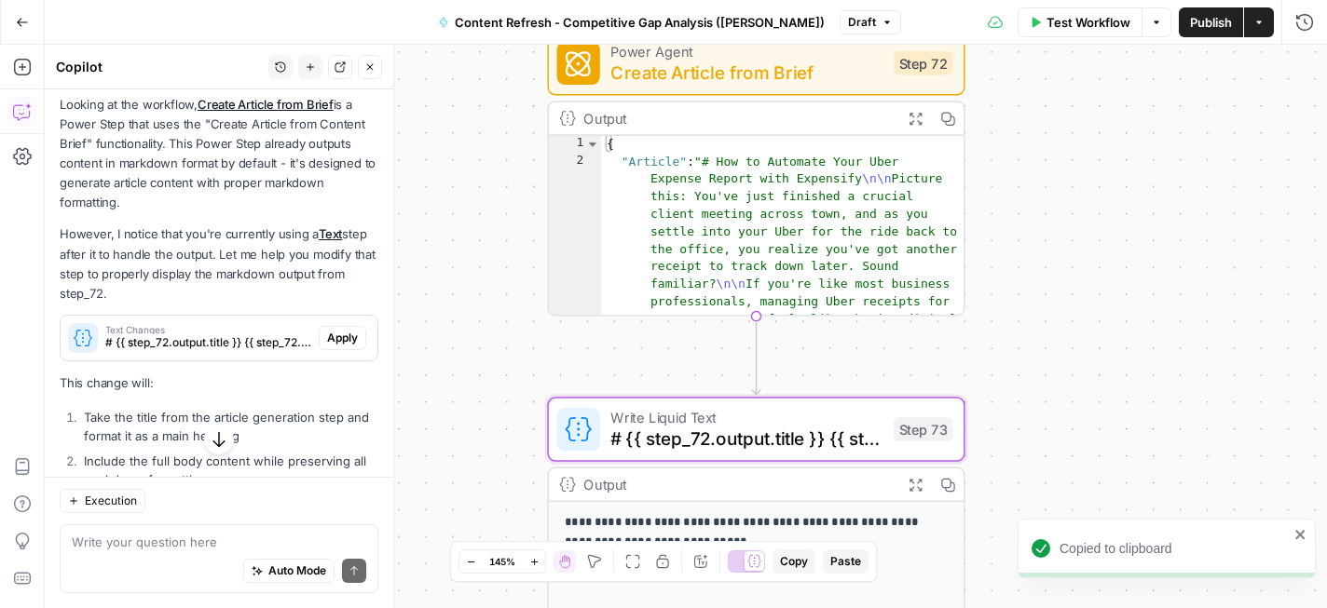
click at [350, 332] on span "Apply" at bounding box center [342, 338] width 31 height 17
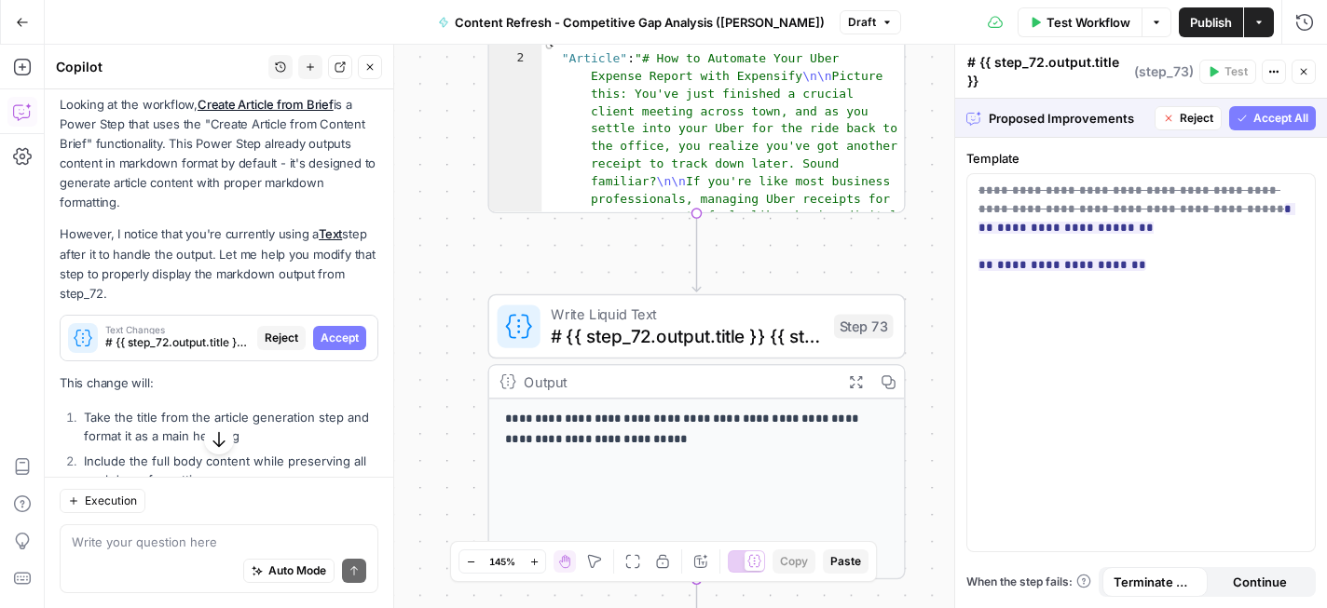
click at [1267, 125] on span "Accept All" at bounding box center [1280, 118] width 55 height 17
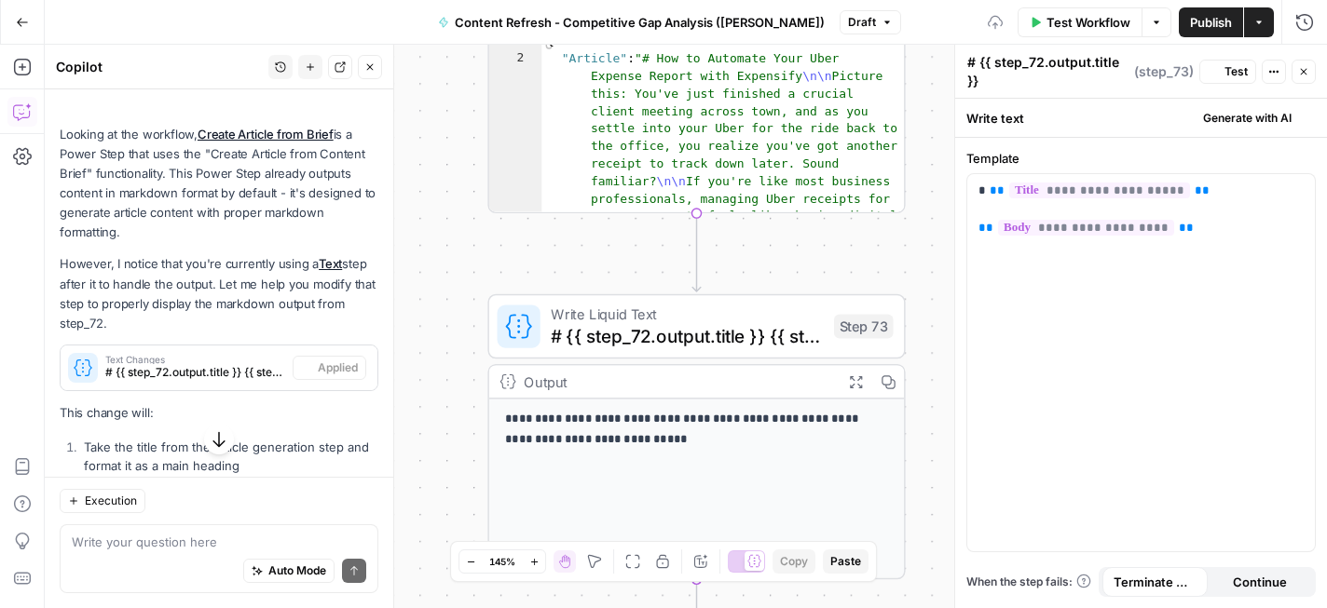
scroll to position [252, 0]
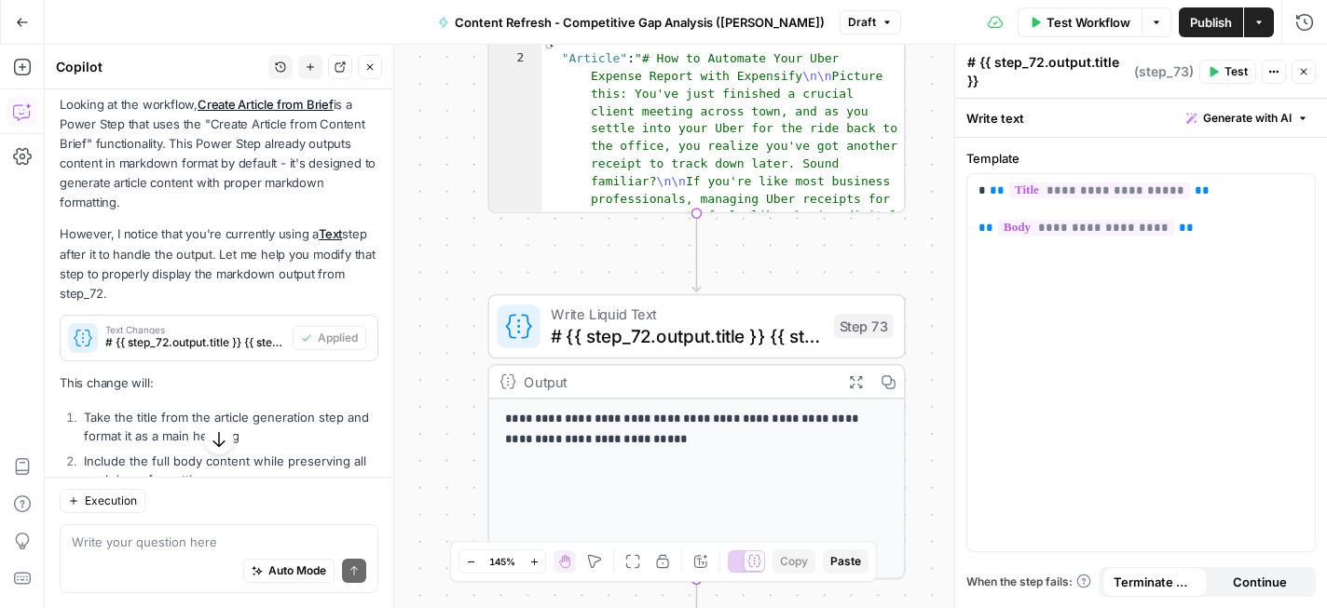
click at [1222, 71] on button "Test" at bounding box center [1227, 72] width 57 height 24
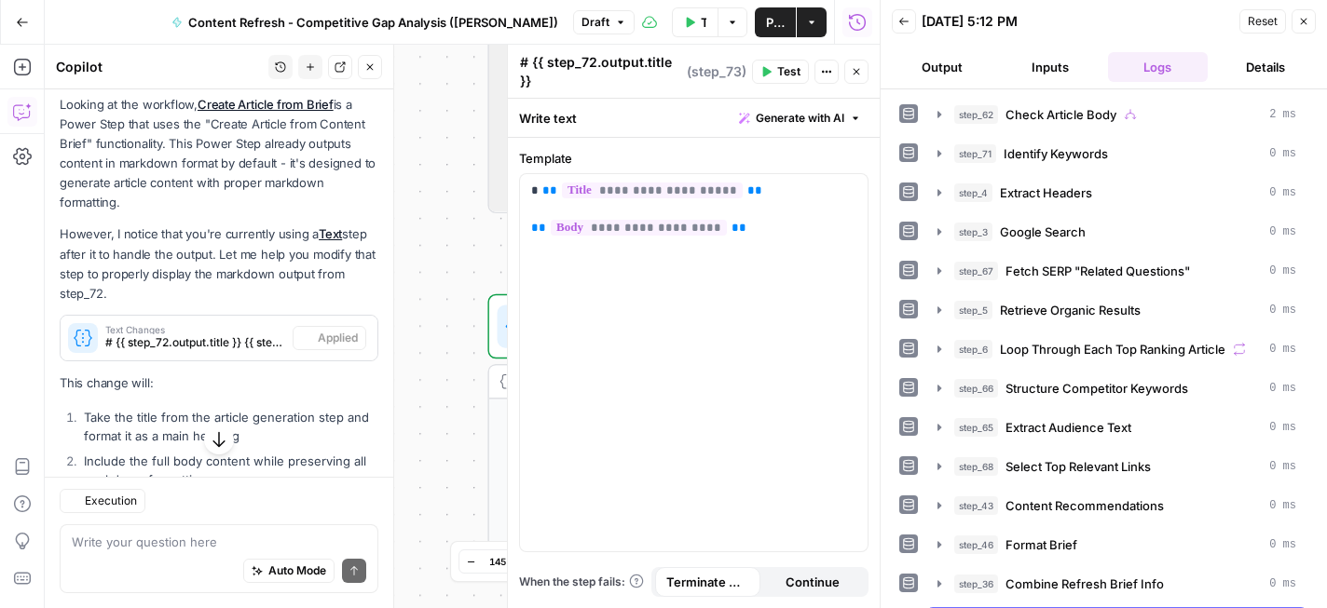
scroll to position [334, 0]
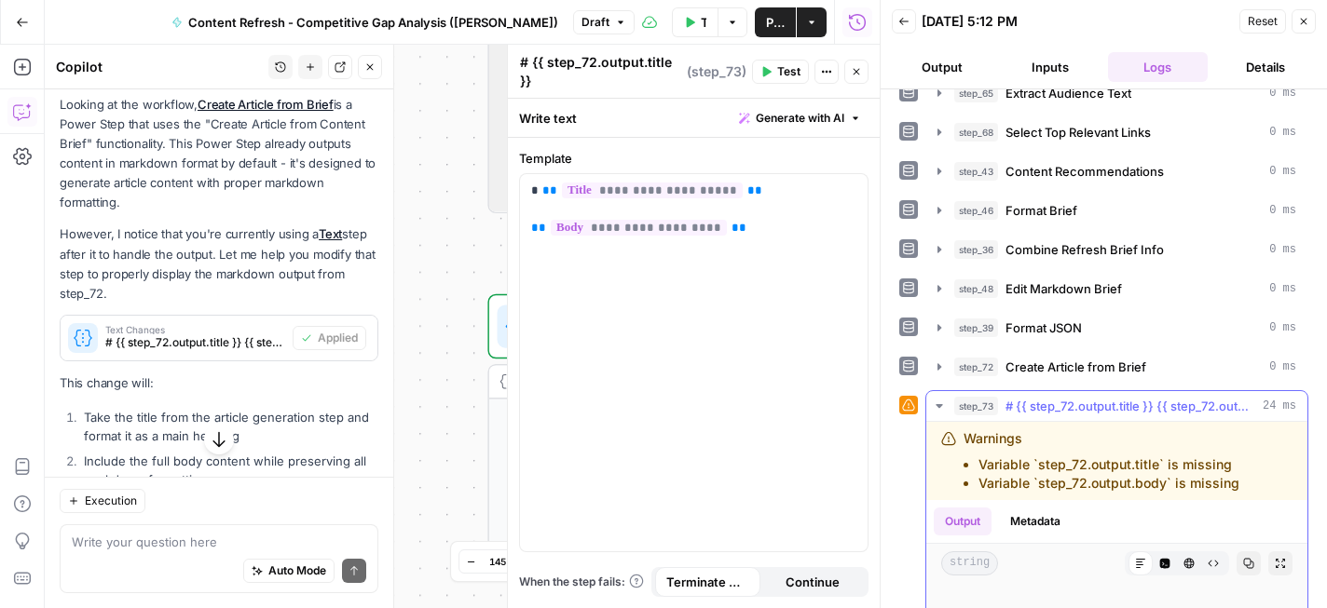
click at [1092, 471] on li "Variable `step_72.output.title` is missing" at bounding box center [1108, 465] width 261 height 19
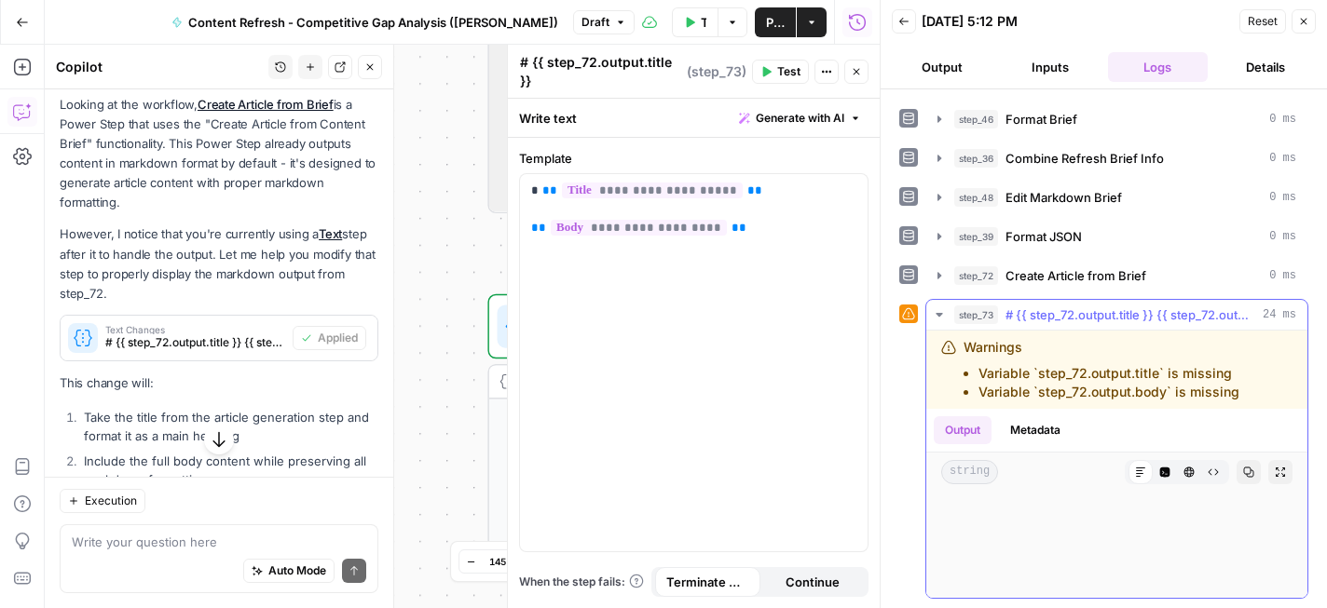
click at [1131, 313] on span "# {{ step_72.output.title }} {{ step_72.output.body }}" at bounding box center [1130, 315] width 250 height 19
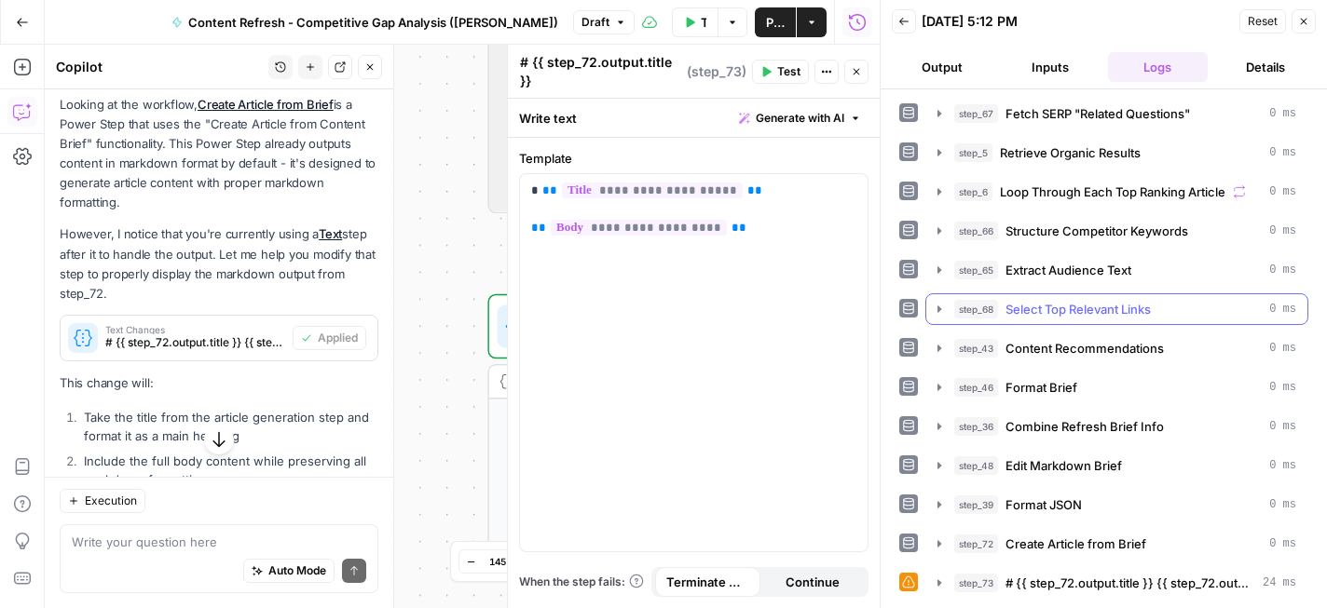
scroll to position [157, 0]
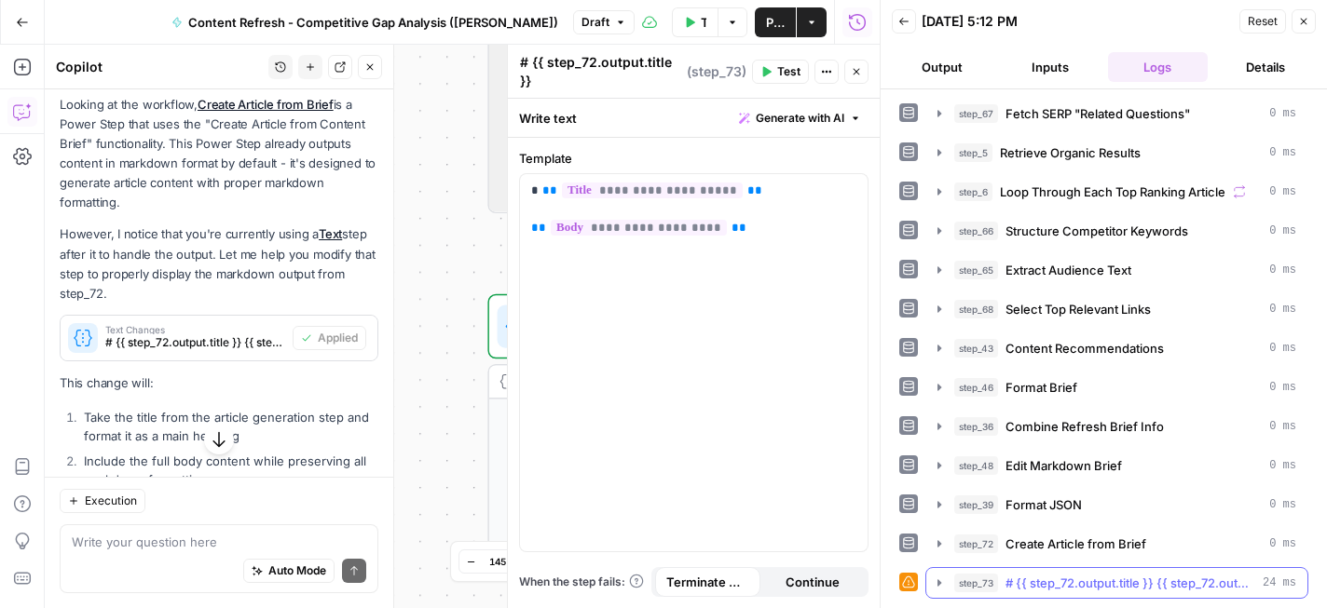
click at [1122, 590] on span "# {{ step_72.output.title }} {{ step_72.output.body }}" at bounding box center [1130, 583] width 250 height 19
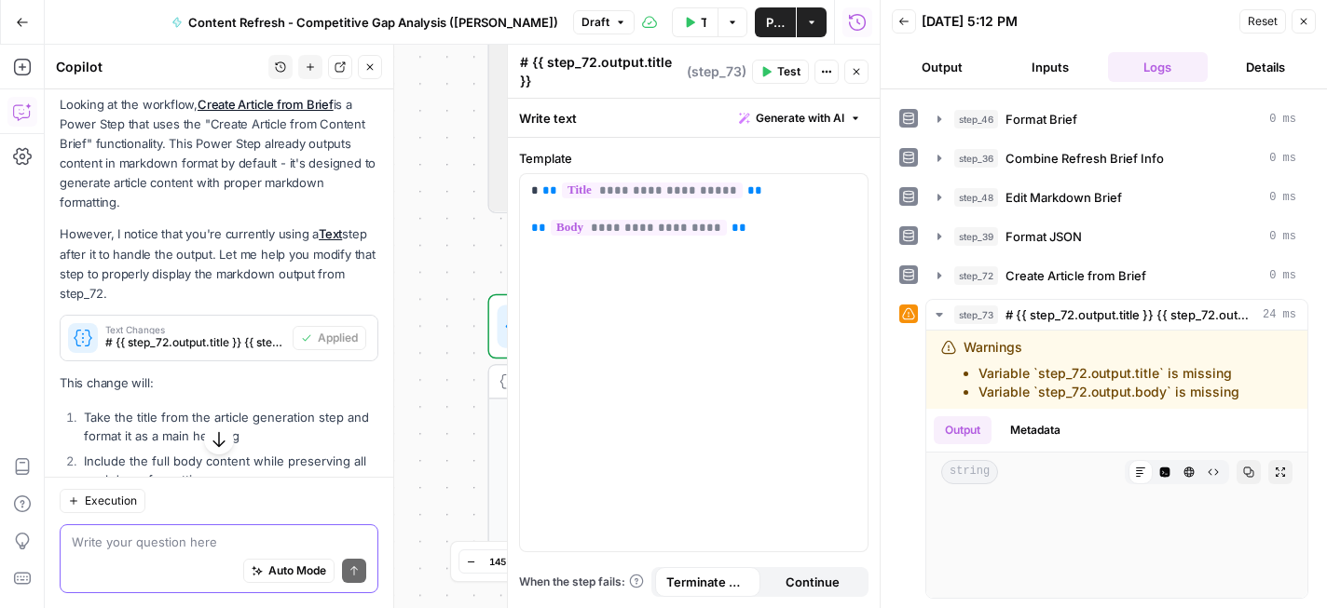
click at [171, 542] on textarea at bounding box center [219, 542] width 294 height 19
type textarea "So, where do I see the markdown output"
click at [354, 566] on icon "submit" at bounding box center [353, 570] width 11 height 11
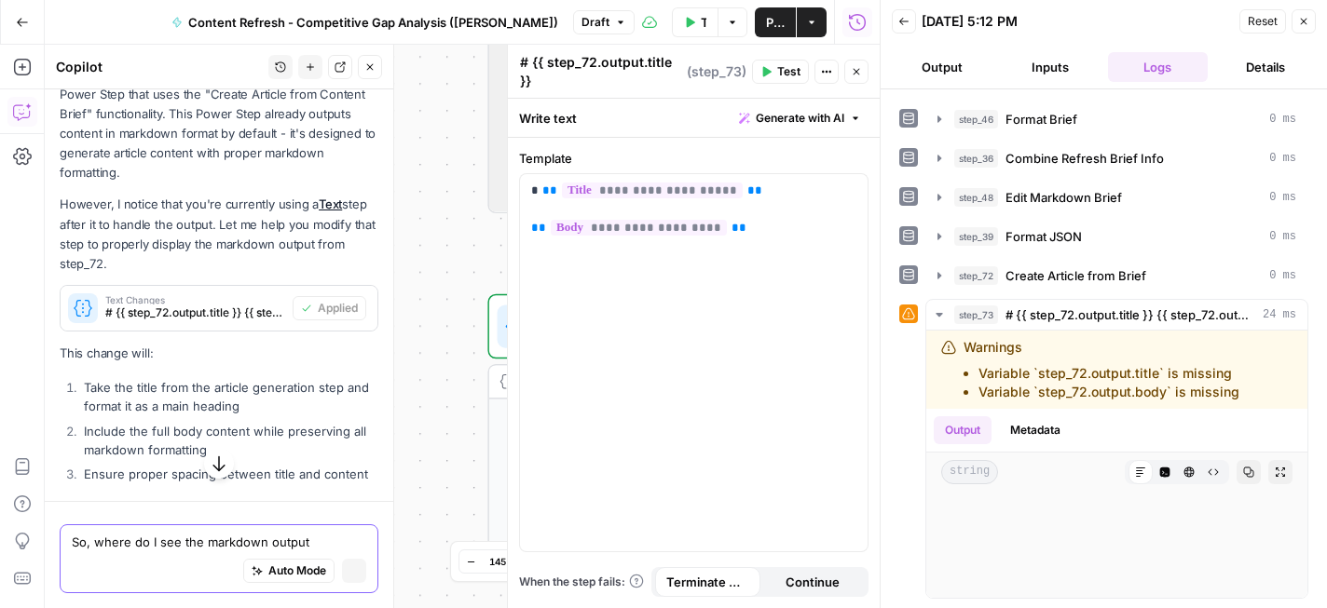
scroll to position [222, 0]
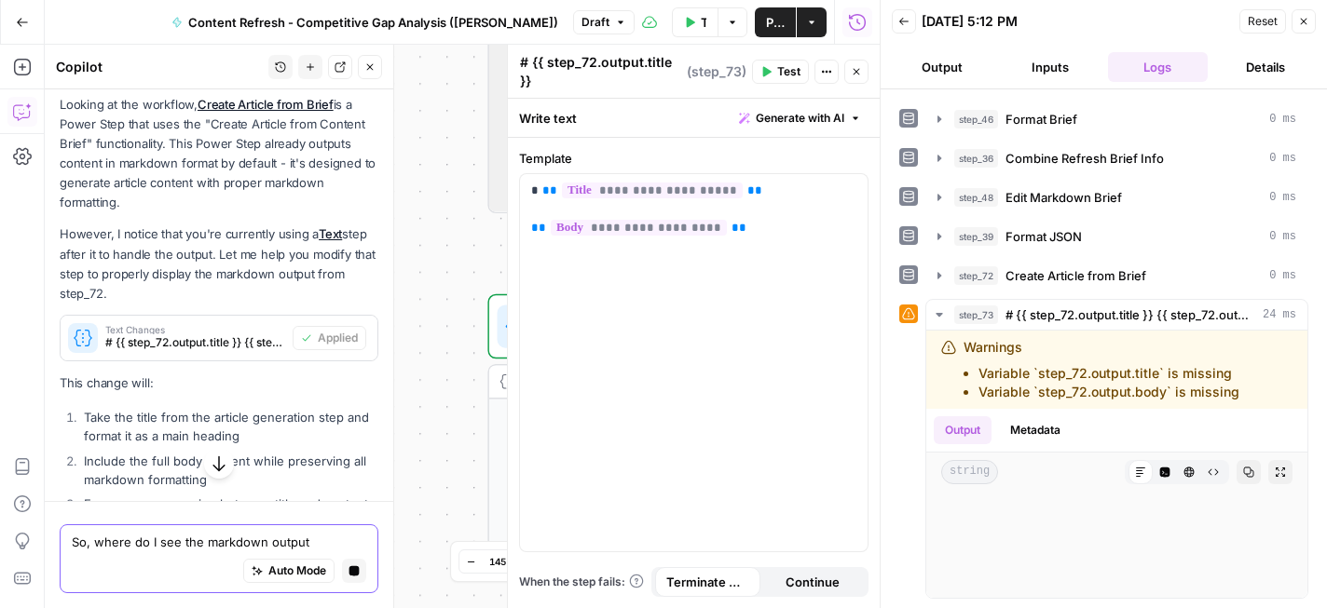
click at [1310, 20] on button "Close" at bounding box center [1303, 21] width 24 height 24
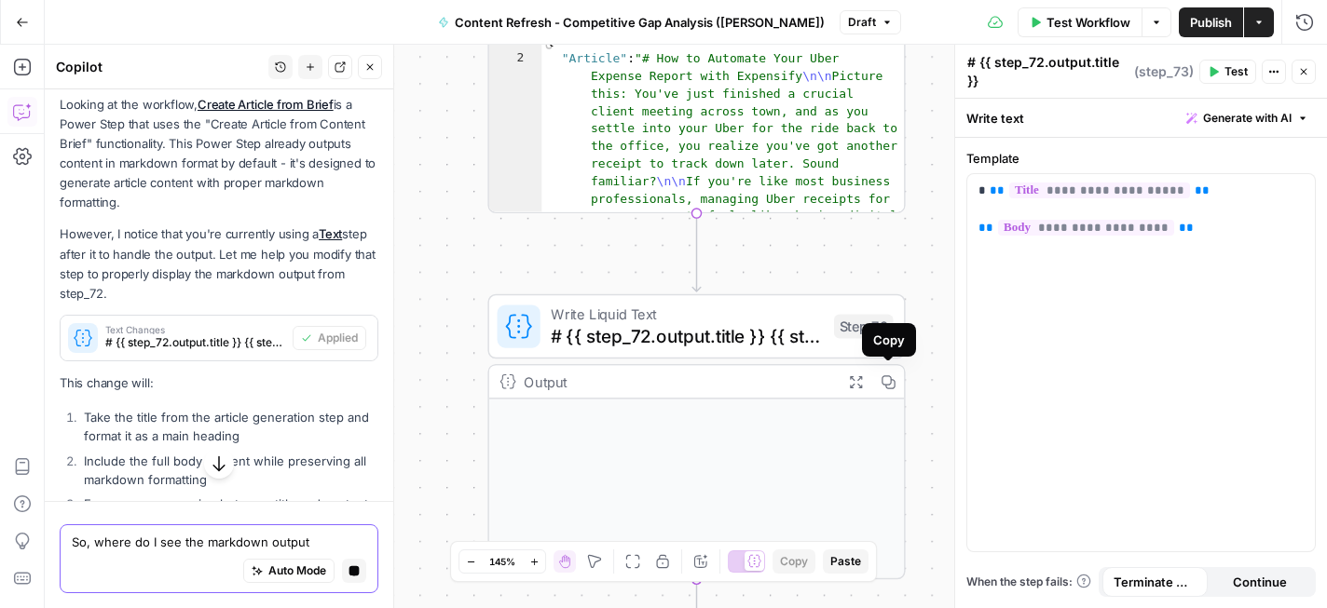
click at [860, 381] on icon "button" at bounding box center [855, 381] width 15 height 15
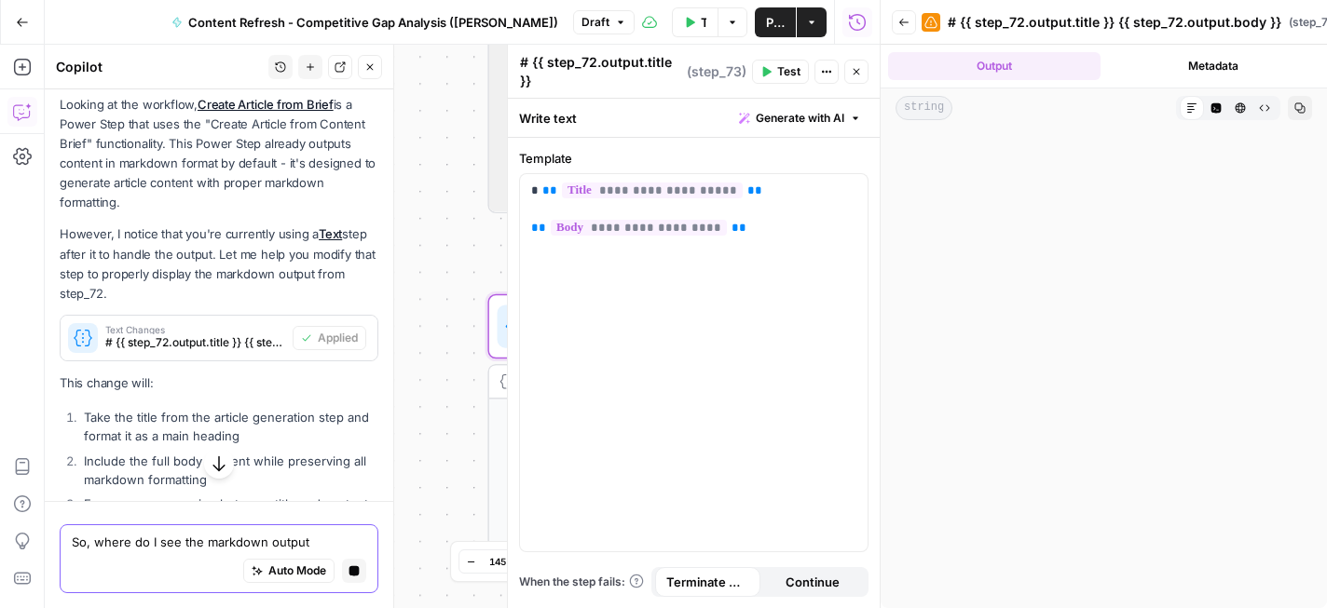
scroll to position [0, 0]
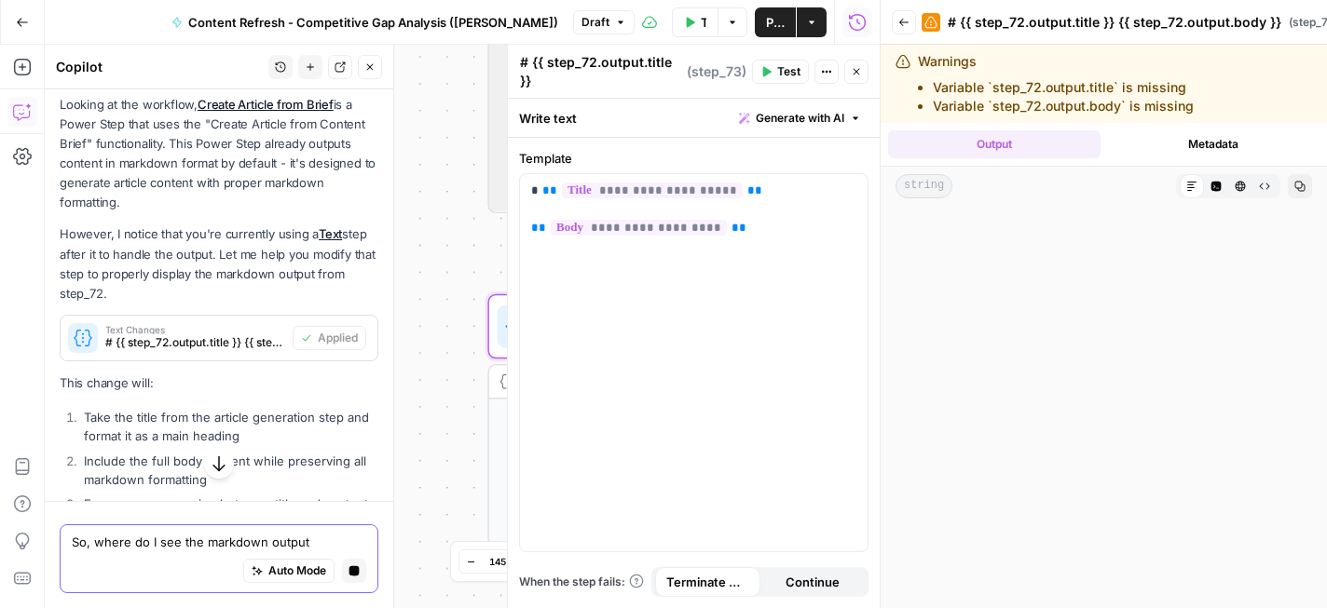
click at [901, 24] on icon "button" at bounding box center [903, 22] width 9 height 7
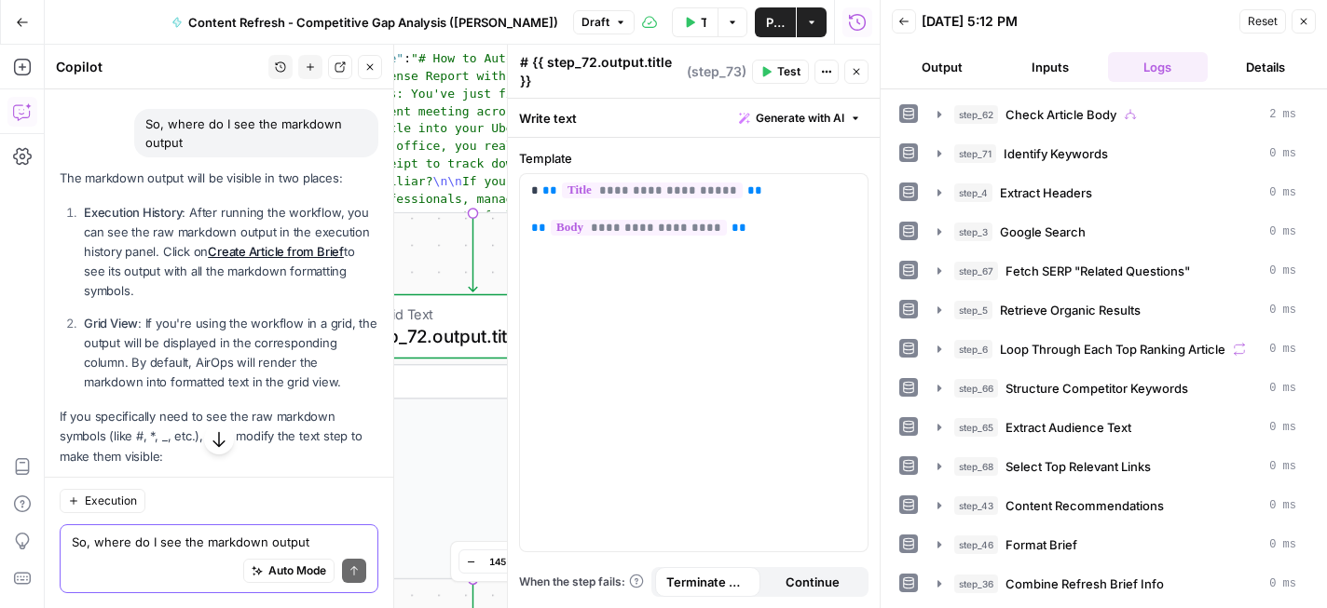
scroll to position [921, 0]
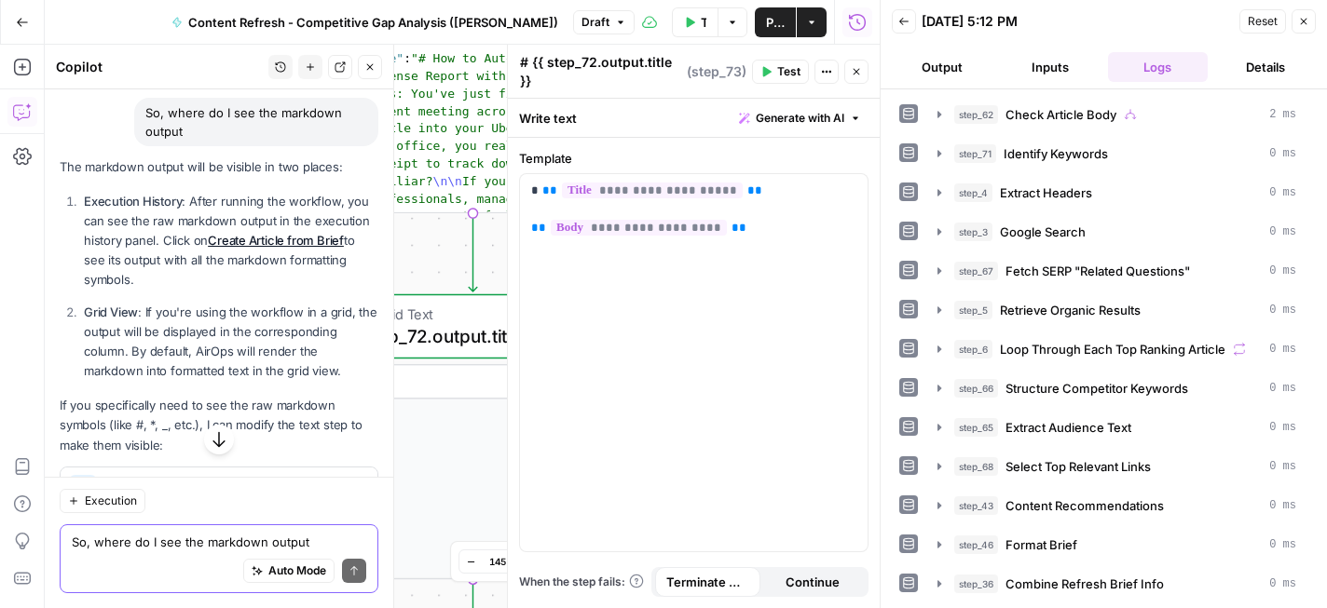
click at [1303, 22] on icon "button" at bounding box center [1303, 21] width 11 height 11
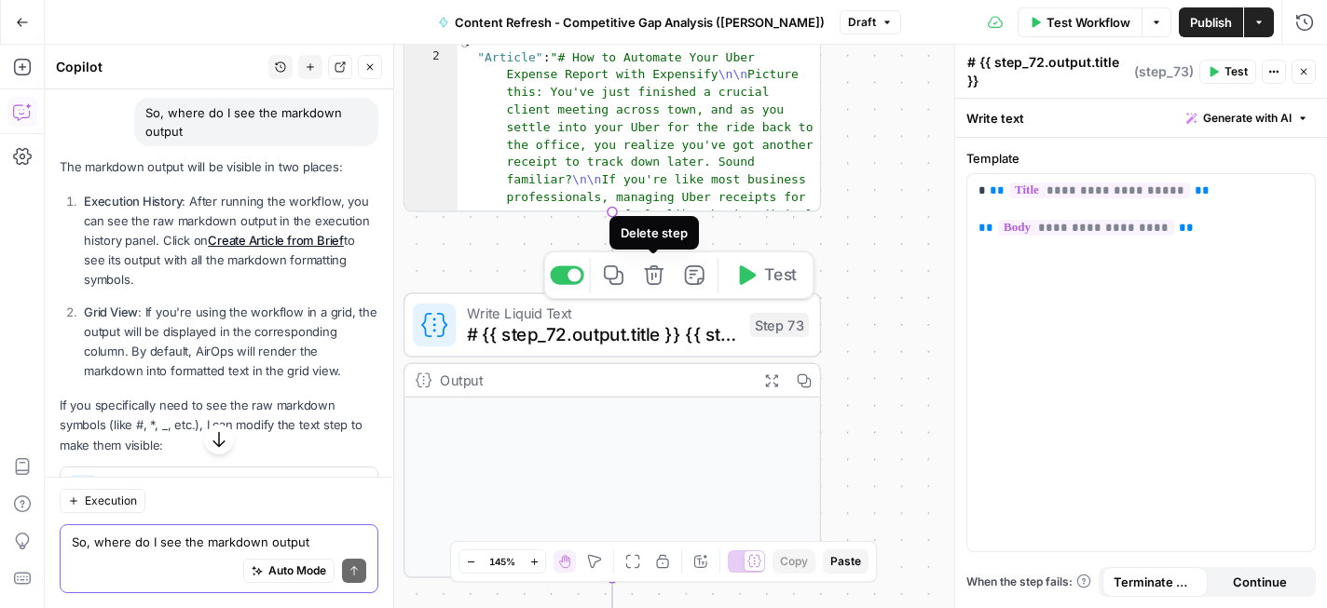
click at [652, 280] on icon "button" at bounding box center [653, 275] width 21 height 21
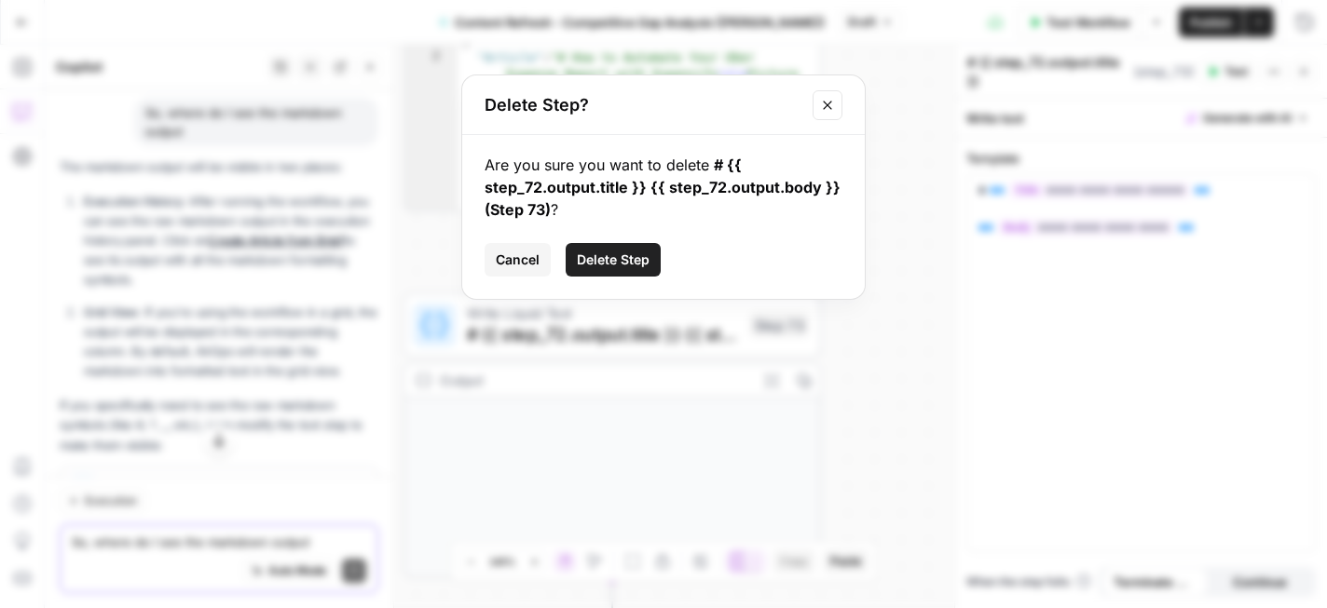
click at [639, 262] on span "Delete Step" at bounding box center [613, 260] width 73 height 19
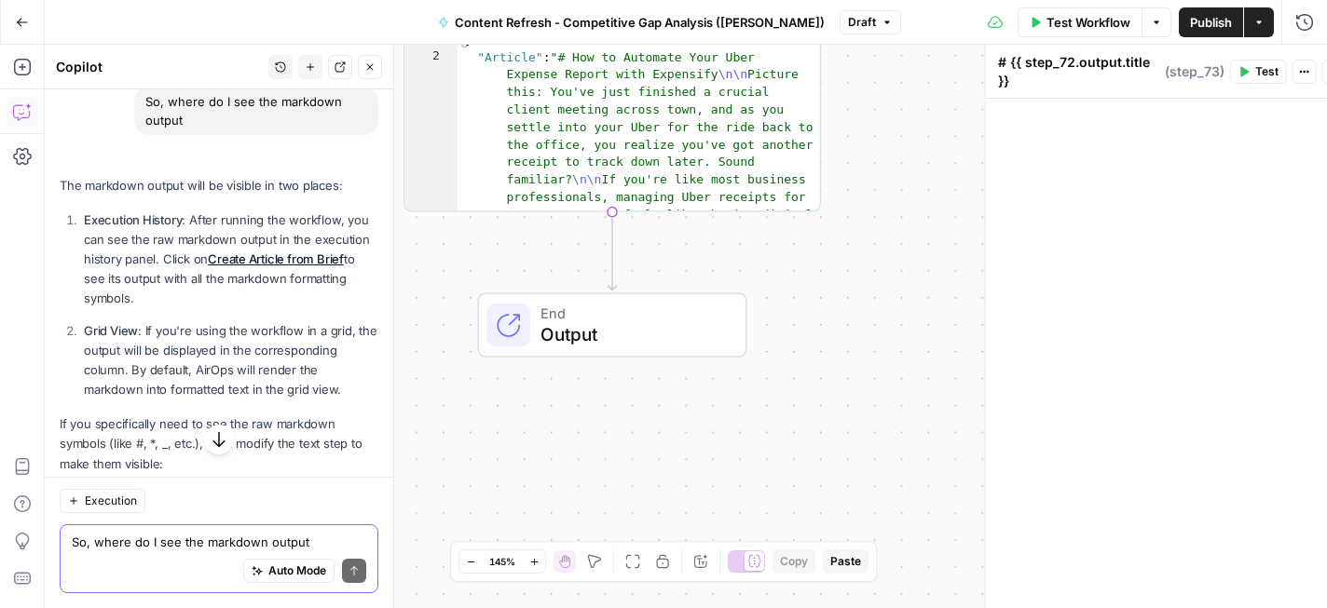
scroll to position [910, 0]
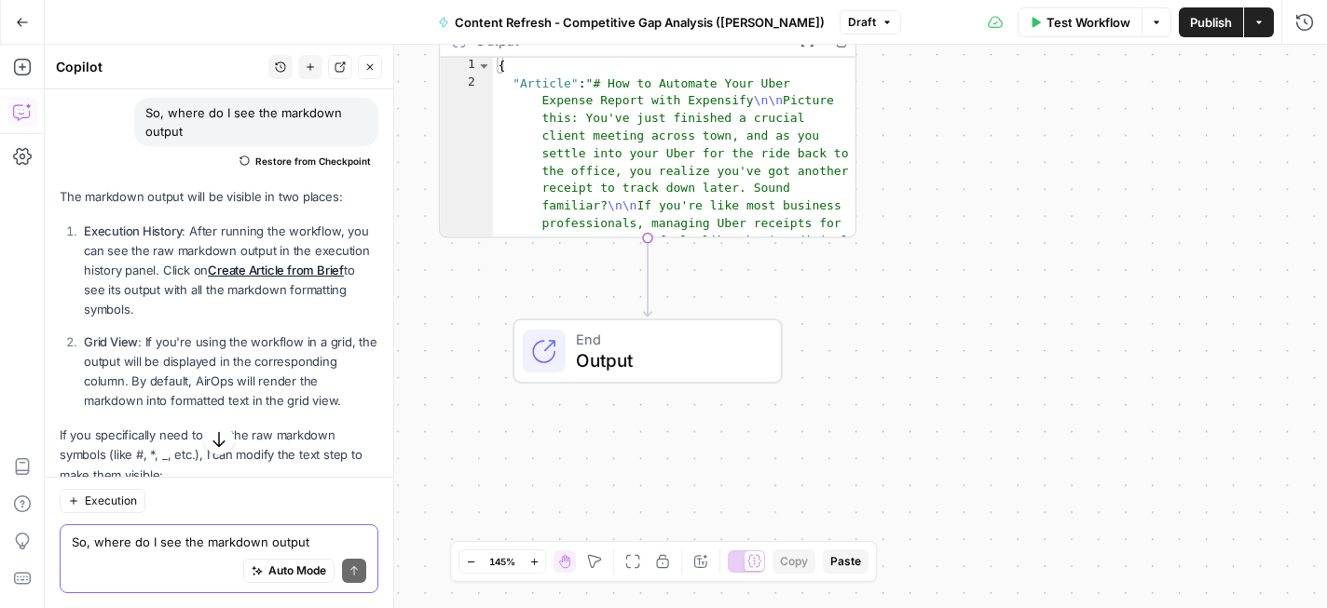
click at [681, 344] on span "End" at bounding box center [668, 338] width 184 height 21
click at [1072, 212] on span "Markdown" at bounding box center [1157, 213] width 284 height 19
click at [1125, 215] on span "Markdown" at bounding box center [1157, 213] width 284 height 19
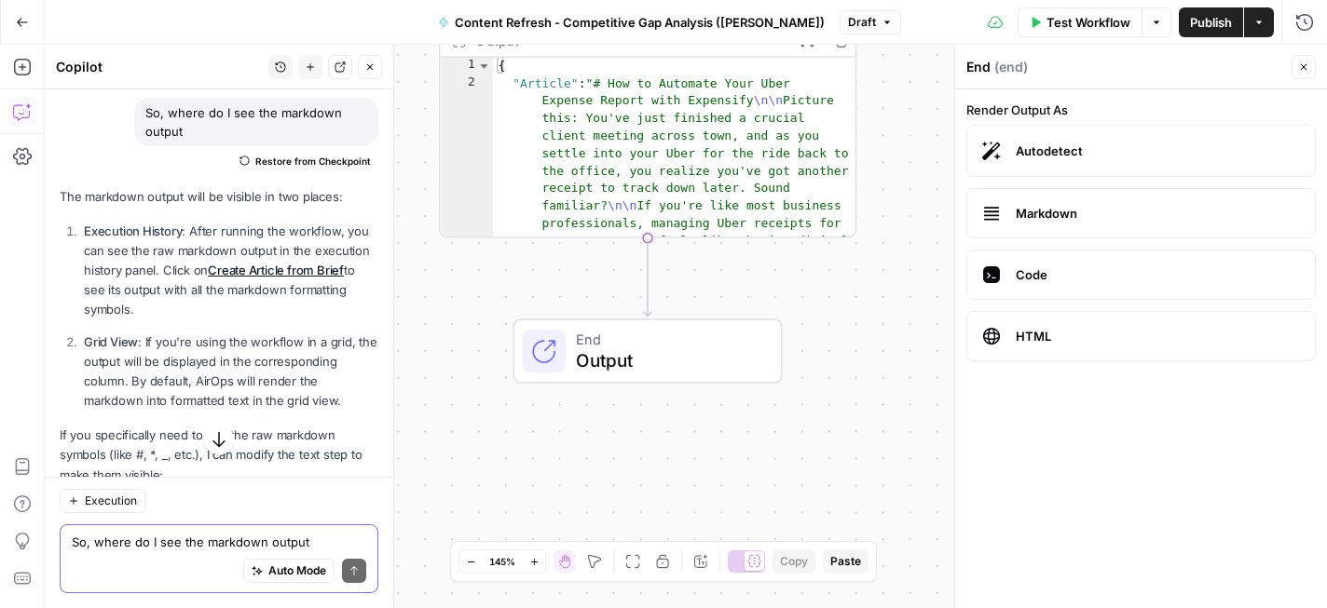
click at [1099, 339] on span "HTML" at bounding box center [1157, 336] width 284 height 19
click at [1108, 277] on span "Code" at bounding box center [1157, 274] width 284 height 19
click at [871, 369] on div "**********" at bounding box center [686, 327] width 1282 height 564
click at [719, 372] on span "Output" at bounding box center [668, 360] width 184 height 27
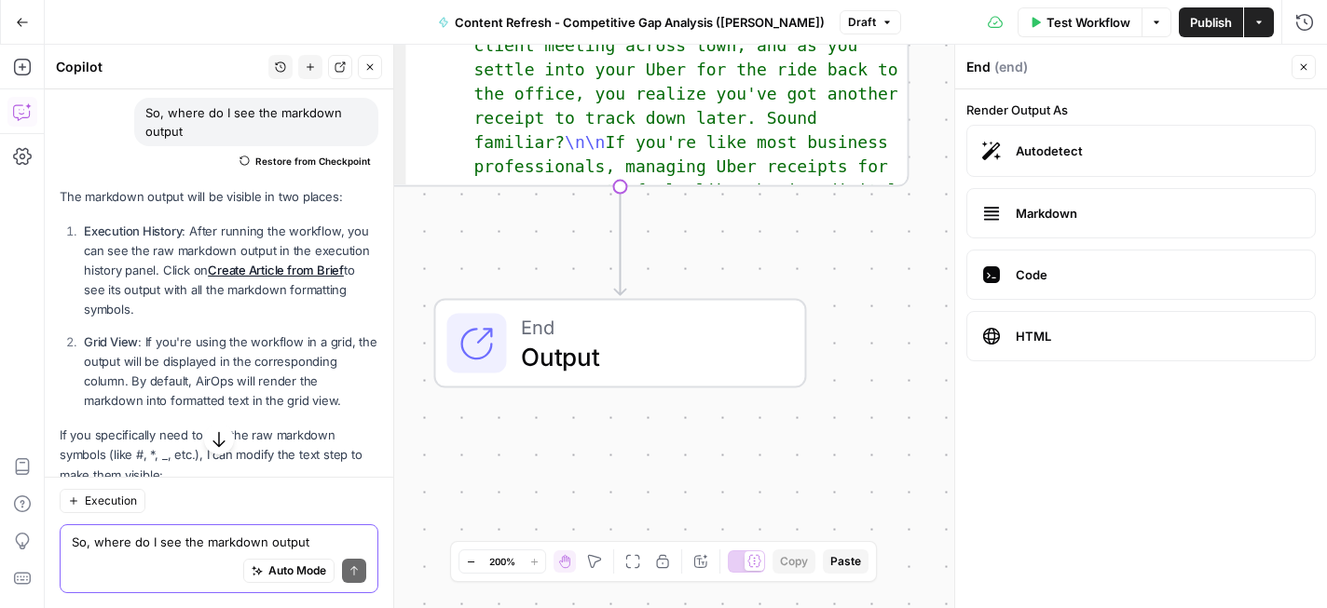
click at [694, 309] on div "End Output" at bounding box center [619, 343] width 373 height 89
click at [252, 334] on p "Grid View : If you're using the workflow in a grid, the output will be displaye…" at bounding box center [231, 372] width 294 height 79
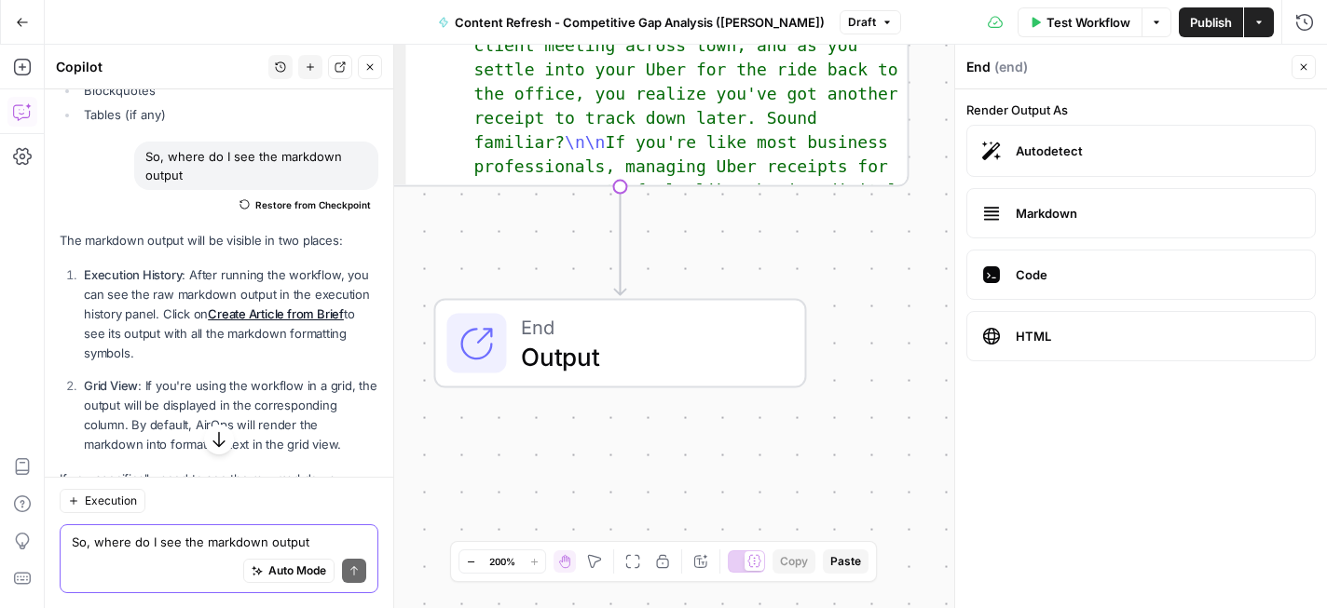
scroll to position [873, 0]
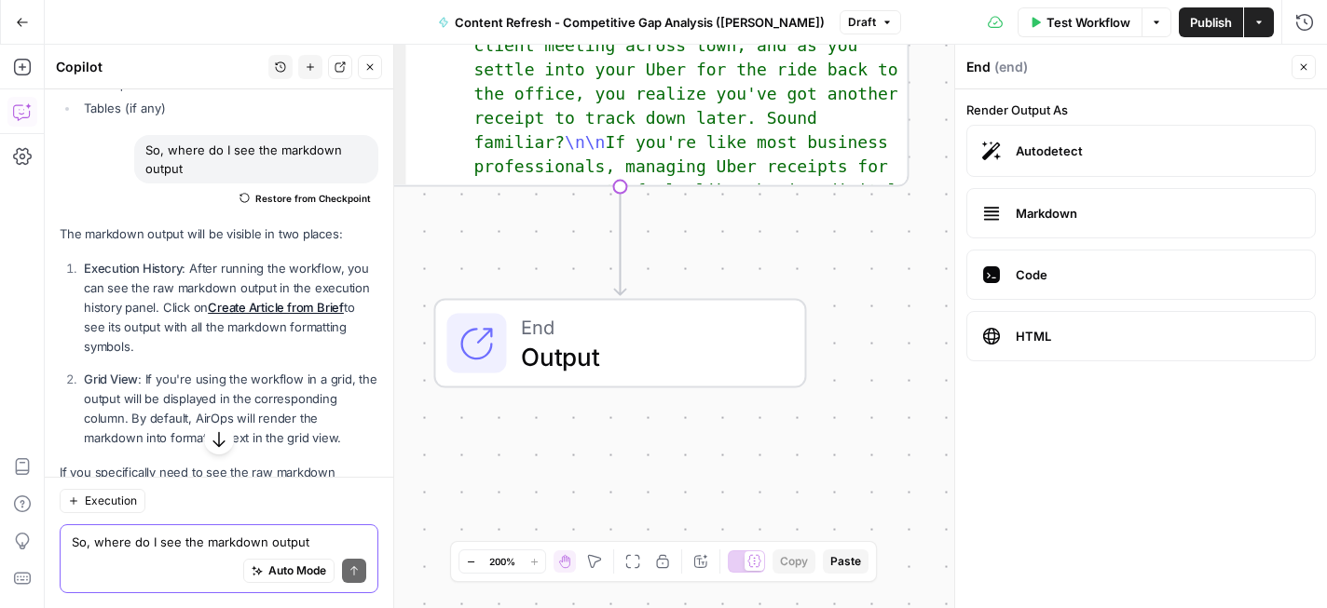
click at [231, 540] on textarea "So, where do I see the markdown output" at bounding box center [219, 542] width 294 height 19
type textarea "where is execution history/"
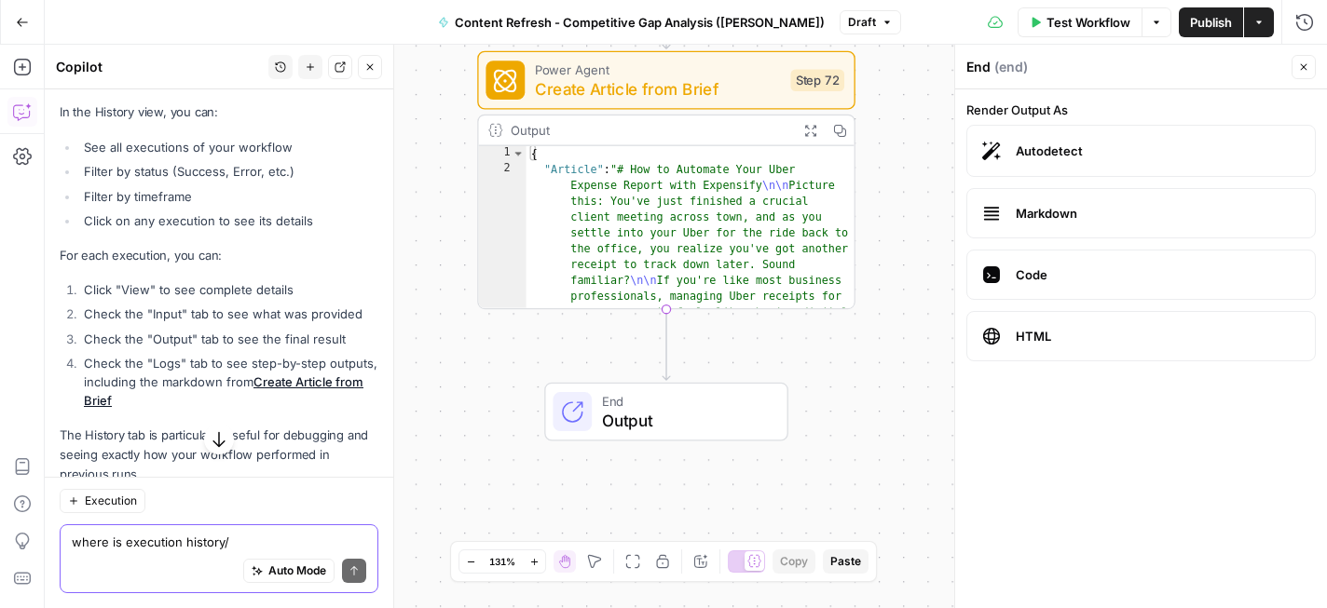
scroll to position [1885, 0]
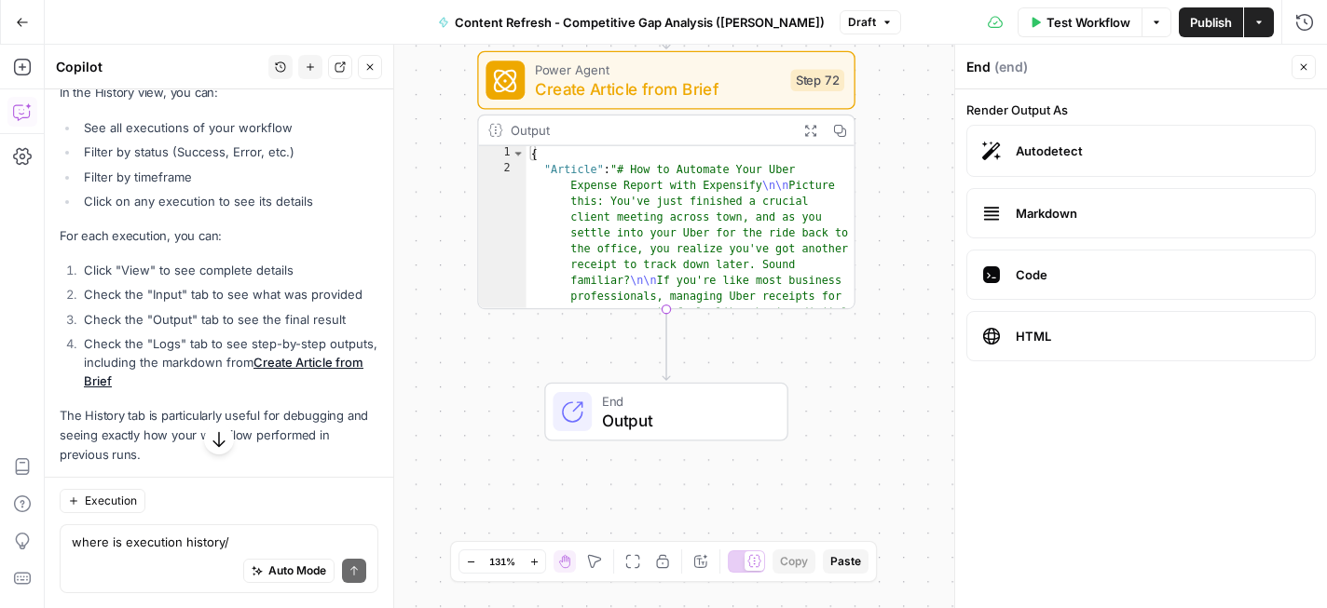
click at [1120, 224] on label "Markdown" at bounding box center [1140, 213] width 349 height 50
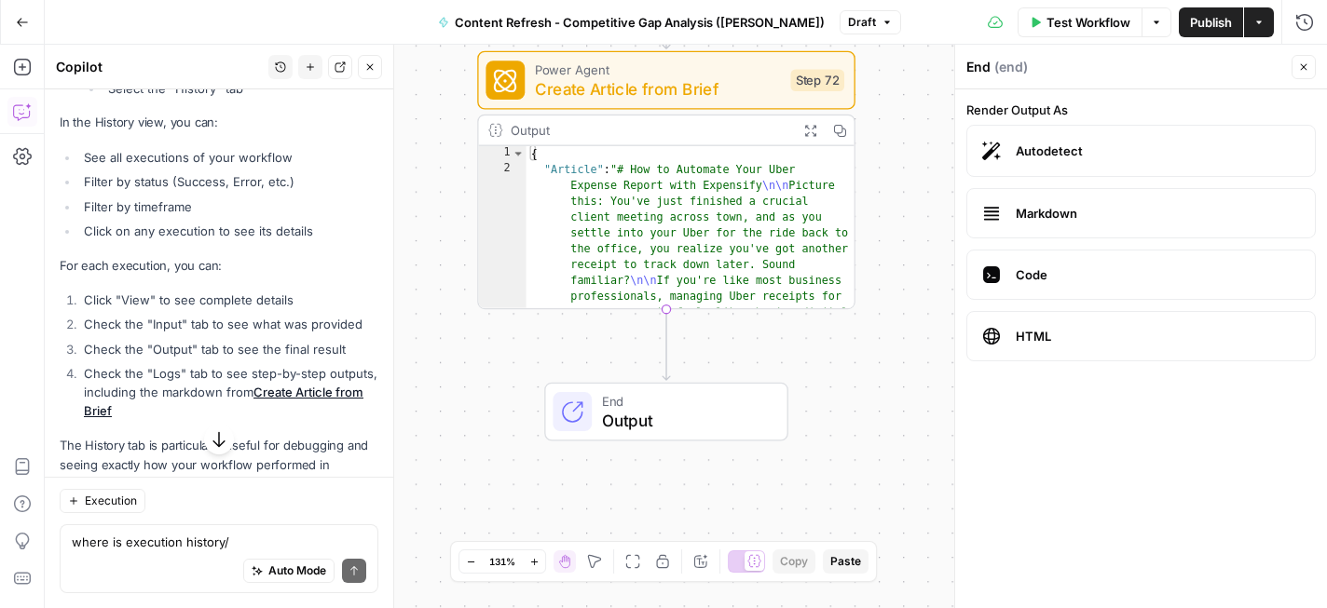
scroll to position [1915, 0]
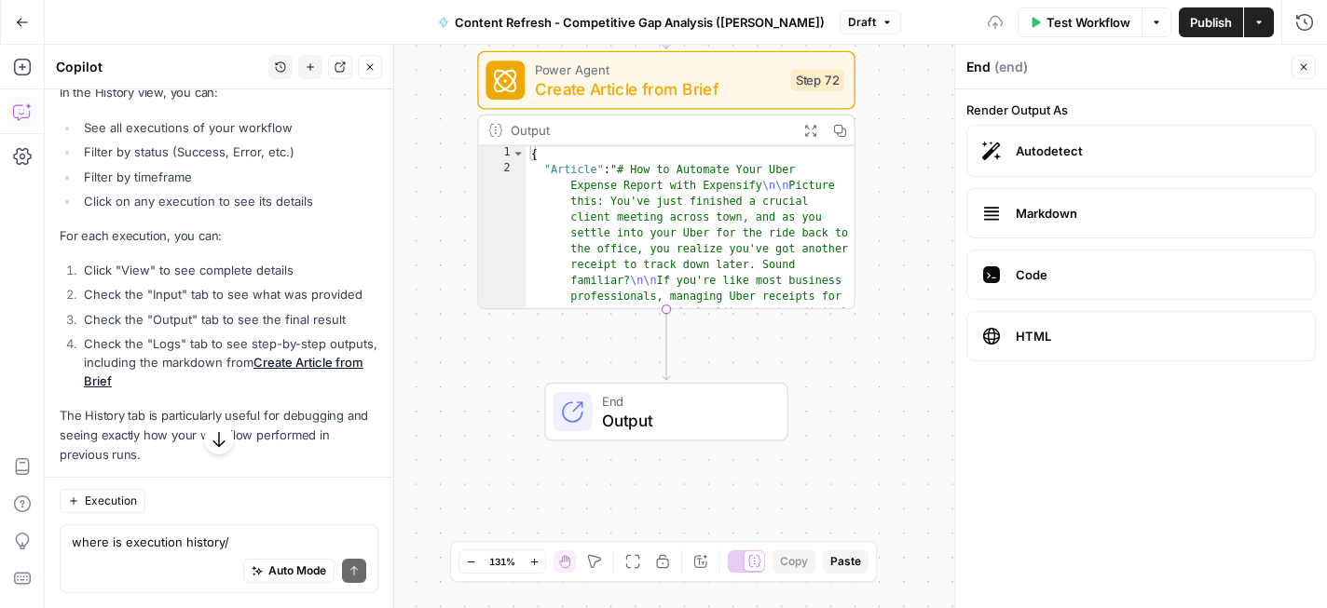
click at [975, 208] on label "Markdown" at bounding box center [1140, 213] width 349 height 50
click at [983, 211] on icon at bounding box center [991, 213] width 19 height 19
click at [1309, 64] on button "Close" at bounding box center [1303, 67] width 24 height 24
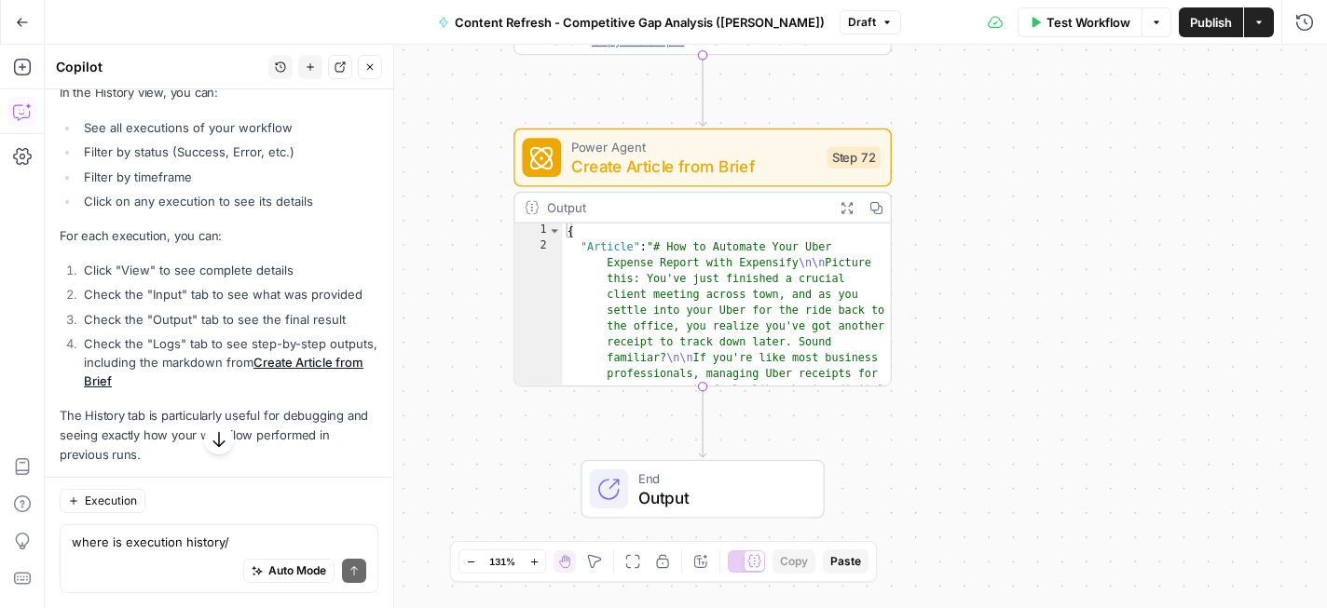
click at [1260, 25] on icon "button" at bounding box center [1258, 22] width 11 height 11
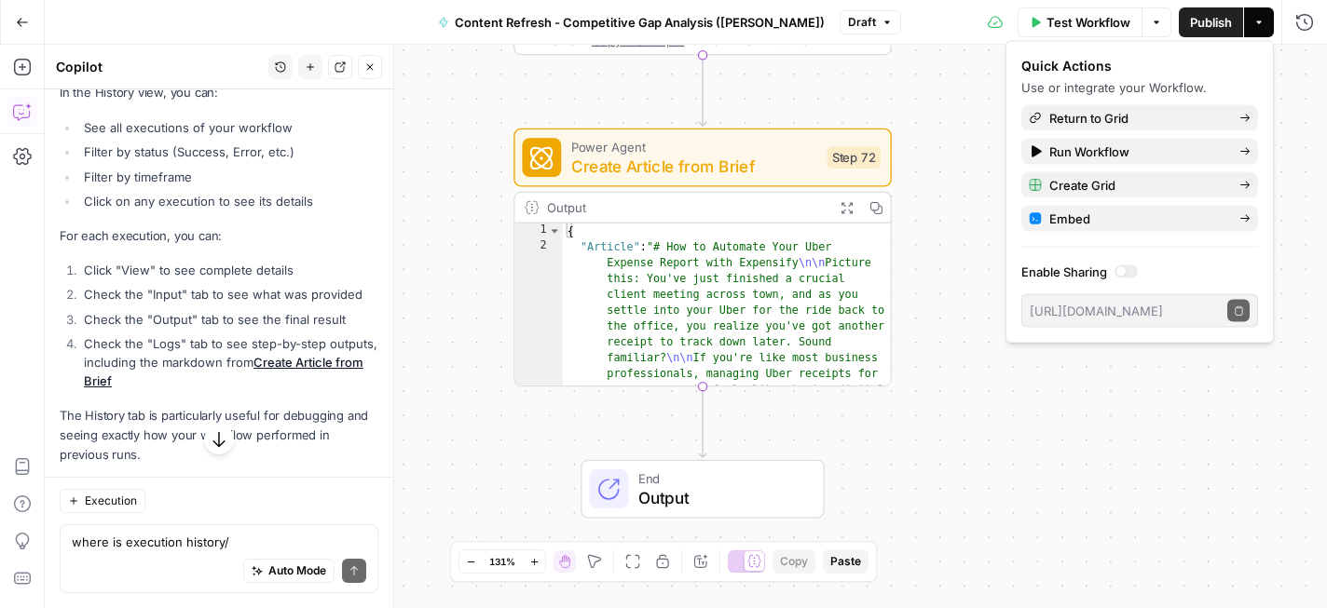
click at [871, 30] on button "Draft" at bounding box center [869, 22] width 61 height 24
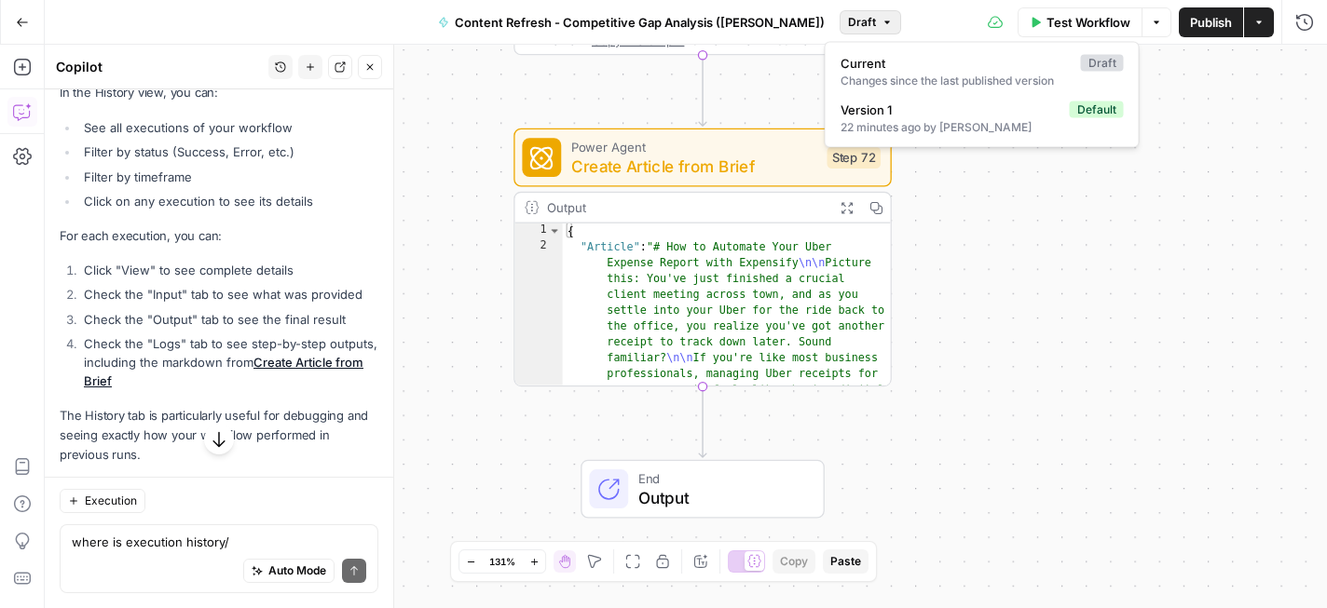
click at [982, 369] on div "**********" at bounding box center [686, 327] width 1282 height 564
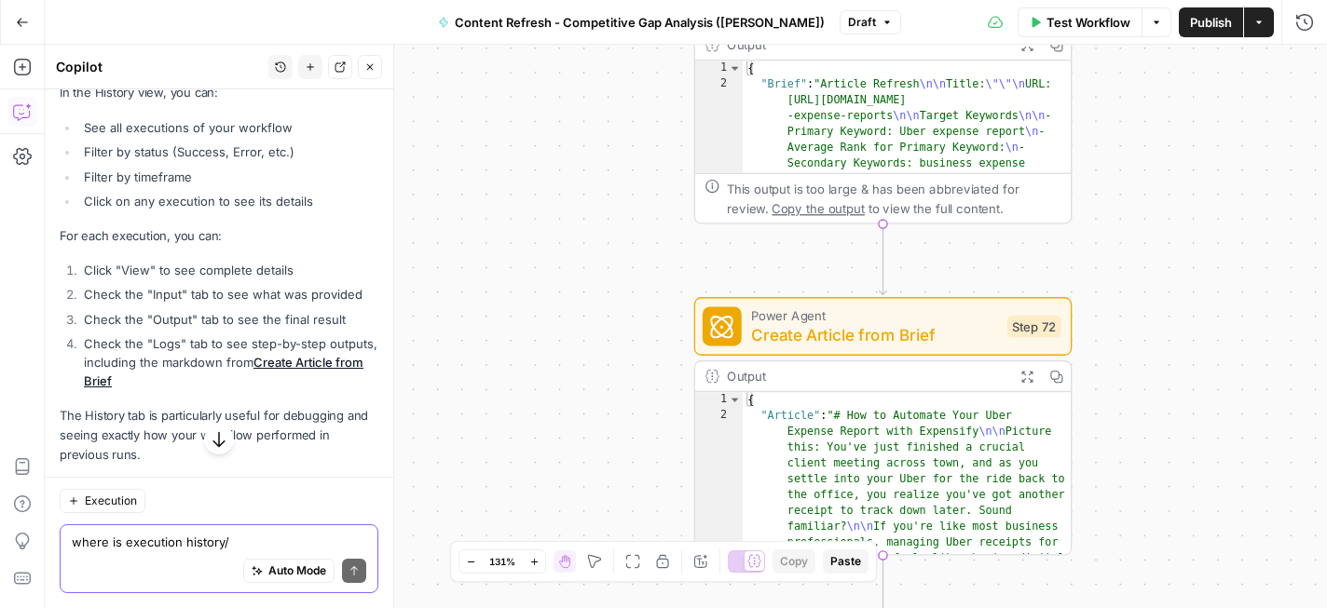
click at [191, 542] on textarea "where is execution history/" at bounding box center [219, 542] width 294 height 19
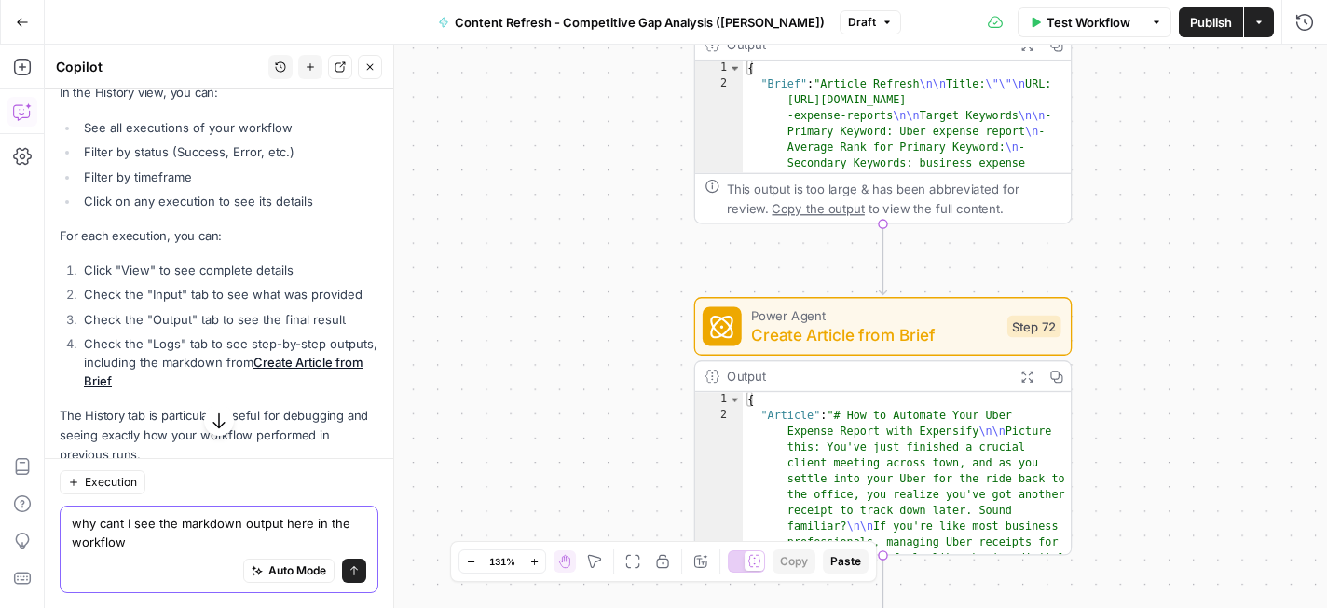
type textarea "why cant I see the markdown output here in the workflow?"
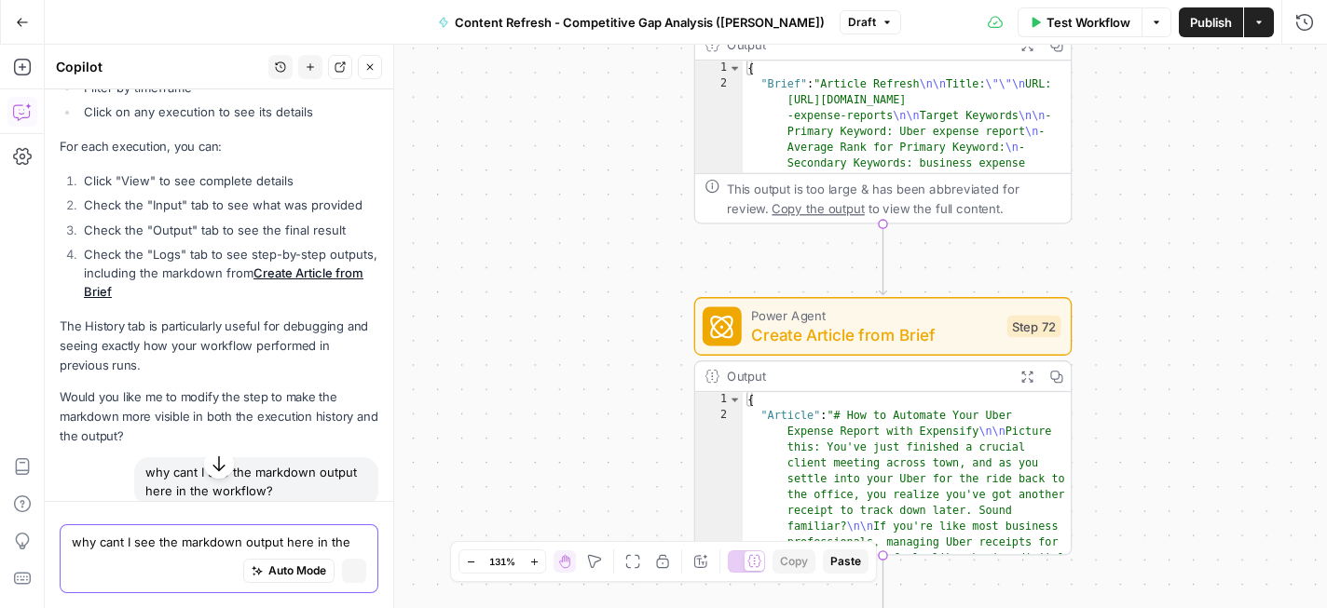
scroll to position [1826, 0]
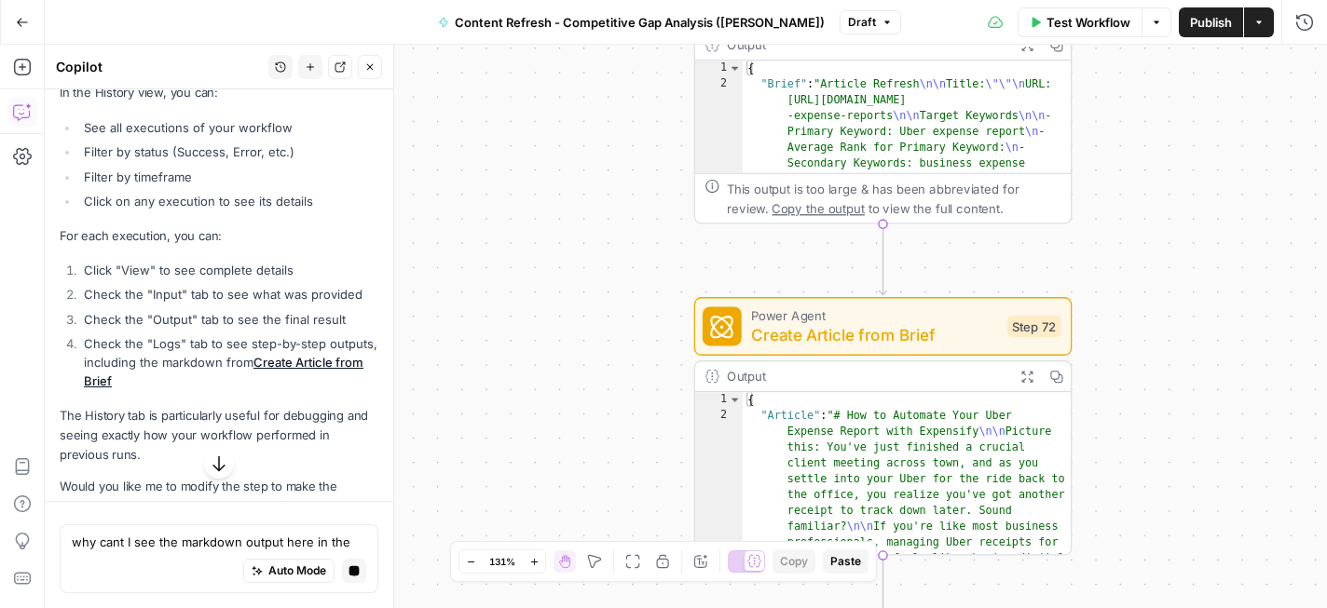
click at [1155, 26] on icon "button" at bounding box center [1155, 22] width 11 height 11
click at [1123, 96] on span "View Last Test" at bounding box center [1104, 92] width 82 height 19
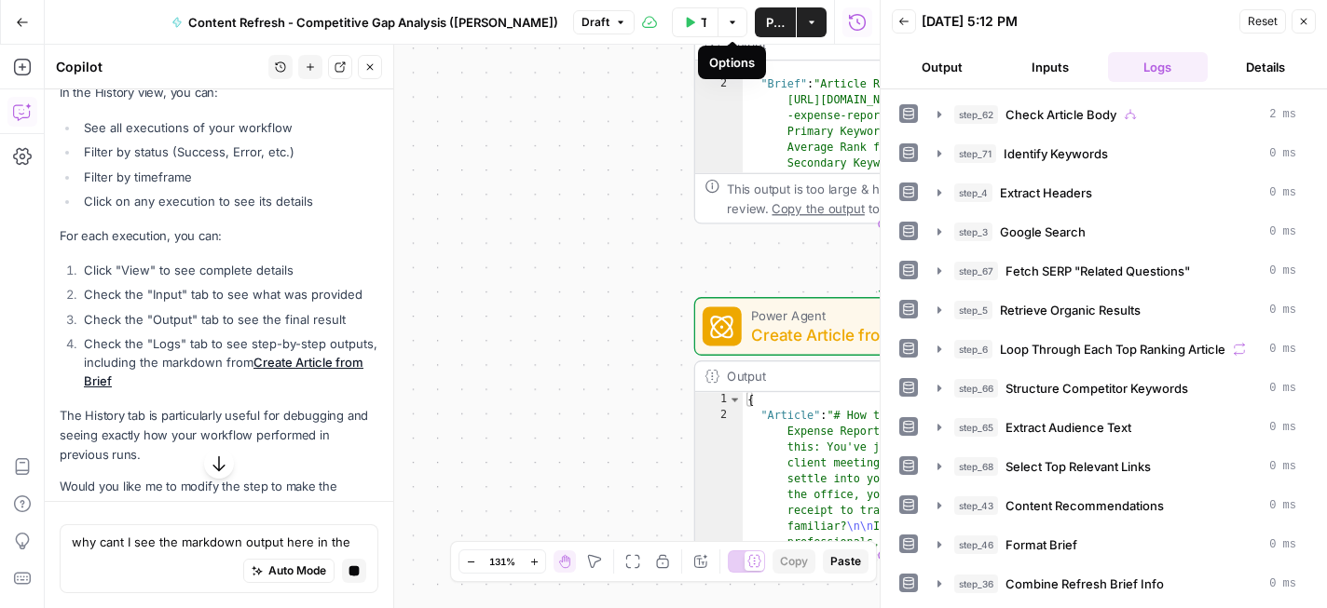
click at [1172, 59] on button "Logs" at bounding box center [1158, 67] width 101 height 30
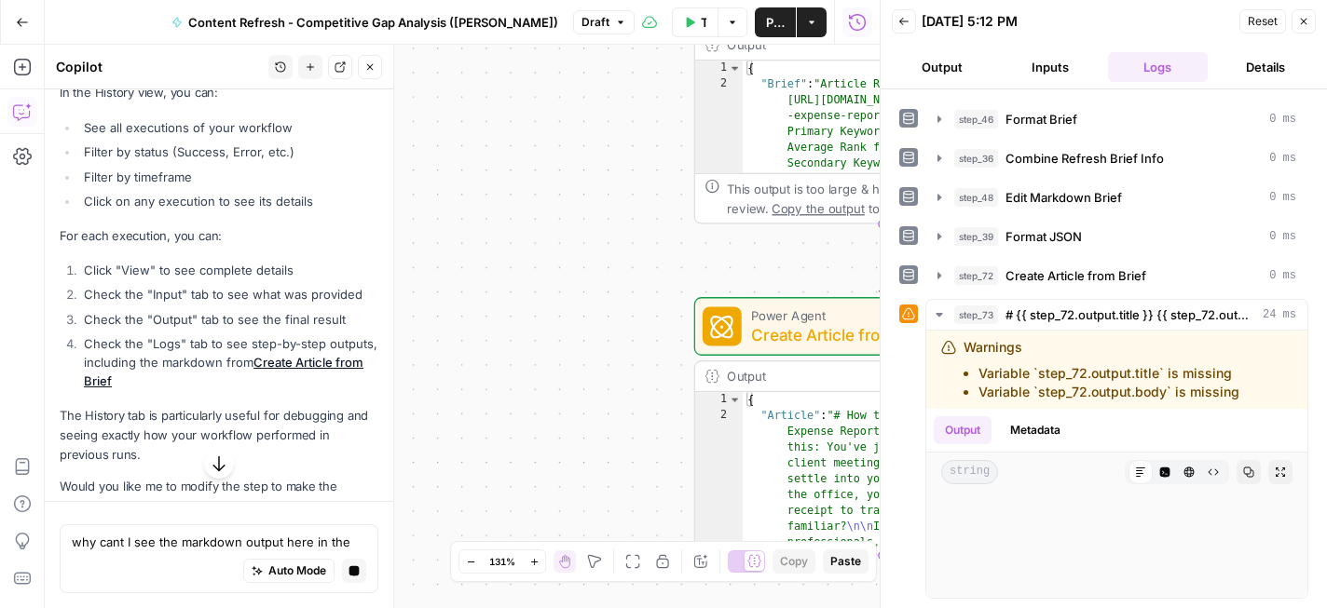
click at [1278, 73] on button "Details" at bounding box center [1265, 67] width 101 height 30
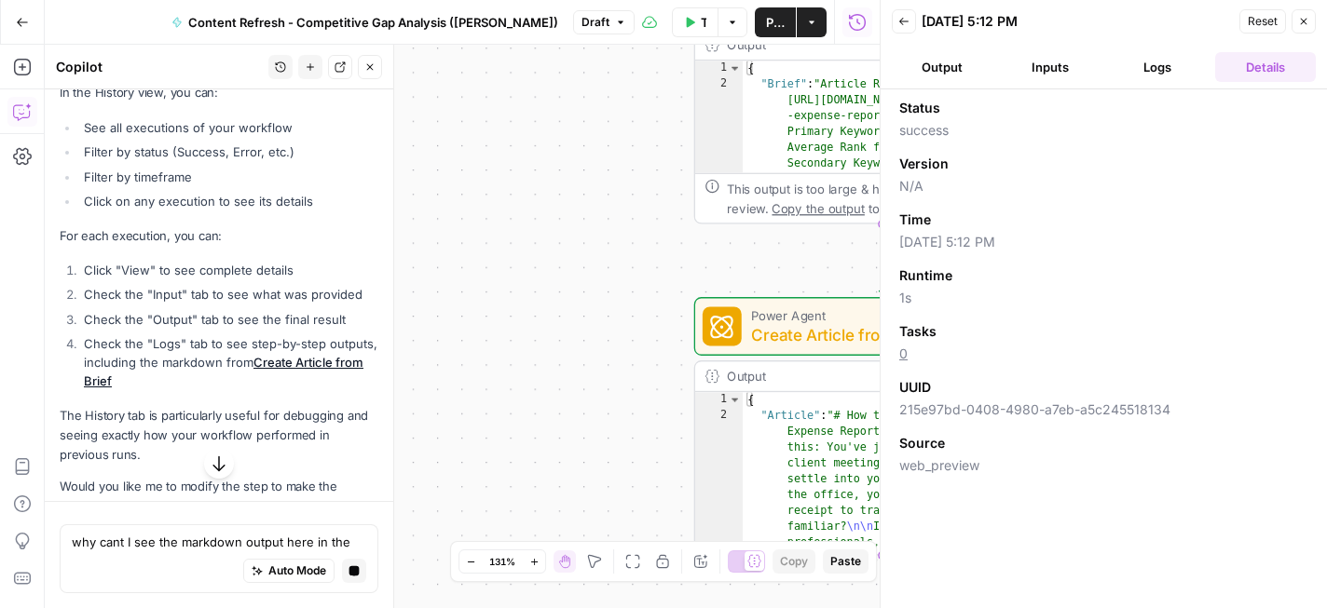
scroll to position [0, 0]
click at [954, 78] on button "Output" at bounding box center [941, 67] width 101 height 30
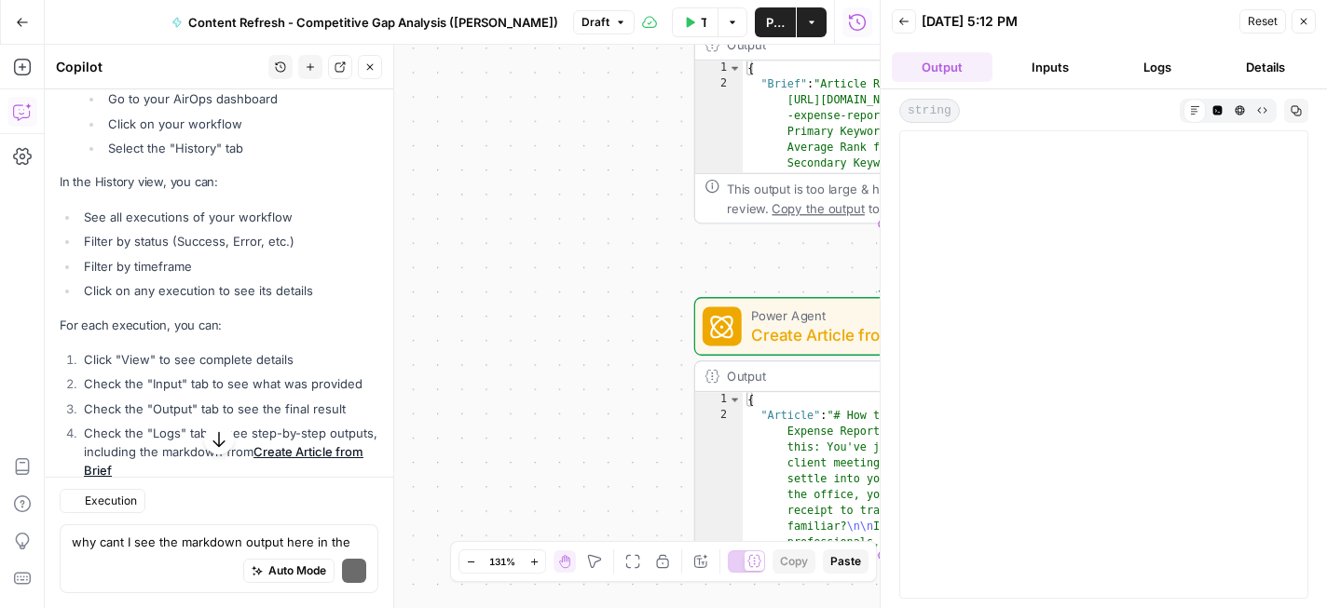
scroll to position [1915, 0]
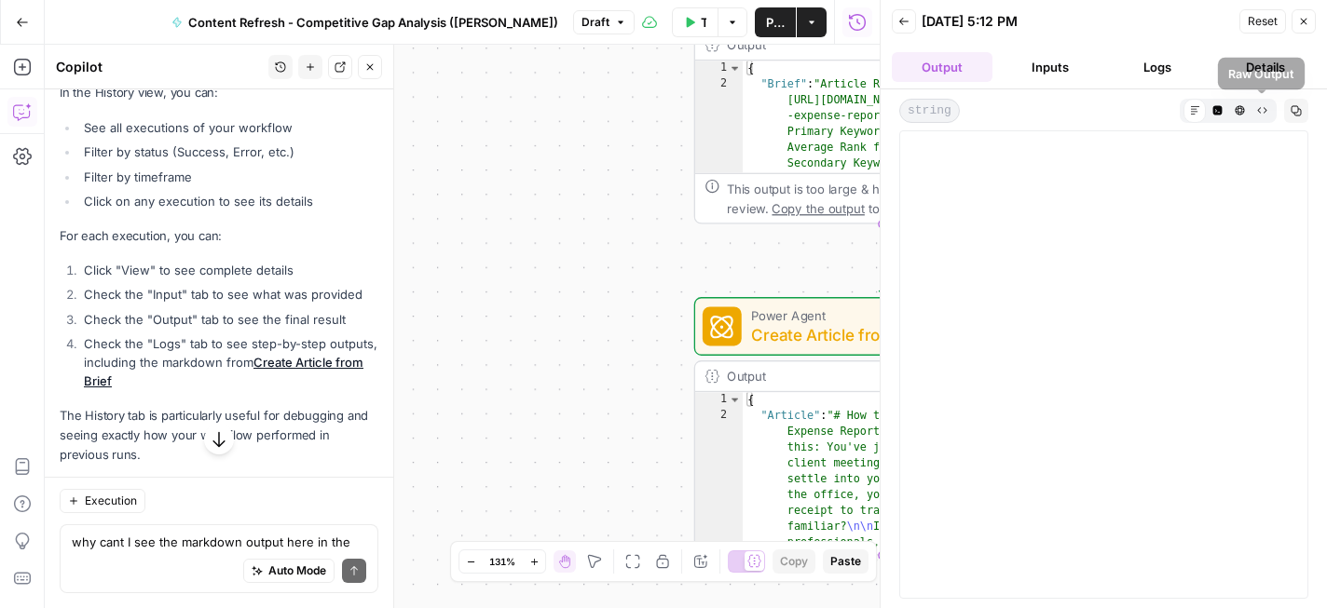
click at [1266, 106] on button "Raw Output" at bounding box center [1261, 110] width 22 height 22
click at [1258, 110] on icon at bounding box center [1261, 110] width 9 height 6
click at [1197, 113] on icon "button" at bounding box center [1195, 110] width 10 height 10
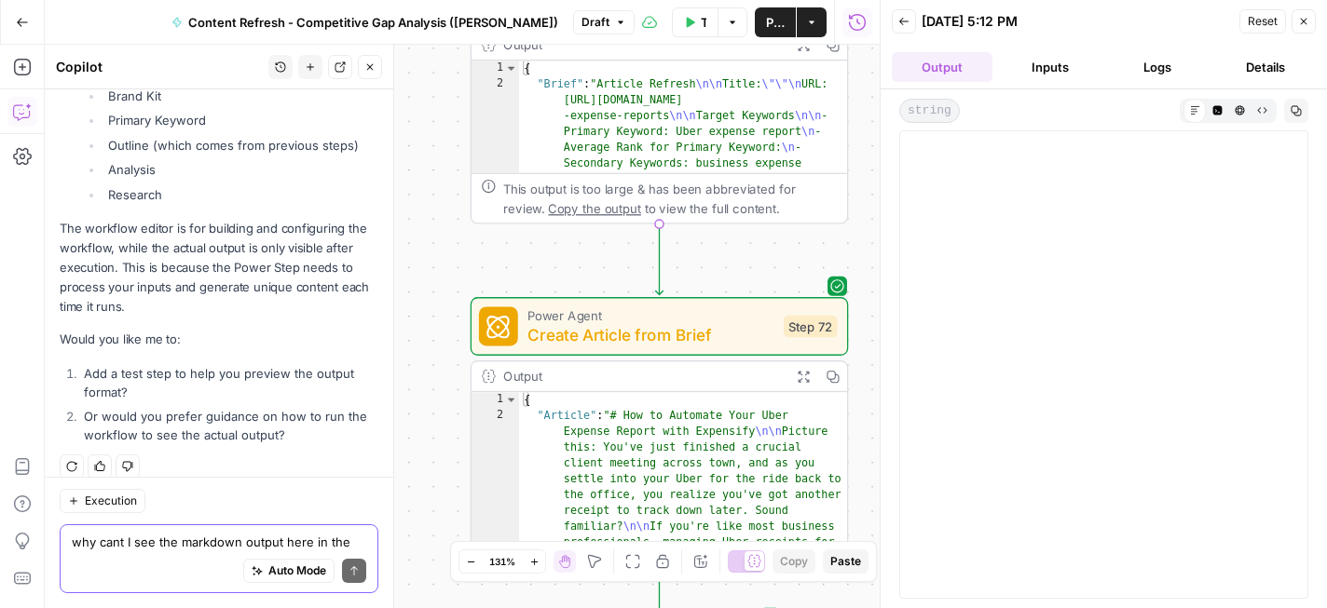
click at [172, 540] on textarea "why cant I see the markdown output here in the workflow?" at bounding box center [219, 542] width 294 height 19
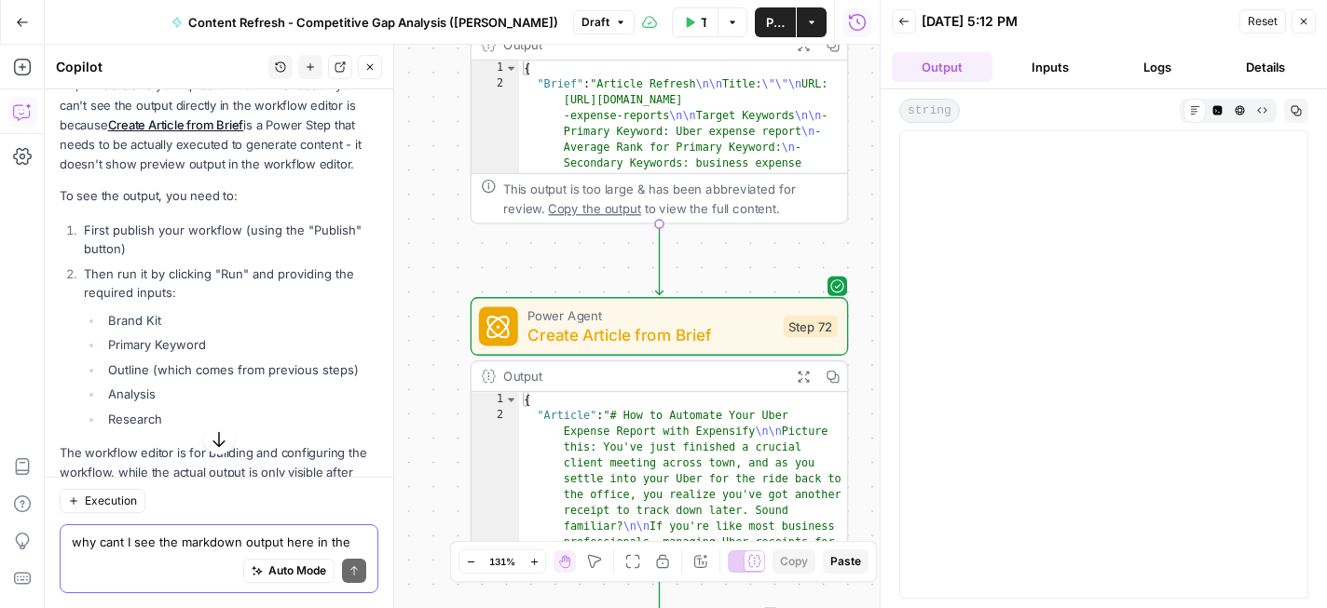
scroll to position [2448, 0]
click at [1300, 22] on icon "button" at bounding box center [1303, 21] width 11 height 11
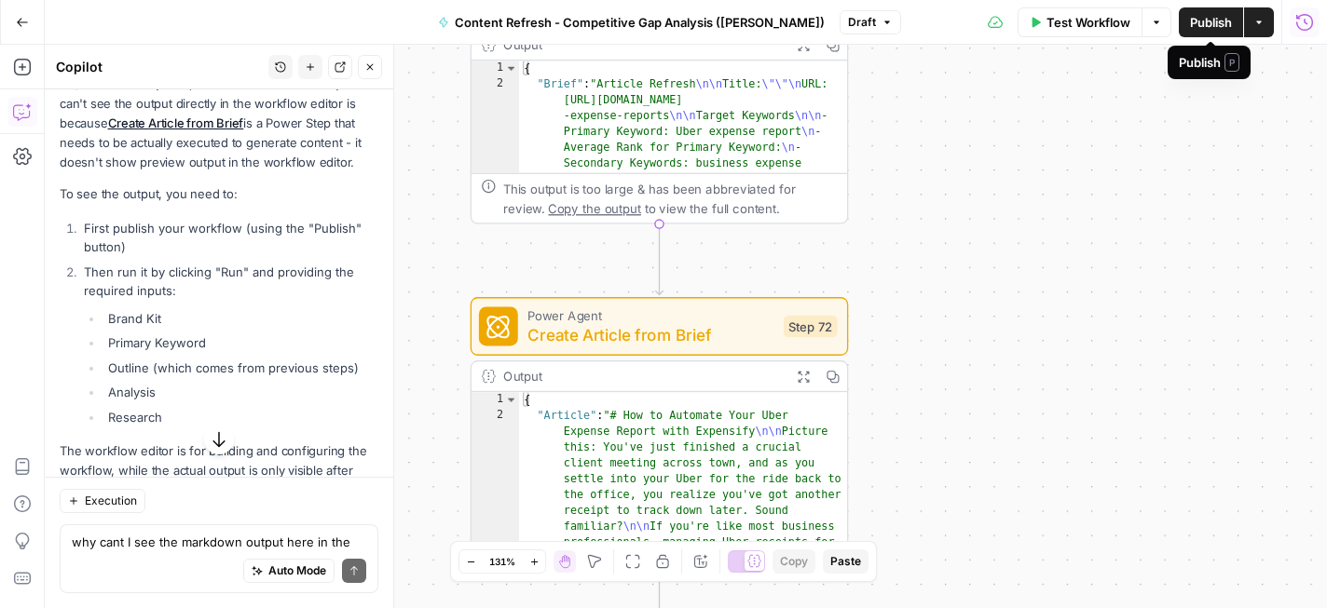
click at [1204, 27] on span "Publish" at bounding box center [1211, 22] width 42 height 19
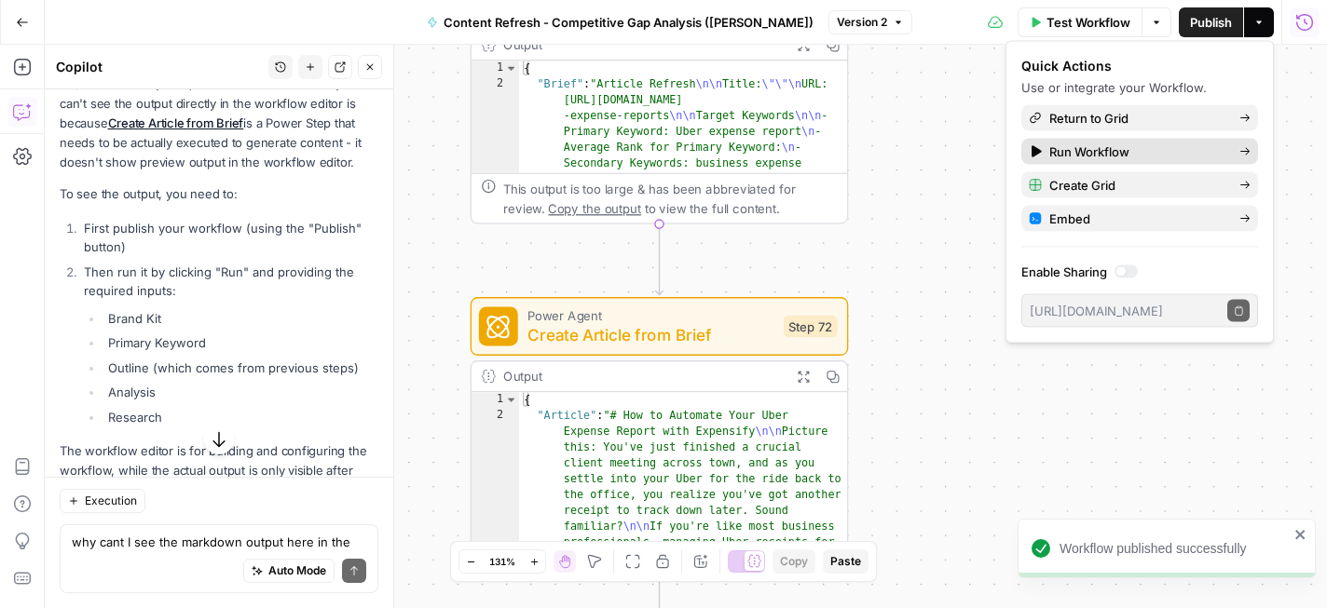
click at [1091, 154] on span "Run Workflow" at bounding box center [1136, 152] width 175 height 19
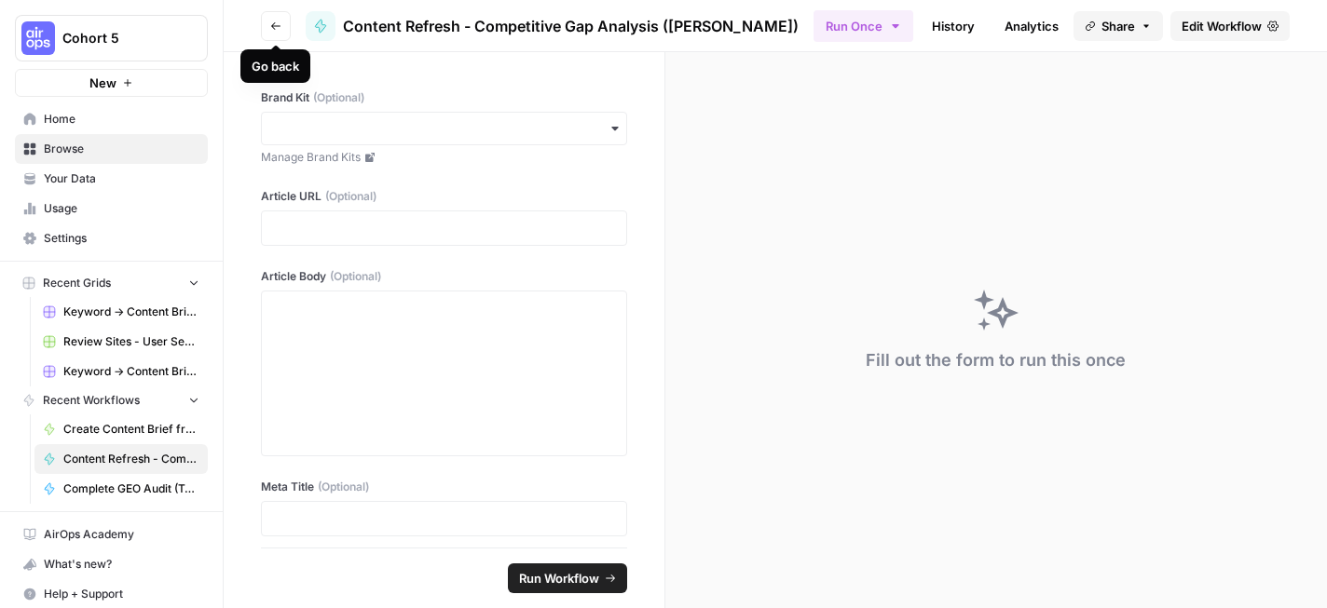
click at [303, 116] on div "button" at bounding box center [444, 129] width 366 height 34
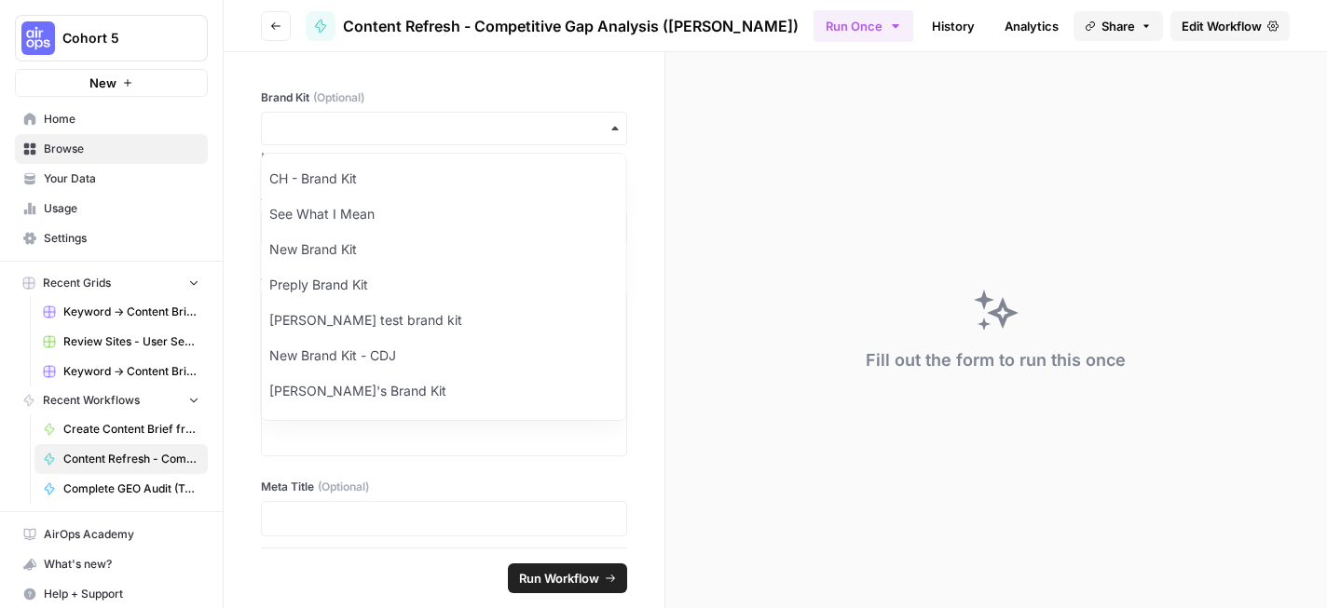
click at [276, 24] on icon "button" at bounding box center [275, 25] width 11 height 11
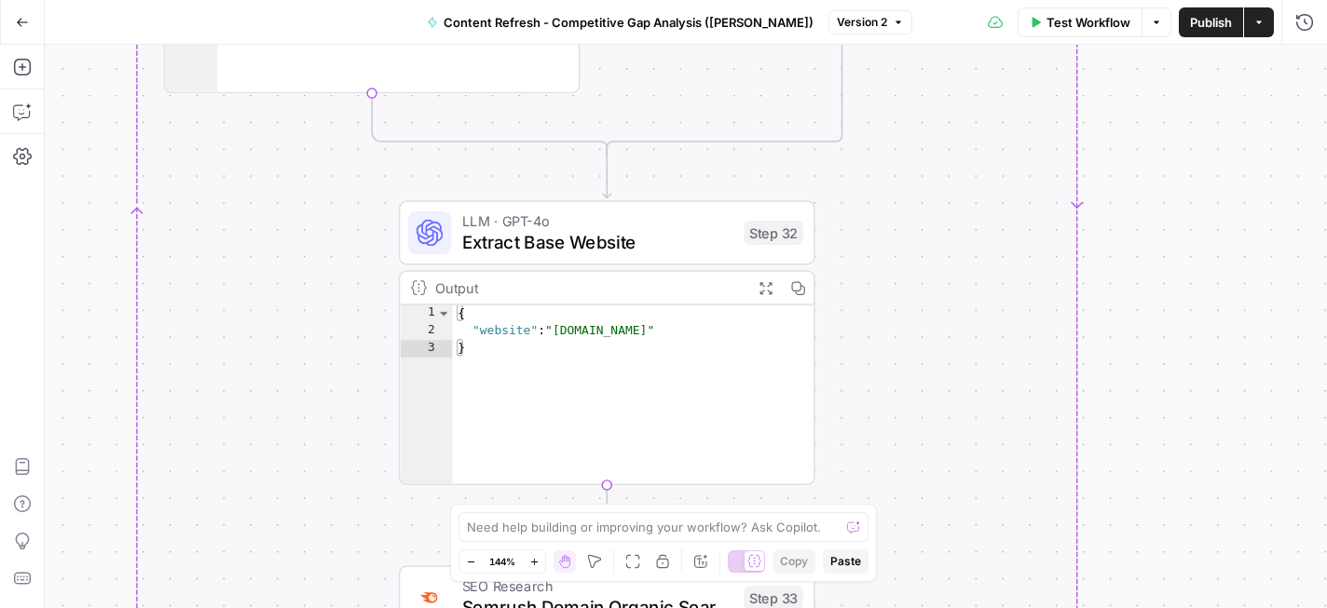
click at [608, 322] on div "{ "website" : "uber.com" }" at bounding box center [634, 414] width 362 height 216
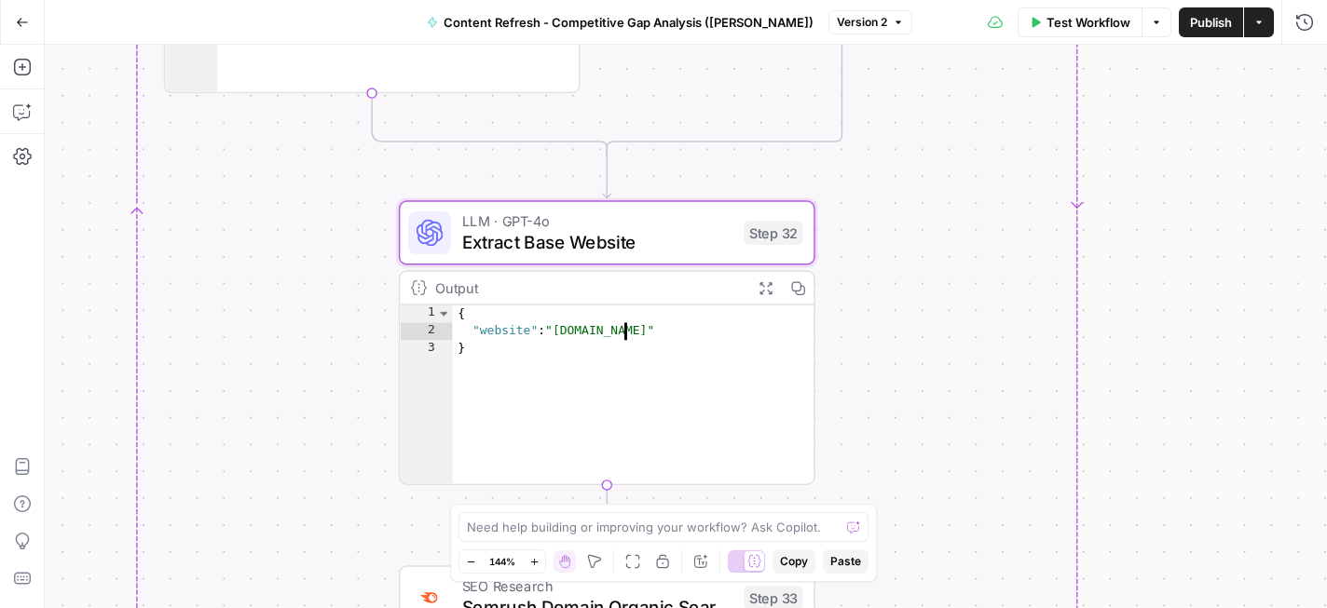
click at [576, 332] on div "{ "website" : "uber.com" }" at bounding box center [634, 414] width 362 height 216
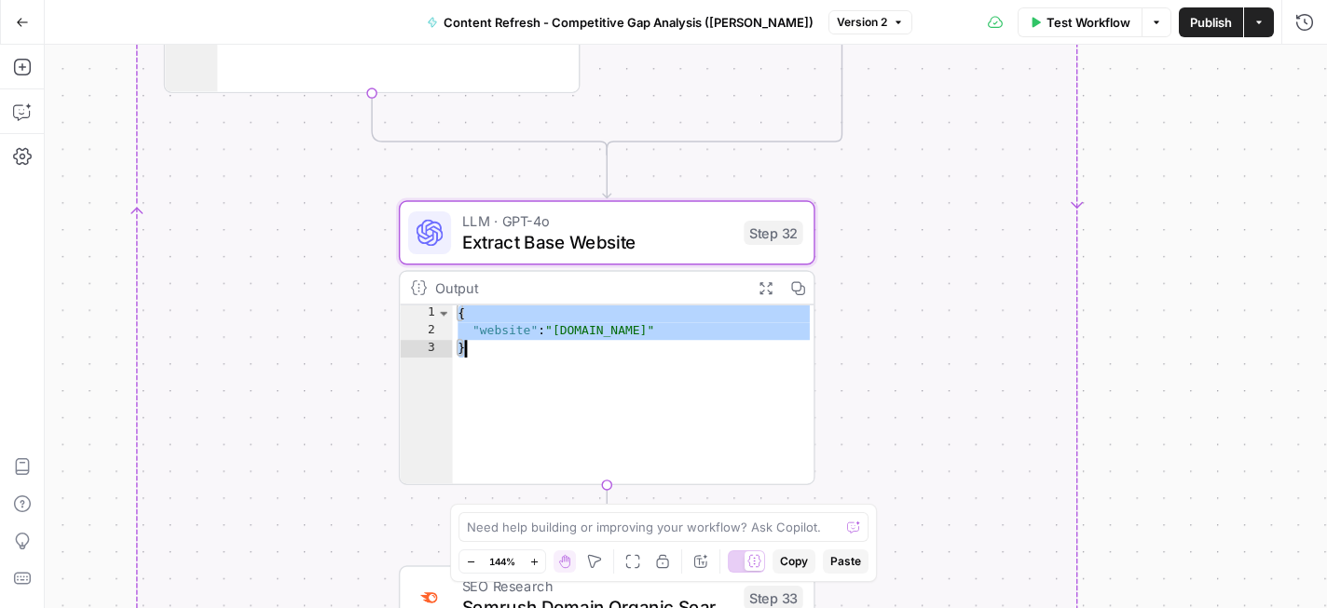
click at [905, 313] on div "**********" at bounding box center [686, 327] width 1282 height 564
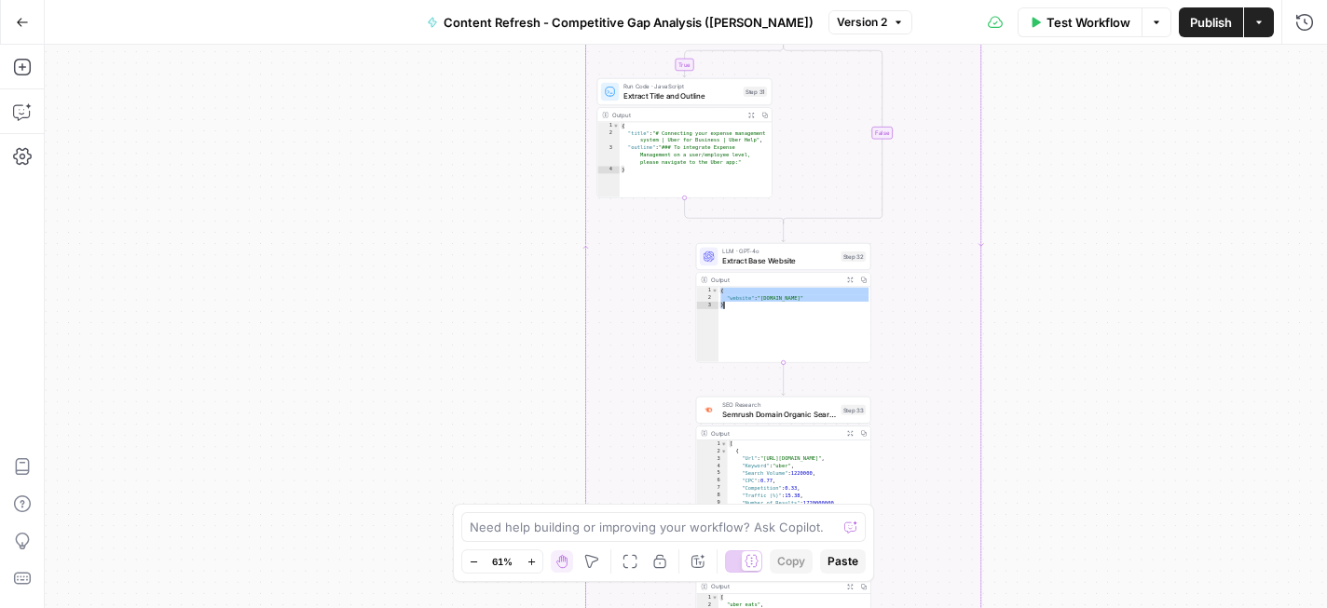
click at [790, 289] on div "{ "website" : "uber.com" }" at bounding box center [794, 332] width 153 height 91
type textarea "**********"
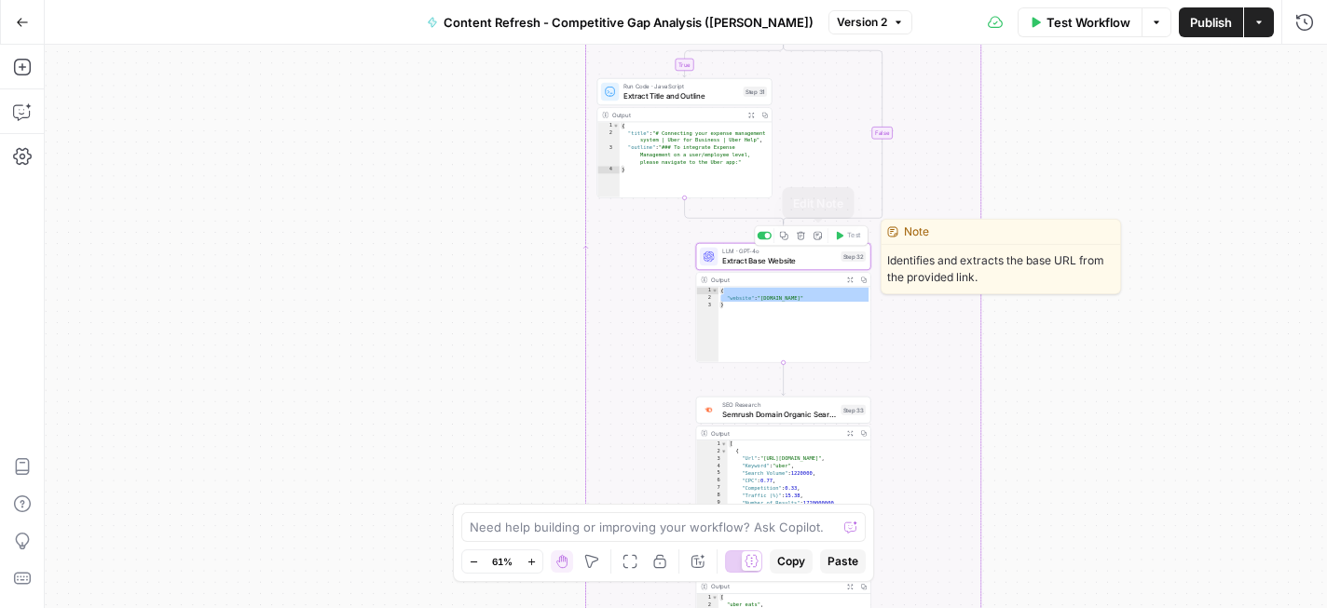
click at [819, 242] on button "Edit Note" at bounding box center [817, 235] width 15 height 15
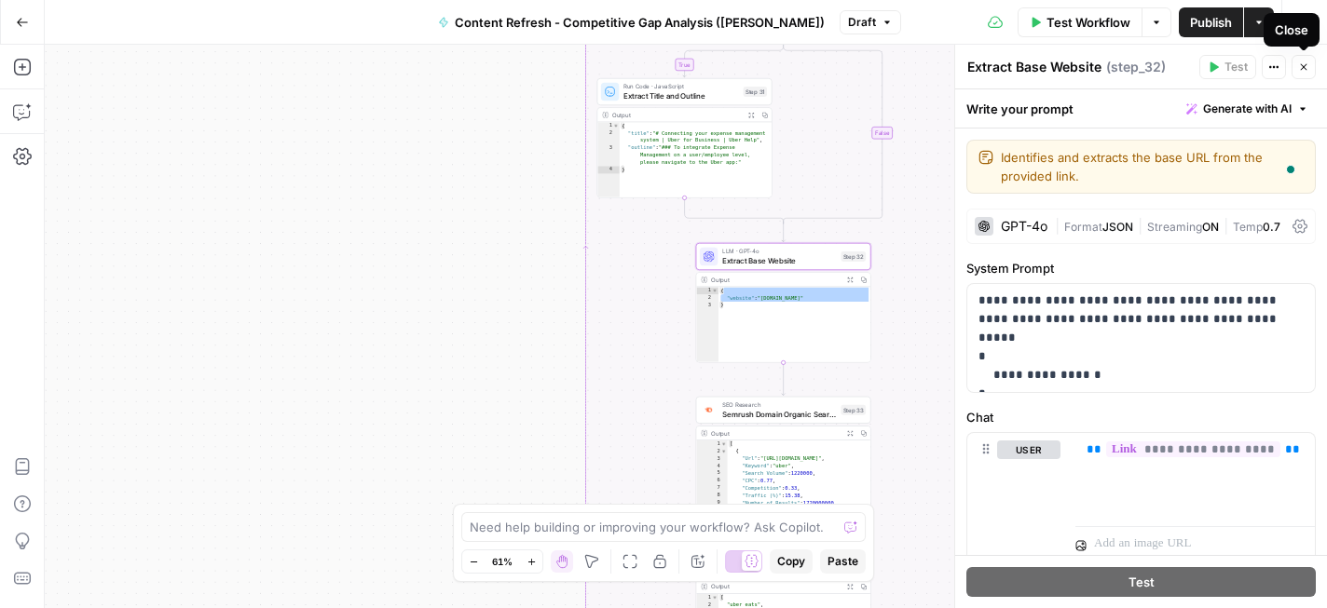
click at [1304, 67] on icon "button" at bounding box center [1303, 66] width 11 height 11
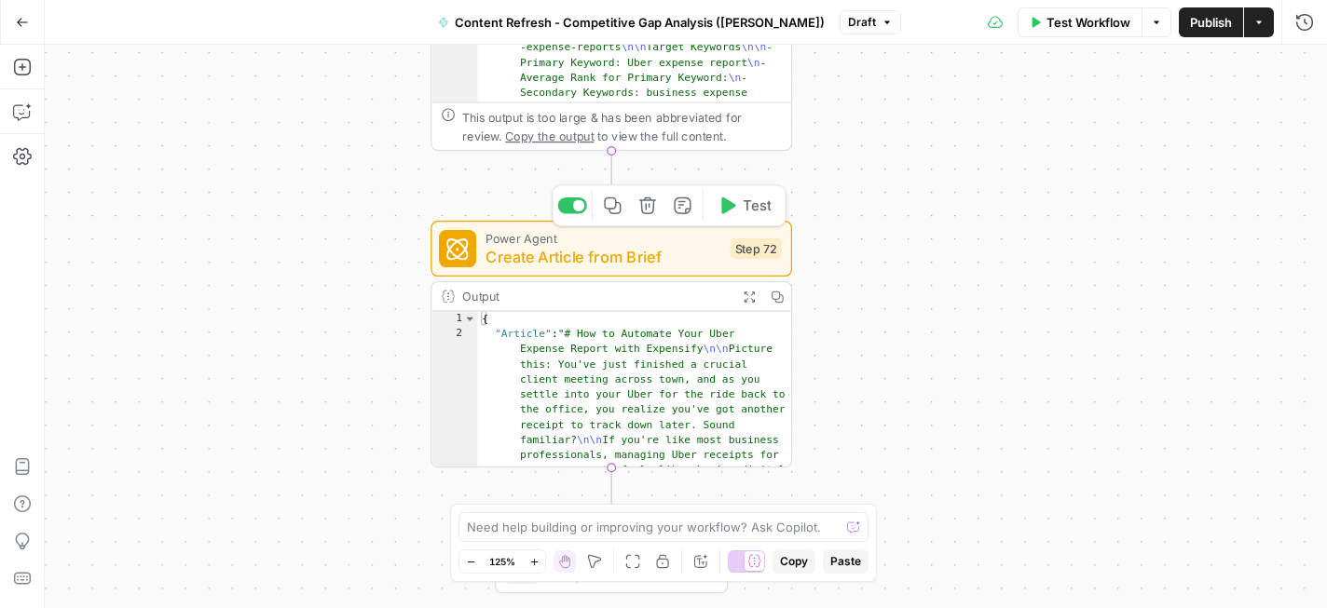
click at [685, 212] on icon "button" at bounding box center [682, 205] width 17 height 17
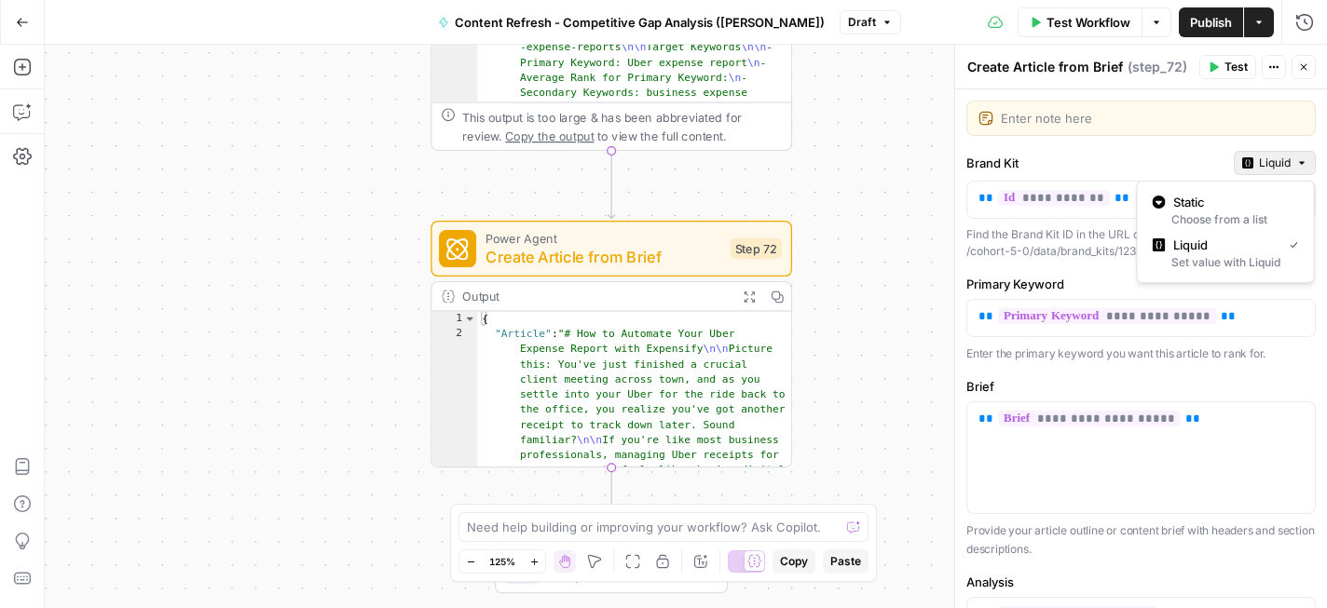
click at [1298, 161] on icon "button" at bounding box center [1301, 162] width 11 height 11
click at [1180, 157] on label "Brand Kit" at bounding box center [1096, 163] width 260 height 19
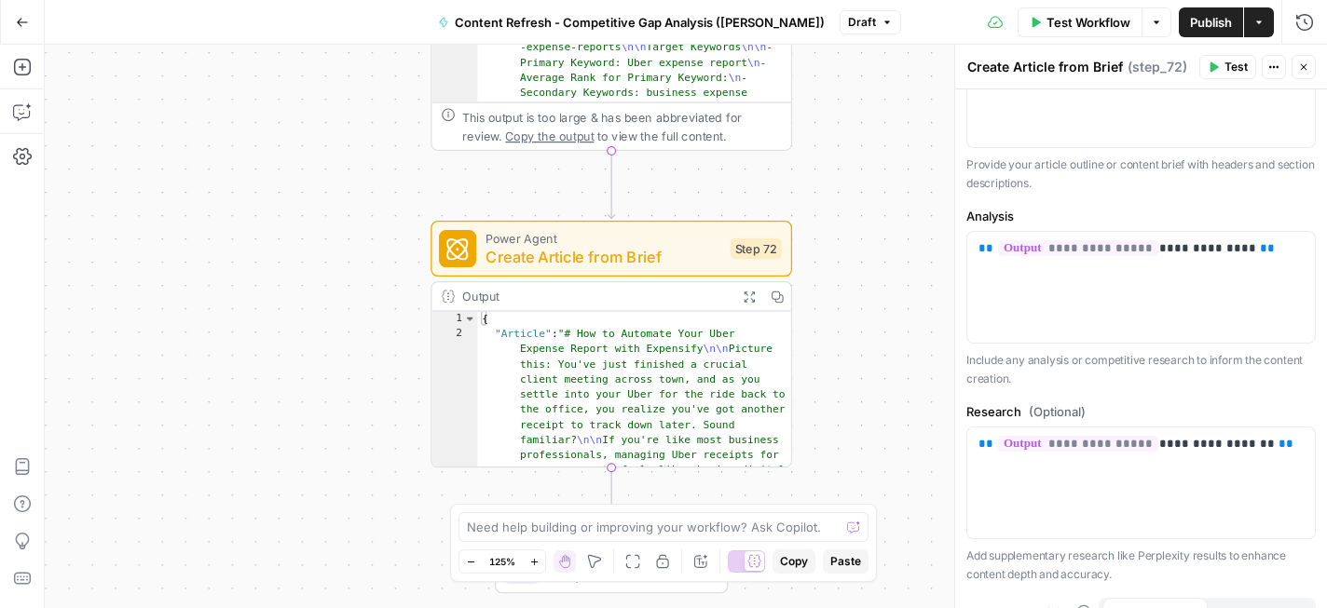
scroll to position [522, 0]
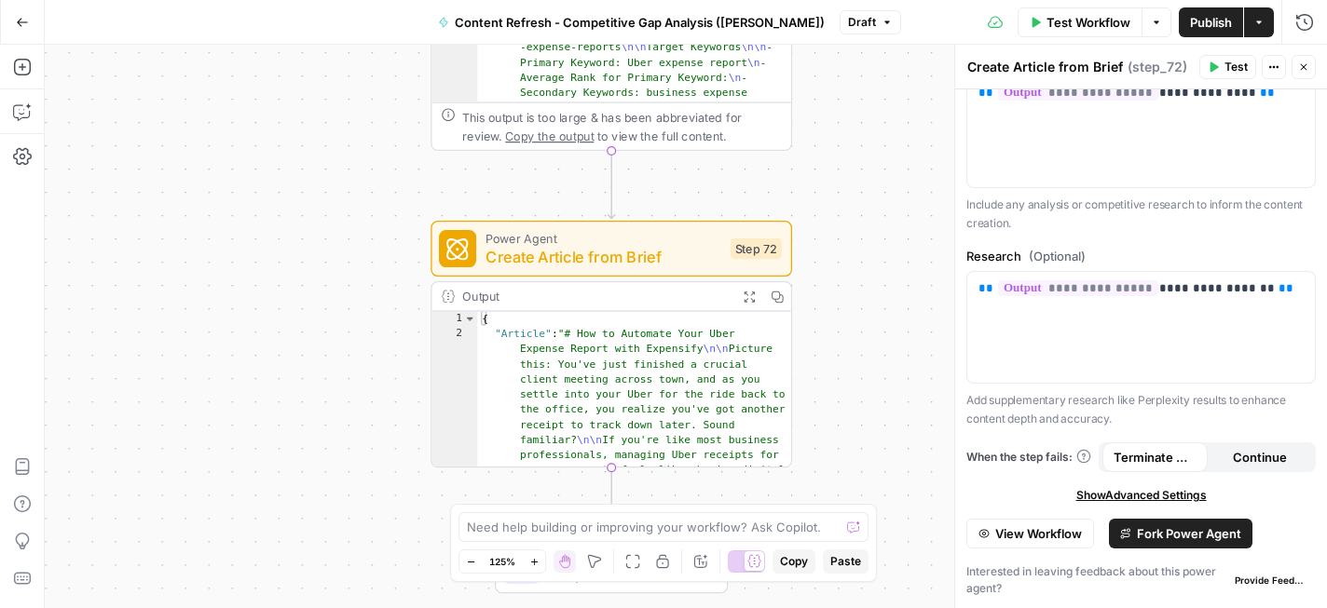
click at [1143, 531] on span "Fork Power Agent" at bounding box center [1188, 533] width 104 height 19
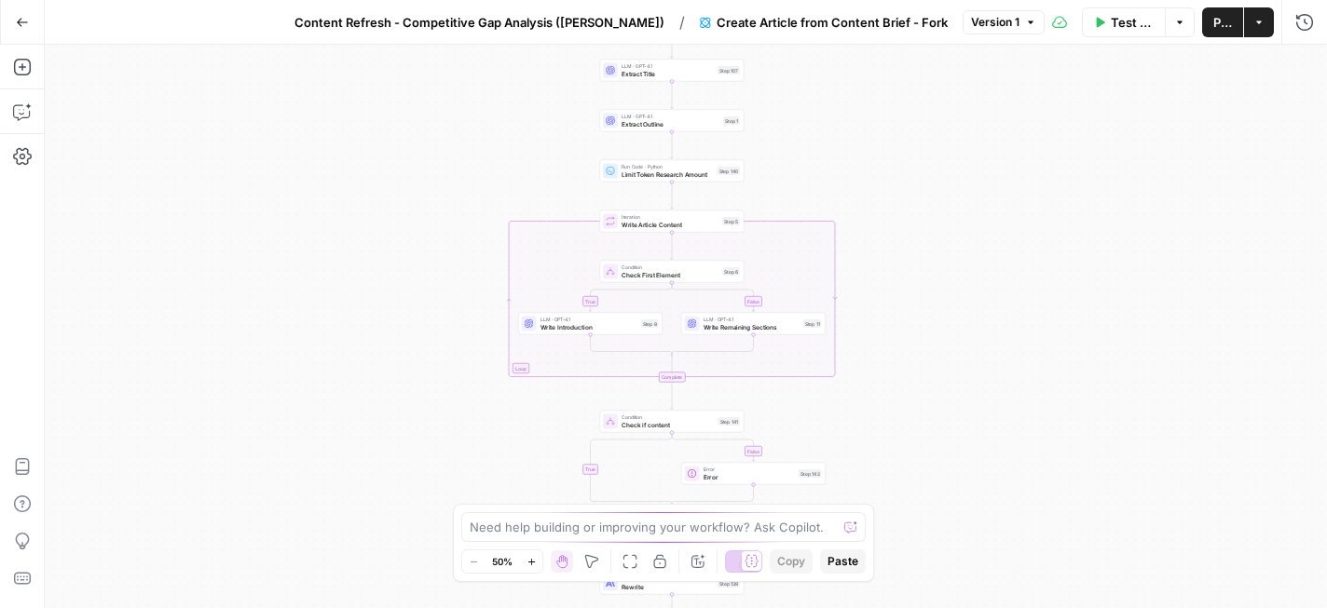
click at [619, 18] on span "Content Refresh - Competitive Gap Analysis ([PERSON_NAME])" at bounding box center [479, 22] width 370 height 19
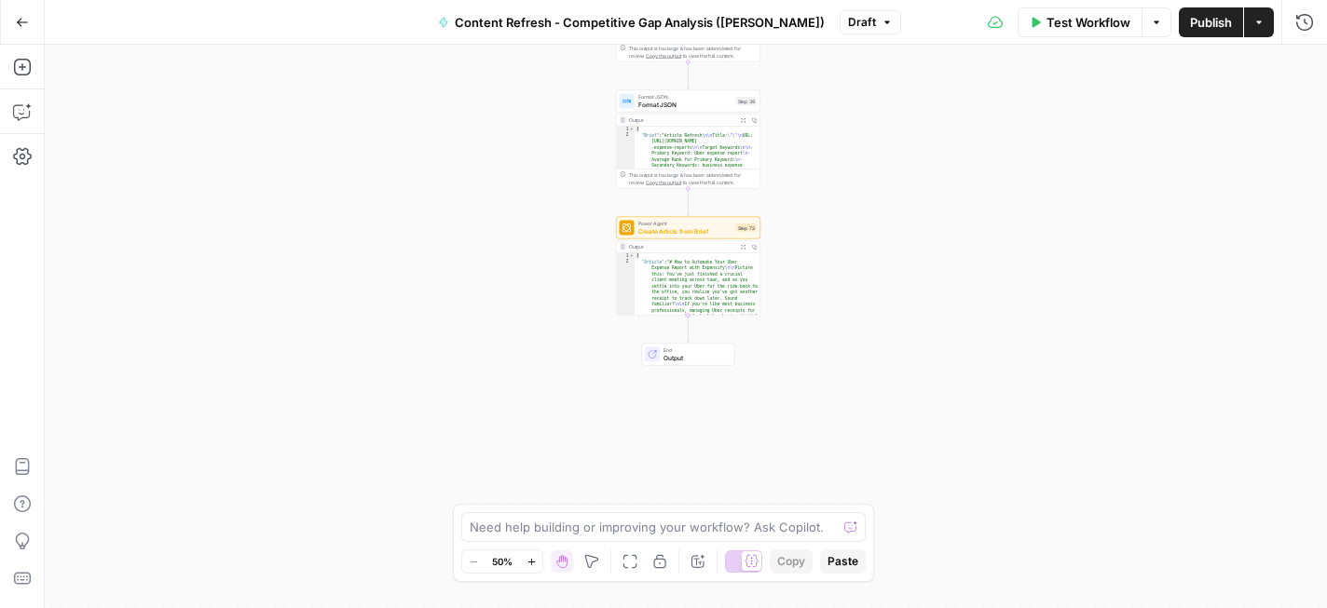
click at [1266, 28] on button "Actions" at bounding box center [1259, 22] width 30 height 30
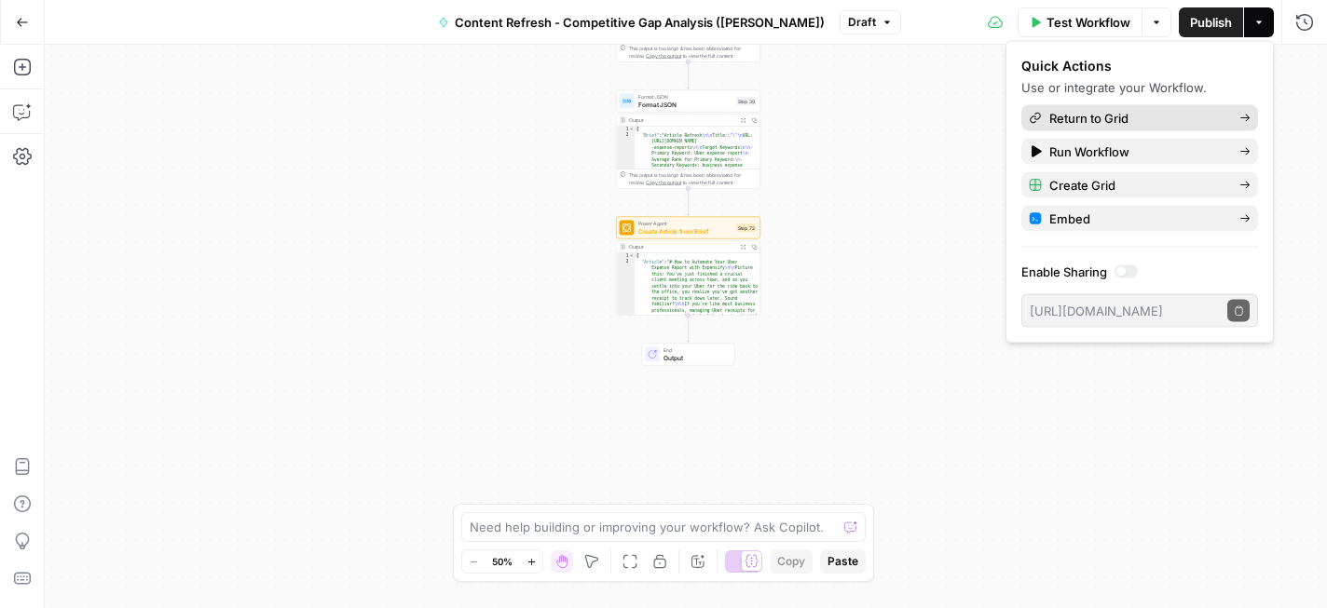
click at [1130, 128] on link "Return to Grid" at bounding box center [1139, 118] width 237 height 26
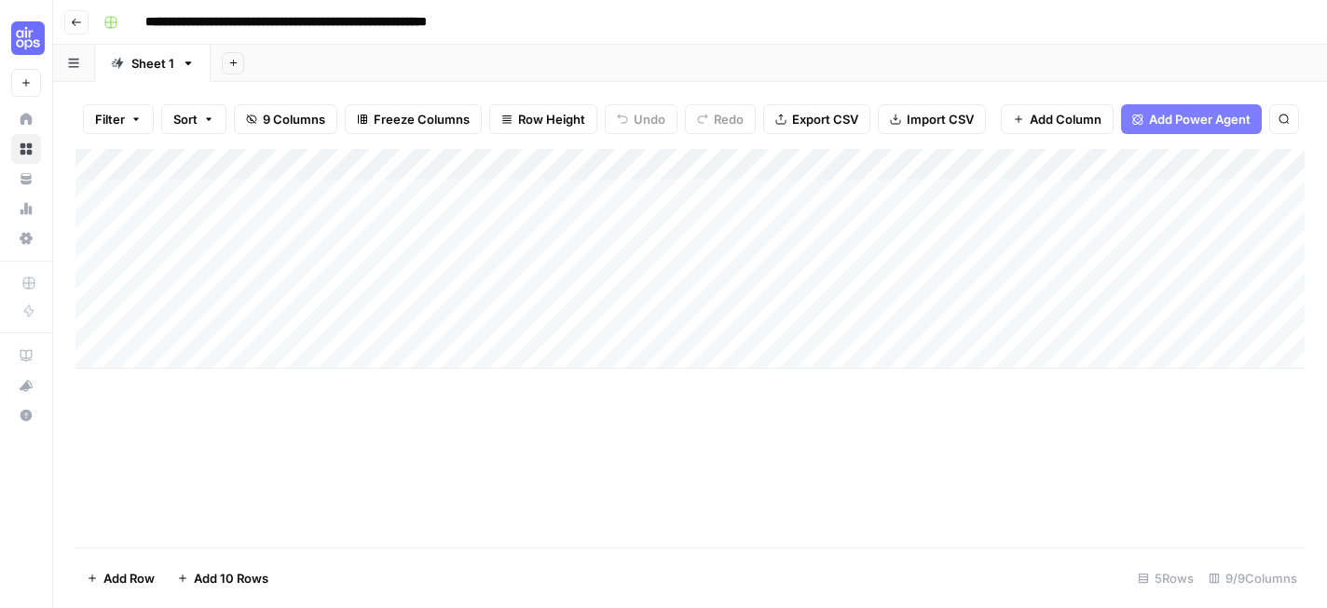
click at [300, 198] on div "Add Column" at bounding box center [689, 259] width 1229 height 220
paste textarea "**********"
type textarea "**********"
click at [525, 197] on div "Add Column" at bounding box center [689, 259] width 1229 height 220
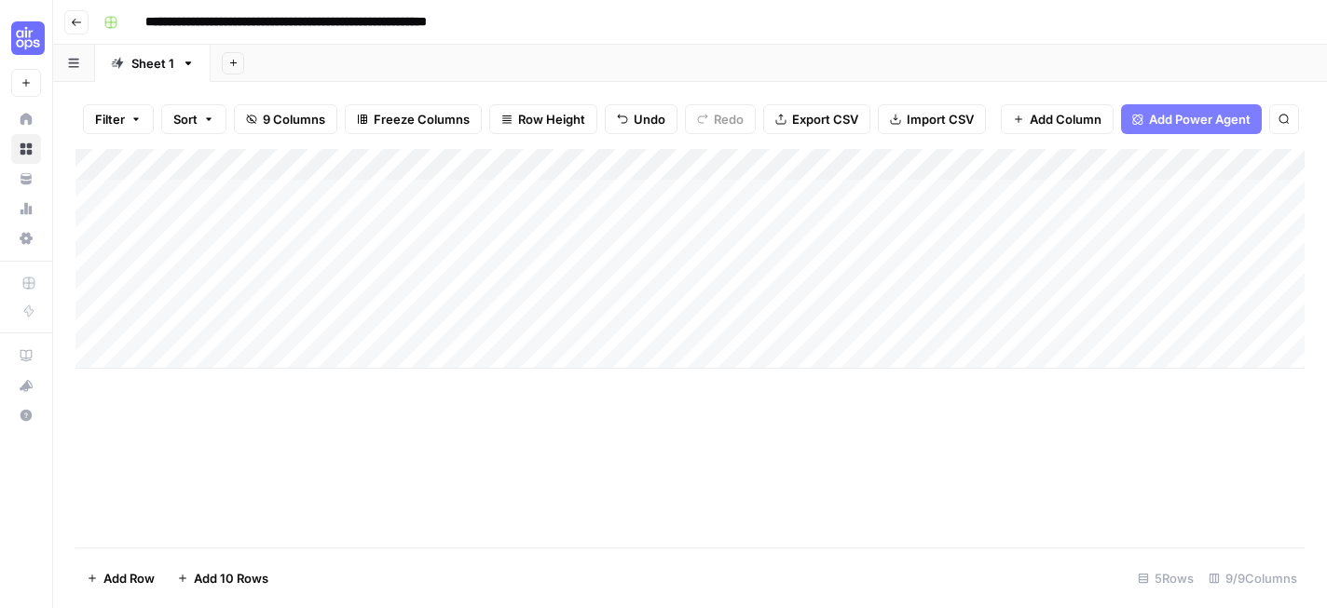
click at [729, 181] on div "Add Column" at bounding box center [689, 259] width 1229 height 220
click at [602, 195] on div "Add Column" at bounding box center [689, 259] width 1229 height 220
click at [989, 193] on div "Add Column" at bounding box center [689, 259] width 1229 height 220
click at [1276, 167] on span "Add Column" at bounding box center [1261, 165] width 65 height 17
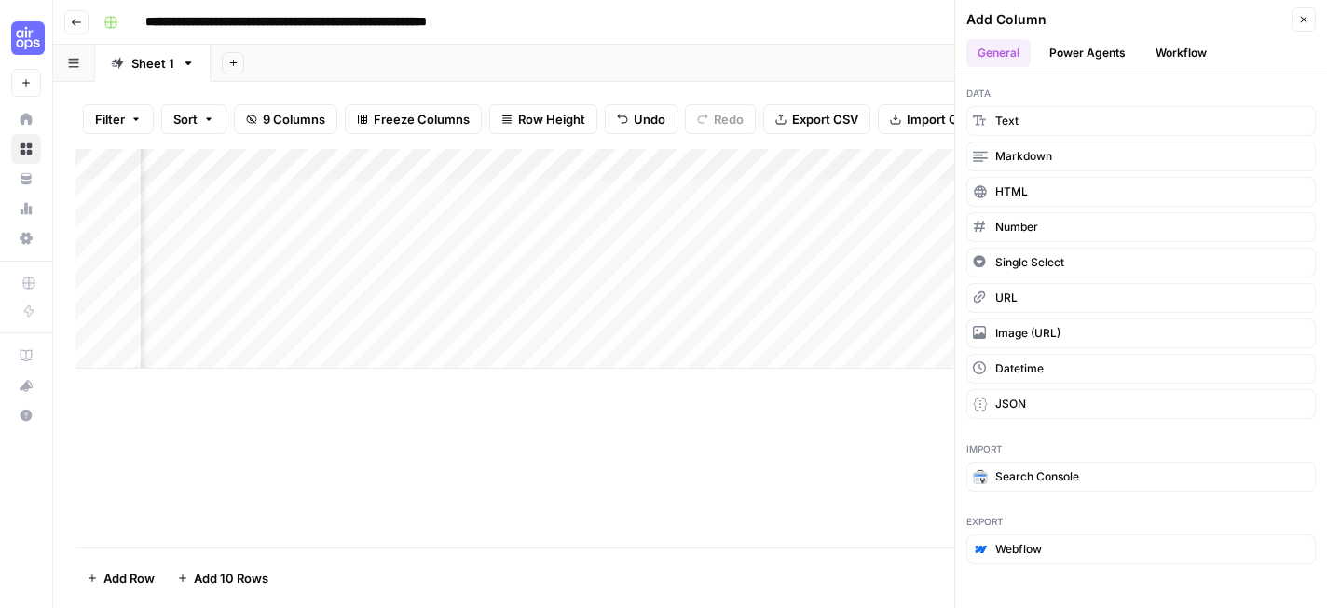
click at [1108, 46] on button "Power Agents" at bounding box center [1087, 53] width 99 height 28
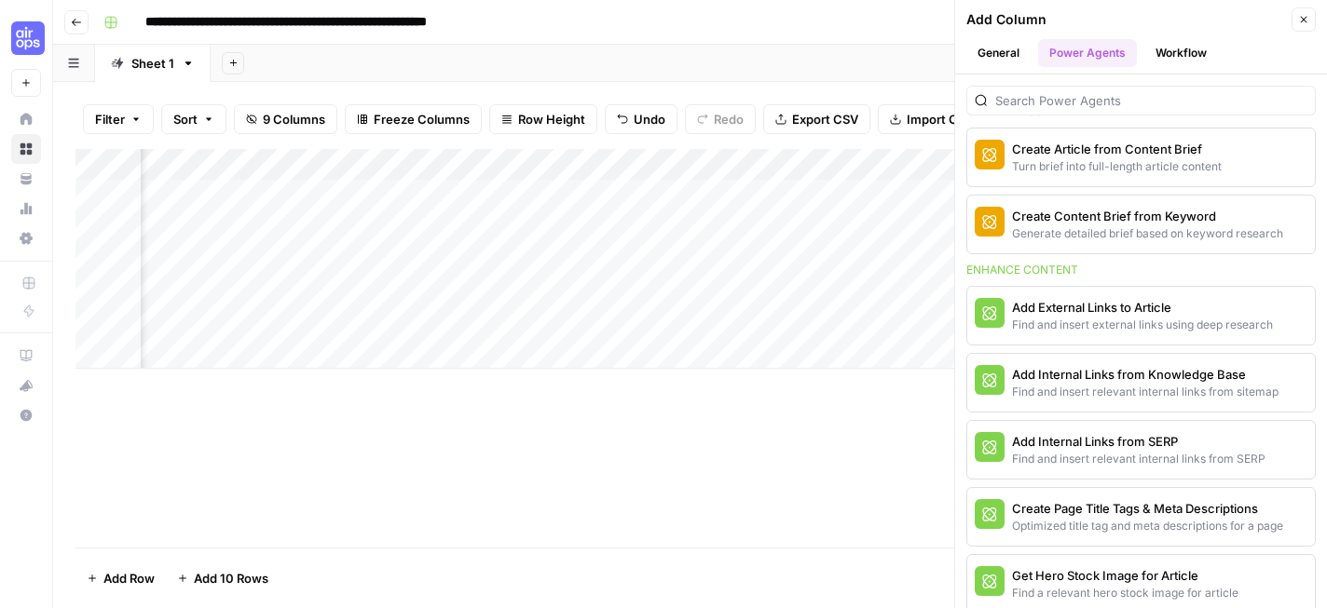
scroll to position [321, 0]
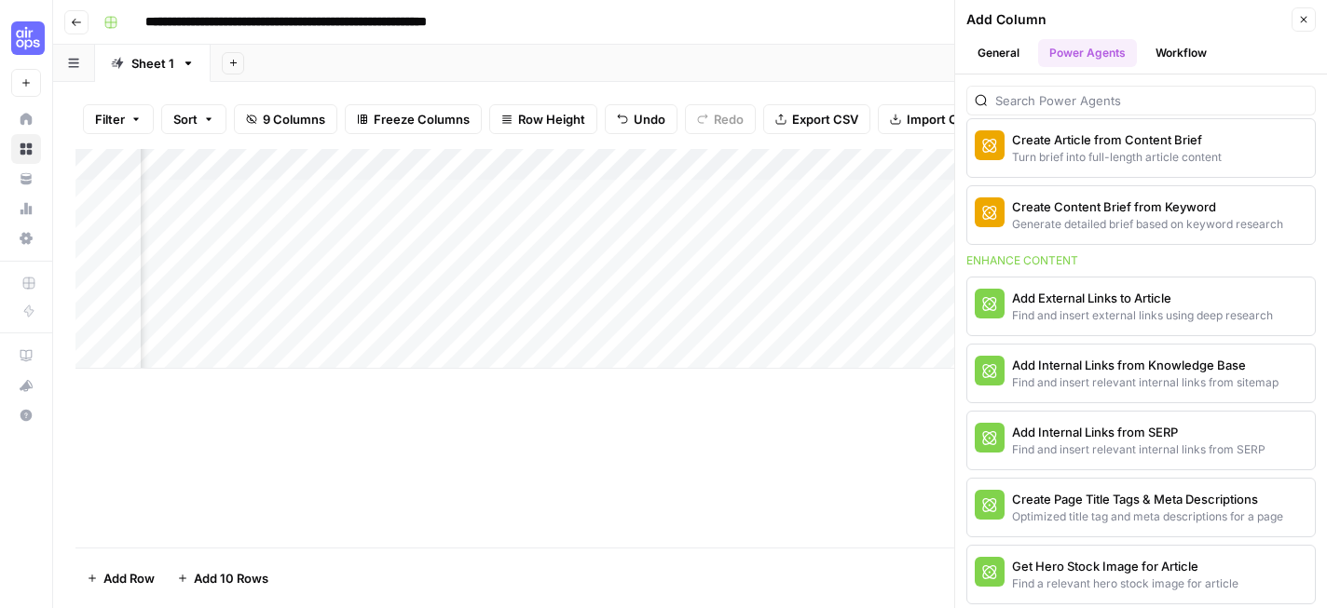
click at [1293, 25] on button "Close" at bounding box center [1303, 19] width 24 height 24
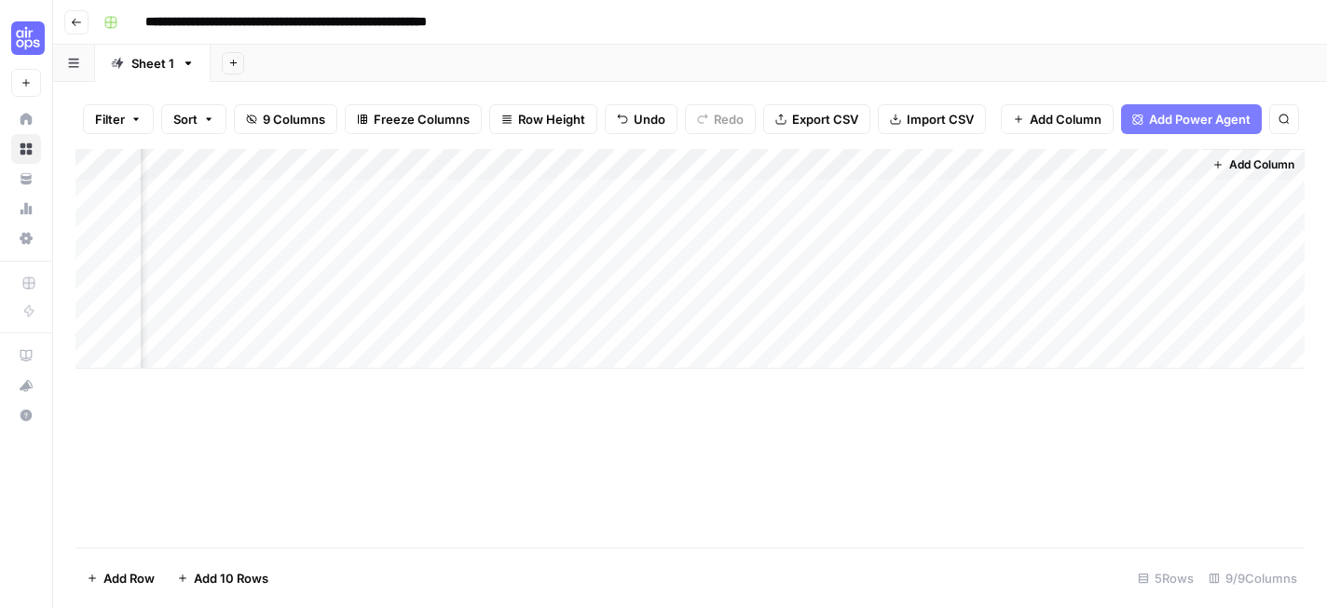
click at [796, 191] on div "Add Column" at bounding box center [689, 259] width 1229 height 220
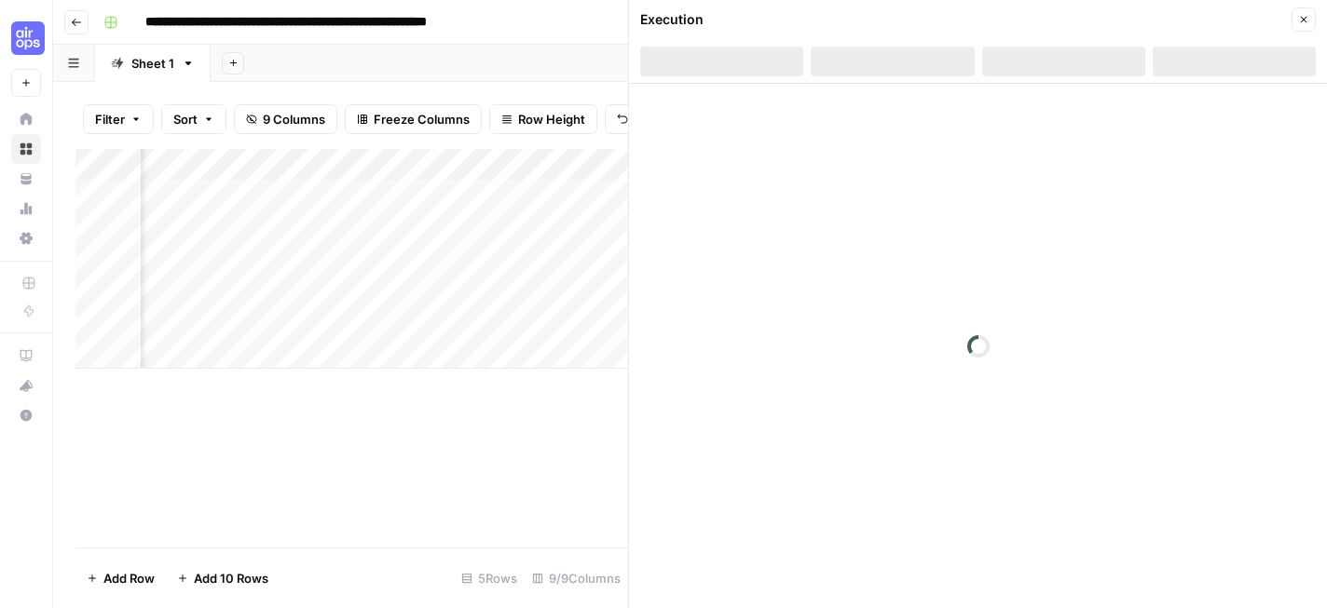
scroll to position [0, 1385]
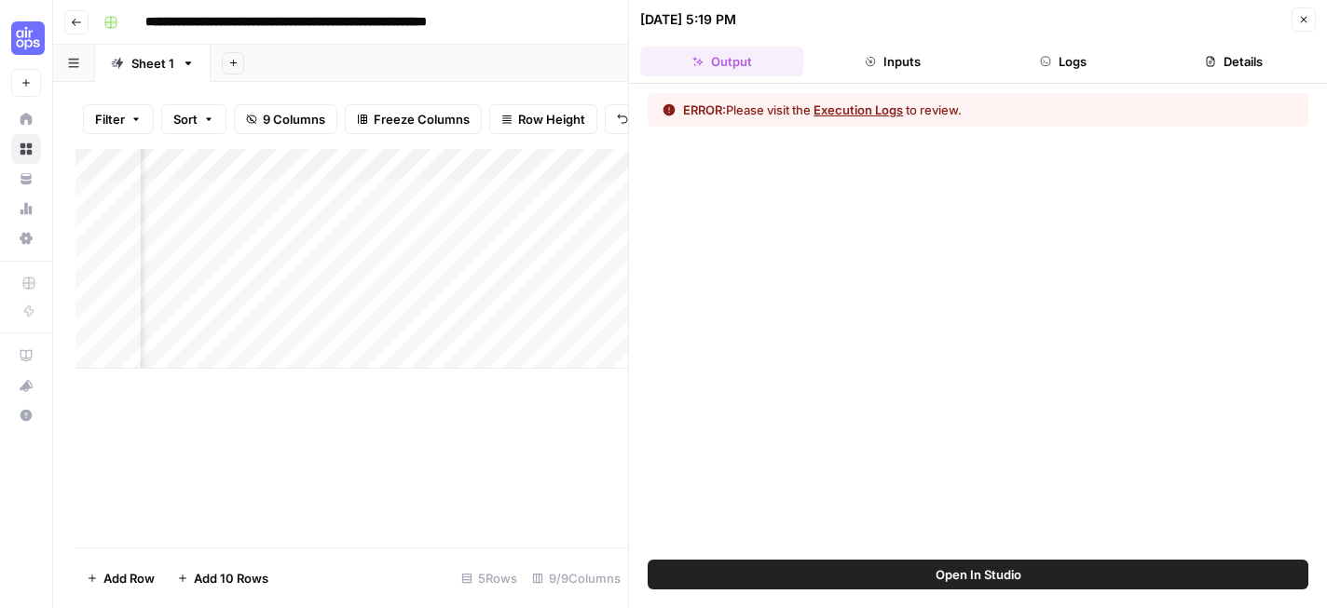
click at [876, 106] on button "Execution Logs" at bounding box center [857, 110] width 89 height 19
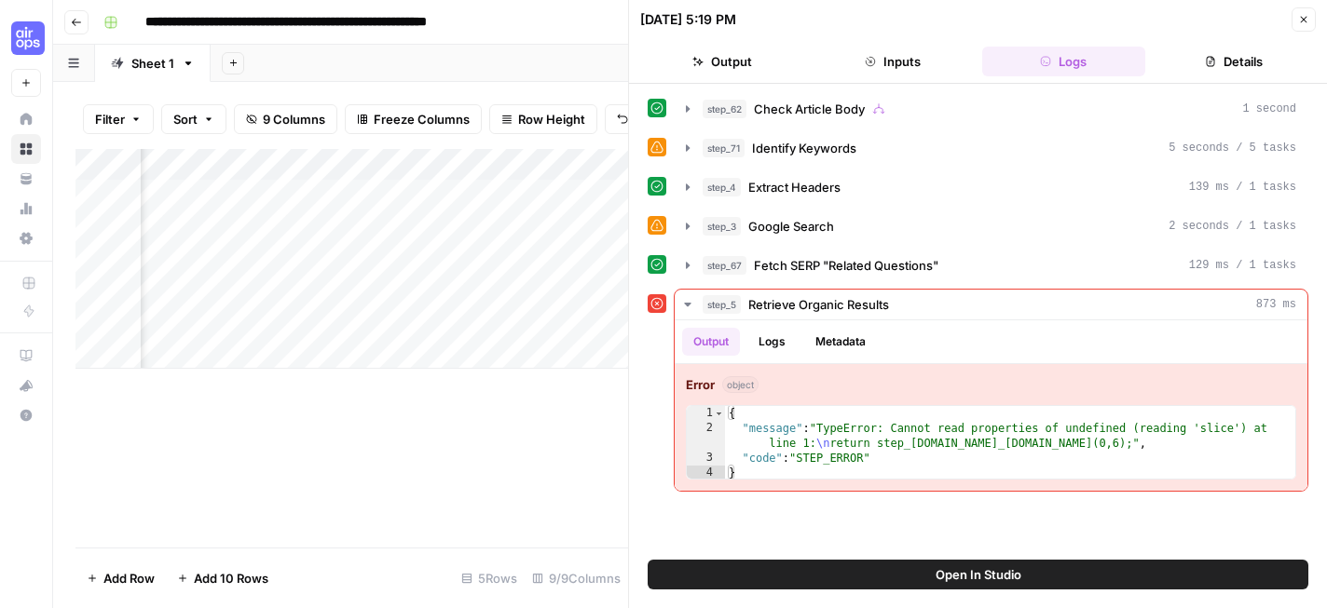
click at [1306, 22] on icon "button" at bounding box center [1303, 19] width 11 height 11
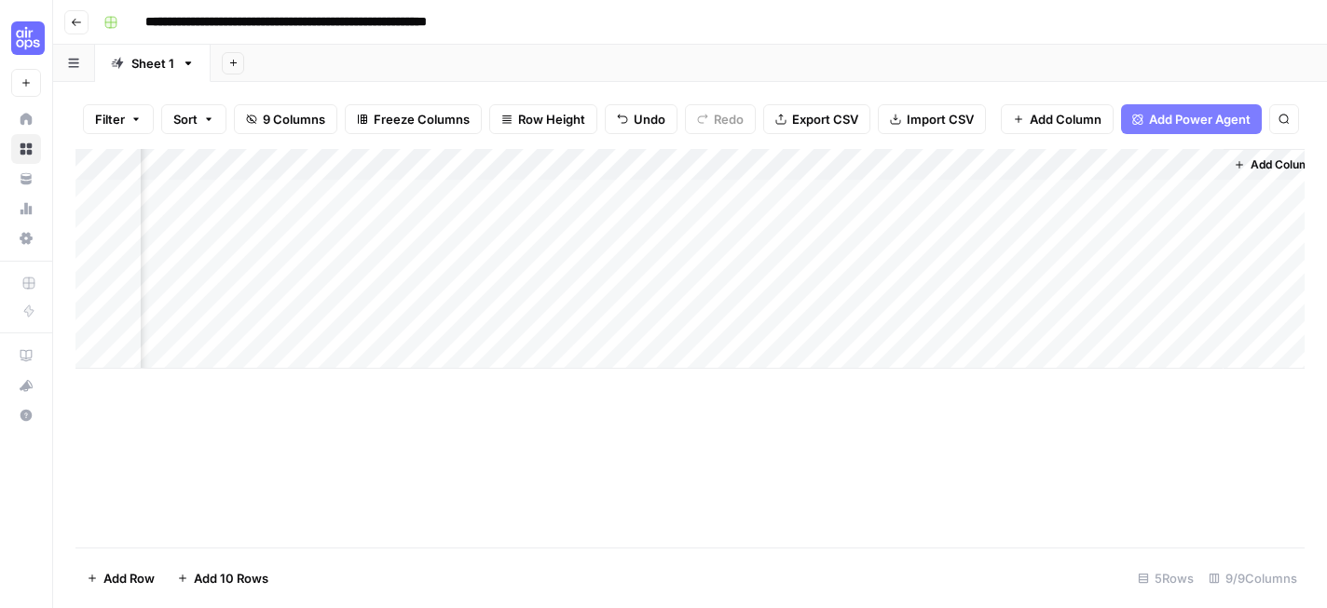
click at [1155, 166] on div "Add Column" at bounding box center [689, 259] width 1229 height 220
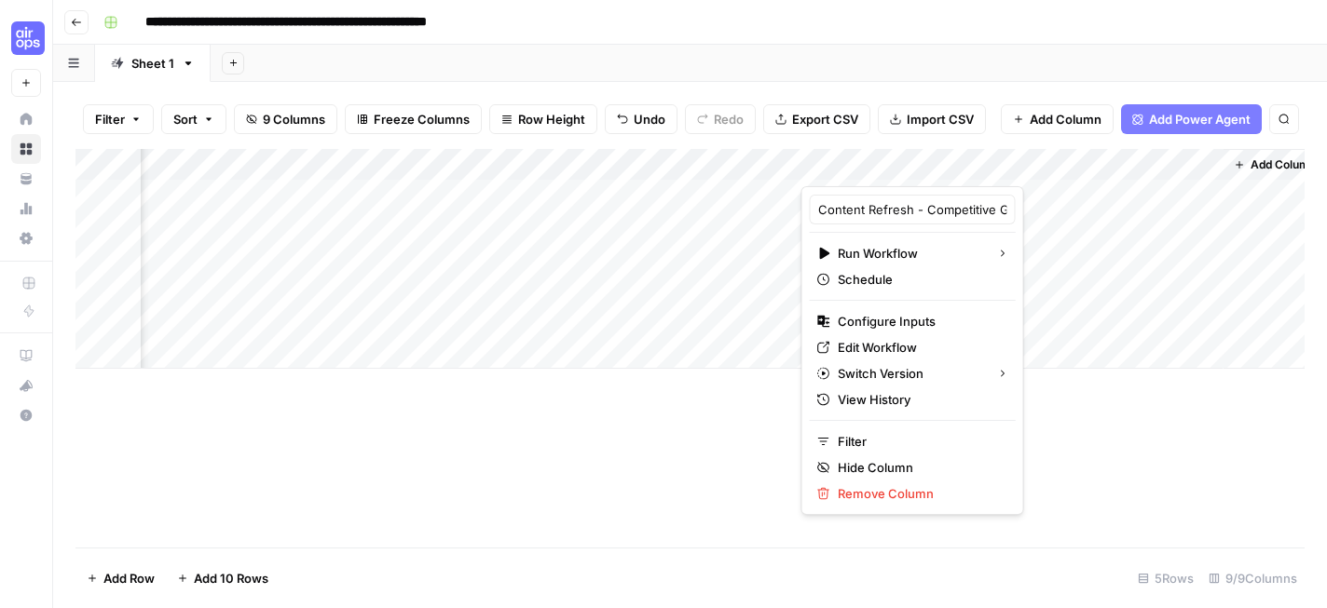
click at [1262, 167] on span "Add Column" at bounding box center [1282, 165] width 65 height 17
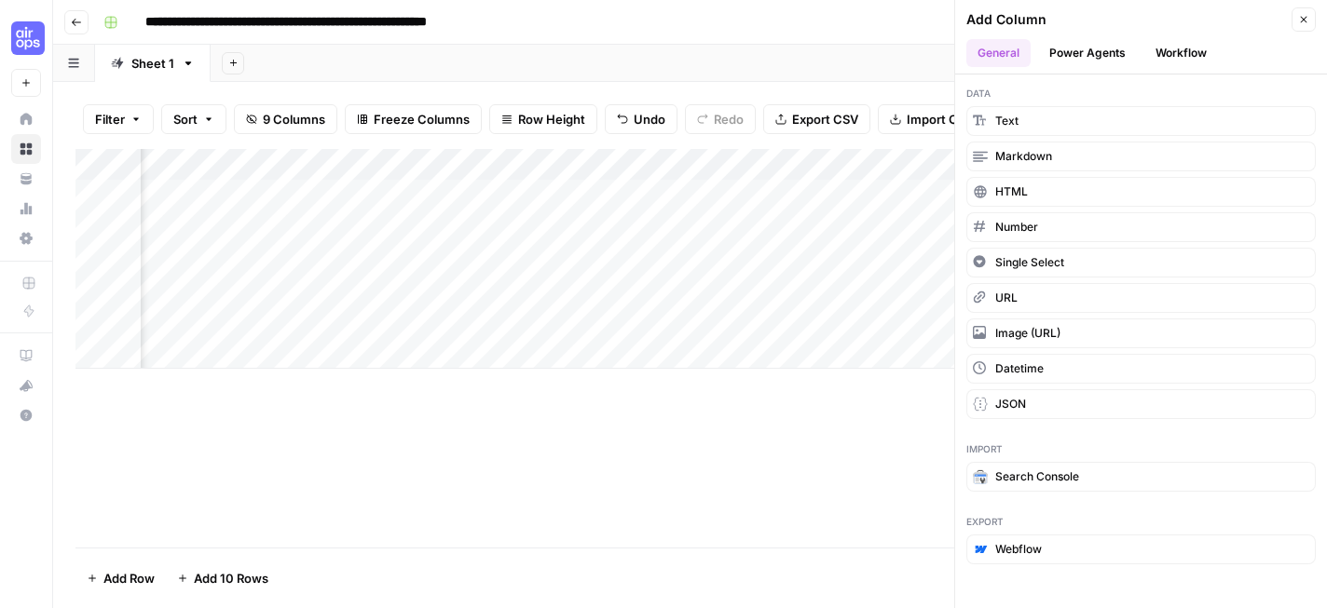
click at [1102, 53] on button "Power Agents" at bounding box center [1087, 53] width 99 height 28
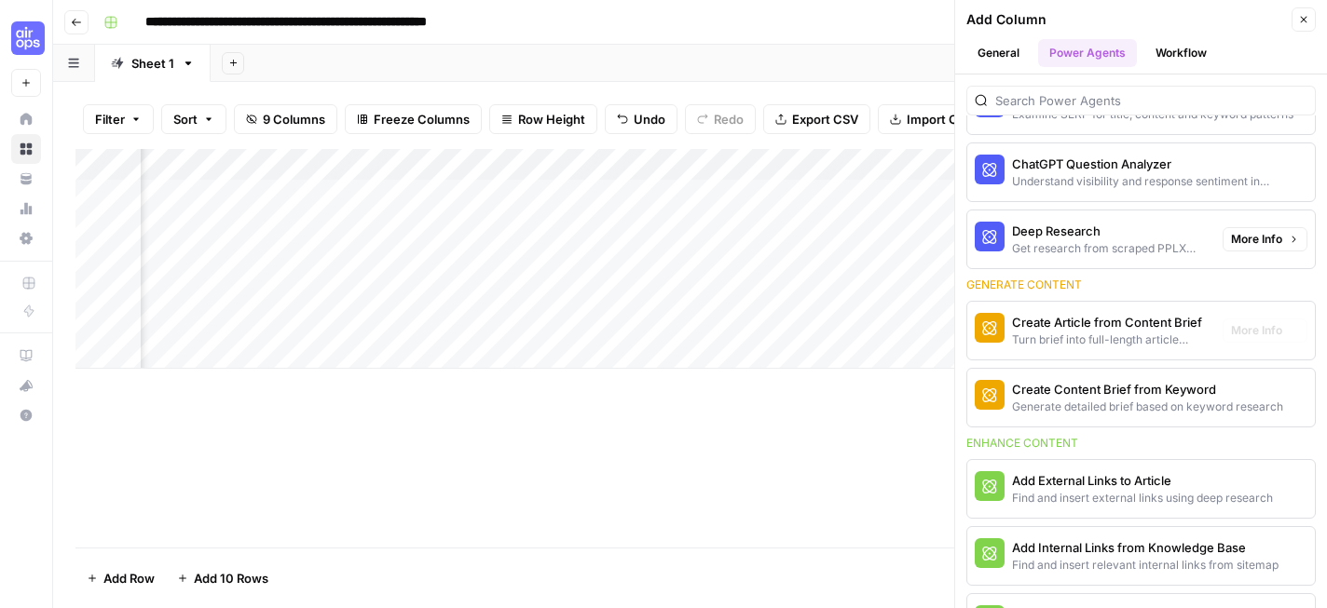
scroll to position [143, 0]
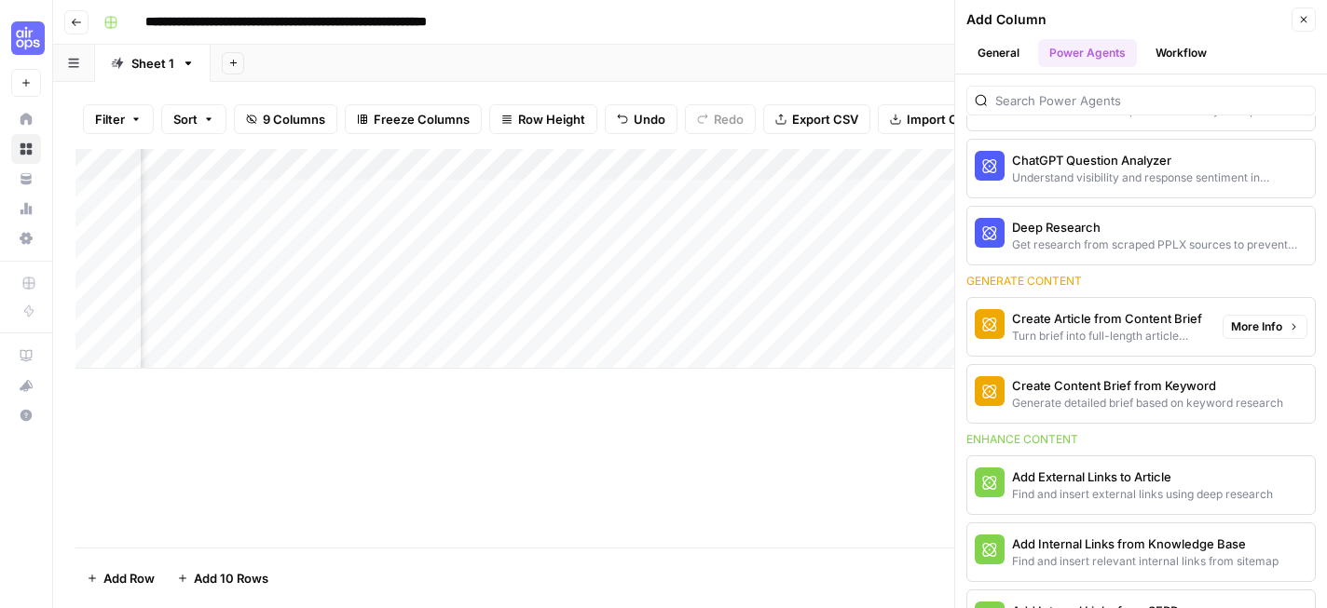
click at [1106, 334] on div "Turn brief into full-length article content" at bounding box center [1110, 336] width 196 height 17
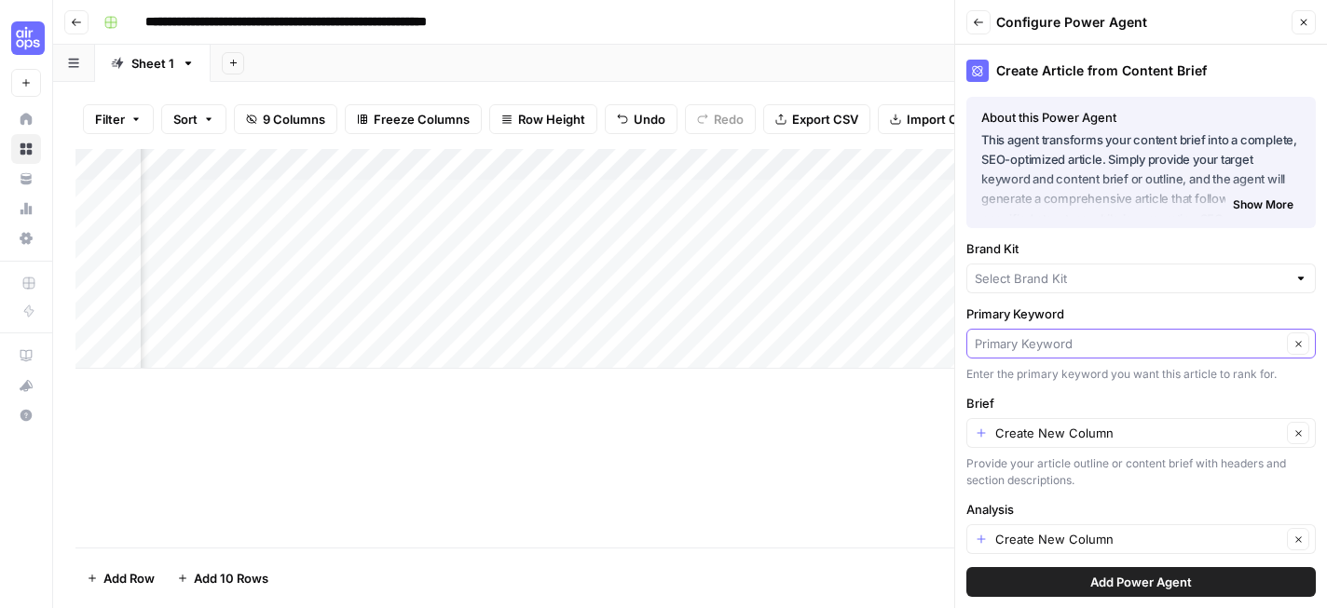
click at [1118, 345] on input "Primary Keyword" at bounding box center [1127, 343] width 306 height 19
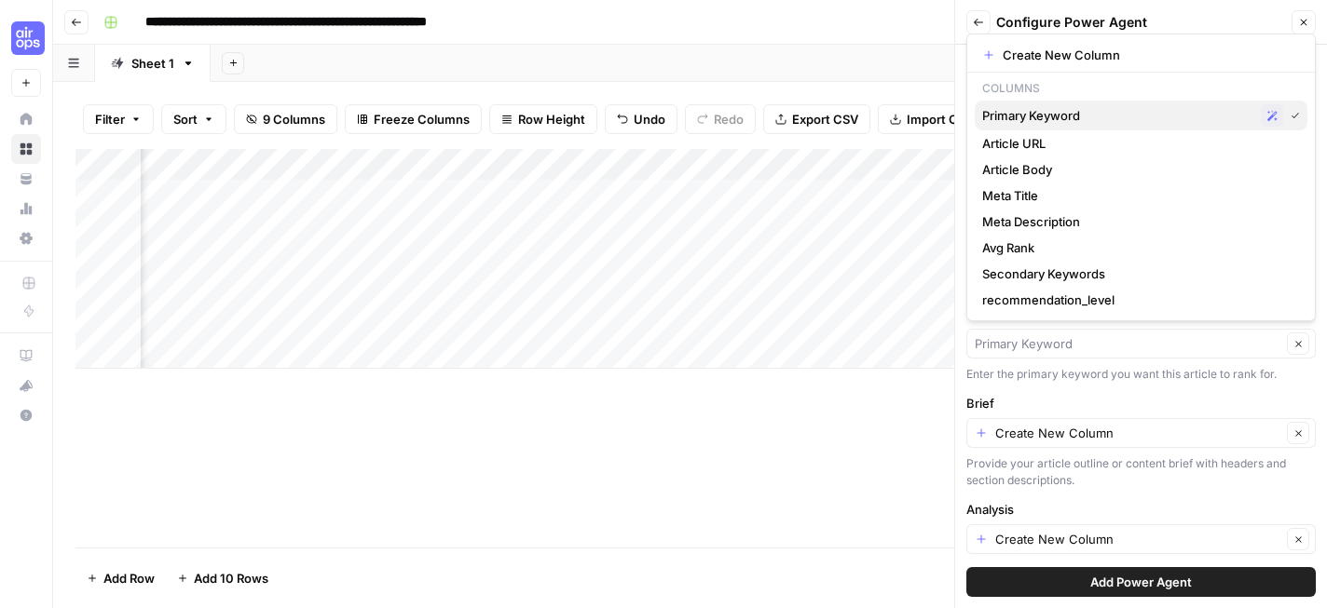
click at [1107, 127] on button "Primary Keyword Possible Match" at bounding box center [1140, 116] width 333 height 30
type input "Primary Keyword"
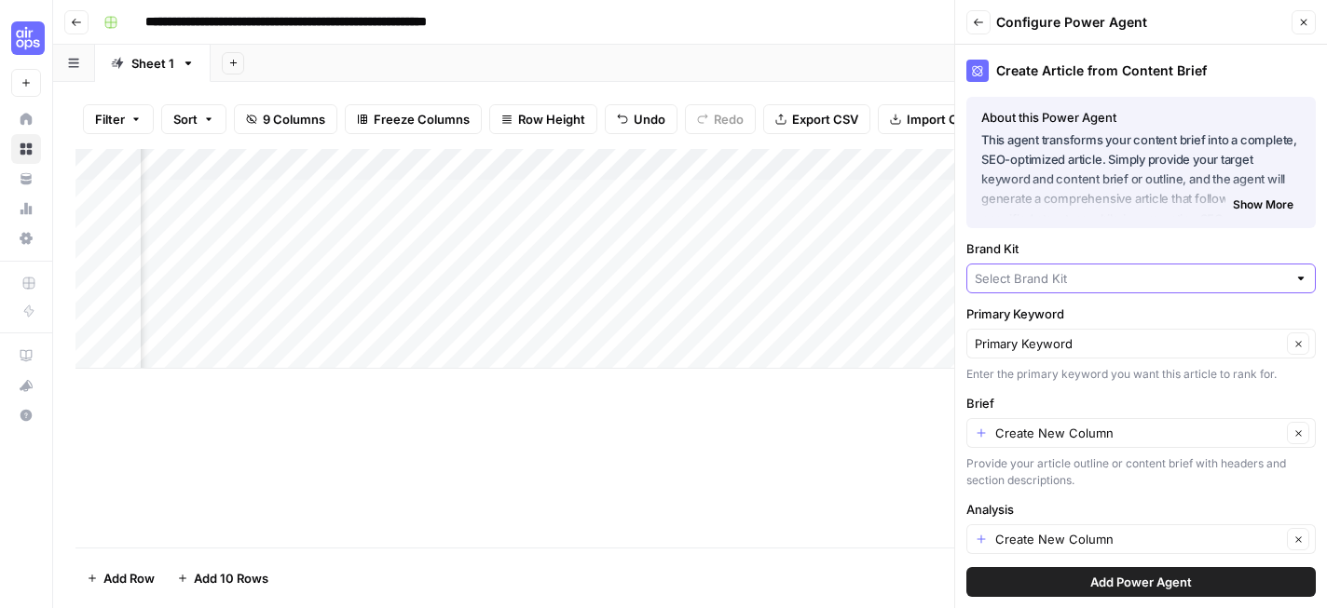
click at [1087, 282] on input "Brand Kit" at bounding box center [1130, 278] width 312 height 19
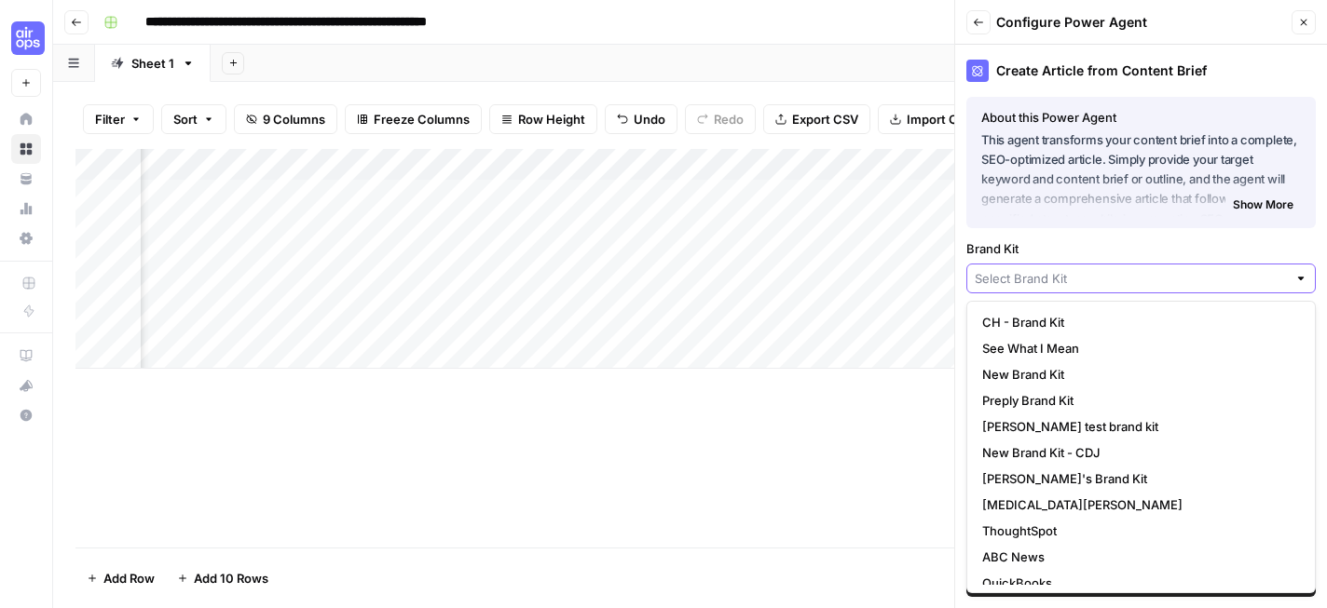
click at [1087, 280] on input "Brand Kit" at bounding box center [1130, 278] width 312 height 19
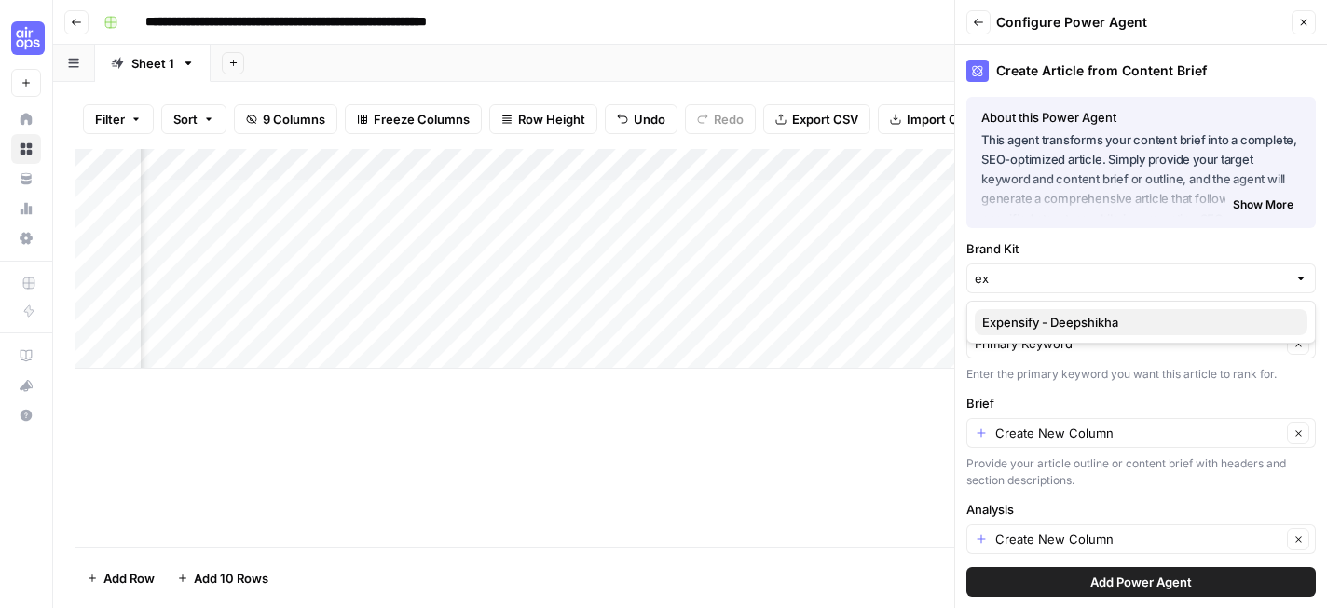
click at [1081, 333] on button "Expensify - Deepshikha" at bounding box center [1140, 322] width 333 height 26
type input "Expensify - Deepshikha"
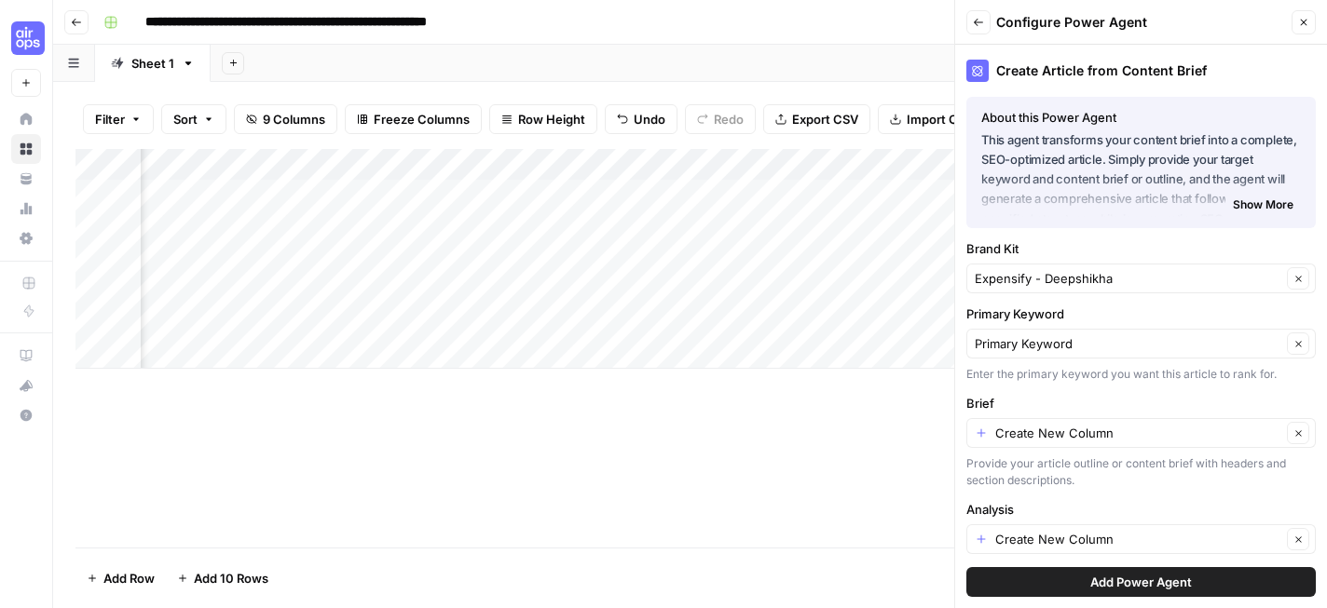
scroll to position [79, 0]
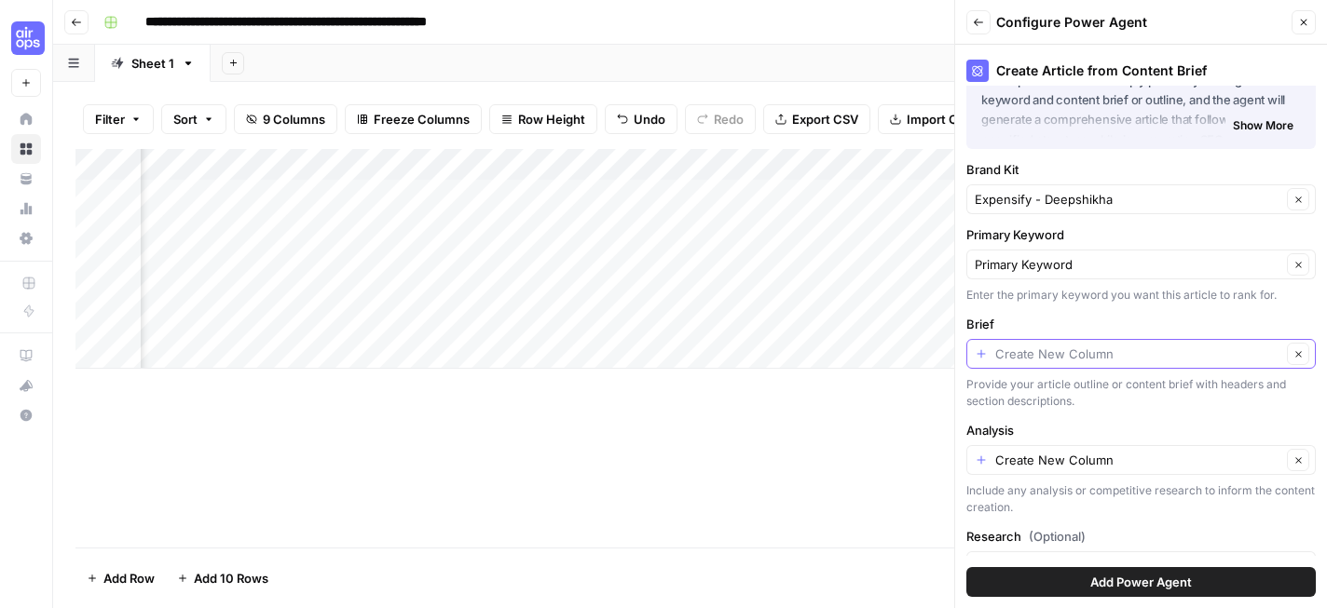
click at [1135, 351] on input "Brief" at bounding box center [1138, 354] width 286 height 19
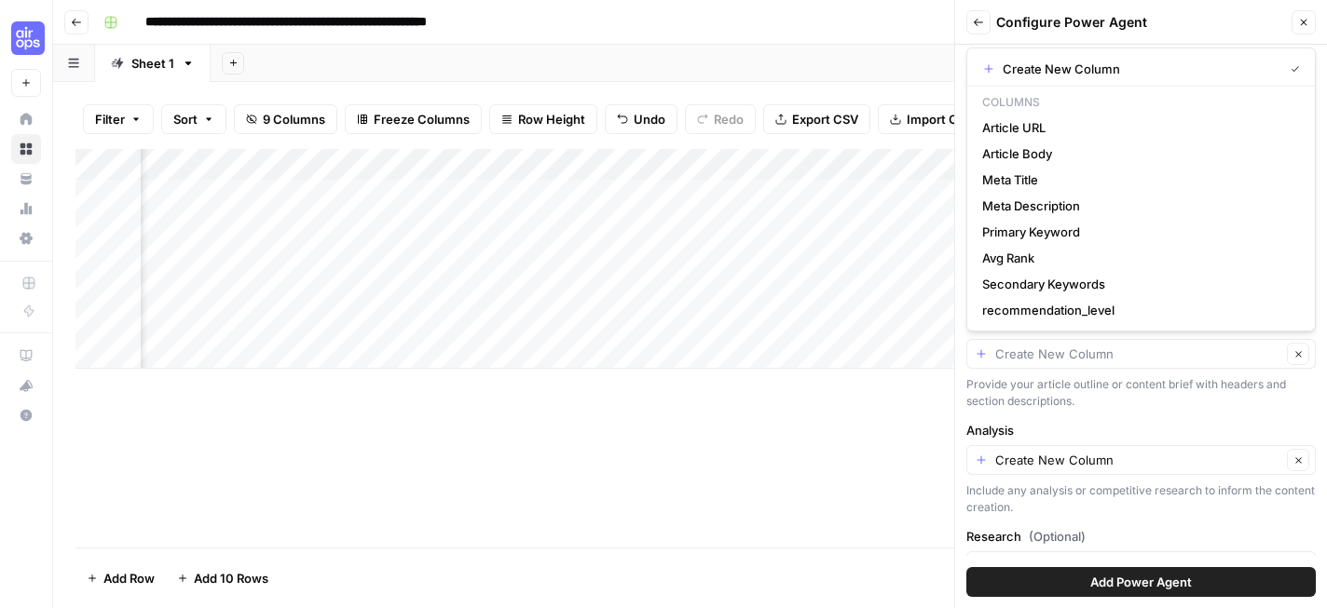
type input "Create New Column"
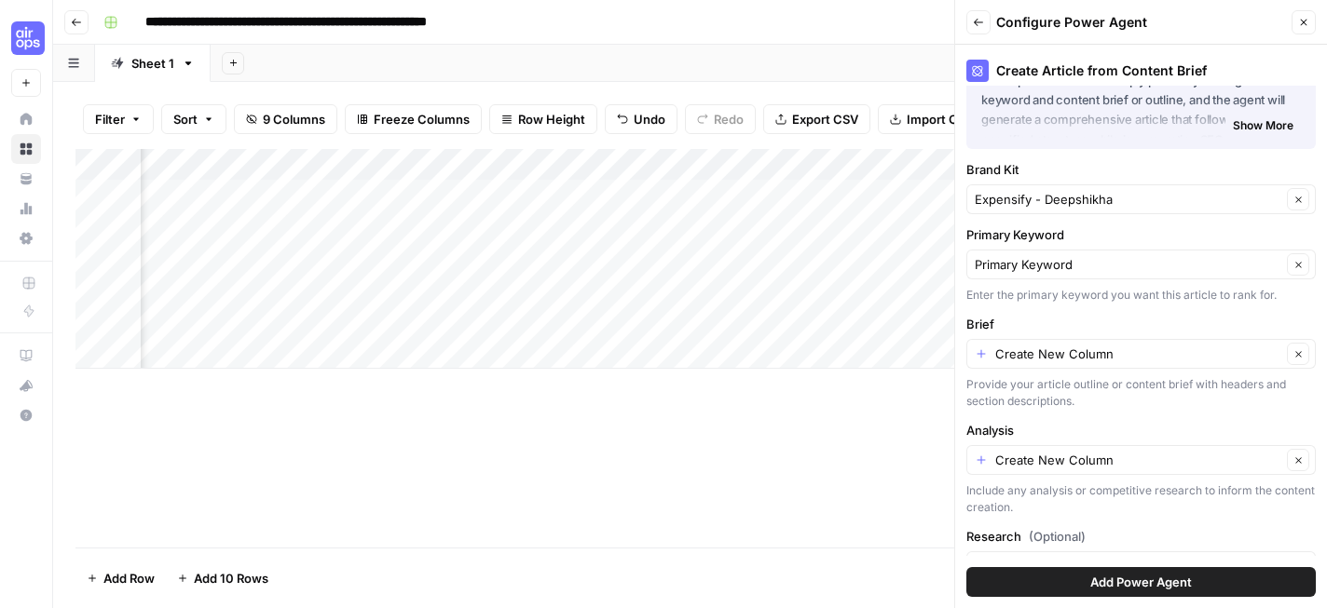
click at [1084, 426] on label "Analysis" at bounding box center [1140, 430] width 349 height 19
click at [1084, 451] on input "Create New Column" at bounding box center [1138, 460] width 286 height 19
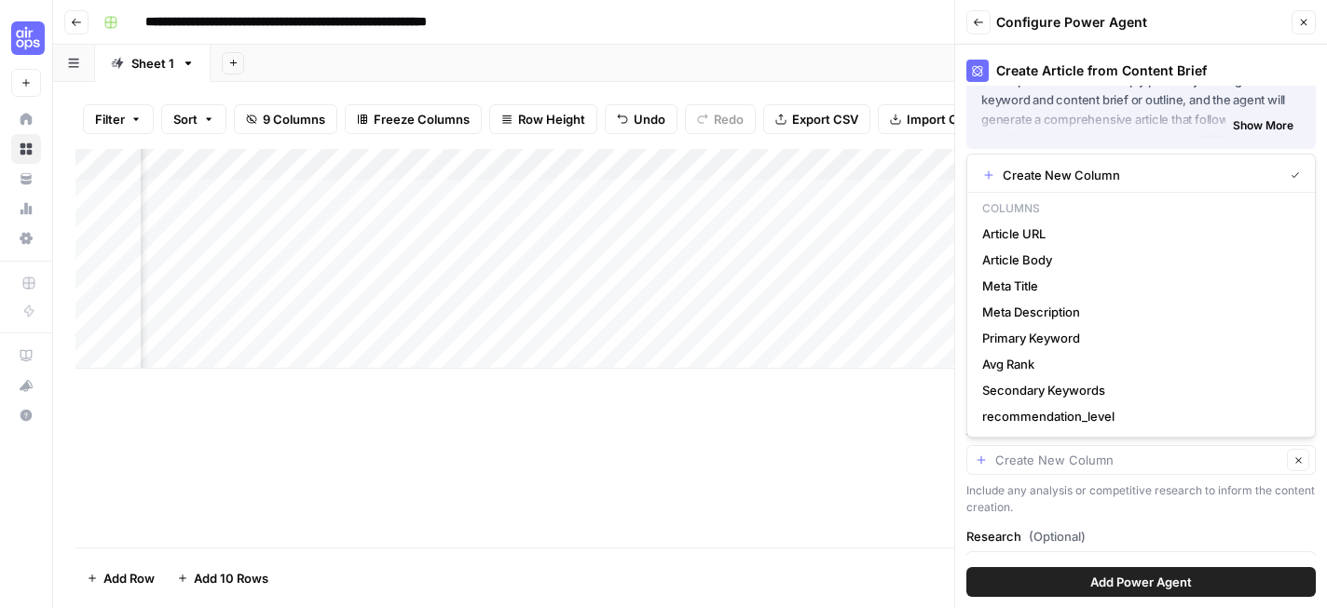
scroll to position [0, 1677]
type input "Create New Column"
click at [672, 197] on div "Add Column" at bounding box center [689, 259] width 1229 height 220
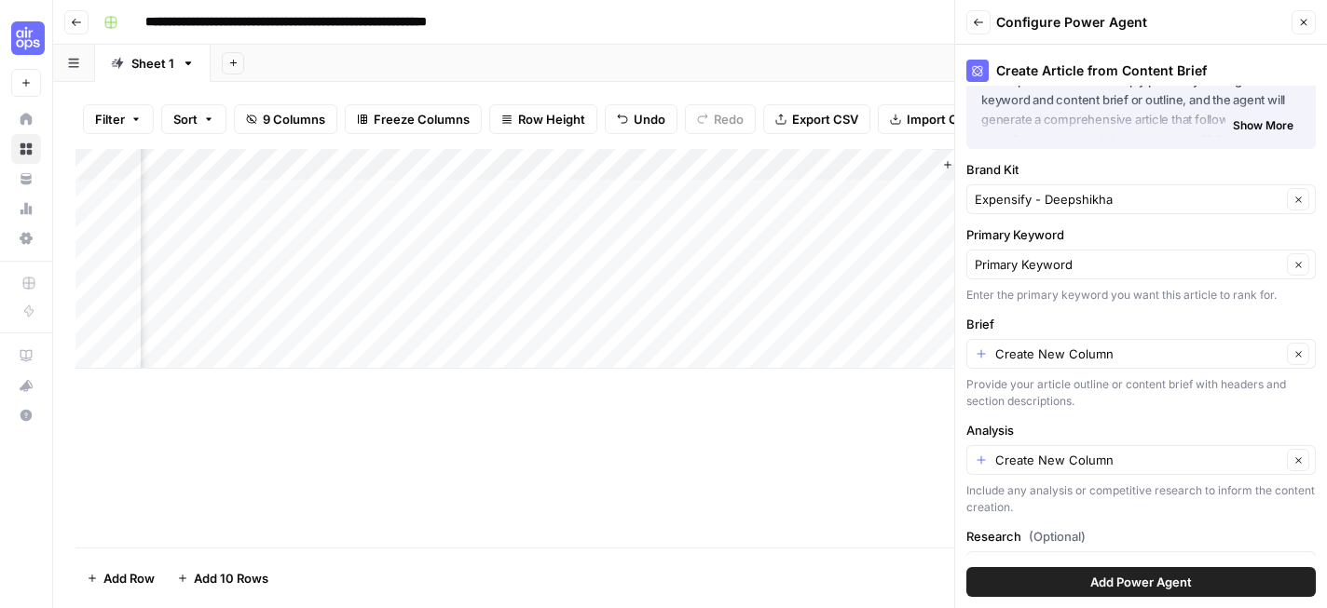
scroll to position [157, 0]
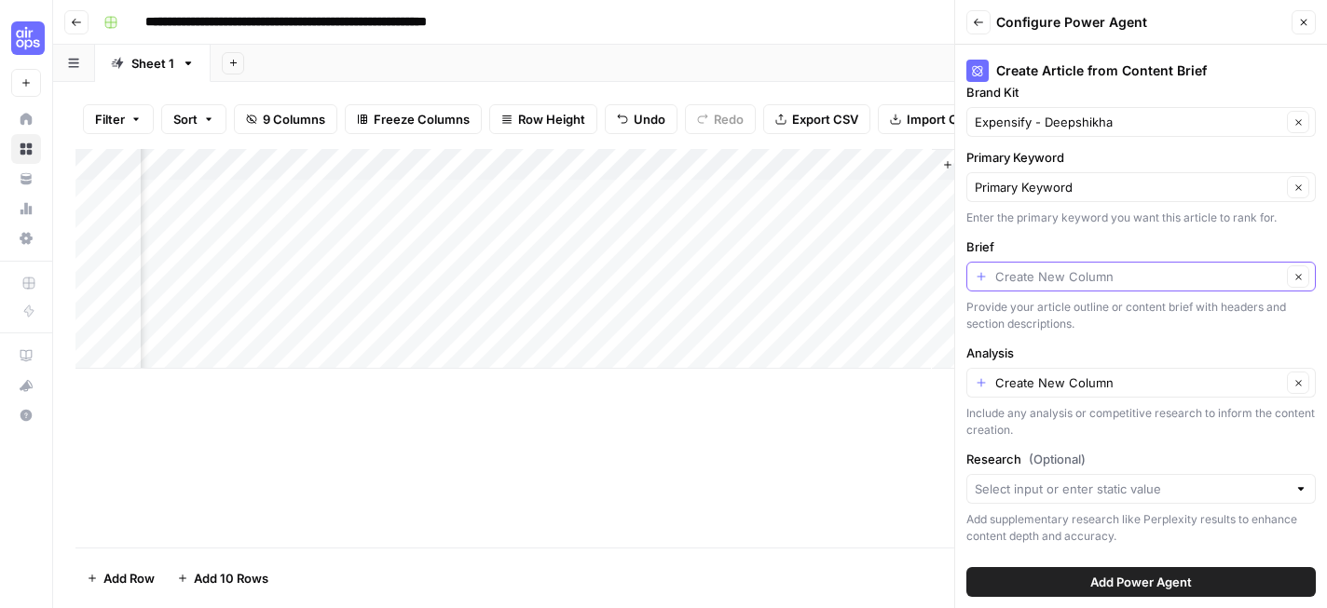
click at [1131, 279] on input "Brief" at bounding box center [1138, 276] width 286 height 19
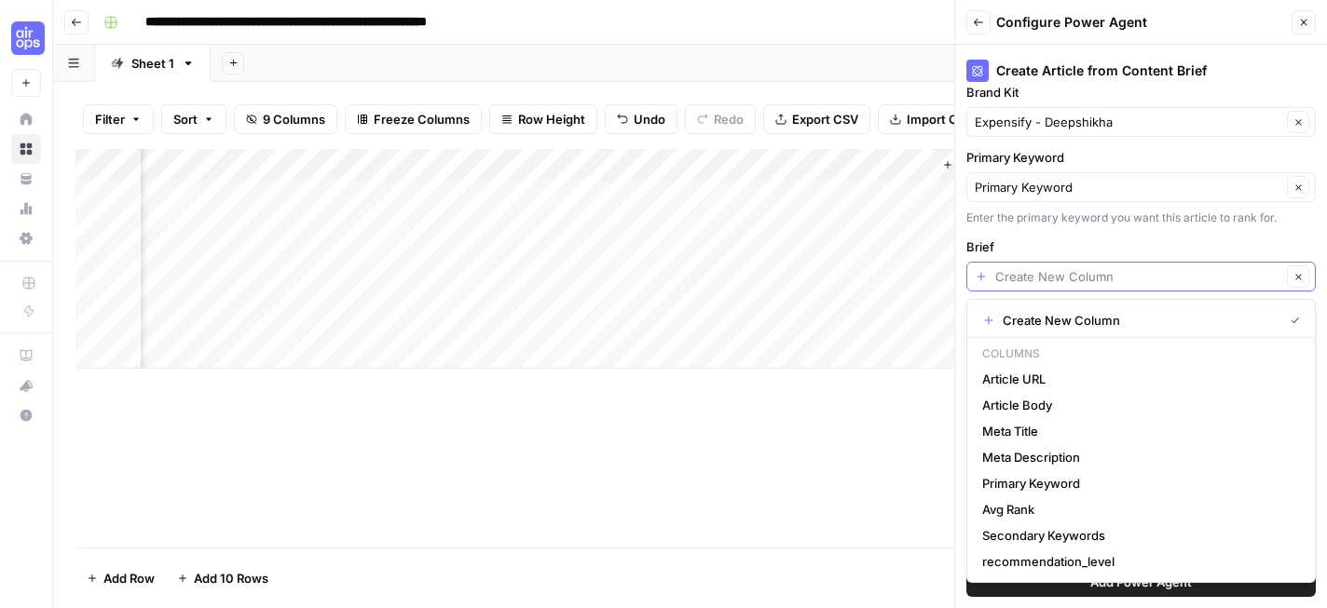
click at [1131, 279] on input "Brief" at bounding box center [1138, 276] width 286 height 19
click at [1111, 326] on span "Create New Column" at bounding box center [1138, 320] width 273 height 19
type input "Create New Column"
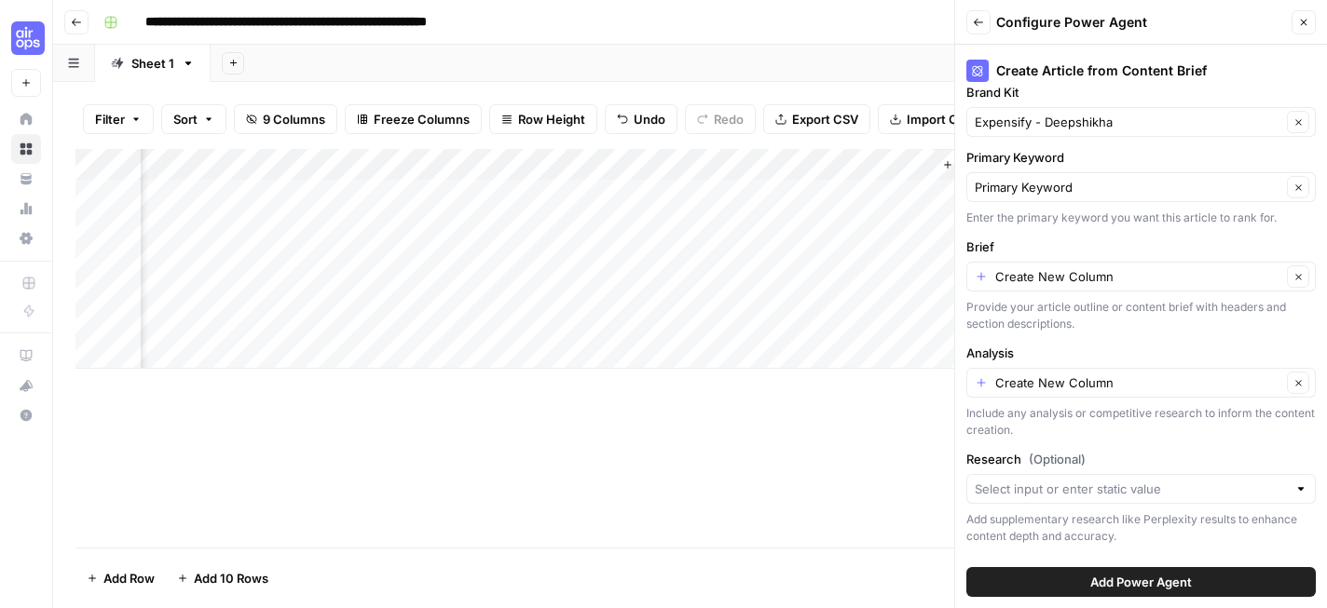
click at [1121, 501] on div at bounding box center [1140, 489] width 349 height 30
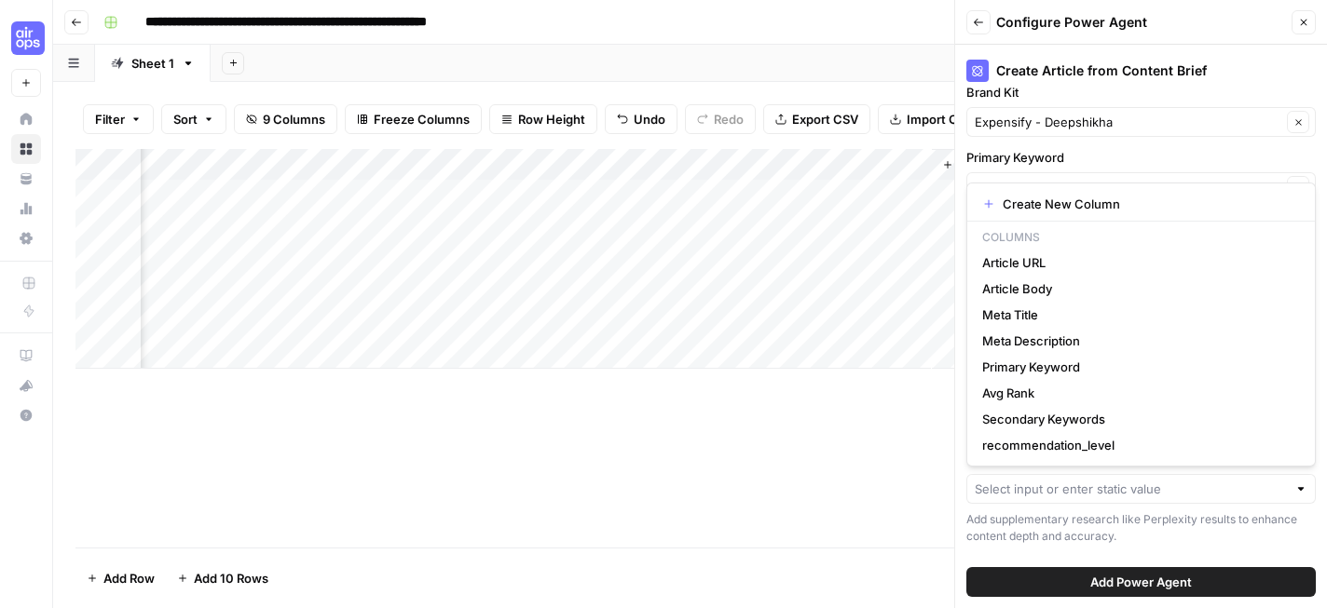
click at [914, 396] on div "Add Column" at bounding box center [689, 348] width 1229 height 399
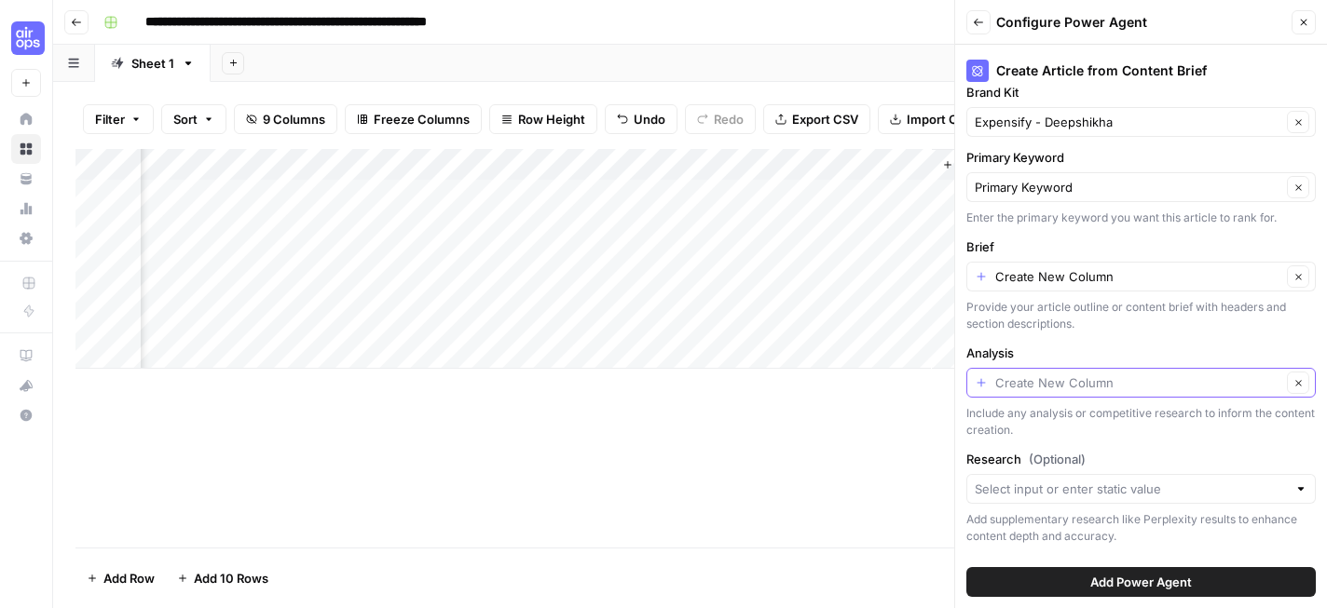
click at [1035, 381] on input "Analysis" at bounding box center [1138, 383] width 286 height 19
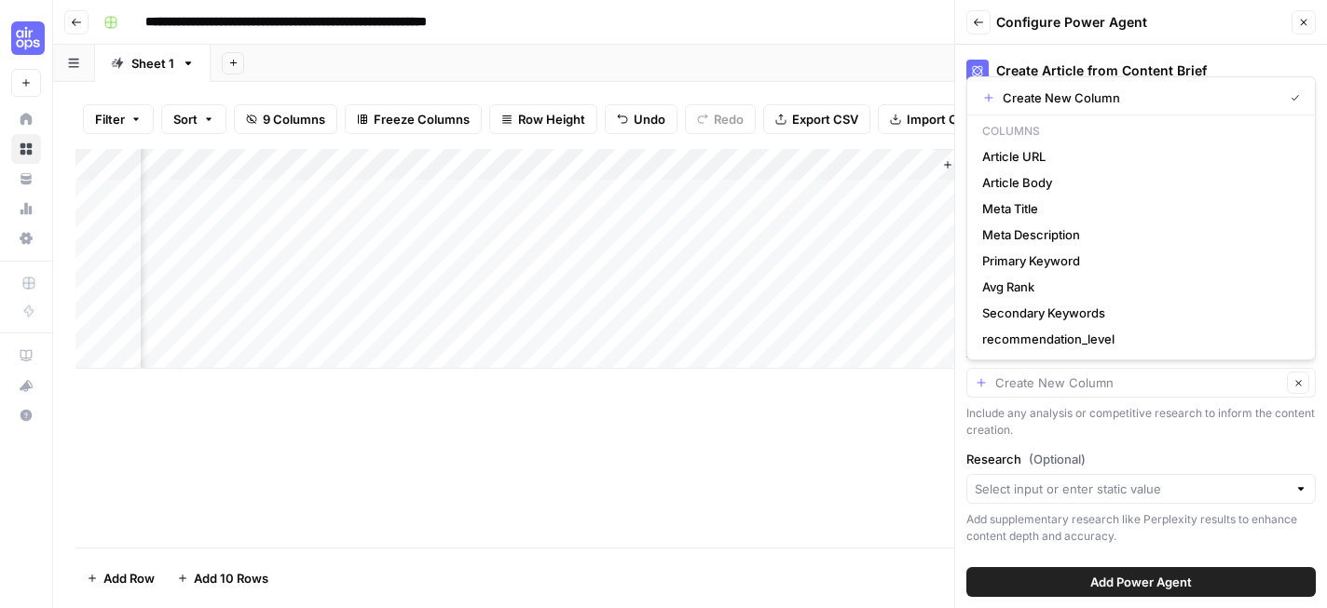
click at [984, 387] on div "Clear" at bounding box center [1140, 383] width 349 height 30
click at [978, 384] on div "Clear" at bounding box center [1140, 383] width 349 height 30
click at [1063, 89] on span "Create New Column" at bounding box center [1138, 97] width 273 height 19
type input "Create New Column"
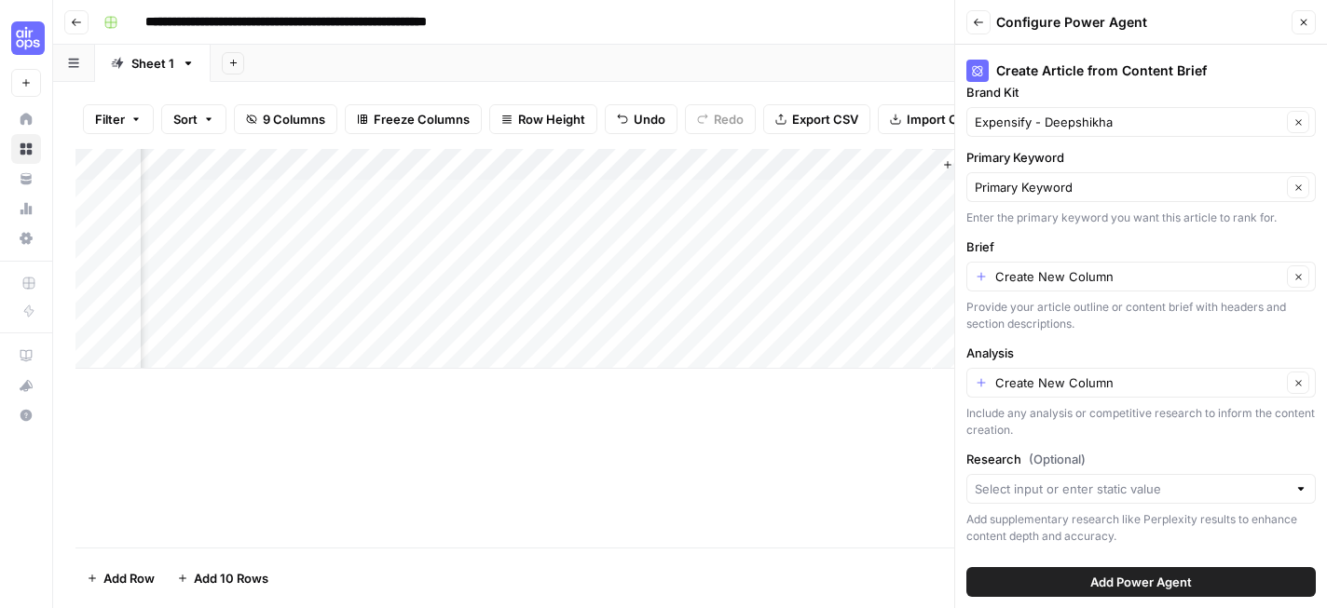
click at [1308, 22] on span "Close" at bounding box center [1308, 22] width 1 height 1
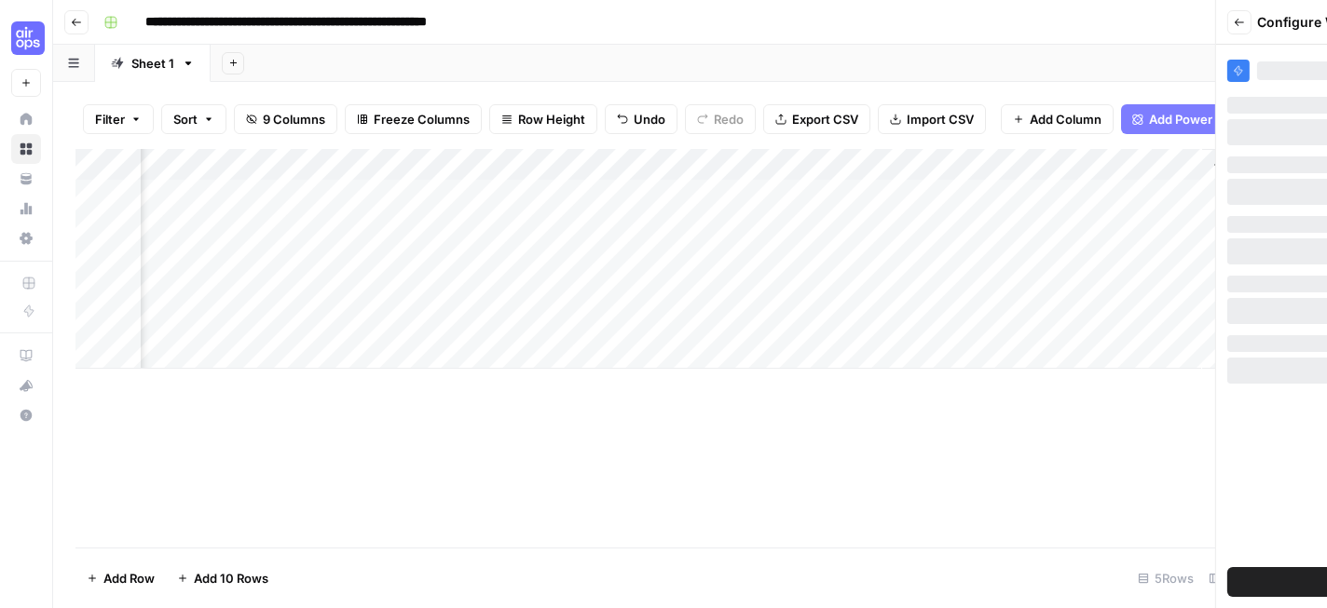
scroll to position [0, 0]
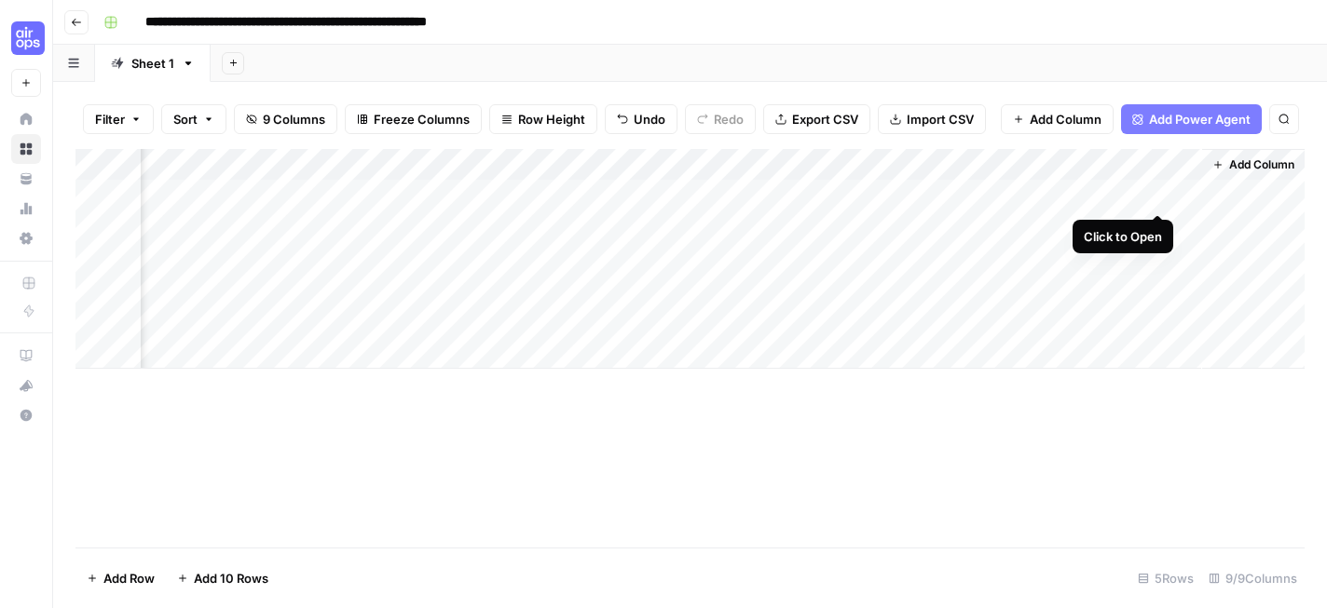
click at [1158, 194] on div "Add Column" at bounding box center [689, 259] width 1229 height 220
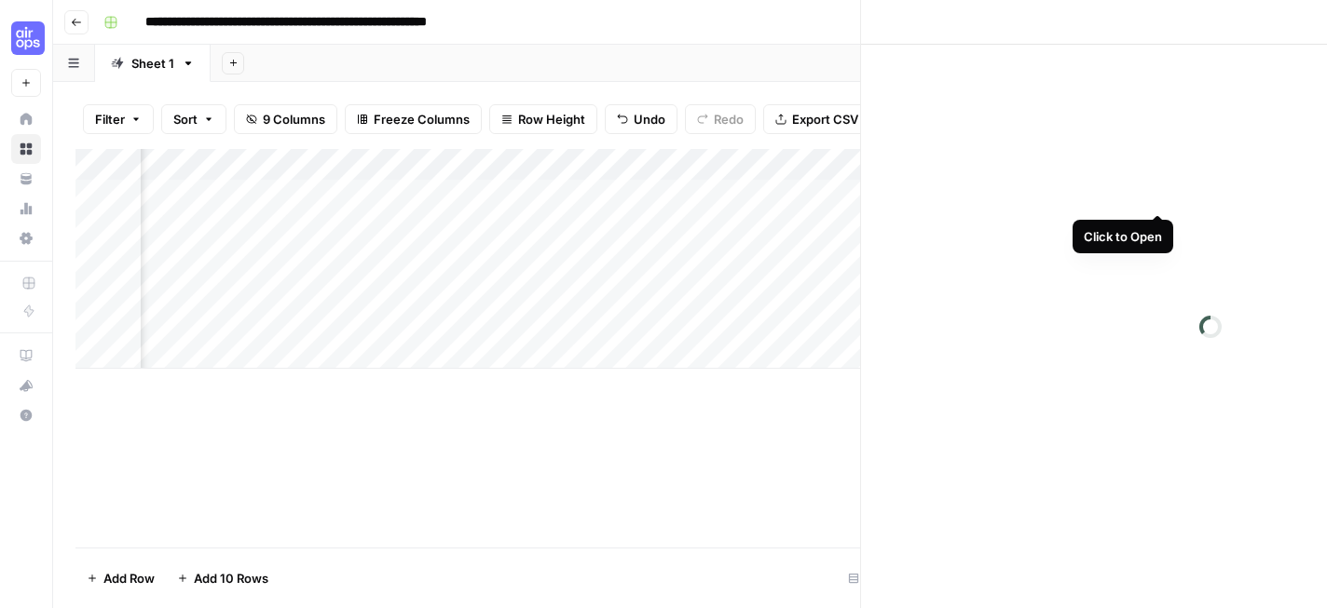
scroll to position [0, 1406]
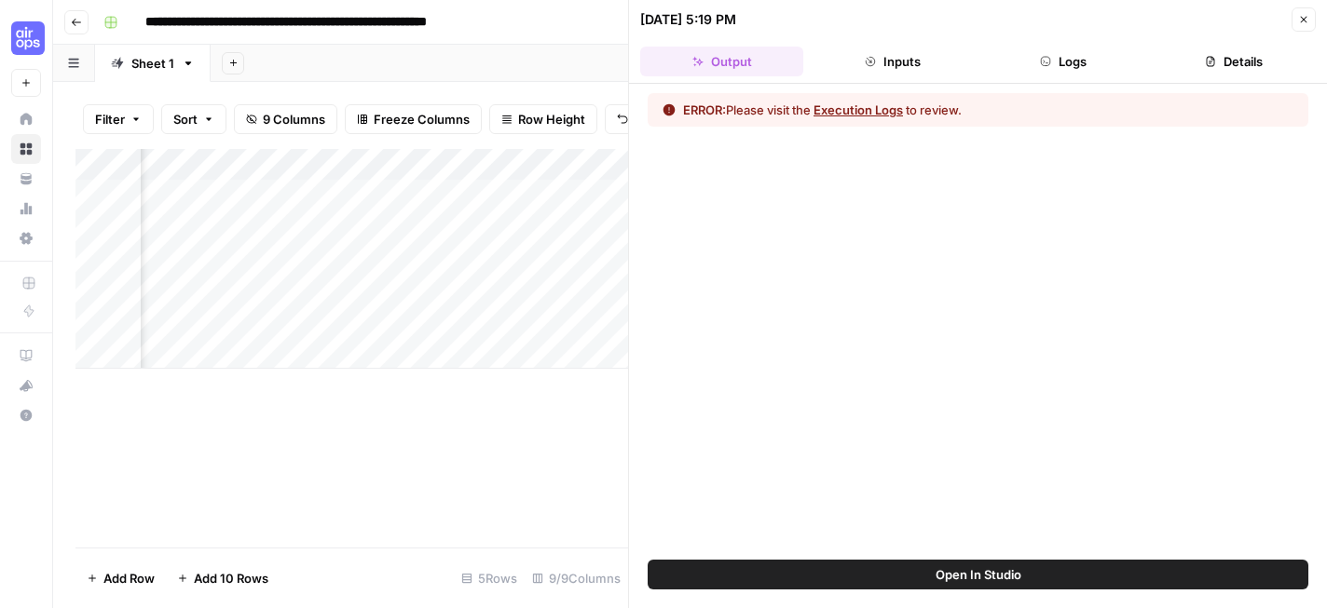
click at [877, 106] on button "Execution Logs" at bounding box center [857, 110] width 89 height 19
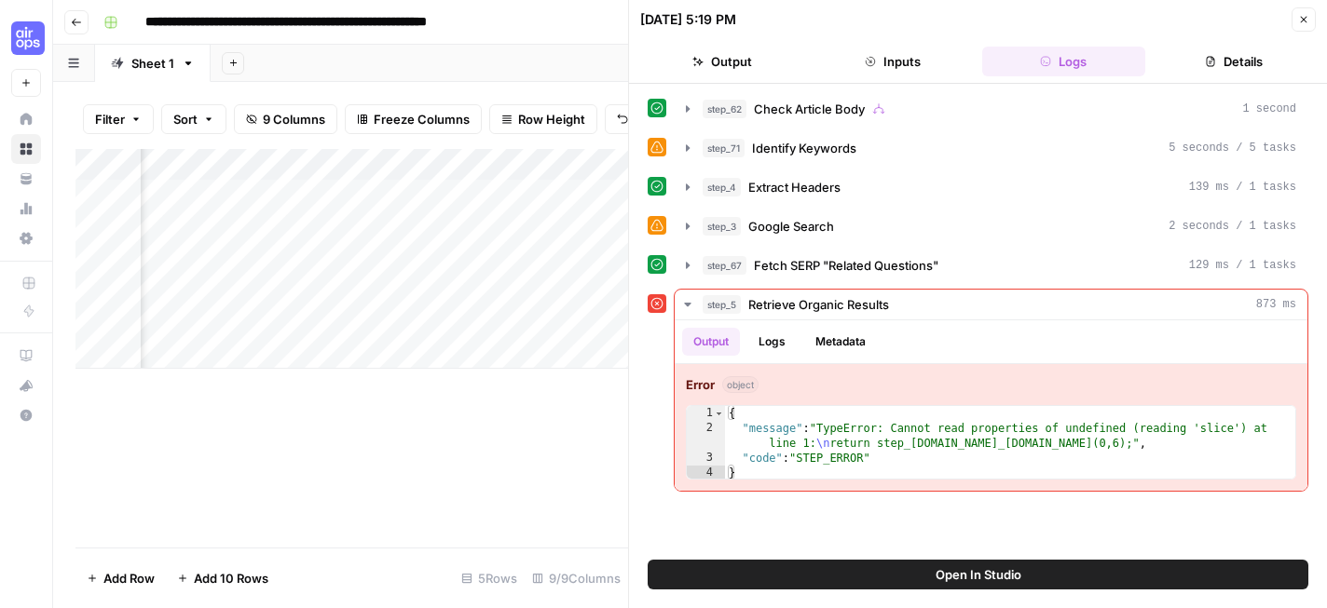
click at [959, 587] on button "Open In Studio" at bounding box center [977, 575] width 660 height 30
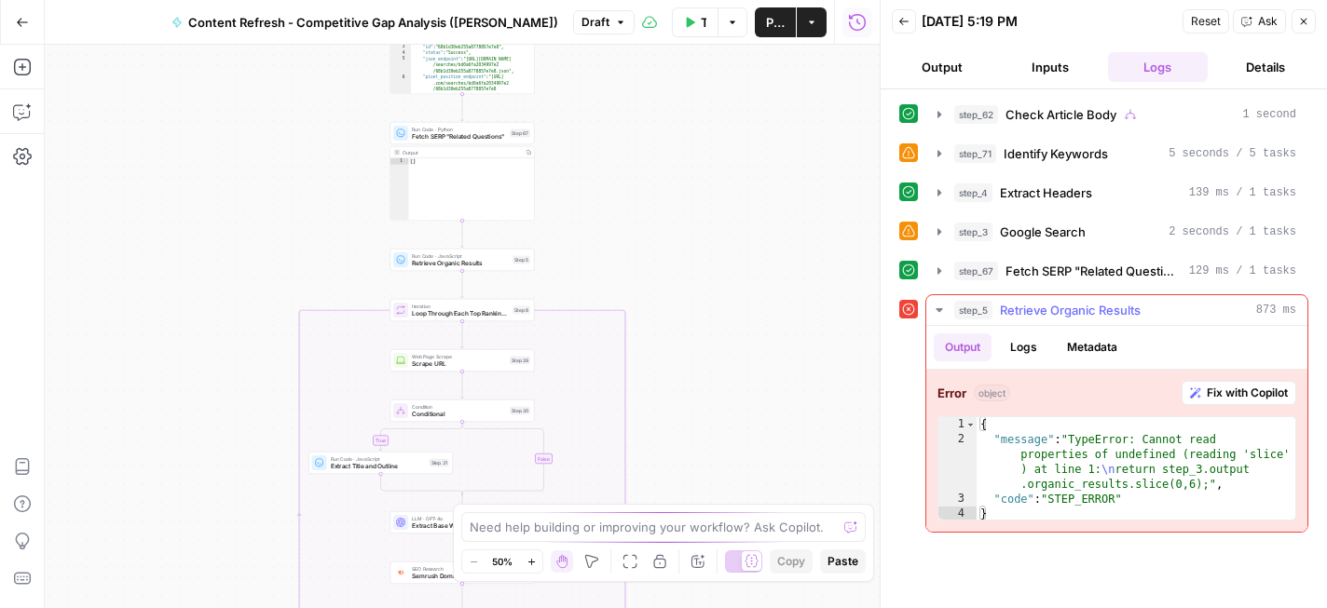
click at [1230, 398] on span "Fix with Copilot" at bounding box center [1246, 393] width 81 height 17
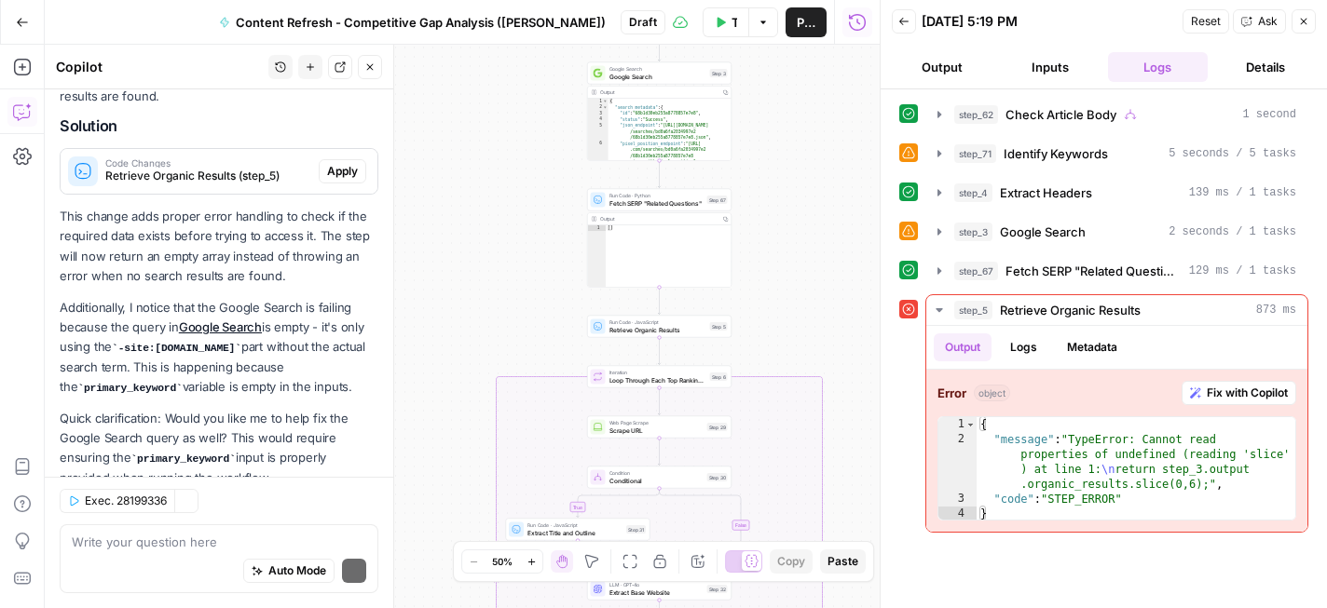
scroll to position [346, 0]
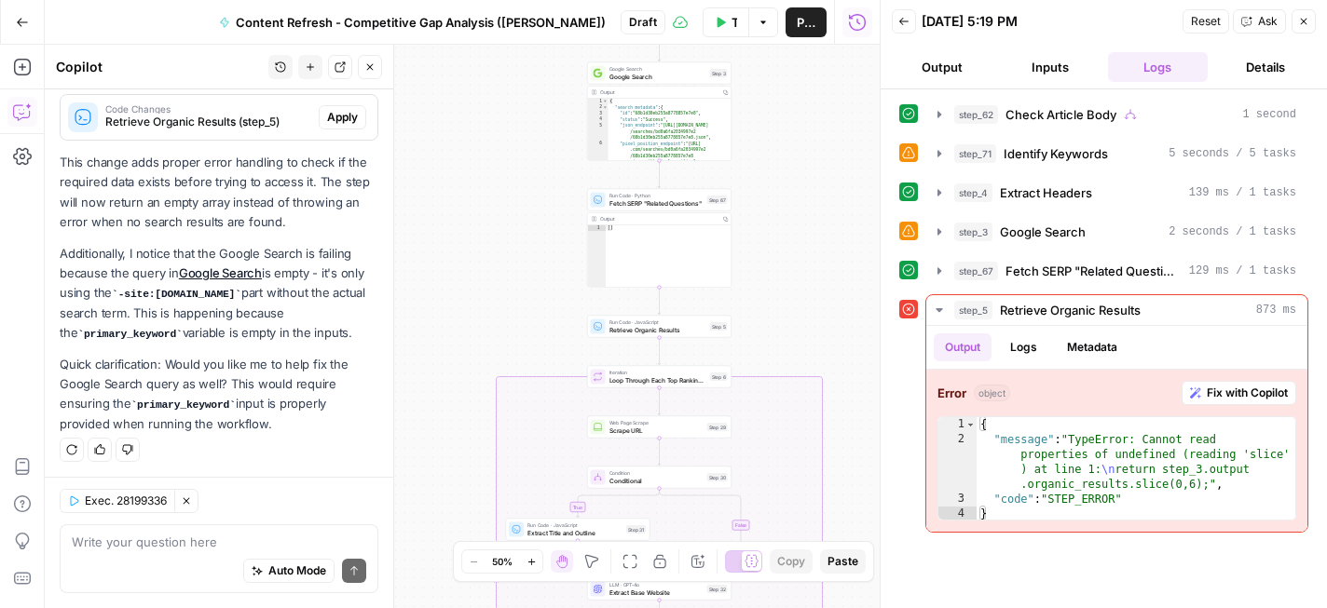
click at [303, 301] on p "Additionally, I notice that the Google Search is failing because the query in G…" at bounding box center [219, 293] width 319 height 99
click at [1302, 22] on icon "button" at bounding box center [1303, 21] width 11 height 11
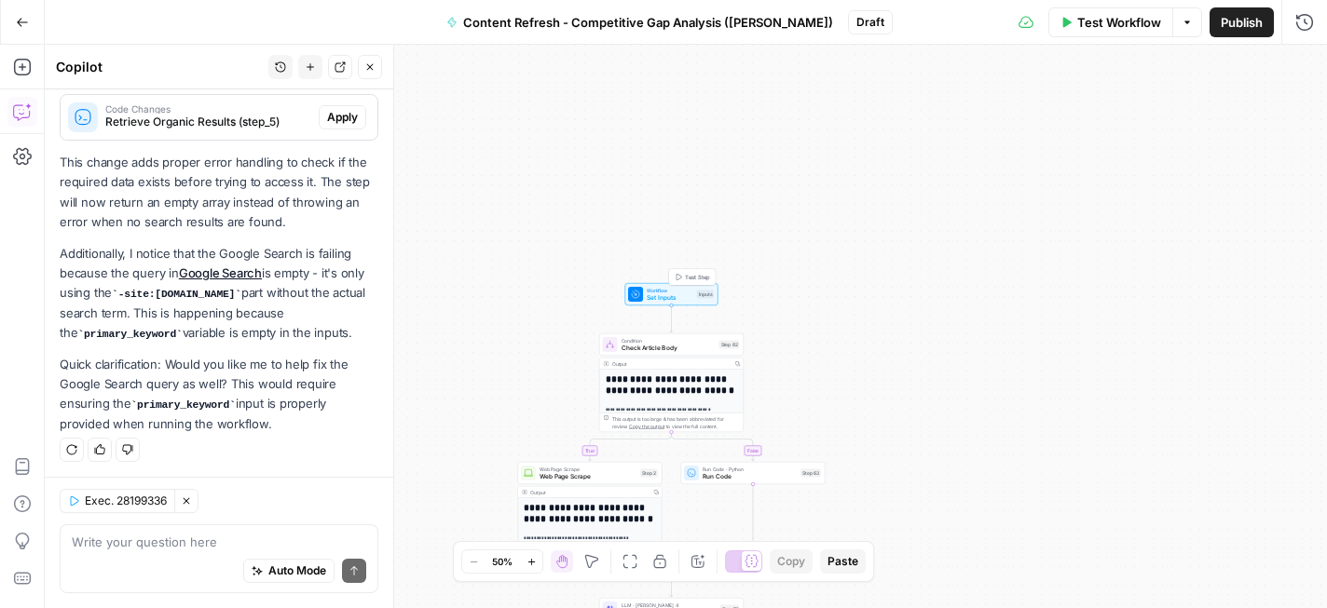
click at [680, 295] on span "Set Inputs" at bounding box center [669, 297] width 47 height 9
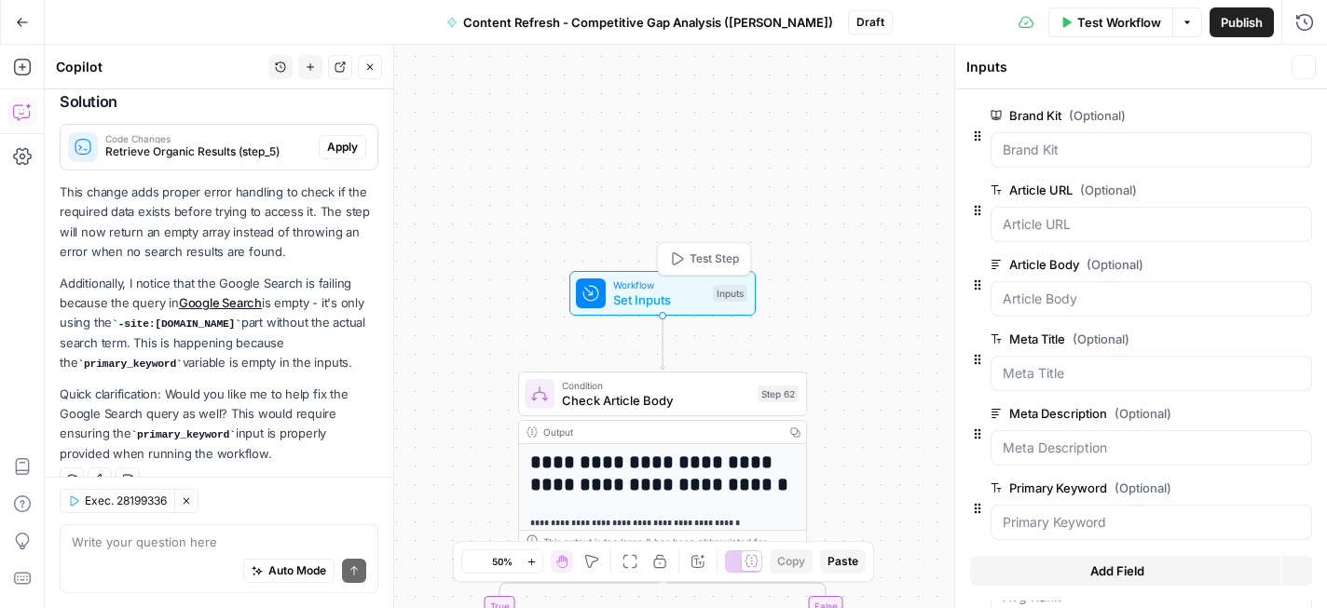
scroll to position [375, 0]
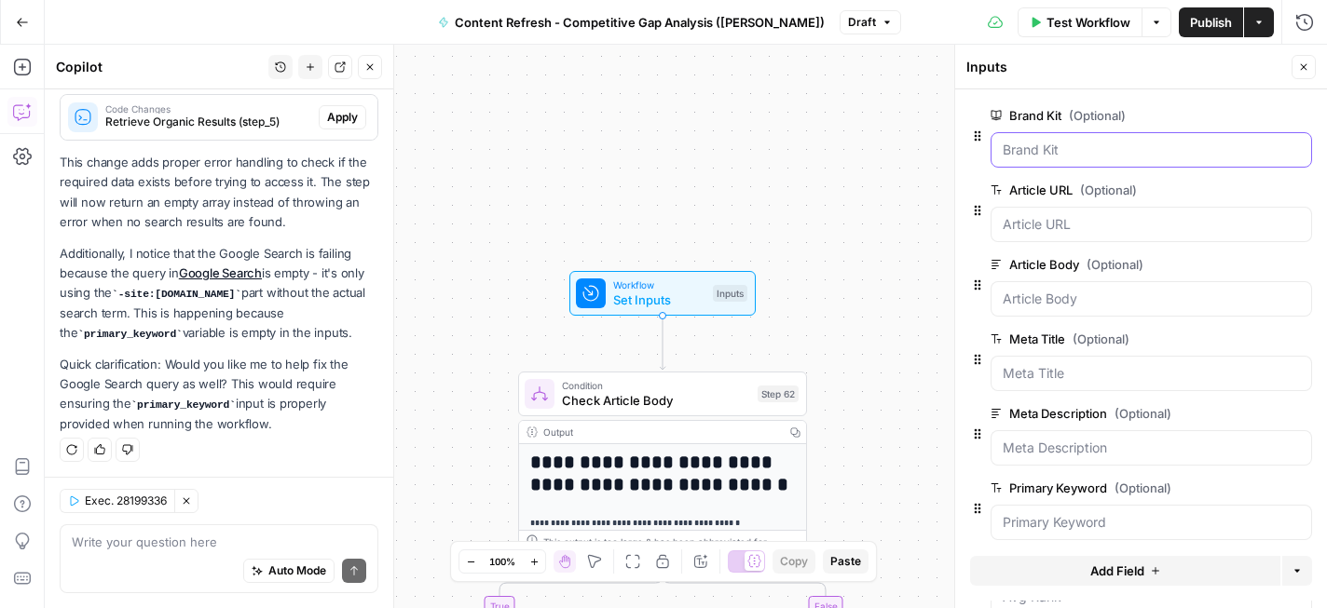
click at [1076, 146] on Kit "Brand Kit (Optional)" at bounding box center [1150, 150] width 297 height 19
click at [1096, 17] on span "Test Workflow" at bounding box center [1088, 22] width 84 height 19
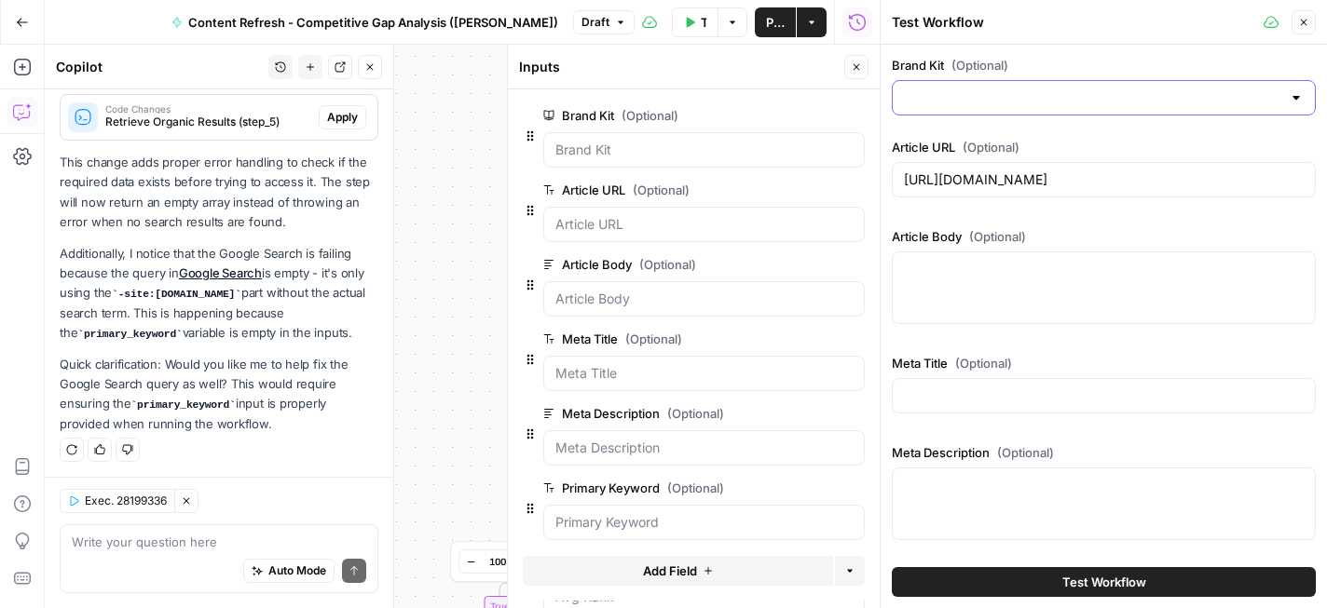
click at [1095, 91] on input "Brand Kit (Optional)" at bounding box center [1092, 97] width 377 height 19
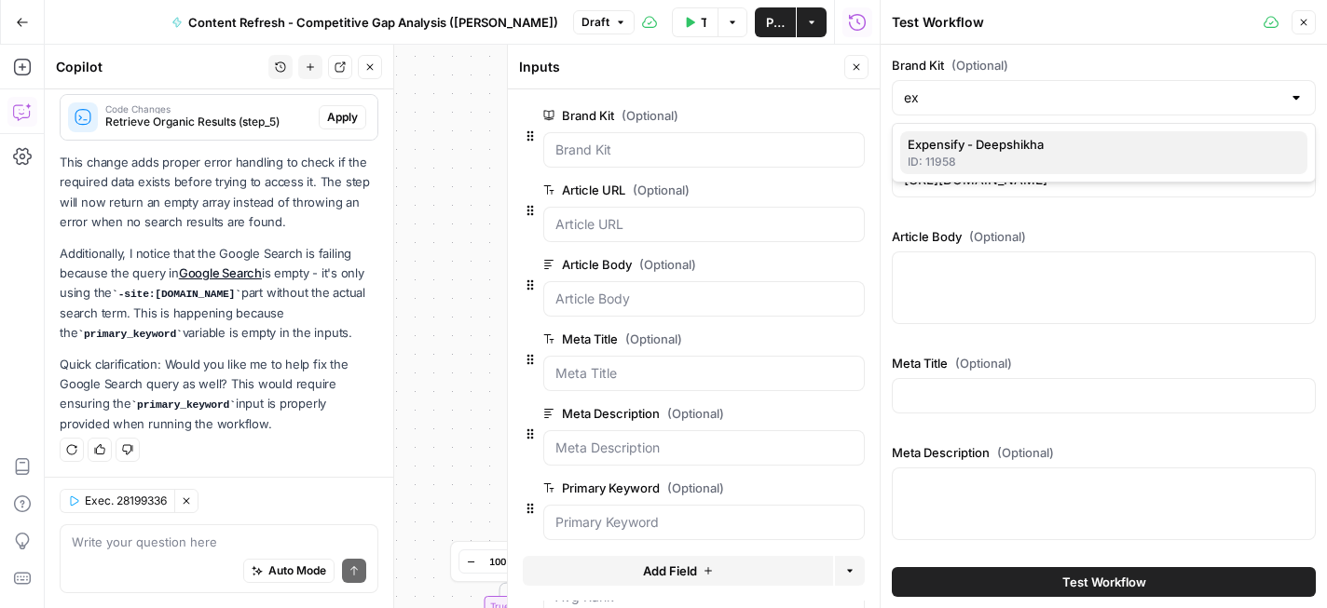
click at [1075, 143] on span "Expensify - Deepshikha" at bounding box center [1099, 144] width 385 height 19
type input "Expensify - Deepshikha"
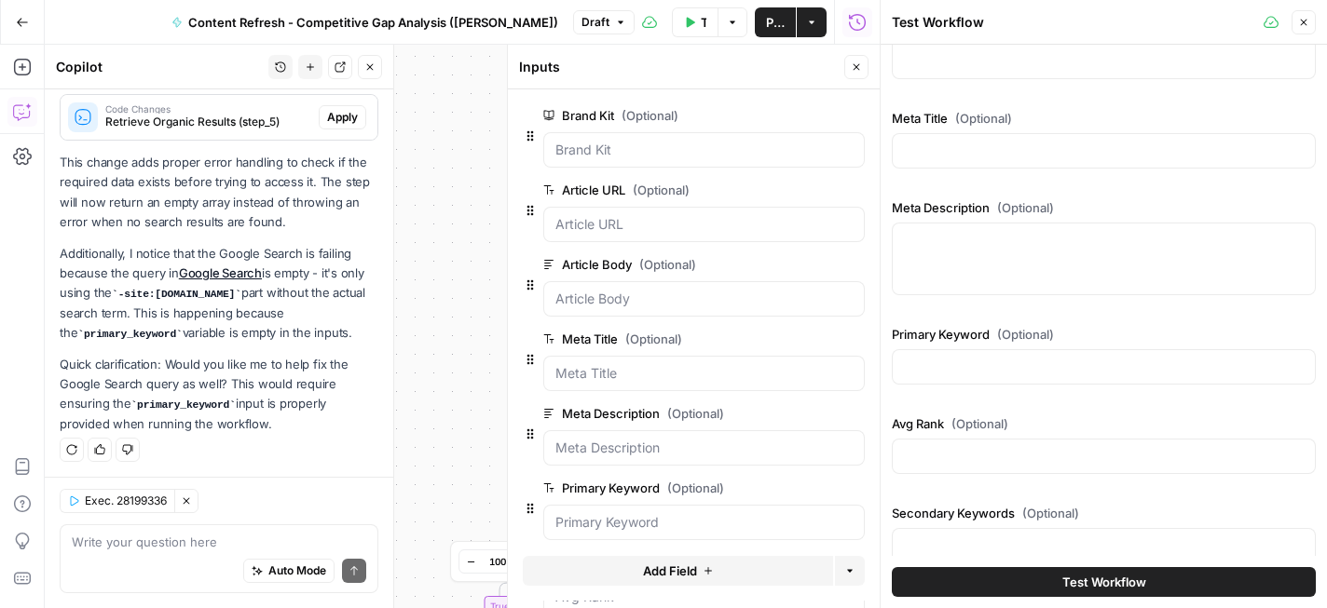
scroll to position [361, 0]
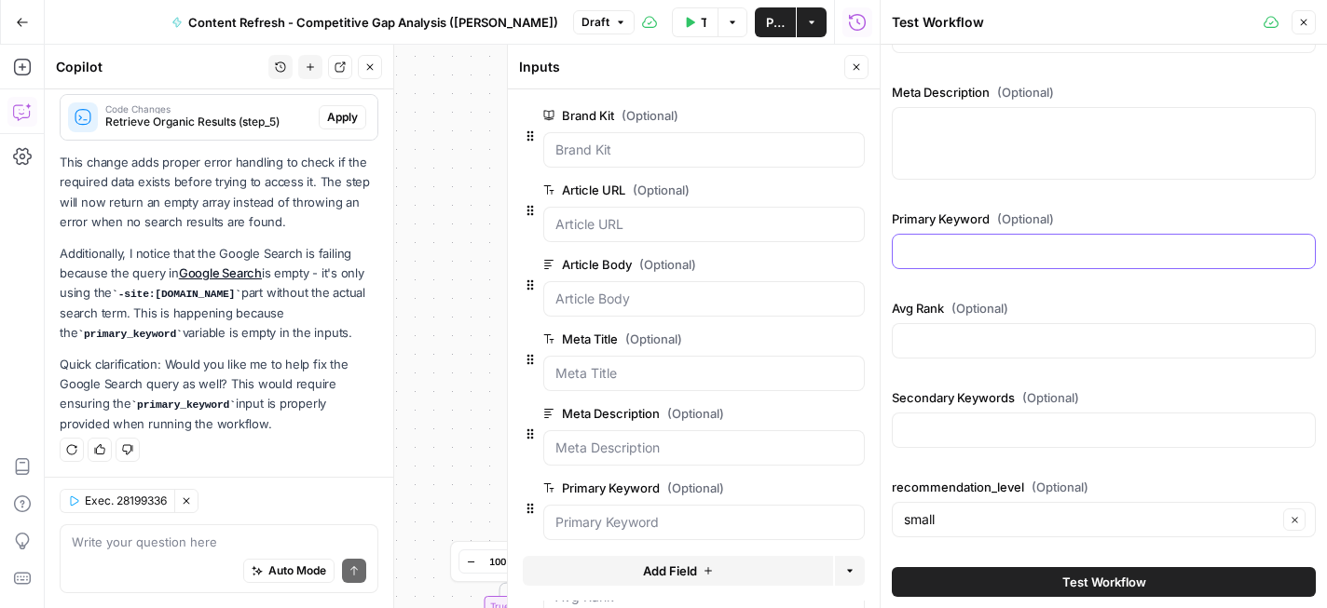
click at [1062, 248] on input "Primary Keyword (Optional)" at bounding box center [1104, 251] width 400 height 19
type input "user expense report"
click at [1091, 589] on span "Test Workflow" at bounding box center [1104, 582] width 84 height 19
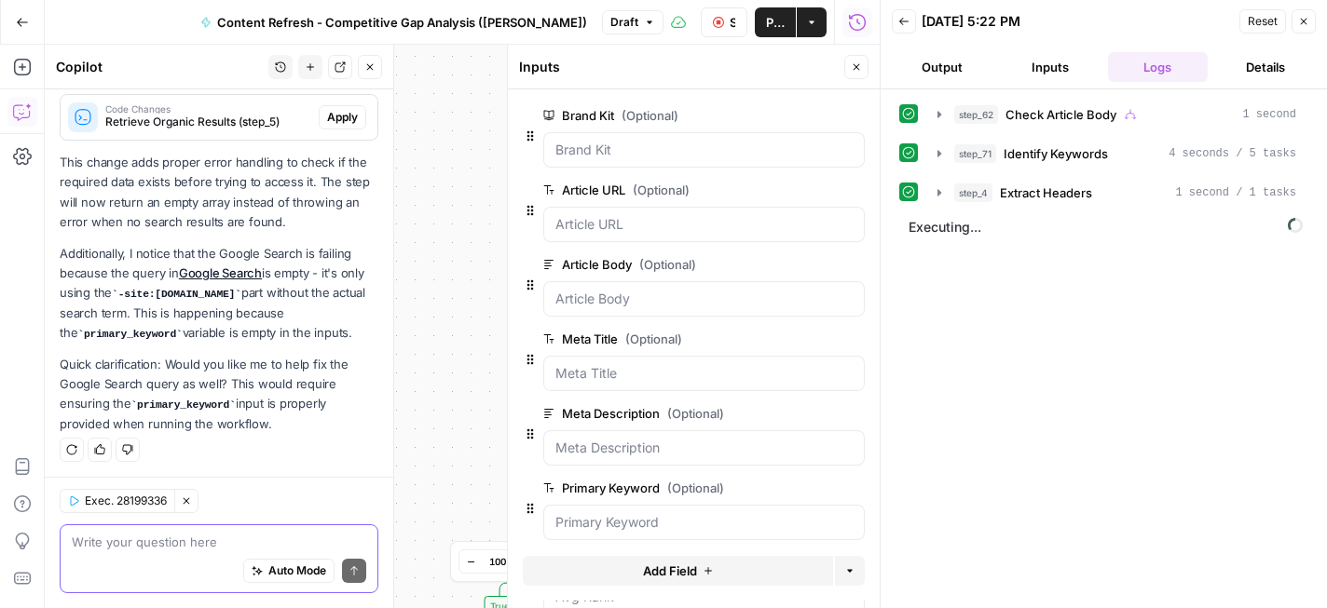
click at [173, 548] on textarea at bounding box center [219, 542] width 294 height 19
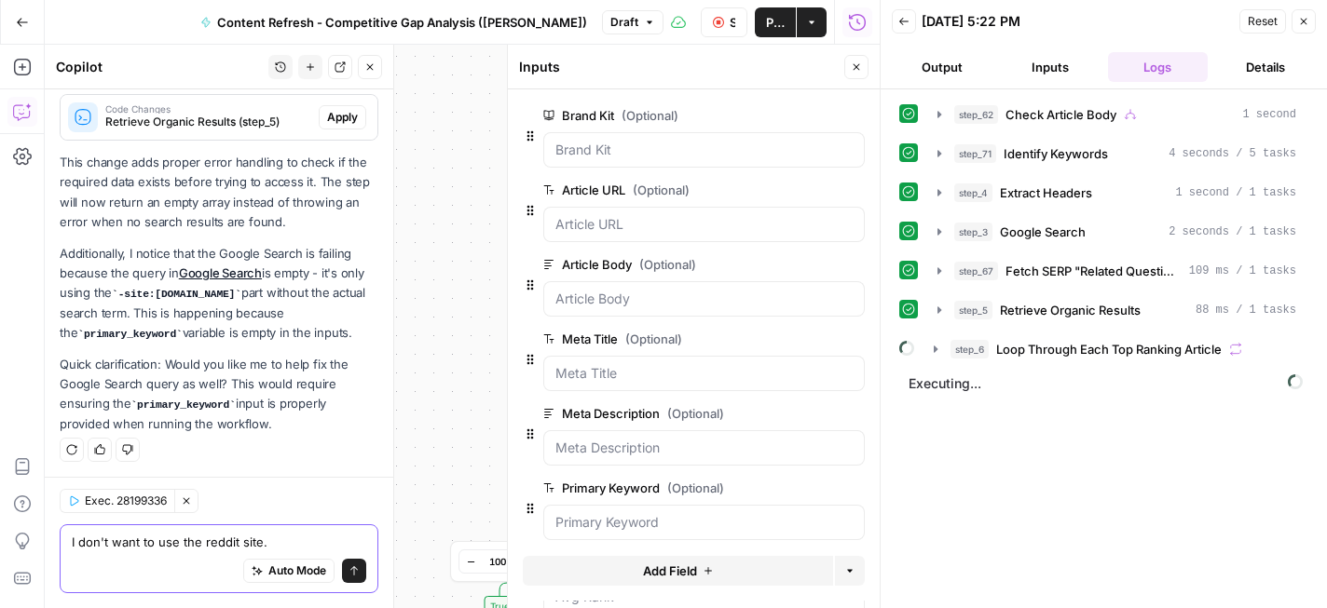
type textarea "I don't want to use the reddit site."
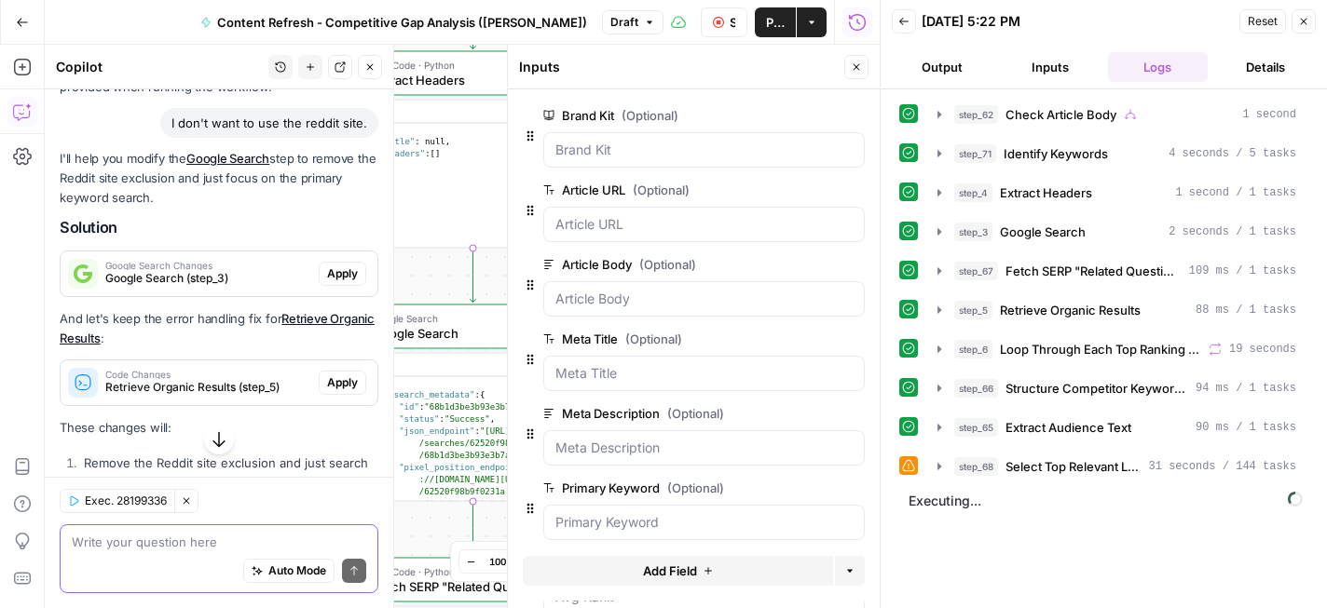
scroll to position [887, 0]
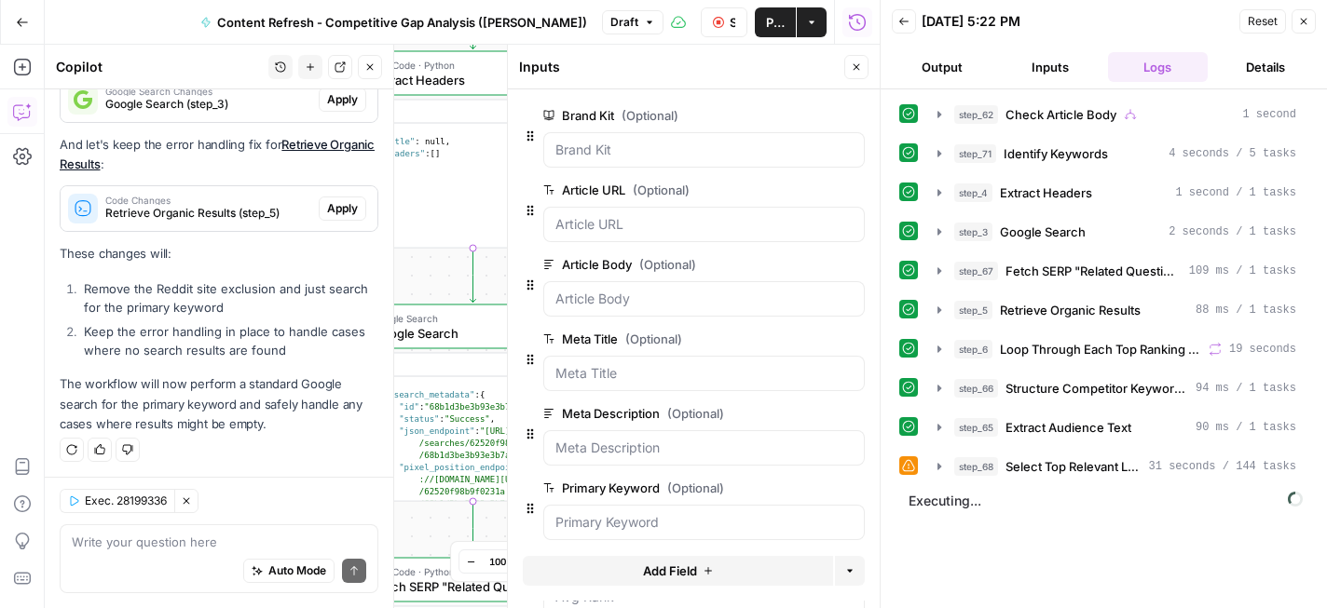
click at [369, 58] on button "Close" at bounding box center [370, 67] width 24 height 24
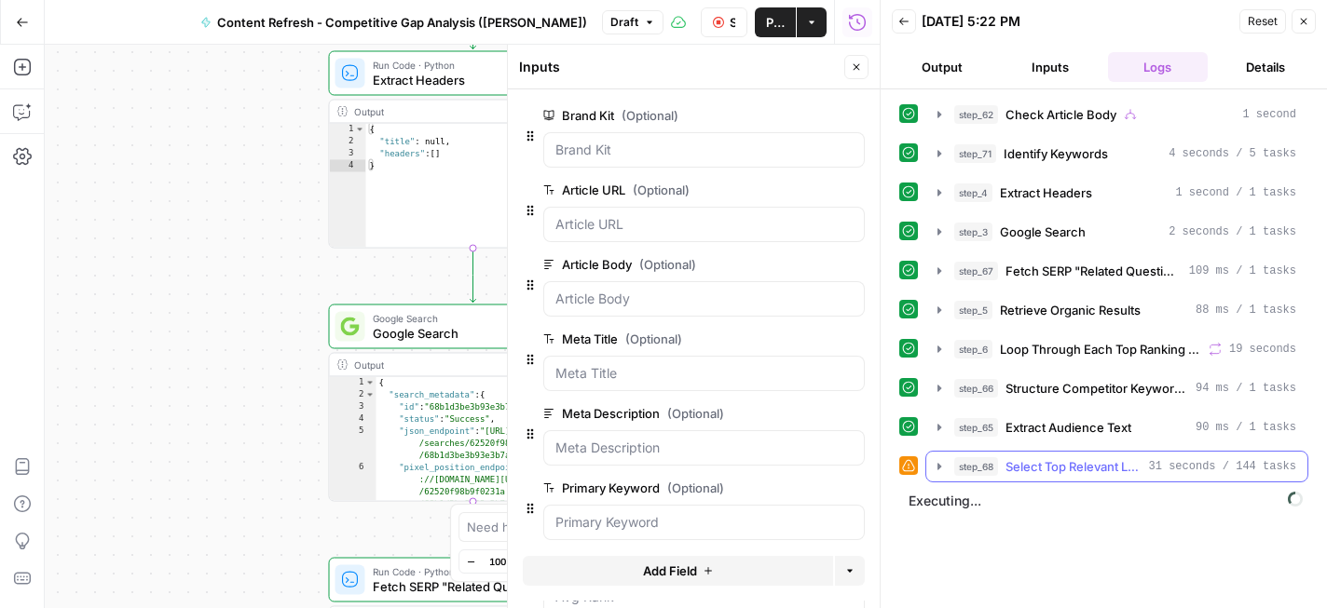
click at [937, 465] on icon "button" at bounding box center [939, 466] width 4 height 7
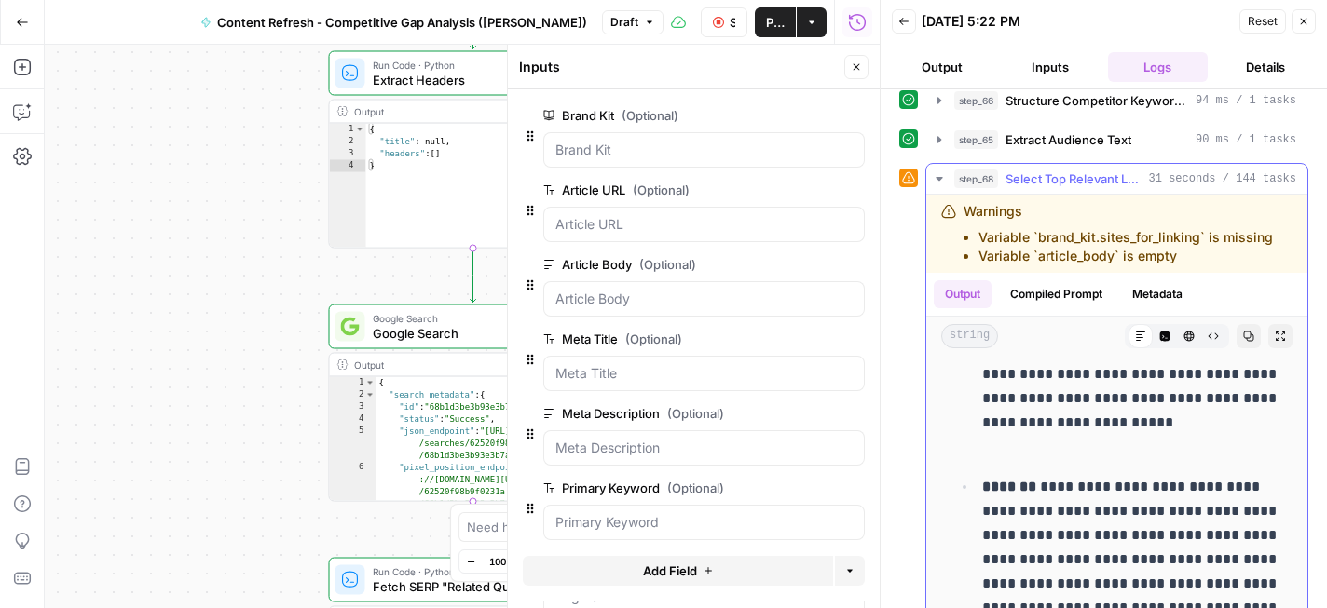
scroll to position [0, 0]
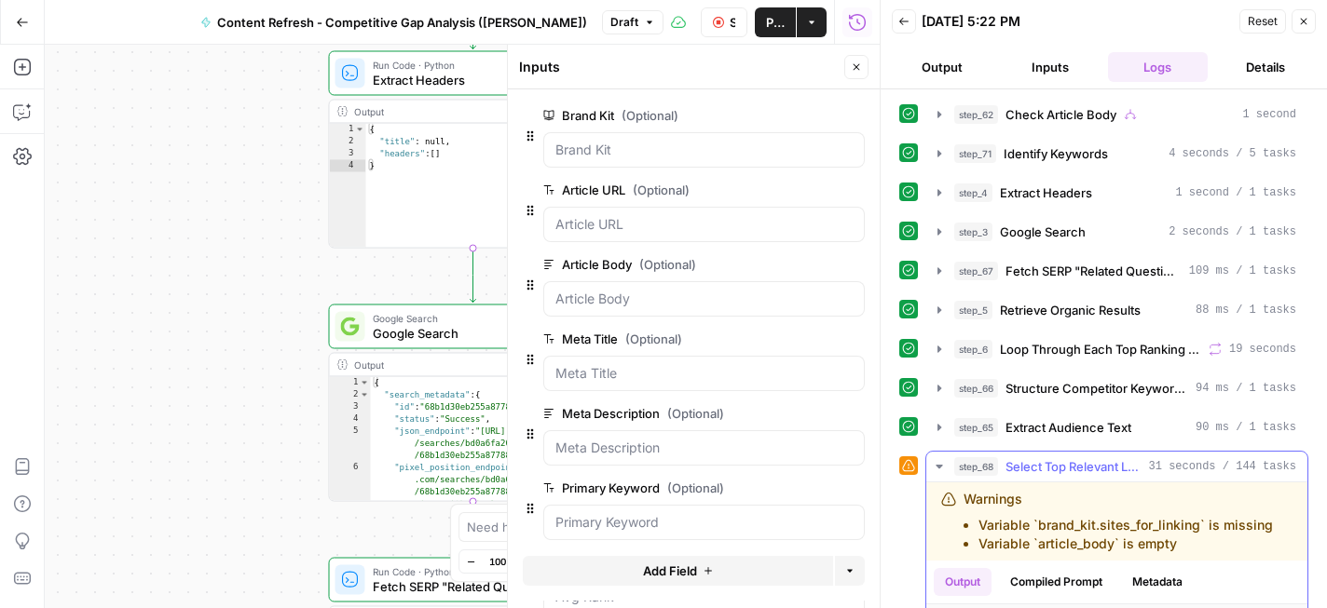
scroll to position [288, 0]
